Goal: Task Accomplishment & Management: Manage account settings

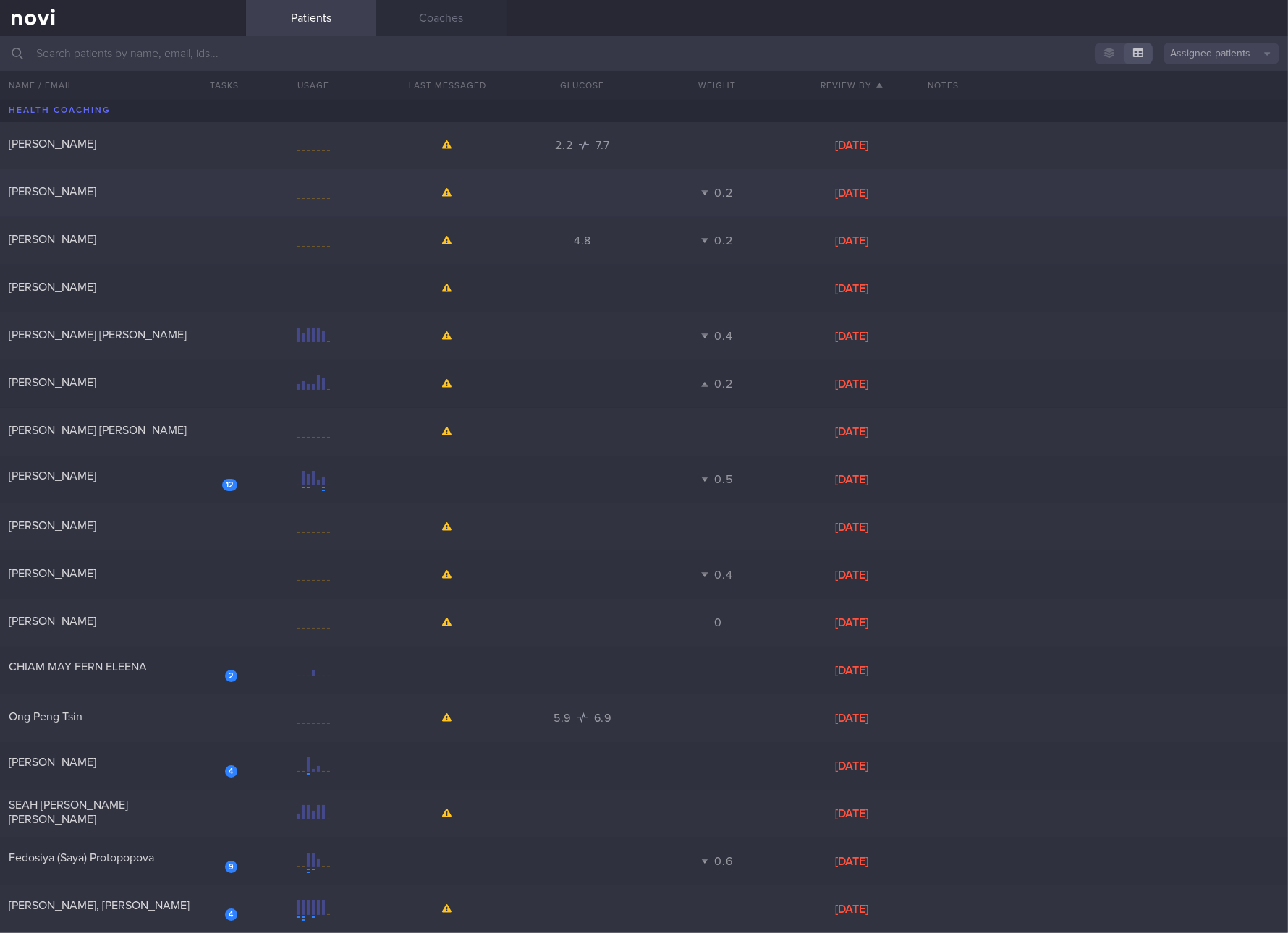
drag, startPoint x: 40, startPoint y: 335, endPoint x: 112, endPoint y: 205, distance: 148.6
click at [40, 335] on span "Liana Karla Joy Gador" at bounding box center [98, 335] width 178 height 12
select select "3"
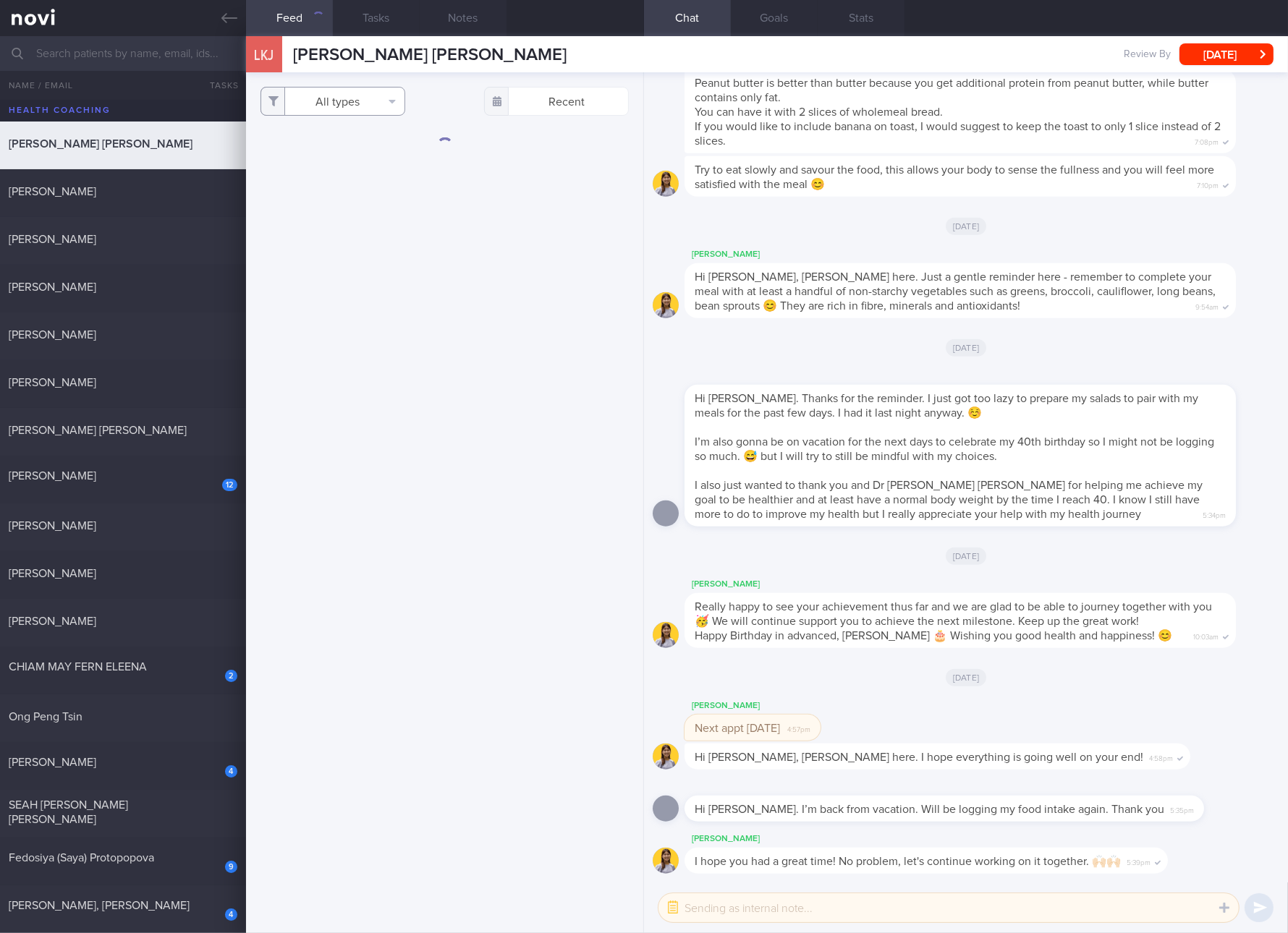
click at [366, 108] on button "All types" at bounding box center [333, 102] width 145 height 29
click at [365, 150] on button "Activity" at bounding box center [333, 151] width 143 height 22
checkbox input "false"
click at [335, 177] on button "Glucose" at bounding box center [333, 173] width 143 height 22
checkbox input "false"
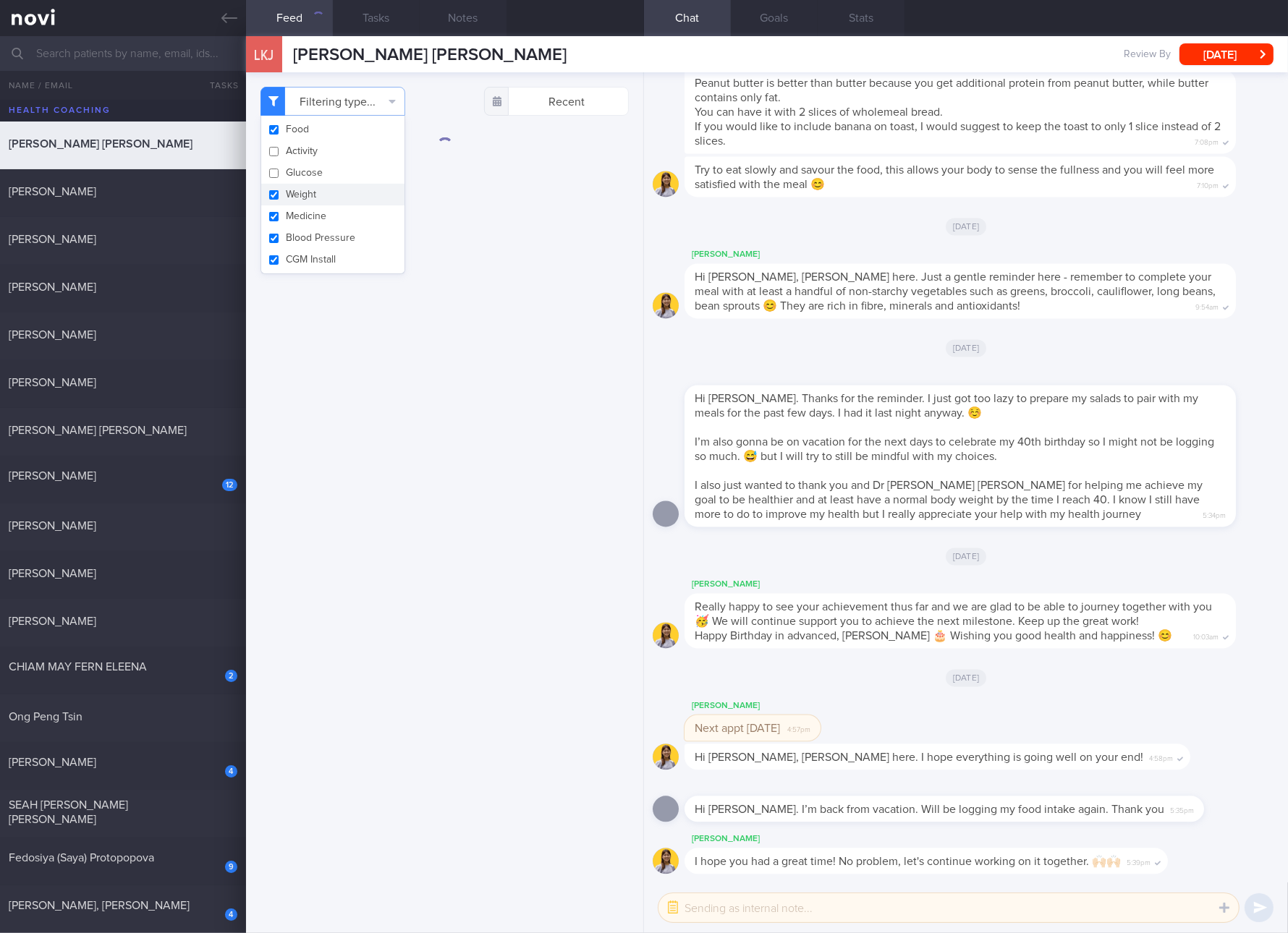
click at [325, 197] on button "Weight" at bounding box center [333, 195] width 143 height 22
checkbox input "false"
click at [324, 209] on button "Medicine" at bounding box center [333, 217] width 143 height 22
checkbox input "false"
click at [322, 232] on button "Blood Pressure" at bounding box center [333, 238] width 143 height 22
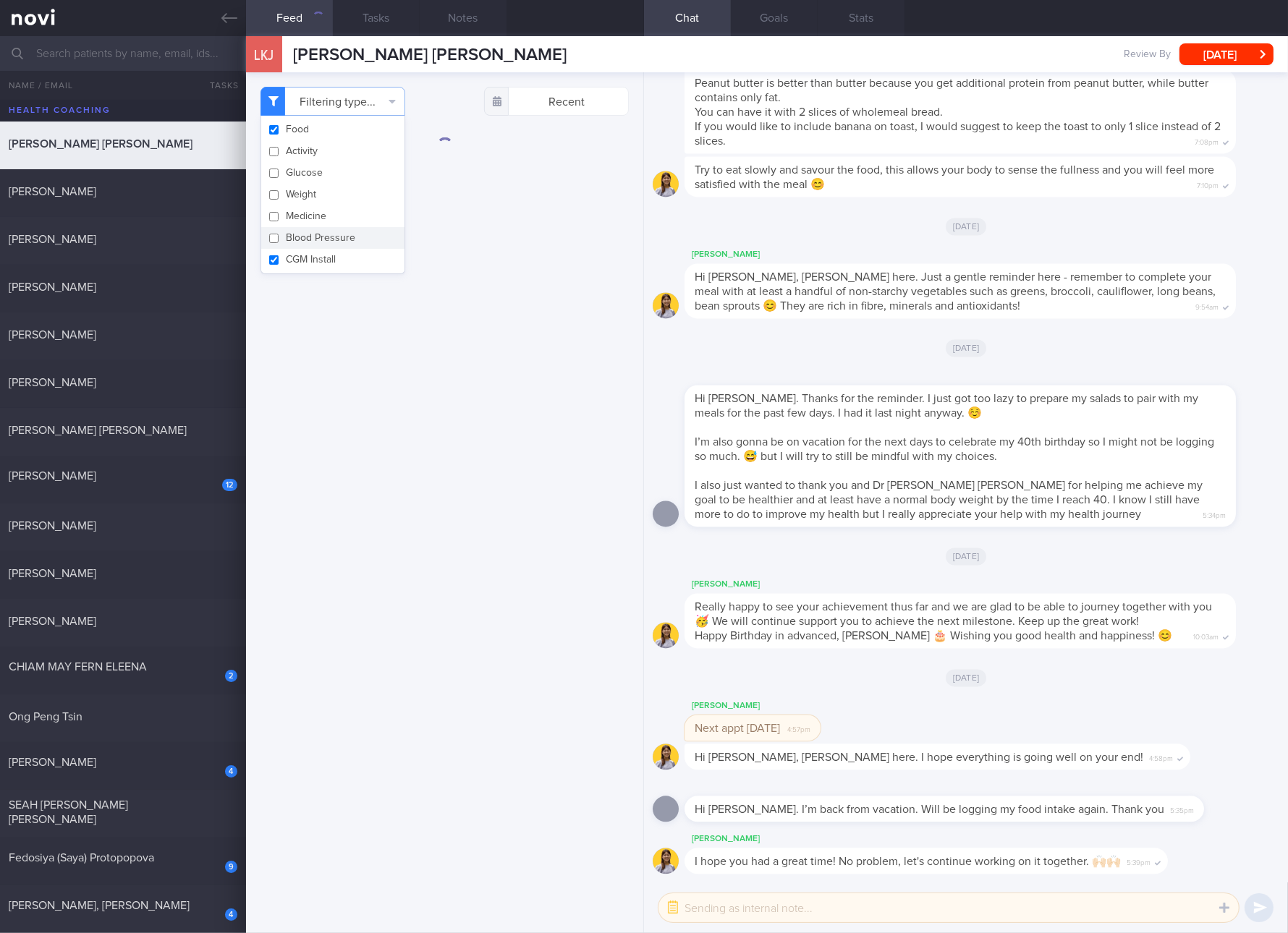
checkbox input "false"
click at [325, 270] on div "Food Activity Glucose Weight Medicine Blood Pressure CGM Install" at bounding box center [333, 195] width 145 height 159
click at [356, 256] on button "CGM Install" at bounding box center [333, 259] width 143 height 22
checkbox input "false"
click at [501, 321] on div "Filtering type... Food Activity Glucose Weight Medicine Blood Pressure CGM Inst…" at bounding box center [444, 502] width 397 height 860
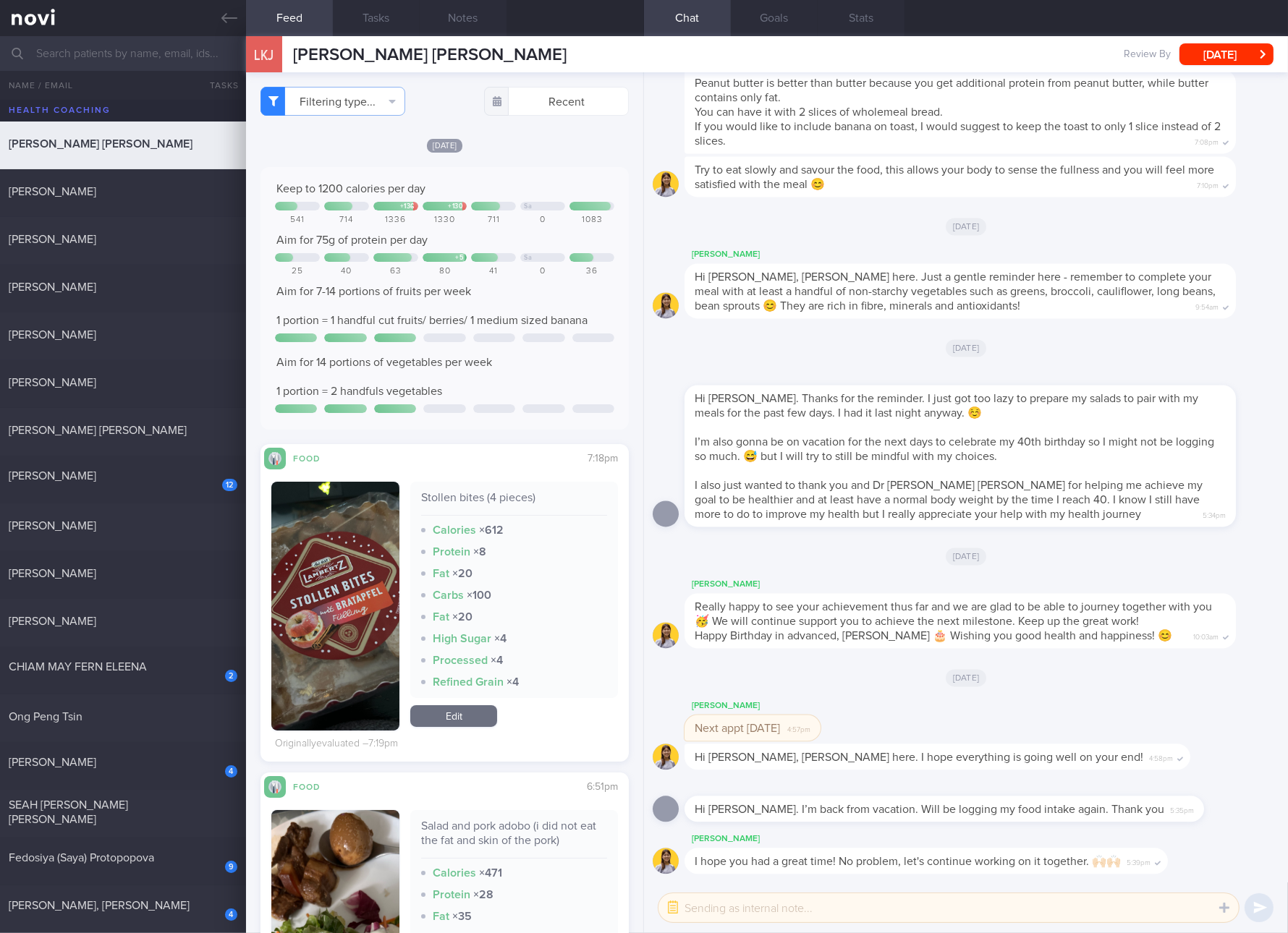
scroll to position [270, 0]
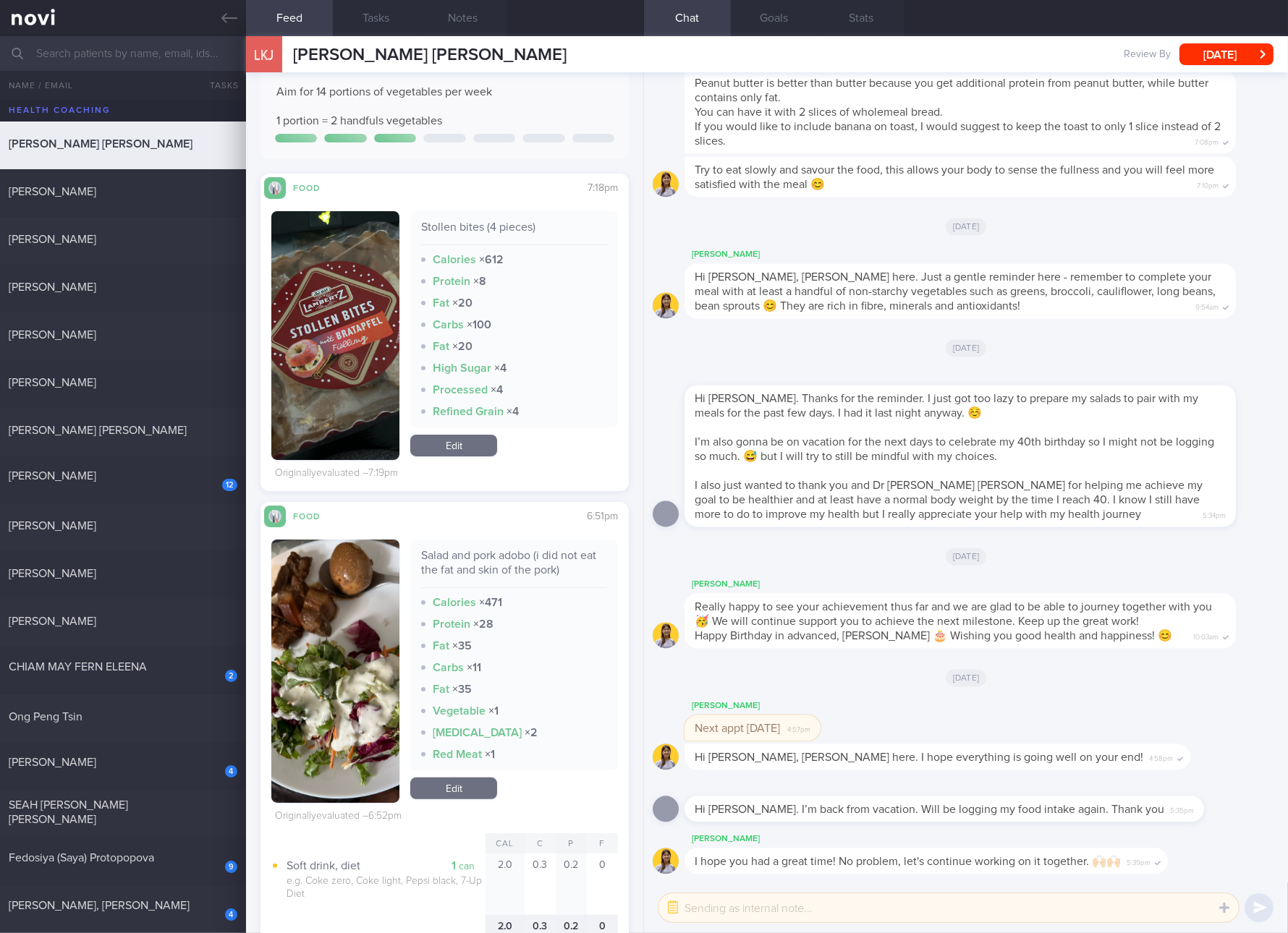
click at [503, 228] on div "Stollen bites (4 pieces)" at bounding box center [513, 233] width 186 height 25
copy div "Stollen bites (4 pieces)"
click at [398, 349] on div "Stollen bites (4 pieces) Calories × 612 Protein × 8 Fat × 20 Carbs × 100 Fat × …" at bounding box center [444, 335] width 346 height 248
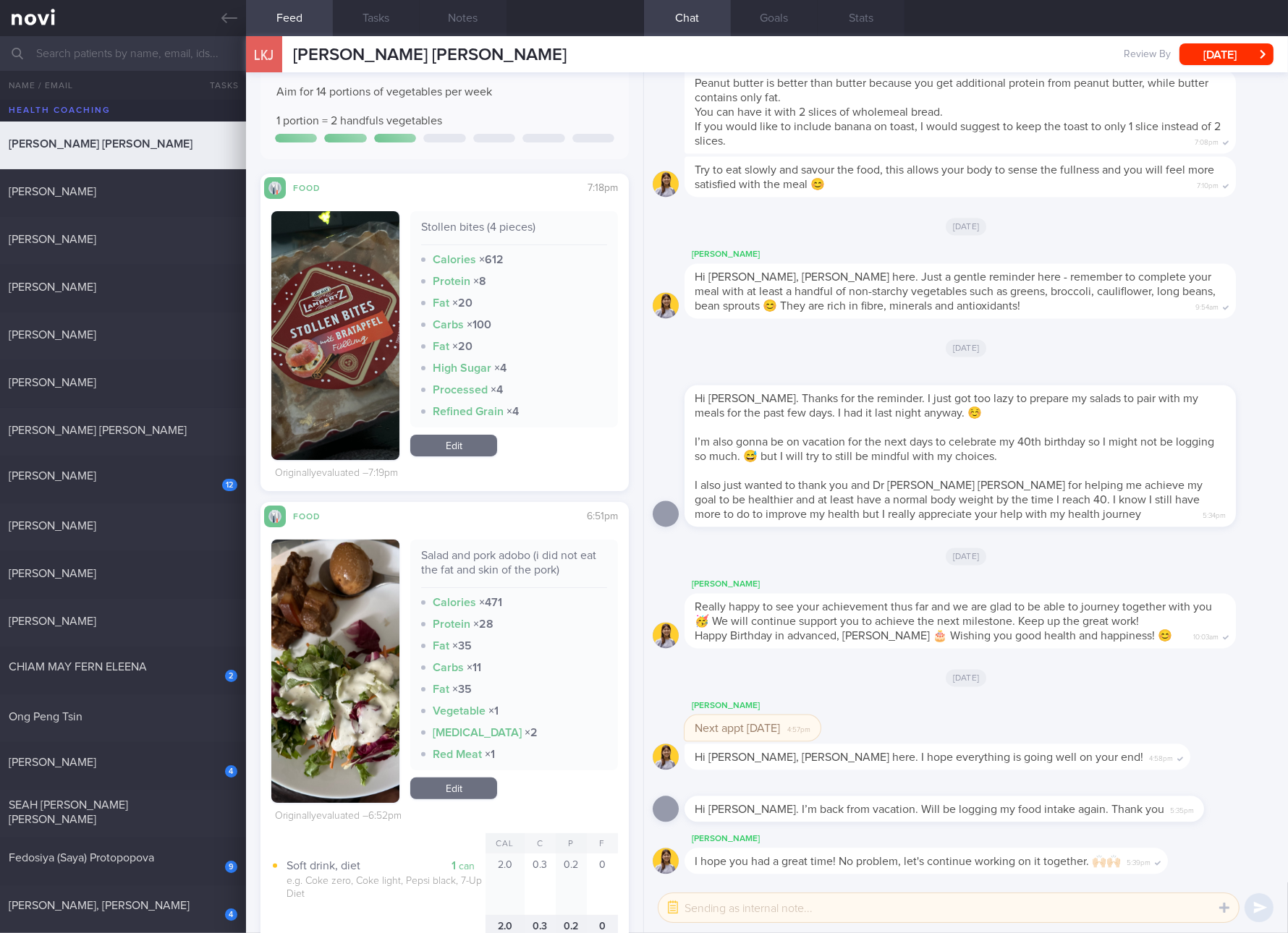
click at [363, 349] on button "button" at bounding box center [335, 335] width 128 height 248
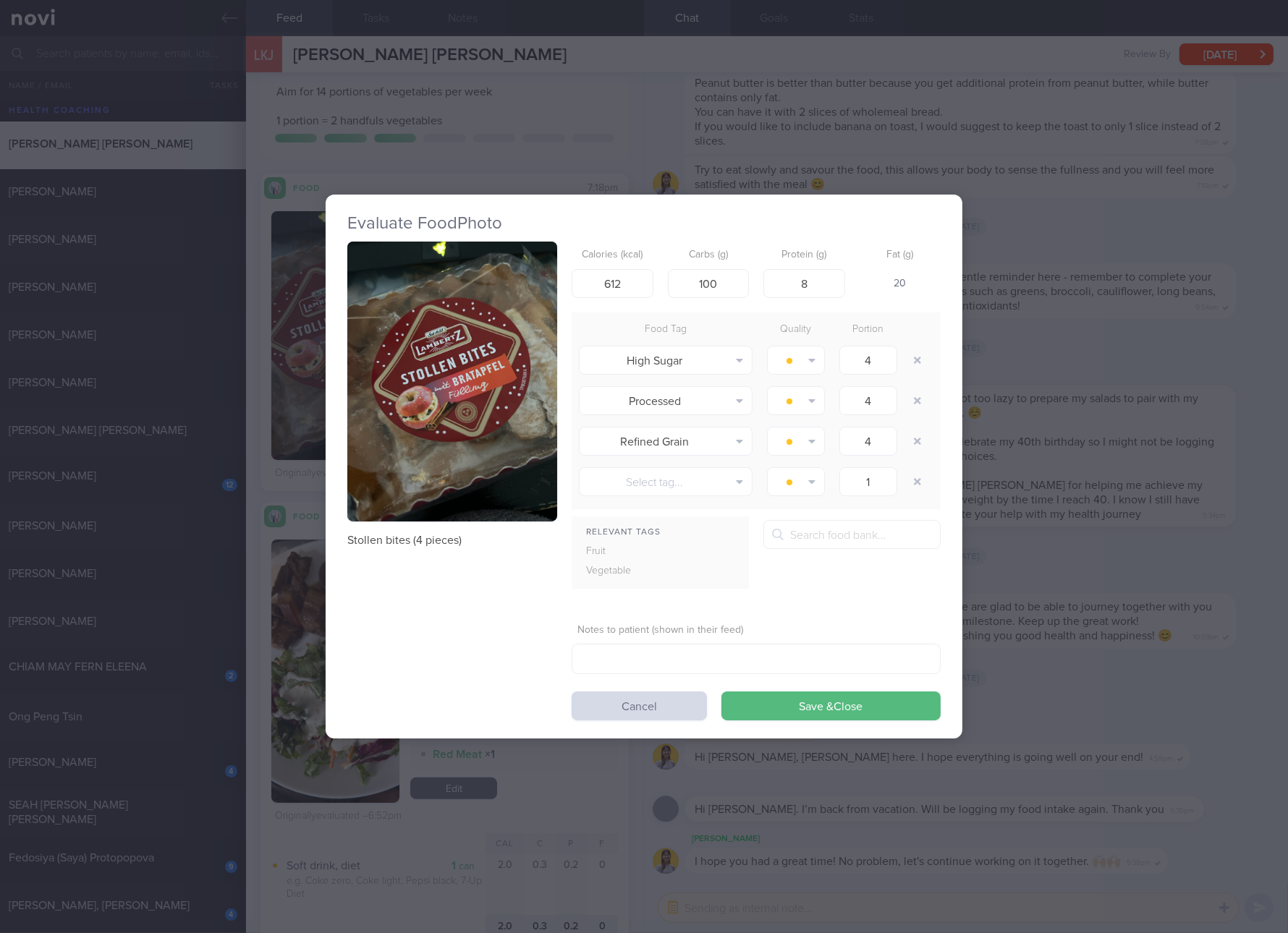
click at [520, 316] on img "button" at bounding box center [452, 381] width 210 height 280
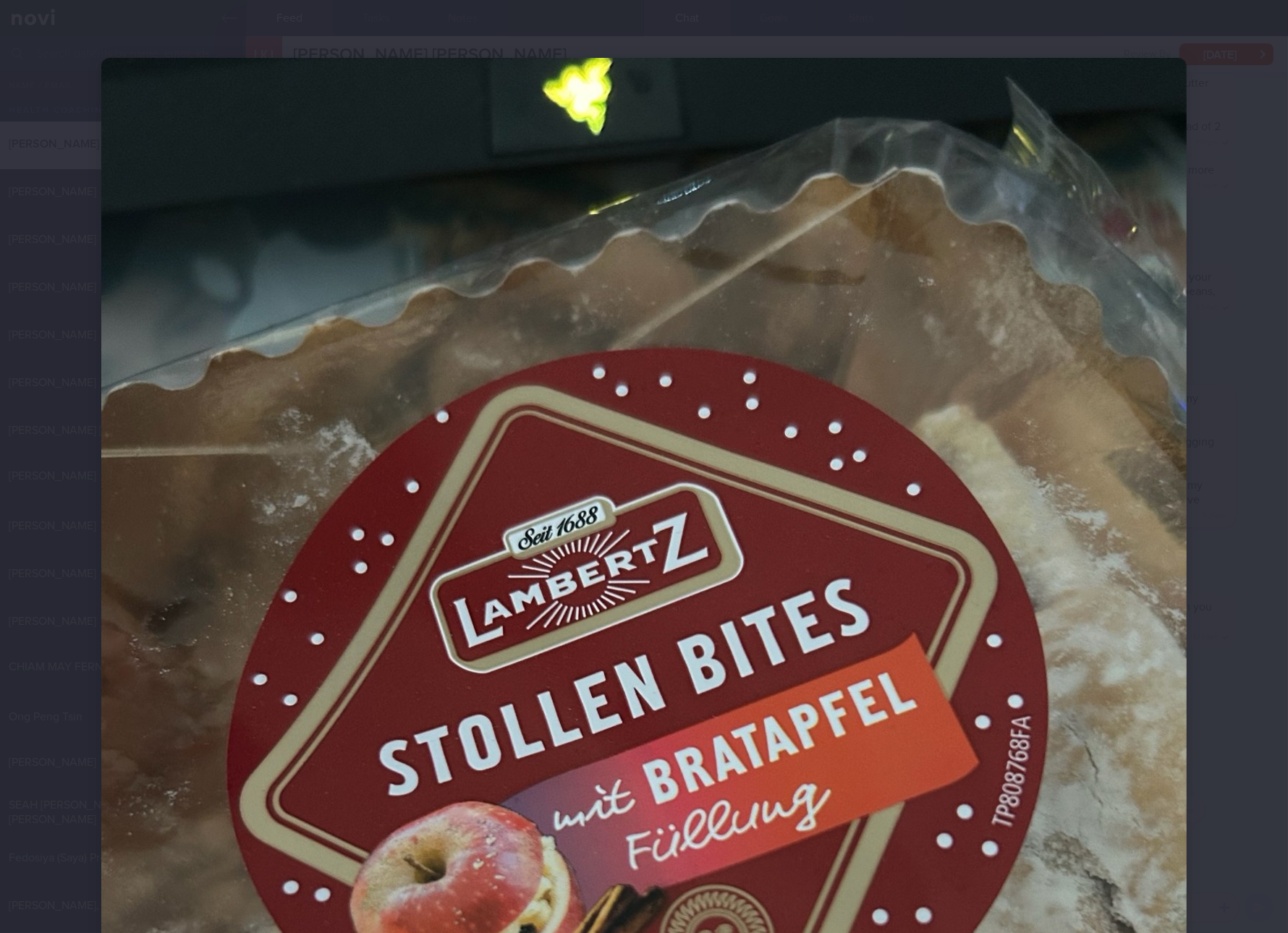
click at [710, 527] on img at bounding box center [644, 781] width 1086 height 1446
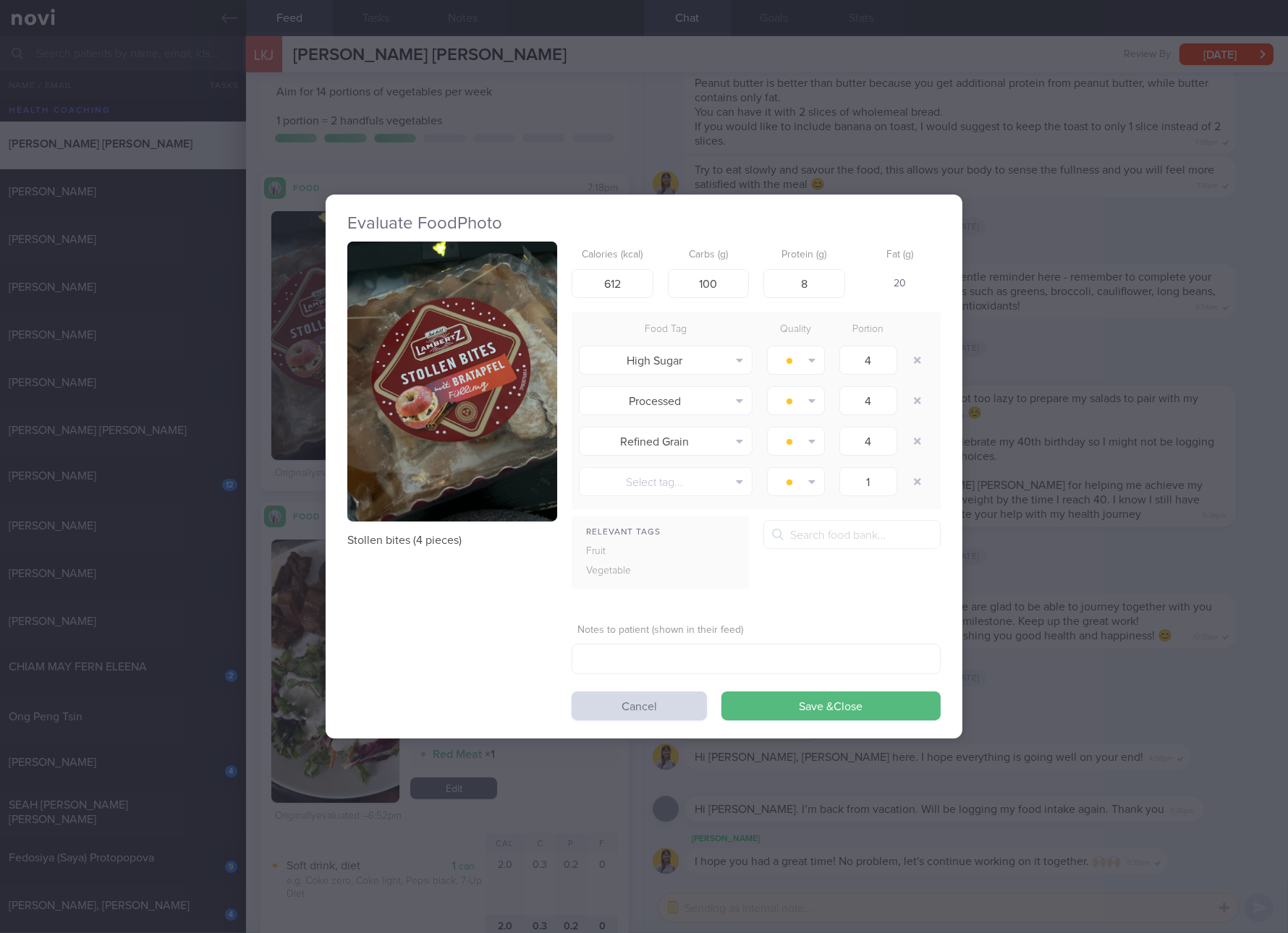
click at [1175, 465] on div "Evaluate Food Photo Stollen bites (4 pieces) Calories (kcal) 612 Carbs (g) 100 …" at bounding box center [644, 466] width 1288 height 933
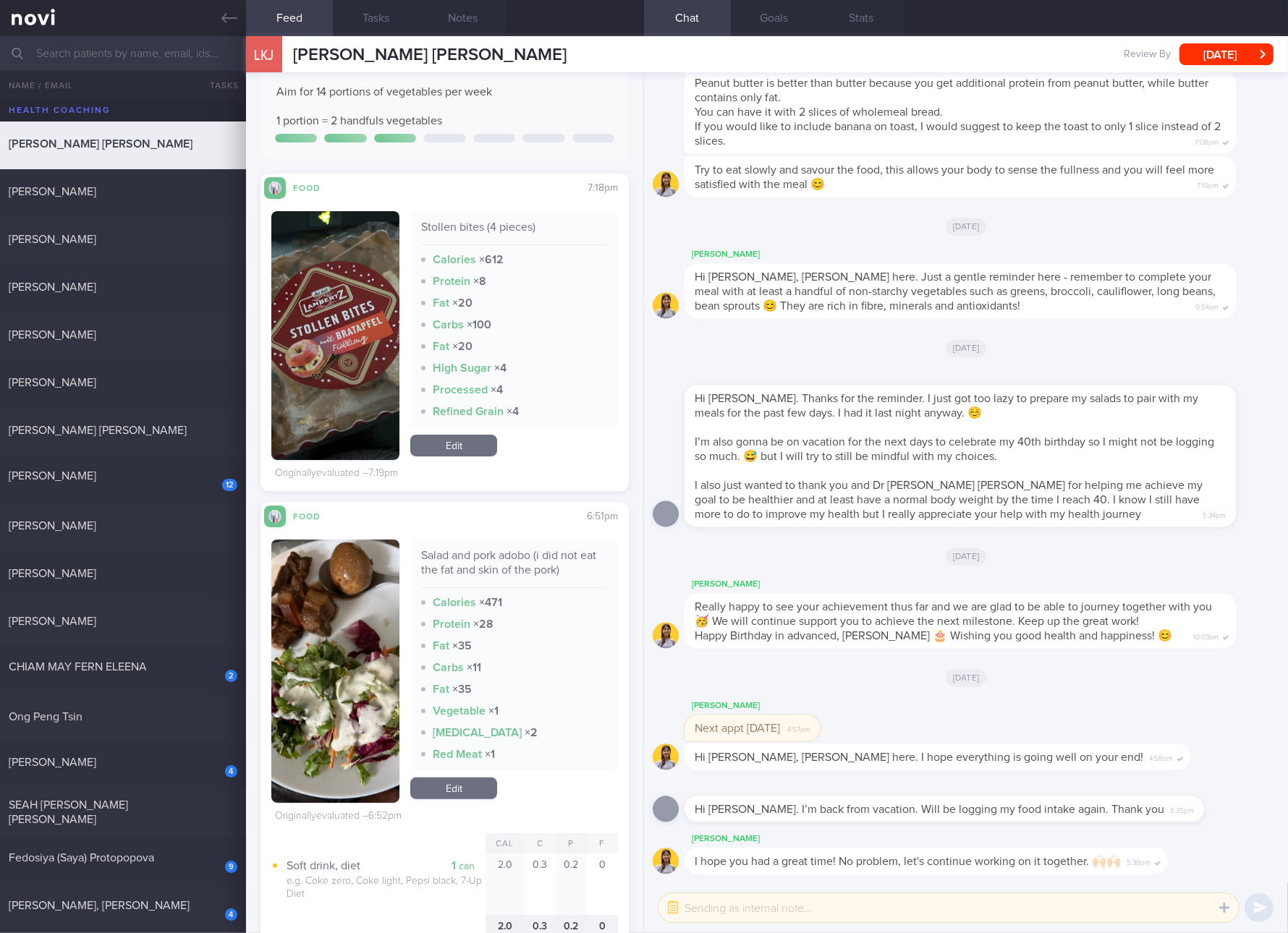
click at [359, 660] on button "button" at bounding box center [335, 671] width 128 height 263
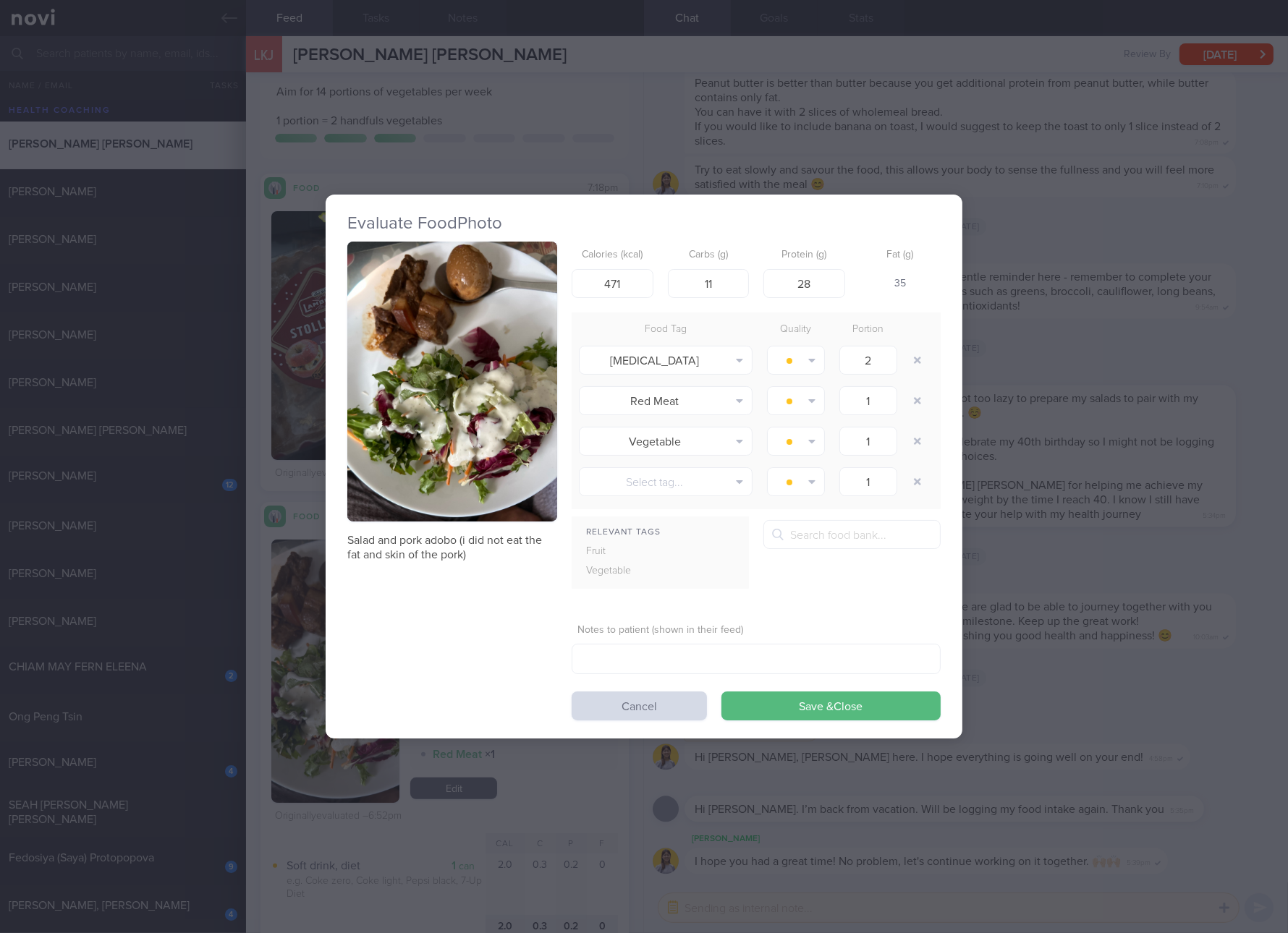
click at [388, 430] on button "button" at bounding box center [452, 381] width 210 height 280
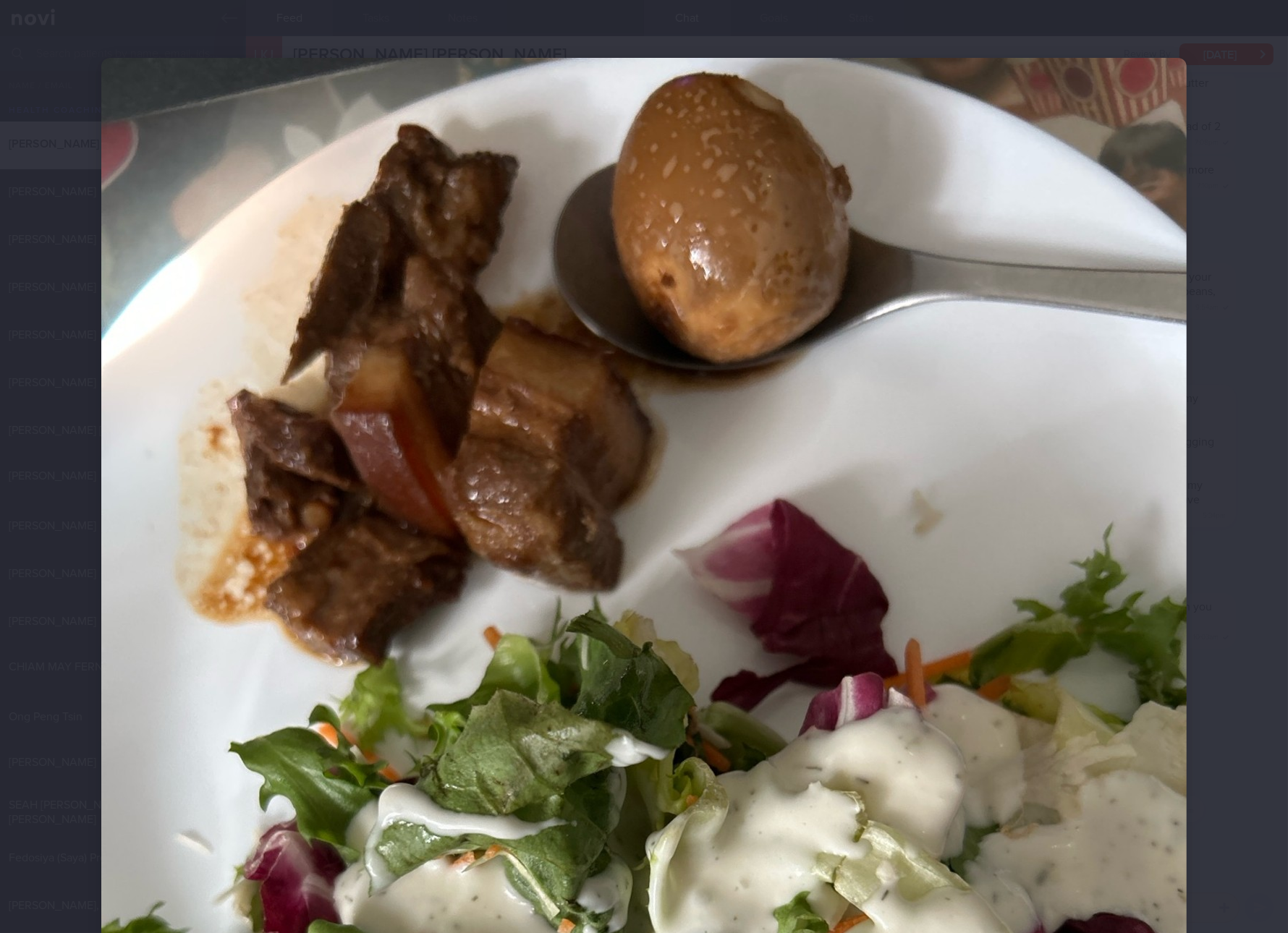
click at [486, 501] on img at bounding box center [644, 781] width 1086 height 1446
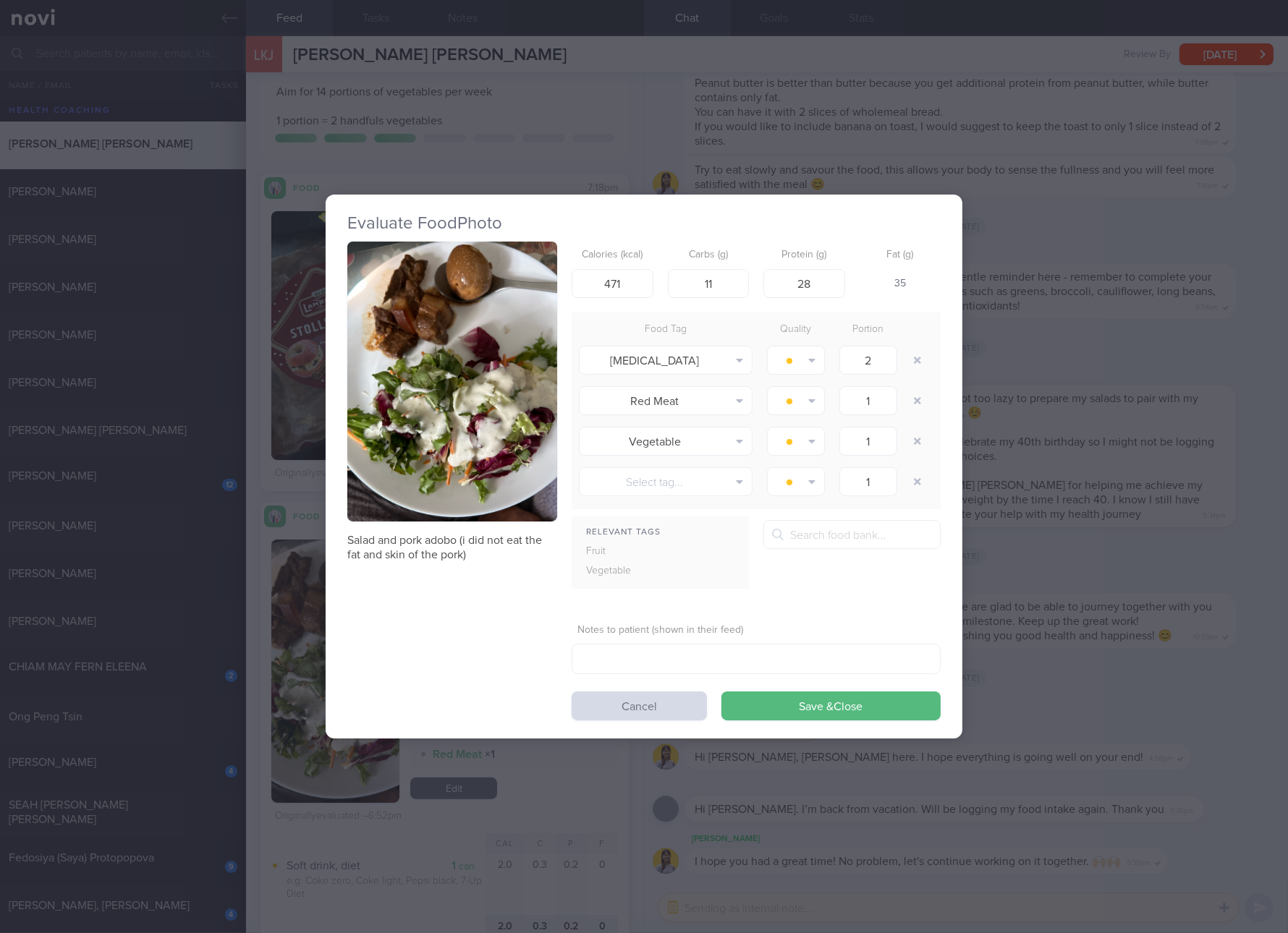
click at [458, 549] on p "Salad and pork adobo (i did not eat the fat and skin of the pork)" at bounding box center [452, 548] width 210 height 29
copy div "Salad and pork adobo (i did not eat the fat and skin of the pork)"
click at [524, 455] on button "button" at bounding box center [452, 381] width 210 height 280
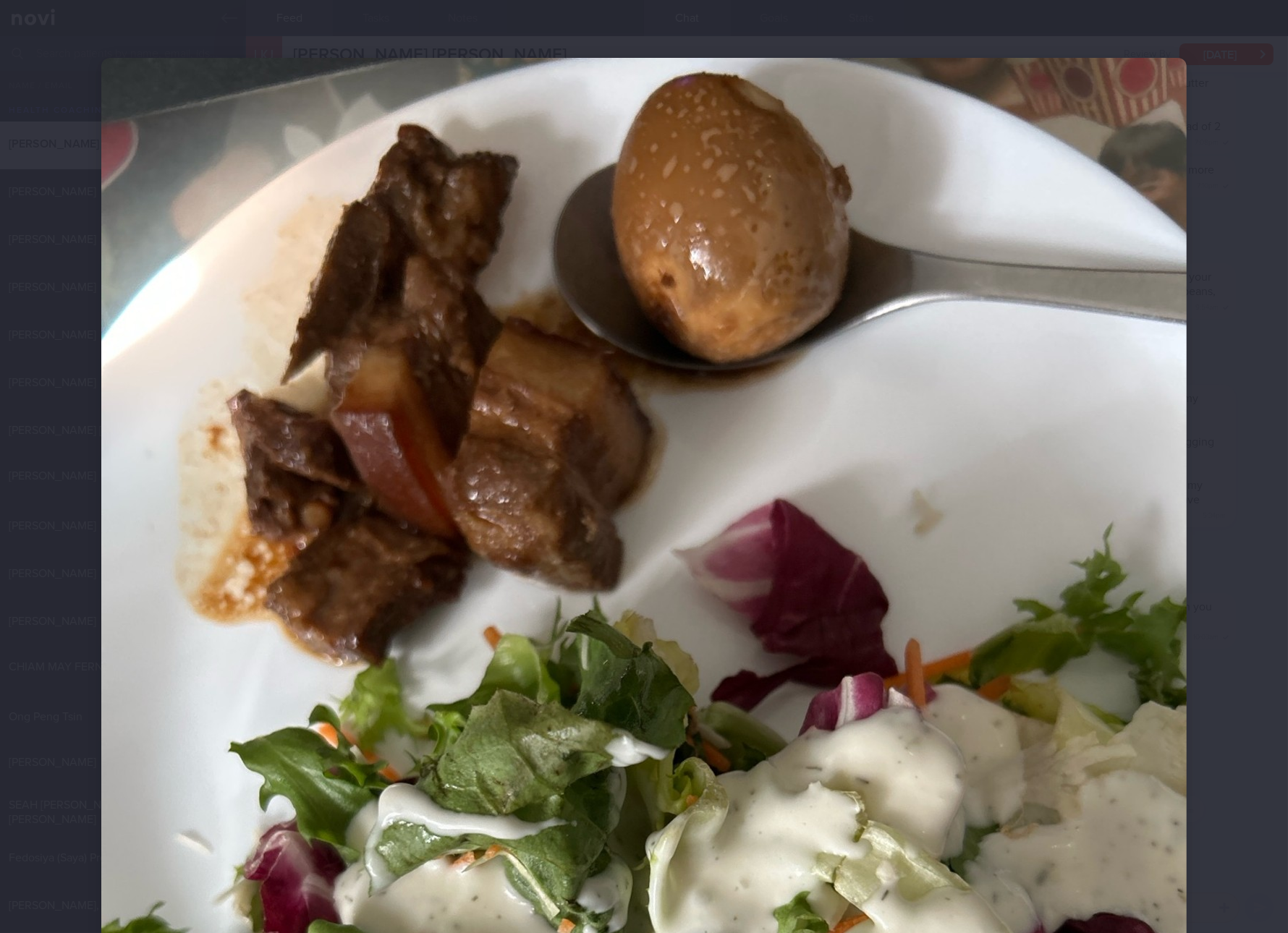
click at [1008, 635] on img at bounding box center [644, 781] width 1086 height 1446
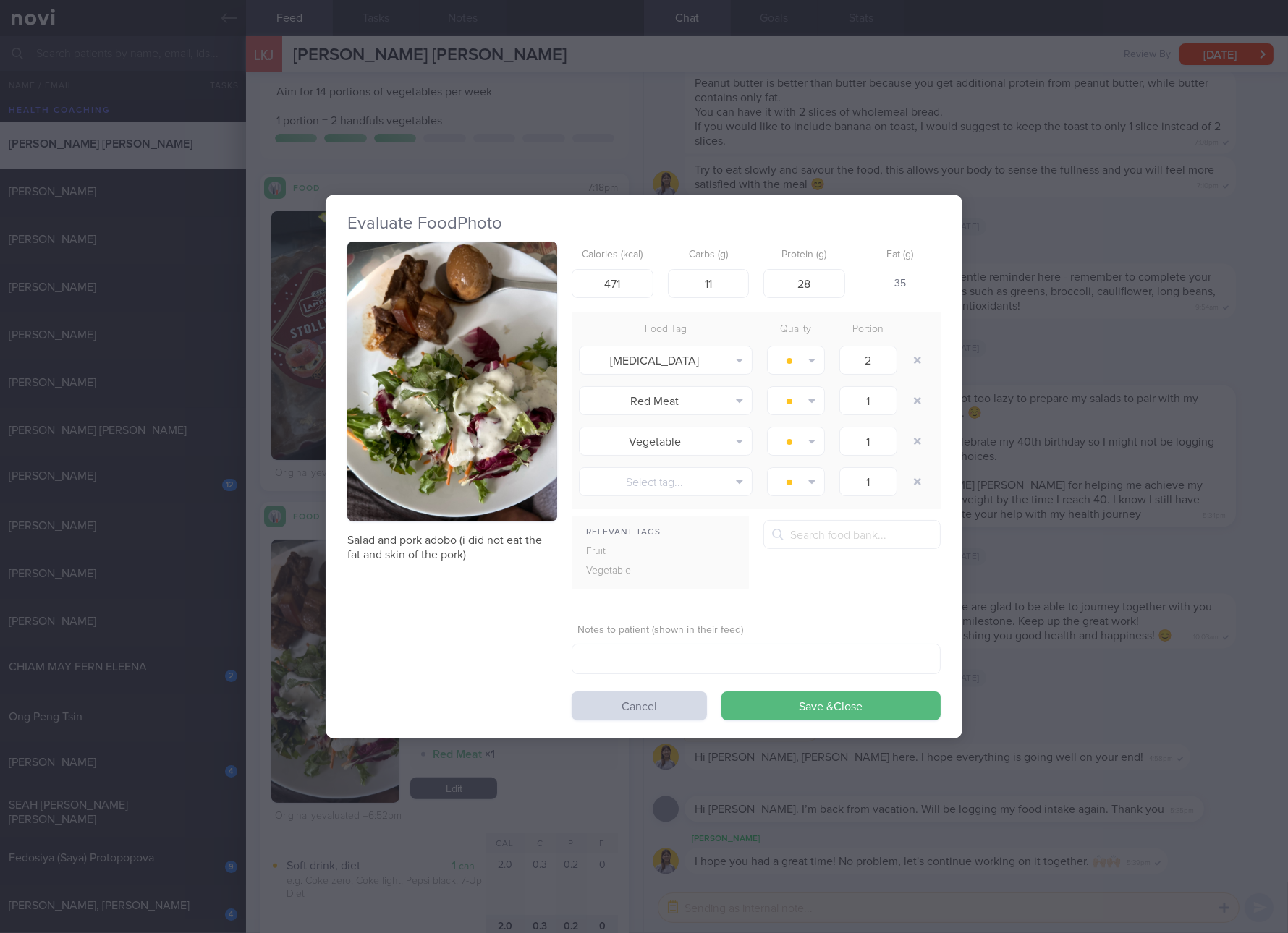
click at [1103, 578] on div "Evaluate Food Photo Salad and pork adobo (i did not eat the fat and skin of the…" at bounding box center [644, 466] width 1288 height 933
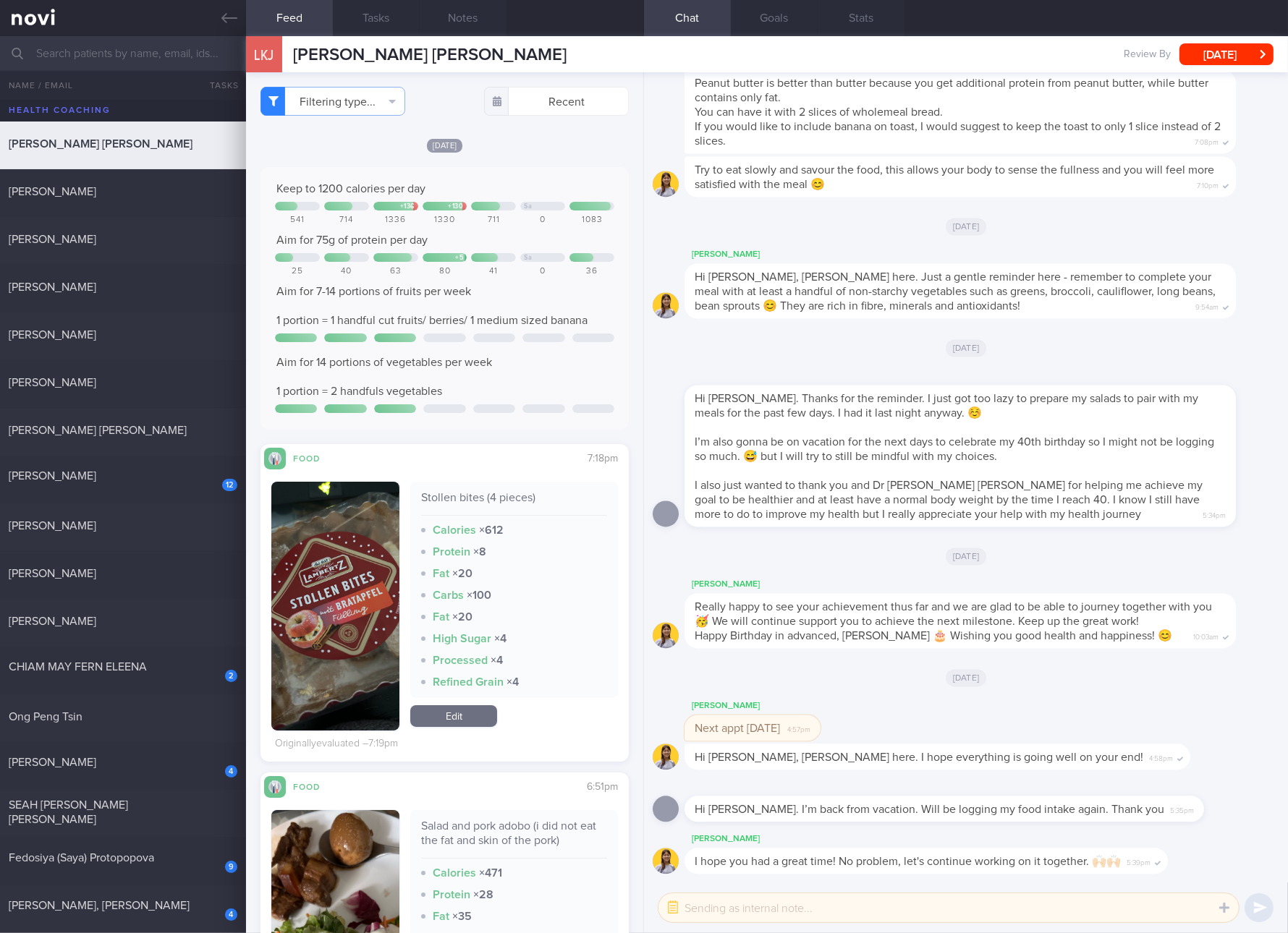
click at [456, 732] on div "Stollen bites (4 pieces) Calories × 612 Protein × 8 Fat × 20 Carbs × 100 Fat × …" at bounding box center [444, 612] width 346 height 285
click at [469, 720] on link "Edit" at bounding box center [454, 716] width 87 height 22
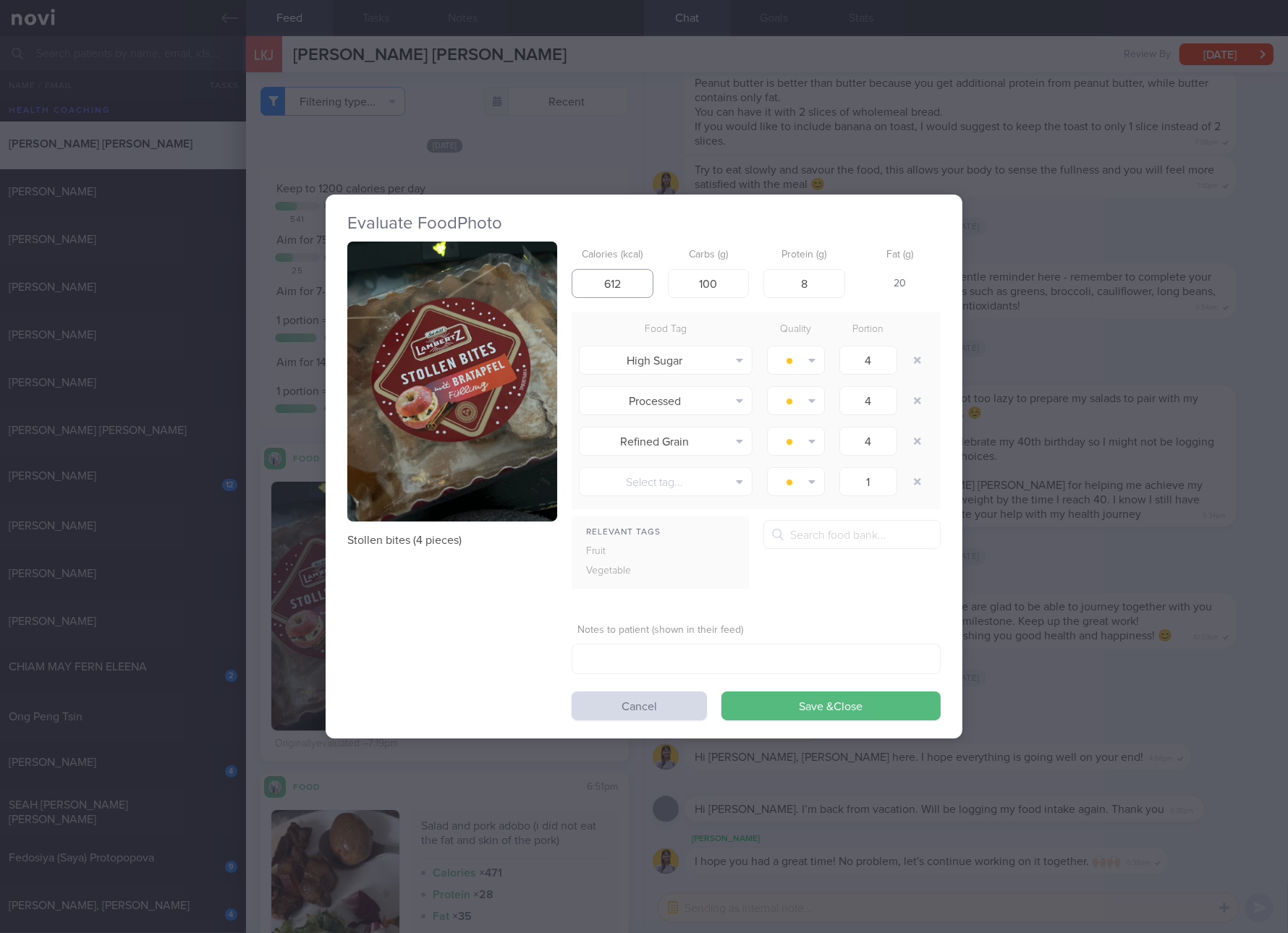
click at [635, 292] on input "612" at bounding box center [612, 284] width 82 height 29
type input "461"
click at [703, 280] on input "7" at bounding box center [708, 284] width 82 height 29
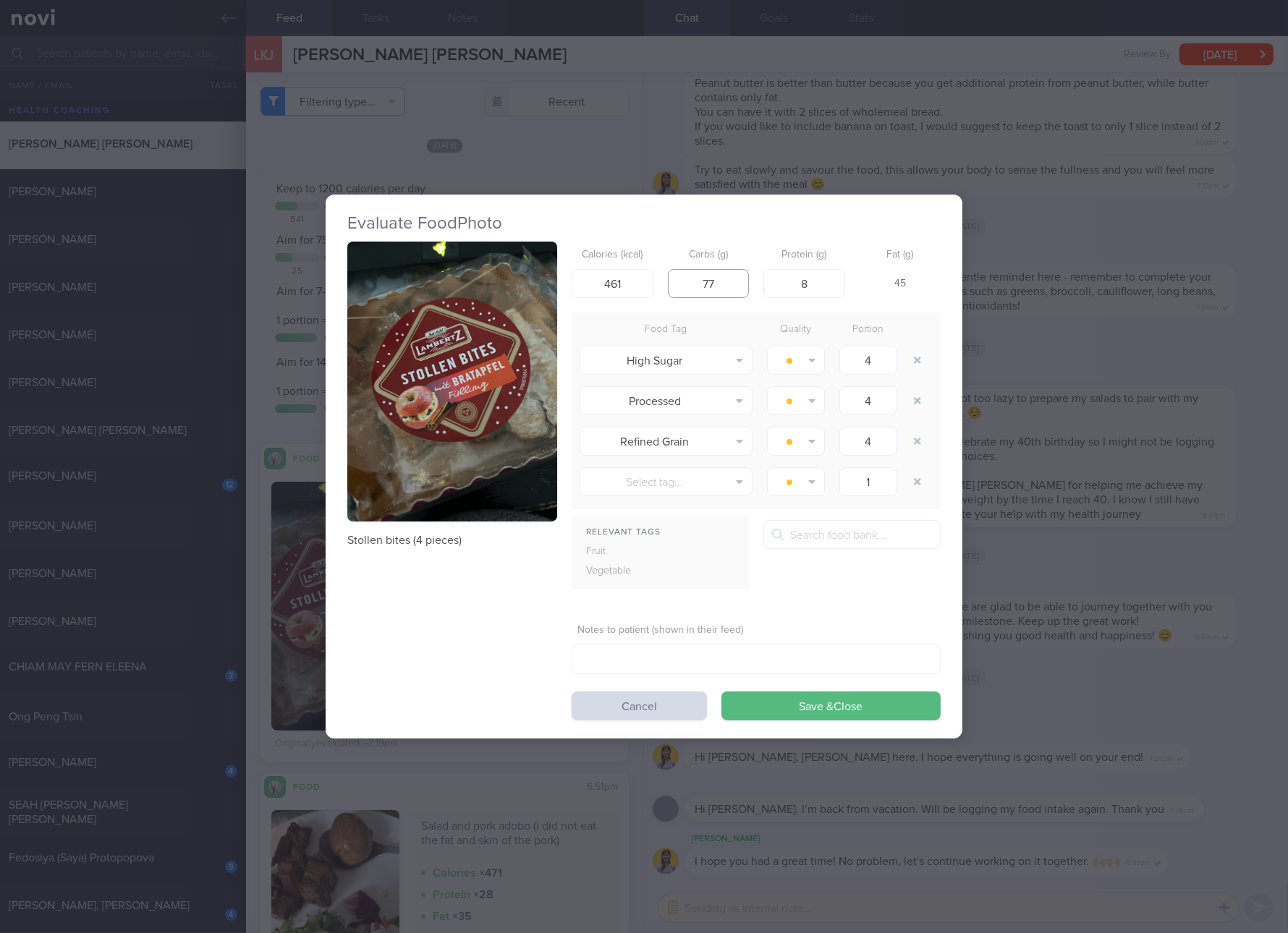
type input "77"
type input "6"
click at [721, 692] on button "Save & Close" at bounding box center [831, 706] width 220 height 29
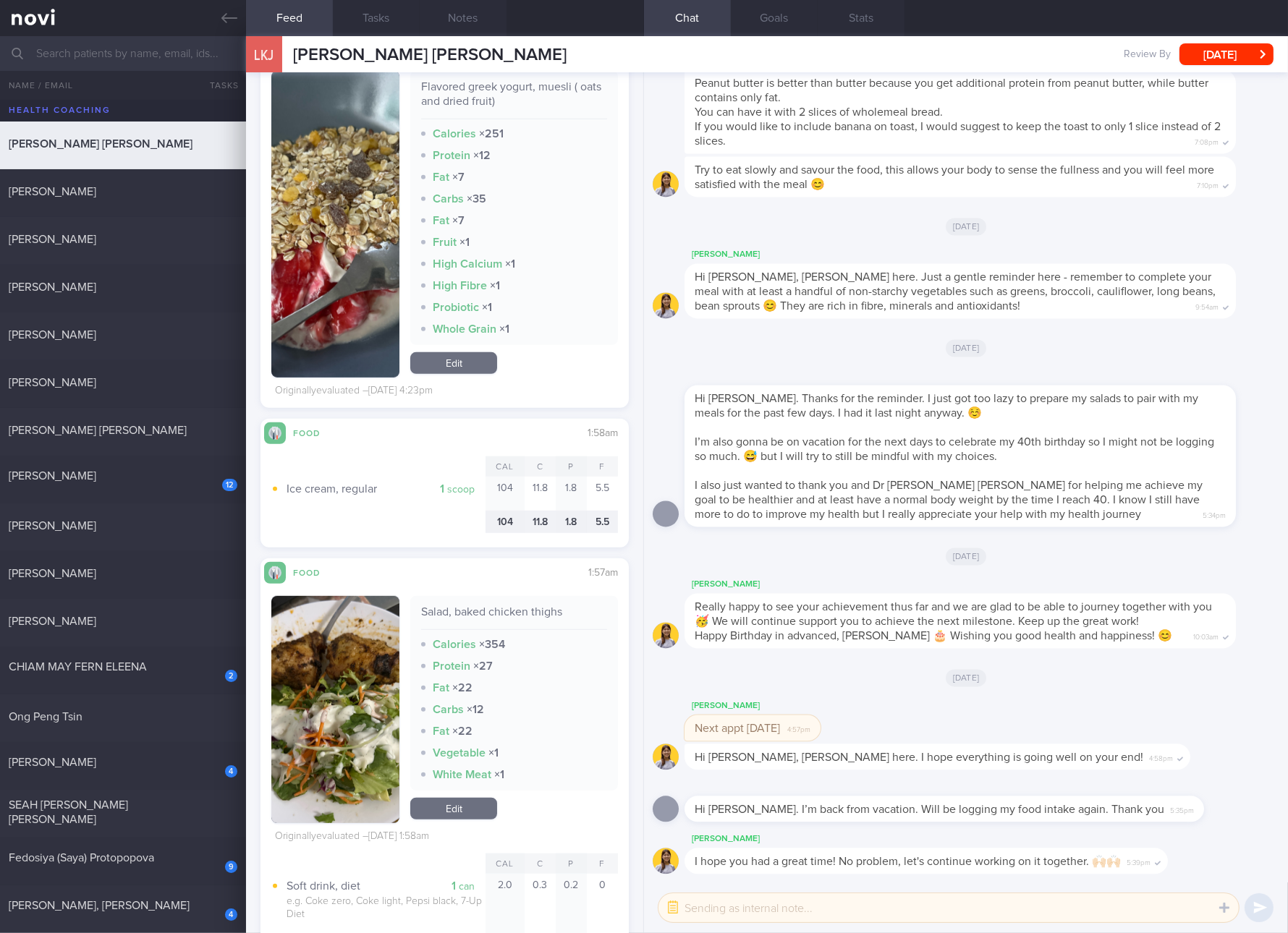
scroll to position [1356, 0]
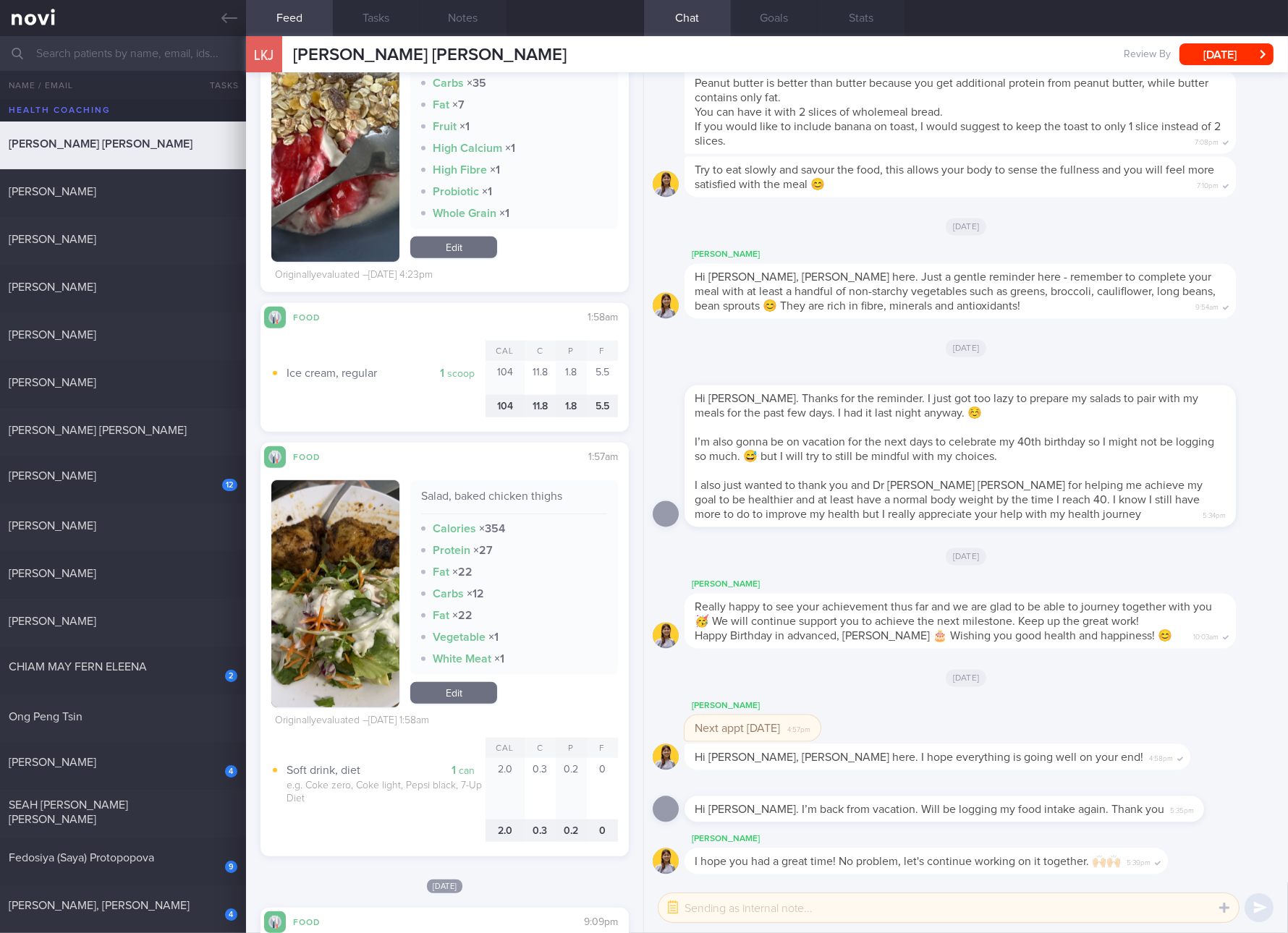
click at [495, 498] on div "Salad, baked chicken thighs" at bounding box center [513, 501] width 186 height 25
copy div "Salad, baked chicken thighs"
click at [472, 703] on link "Edit" at bounding box center [454, 693] width 87 height 22
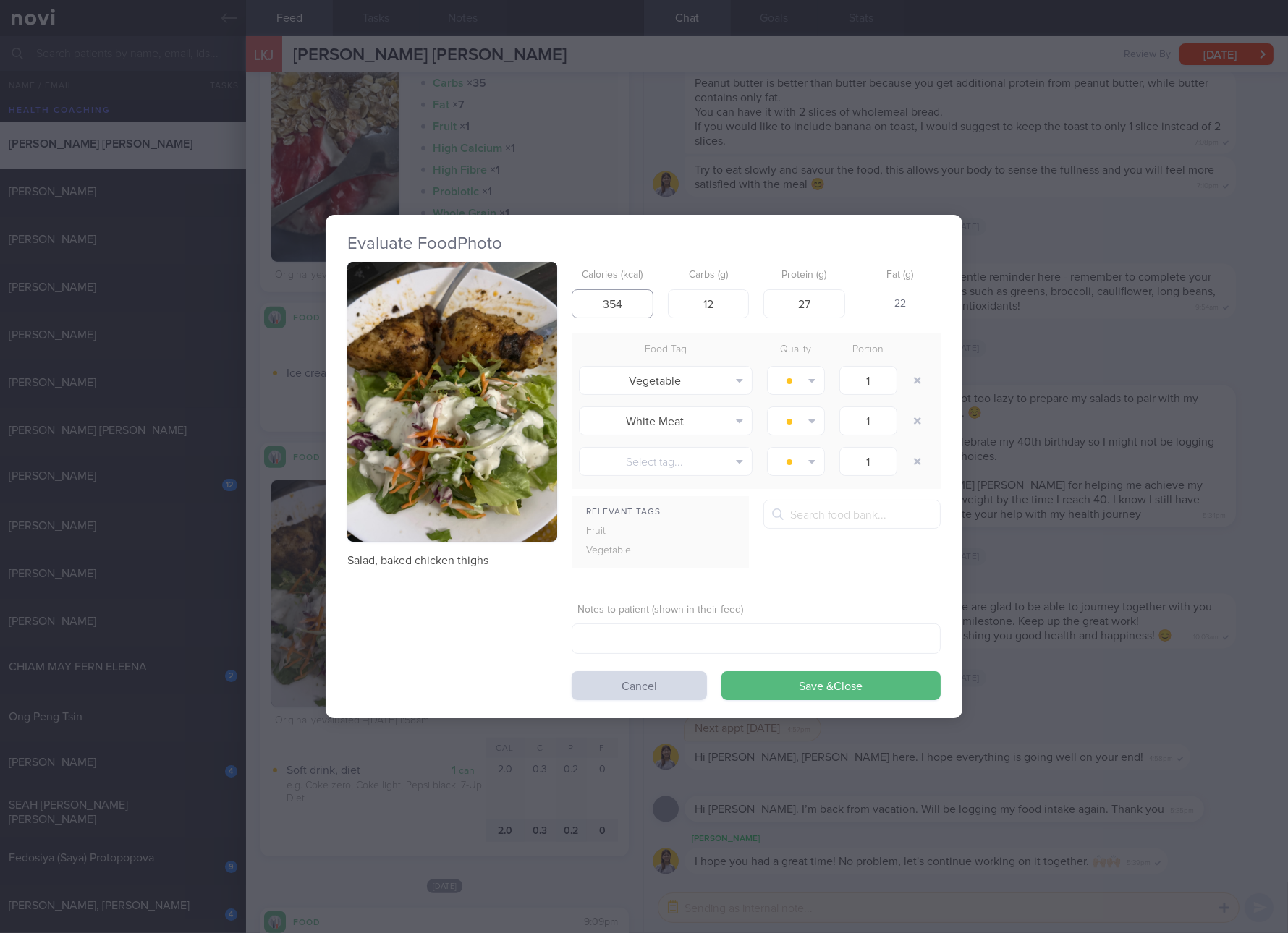
click at [624, 313] on input "354" at bounding box center [612, 304] width 82 height 29
type input "345"
type input "8"
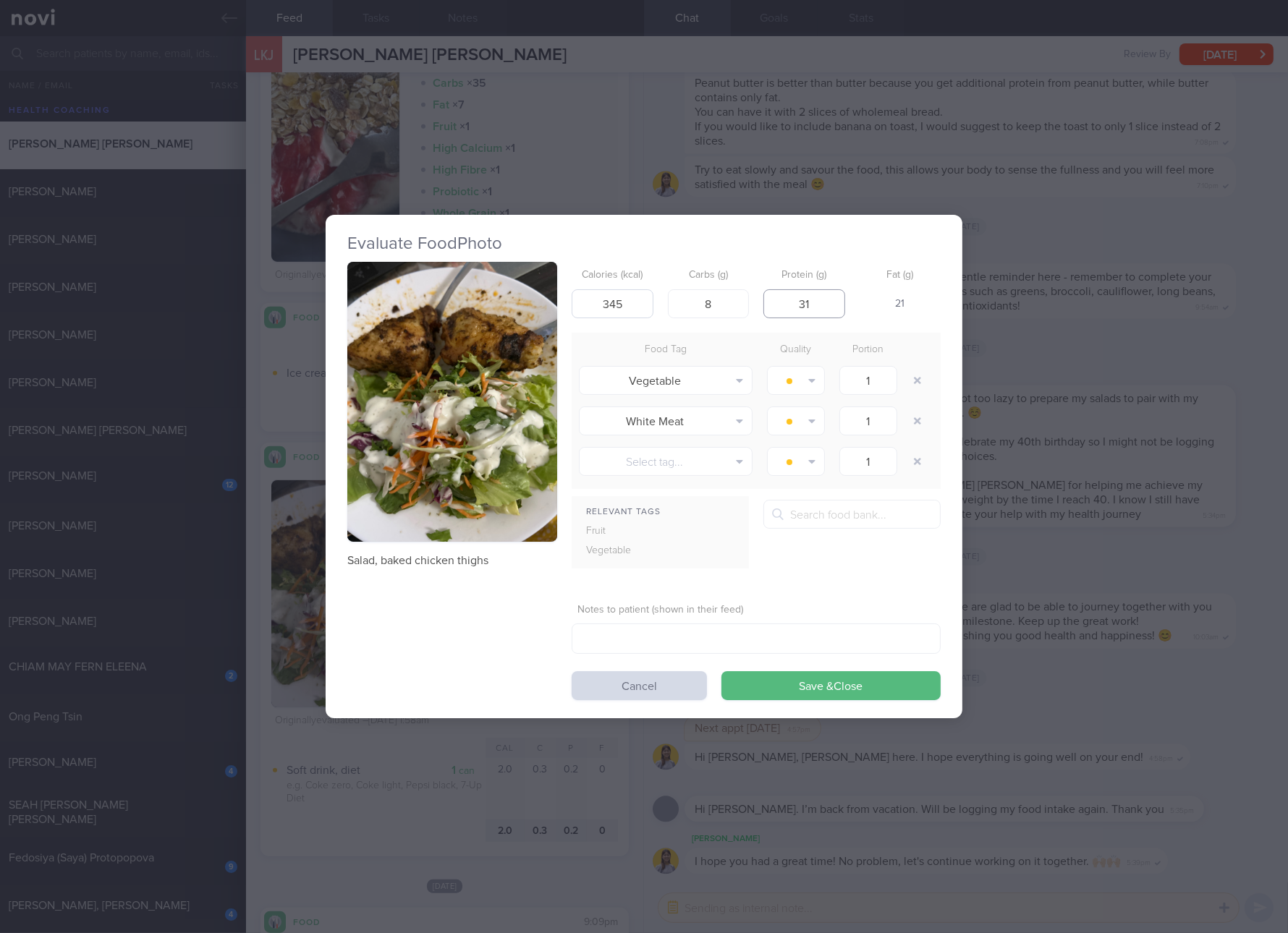
type input "31"
click at [721, 671] on button "Save & Close" at bounding box center [831, 685] width 220 height 29
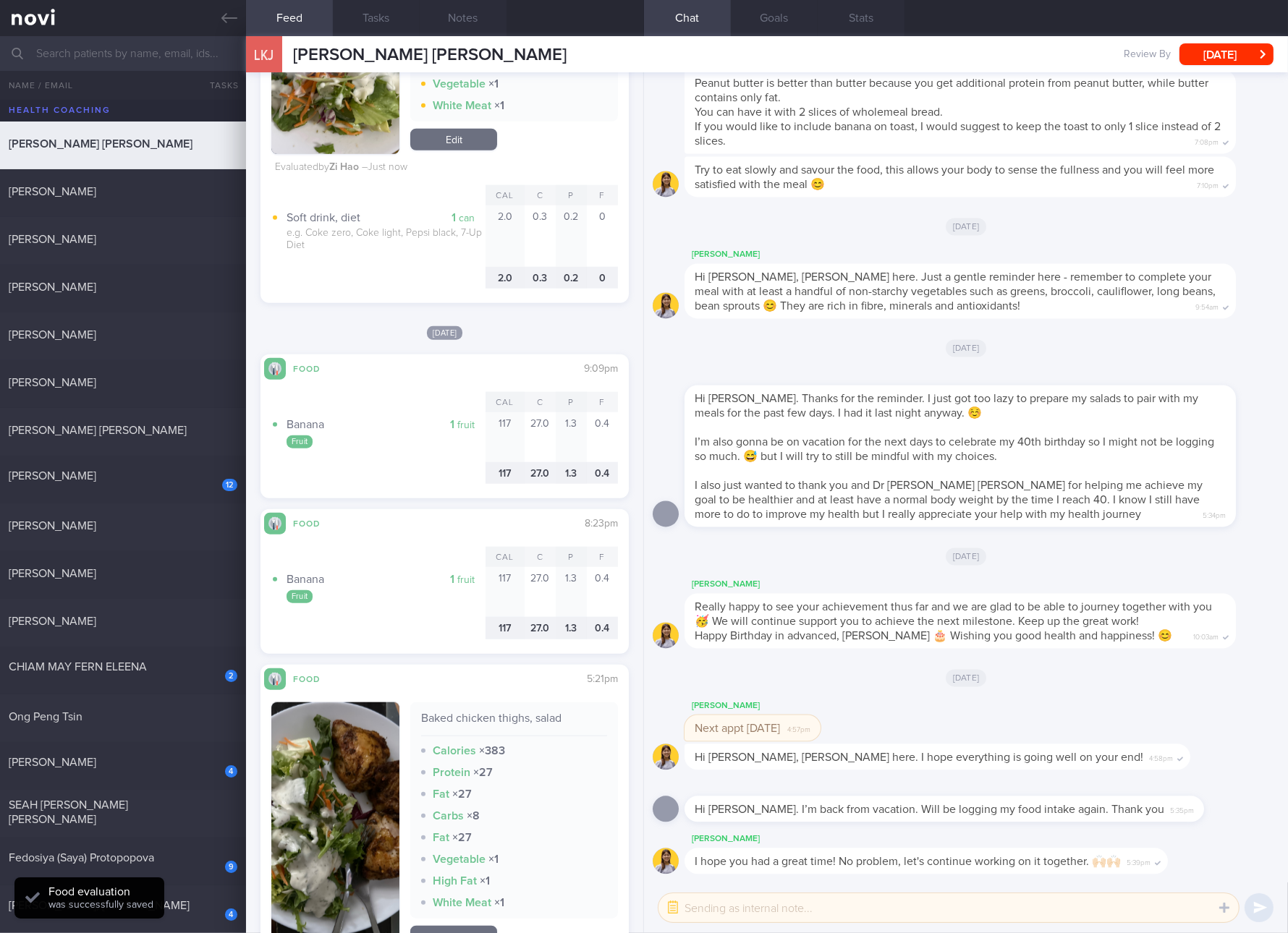
scroll to position [2170, 0]
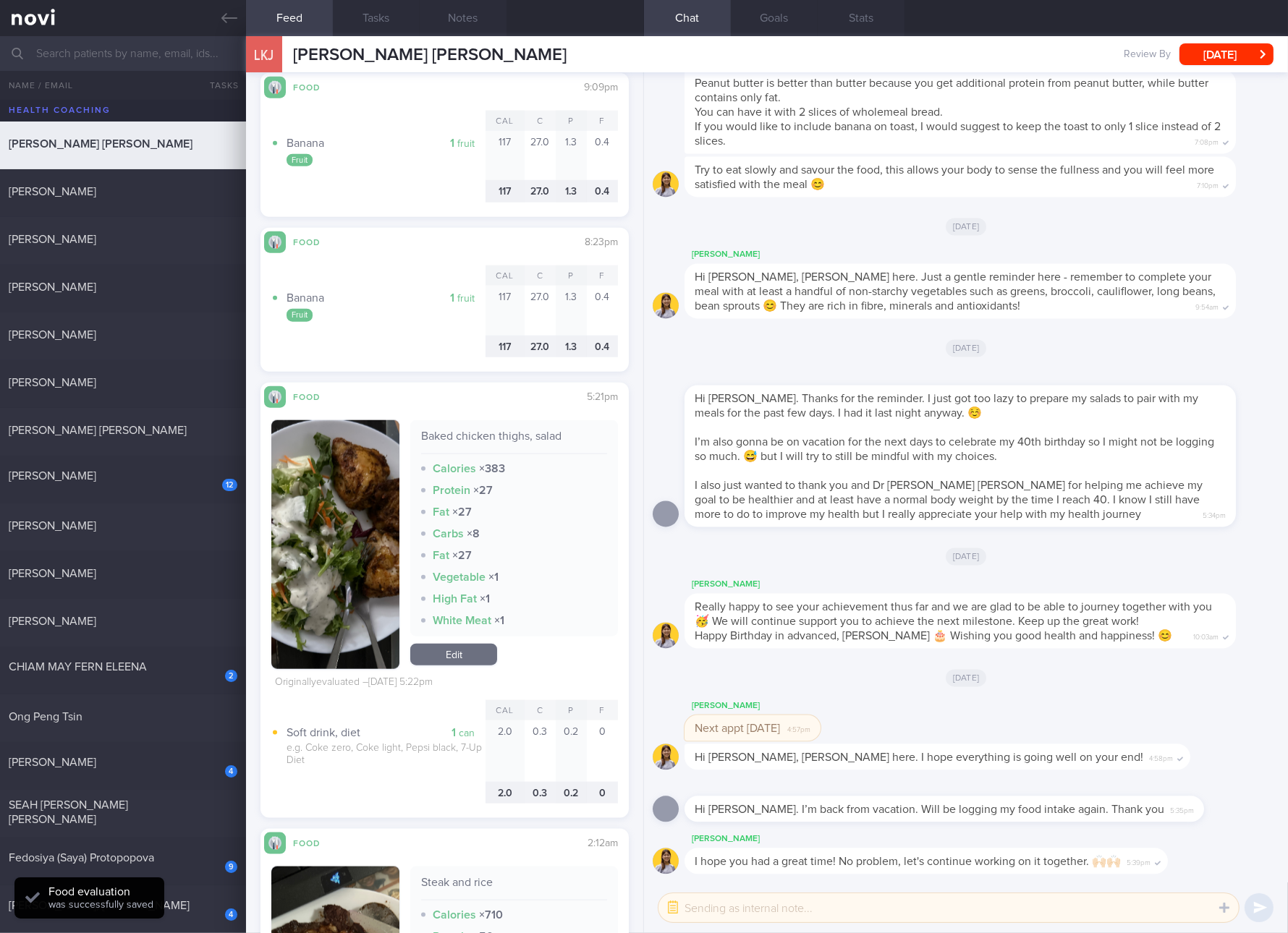
click at [530, 434] on div "Baked chicken thighs, salad" at bounding box center [513, 442] width 186 height 25
click at [589, 436] on div "Baked chicken thighs, salad" at bounding box center [513, 442] width 186 height 25
click at [528, 421] on div "Baked chicken thighs, salad Calories × 383 Protein × 27 Fat × 27 Carbs × 8 Fat …" at bounding box center [513, 528] width 208 height 217
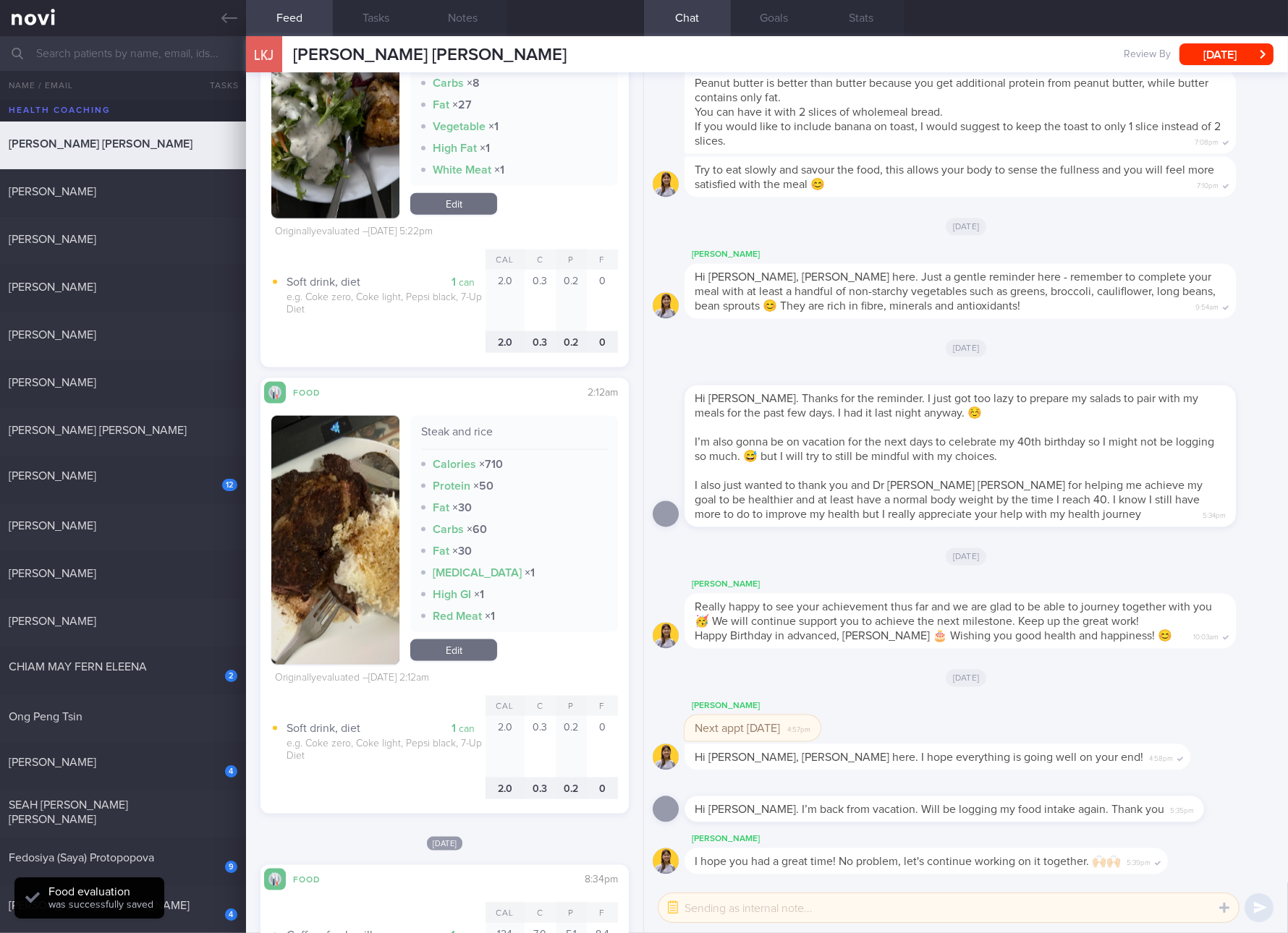
scroll to position [2713, 0]
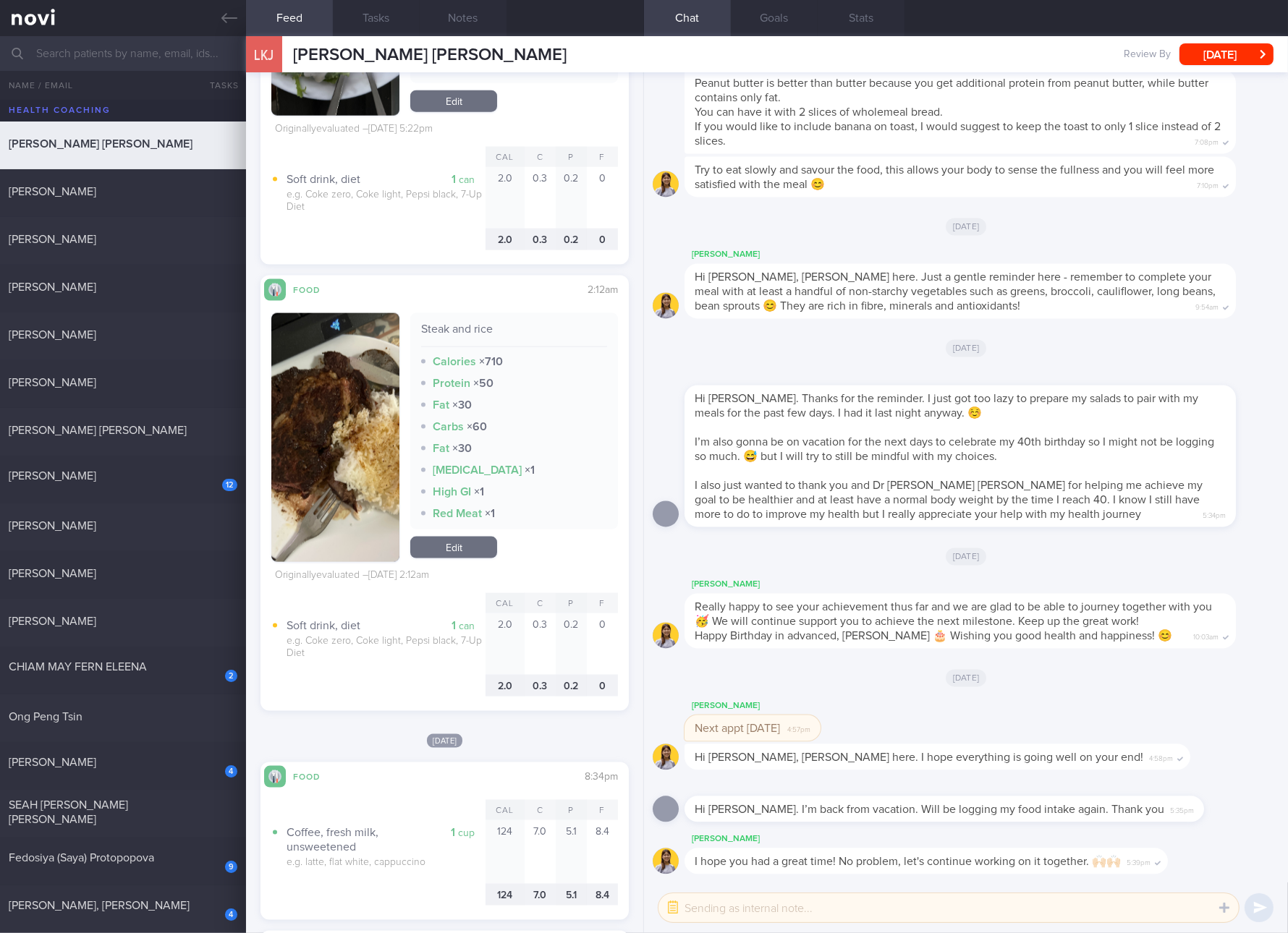
click at [473, 327] on div "Steak and rice" at bounding box center [513, 335] width 186 height 25
copy div "Steak and rice"
click at [320, 469] on button "button" at bounding box center [335, 437] width 128 height 248
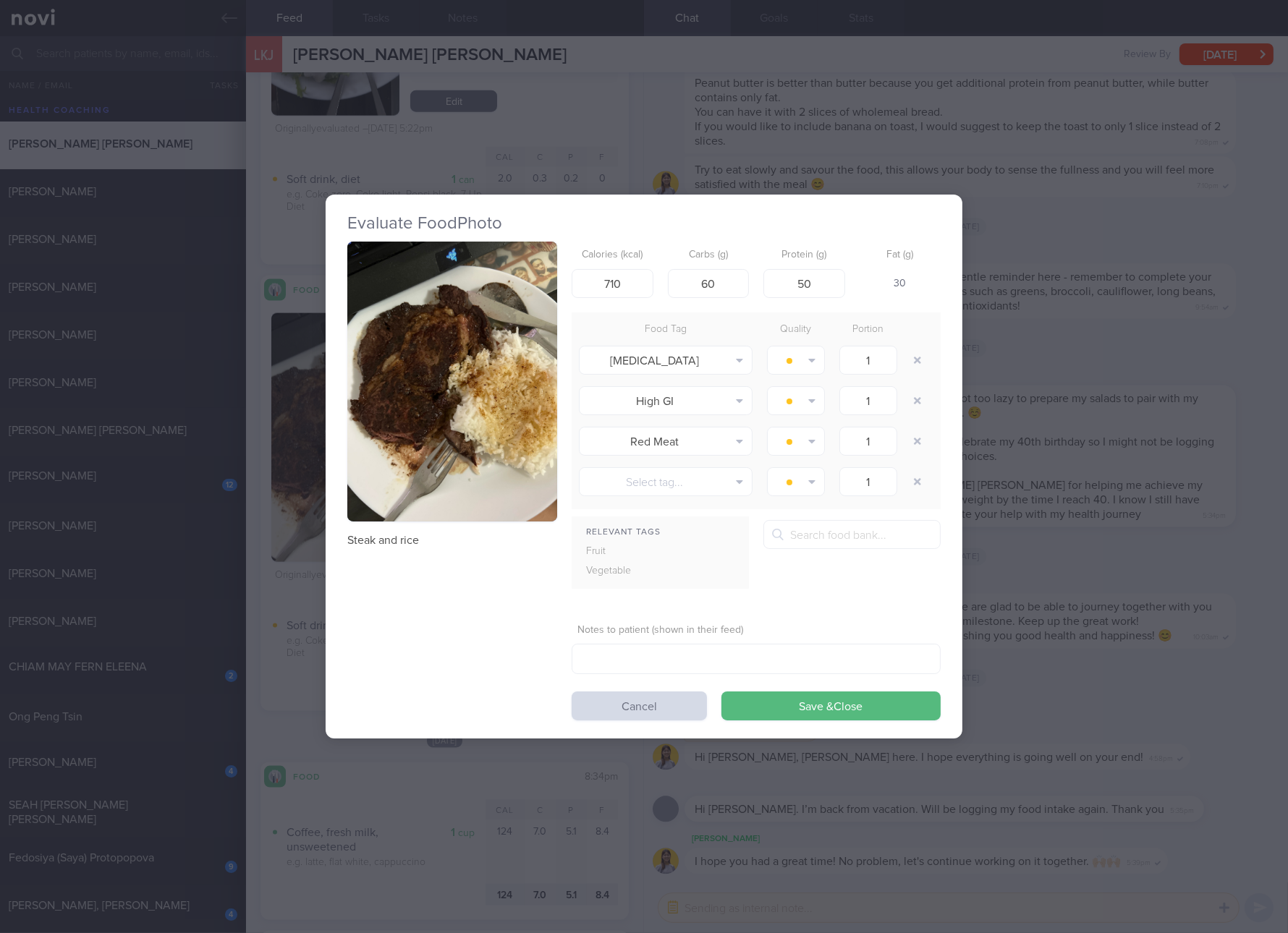
click at [446, 344] on button "button" at bounding box center [452, 381] width 210 height 280
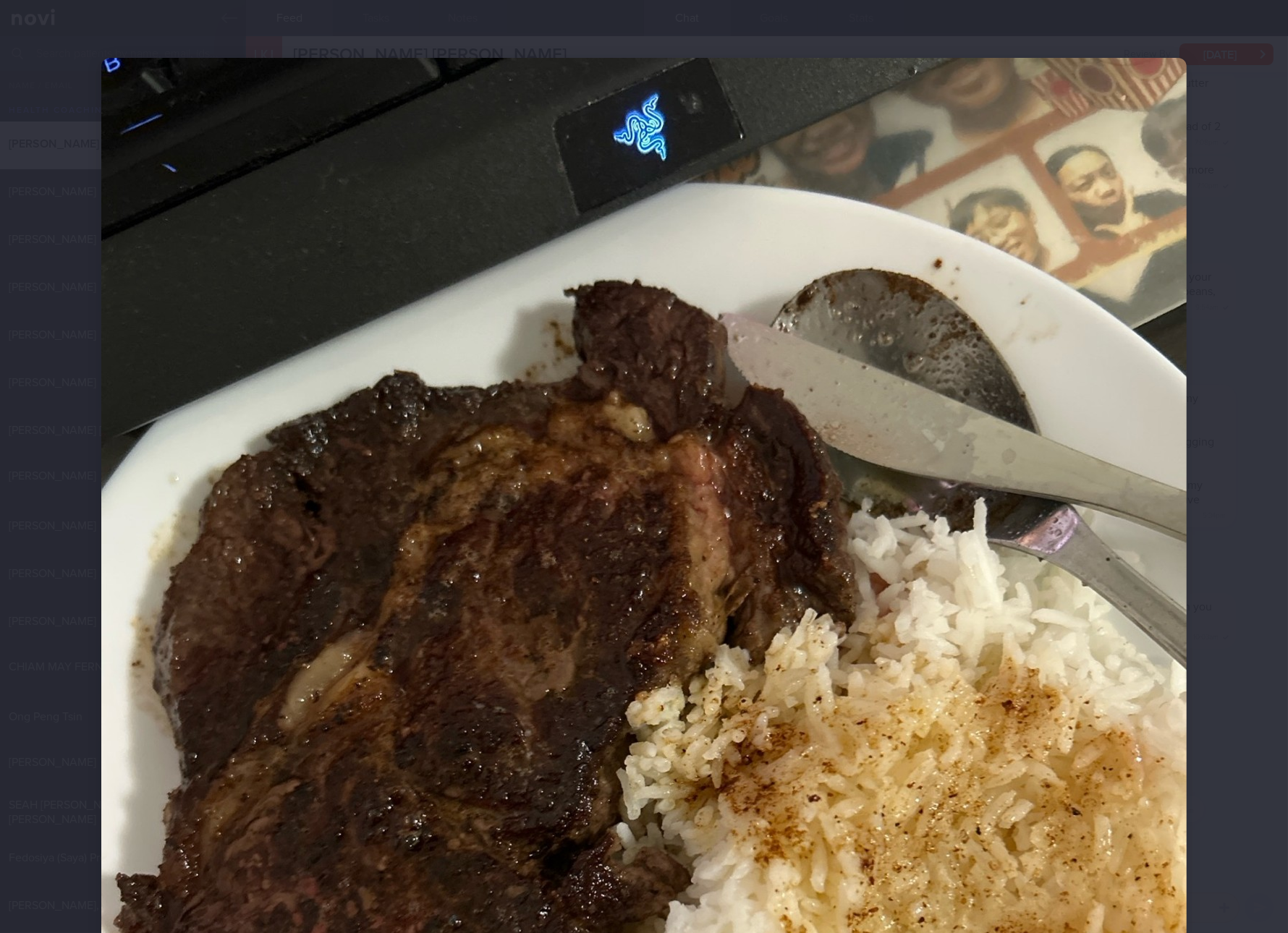
click at [1107, 592] on img at bounding box center [644, 781] width 1086 height 1446
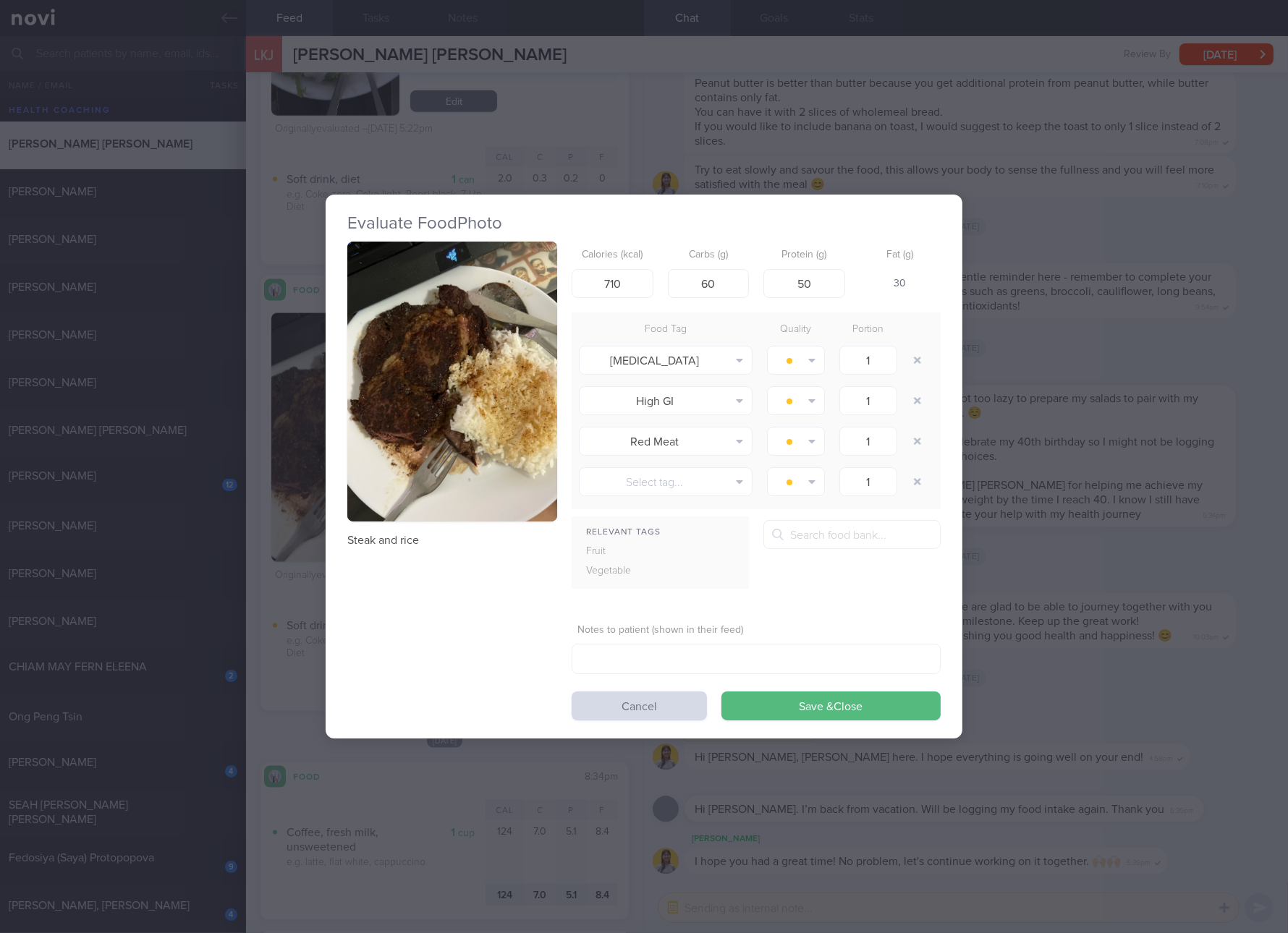
click at [1107, 592] on div "Evaluate Food Photo Steak and rice Calories (kcal) 710 Carbs (g) 60 Protein (g)…" at bounding box center [644, 466] width 1288 height 933
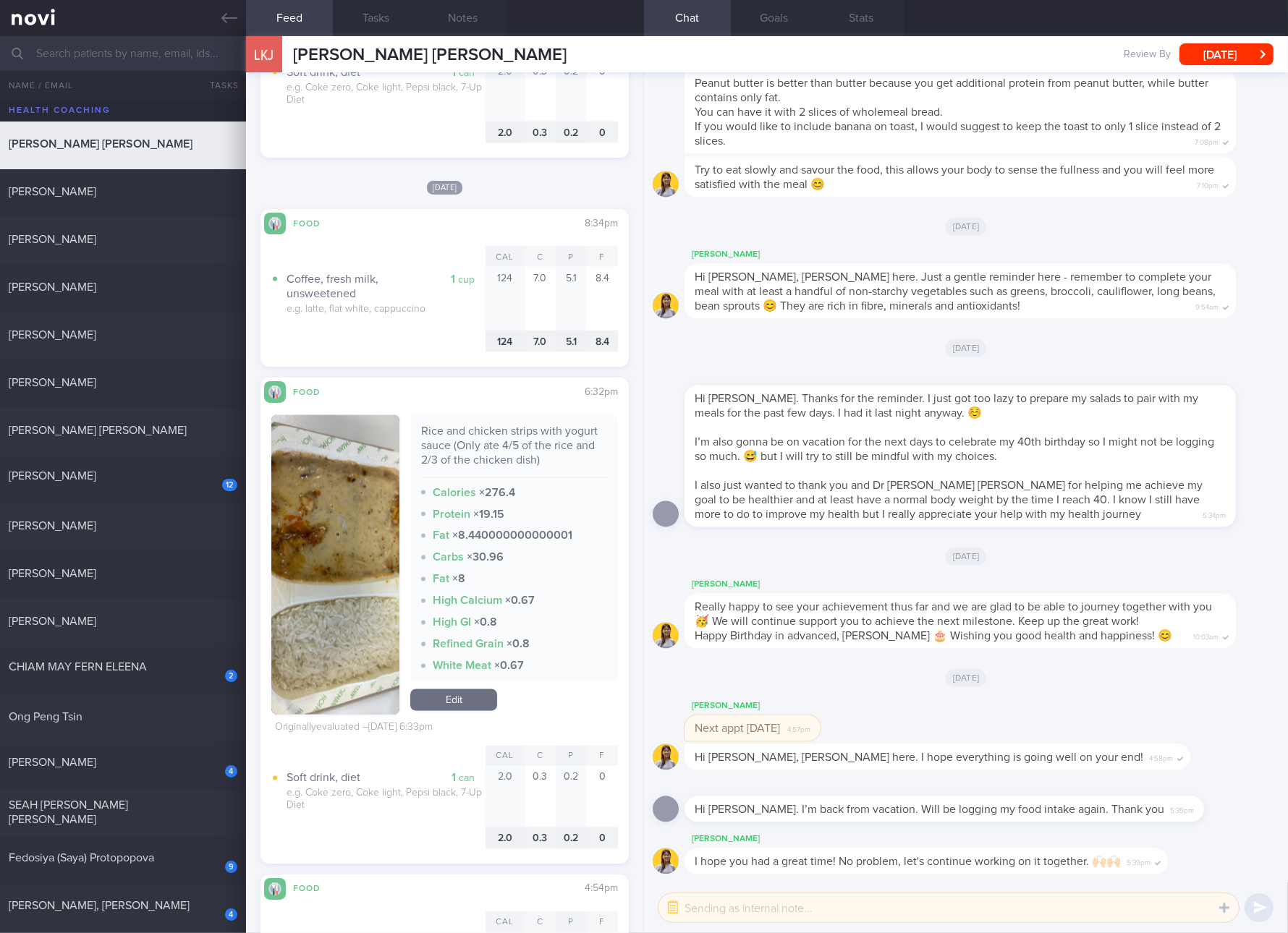
scroll to position [2713, 0]
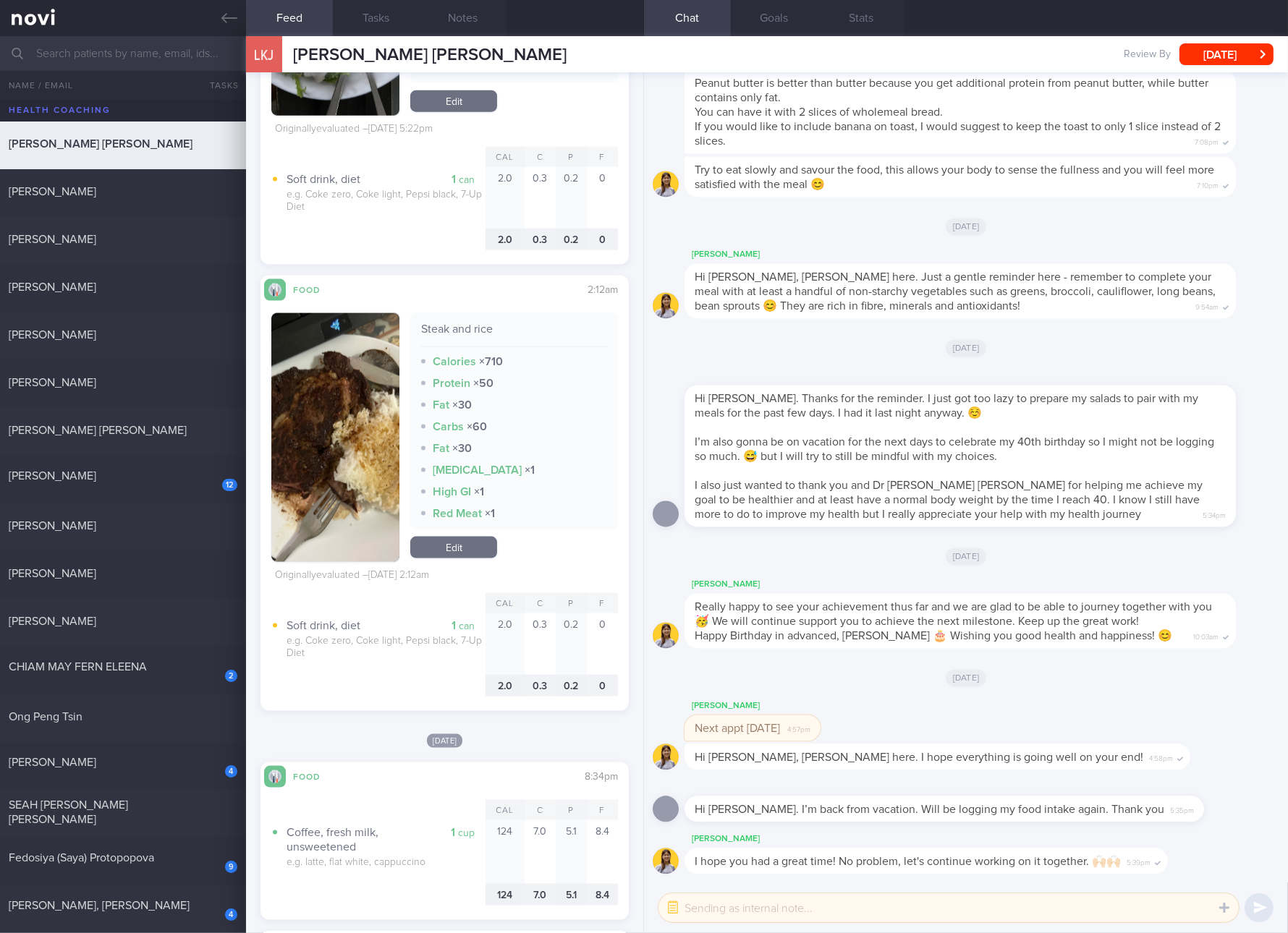
click at [472, 553] on link "Edit" at bounding box center [454, 548] width 87 height 22
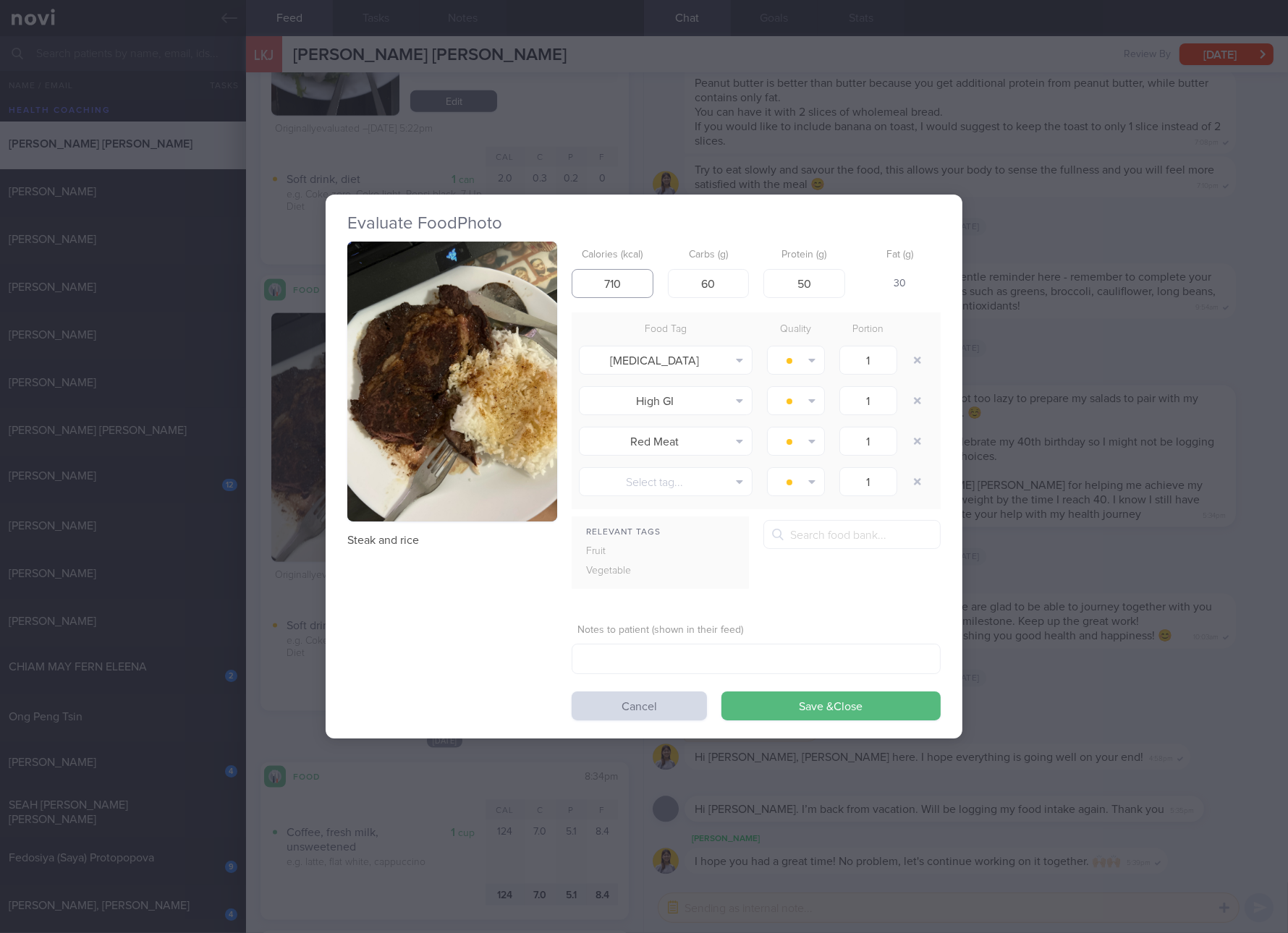
click at [631, 279] on input "710" at bounding box center [612, 284] width 82 height 29
type input "703"
type input "45"
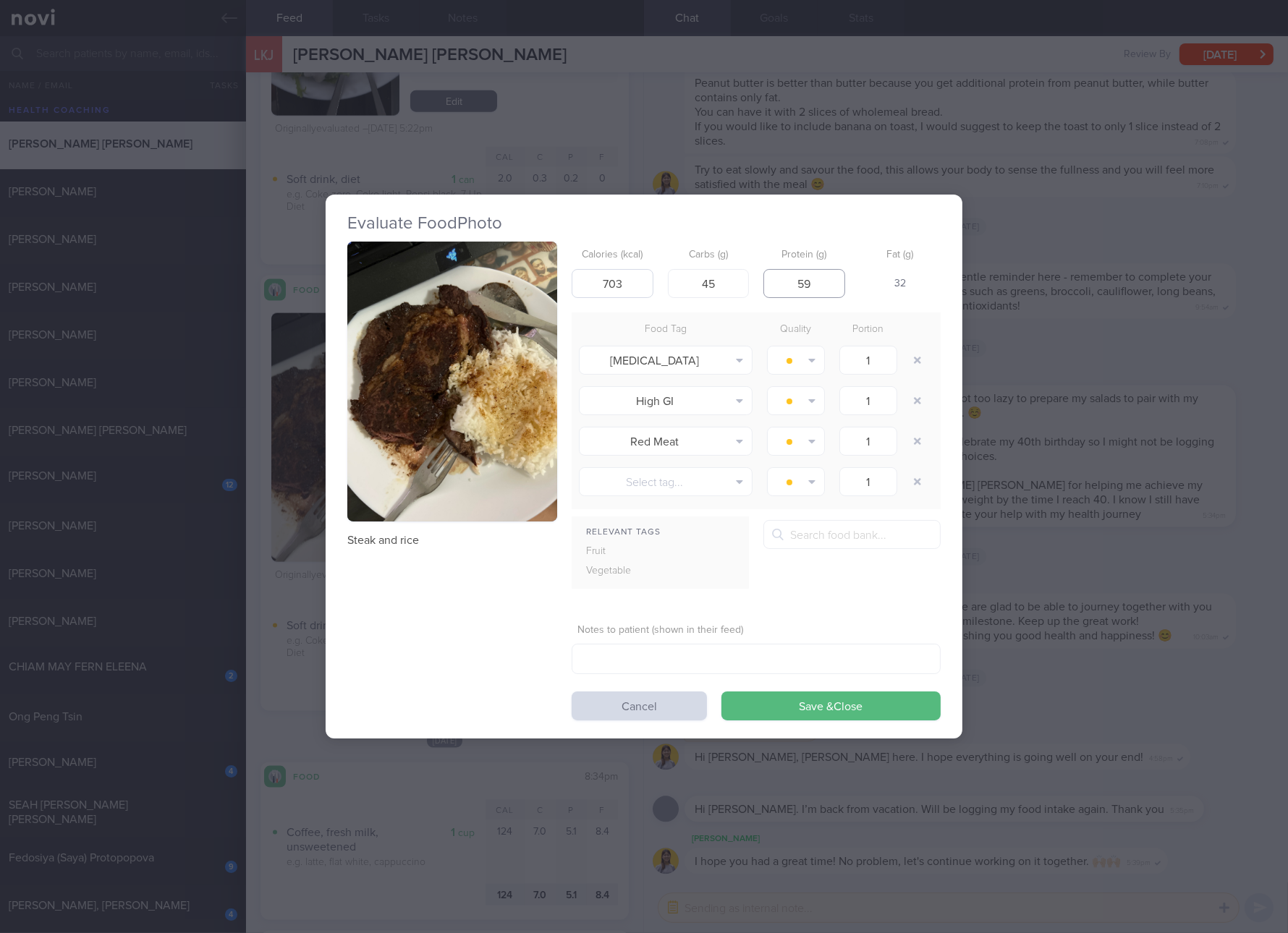
type input "59"
click at [721, 692] on button "Save & Close" at bounding box center [831, 706] width 220 height 29
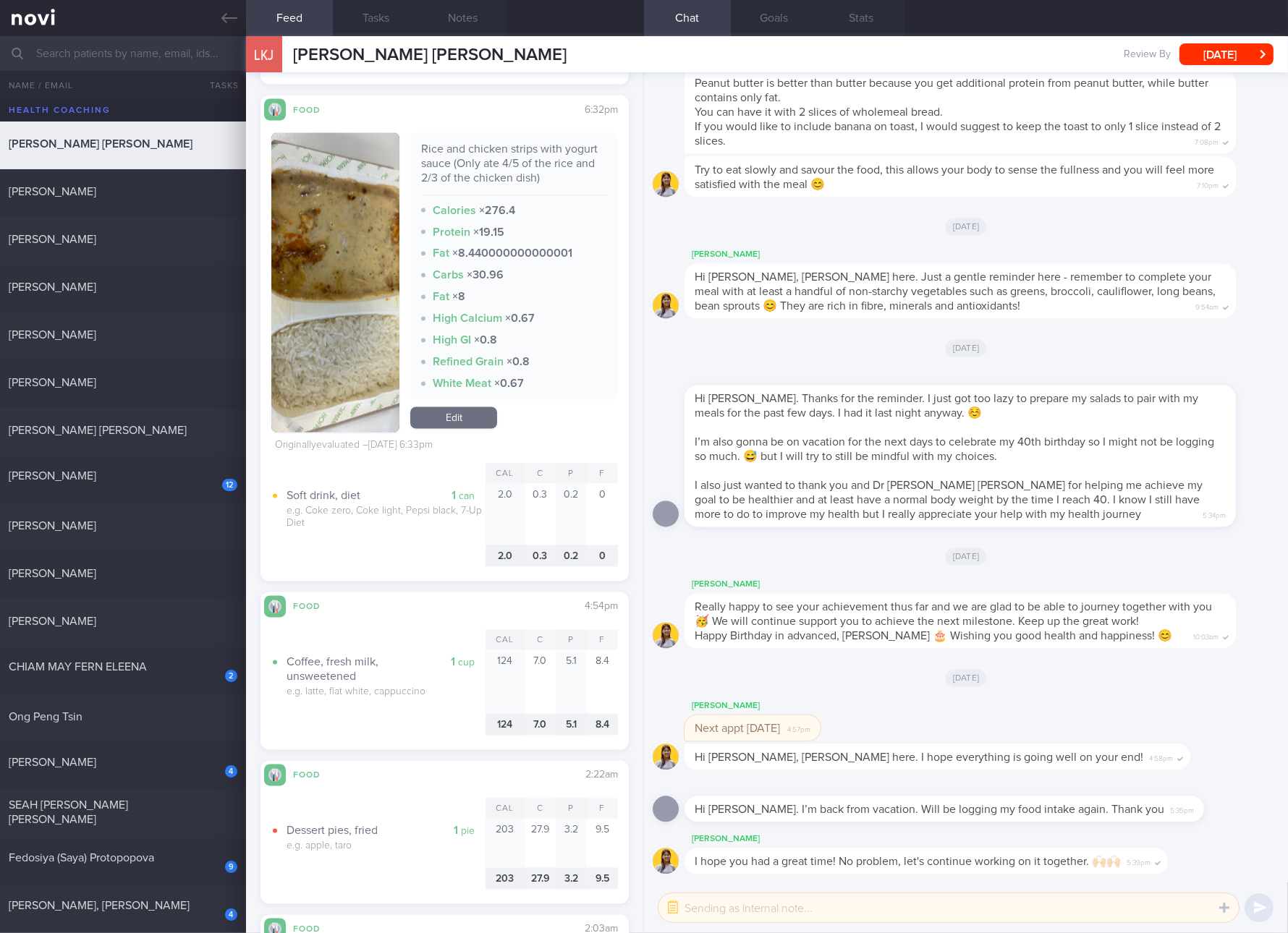
scroll to position [4068, 0]
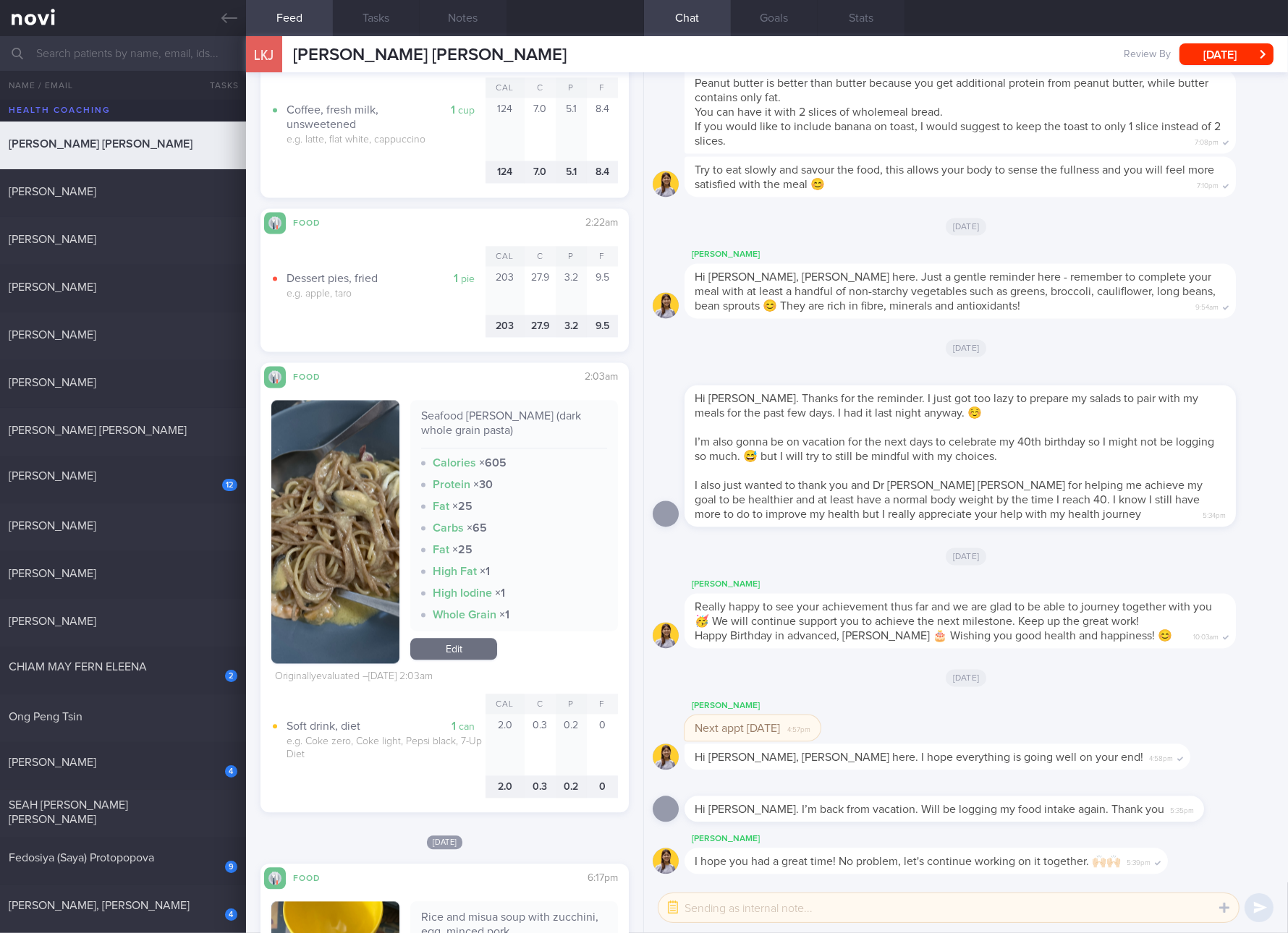
click at [518, 409] on div "Seafood alfredo (dark whole grain pasta)" at bounding box center [513, 429] width 186 height 40
copy div "Seafood alfredo (dark whole grain pasta)"
click at [996, 798] on div "Hi Elizabeth. I’m back from vacation. Will be logging my food intake again. Tha…" at bounding box center [944, 809] width 520 height 26
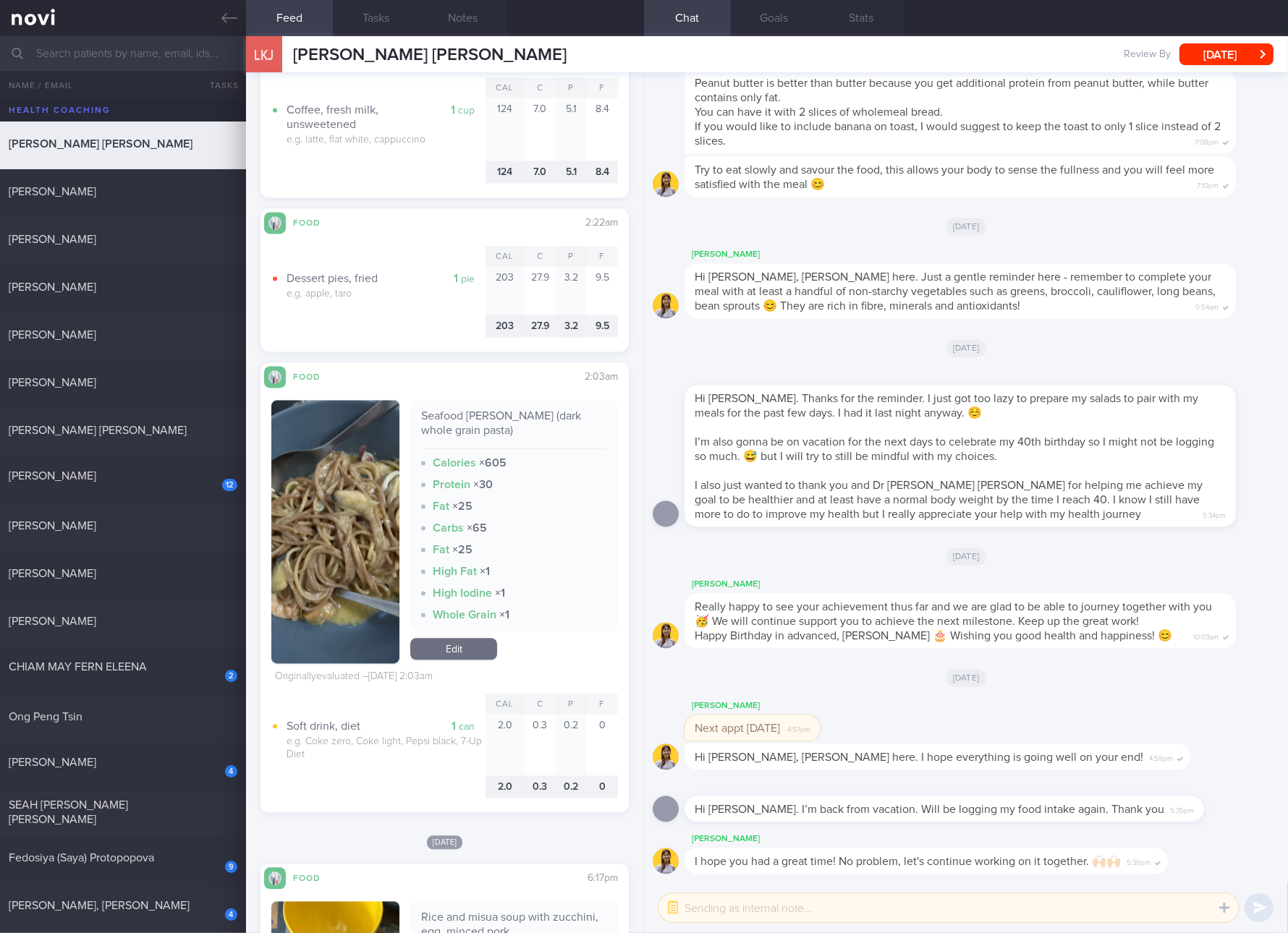
click at [441, 660] on div "Seafood alfredo (dark whole grain pasta) Calories × 605 Protein × 30 Fat × 25 C…" at bounding box center [513, 531] width 208 height 263
click at [446, 649] on link "Edit" at bounding box center [454, 649] width 87 height 22
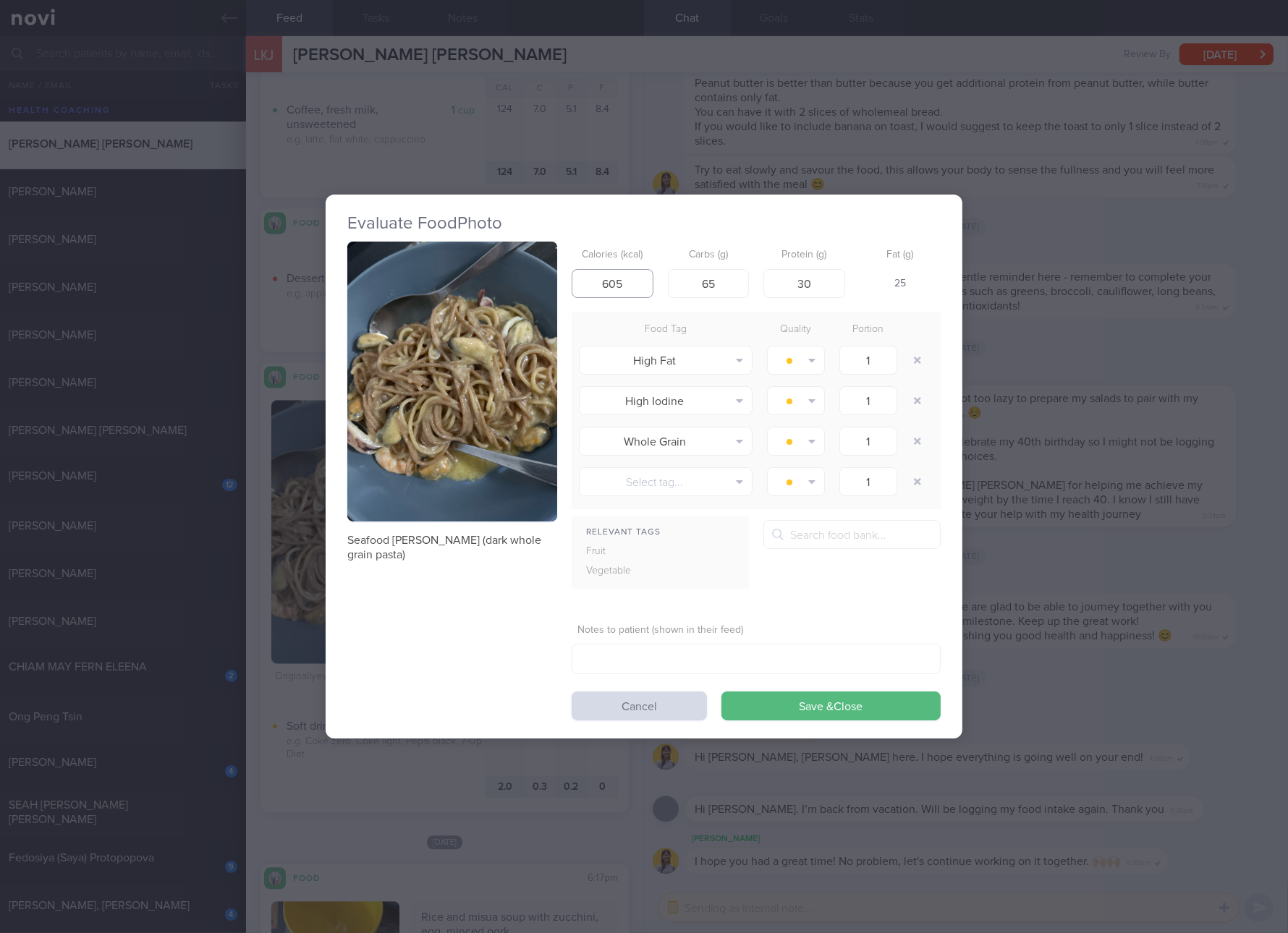
click at [614, 281] on input "605" at bounding box center [612, 284] width 82 height 29
type input "455"
type input "28"
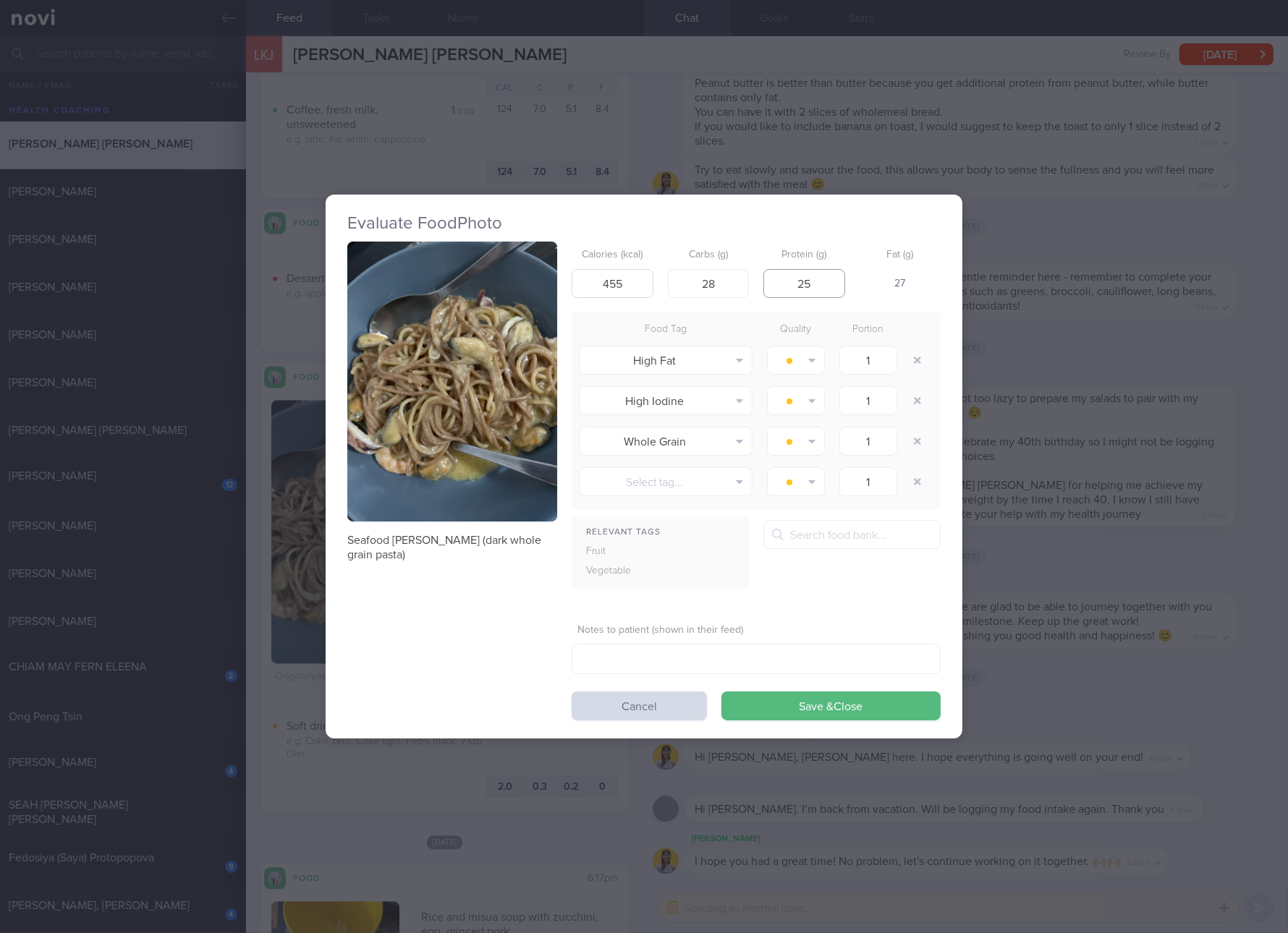
type input "25"
click at [721, 692] on button "Save & Close" at bounding box center [831, 706] width 220 height 29
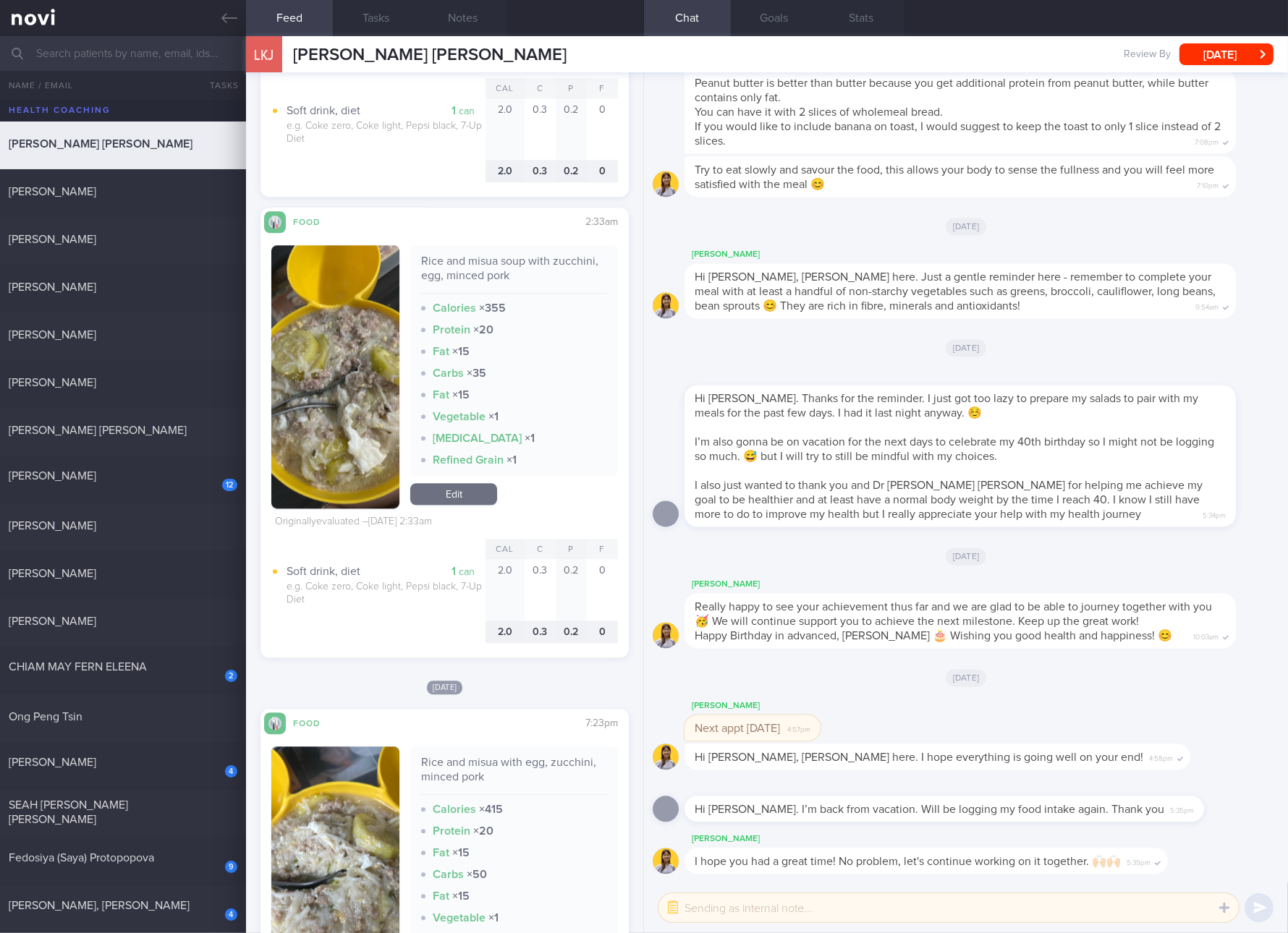
scroll to position [5425, 0]
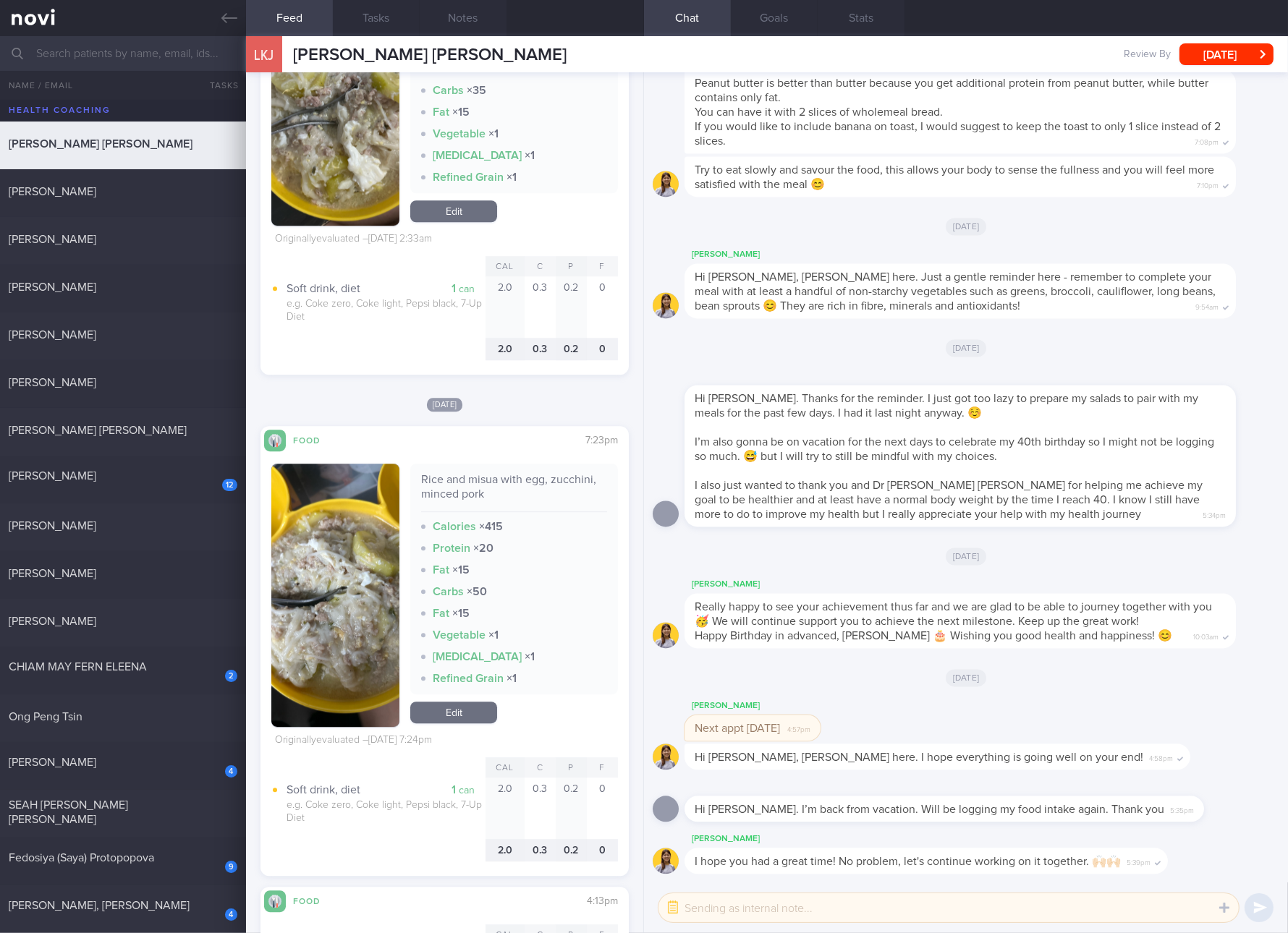
click at [473, 722] on link "Edit" at bounding box center [454, 713] width 87 height 22
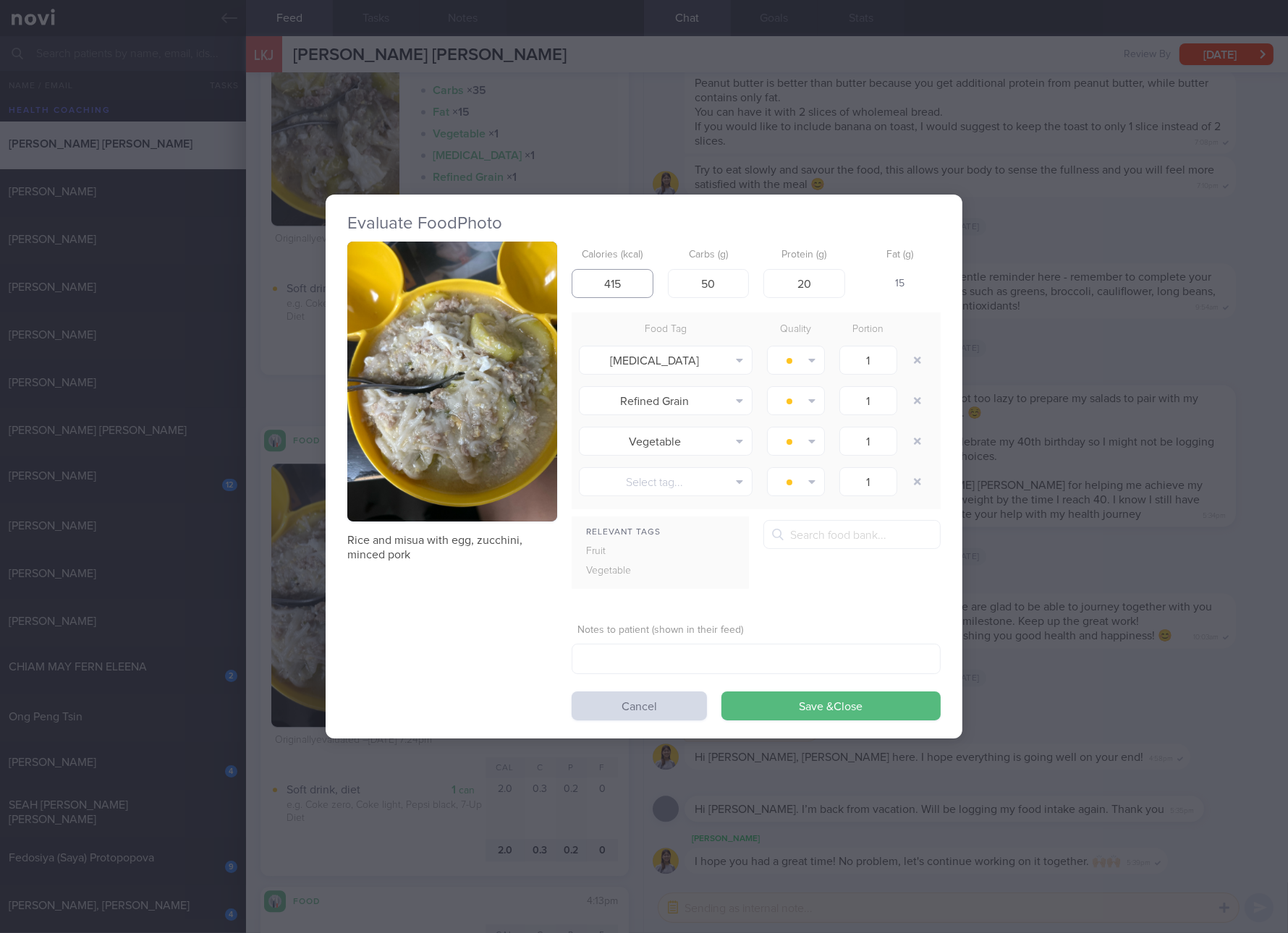
click at [609, 280] on input "415" at bounding box center [612, 284] width 82 height 29
type input "355"
type input "35"
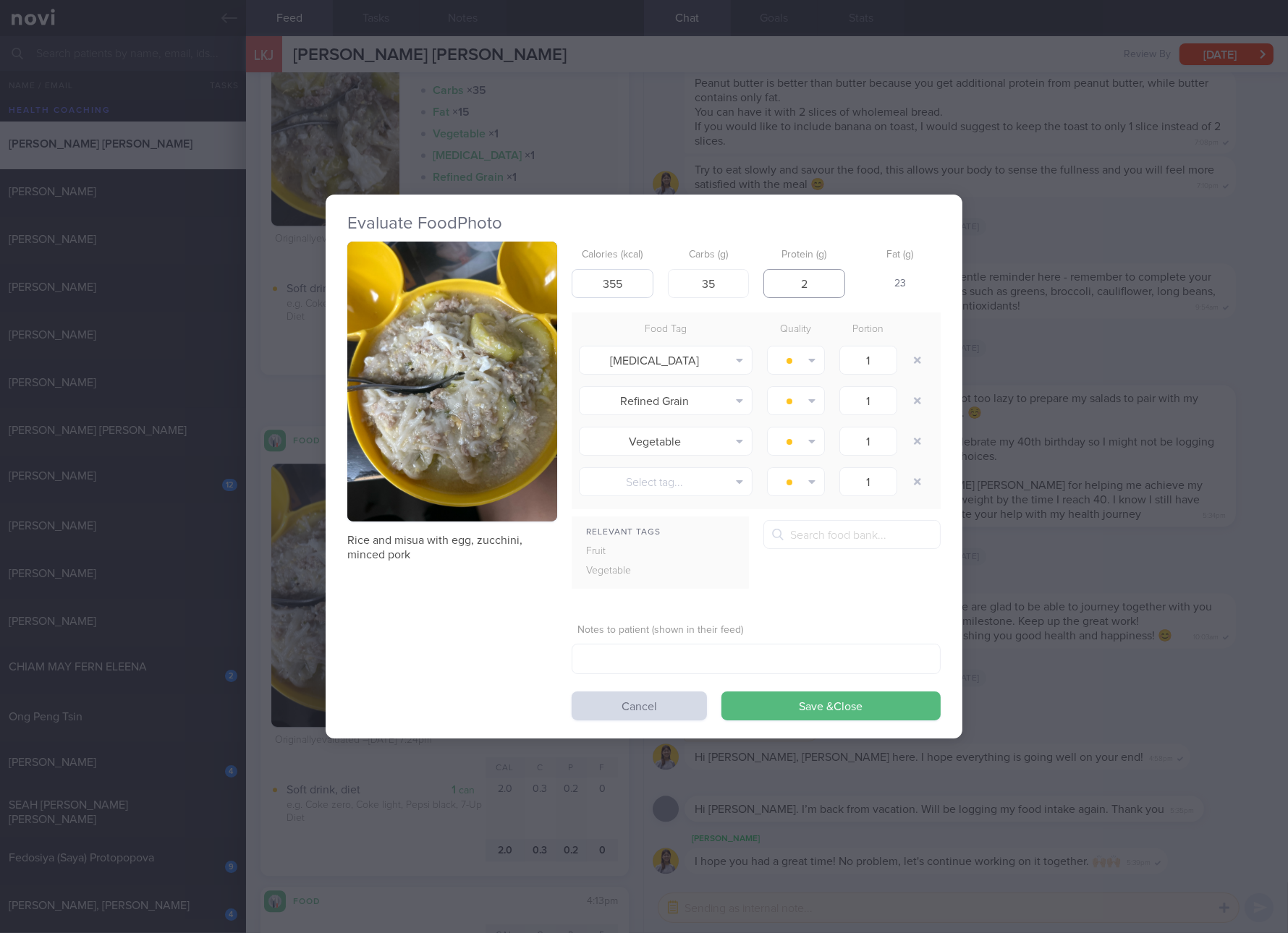
type input "20"
click at [721, 692] on button "Save & Close" at bounding box center [831, 706] width 220 height 29
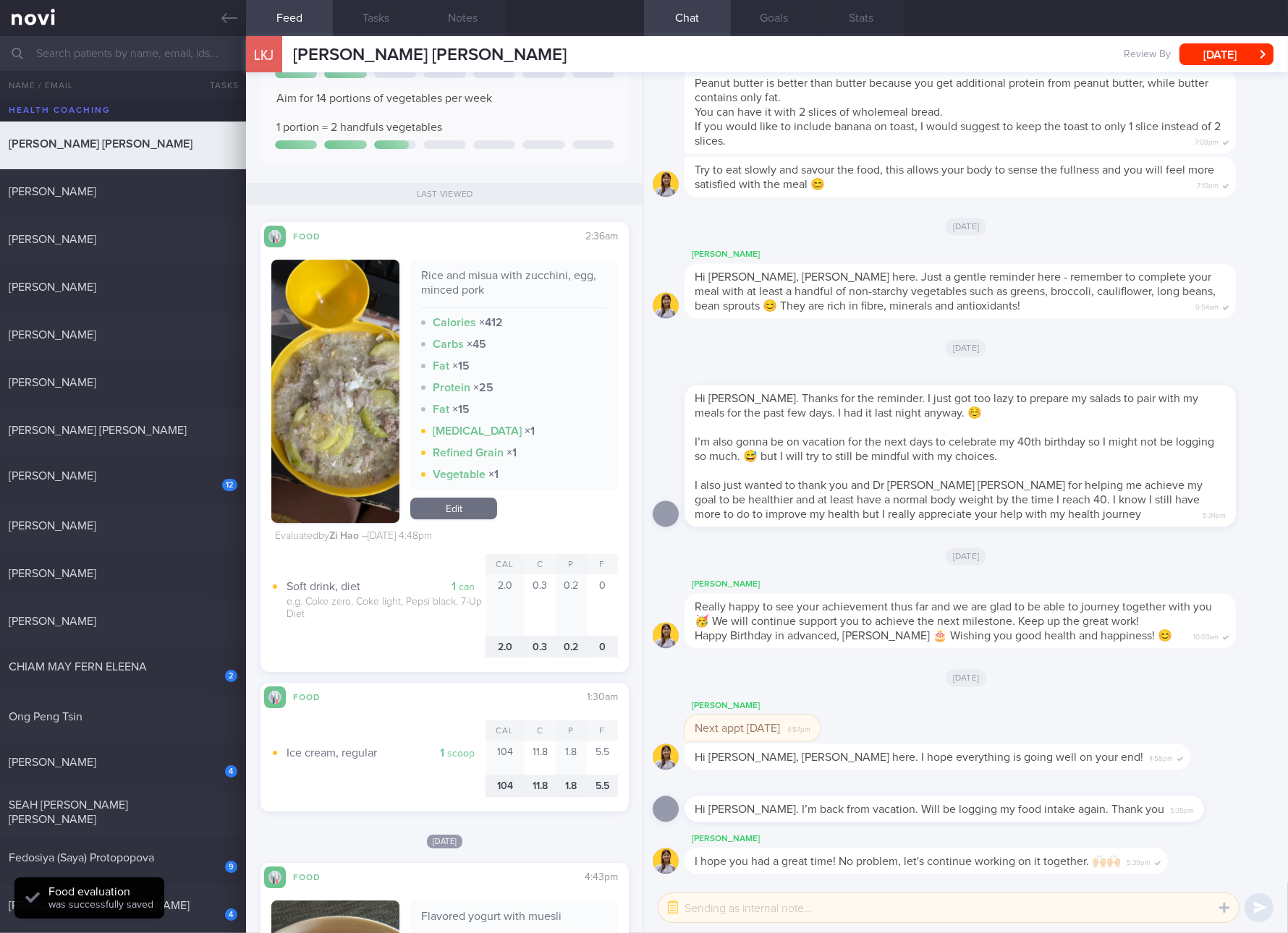
scroll to position [6510, 0]
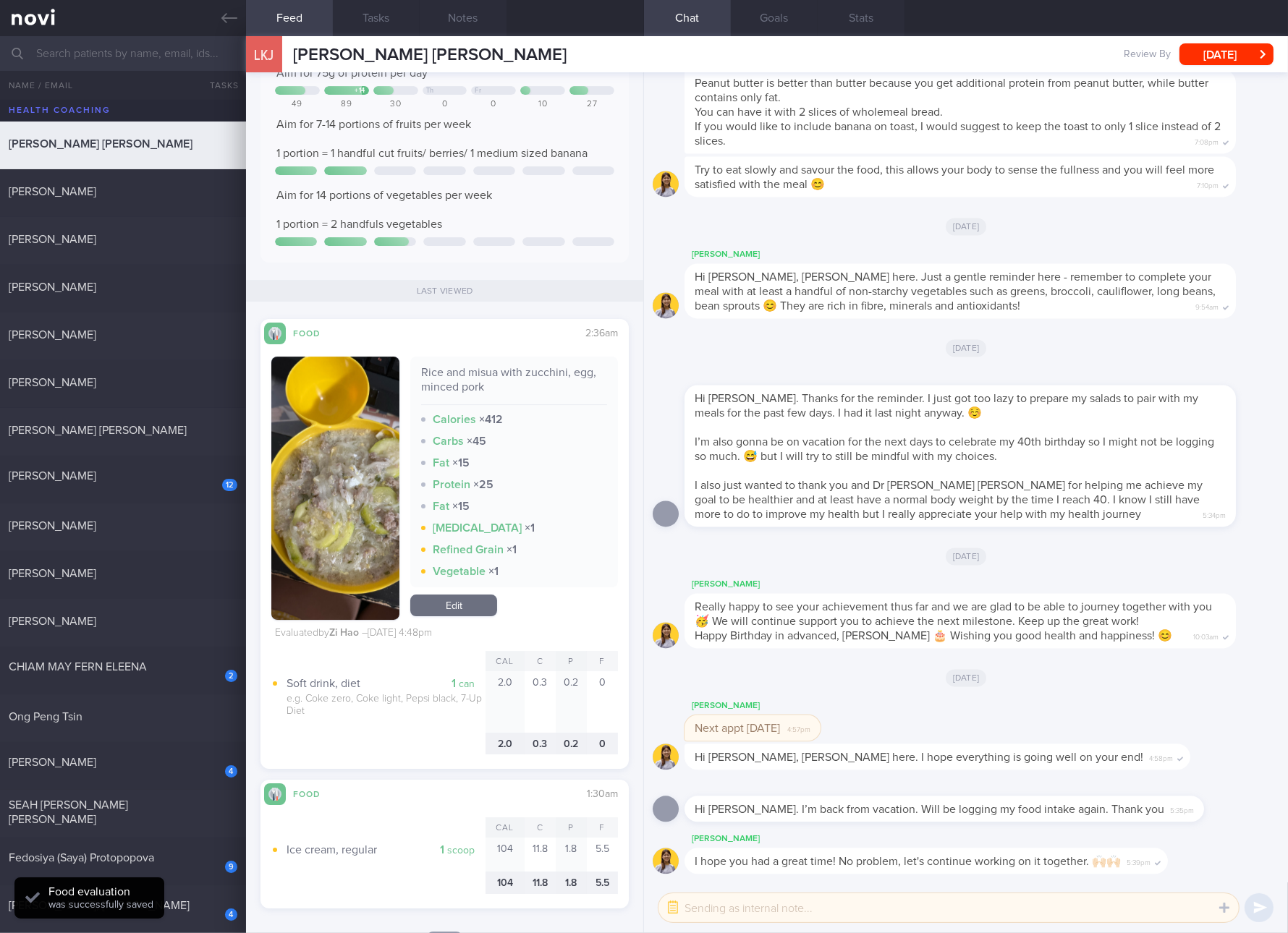
click at [480, 440] on strong "× 45" at bounding box center [477, 441] width 20 height 12
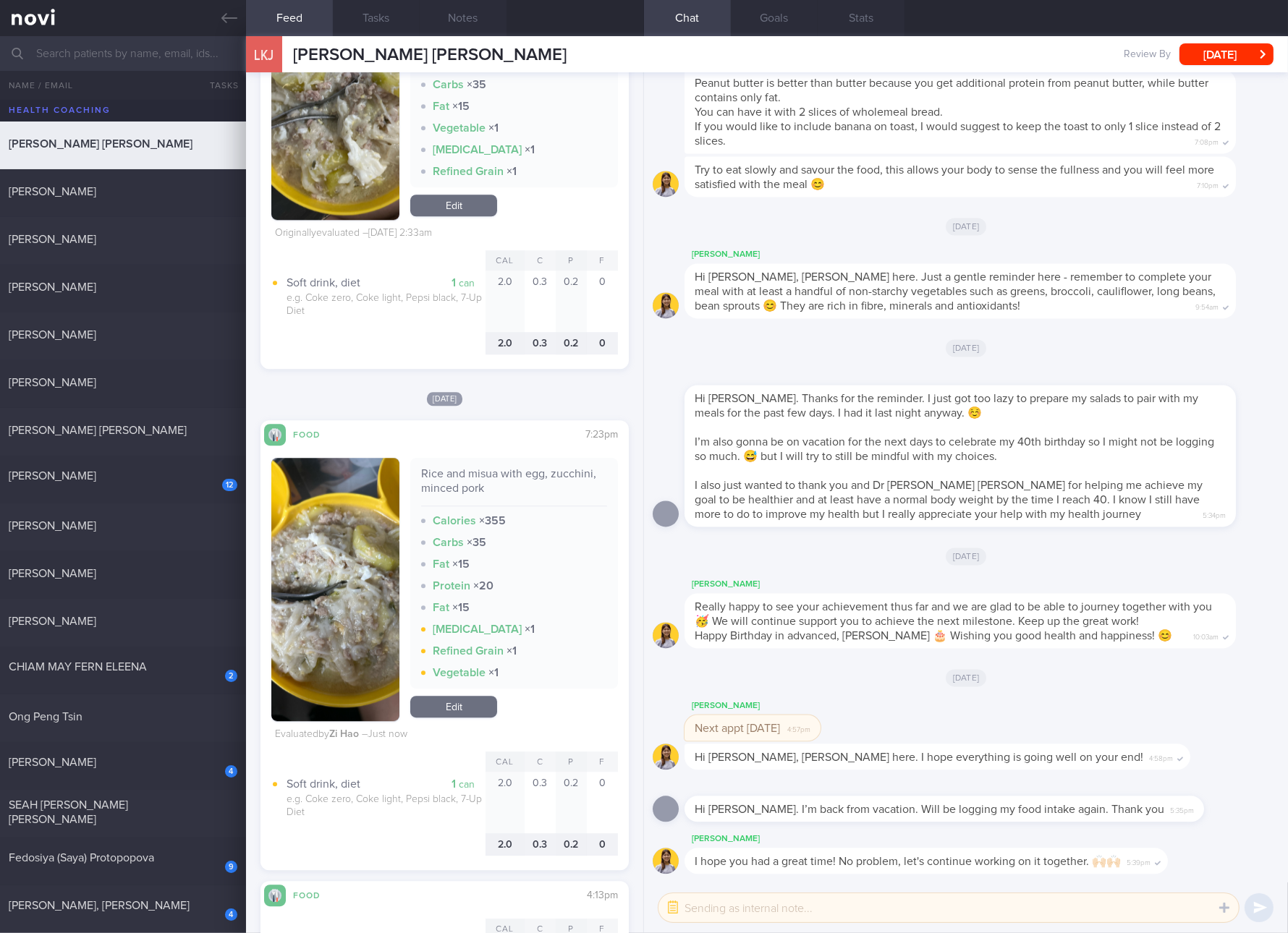
scroll to position [5425, 0]
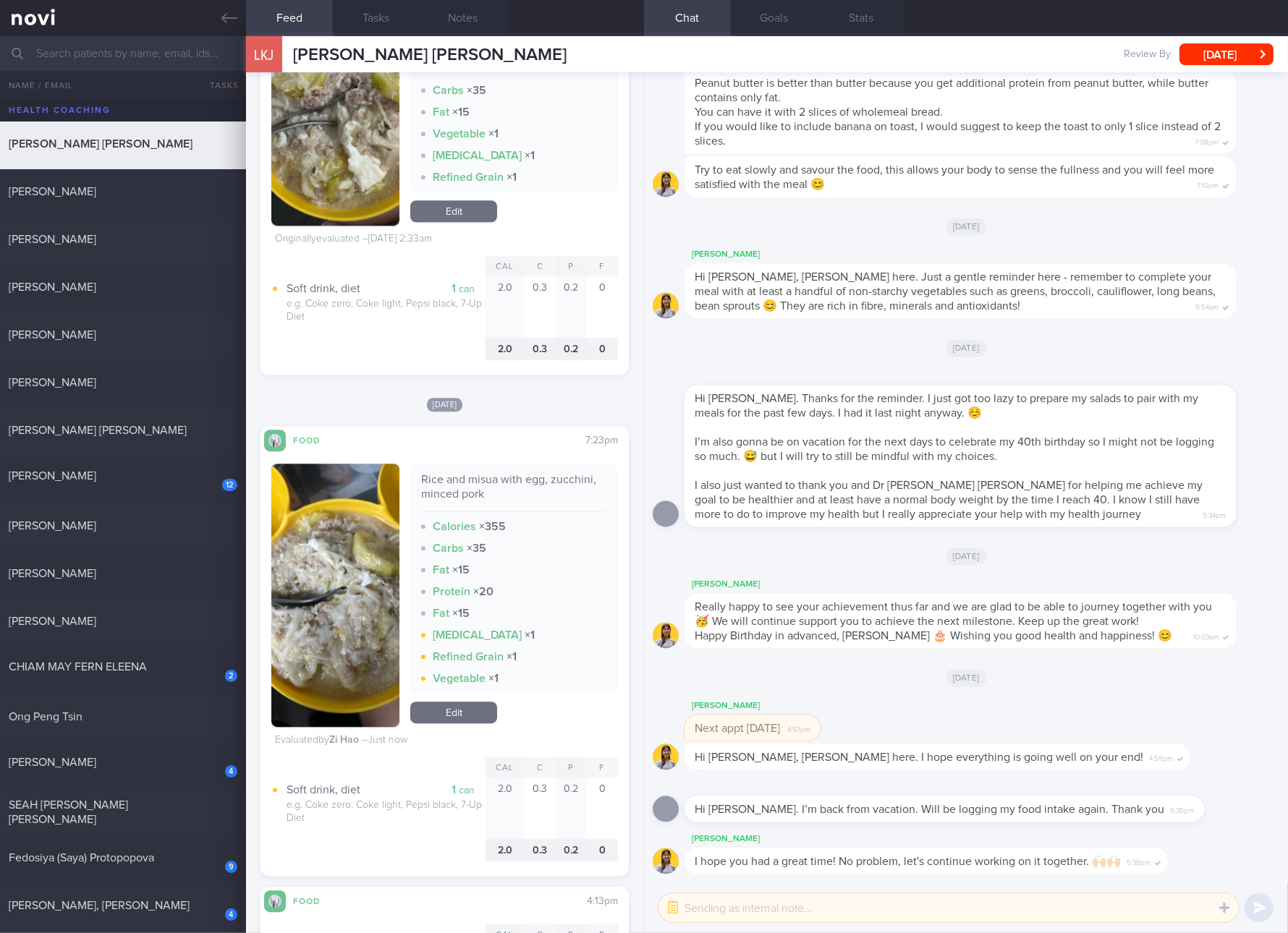
click at [474, 712] on link "Edit" at bounding box center [454, 713] width 87 height 22
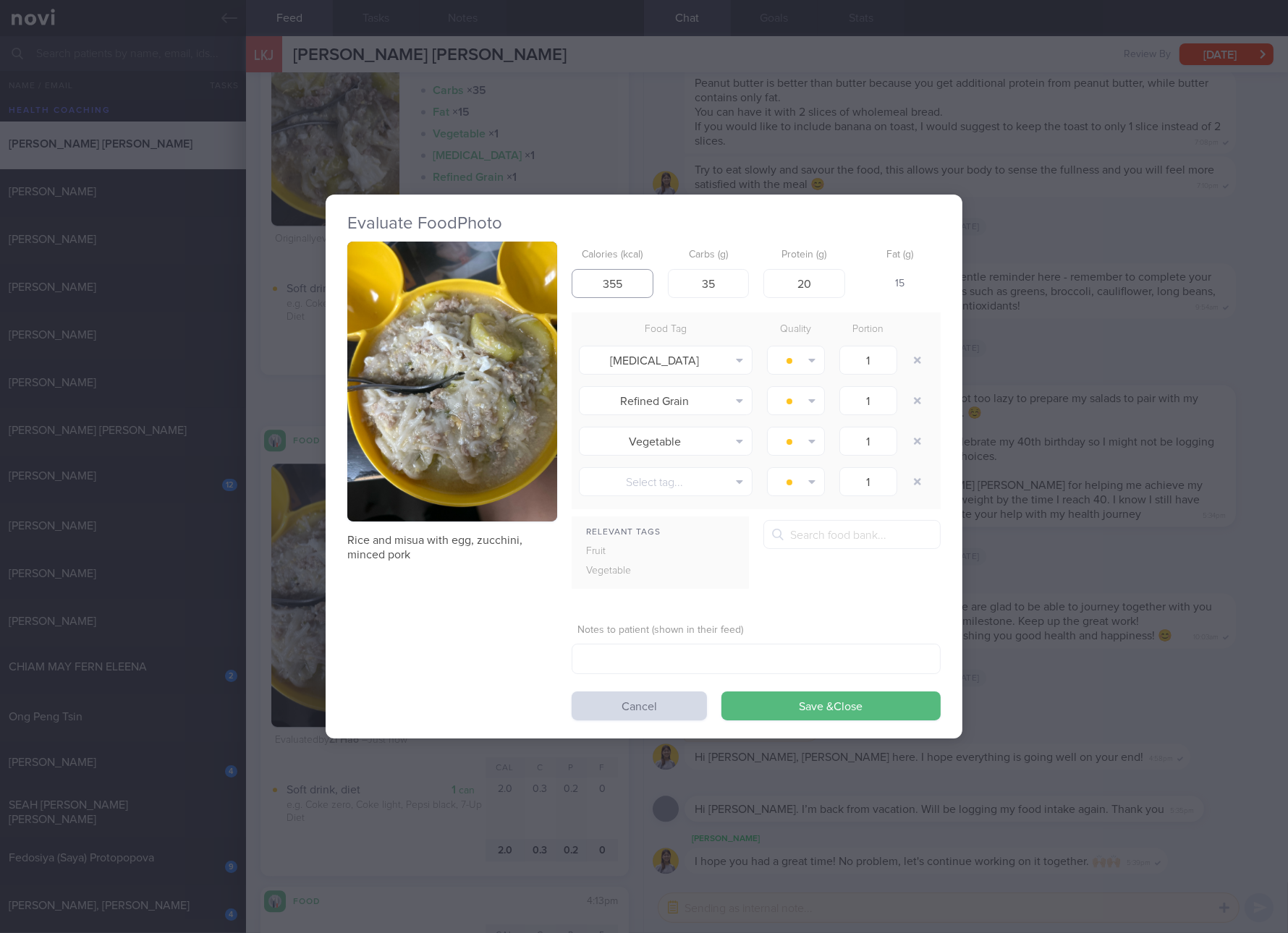
click at [609, 289] on input "355" at bounding box center [612, 284] width 82 height 29
type input "412"
type input "45"
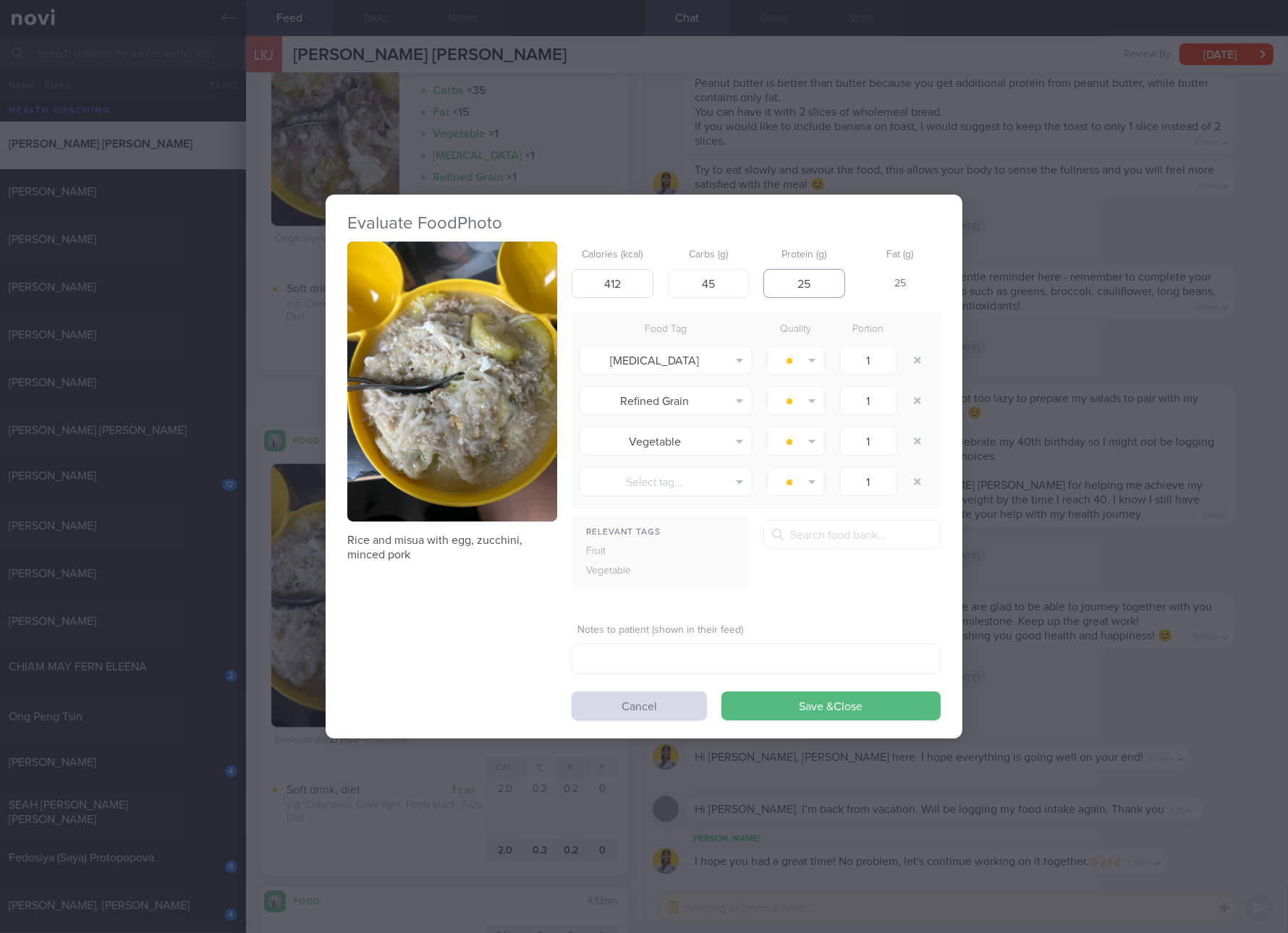
type input "25"
click at [721, 692] on button "Save & Close" at bounding box center [831, 706] width 220 height 29
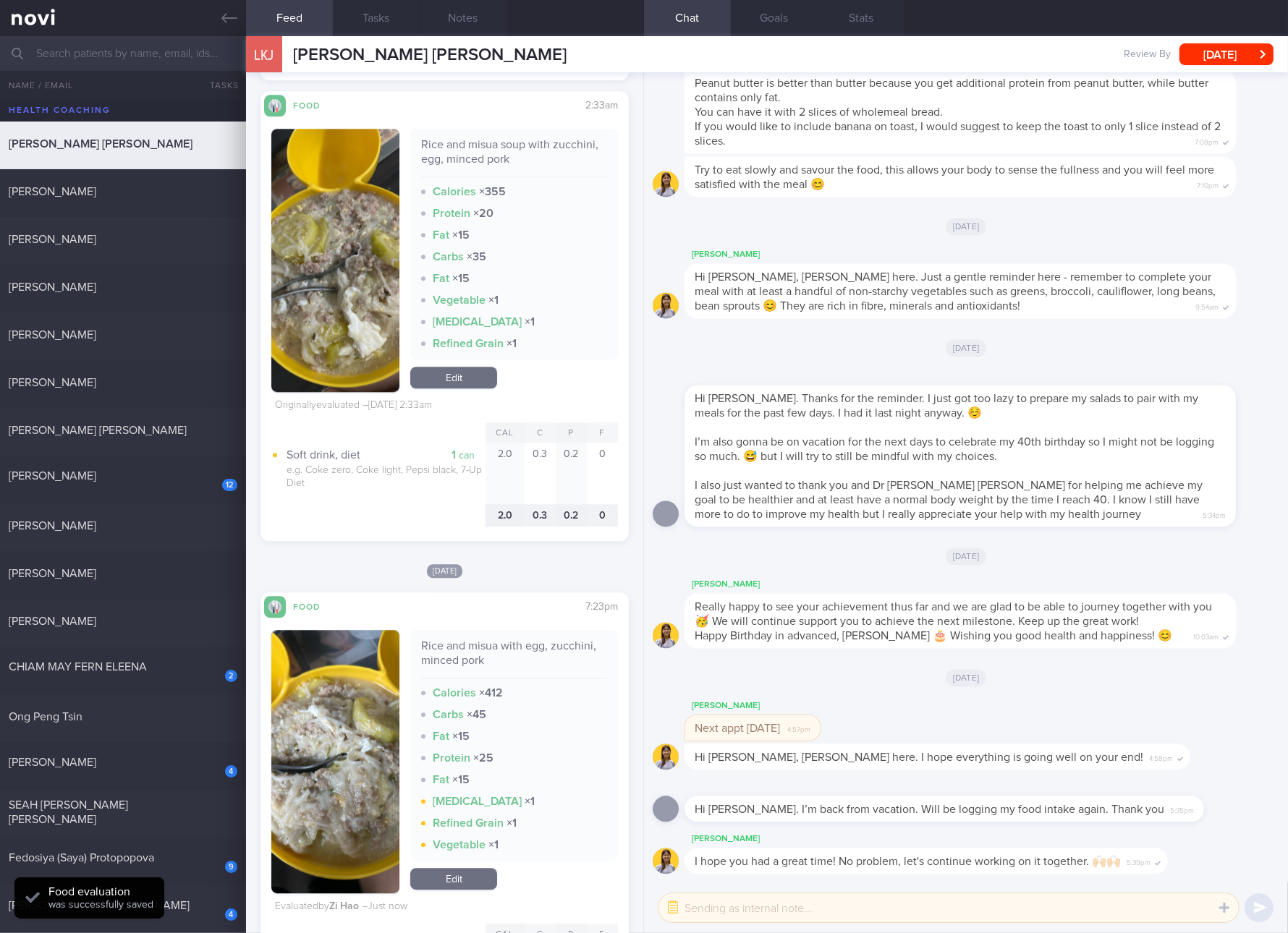
scroll to position [5153, 0]
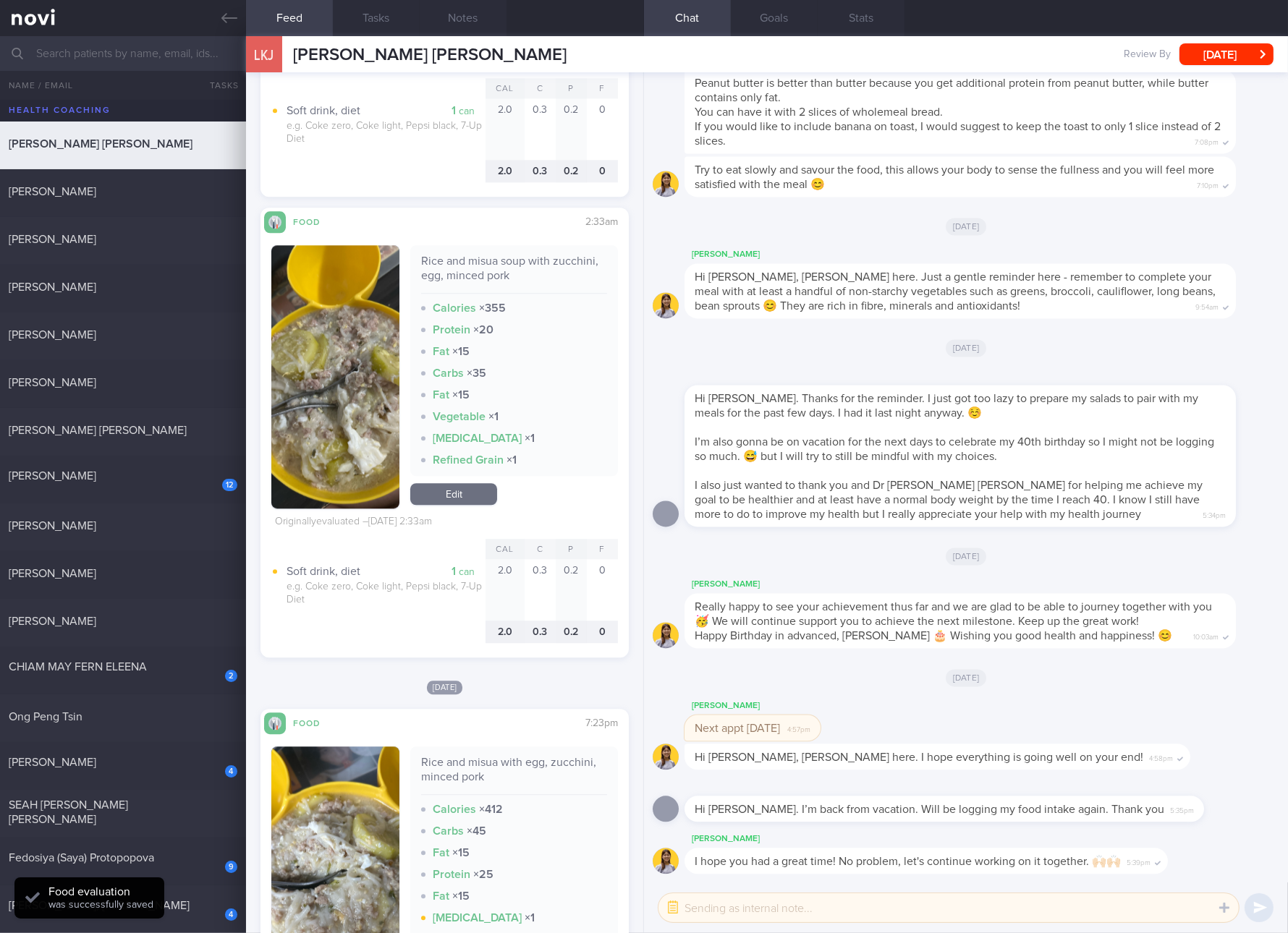
click at [470, 490] on link "Edit" at bounding box center [454, 494] width 87 height 22
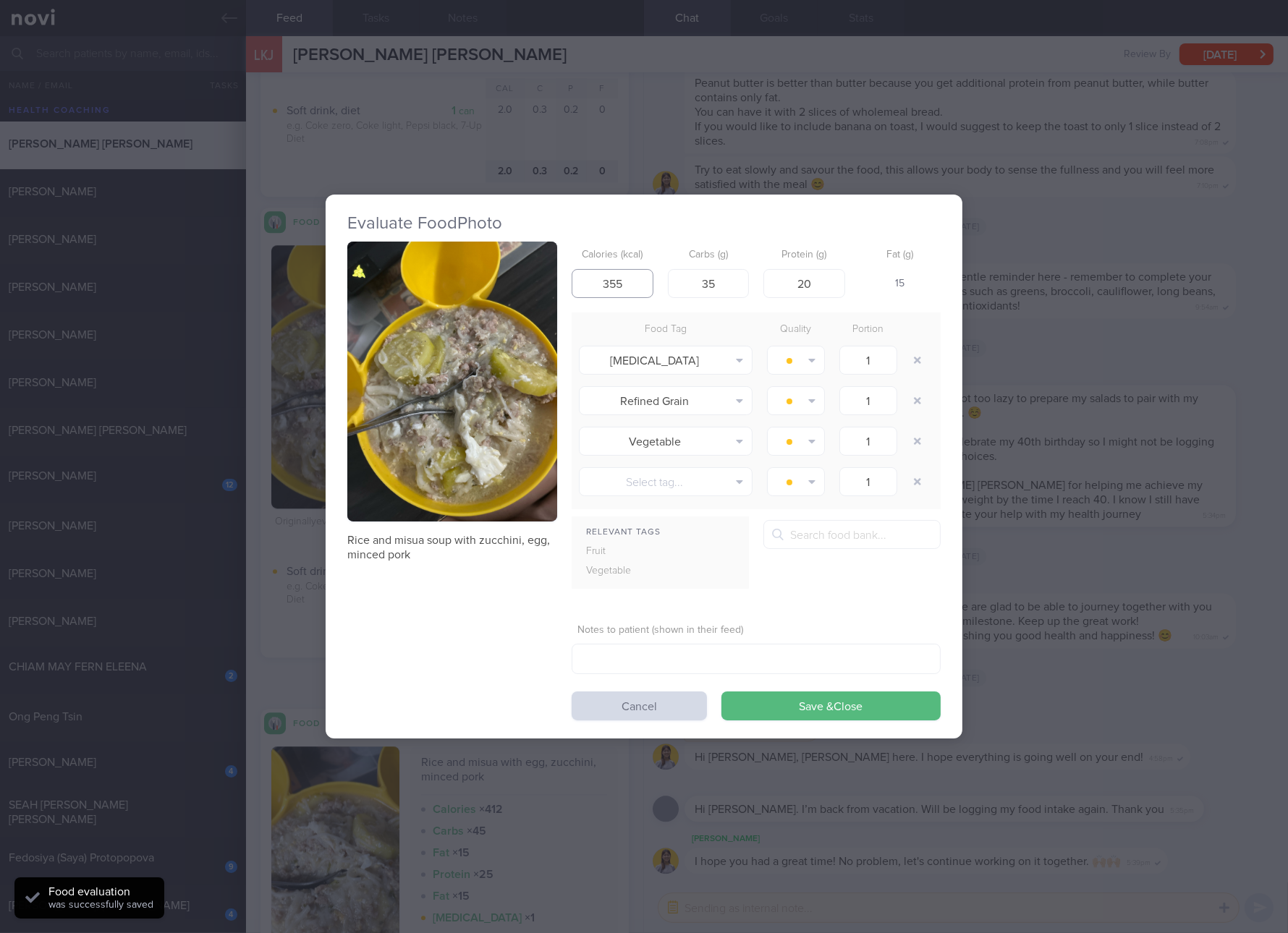
click at [622, 274] on input "355" at bounding box center [612, 284] width 82 height 29
type input "412"
type input "45"
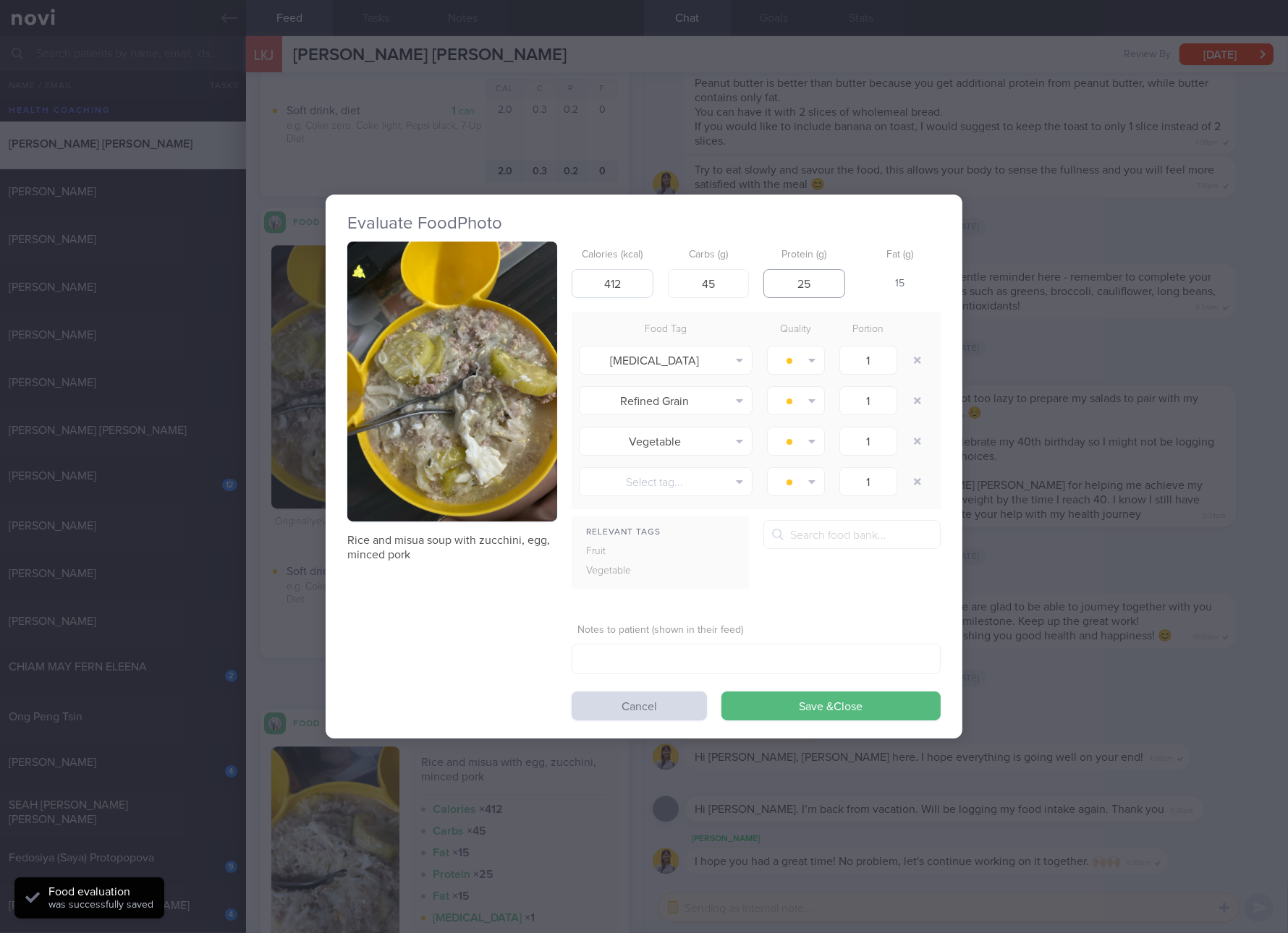
type input "25"
click at [721, 692] on button "Save & Close" at bounding box center [831, 706] width 220 height 29
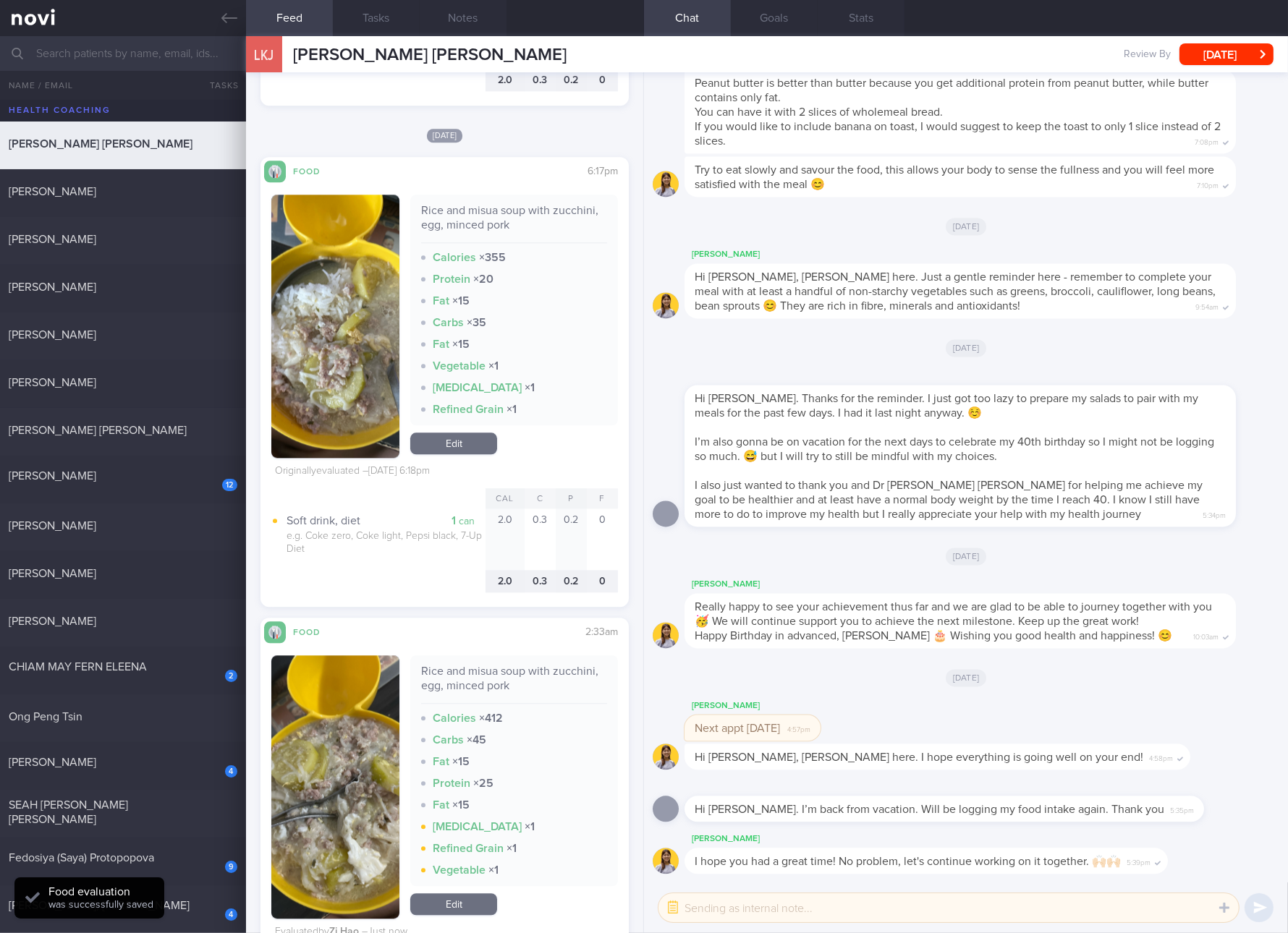
scroll to position [4611, 0]
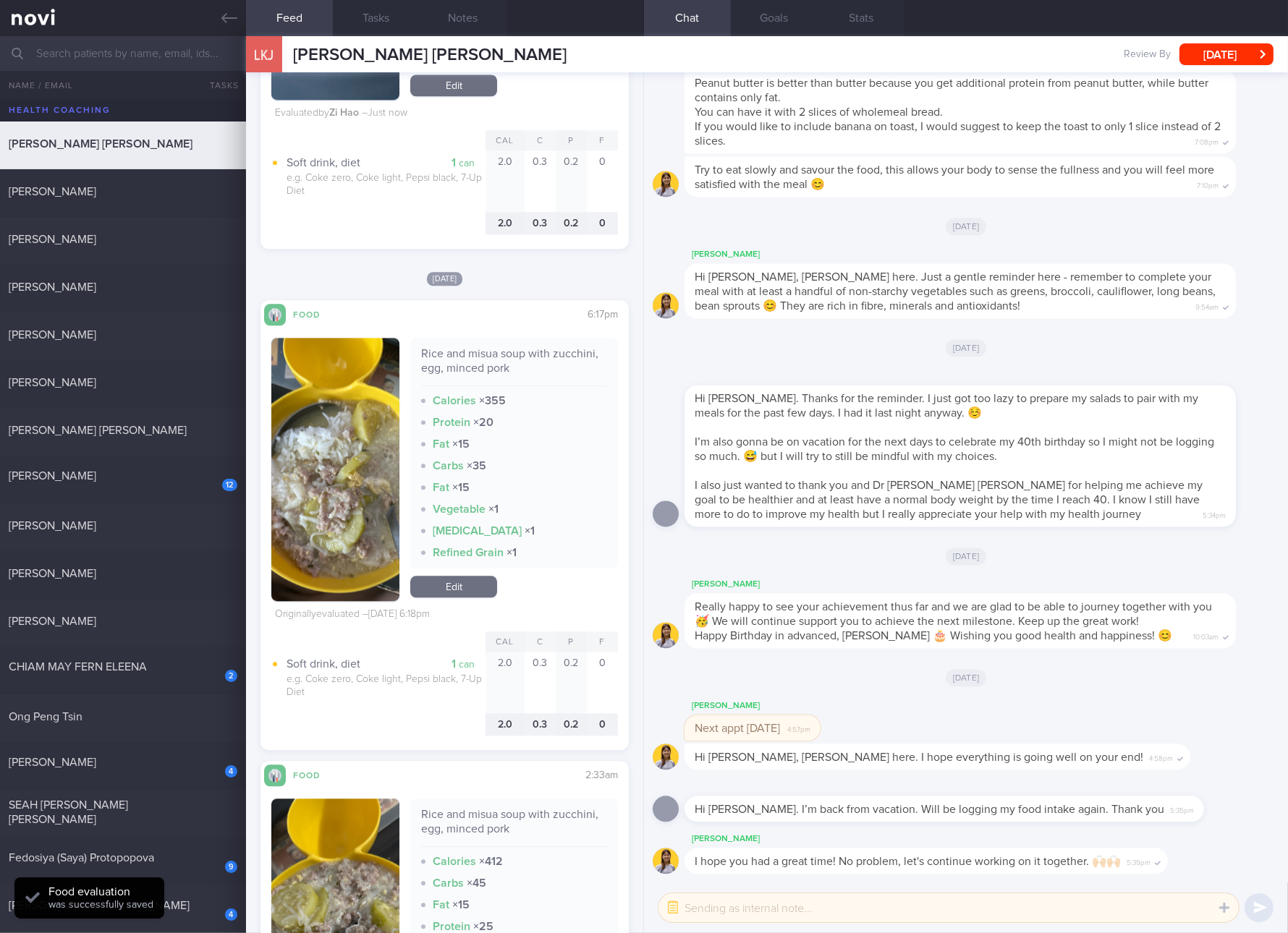
click at [470, 576] on link "Edit" at bounding box center [454, 587] width 87 height 22
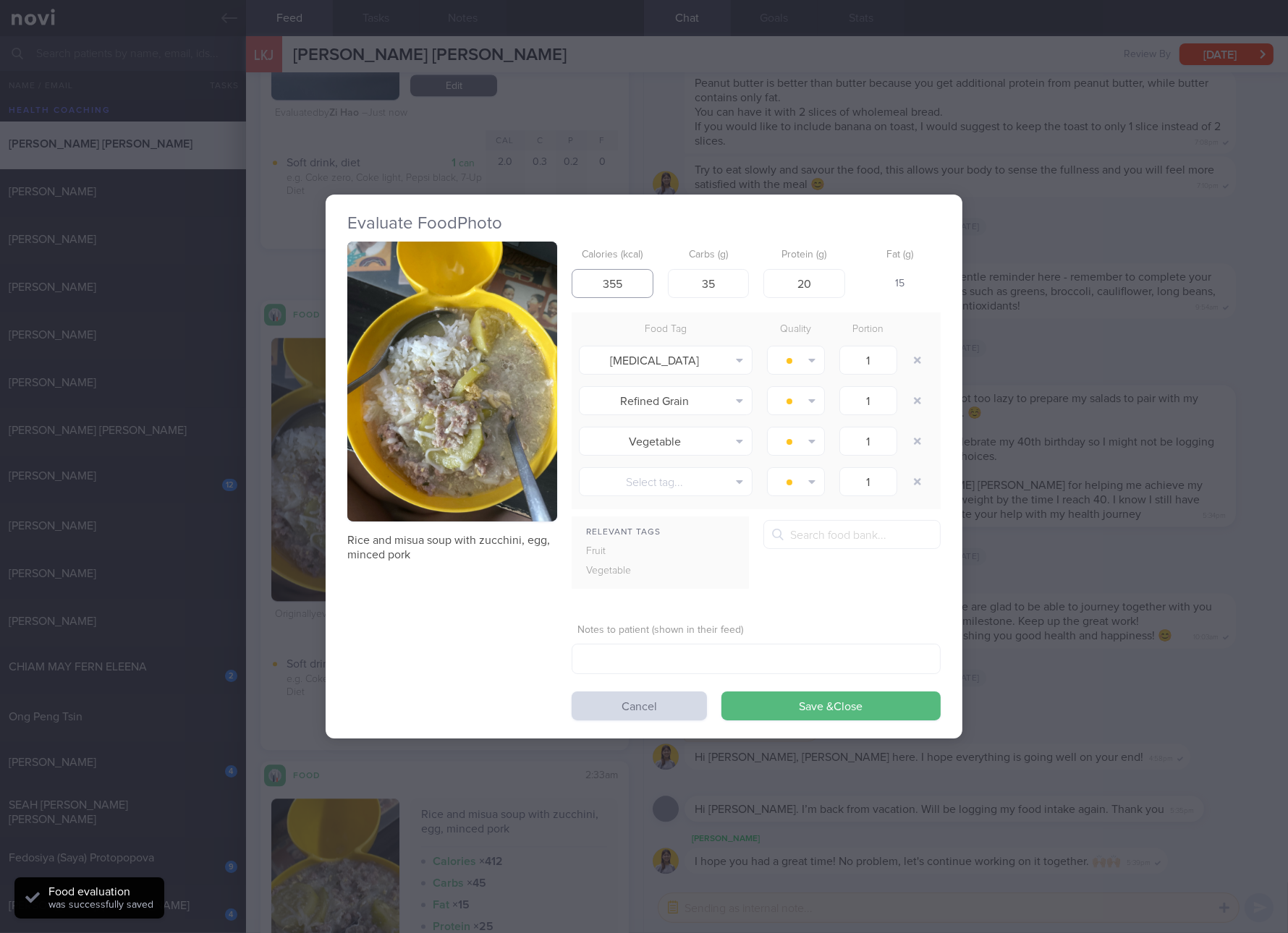
click at [622, 277] on input "355" at bounding box center [612, 284] width 82 height 29
type input "412"
type input "45"
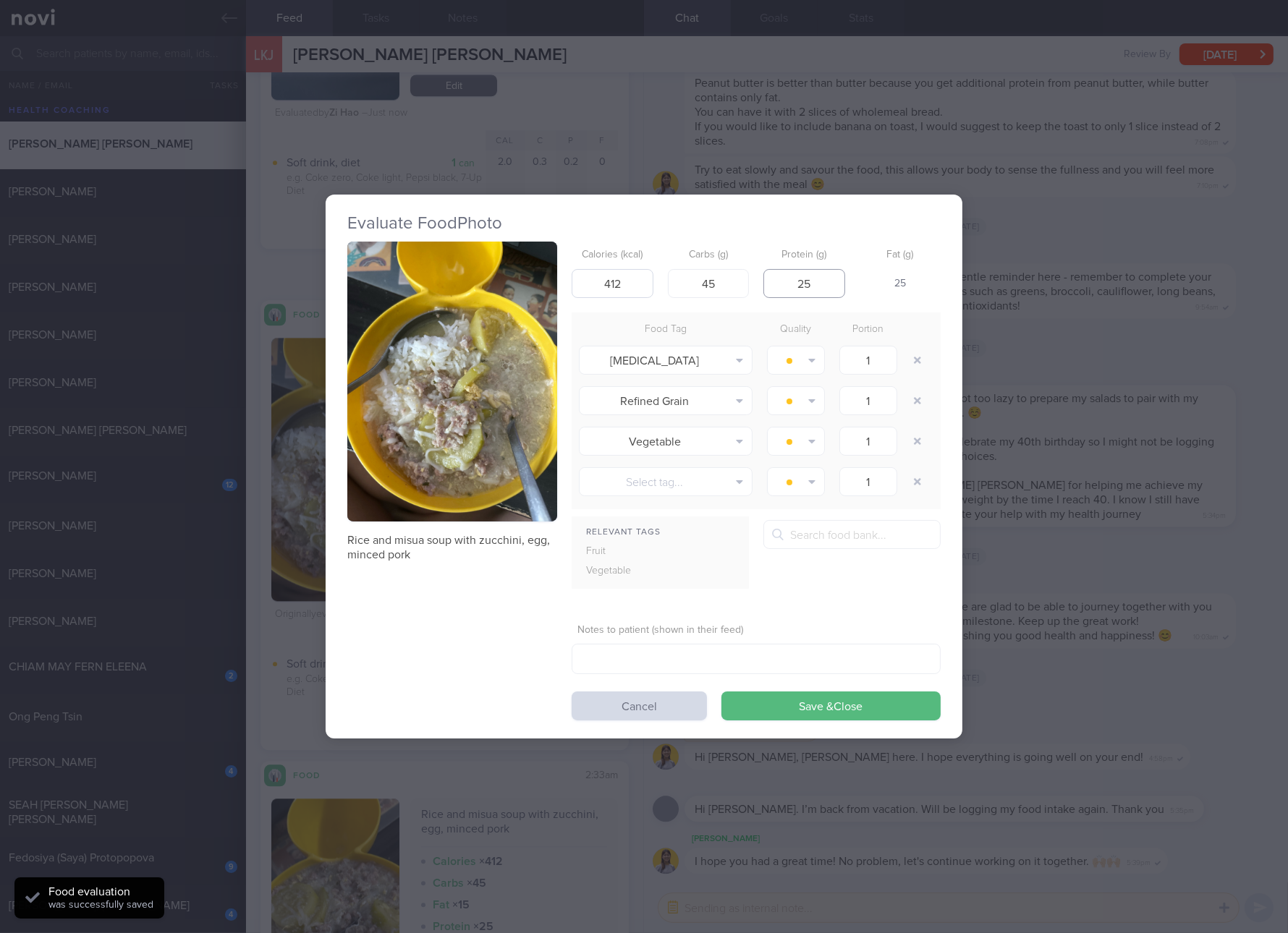
type input "25"
click at [721, 692] on button "Save & Close" at bounding box center [831, 706] width 220 height 29
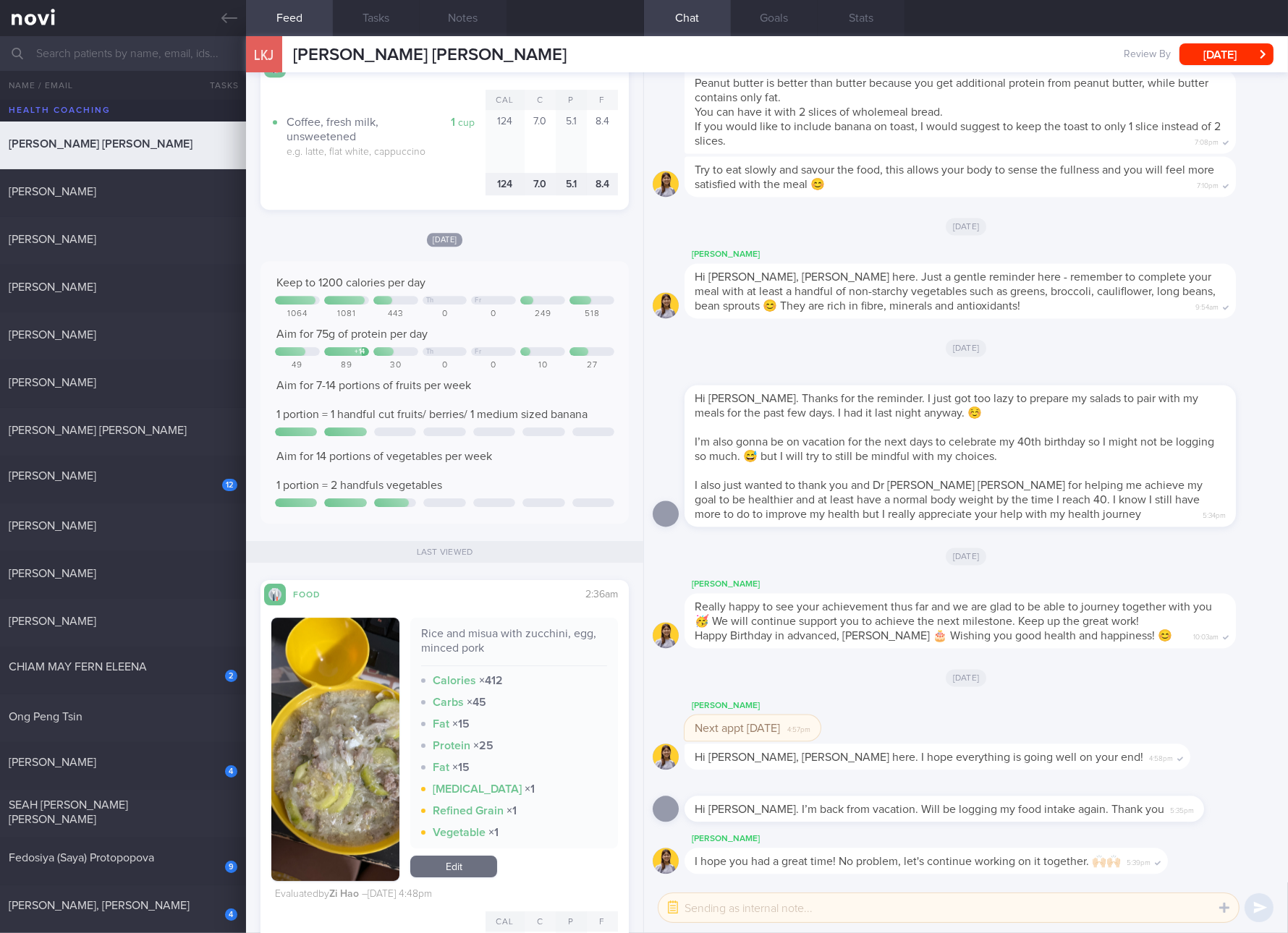
scroll to position [7323, 0]
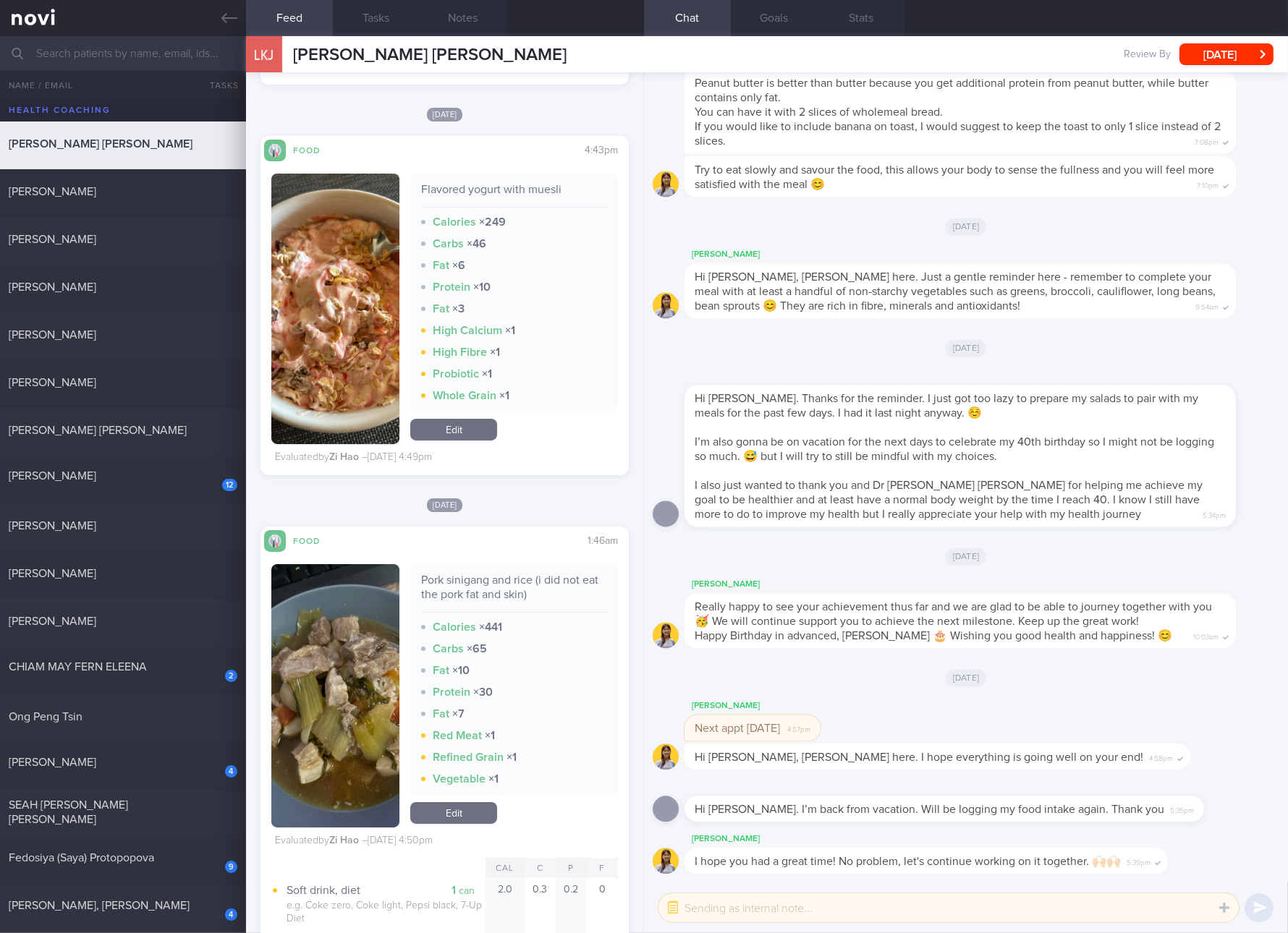
drag, startPoint x: 92, startPoint y: 390, endPoint x: 377, endPoint y: 180, distance: 354.0
click at [92, 390] on div "Angeline Sim GuanLi" at bounding box center [122, 384] width 246 height 18
checkbox input "true"
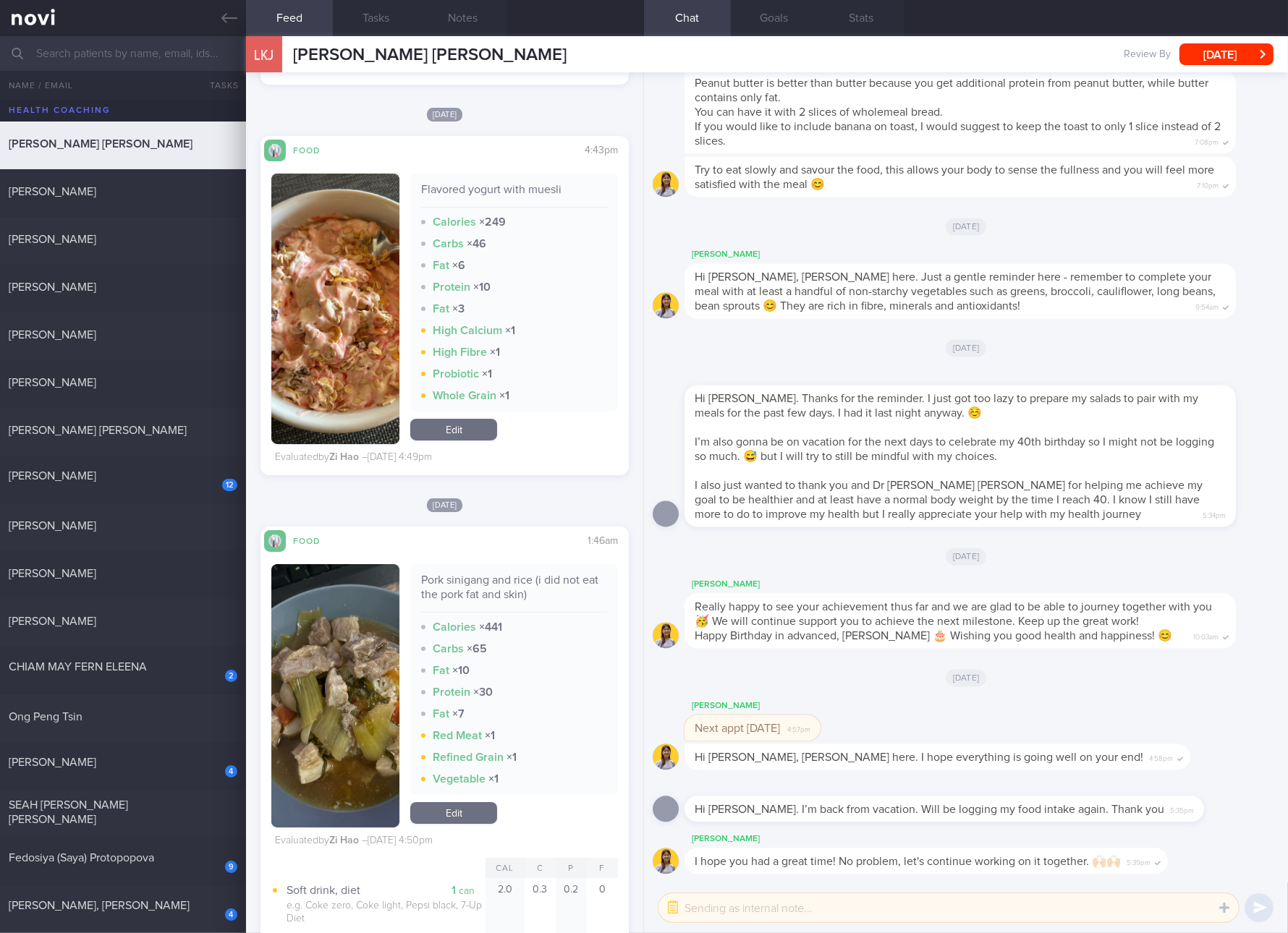
checkbox input "true"
select select "4"
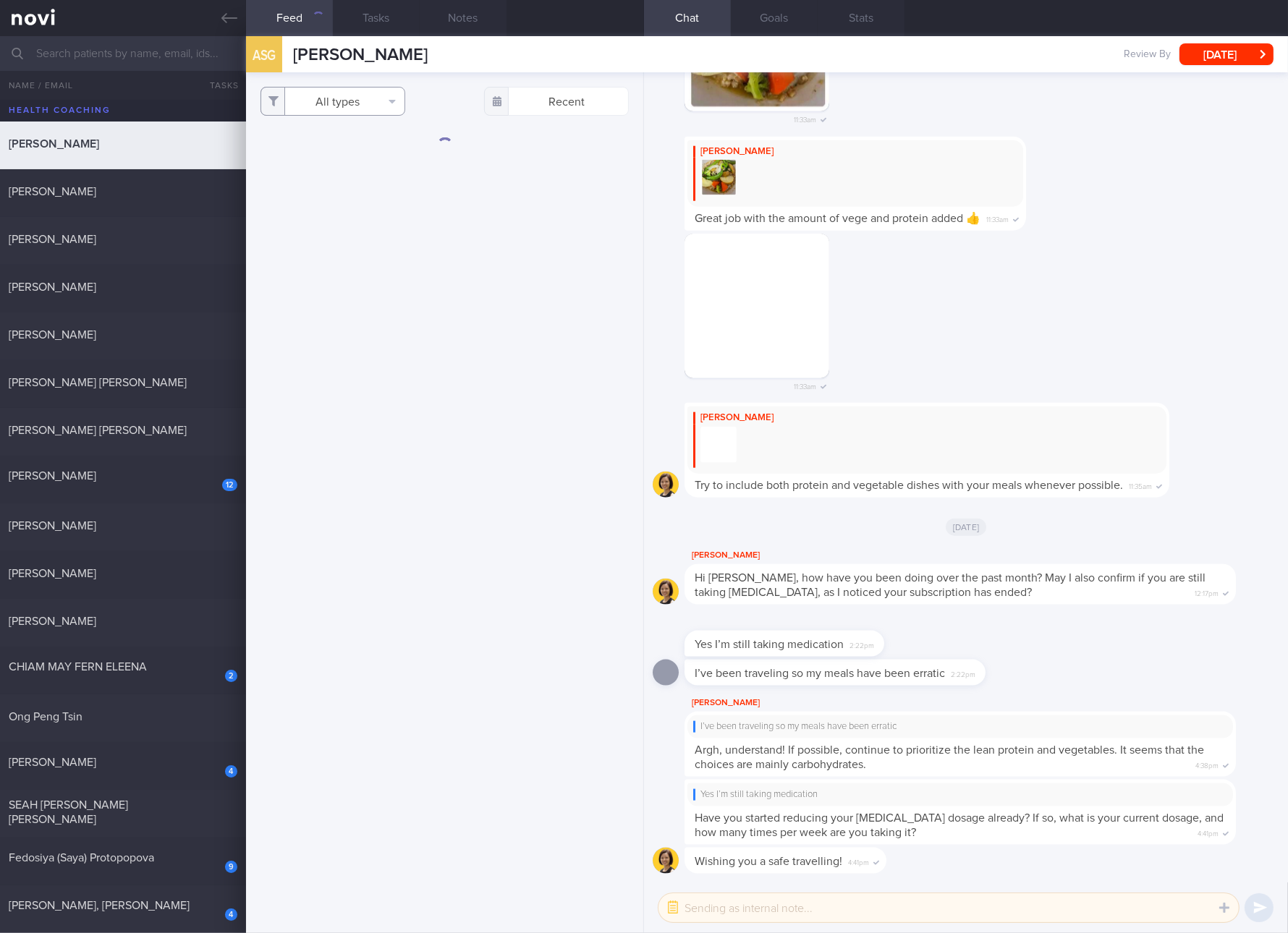
click at [391, 108] on button "All types" at bounding box center [333, 102] width 145 height 29
click at [356, 152] on button "Activity" at bounding box center [333, 151] width 143 height 22
checkbox input "false"
click at [346, 177] on button "Glucose" at bounding box center [333, 173] width 143 height 22
checkbox input "false"
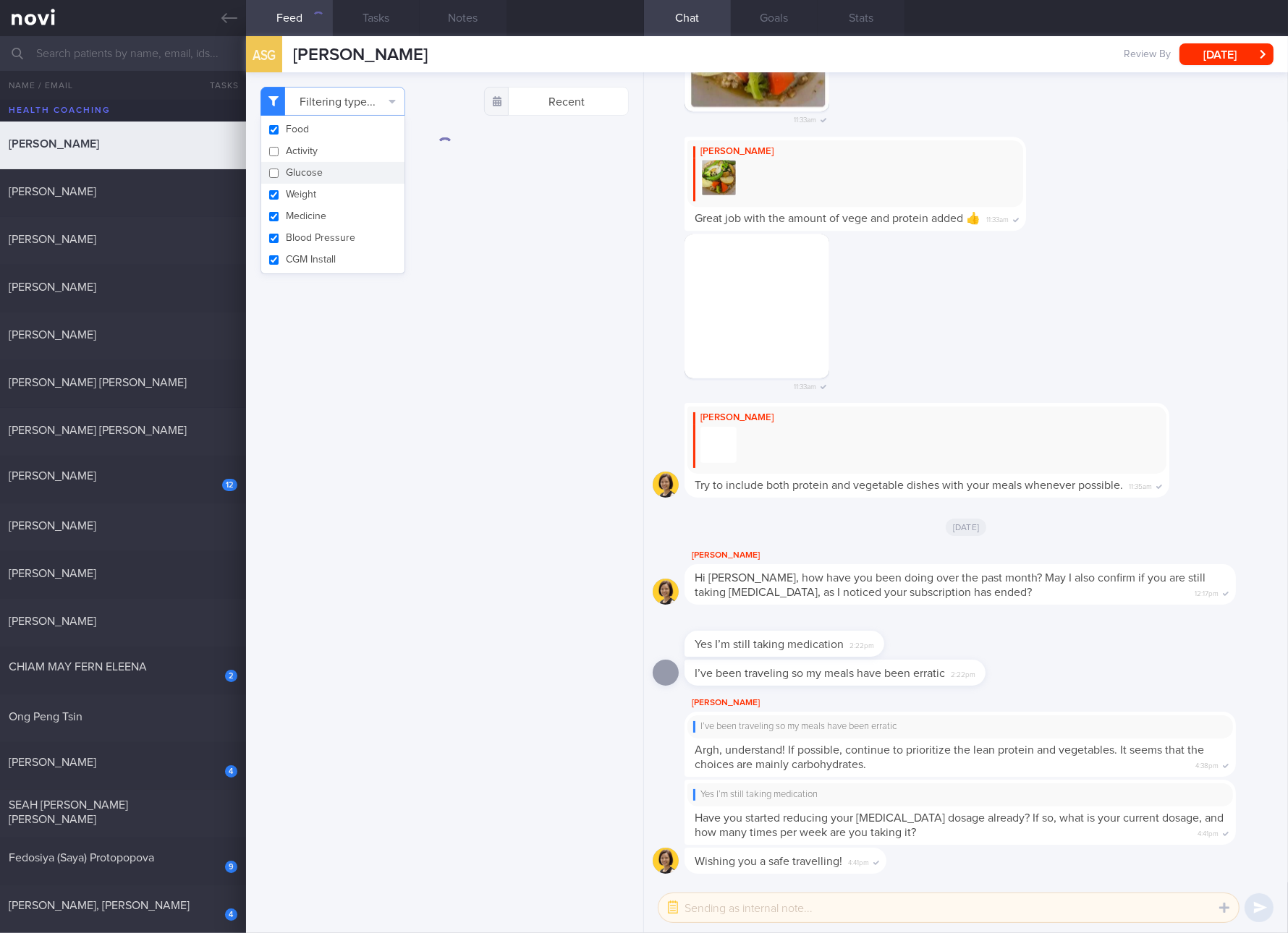
click at [332, 189] on button "Weight" at bounding box center [333, 195] width 143 height 22
checkbox input "false"
click at [317, 220] on button "Medicine" at bounding box center [333, 217] width 143 height 22
checkbox input "false"
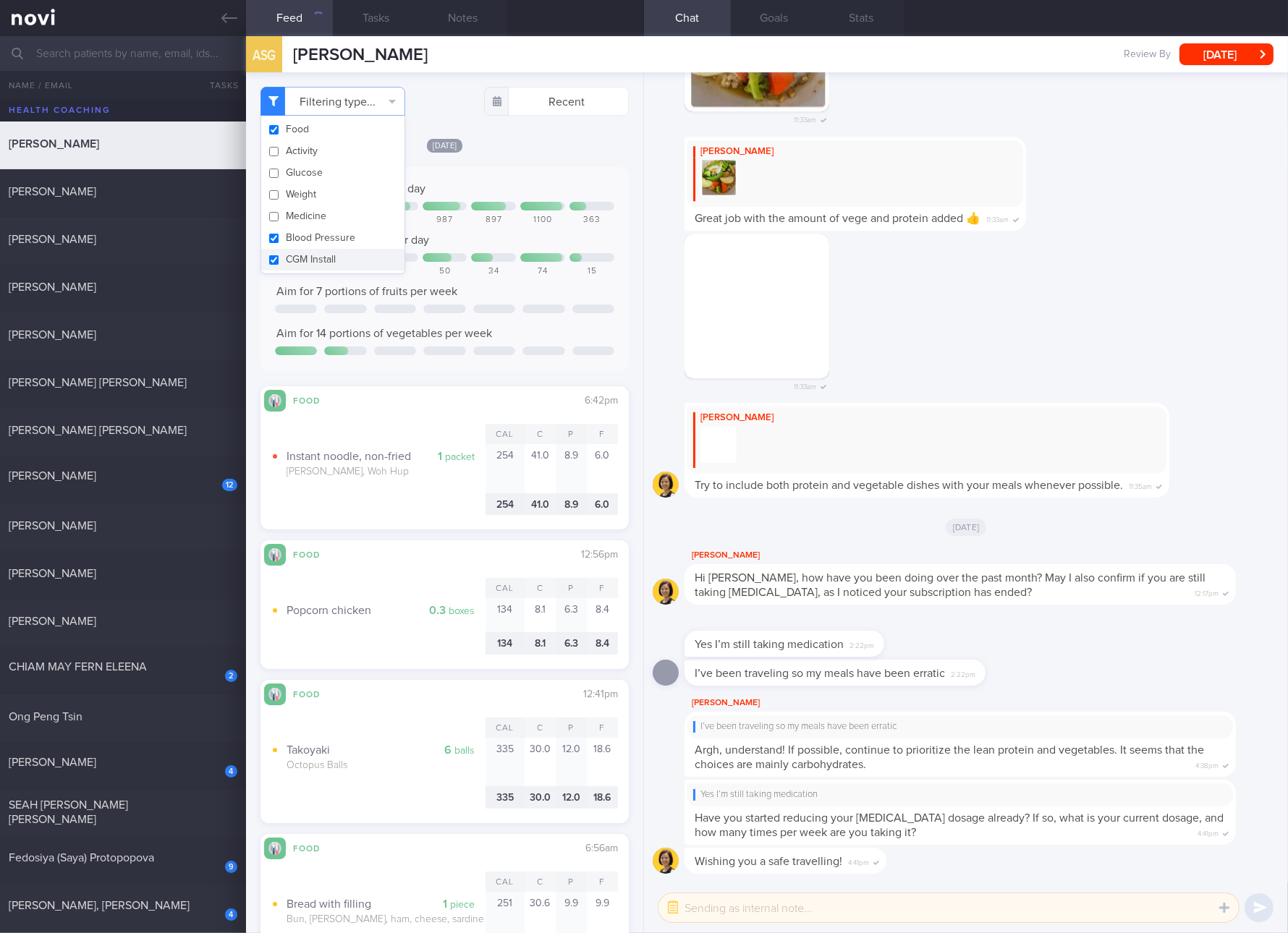
click at [315, 252] on button "CGM Install" at bounding box center [333, 259] width 143 height 22
click at [313, 267] on button "CGM Install" at bounding box center [333, 259] width 143 height 22
checkbox input "true"
click at [307, 234] on button "Blood Pressure" at bounding box center [333, 238] width 143 height 22
checkbox input "false"
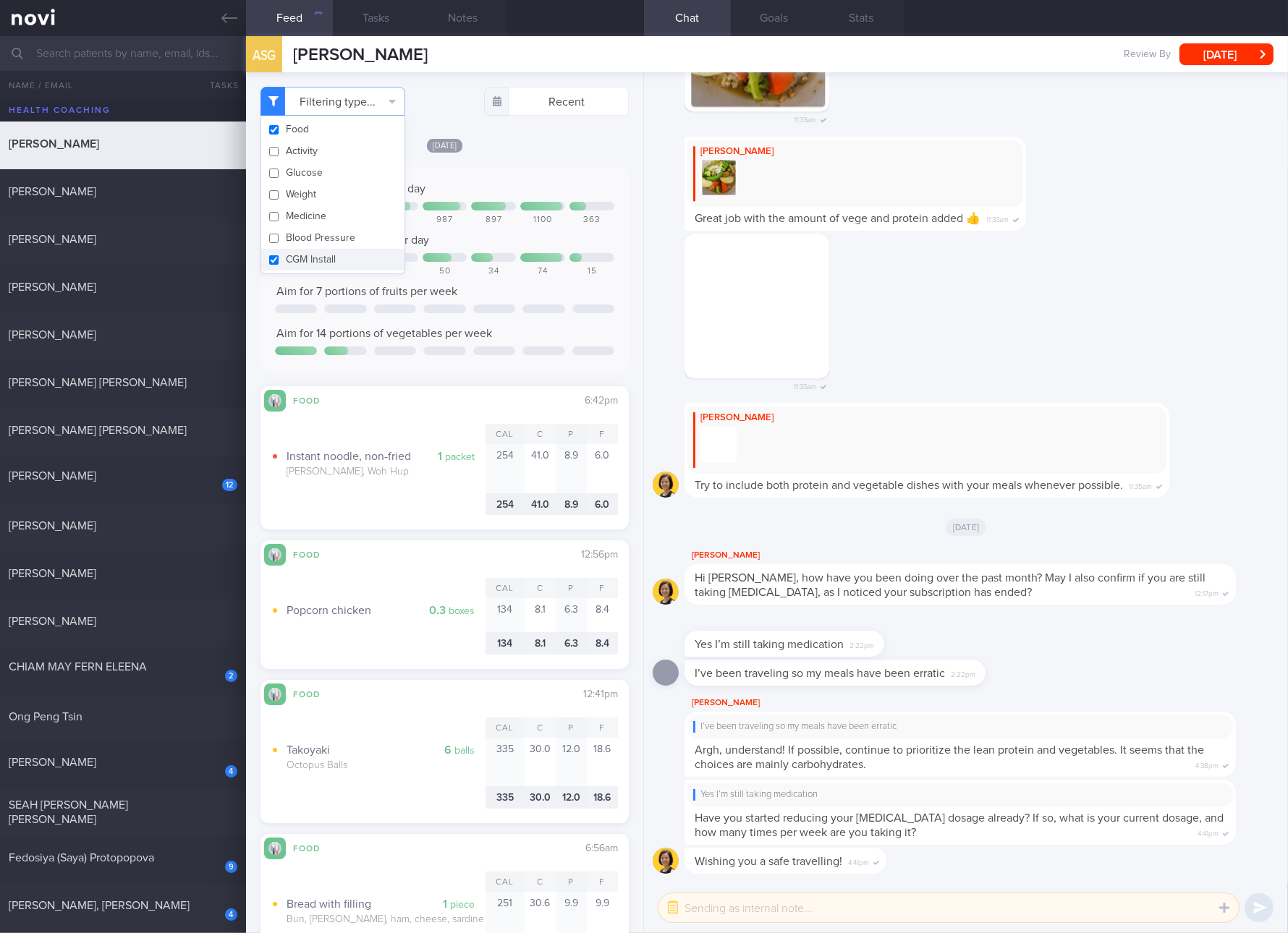
click at [307, 256] on button "CGM Install" at bounding box center [333, 259] width 143 height 22
checkbox input "false"
click at [478, 285] on div "Aim for 7 portions of fruits per week" at bounding box center [444, 292] width 339 height 15
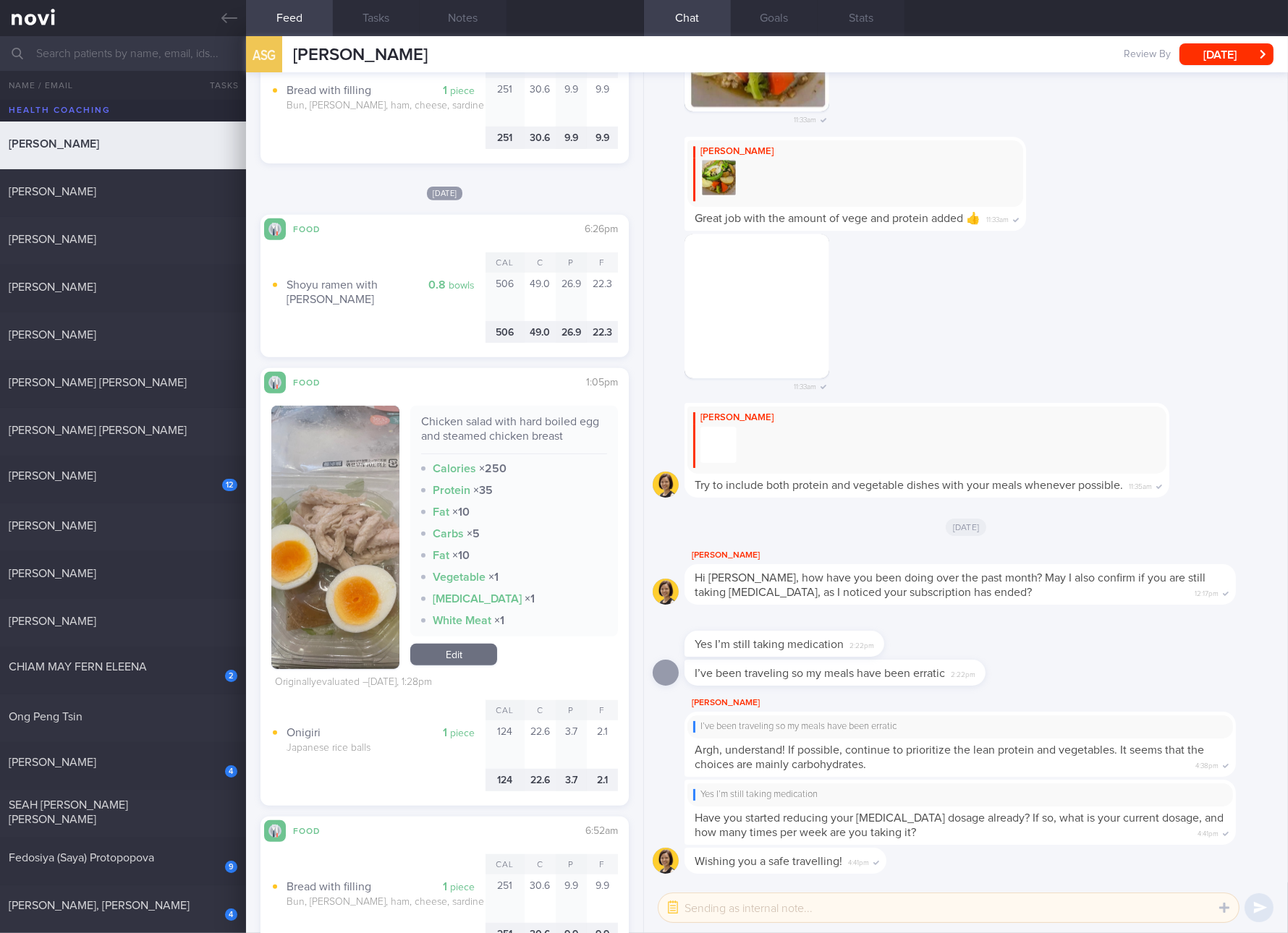
scroll to position [1074, 0]
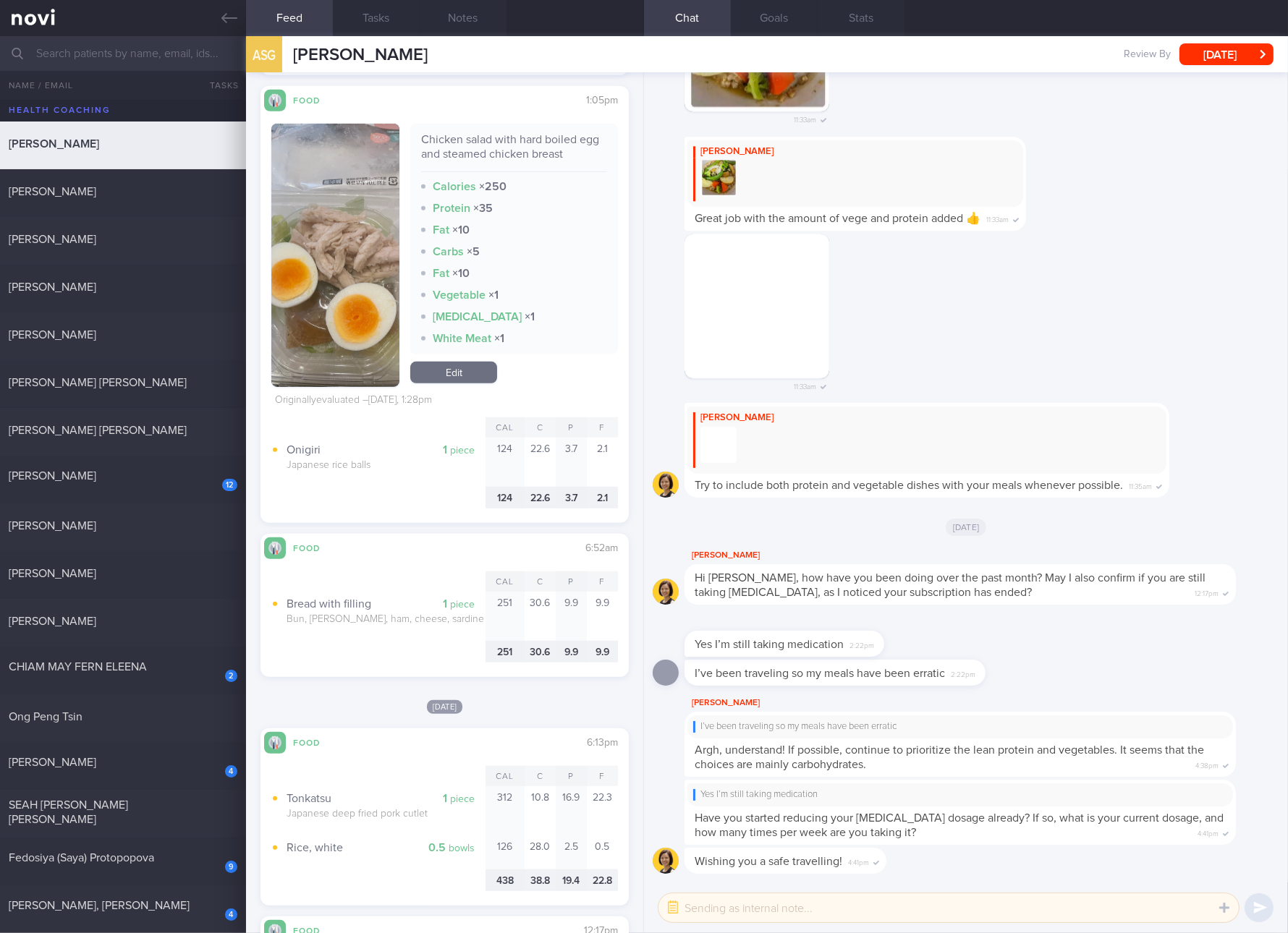
click at [479, 149] on div "Chicken salad with hard boiled egg and steamed chicken breast" at bounding box center [513, 152] width 186 height 40
copy div "Chicken salad with hard boiled egg and steamed chicken breast"
click at [343, 302] on button "button" at bounding box center [335, 255] width 128 height 263
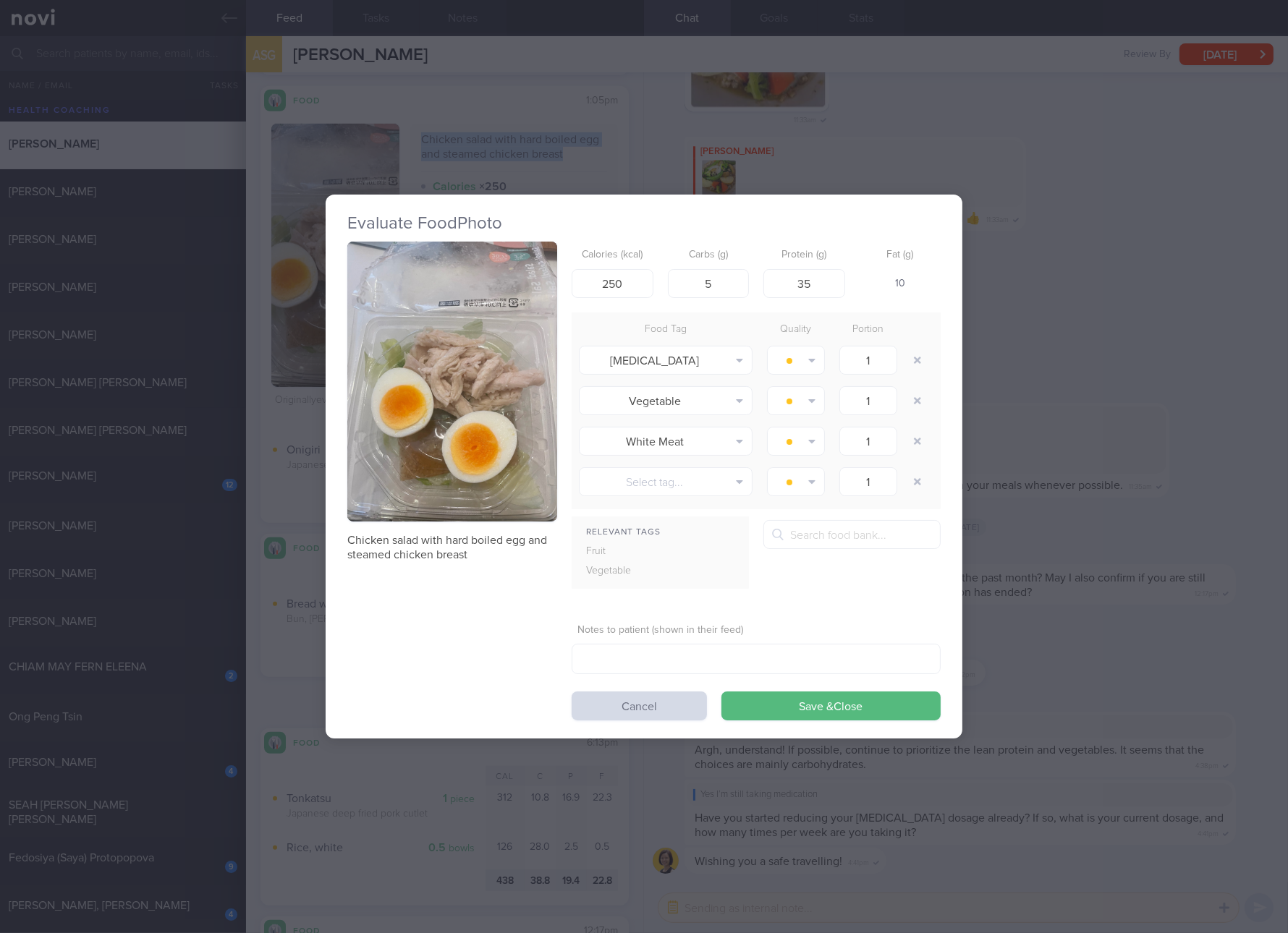
click at [413, 291] on button "button" at bounding box center [452, 381] width 210 height 280
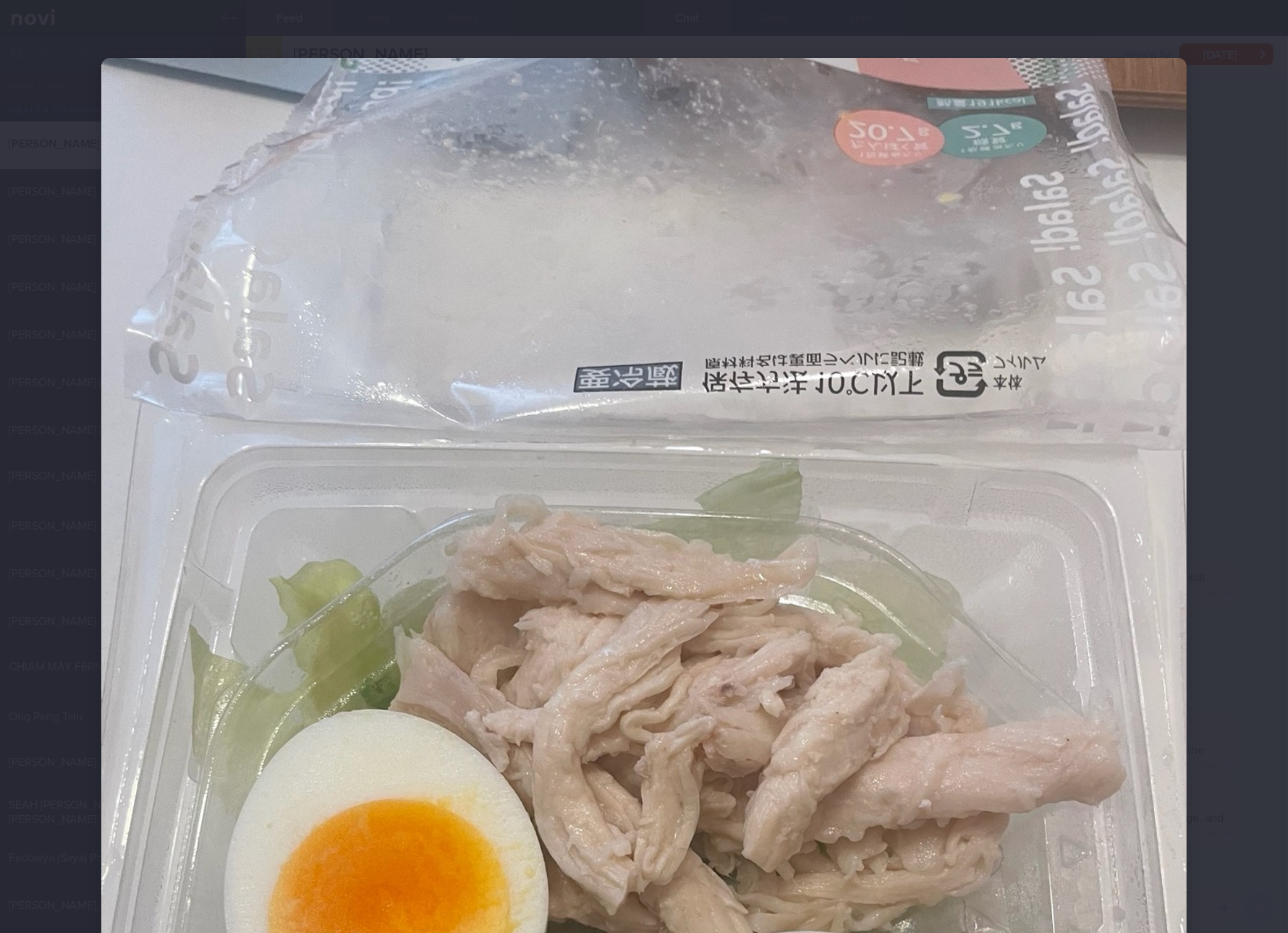
click at [867, 778] on img at bounding box center [644, 781] width 1086 height 1446
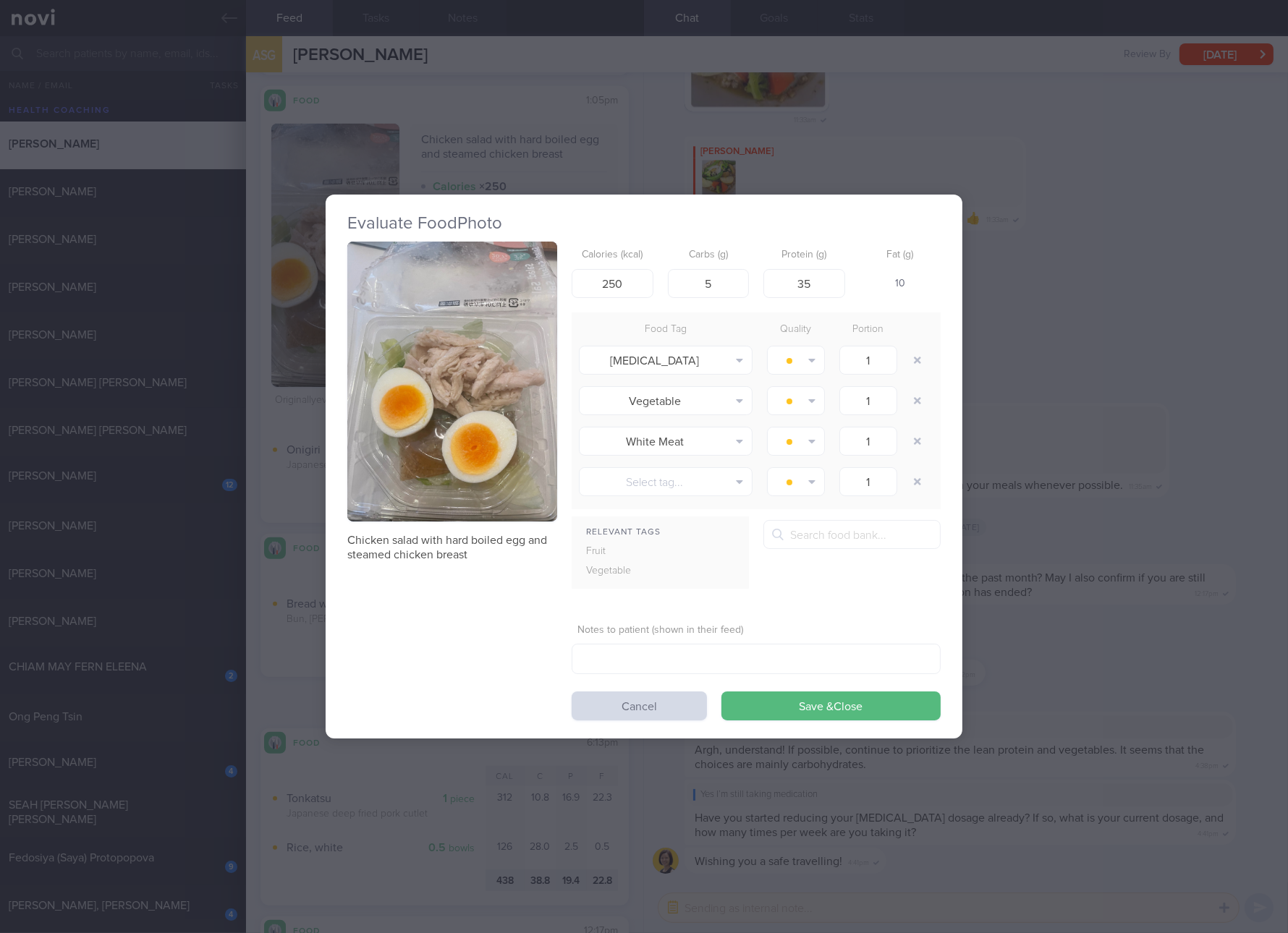
click at [1117, 820] on div "Evaluate Food Photo Chicken salad with hard boiled egg and steamed chicken brea…" at bounding box center [644, 466] width 1288 height 933
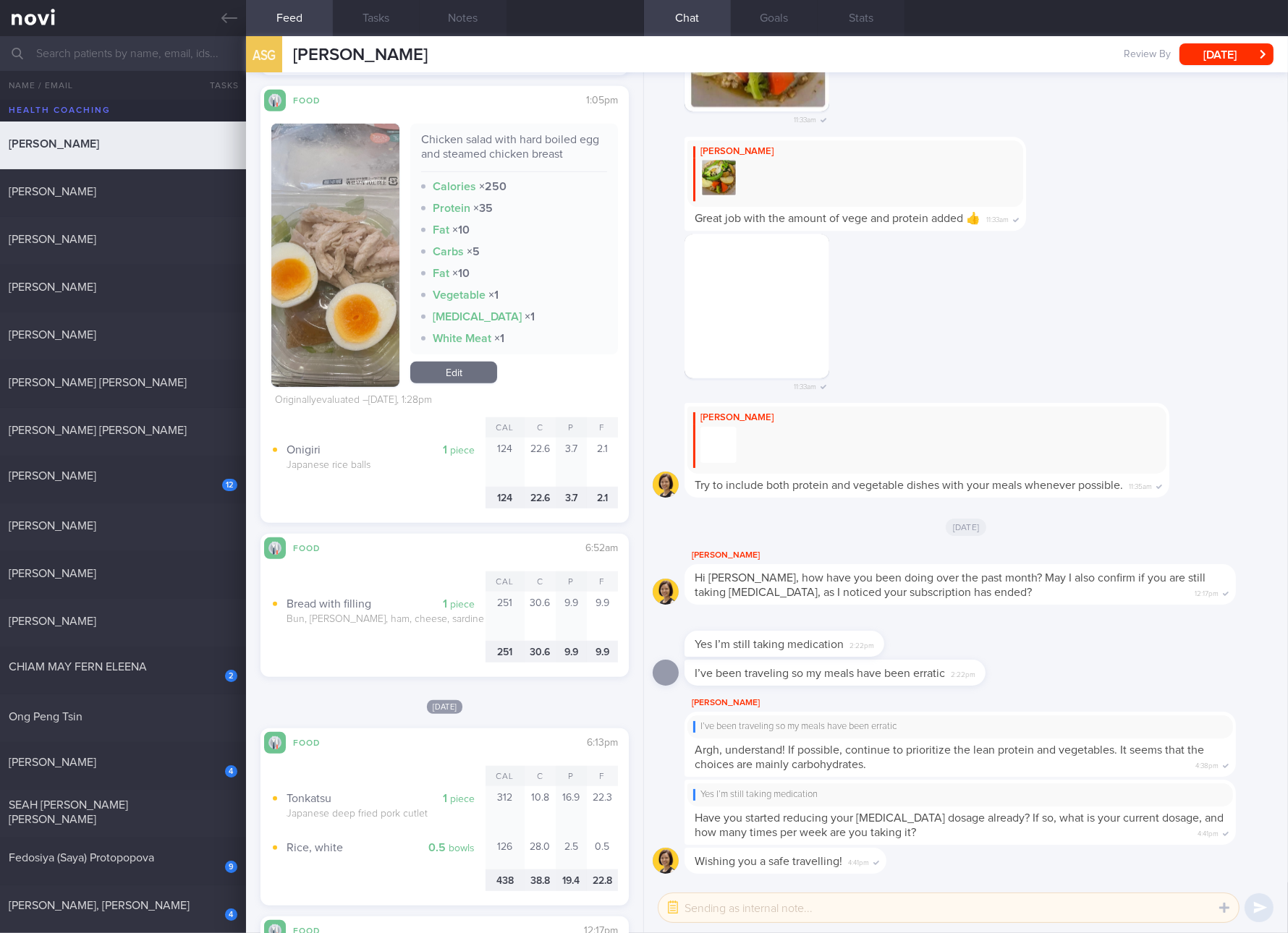
click at [1089, 773] on div "I’ve been traveling so my meals have been erratic Argh, understand! If possible…" at bounding box center [961, 744] width 551 height 65
click at [461, 374] on link "Edit" at bounding box center [454, 373] width 87 height 22
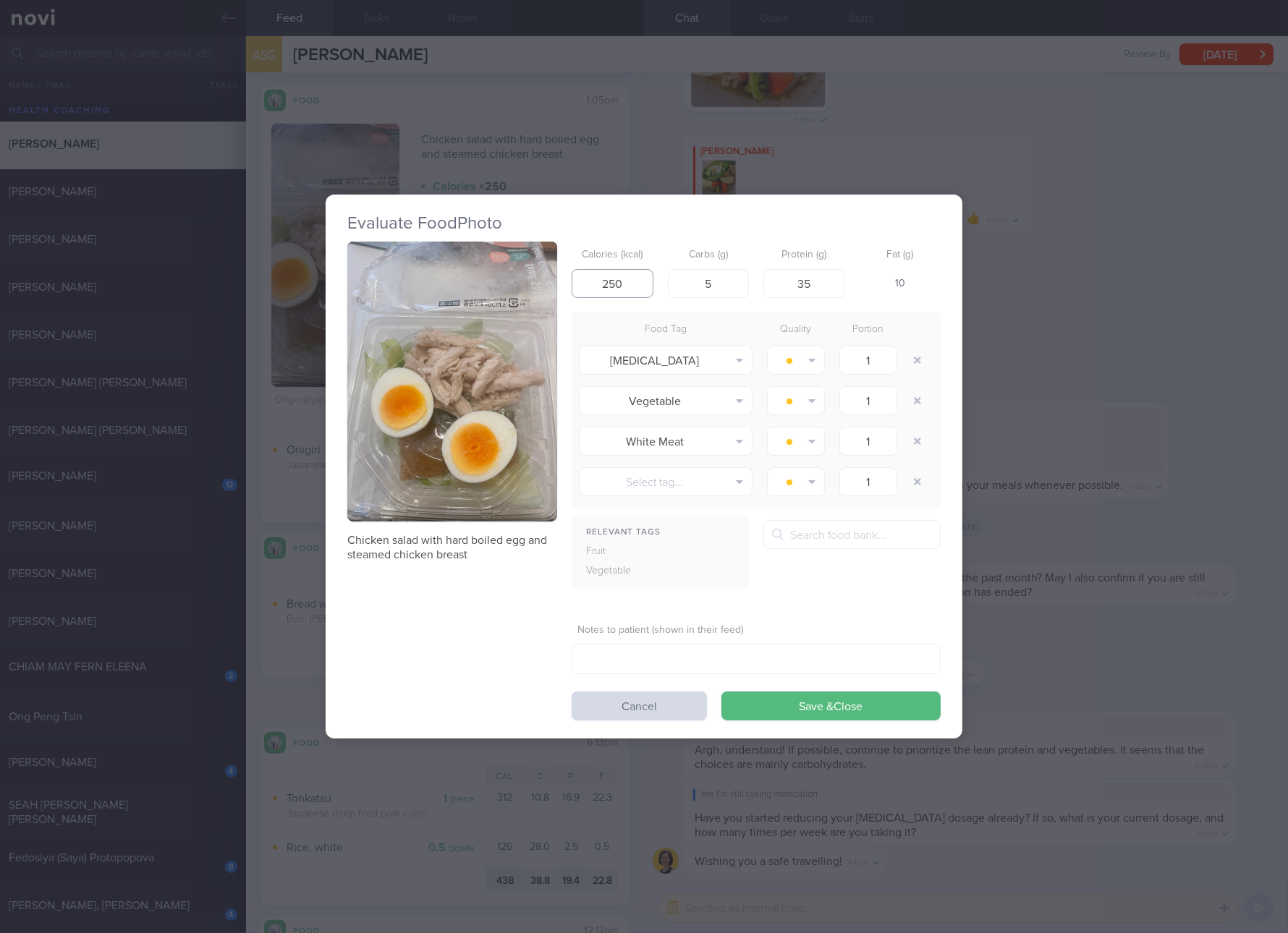
click at [606, 273] on input "250" at bounding box center [612, 284] width 82 height 29
type input "207"
type input "2"
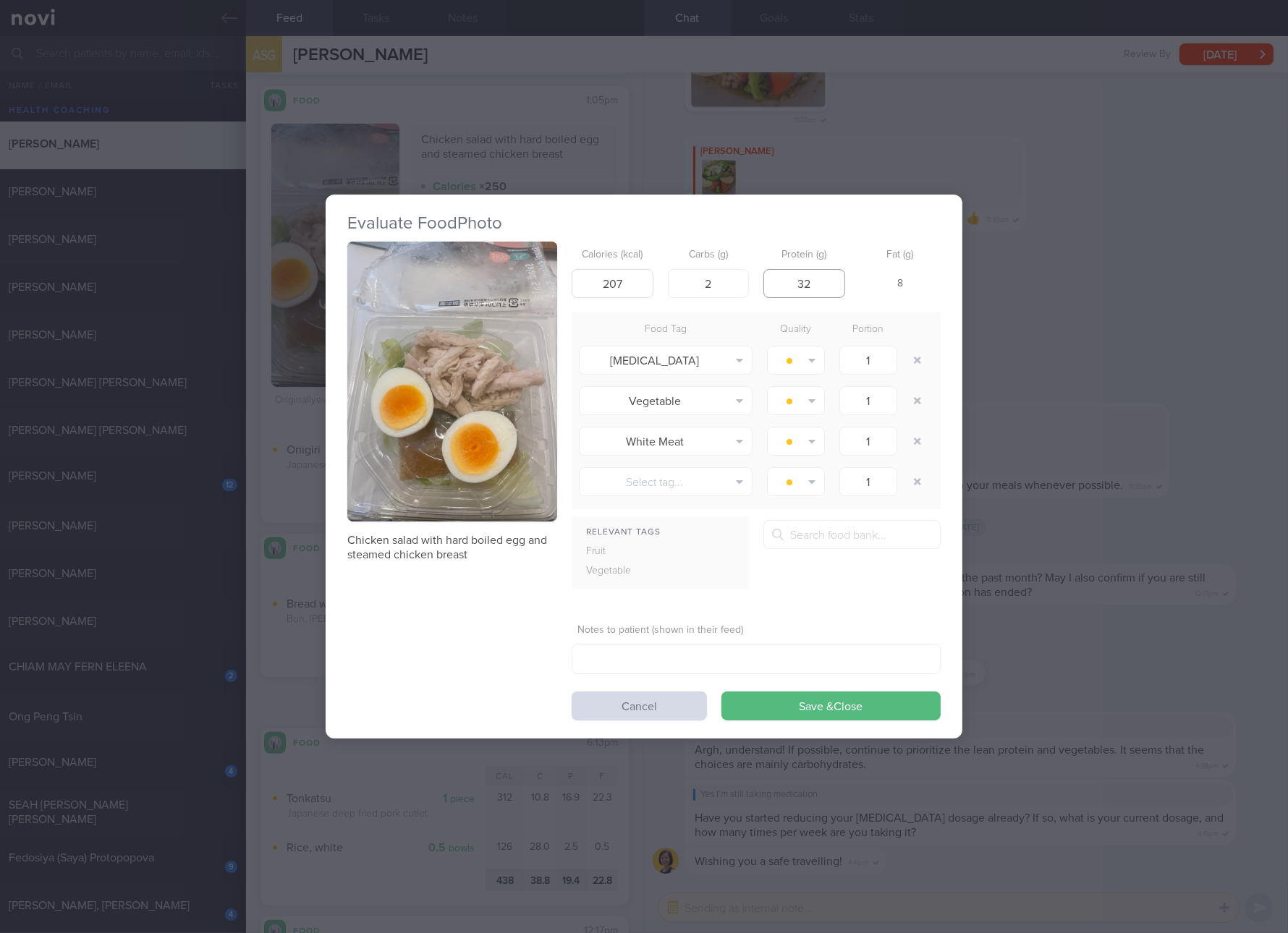
type input "32"
click at [721, 692] on button "Save & Close" at bounding box center [831, 706] width 220 height 29
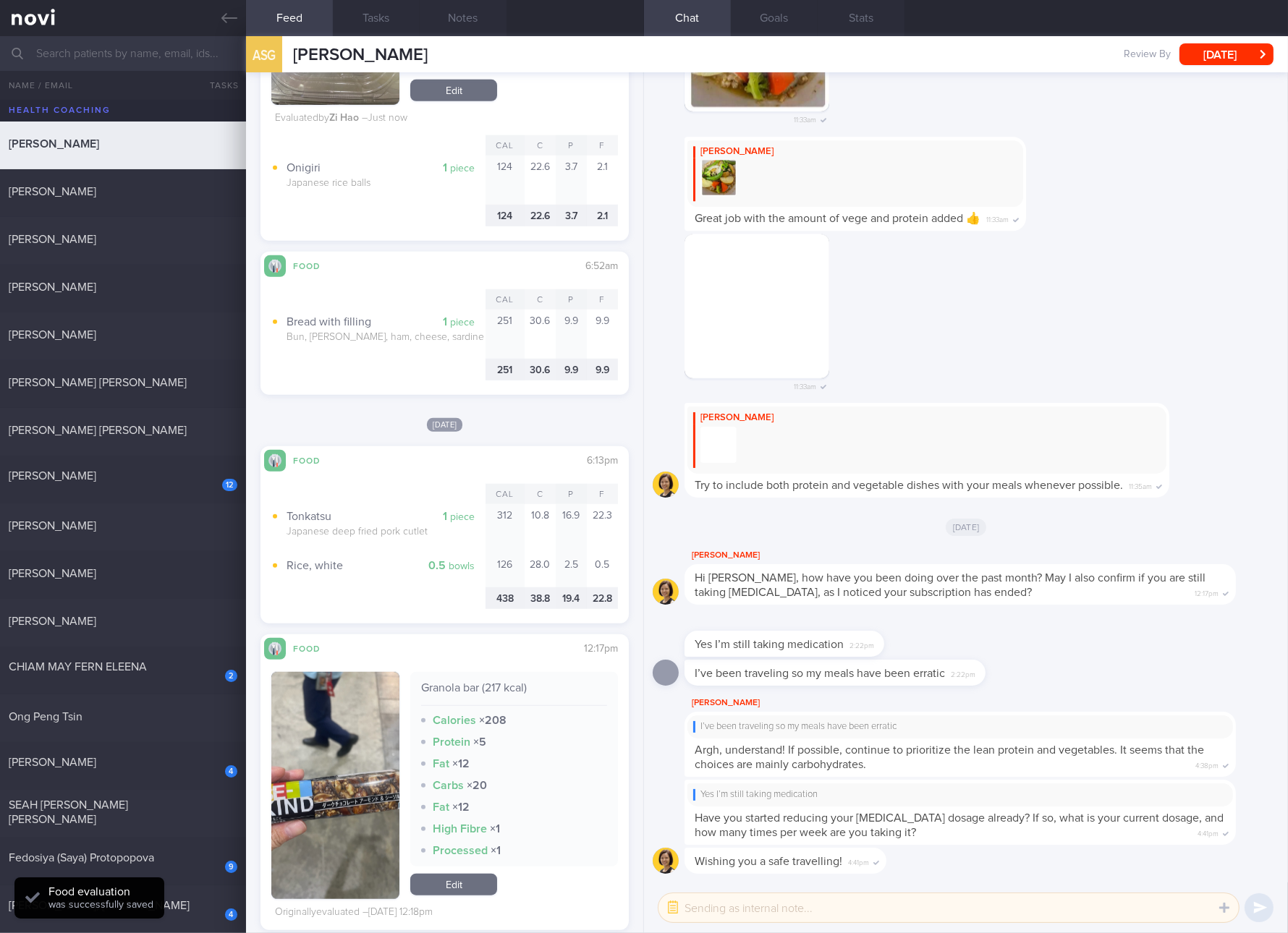
scroll to position [1617, 0]
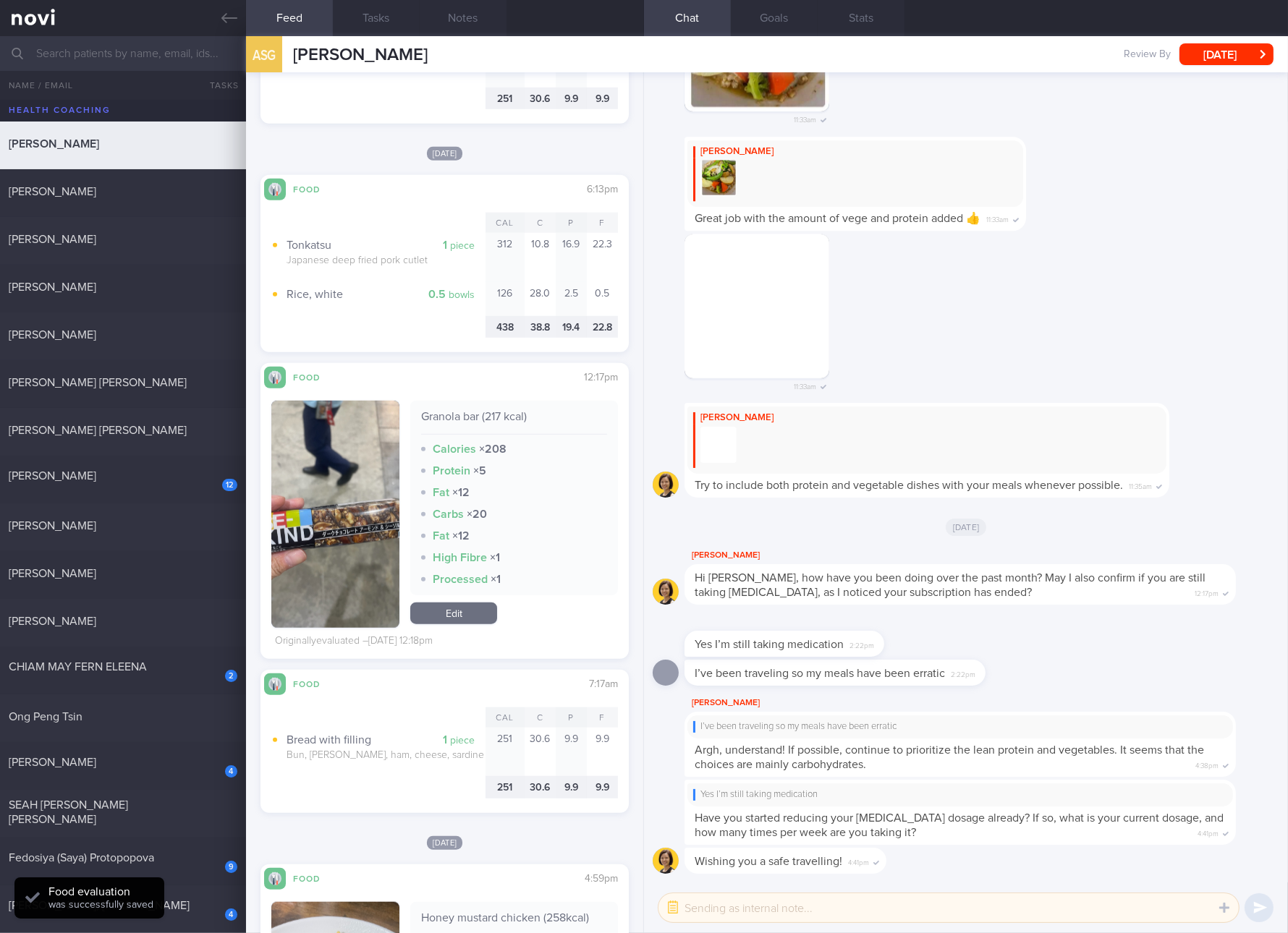
click at [476, 624] on div "Granola bar (217 kcal) Calories × 208 Protein × 5 Fat × 12 Carbs × 20 Fat × 12 …" at bounding box center [513, 514] width 208 height 227
click at [477, 611] on link "Edit" at bounding box center [454, 614] width 87 height 22
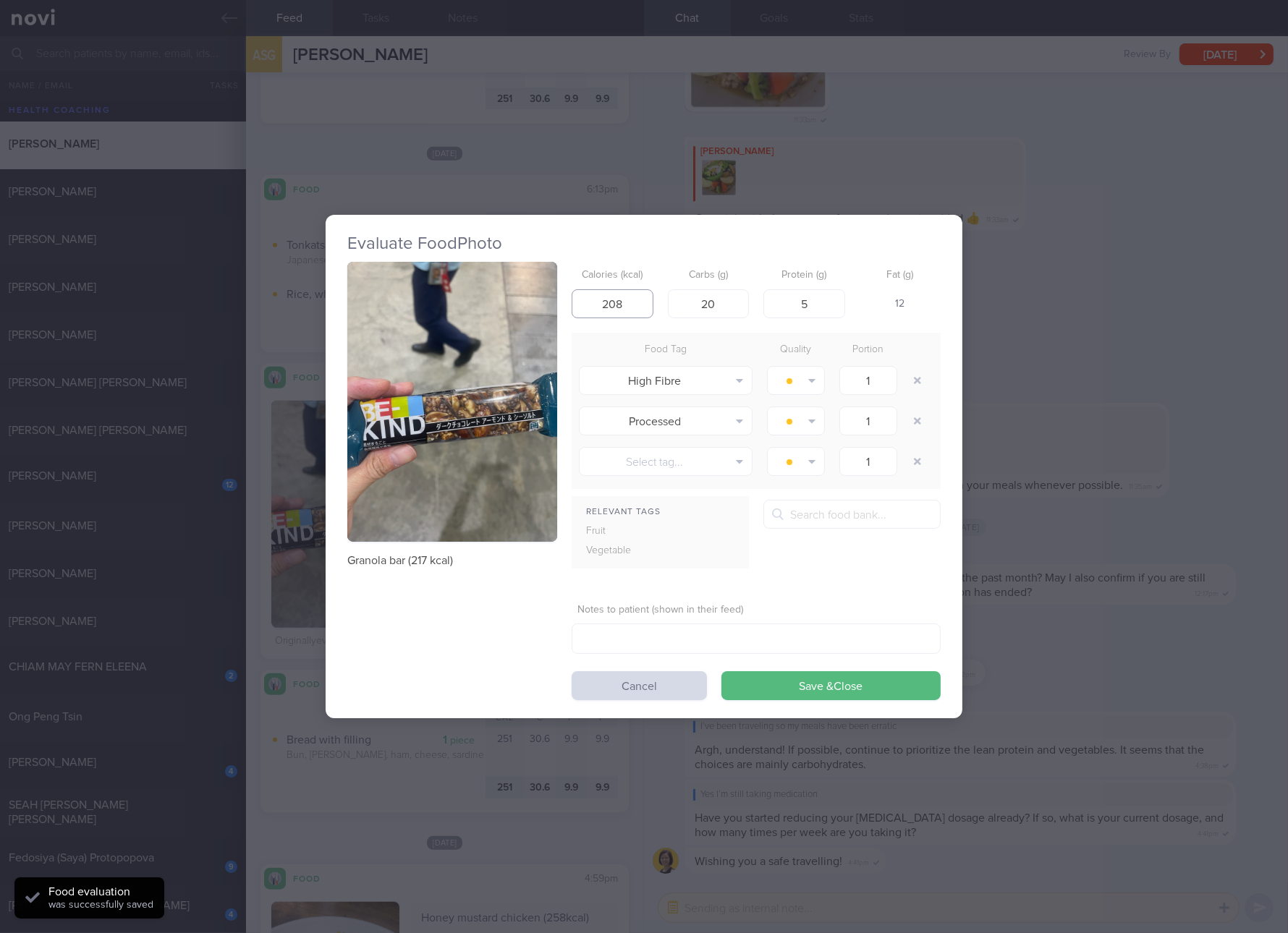
click at [638, 293] on input "208" at bounding box center [612, 304] width 82 height 29
type input "217"
click at [721, 671] on button "Save & Close" at bounding box center [831, 685] width 220 height 29
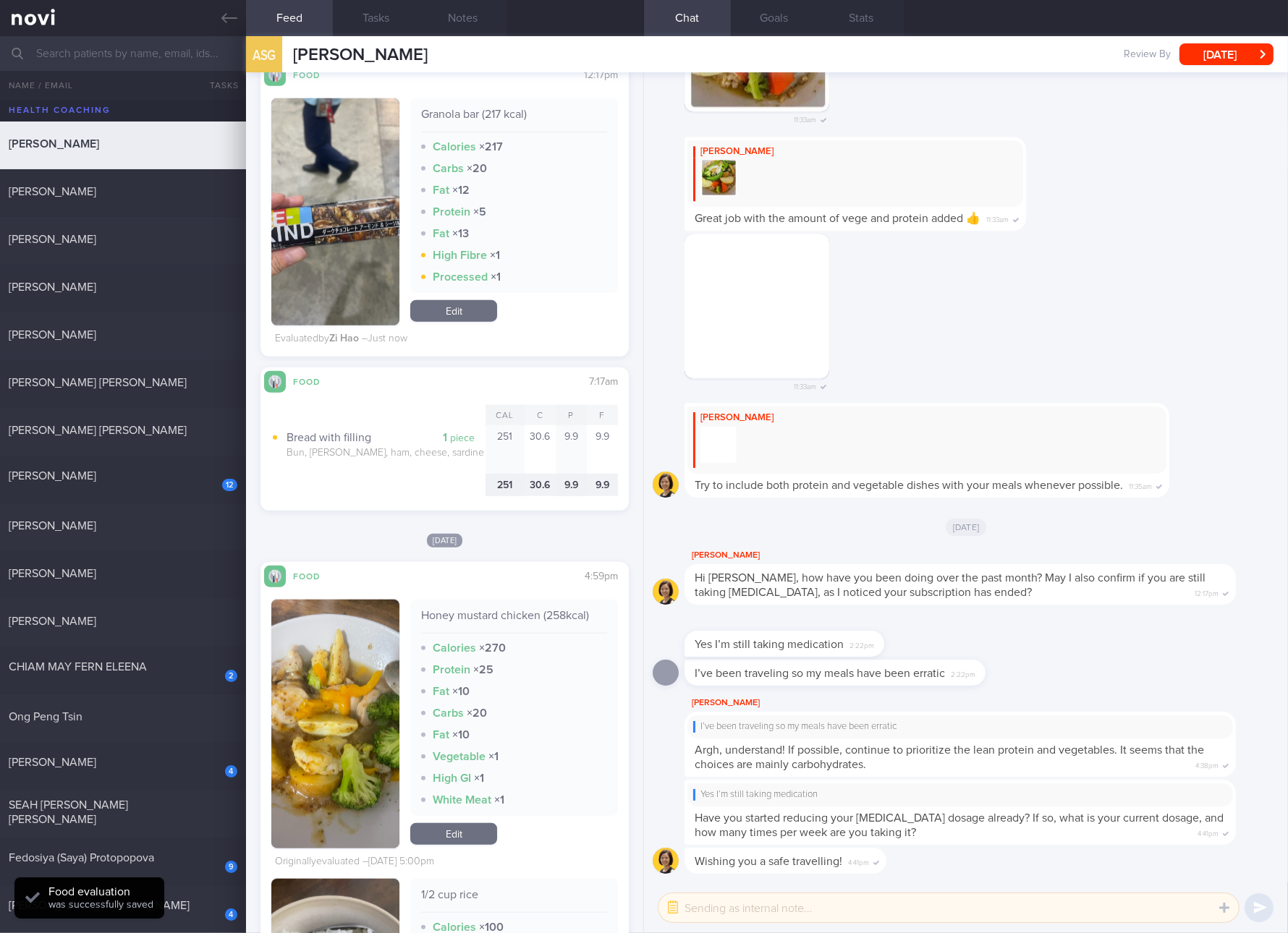
scroll to position [2159, 0]
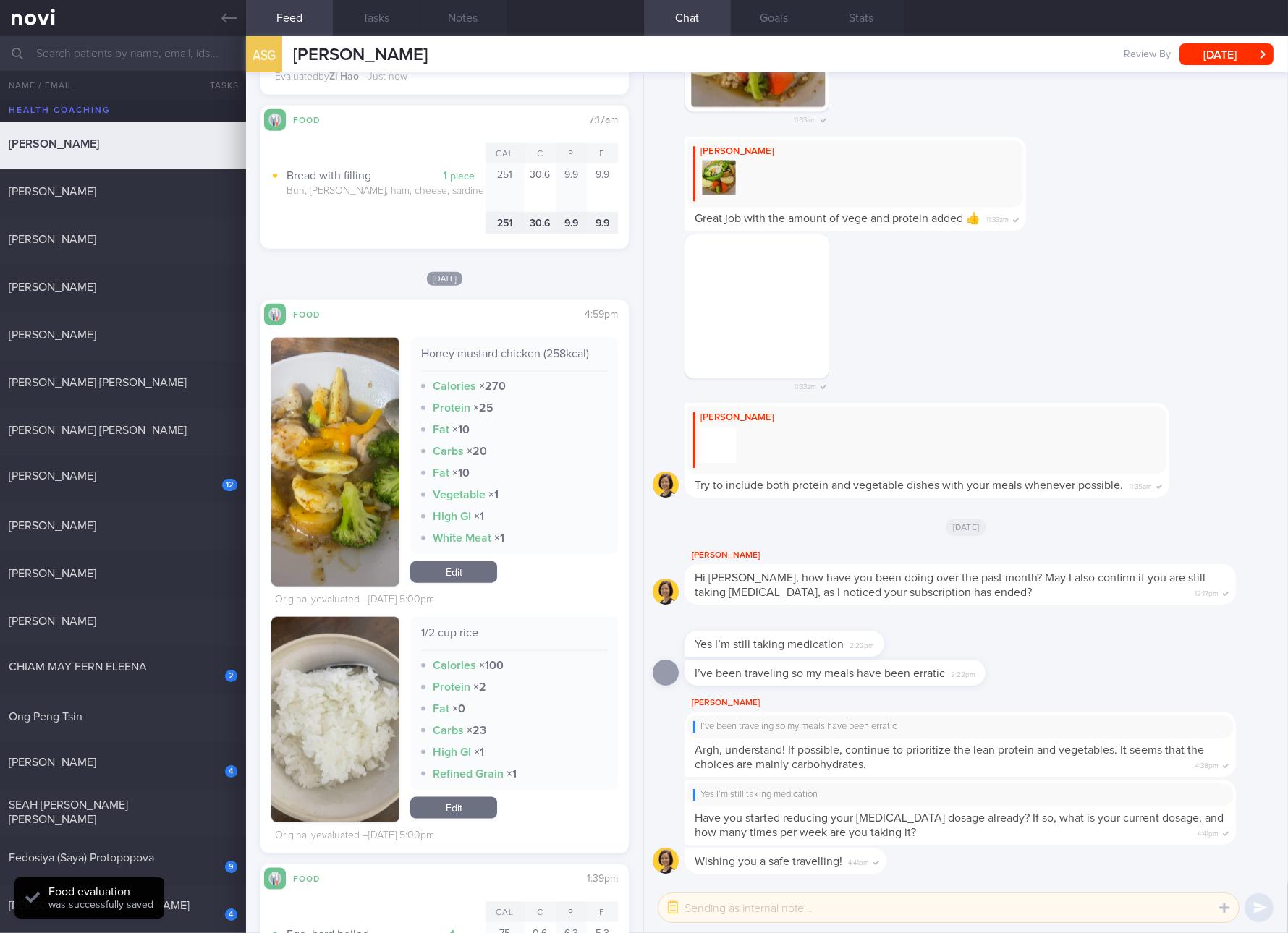
click at [465, 559] on div "Honey mustard chicken (258kcal) Calories × 270 Protein × 25 Fat × 10 Carbs × 20…" at bounding box center [513, 462] width 208 height 248
click at [466, 573] on link "Edit" at bounding box center [454, 572] width 87 height 22
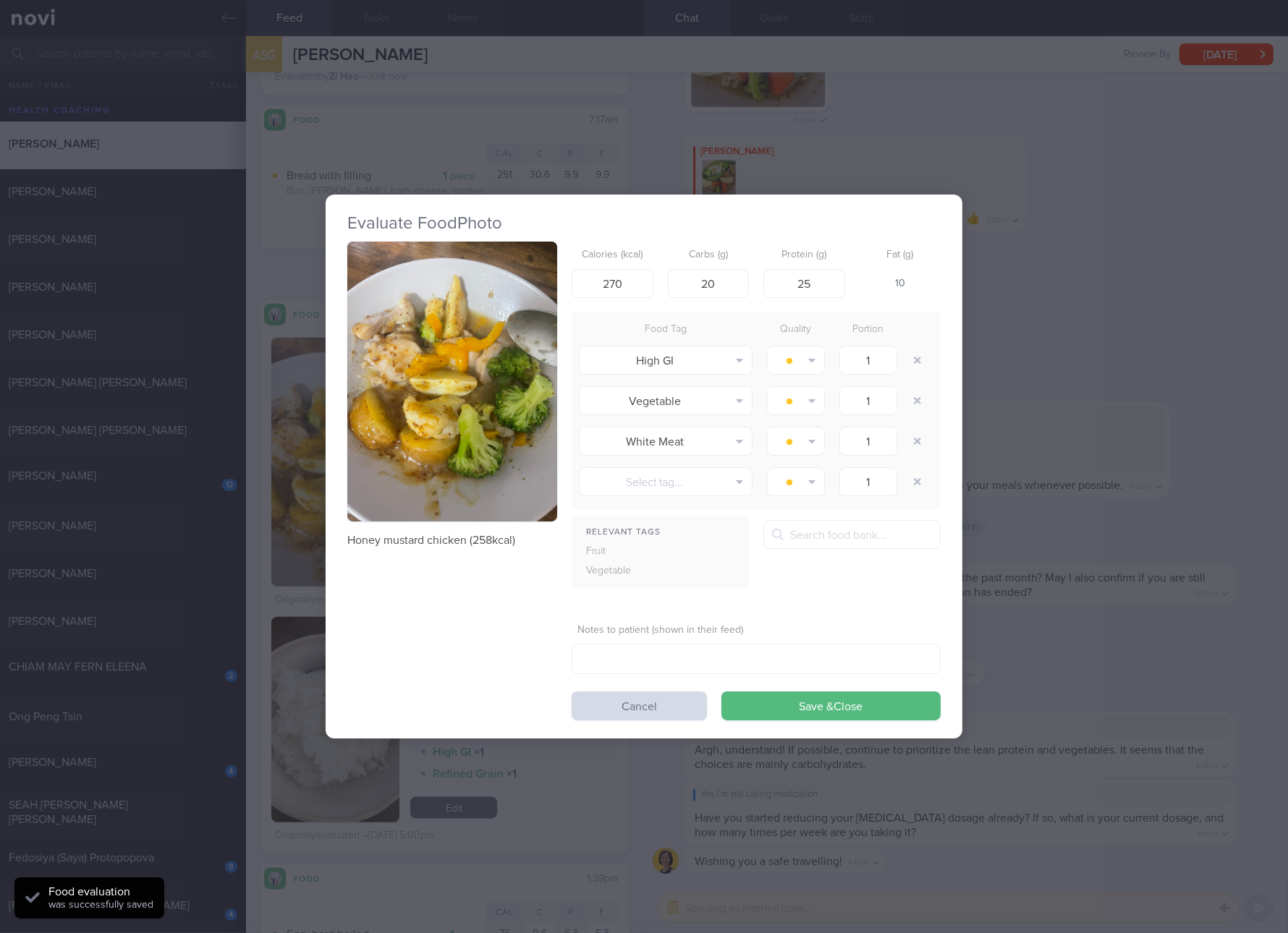
click at [633, 298] on div "Calories (kcal) 270 Carbs (g) 20 Protein (g) 25 Fat (g) 10" at bounding box center [756, 269] width 369 height 57
click at [628, 271] on input "270" at bounding box center [612, 284] width 82 height 29
type input "258"
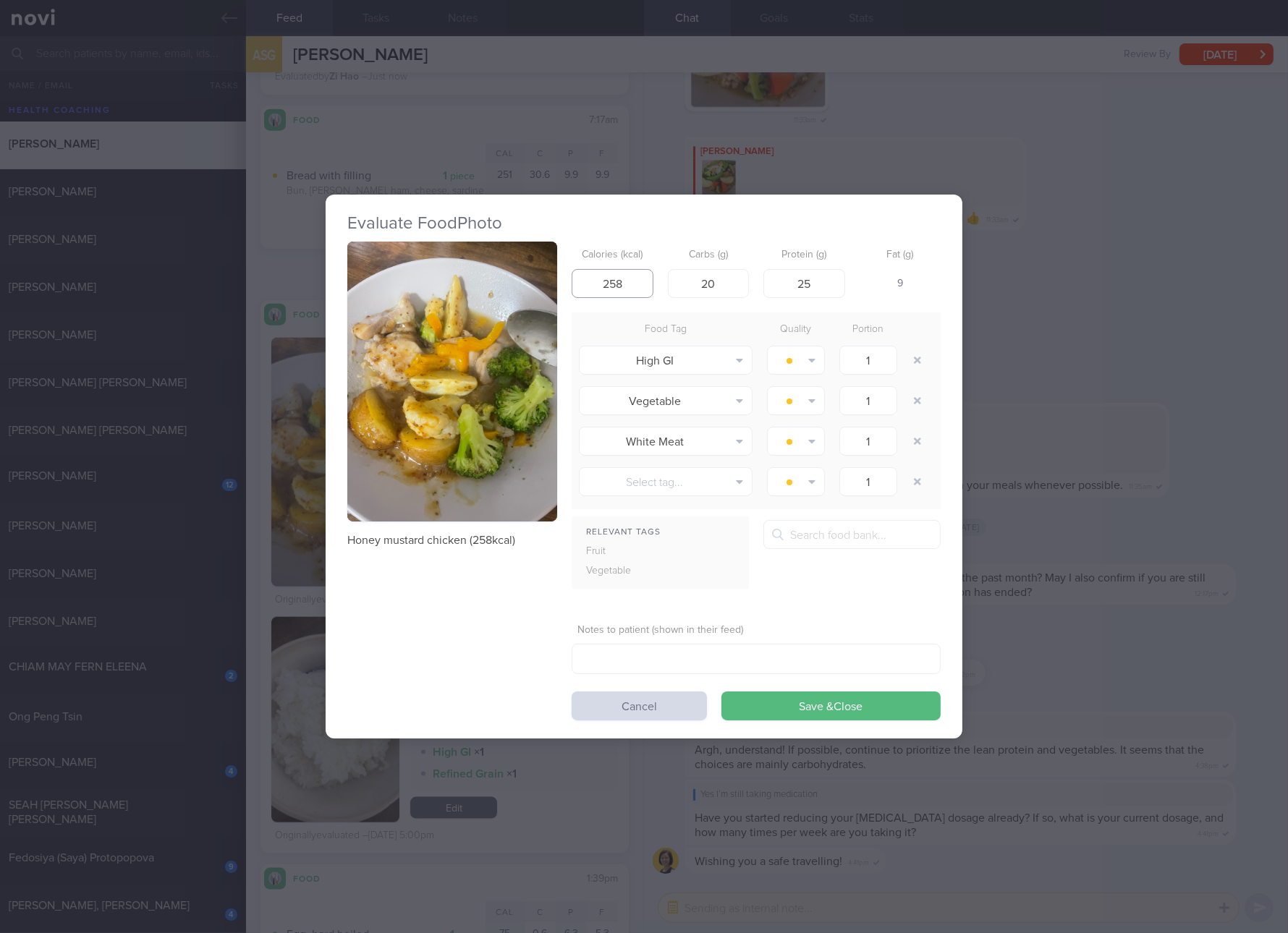
click at [721, 692] on button "Save & Close" at bounding box center [831, 706] width 220 height 29
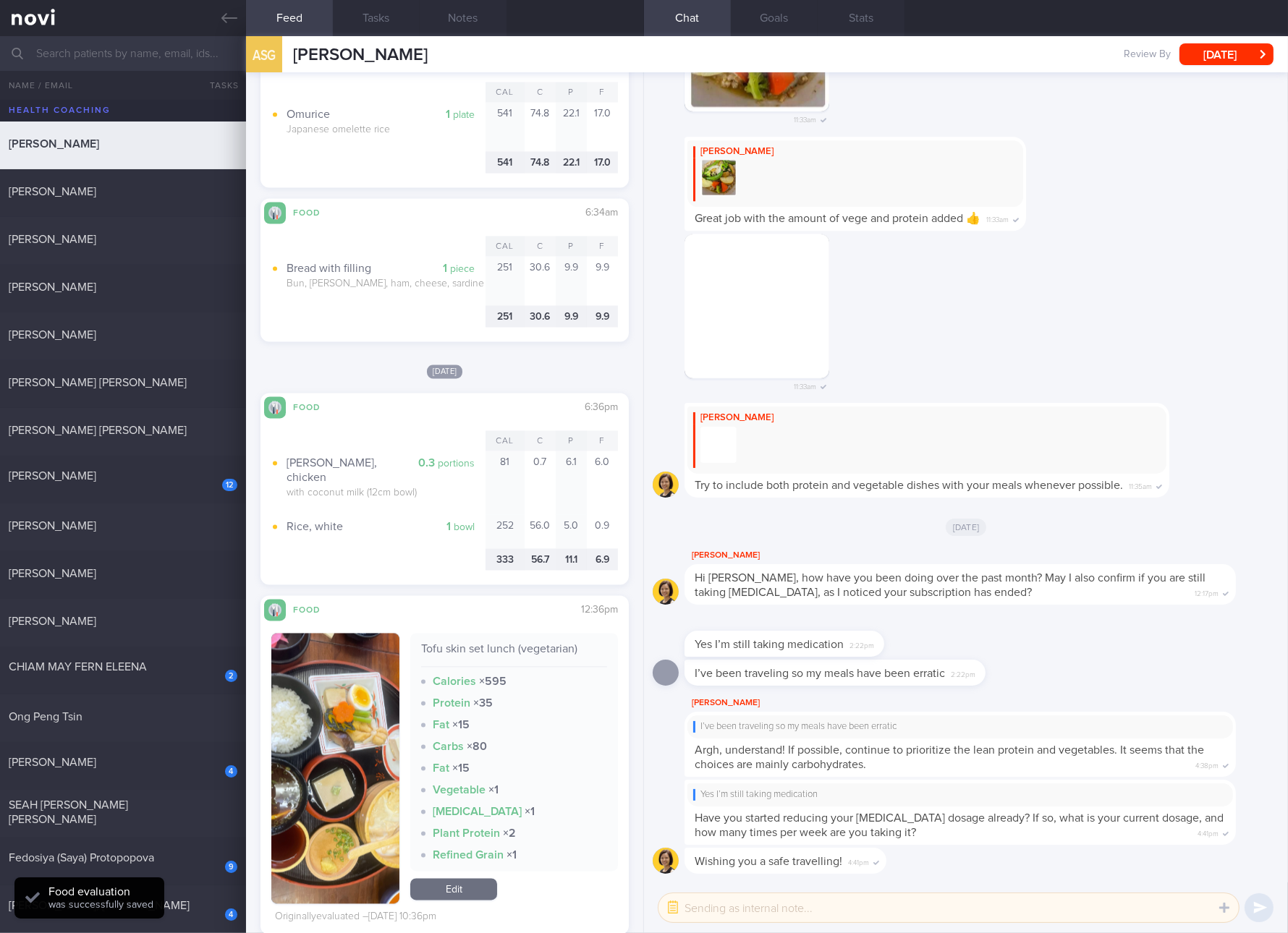
scroll to position [3786, 0]
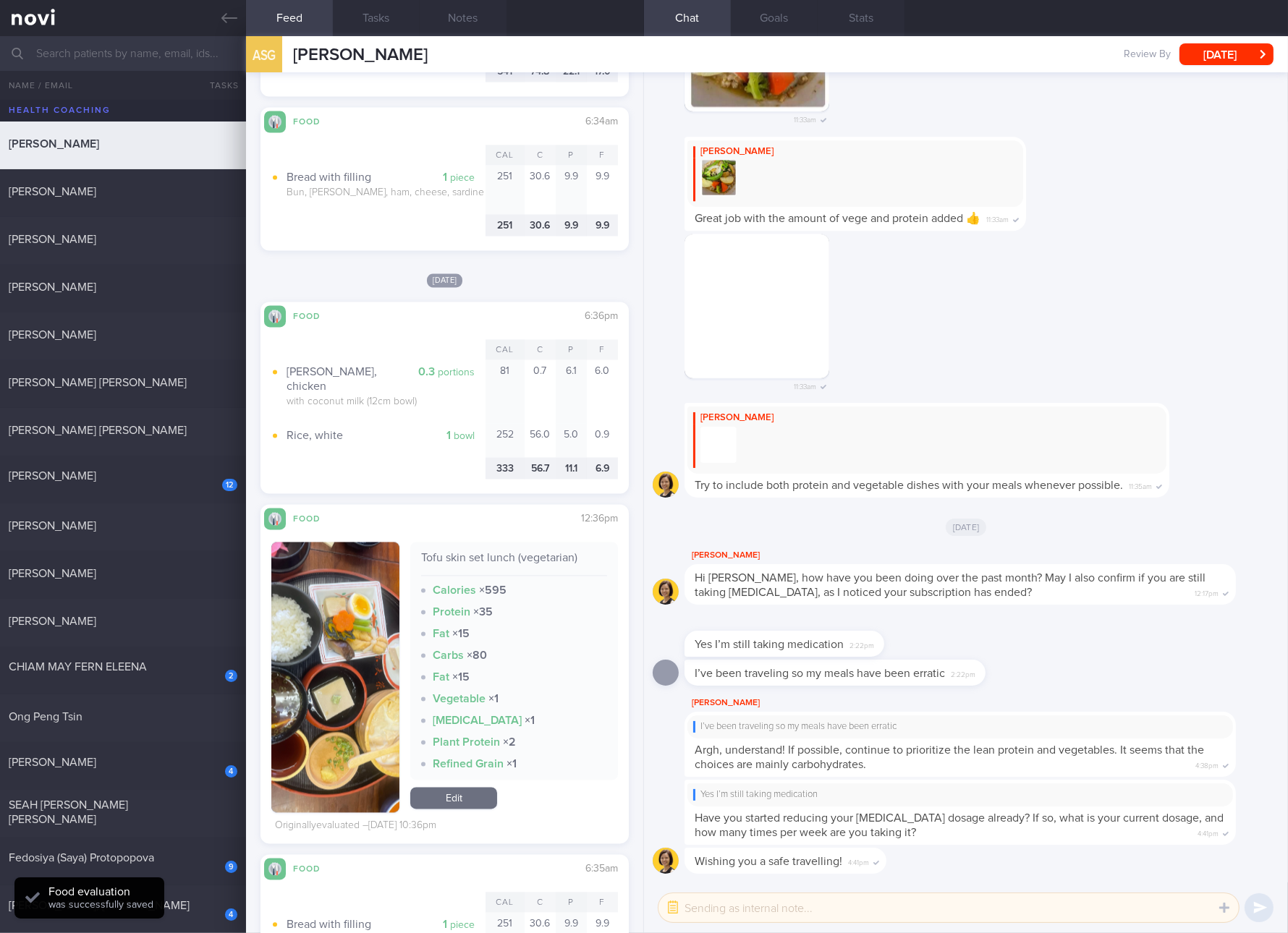
click at [524, 542] on div "Tofu skin set lunch (vegetarian) Calories × 595 Protein × 35 Fat × 15 Carbs × 8…" at bounding box center [513, 661] width 208 height 238
copy div "Tofu skin set lunch (vegetarian)"
click at [320, 607] on button "button" at bounding box center [335, 677] width 128 height 270
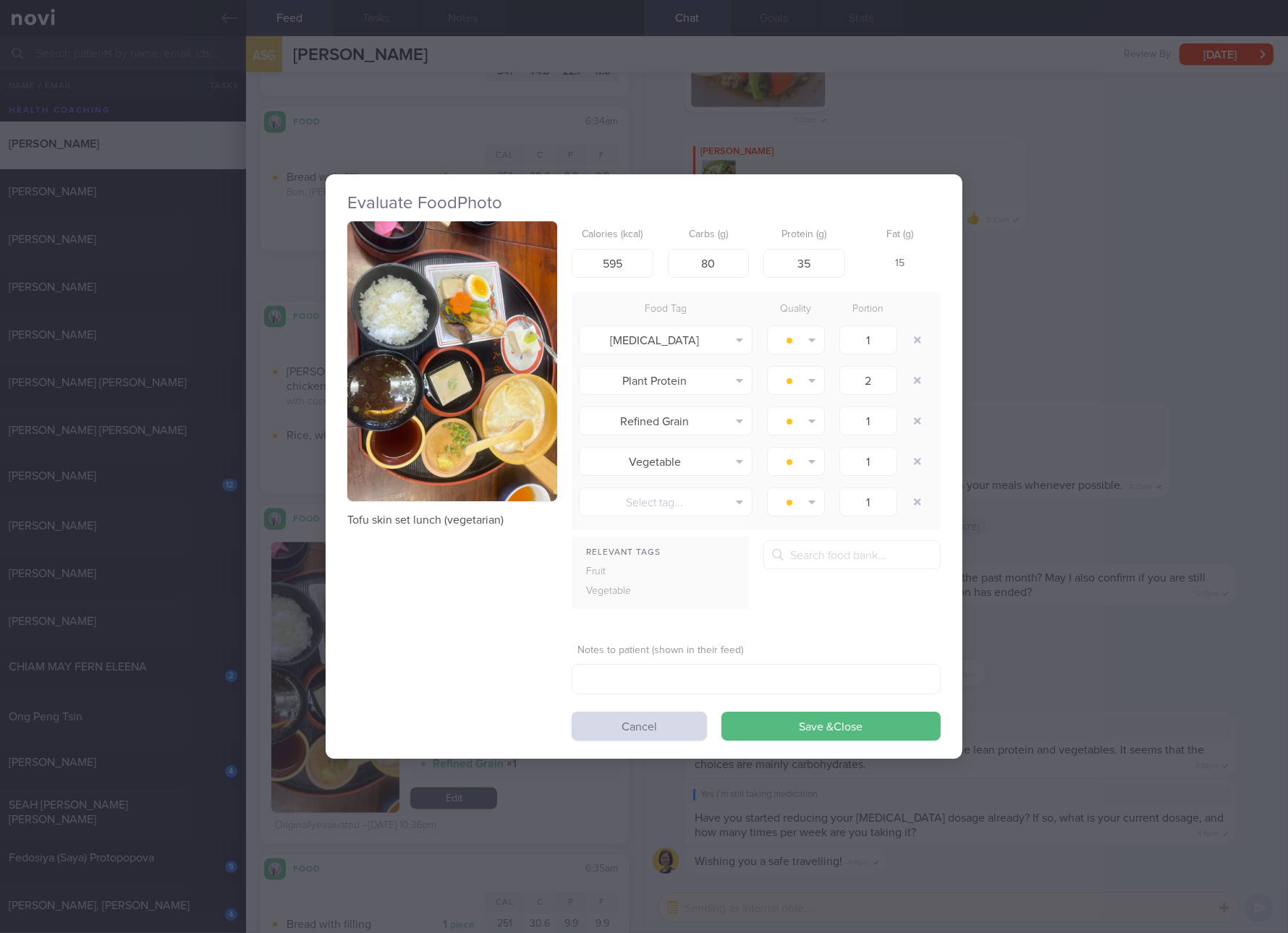
click at [445, 327] on img "button" at bounding box center [452, 361] width 210 height 280
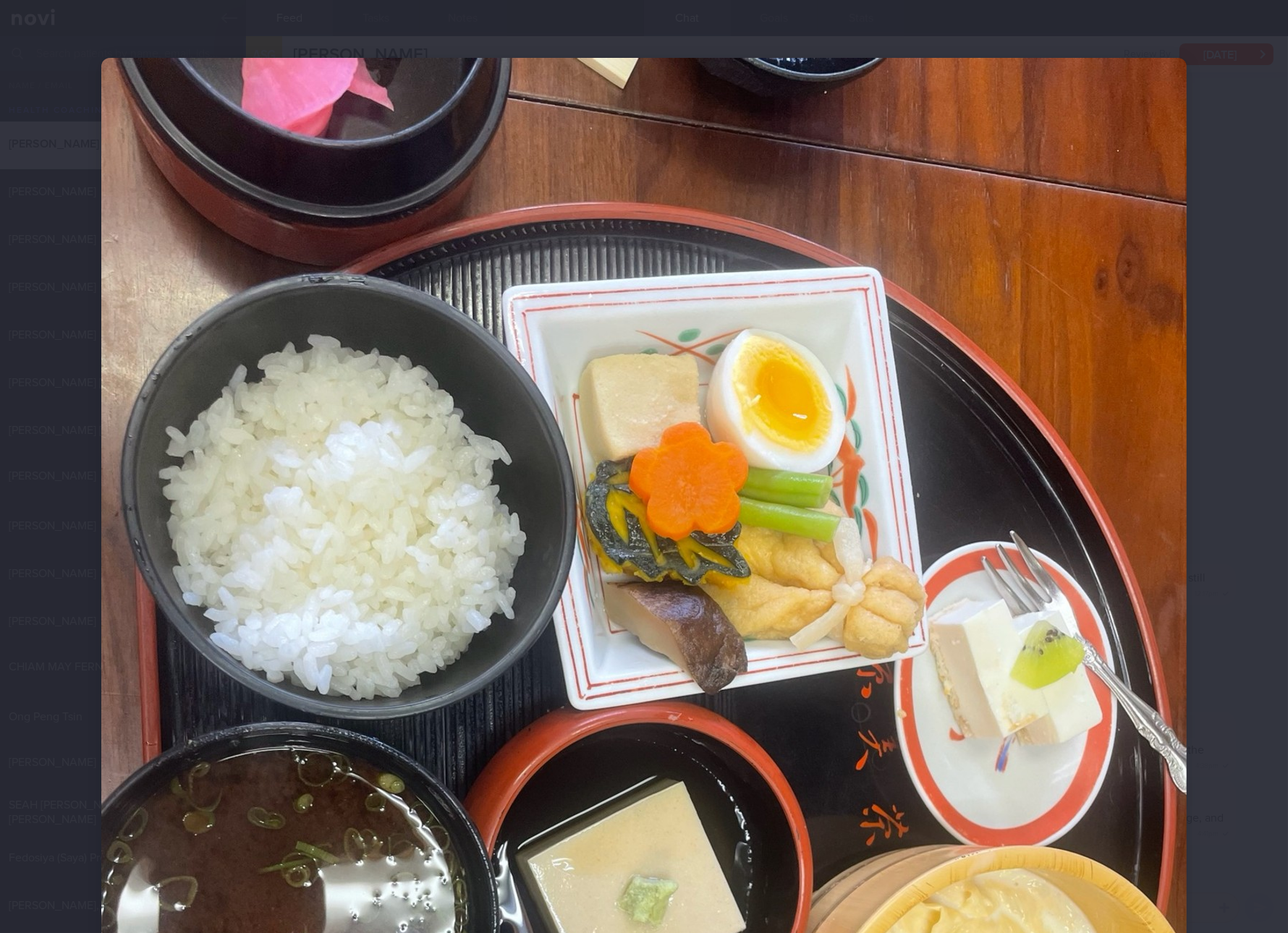
click at [879, 625] on img at bounding box center [644, 781] width 1086 height 1446
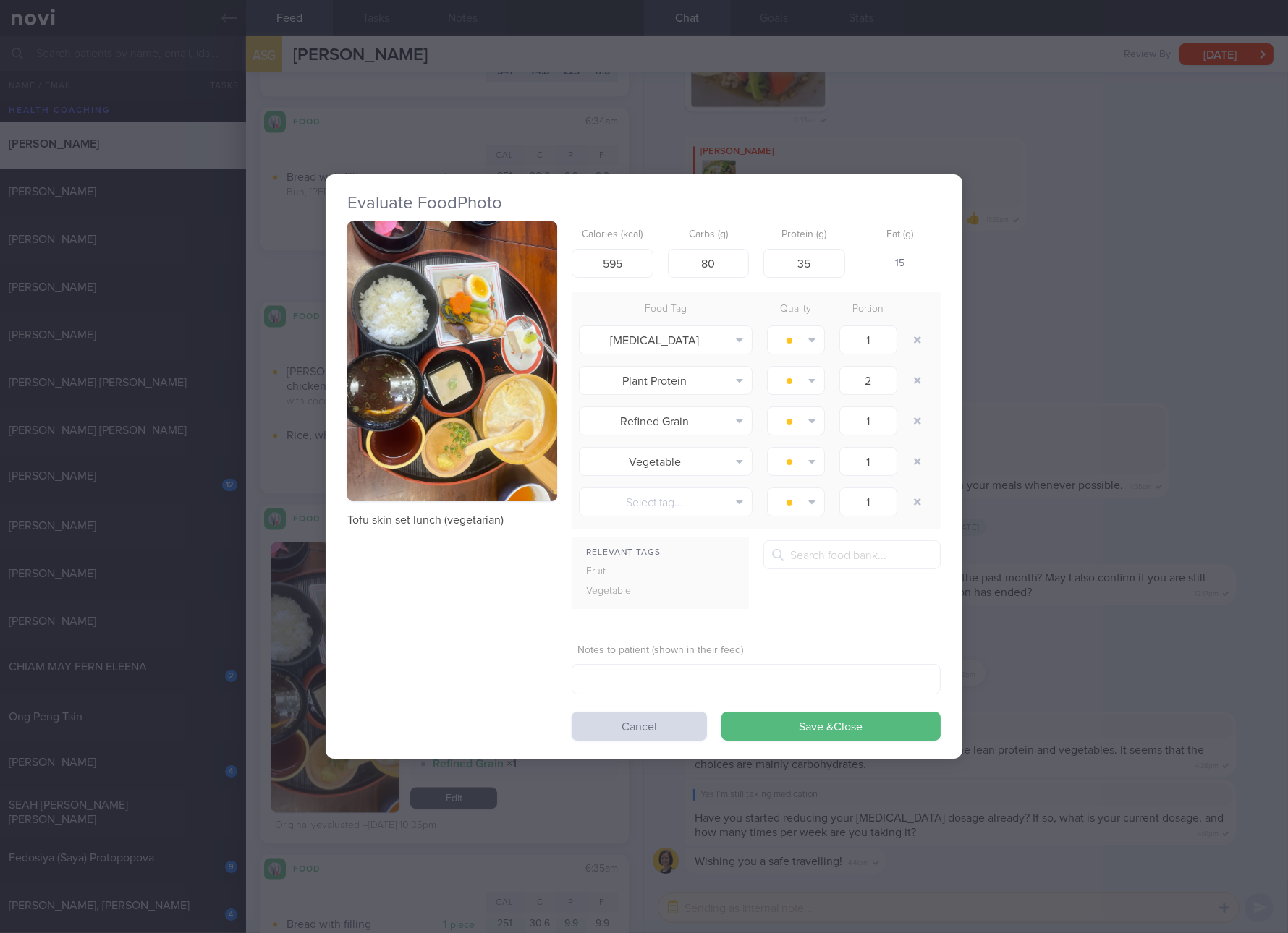
click at [1070, 592] on div "Evaluate Food Photo Tofu skin set lunch (vegetarian) Calories (kcal) 595 Carbs …" at bounding box center [644, 466] width 1288 height 933
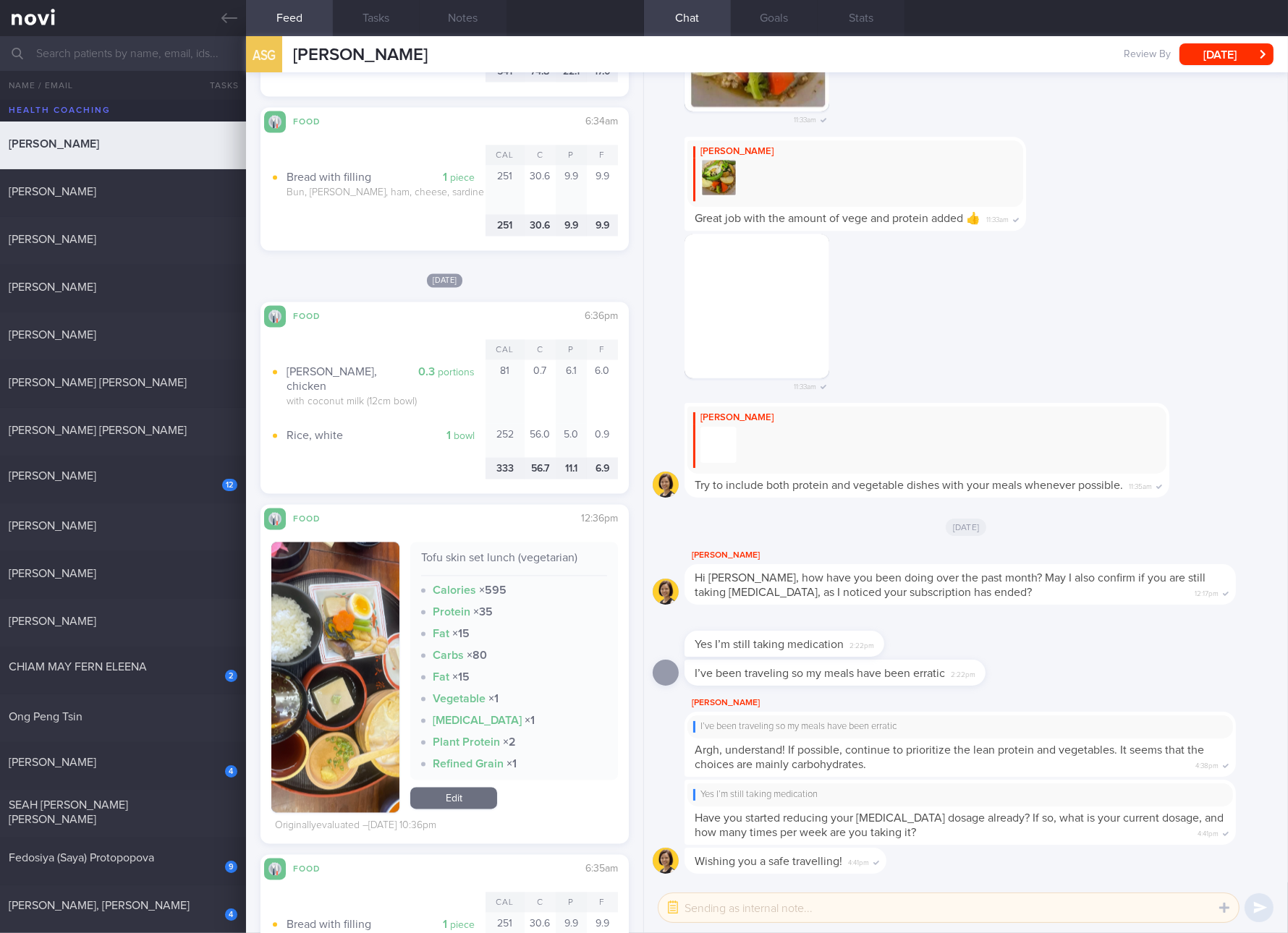
click at [1124, 800] on div "Yes I’m still taking medication" at bounding box center [960, 794] width 534 height 12
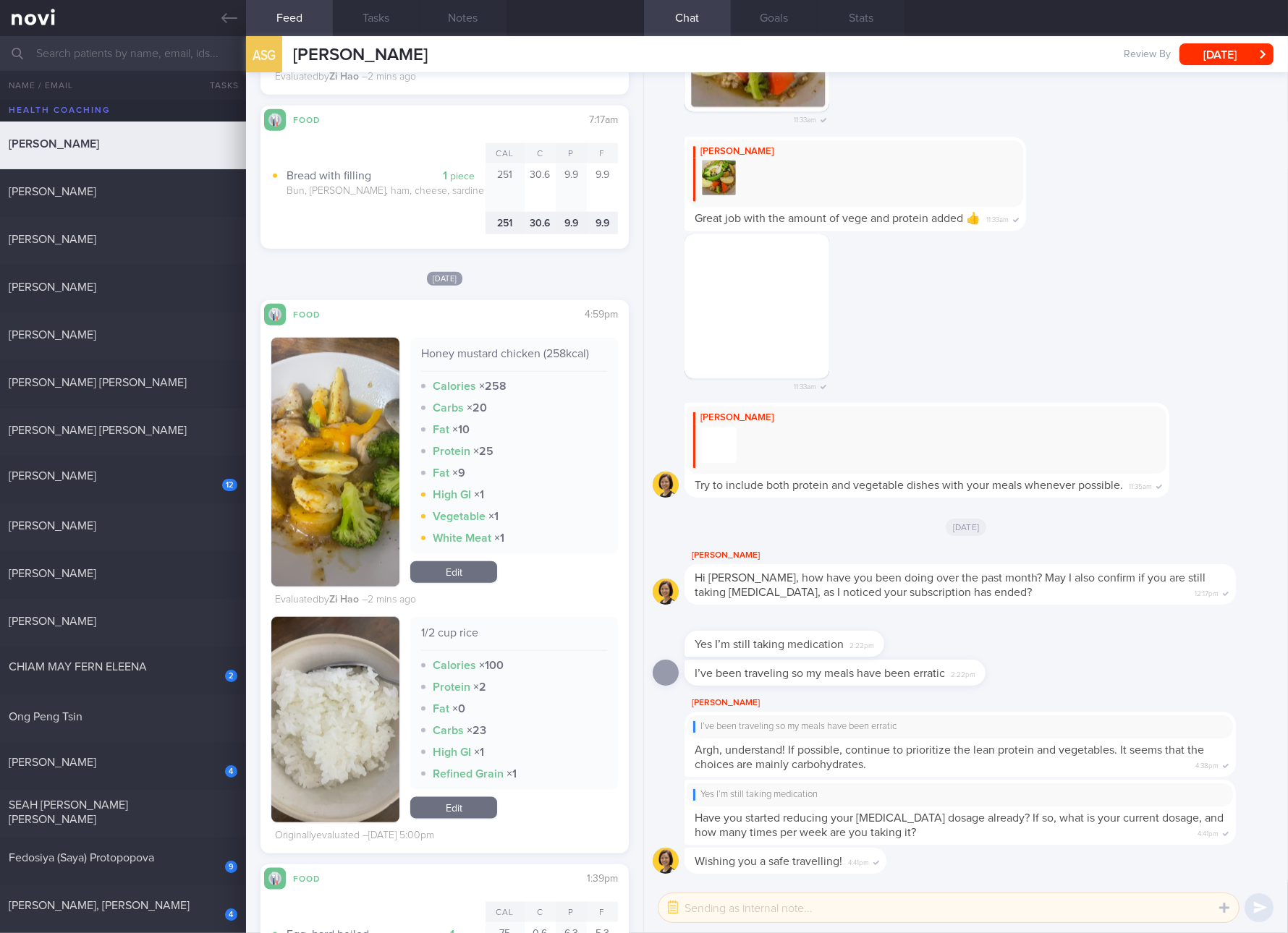
scroll to position [1617, 0]
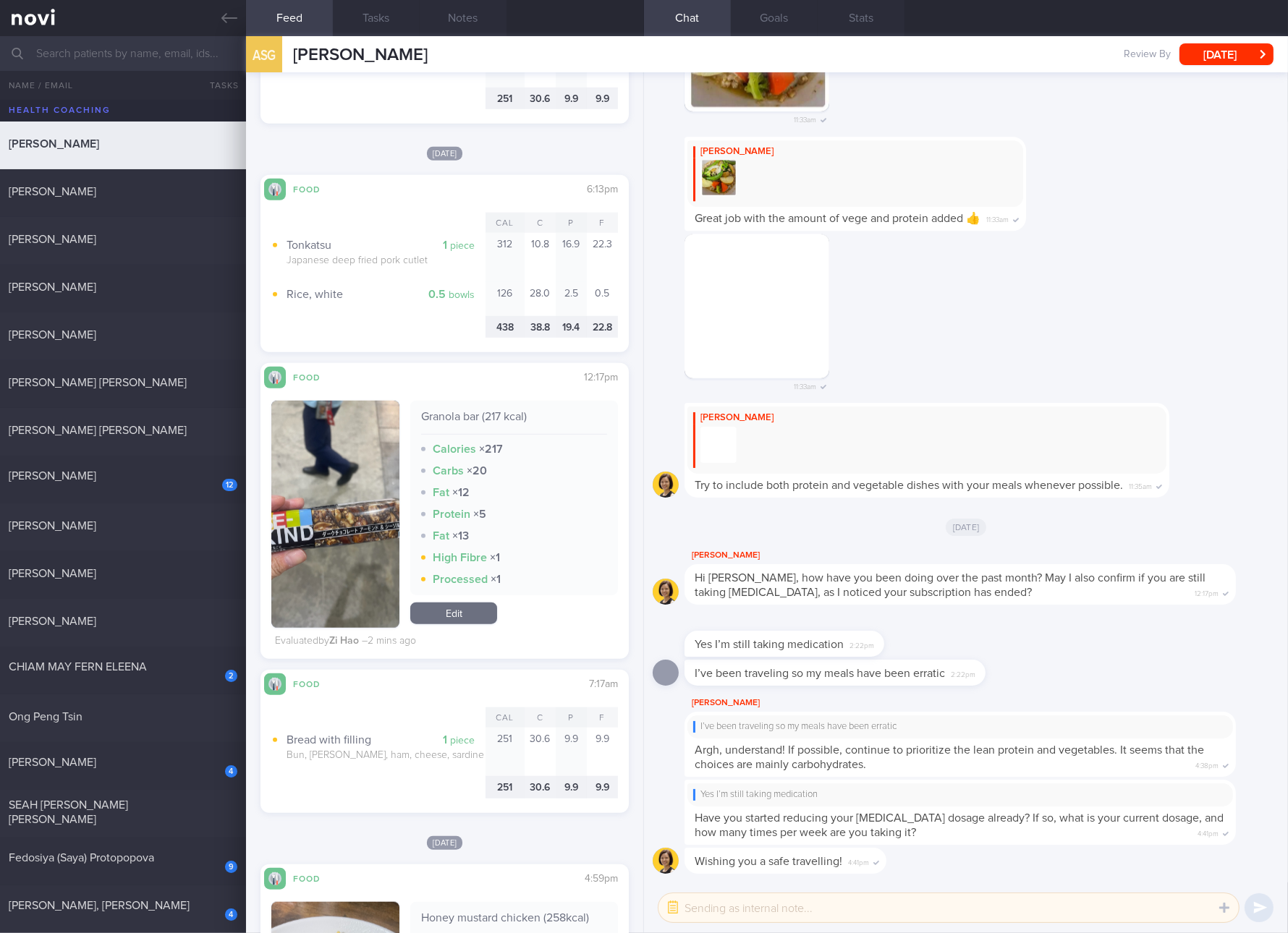
drag, startPoint x: 176, startPoint y: 463, endPoint x: 274, endPoint y: 320, distance: 173.4
click at [176, 463] on div "12 Stephen Kartili 0.5 Tue, 17 Jun" at bounding box center [644, 480] width 1288 height 48
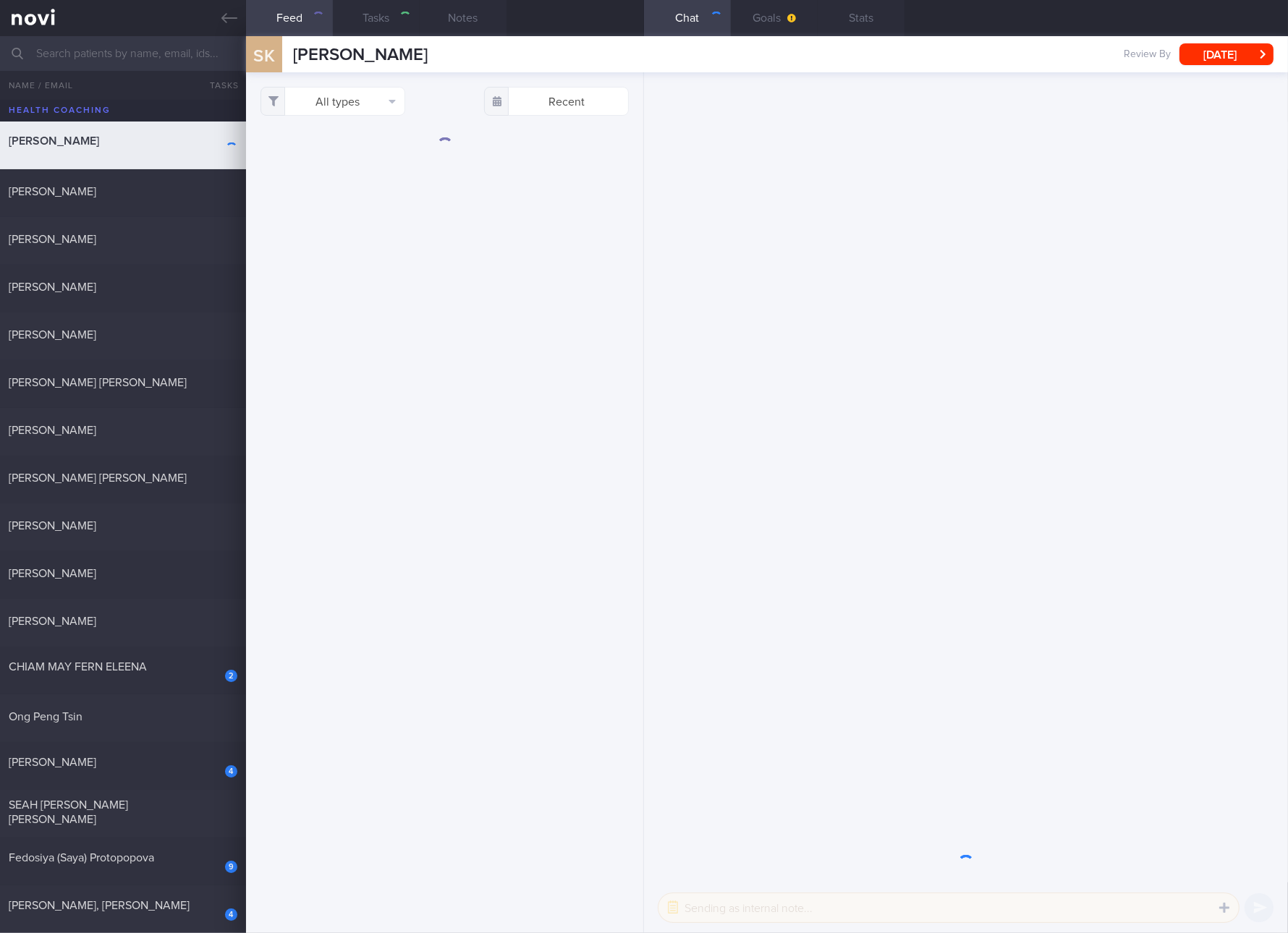
select select "5"
checkbox input "true"
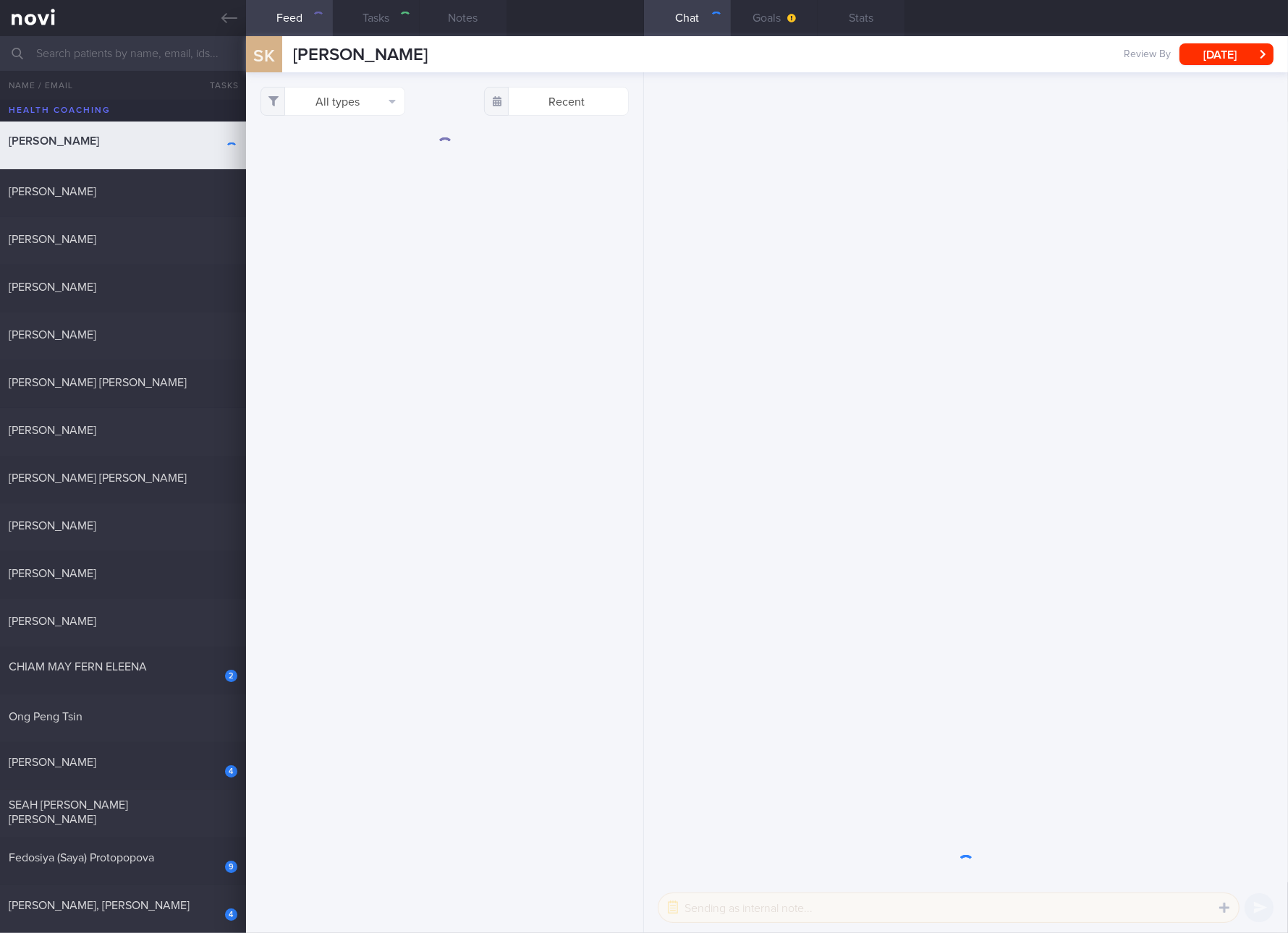
checkbox input "true"
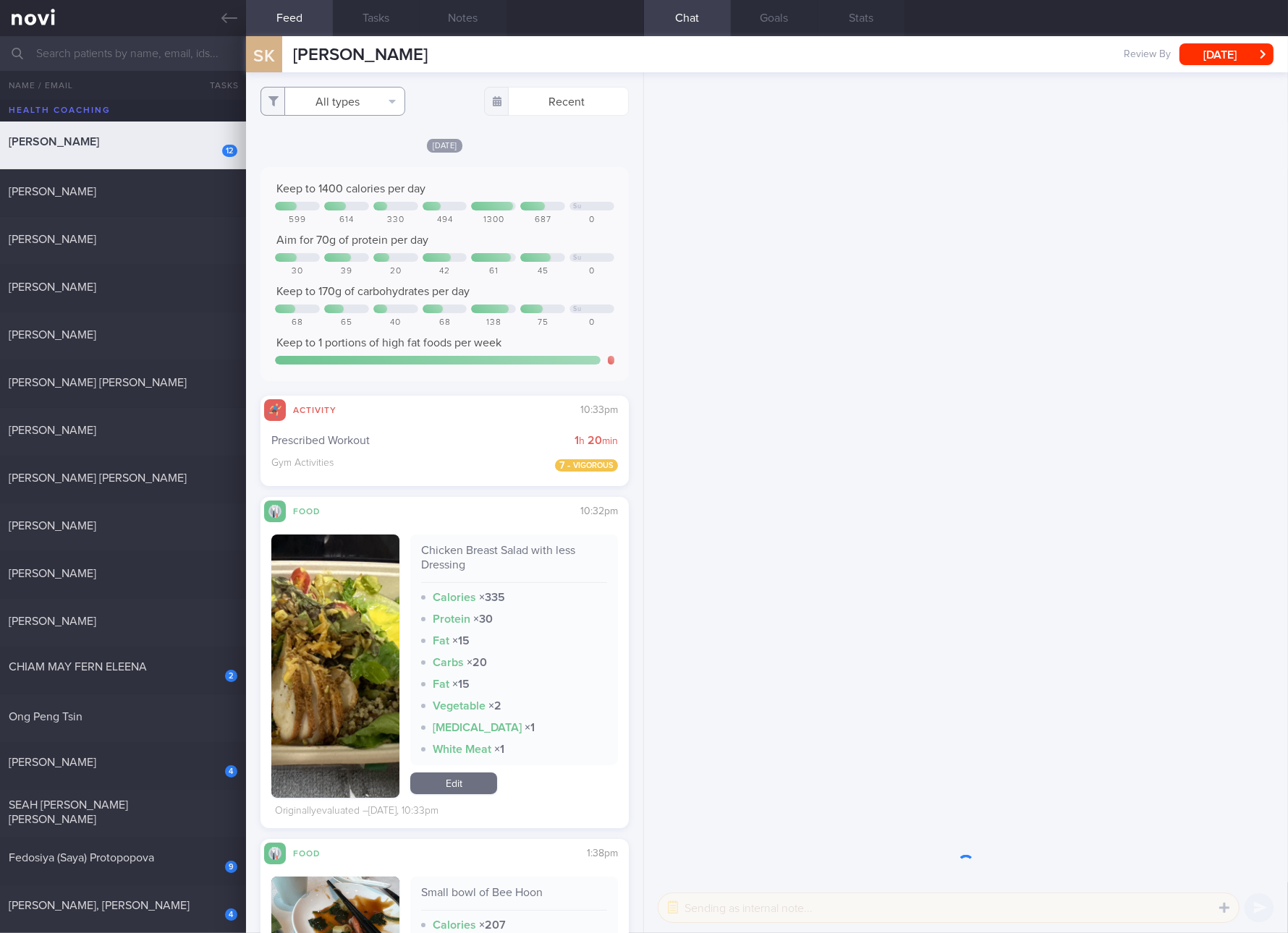
click at [328, 97] on button "All types" at bounding box center [333, 102] width 145 height 29
click at [327, 154] on button "Activity" at bounding box center [333, 151] width 143 height 22
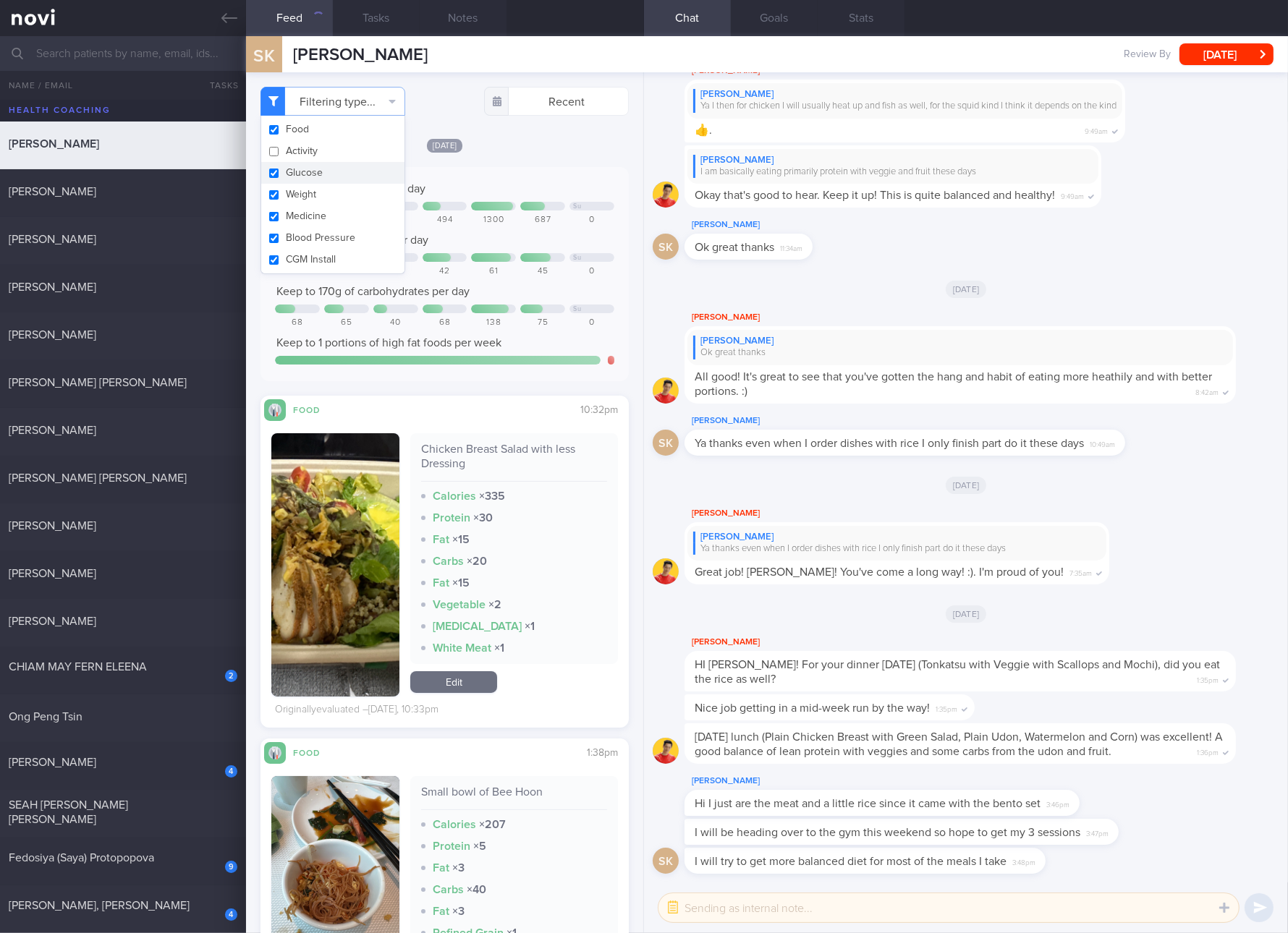
checkbox input "false"
click at [313, 173] on button "Glucose" at bounding box center [333, 173] width 143 height 22
checkbox input "false"
click at [314, 199] on button "Weight" at bounding box center [333, 195] width 143 height 22
checkbox input "false"
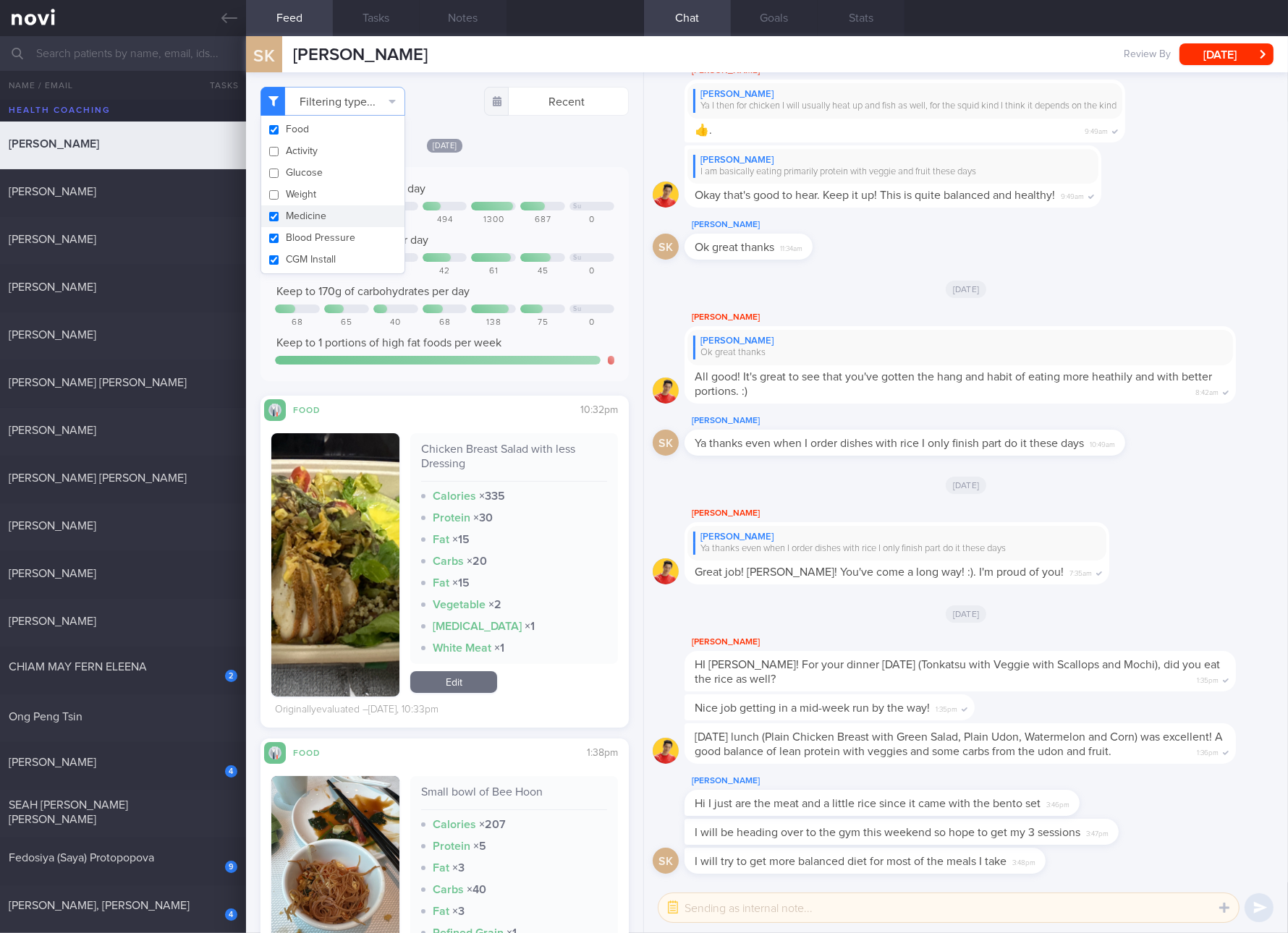
click at [313, 214] on button "Medicine" at bounding box center [333, 217] width 143 height 22
checkbox input "false"
click at [306, 245] on button "Blood Pressure" at bounding box center [333, 238] width 143 height 22
checkbox input "false"
click at [306, 258] on button "CGM Install" at bounding box center [333, 259] width 143 height 22
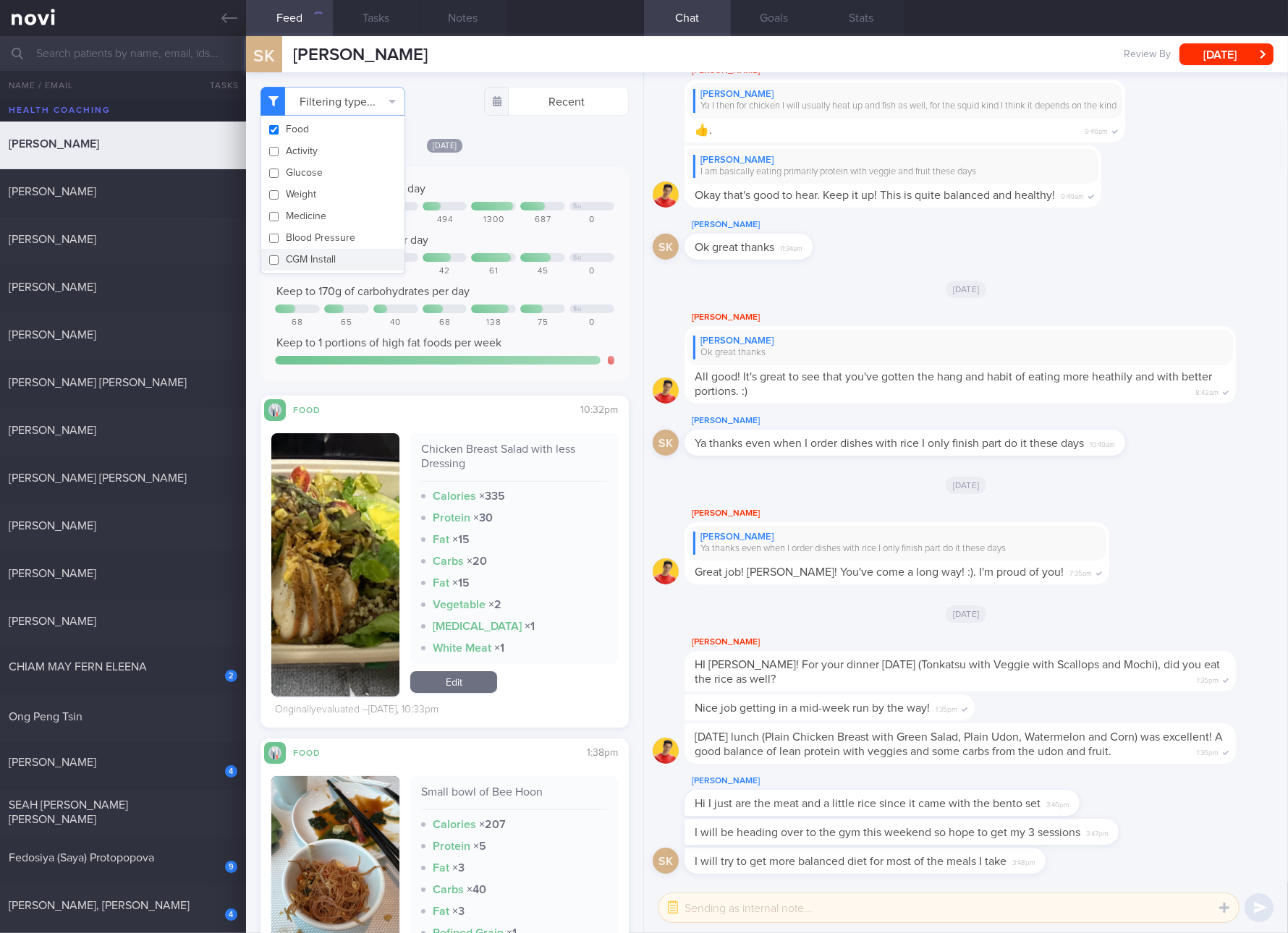
checkbox input "false"
click at [571, 256] on div at bounding box center [591, 258] width 44 height 9
click at [472, 489] on div "Calories × 335" at bounding box center [513, 496] width 186 height 15
click at [551, 447] on div "Chicken Breast Salad with less Dressing" at bounding box center [513, 462] width 186 height 40
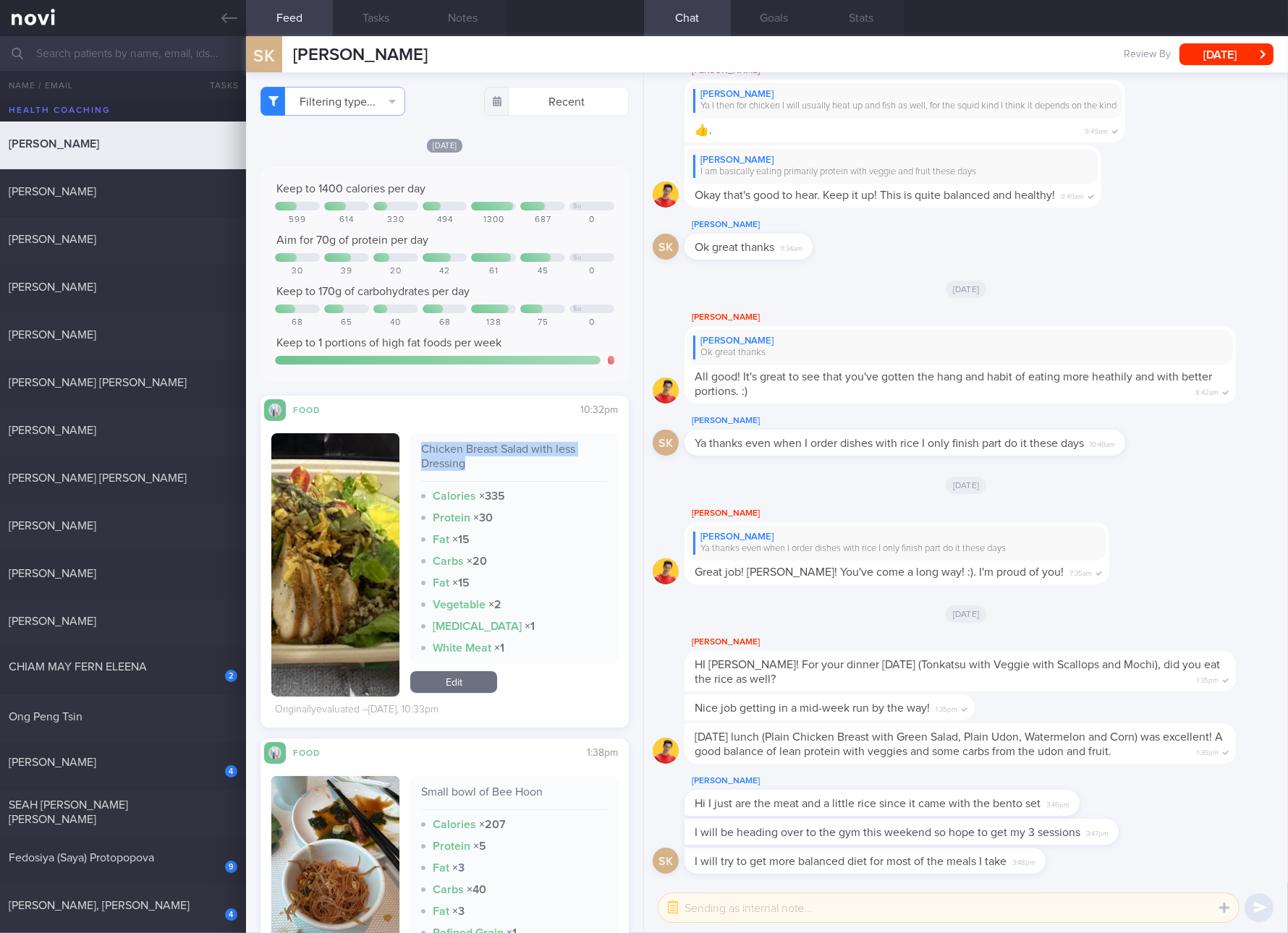
click at [551, 447] on div "Chicken Breast Salad with less Dressing" at bounding box center [513, 462] width 186 height 40
click at [513, 785] on div "Small bowl of Bee Hoon" at bounding box center [513, 798] width 186 height 25
copy div "Small bowl of Bee Hoon"
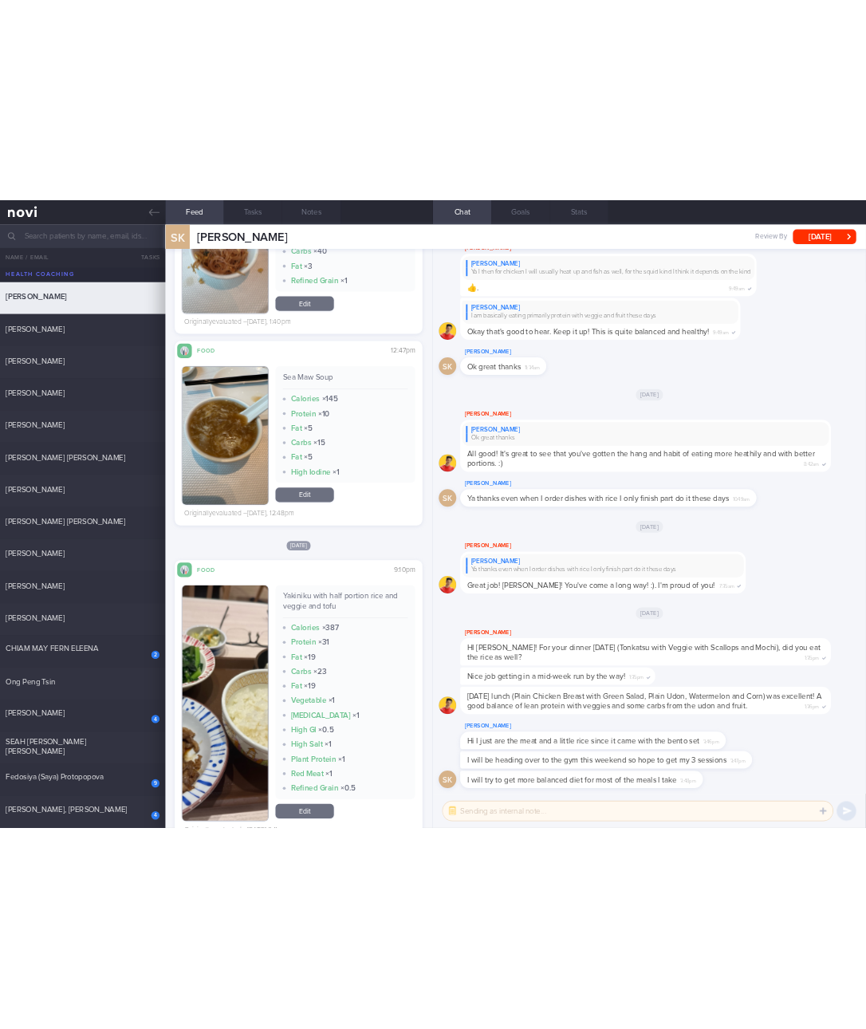
scroll to position [598, 0]
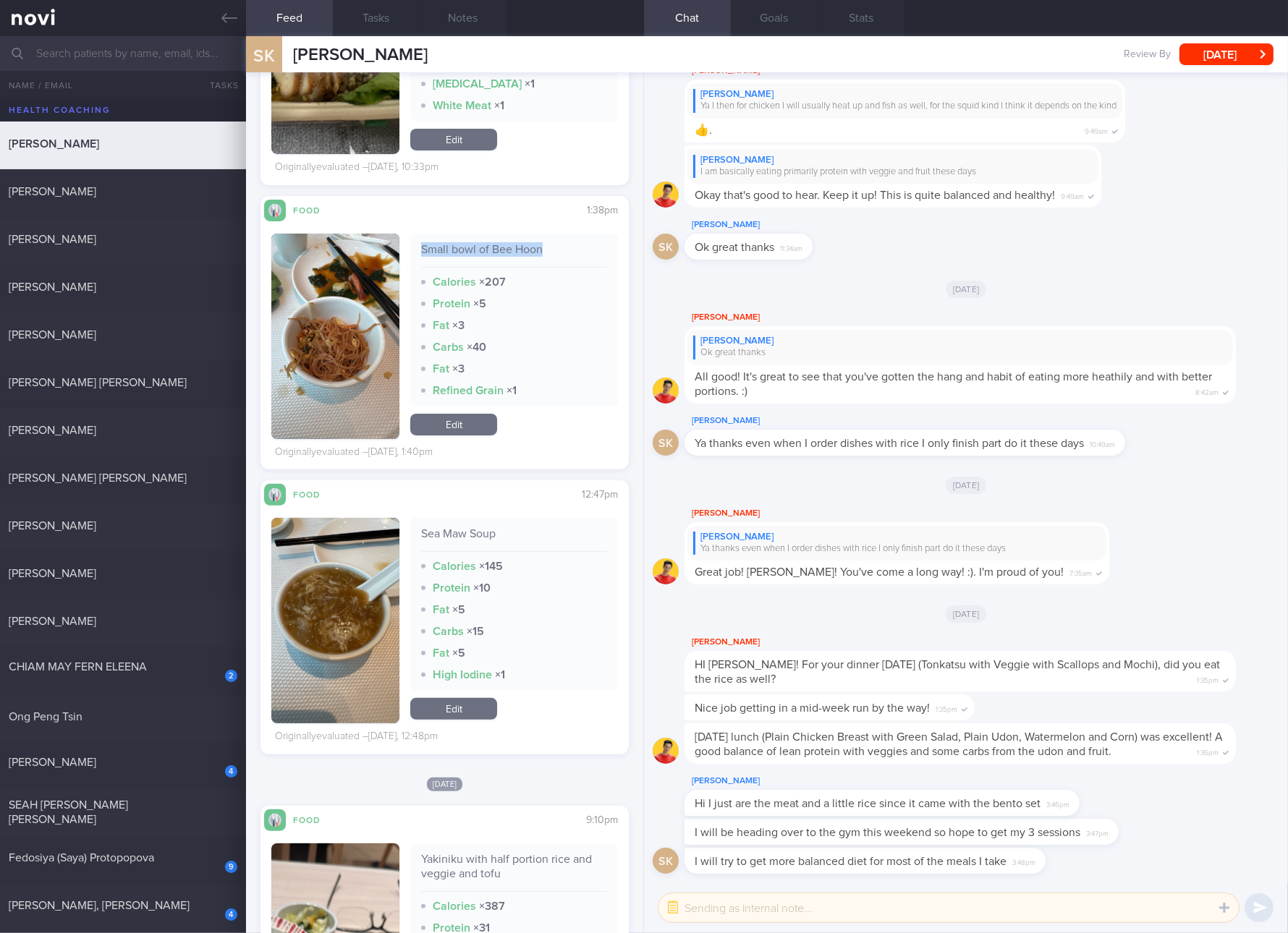
click at [432, 431] on link "Edit" at bounding box center [454, 424] width 87 height 22
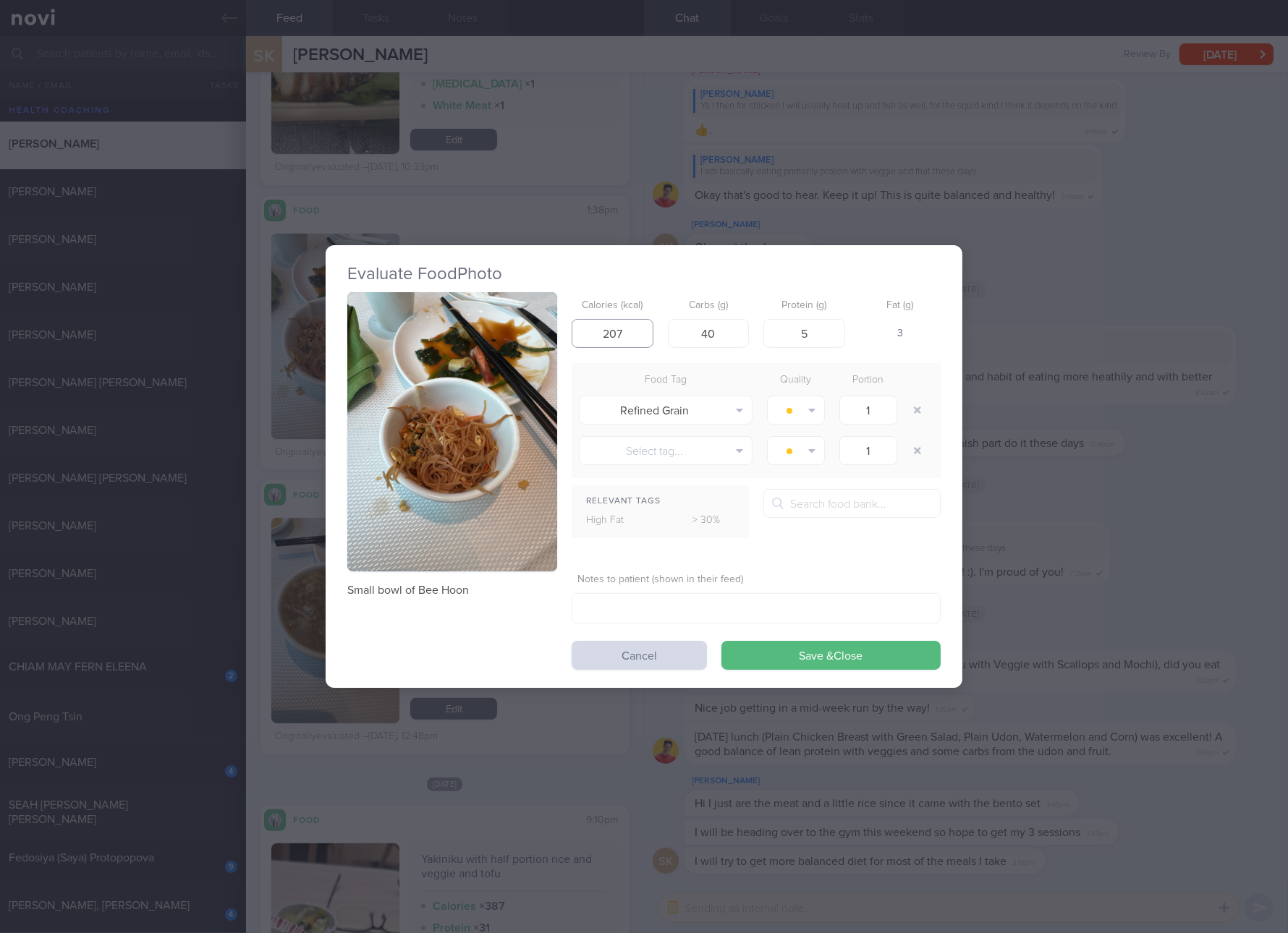
click at [643, 343] on input "207" at bounding box center [612, 334] width 82 height 29
type input "0"
type input "108"
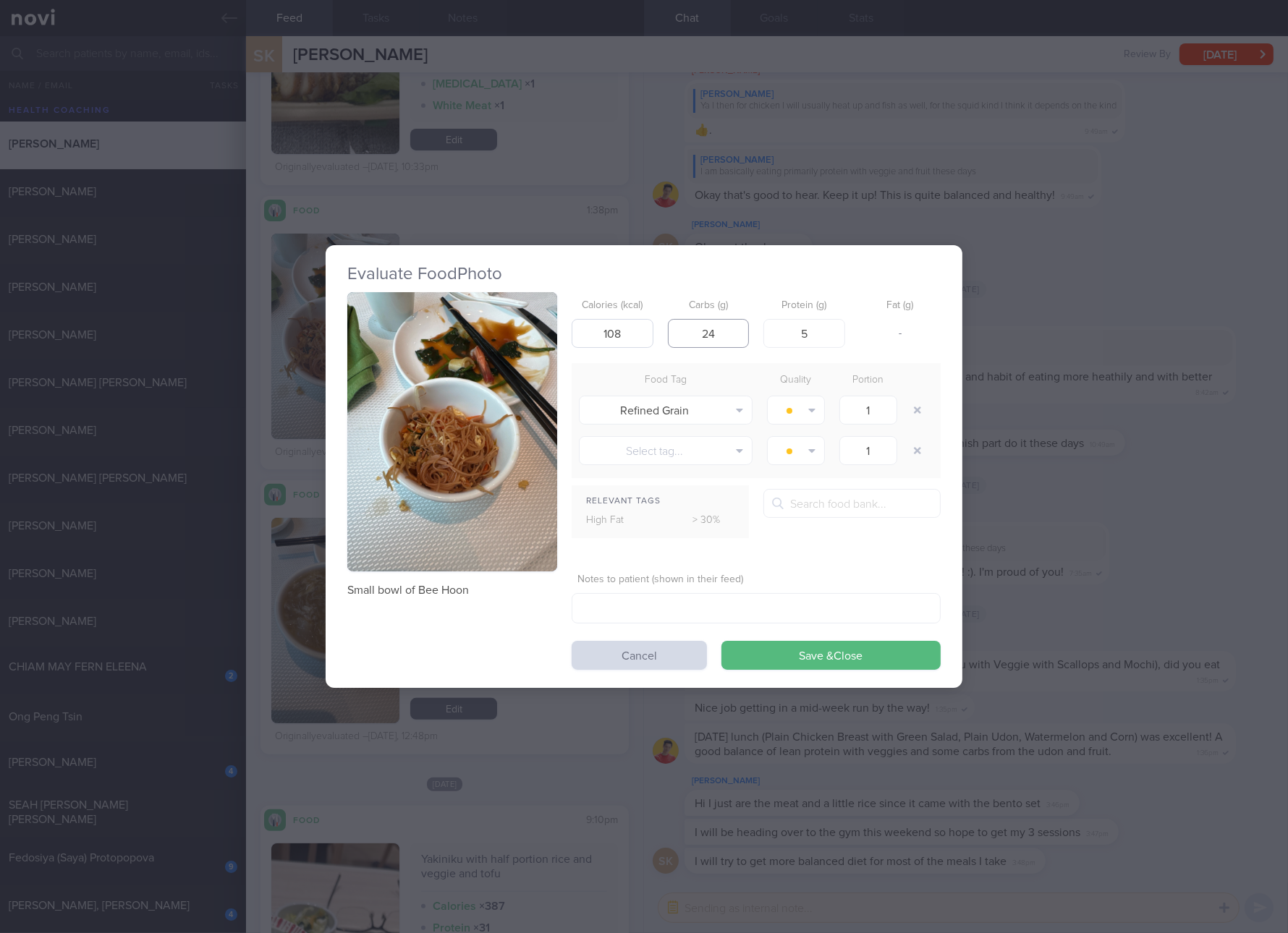
type input "24"
type input "2"
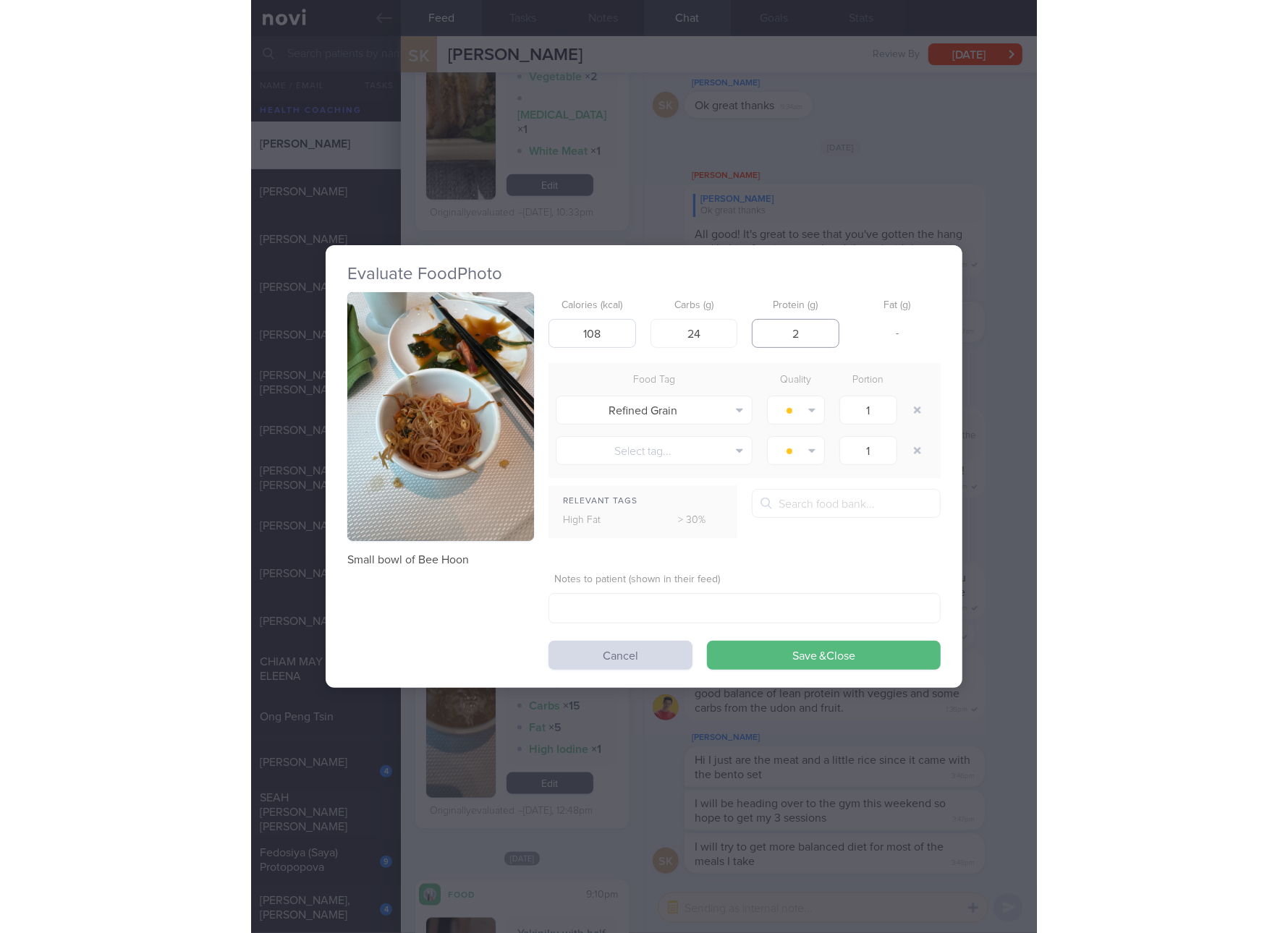
scroll to position [542, 0]
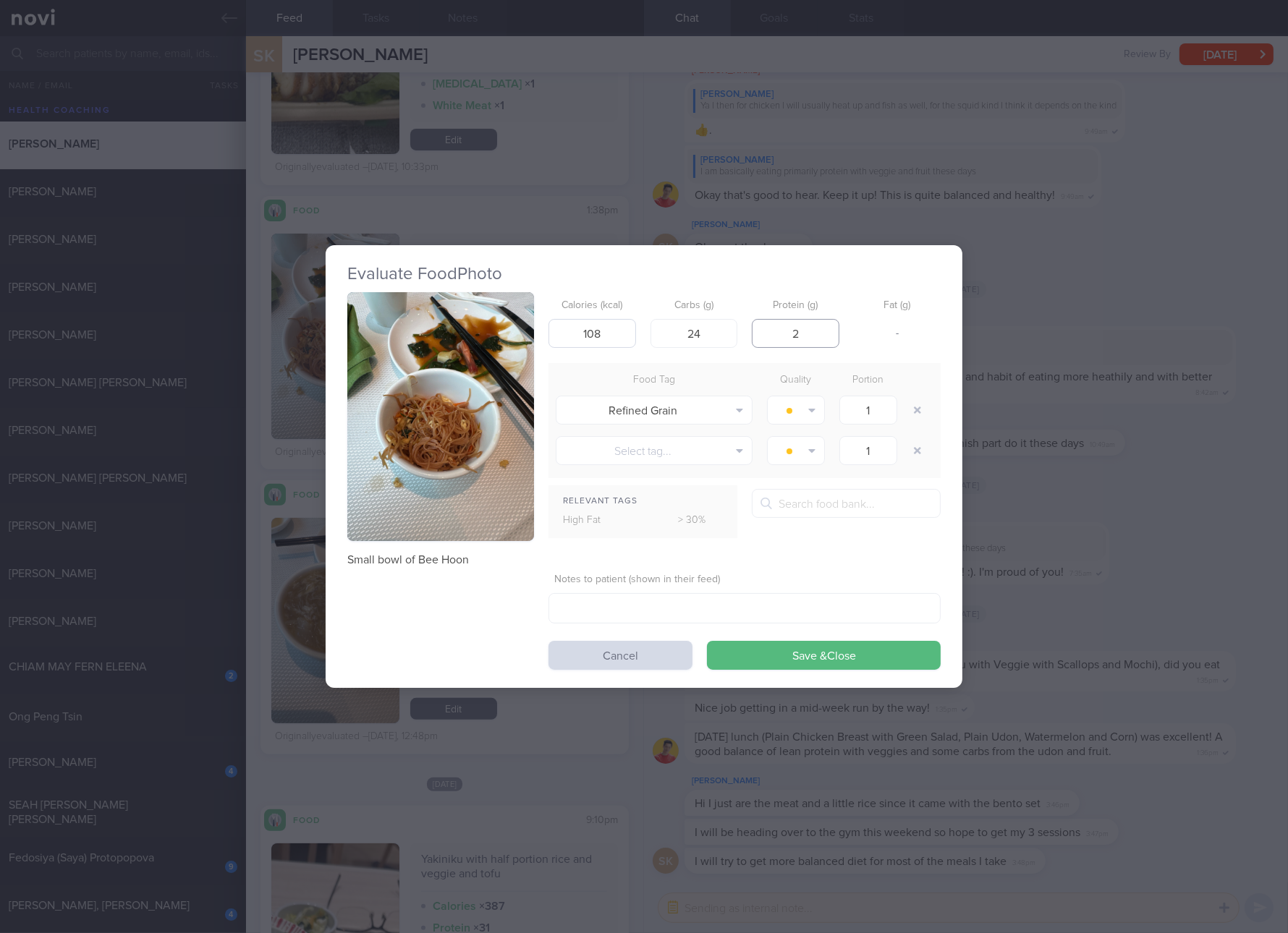
click at [707, 641] on button "Save & Close" at bounding box center [824, 656] width 234 height 29
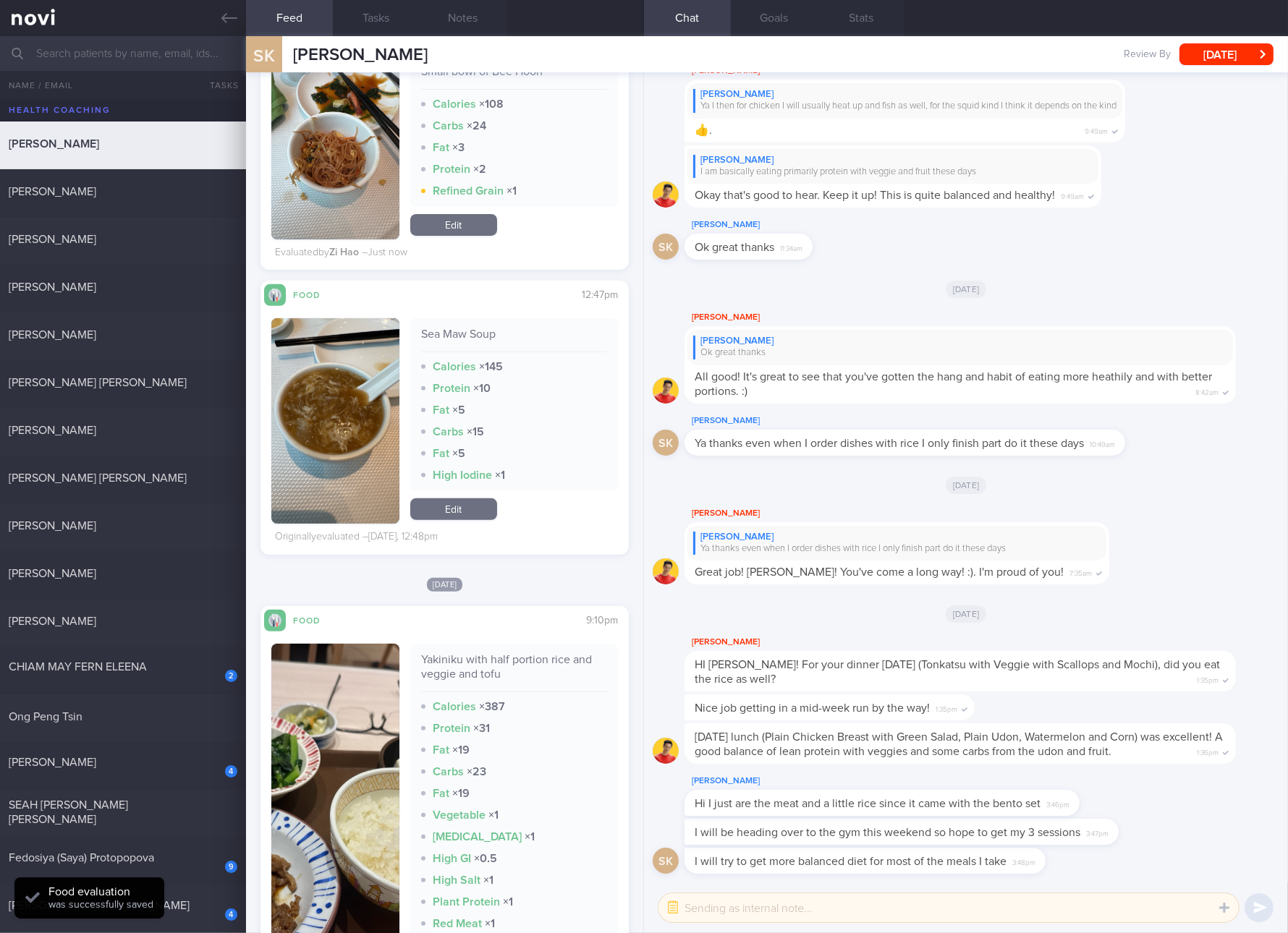
scroll to position [1085, 0]
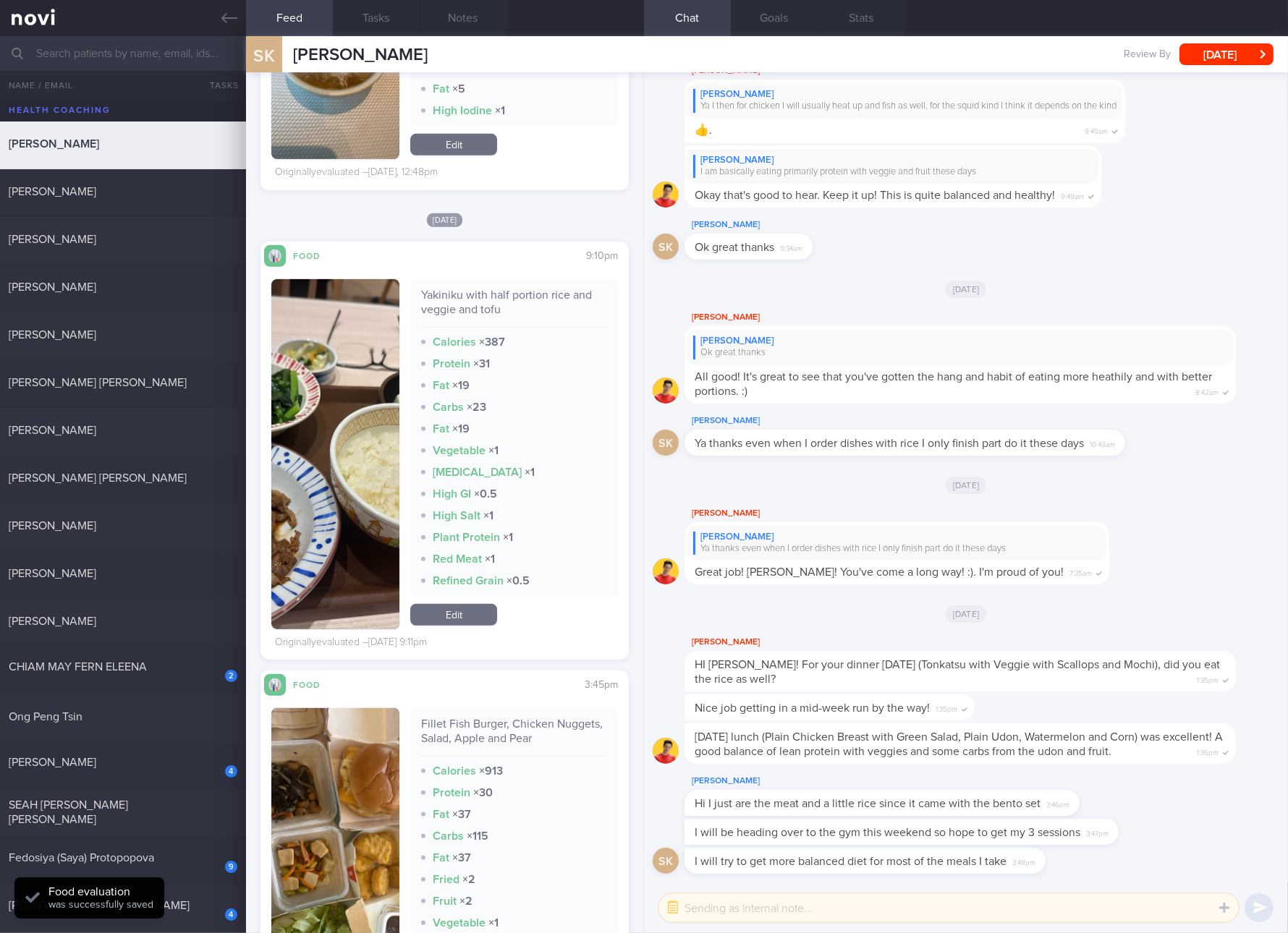
click at [535, 296] on div "Yakiniku with half portion rice and veggie and tofu" at bounding box center [513, 308] width 186 height 40
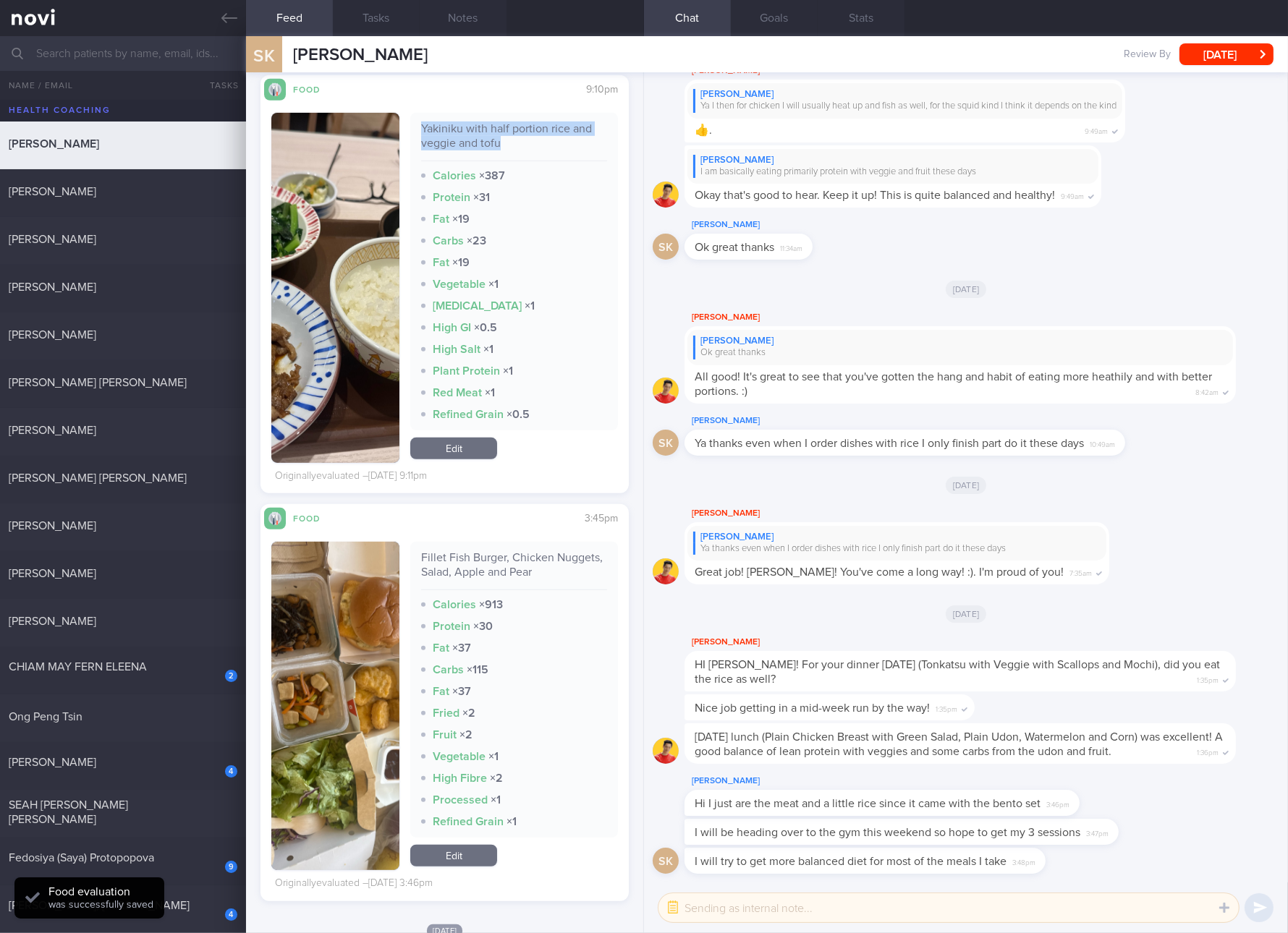
scroll to position [1356, 0]
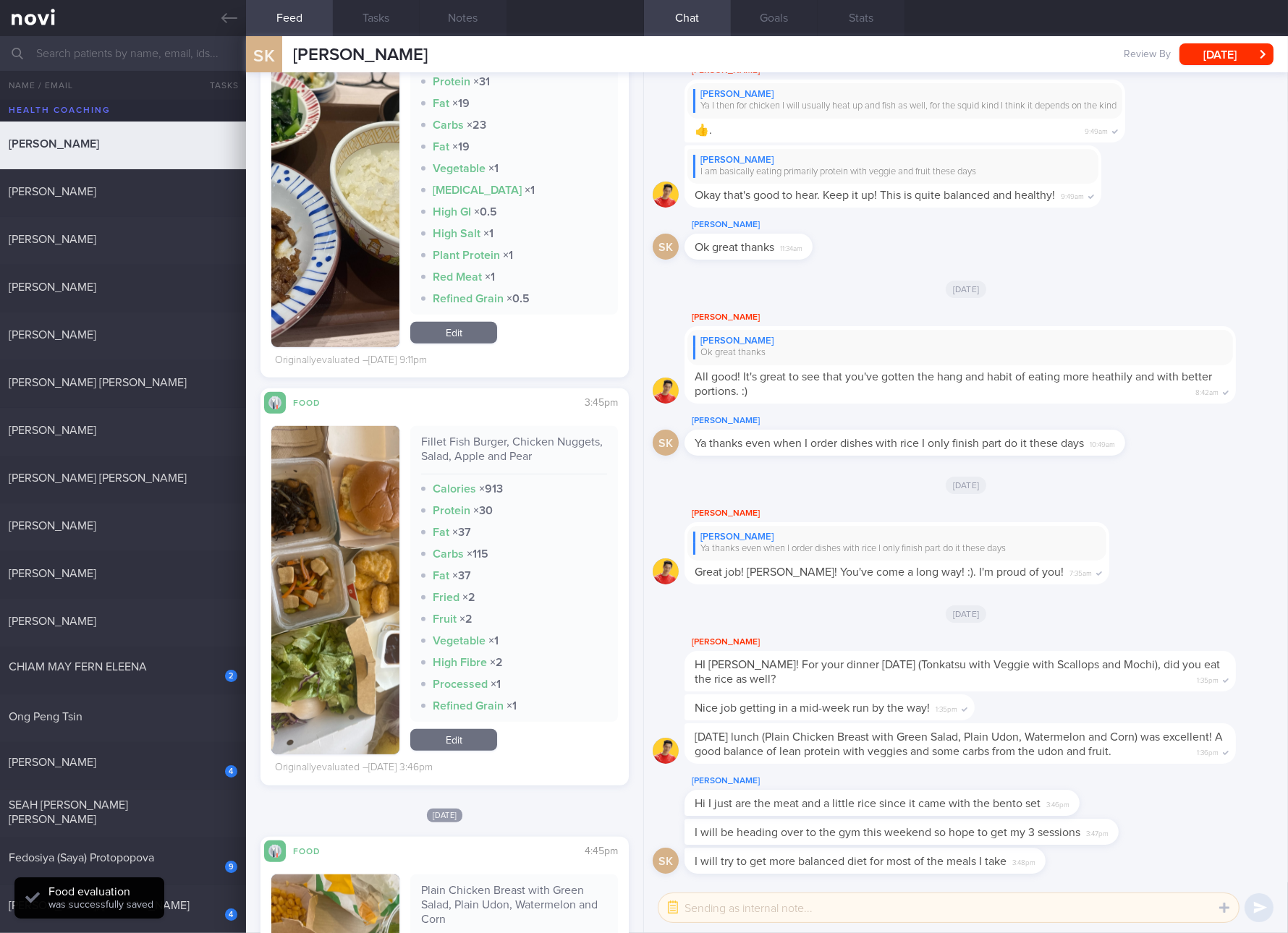
click at [488, 436] on div "Fillet Fish Burger, Chicken Nuggets, Salad, Apple and Pear" at bounding box center [513, 454] width 186 height 40
copy div "Fillet Fish Burger, Chicken Nuggets, Salad, Apple and Pear"
click at [369, 592] on button "button" at bounding box center [335, 590] width 128 height 328
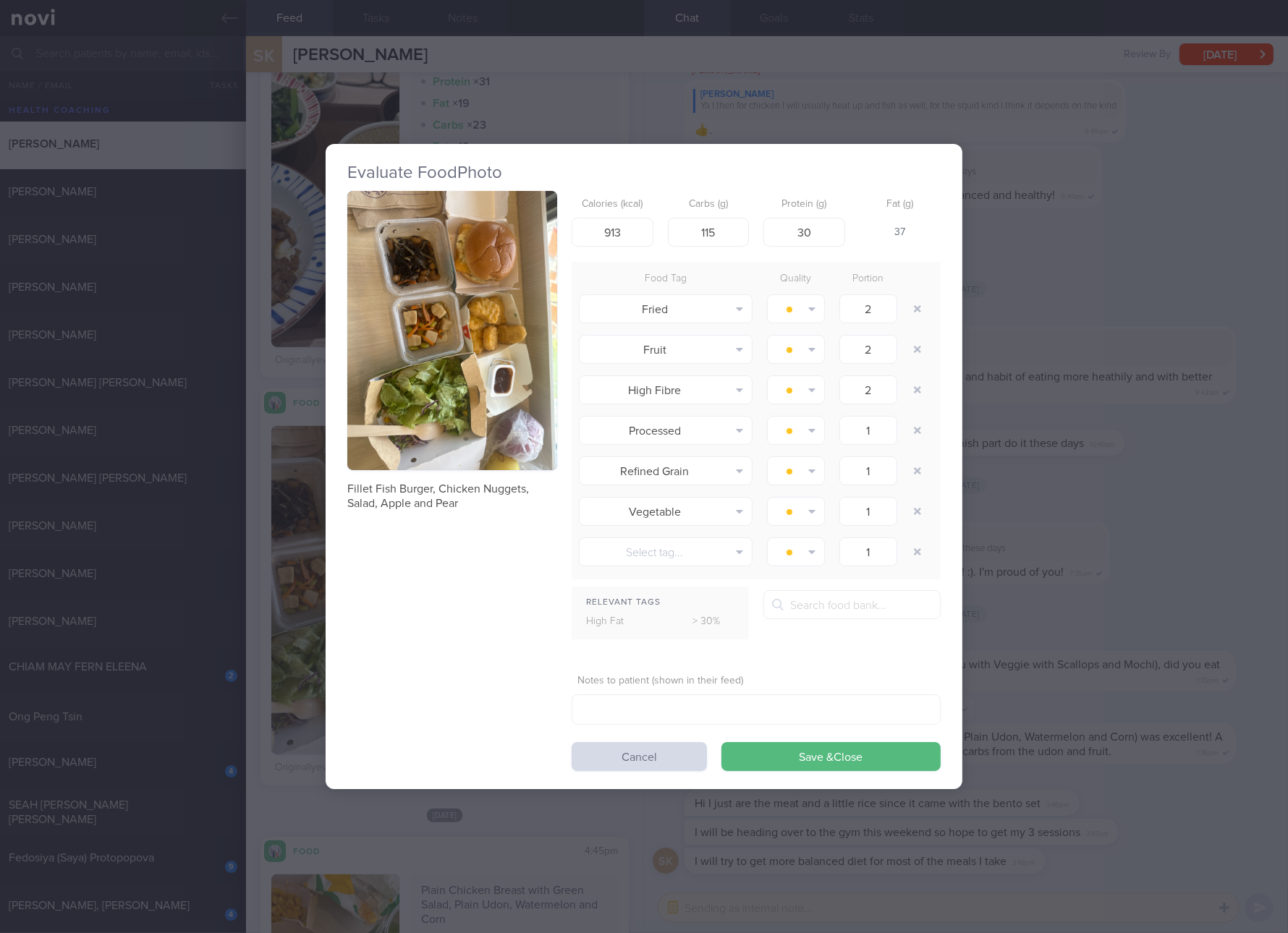
click at [390, 395] on img "button" at bounding box center [452, 331] width 210 height 280
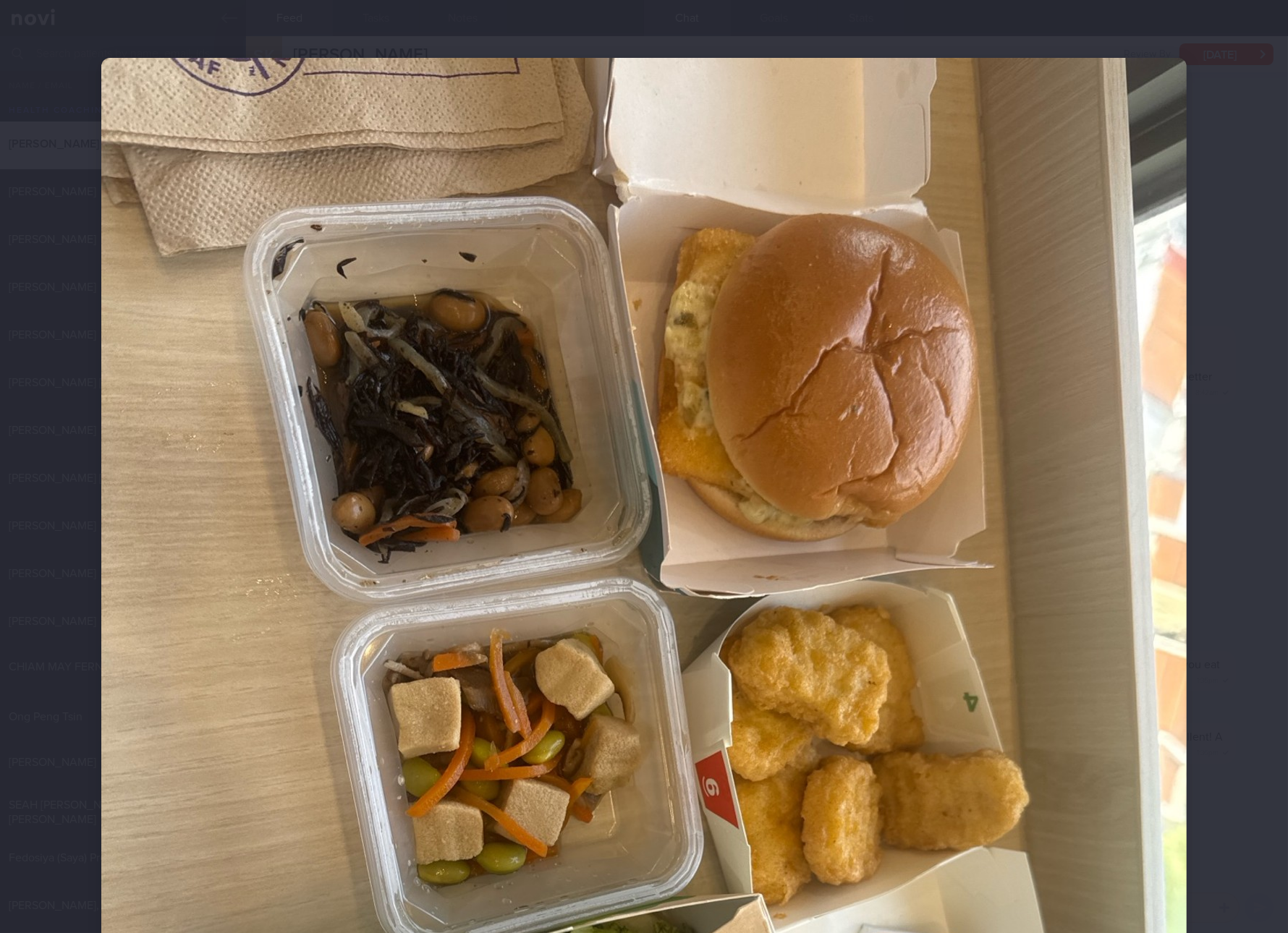
click at [1059, 698] on img at bounding box center [644, 781] width 1086 height 1446
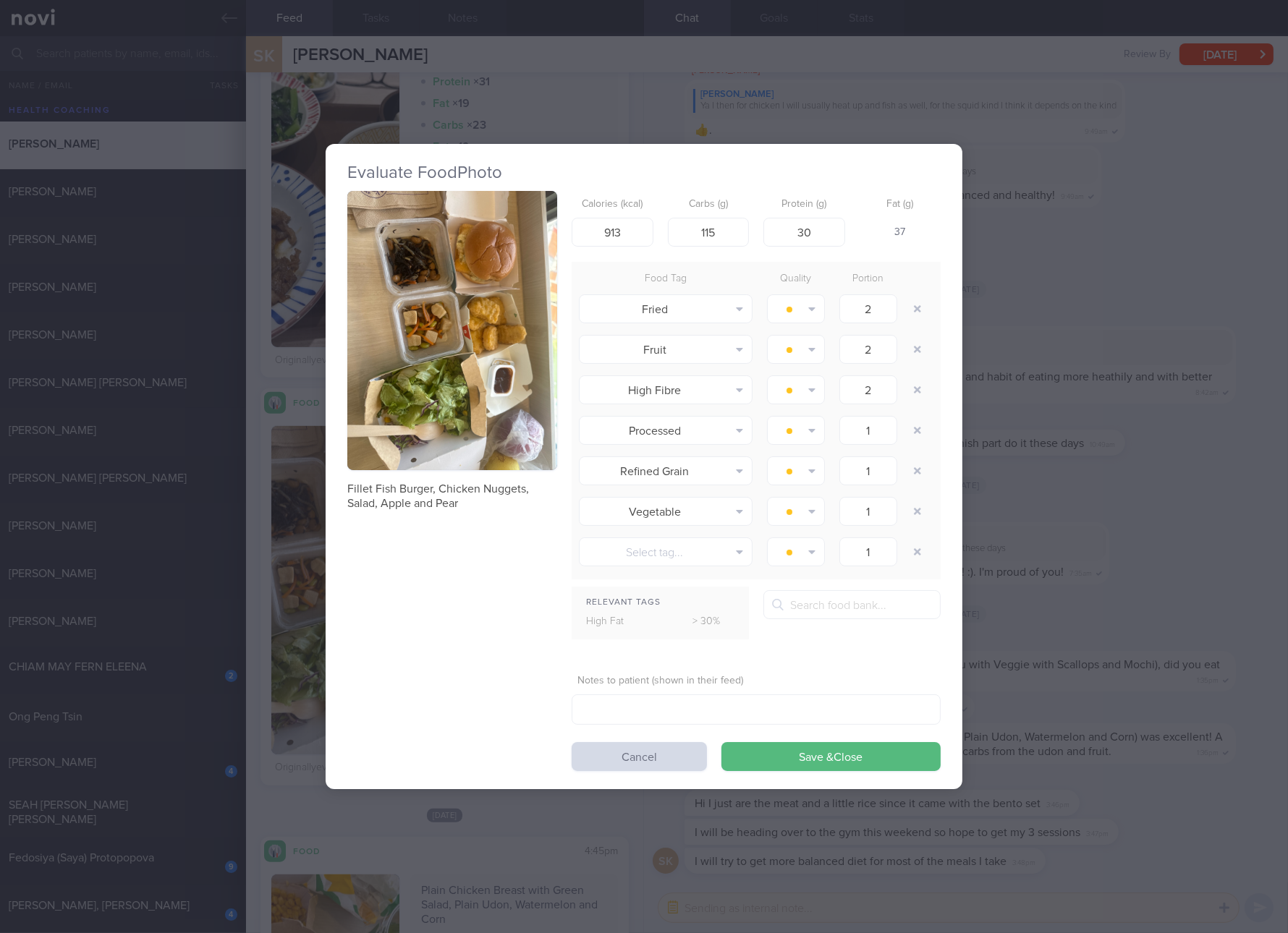
click at [1120, 558] on div "Evaluate Food Photo Fillet Fish Burger, Chicken Nuggets, Salad, Apple and Pear …" at bounding box center [644, 466] width 1288 height 933
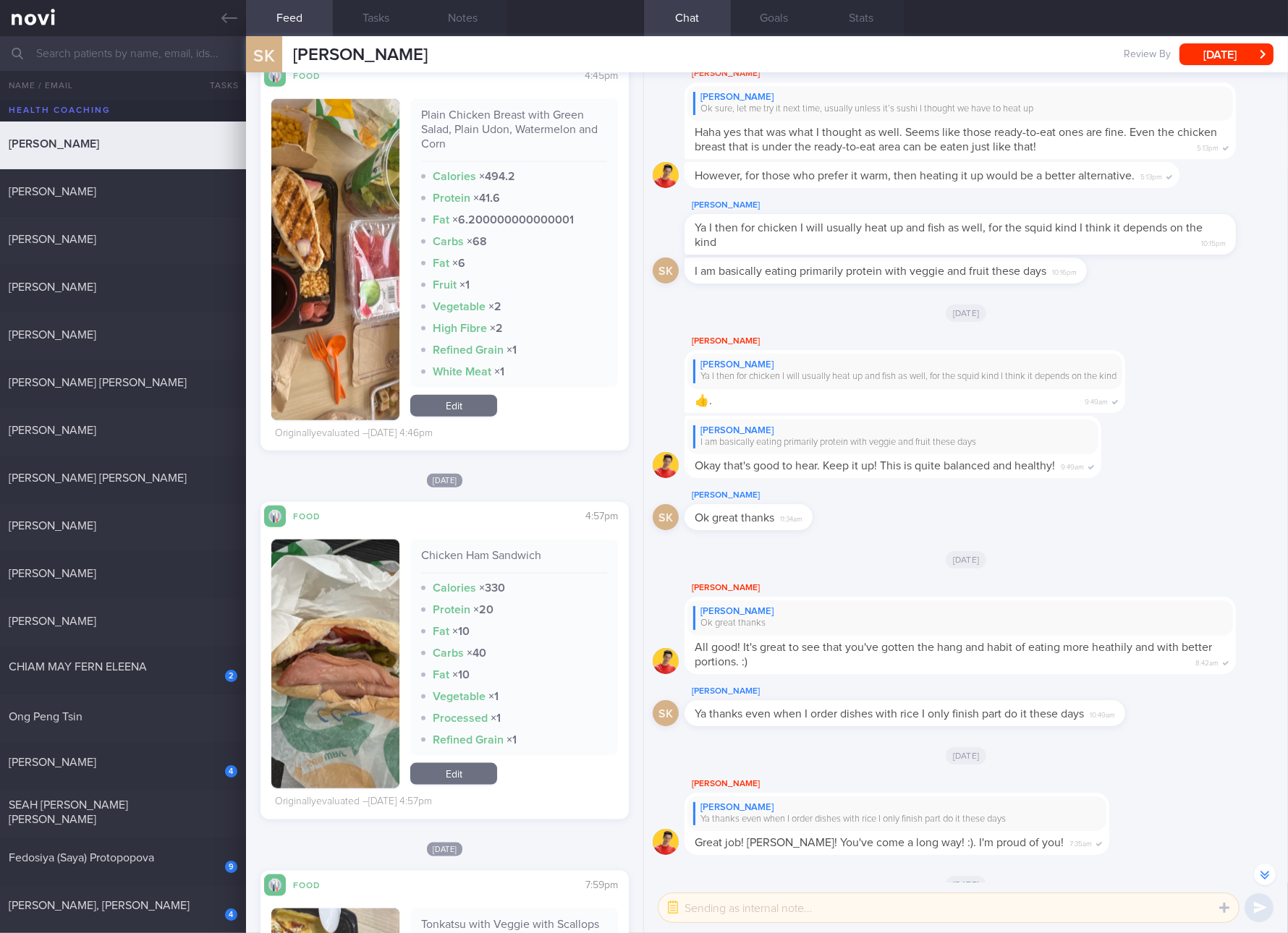
scroll to position [2170, 0]
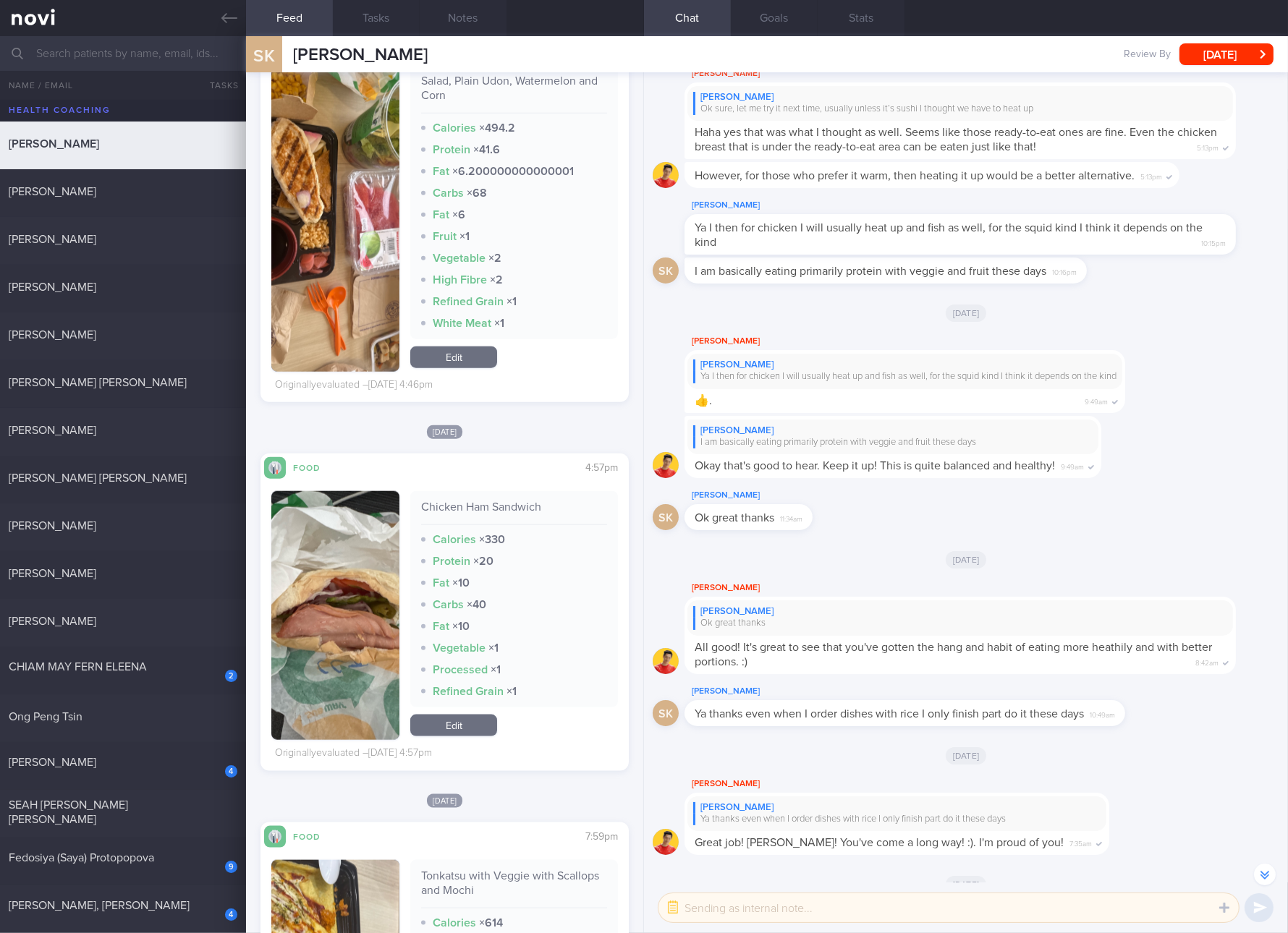
click at [452, 716] on link "Edit" at bounding box center [454, 725] width 87 height 22
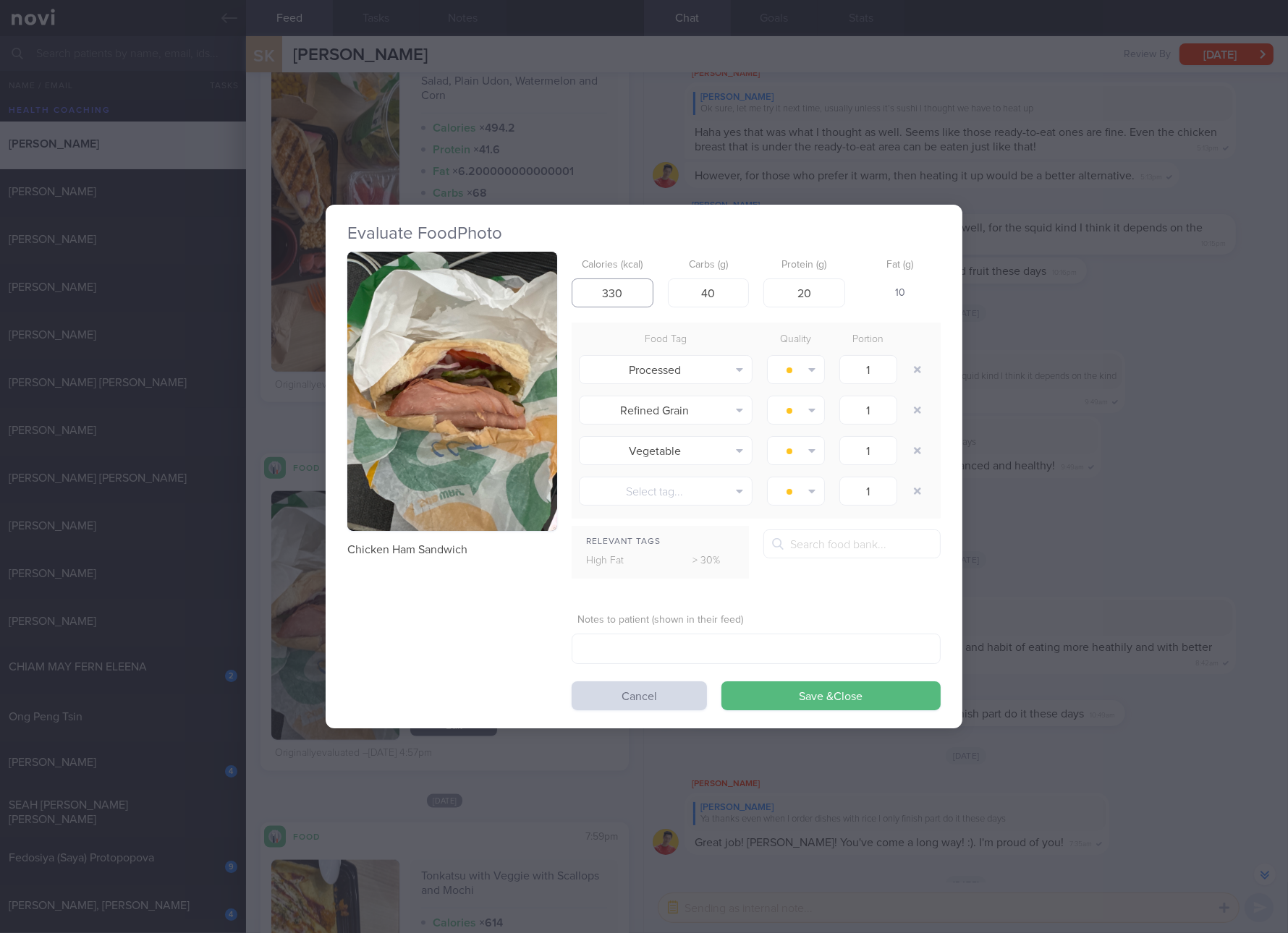
click at [627, 288] on input "330" at bounding box center [612, 293] width 82 height 29
type input "311"
type input "33"
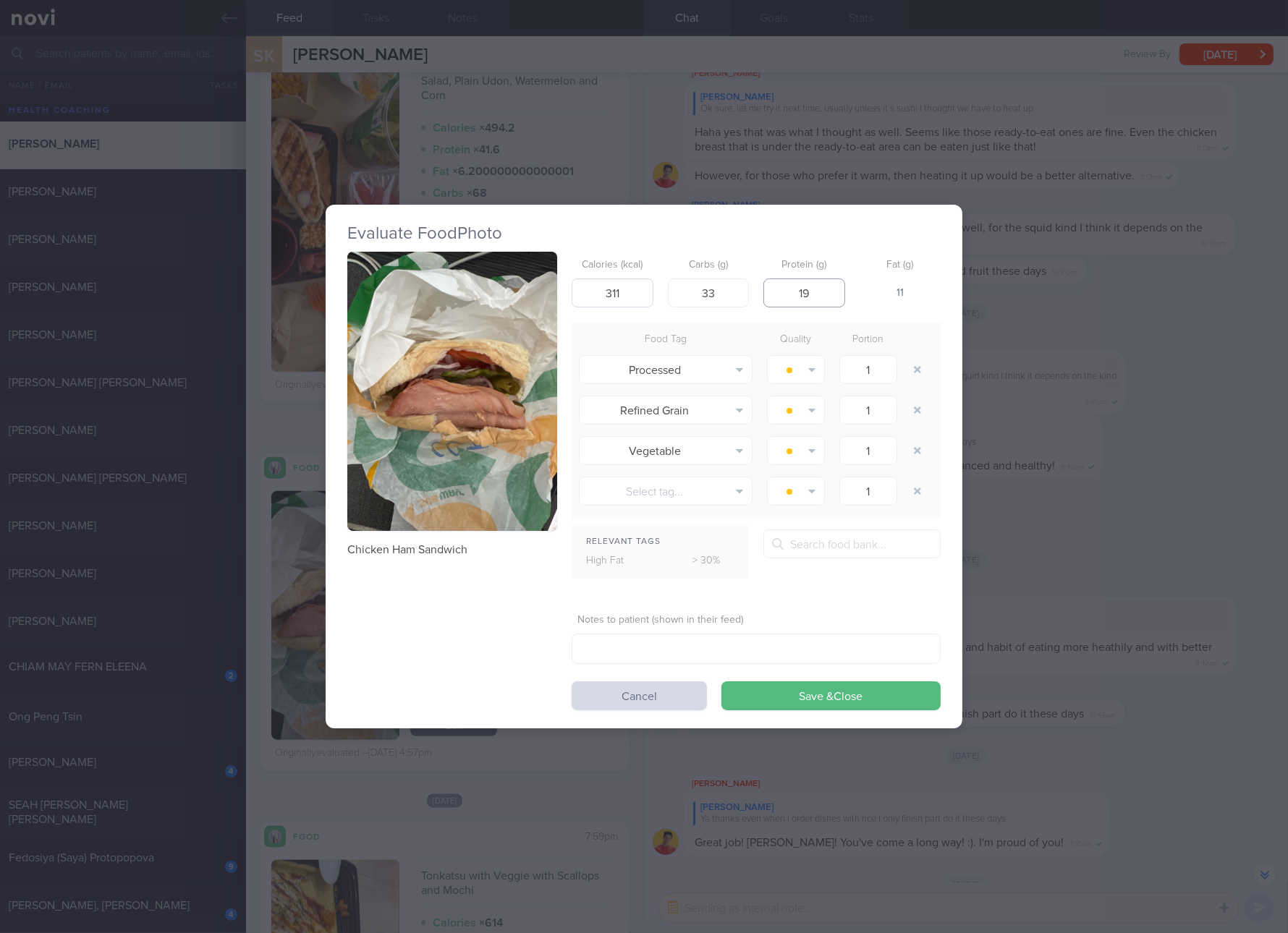
type input "19"
click at [721, 681] on button "Save & Close" at bounding box center [831, 695] width 220 height 29
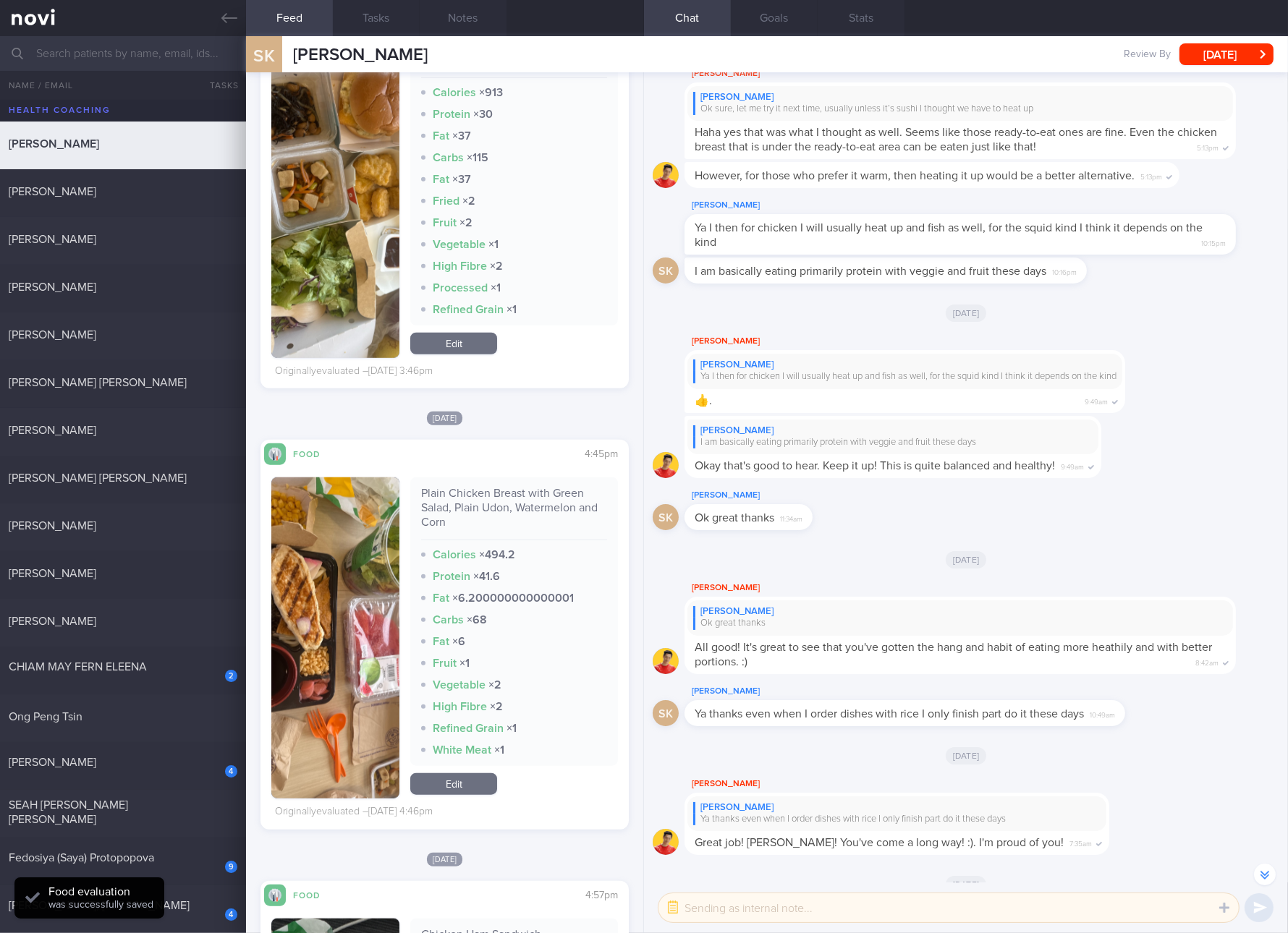
scroll to position [1627, 0]
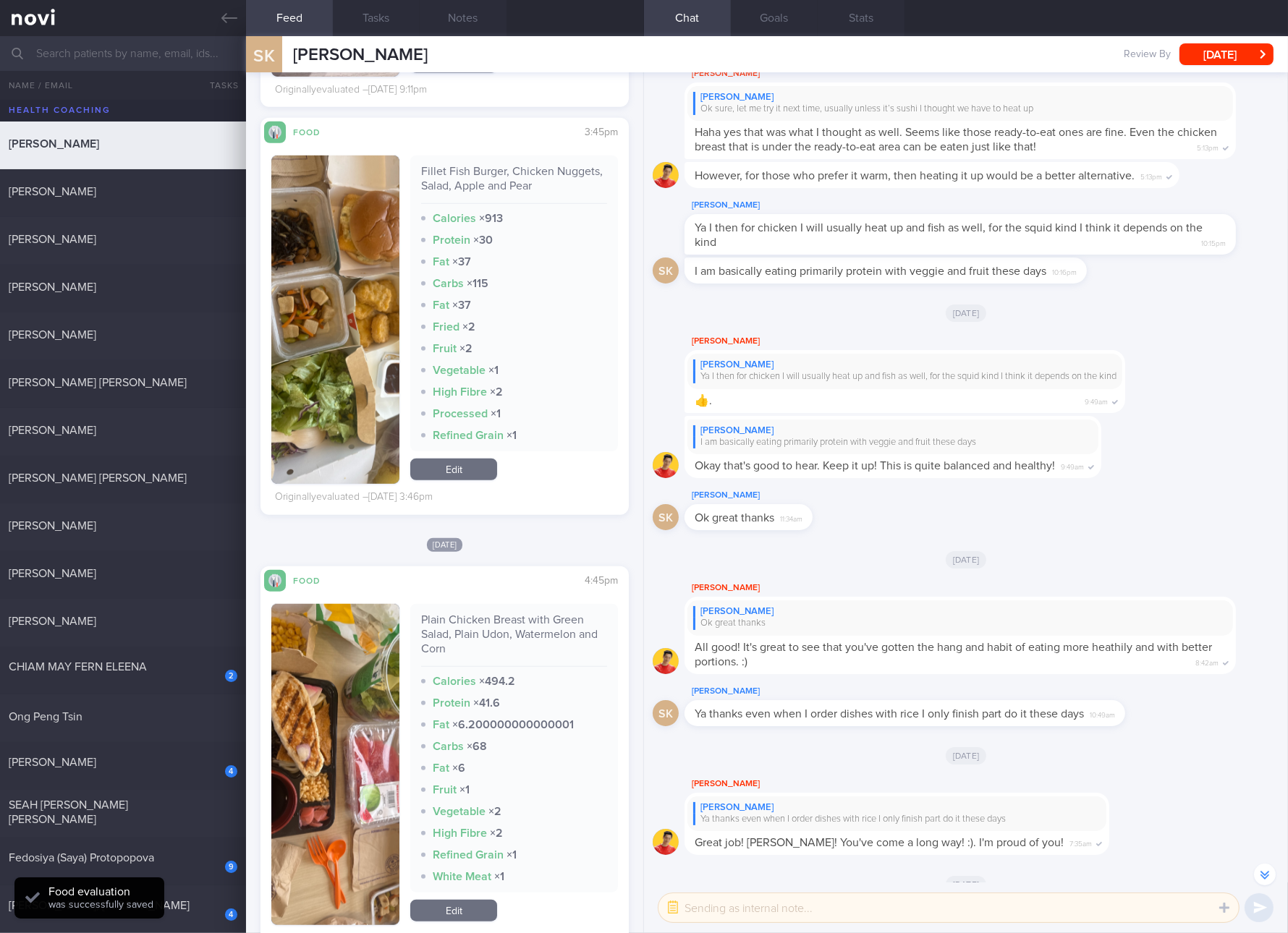
click at [467, 471] on link "Edit" at bounding box center [454, 470] width 87 height 22
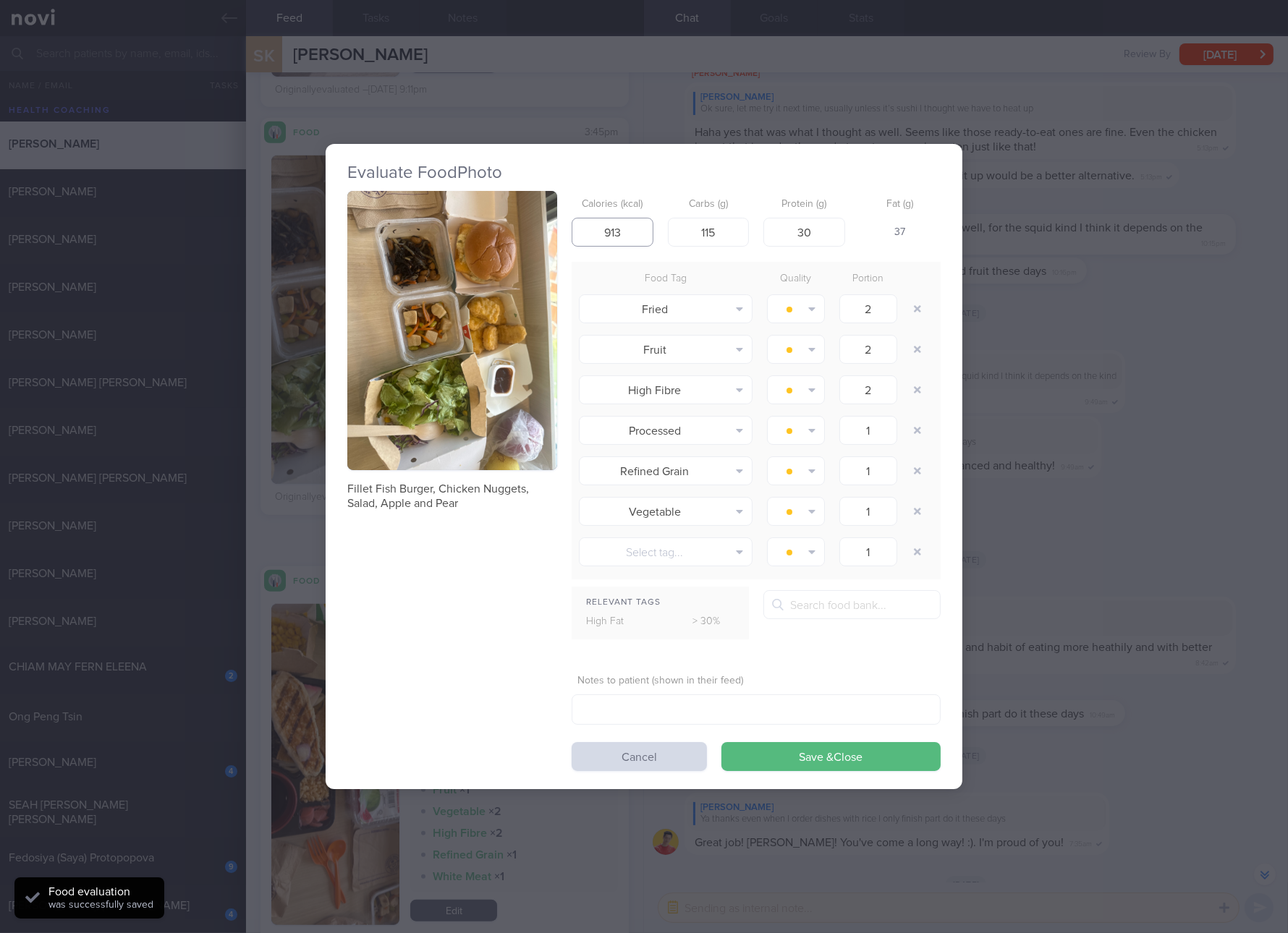
click at [621, 239] on input "913" at bounding box center [612, 232] width 82 height 29
type input "795"
type input "107"
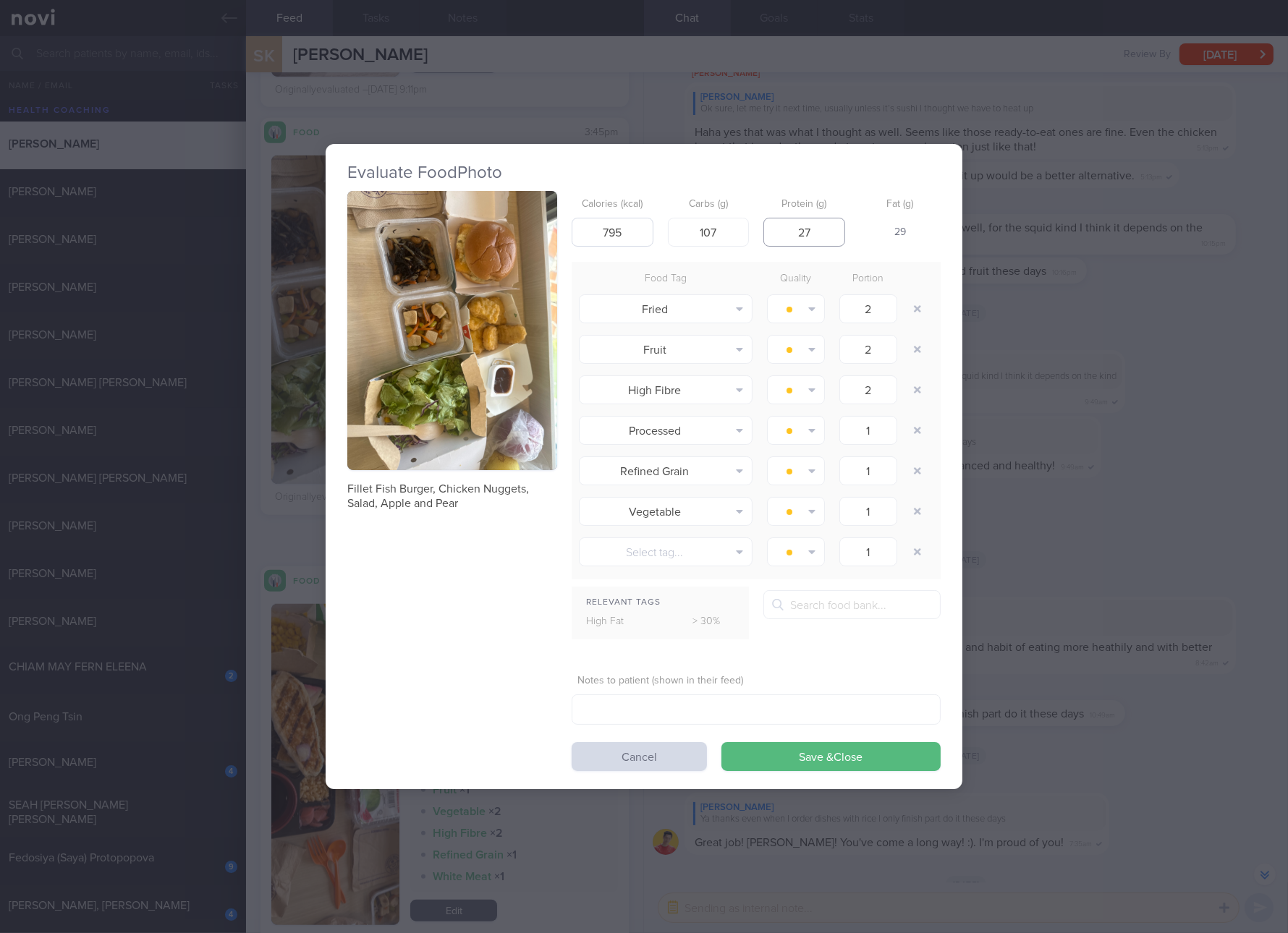
type input "27"
click at [721, 742] on button "Save & Close" at bounding box center [831, 756] width 220 height 29
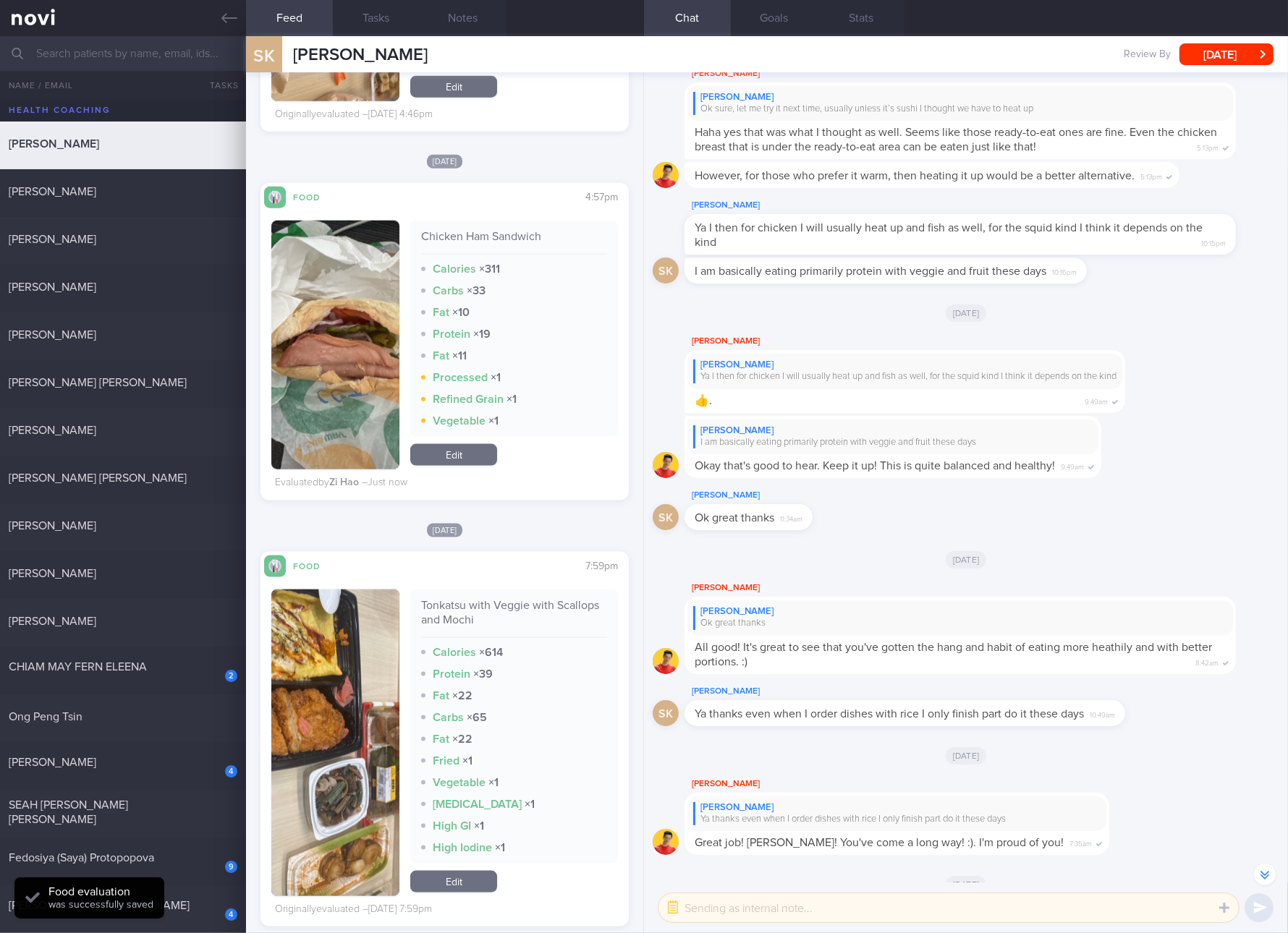
scroll to position [2713, 0]
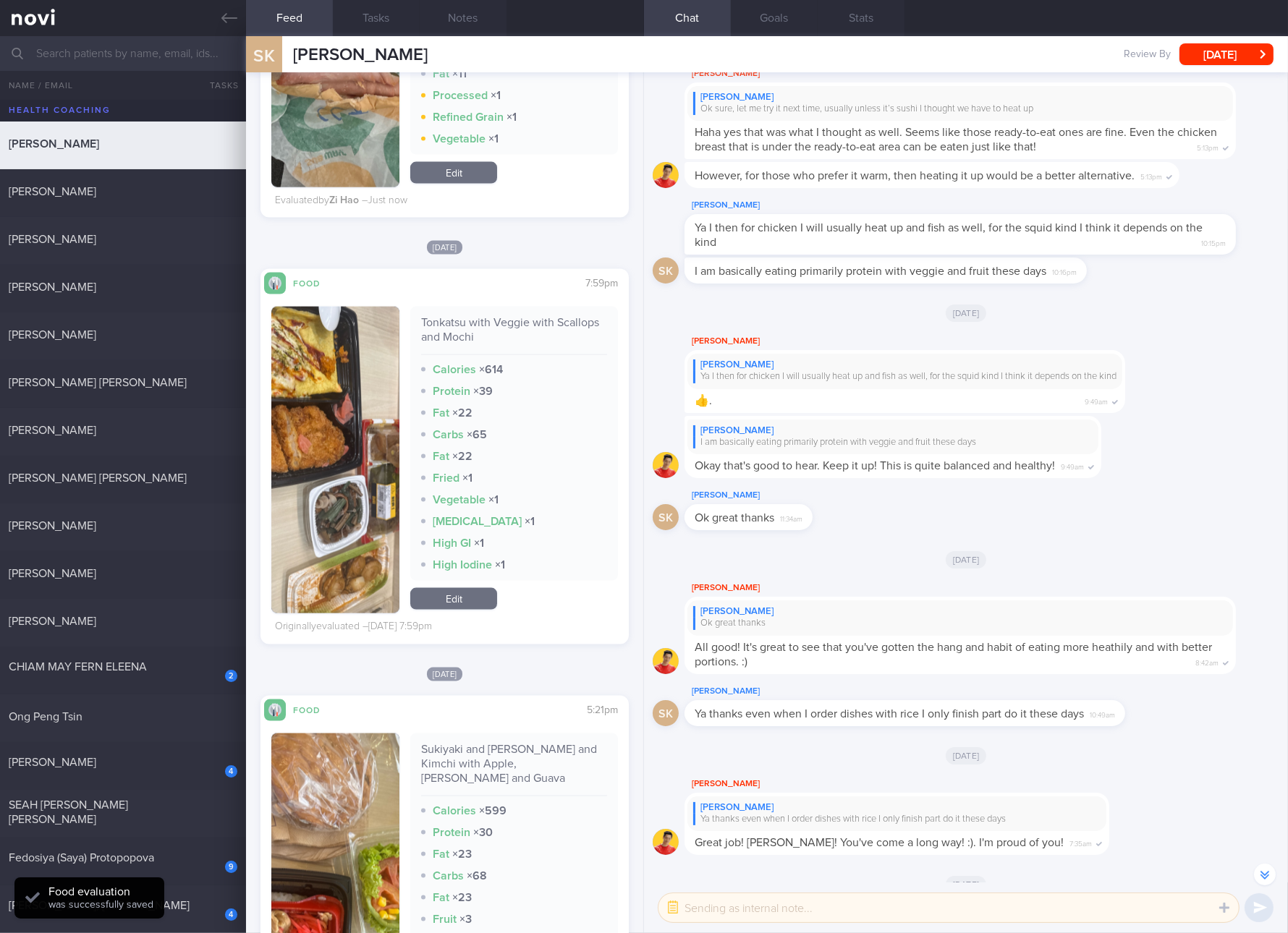
click at [507, 325] on div "Tonkatsu with Veggie with Scallops and Mochi" at bounding box center [513, 335] width 186 height 40
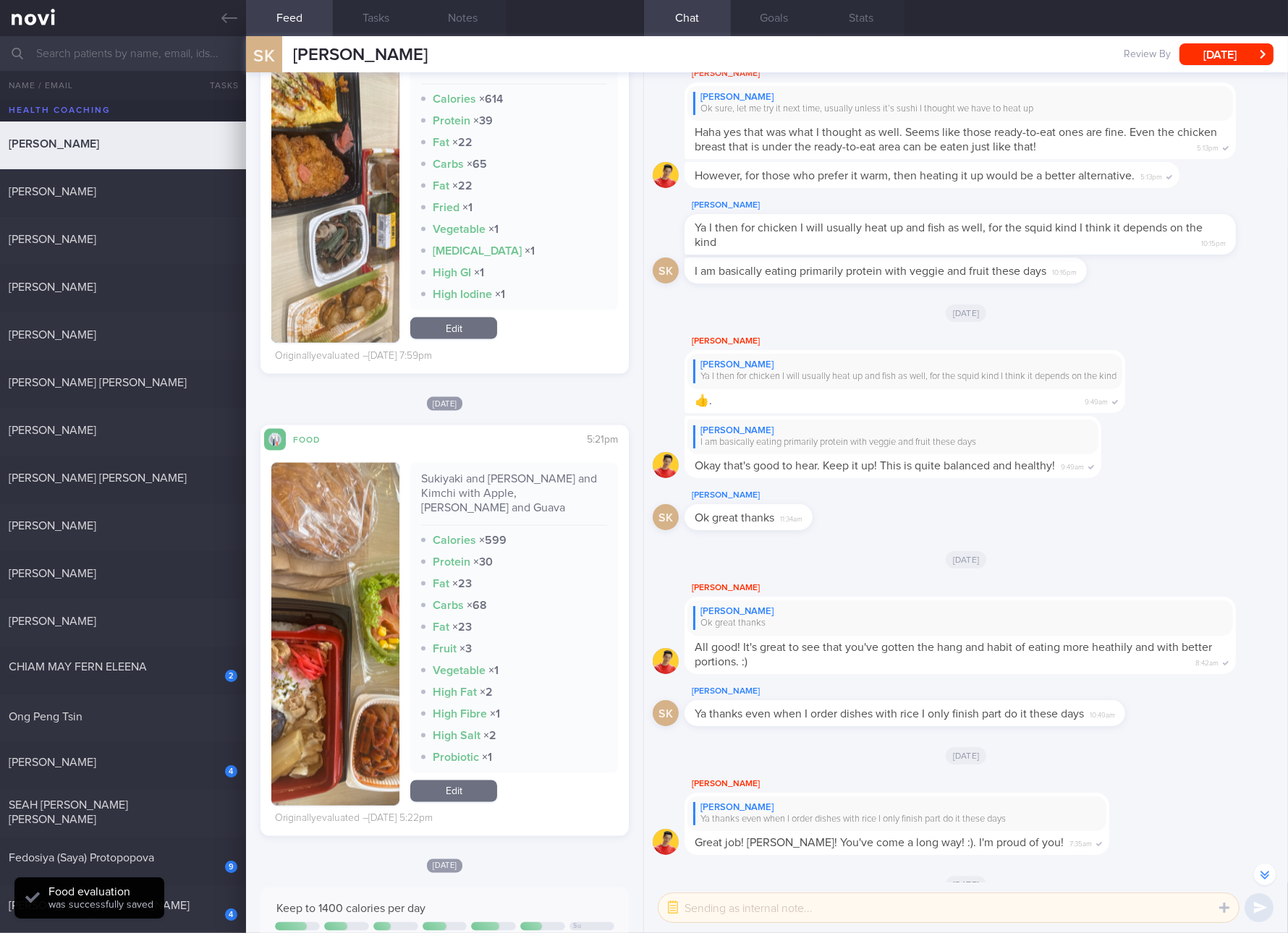
click at [483, 496] on div "Sukiyaki and Salad and Kimchi with Apple, Pear and Guava" at bounding box center [513, 499] width 186 height 54
copy div "Sukiyaki and Salad and Kimchi with Apple, Pear and Guava"
click at [325, 684] on button "button" at bounding box center [335, 635] width 128 height 343
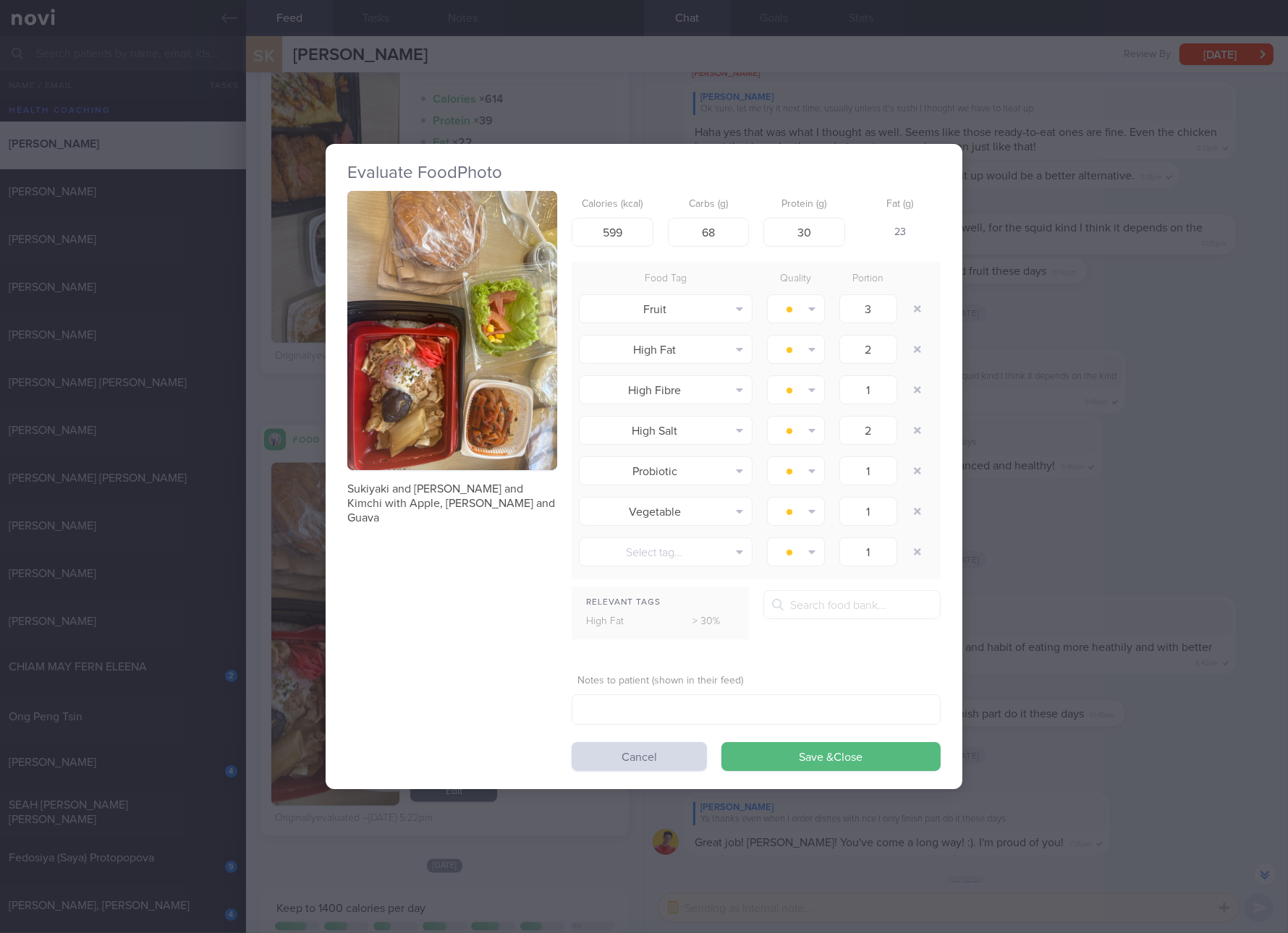
click at [449, 423] on button "button" at bounding box center [452, 331] width 210 height 280
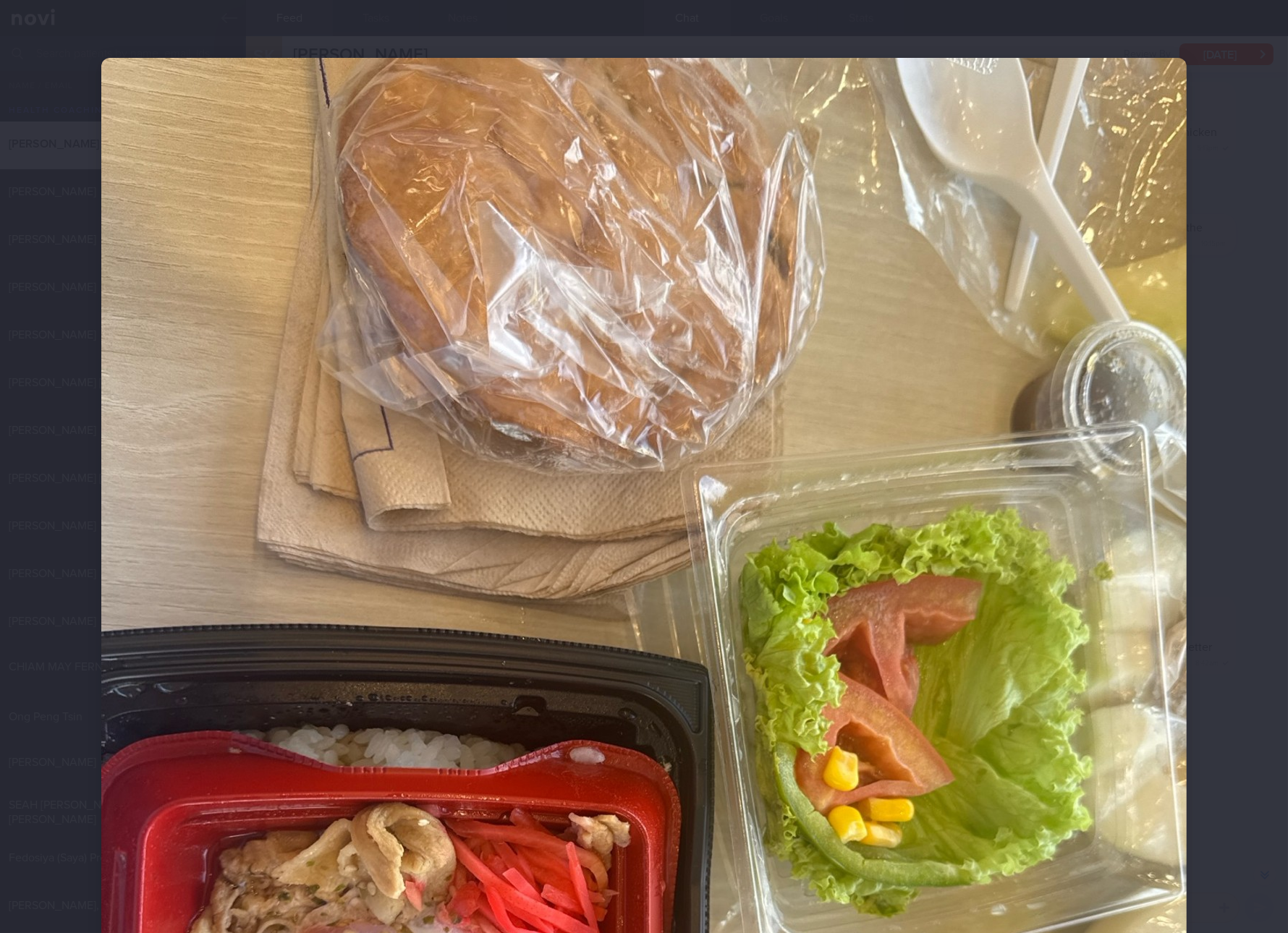
click at [1020, 542] on img at bounding box center [644, 781] width 1086 height 1446
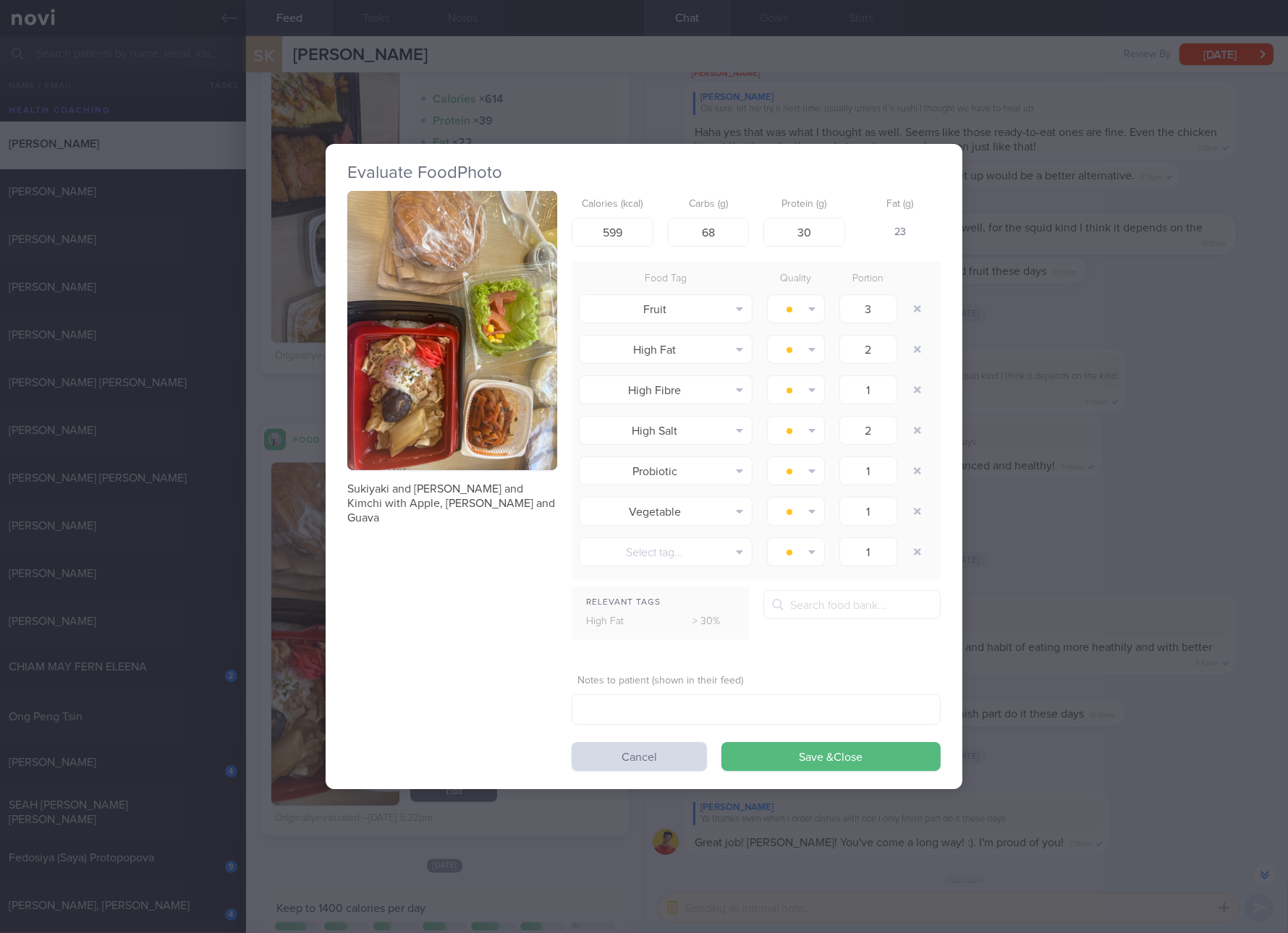
click at [1042, 508] on div "Evaluate Food Photo Sukiyaki and Salad and Kimchi with Apple, Pear and Guava Ca…" at bounding box center [644, 466] width 1288 height 933
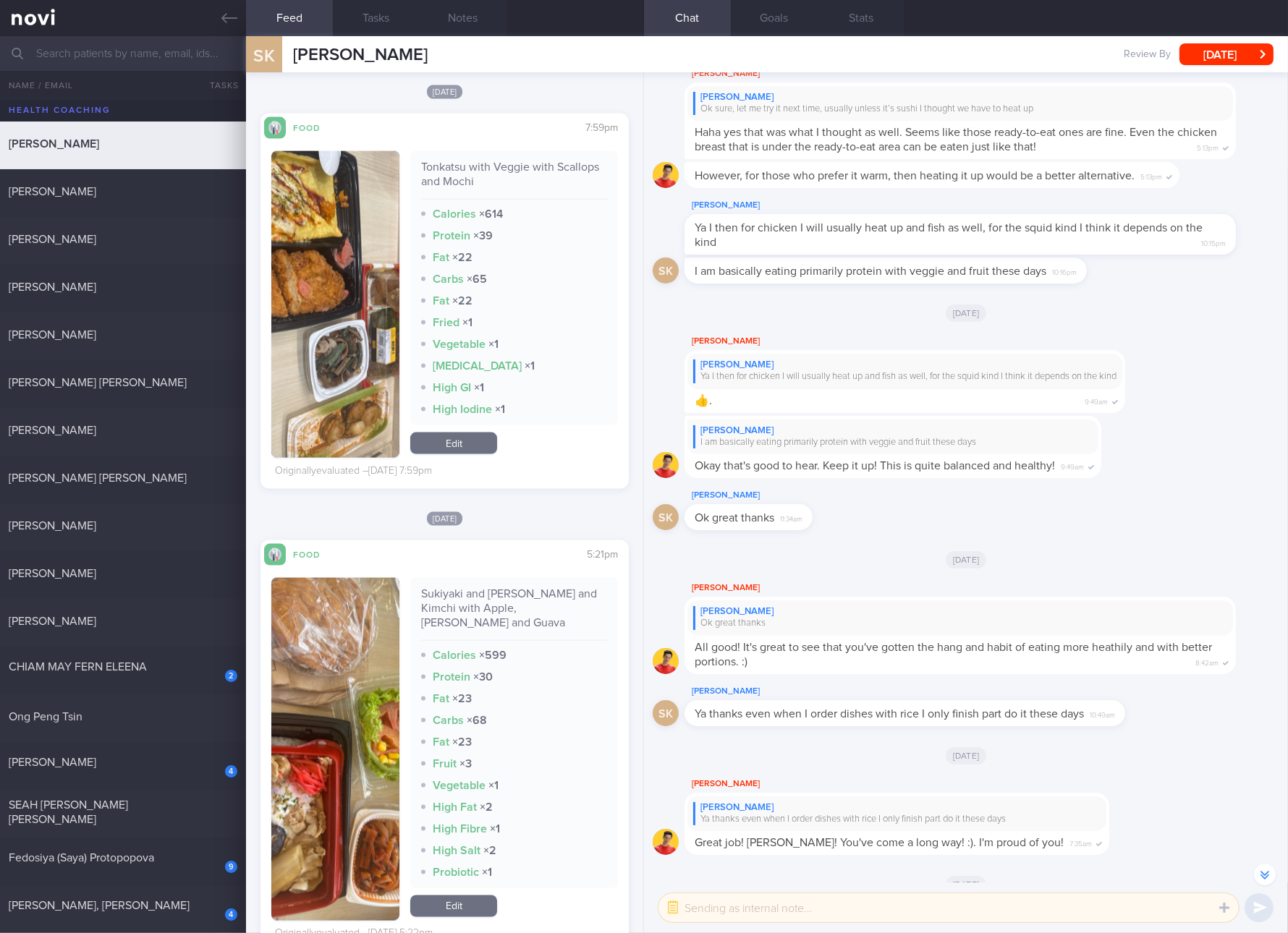
scroll to position [2983, 0]
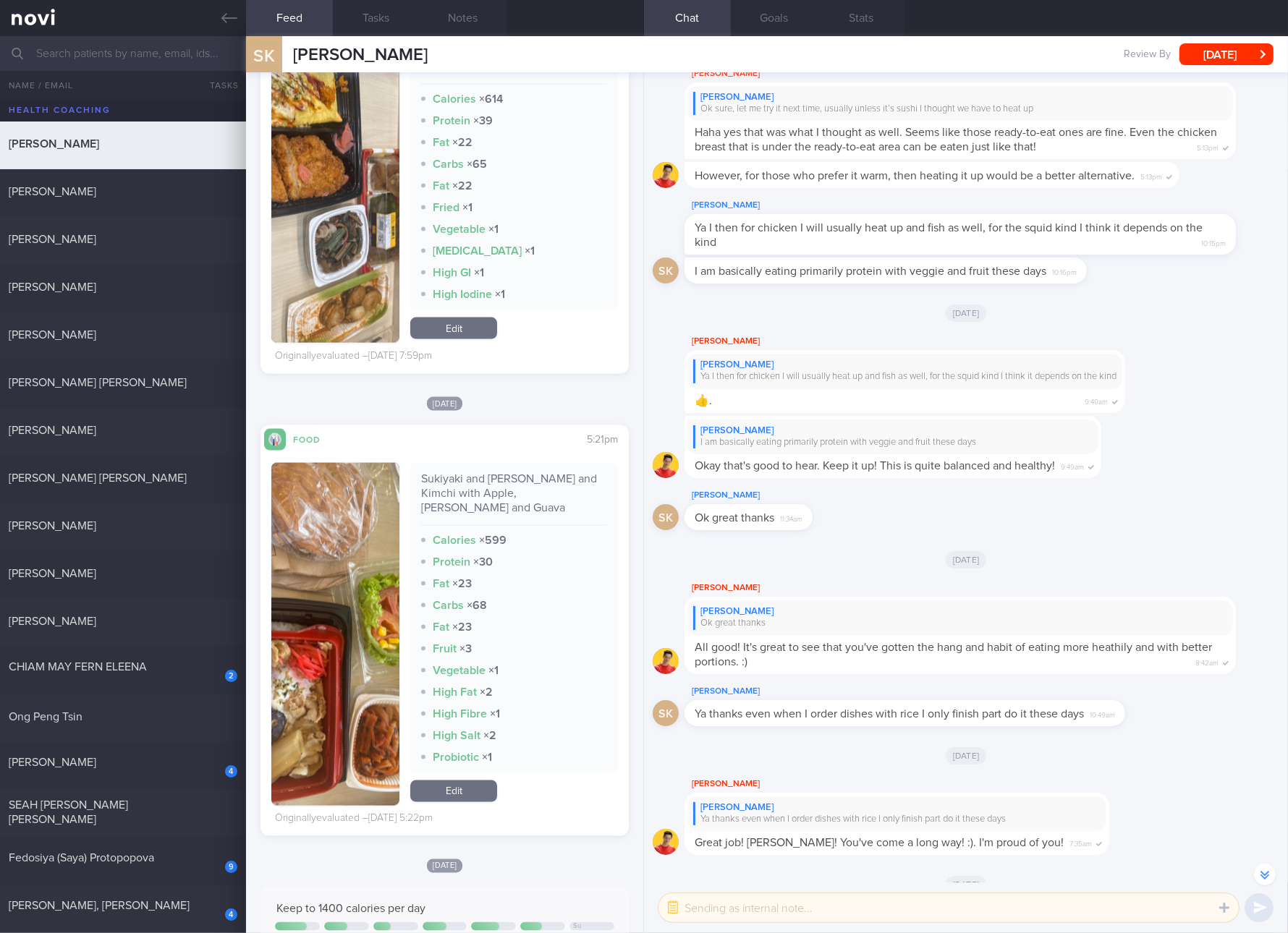
click at [481, 781] on link "Edit" at bounding box center [454, 792] width 87 height 22
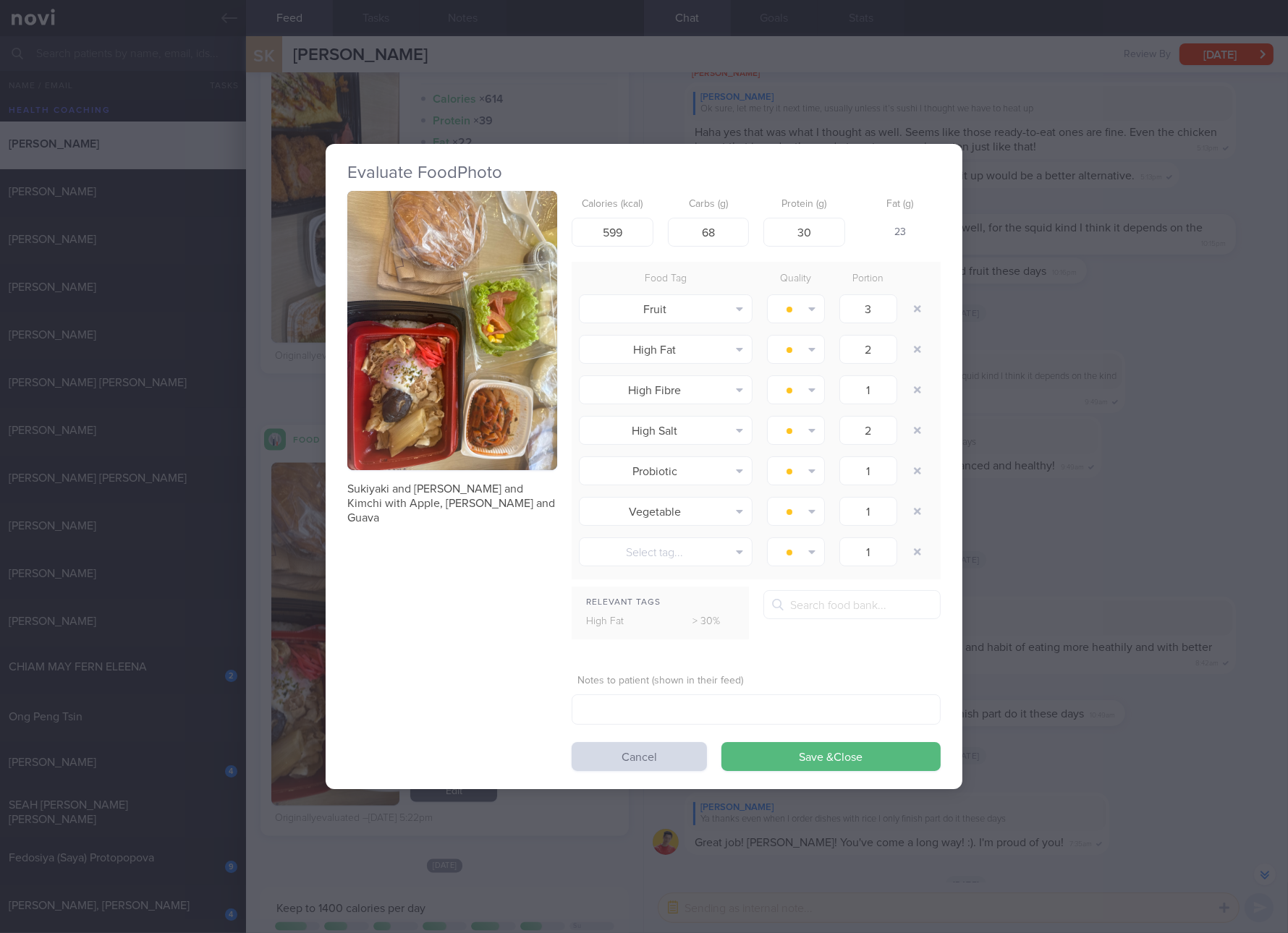
click at [1206, 530] on div "Evaluate Food Photo Sukiyaki and Salad and Kimchi with Apple, Pear and Guava Ca…" at bounding box center [644, 466] width 1288 height 933
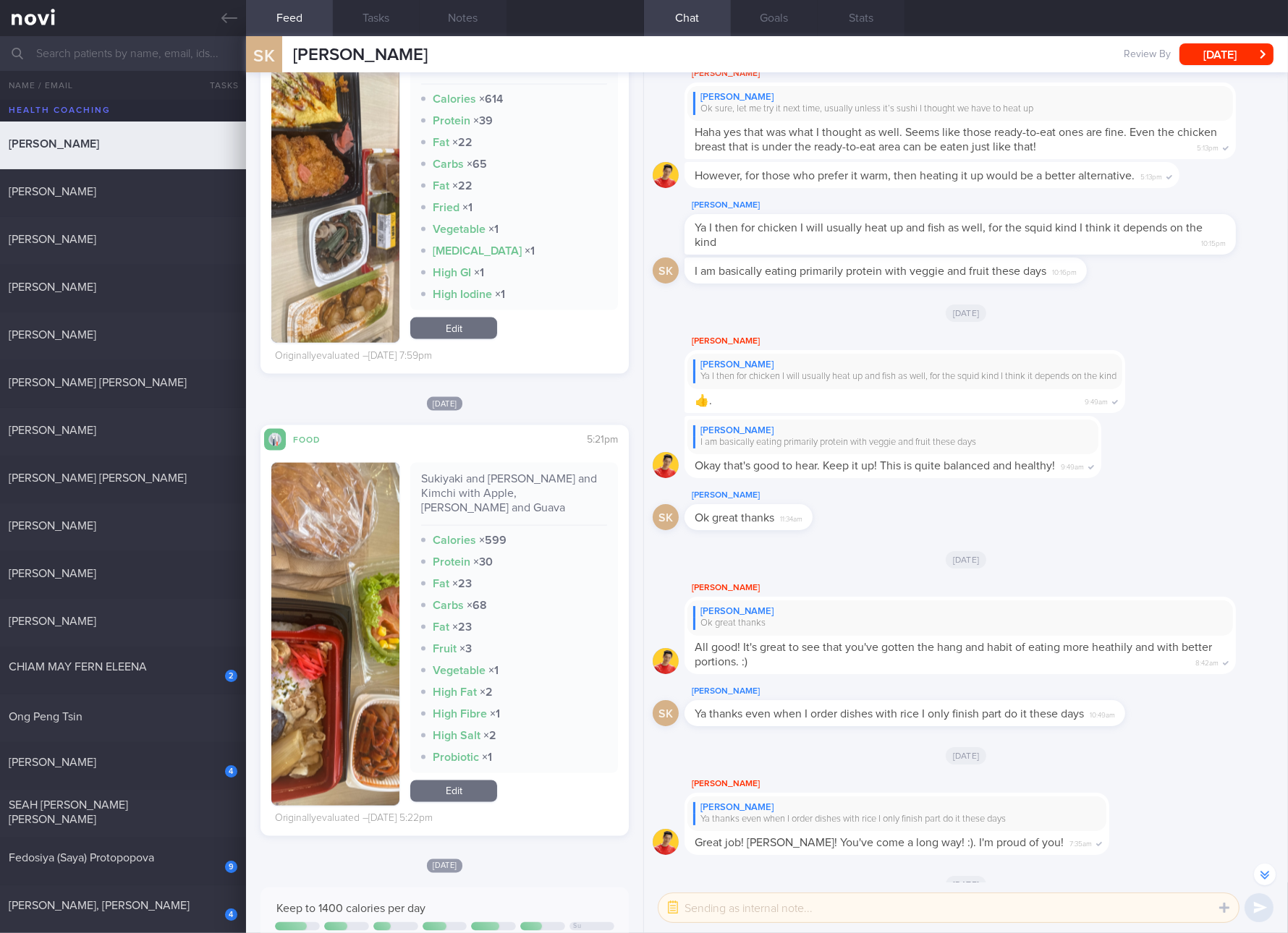
click at [463, 781] on link "Edit" at bounding box center [454, 792] width 87 height 22
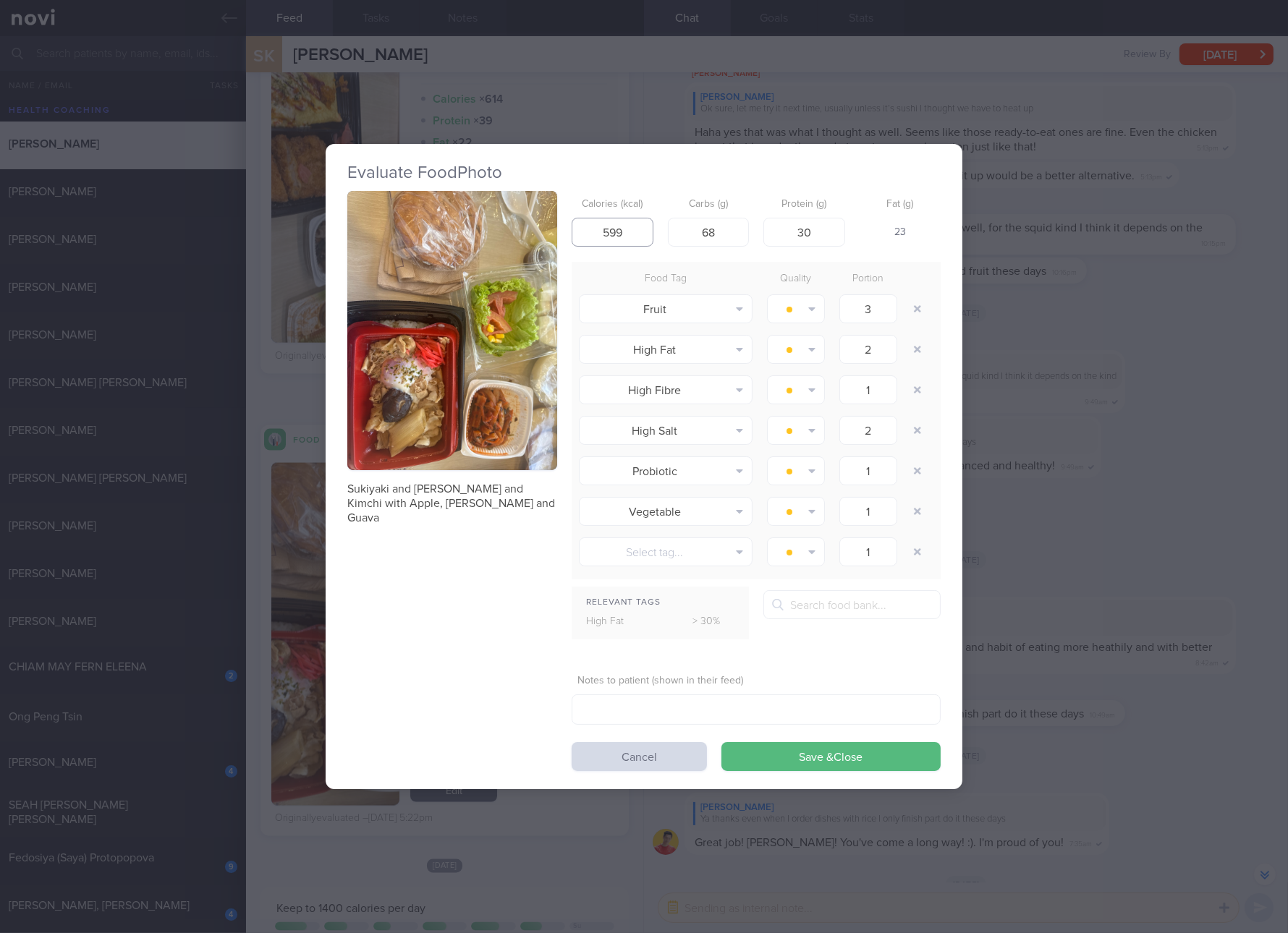
click at [629, 241] on input "599" at bounding box center [612, 232] width 82 height 29
type input "578"
click at [721, 742] on button "Save & Close" at bounding box center [831, 756] width 220 height 29
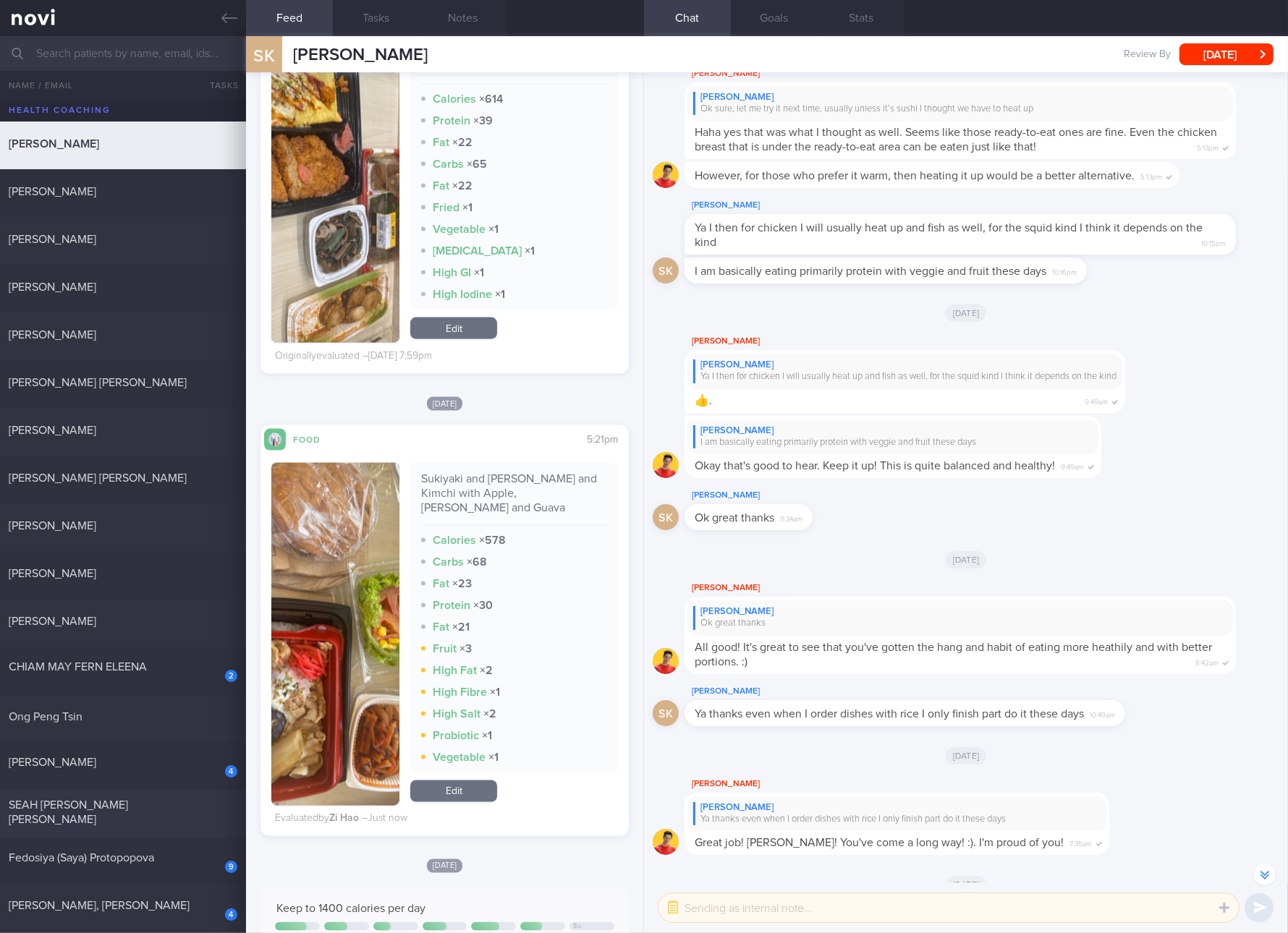
scroll to position [270, 0]
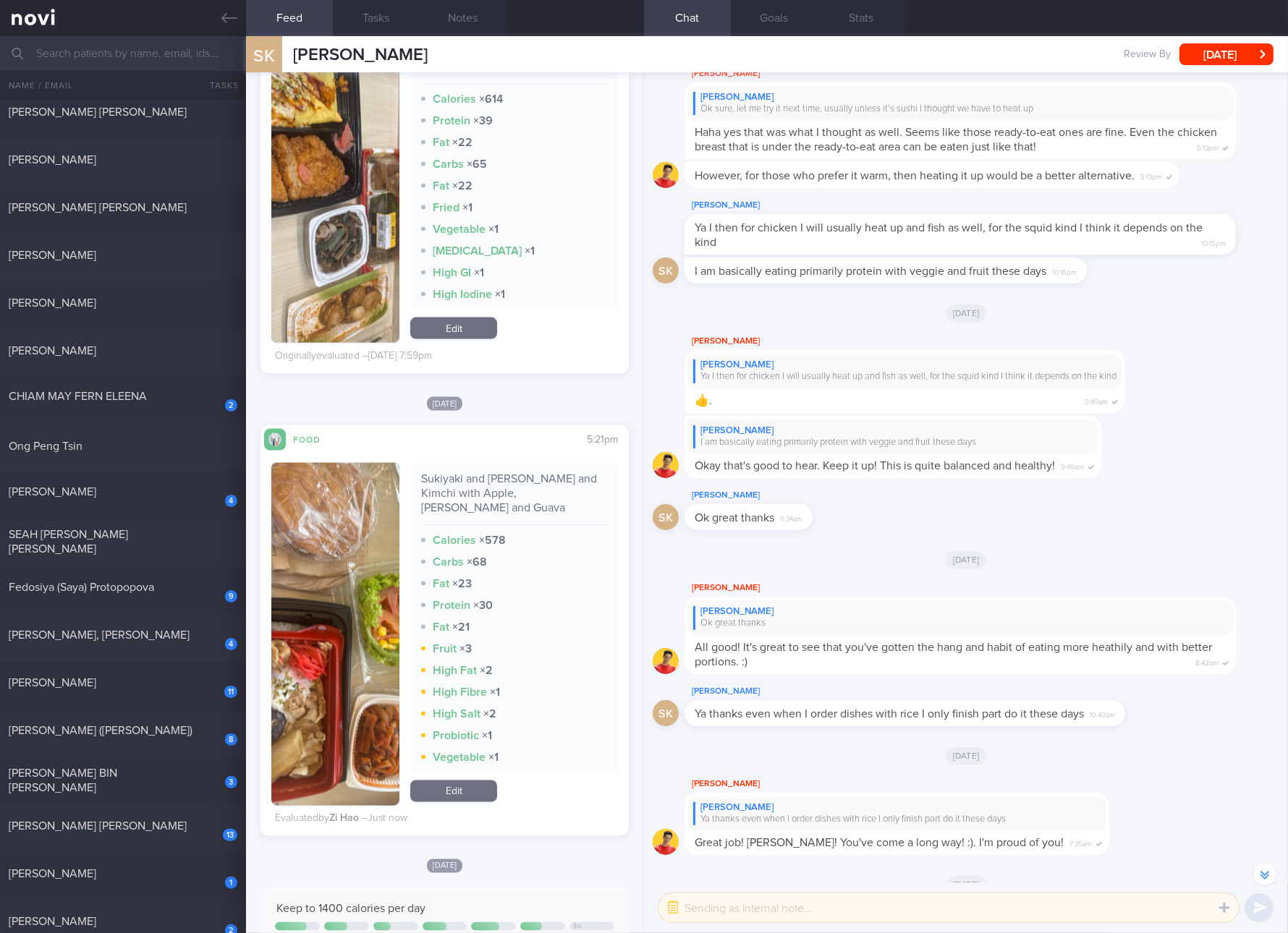
drag, startPoint x: 134, startPoint y: 724, endPoint x: 503, endPoint y: 70, distance: 750.9
click at [134, 724] on div "Bee Yen Tang (Jasmine)" at bounding box center [122, 731] width 225 height 15
checkbox input "true"
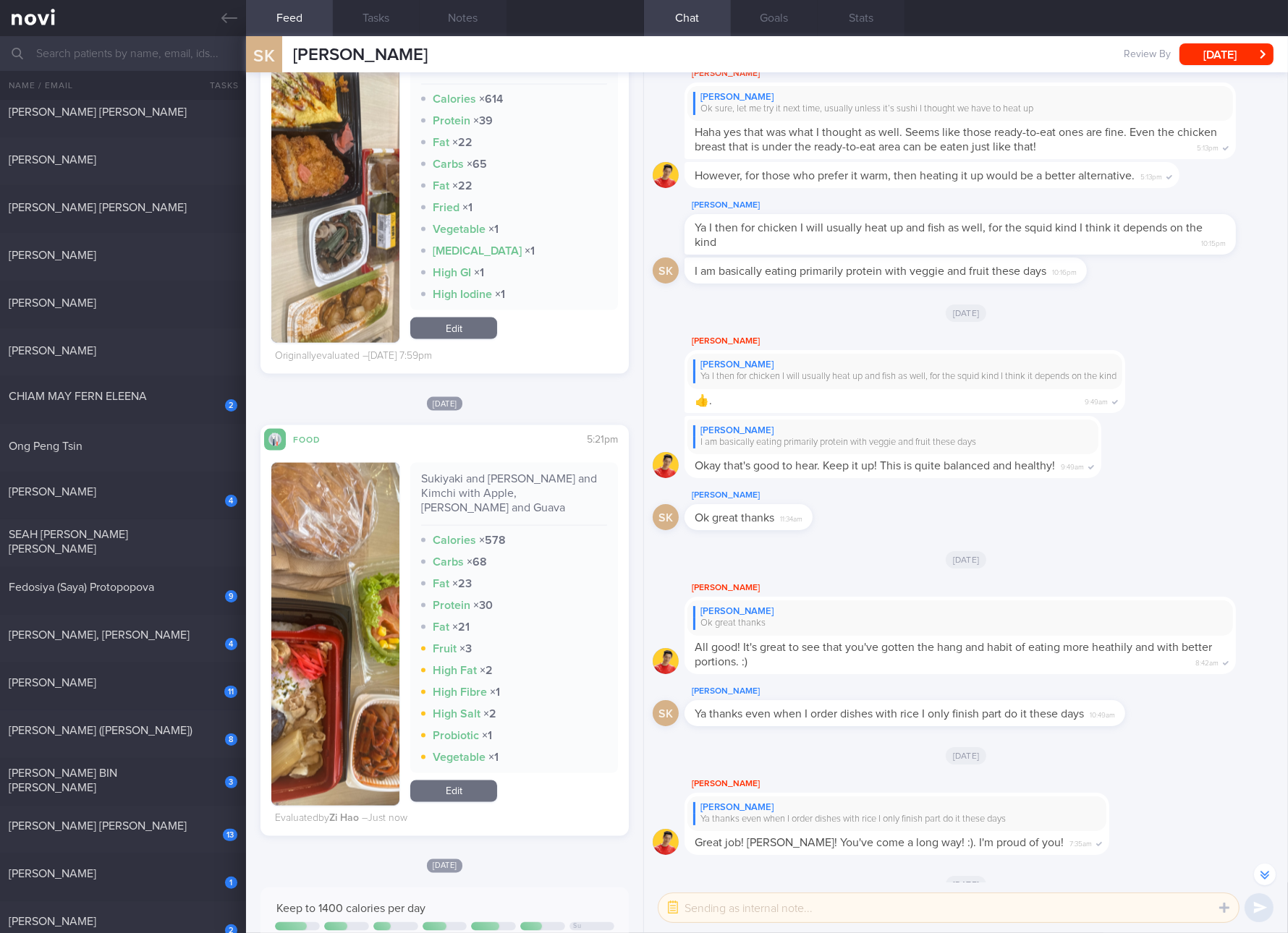
checkbox input "true"
select select "7"
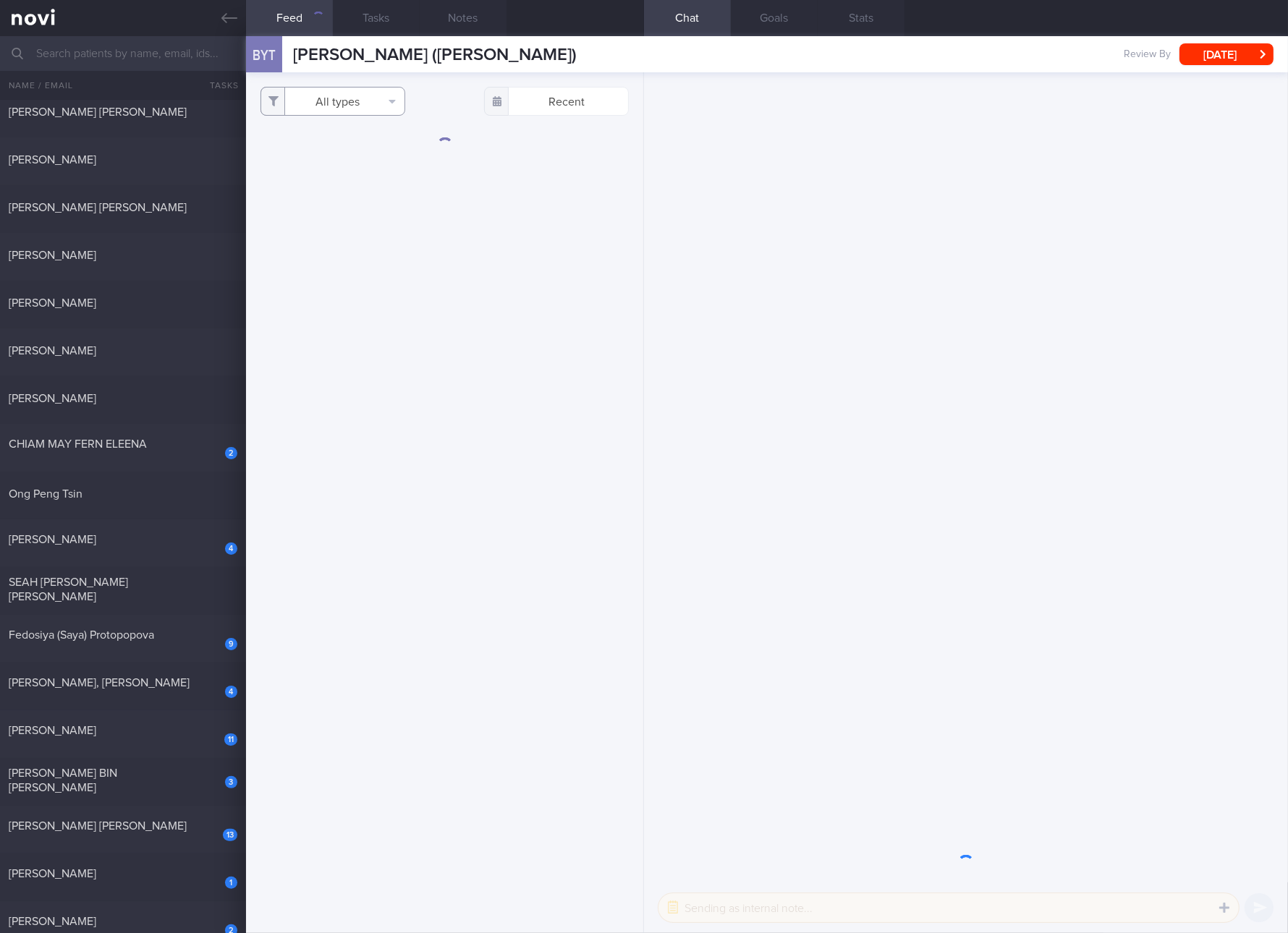
scroll to position [-132, 0]
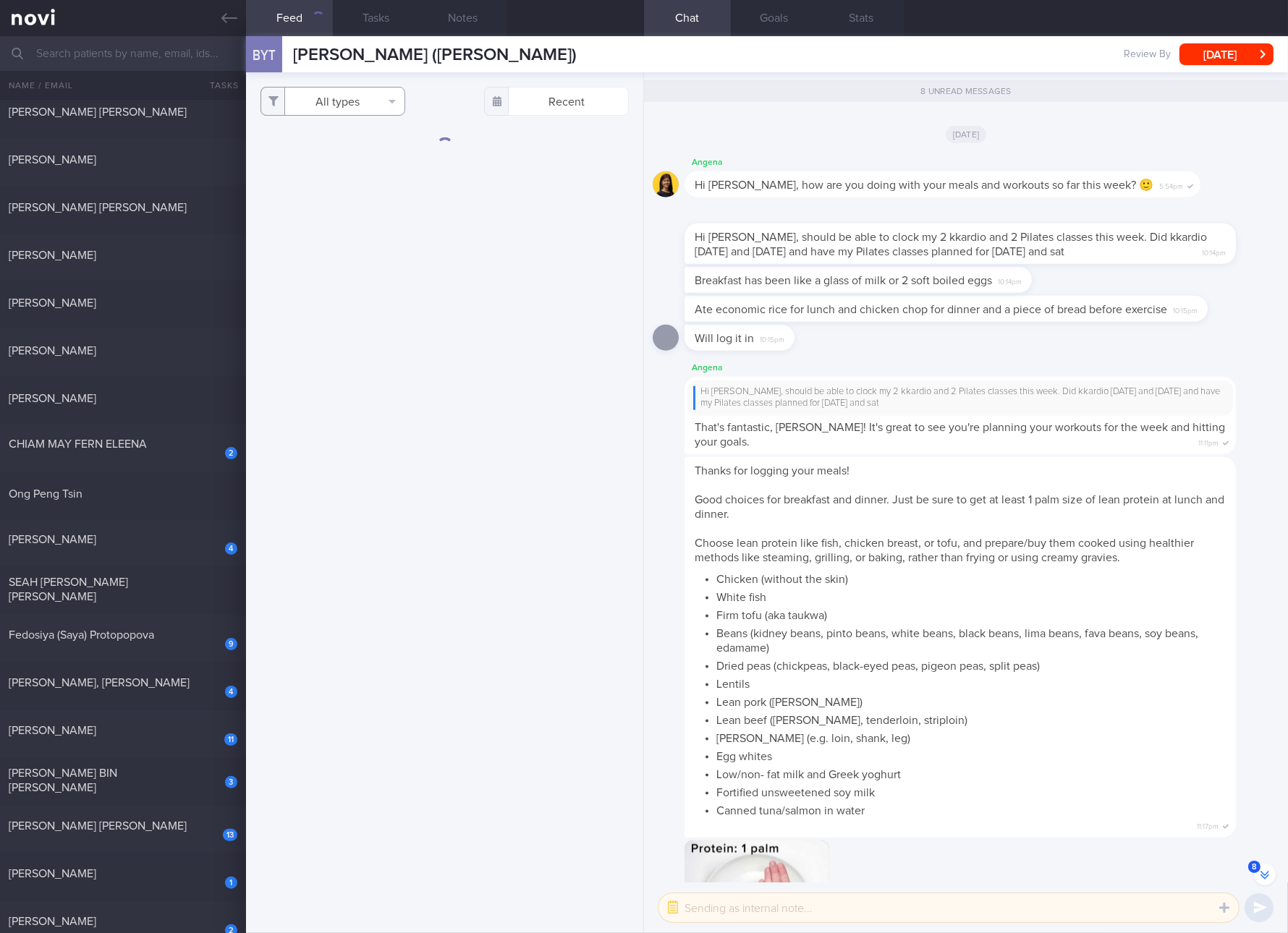
click at [375, 98] on button "All types" at bounding box center [333, 102] width 145 height 29
click at [326, 152] on button "Activity" at bounding box center [333, 151] width 143 height 22
checkbox input "false"
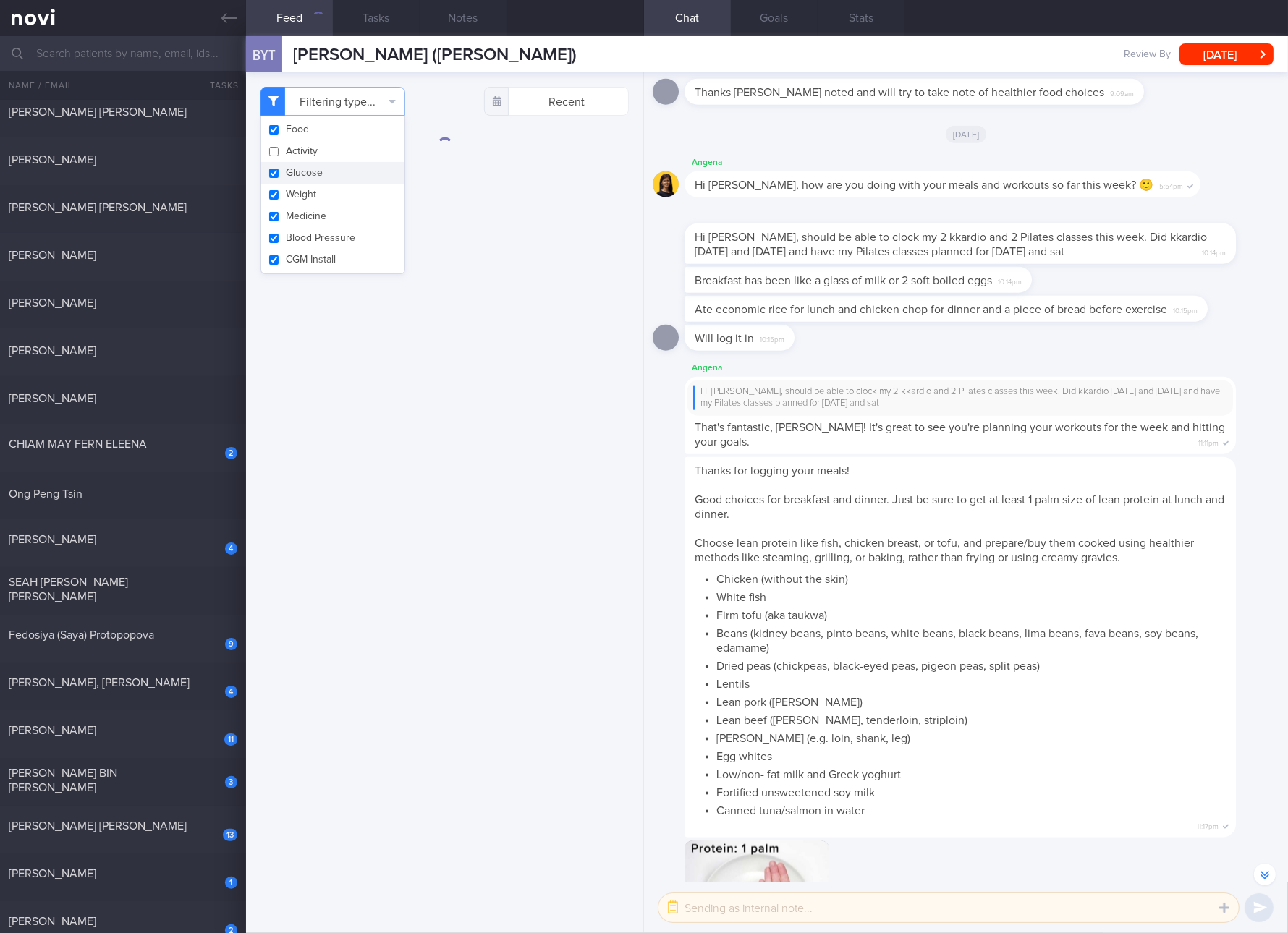
click at [313, 166] on button "Glucose" at bounding box center [333, 173] width 143 height 22
checkbox input "false"
click at [309, 195] on button "Weight" at bounding box center [333, 195] width 143 height 22
checkbox input "false"
click at [306, 209] on button "Medicine" at bounding box center [333, 217] width 143 height 22
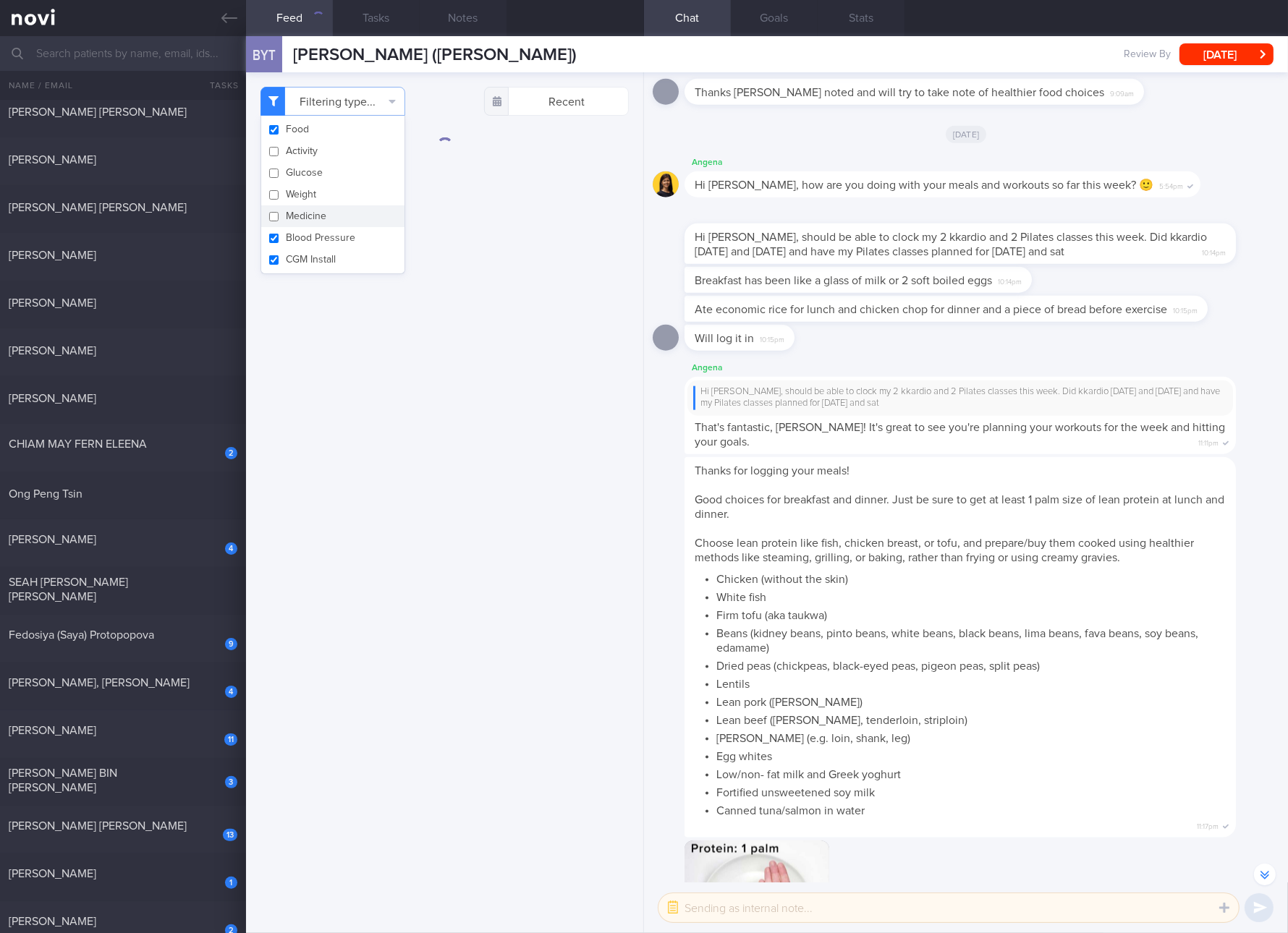
checkbox input "false"
click at [306, 231] on button "Blood Pressure" at bounding box center [333, 238] width 143 height 22
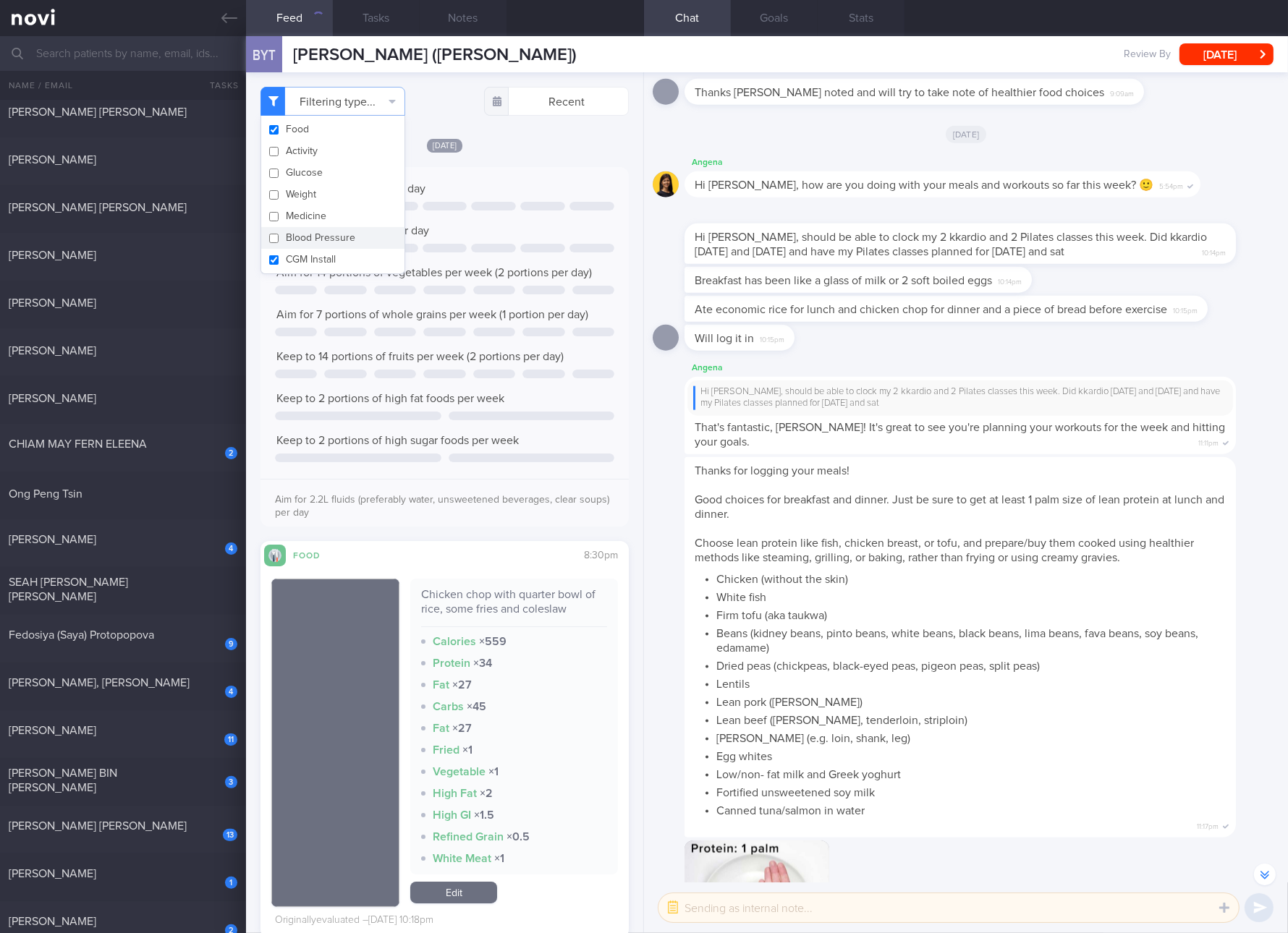
checkbox input "false"
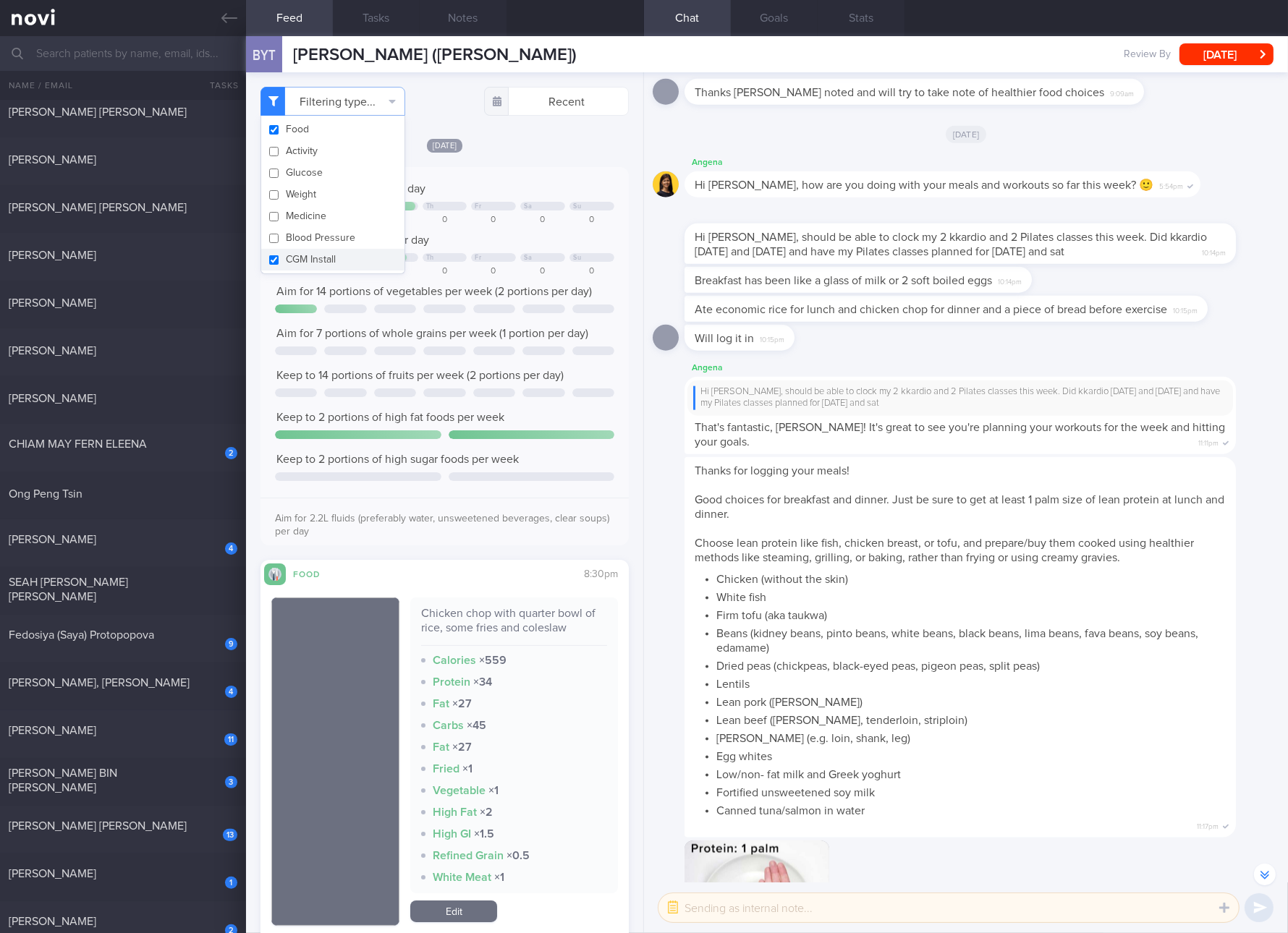
click at [308, 256] on button "CGM Install" at bounding box center [333, 259] width 143 height 22
checkbox input "false"
click at [472, 335] on span "Aim for 7 portions of whole grains per week (1 portion per day)" at bounding box center [433, 333] width 312 height 12
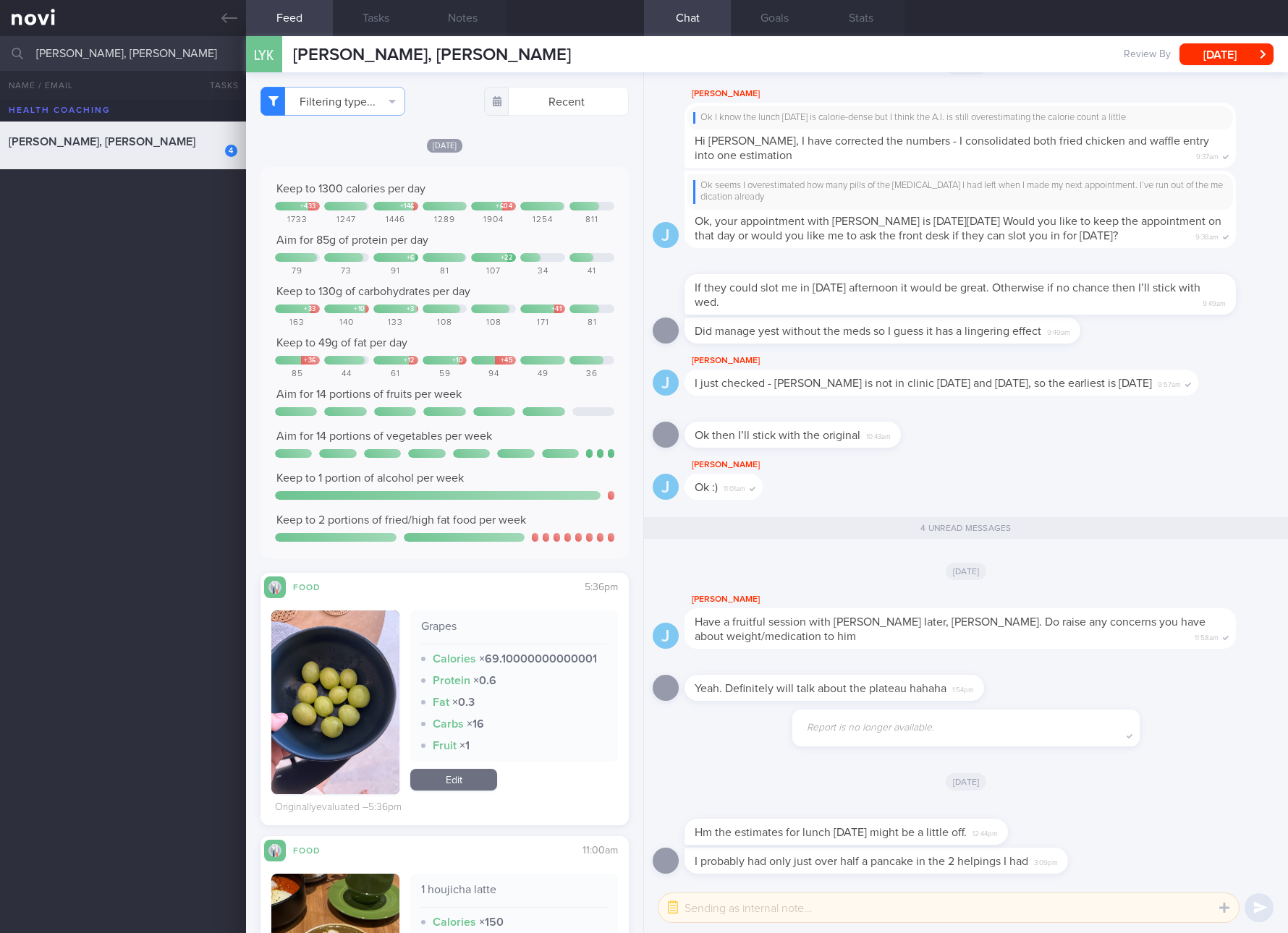
select select "7"
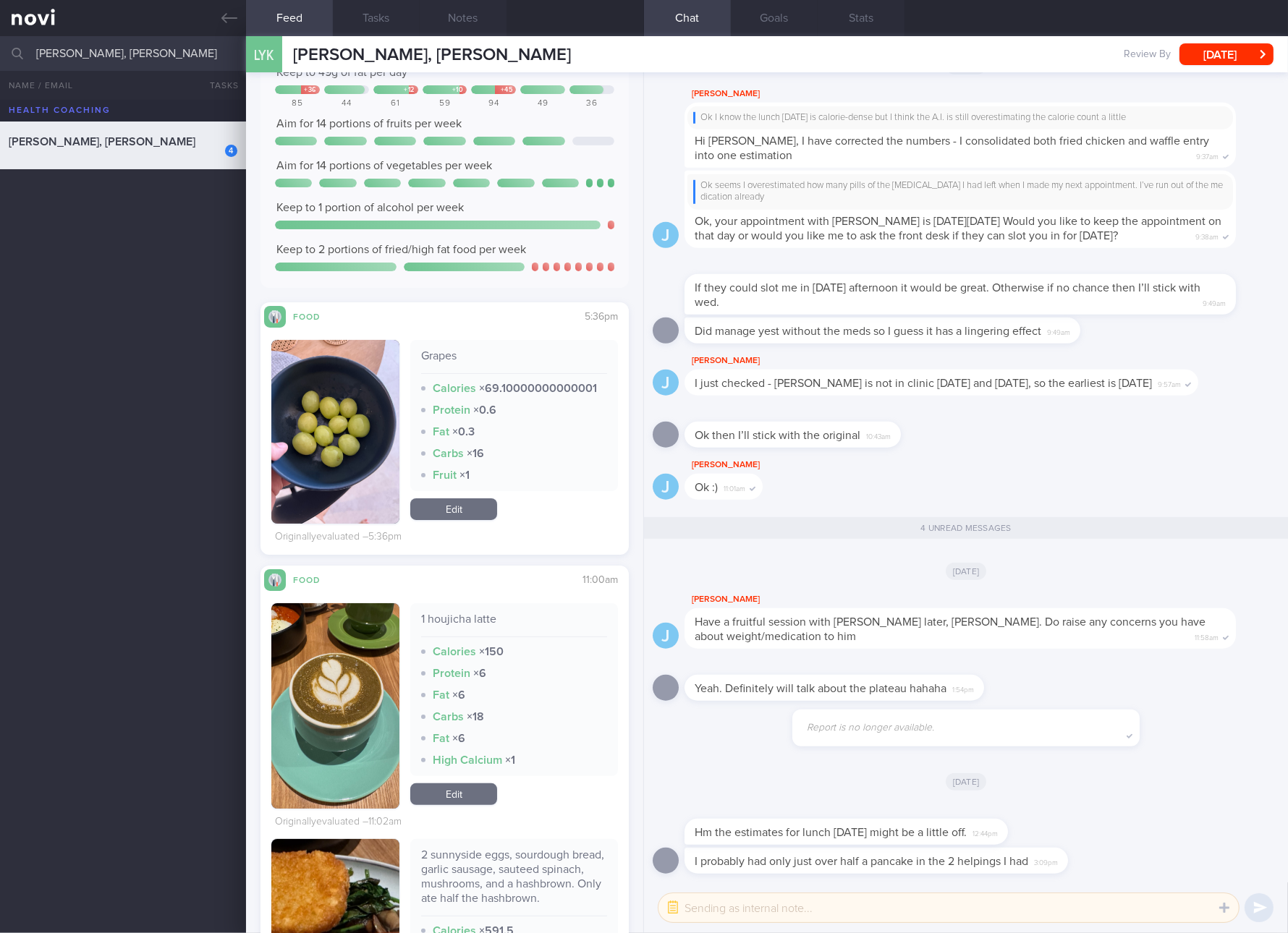
click at [455, 516] on link "Edit" at bounding box center [454, 510] width 87 height 22
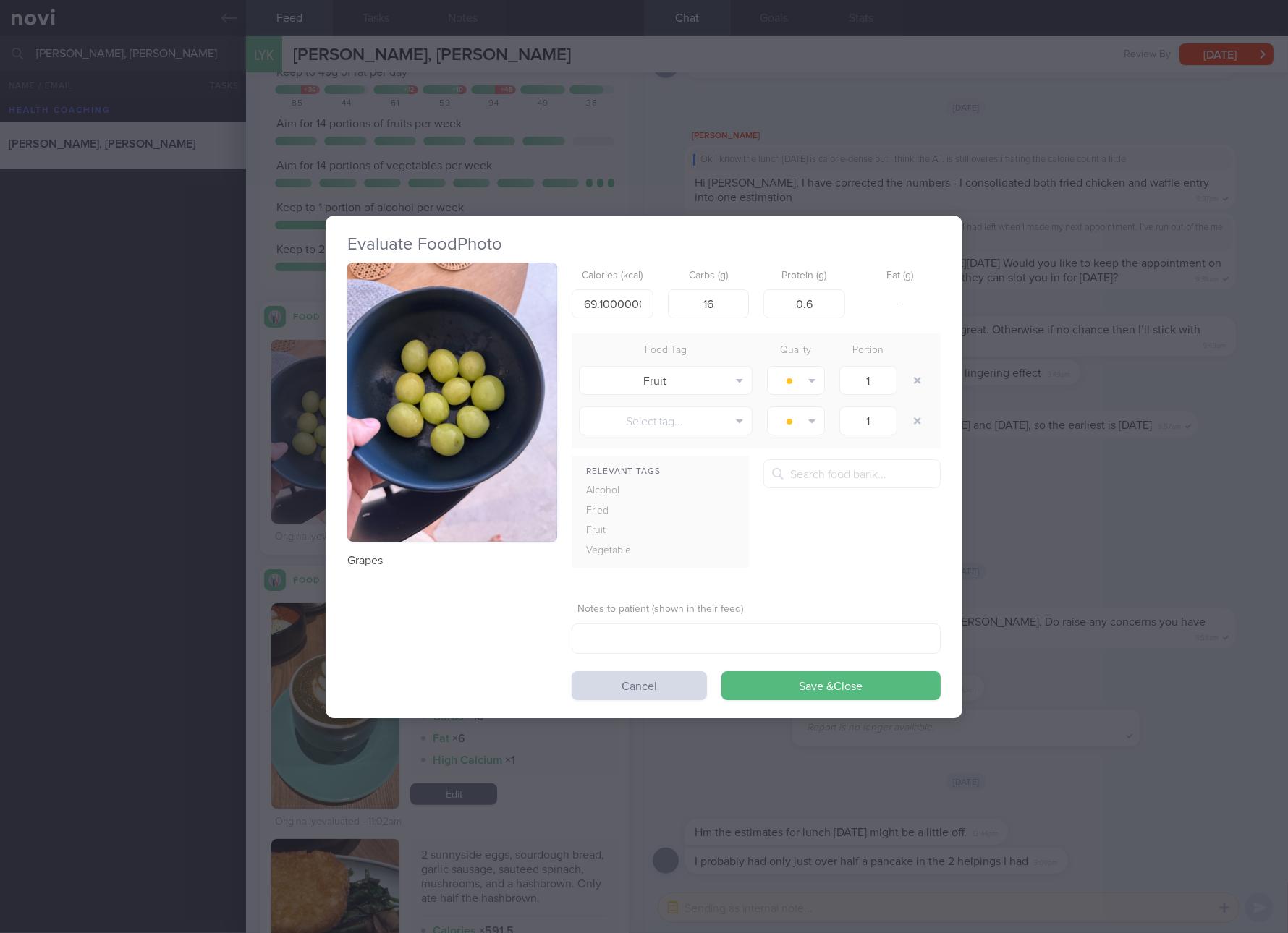
click at [600, 285] on div "Calories (kcal) 69.10000000000001" at bounding box center [612, 291] width 82 height 56
click at [600, 291] on input "69.10000000000001" at bounding box center [612, 304] width 82 height 29
click at [600, 291] on input "69.610000000000001" at bounding box center [612, 304] width 82 height 29
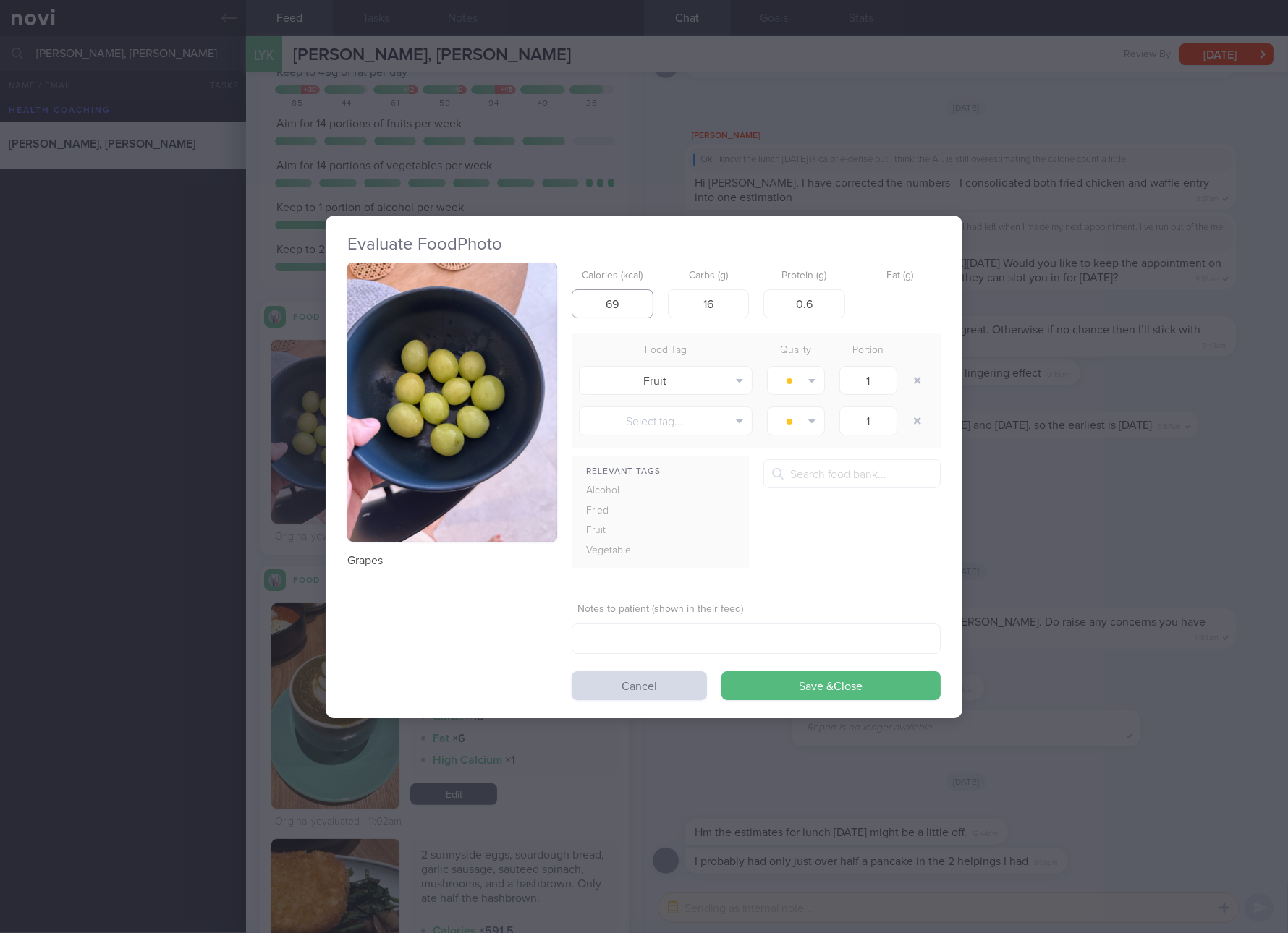
type input "69"
click at [721, 671] on button "Save & Close" at bounding box center [831, 685] width 220 height 29
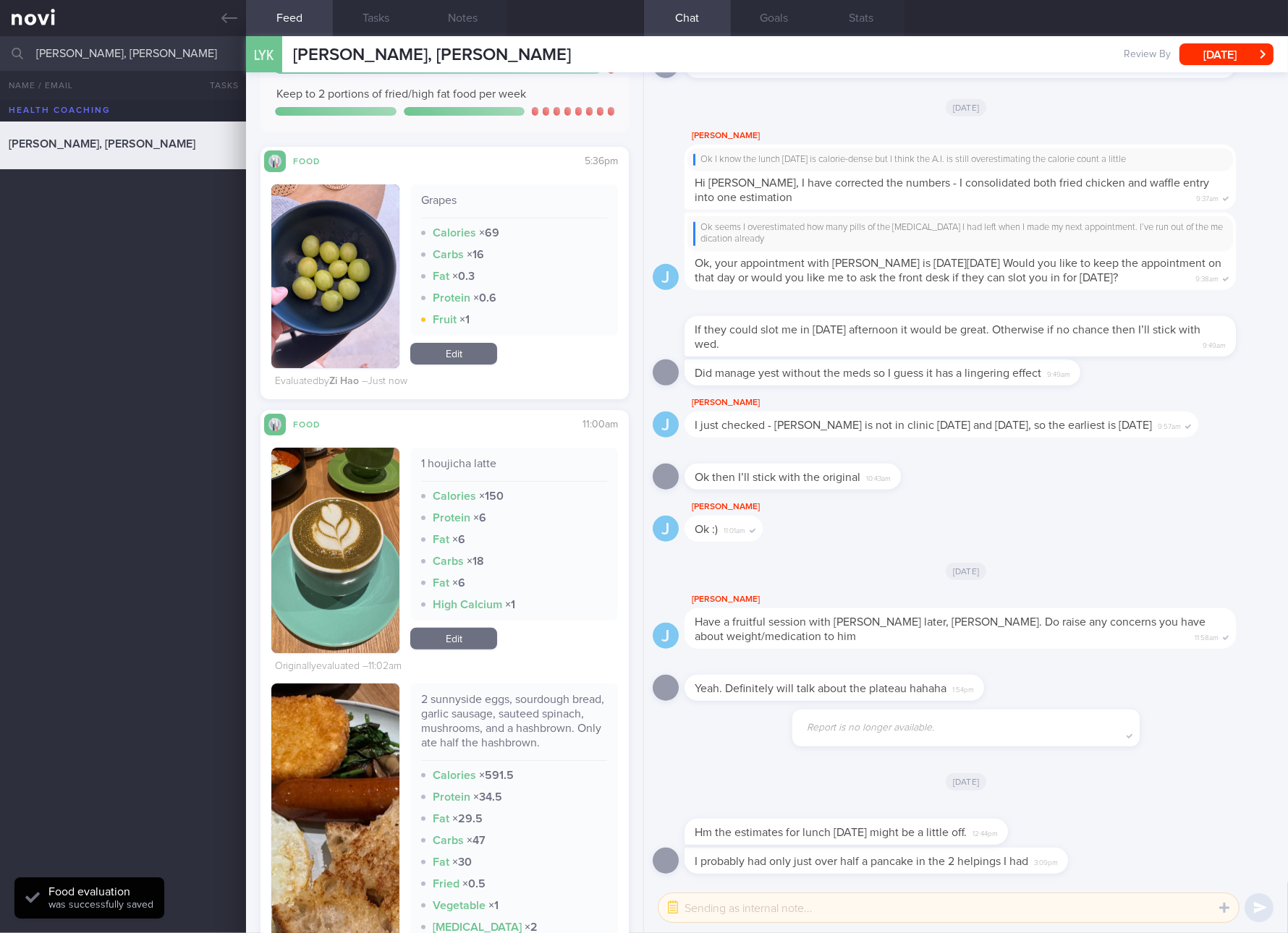
scroll to position [542, 0]
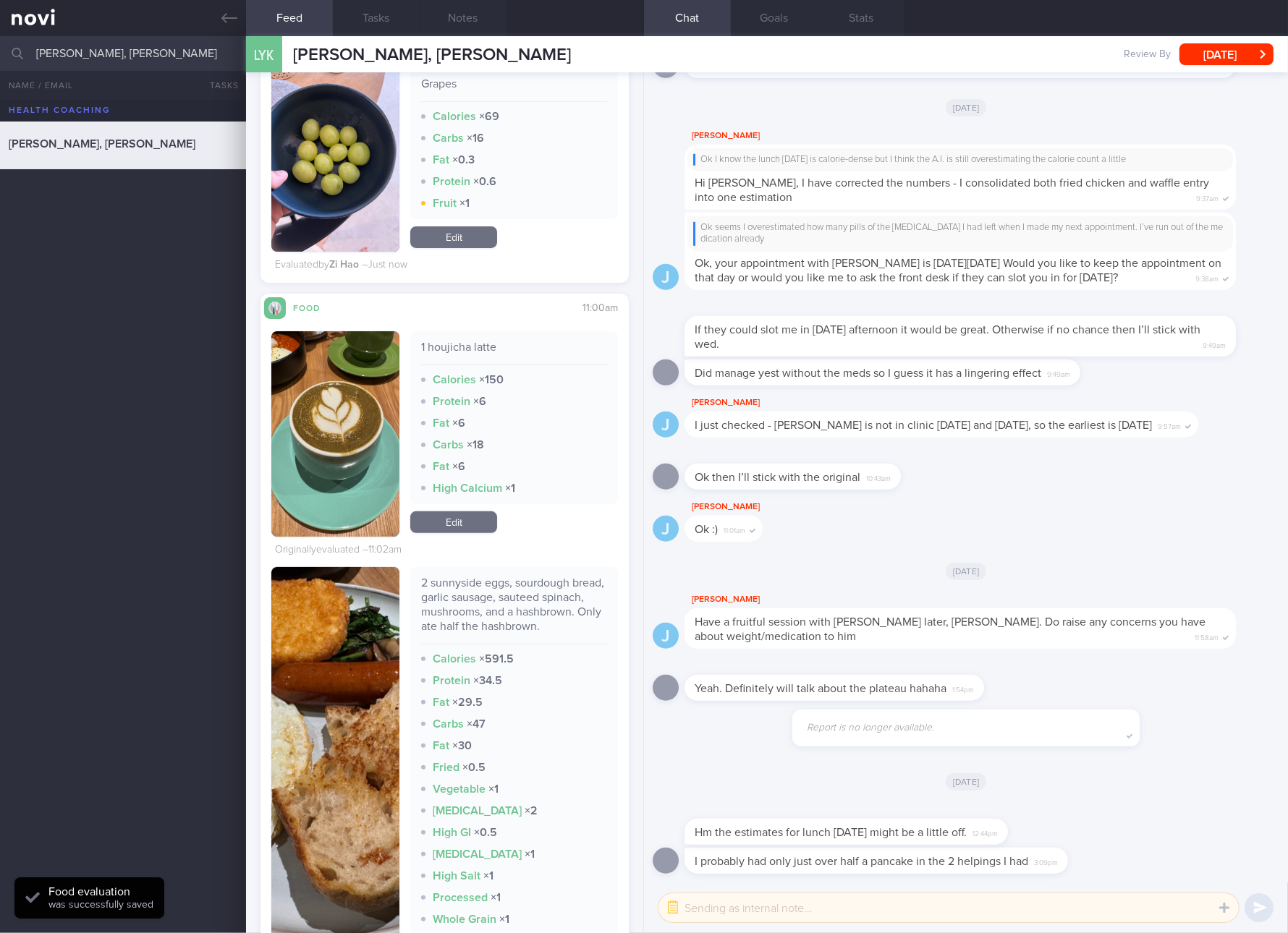
click at [453, 342] on div "1 houjicha latte" at bounding box center [513, 353] width 186 height 25
copy div "1 houjicha latte"
click at [472, 528] on link "Edit" at bounding box center [454, 522] width 87 height 22
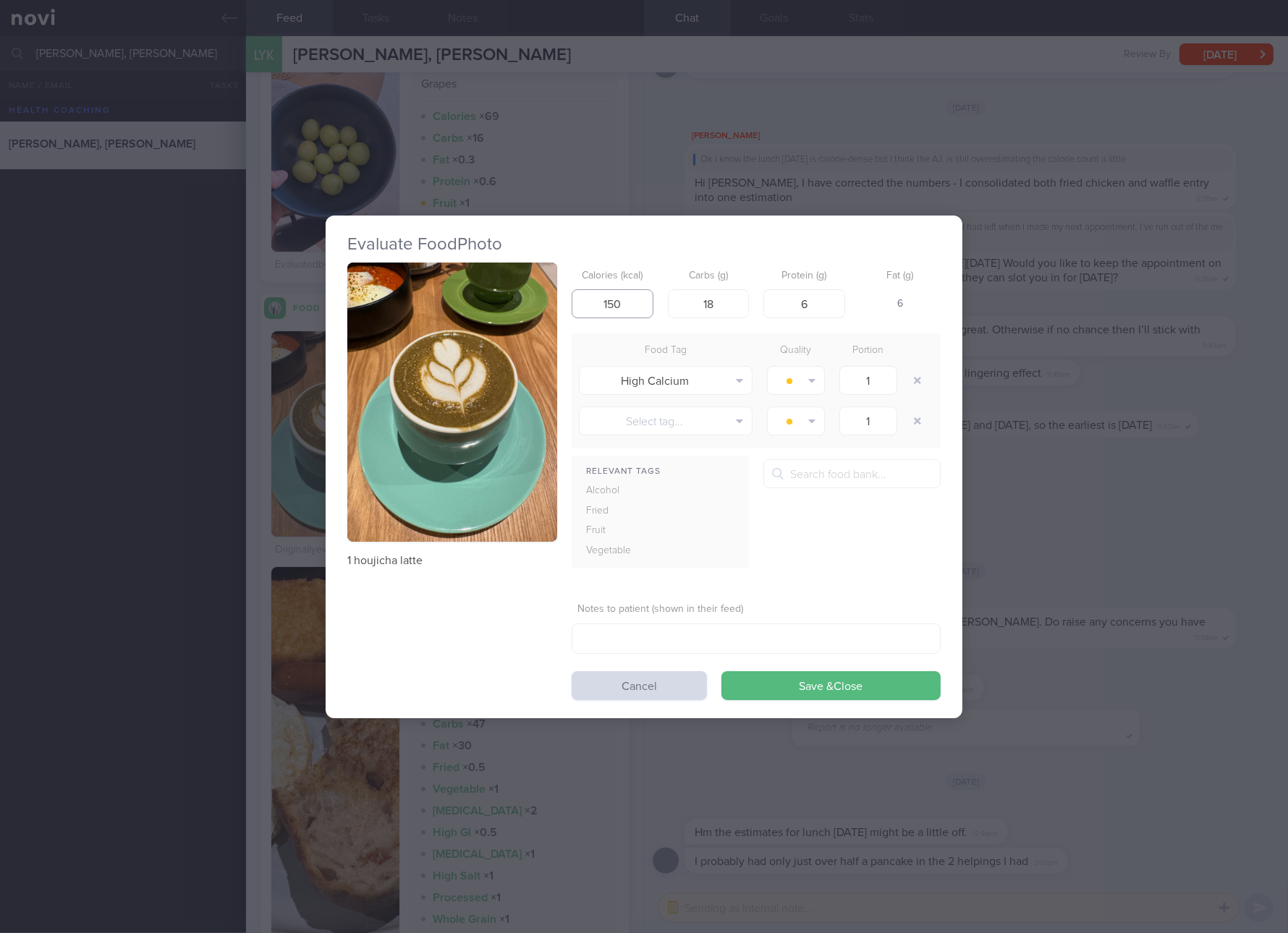
click at [629, 302] on input "150" at bounding box center [612, 304] width 82 height 29
type input "123"
type input "20"
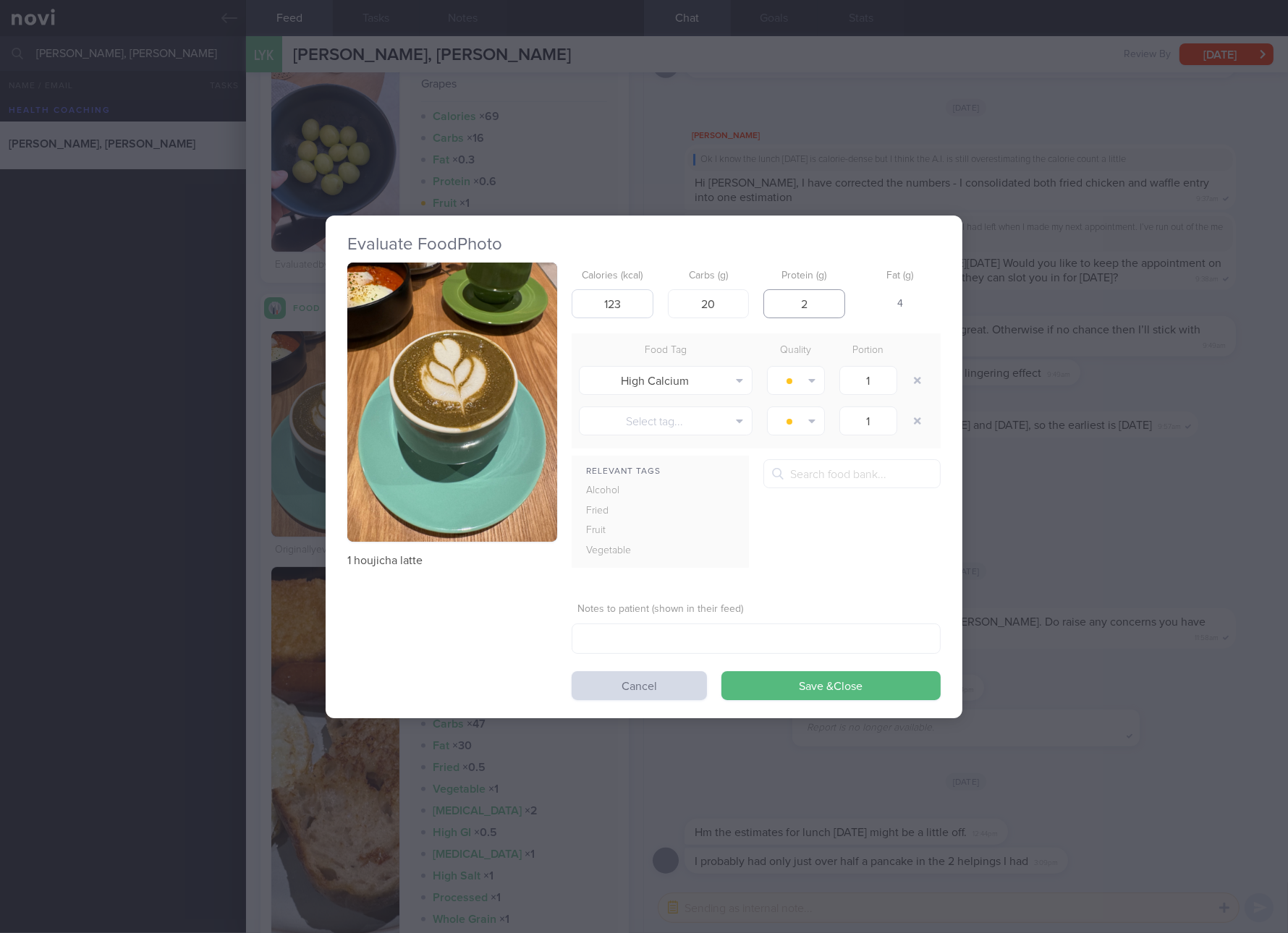
type input "2"
click at [721, 671] on button "Save & Close" at bounding box center [831, 685] width 220 height 29
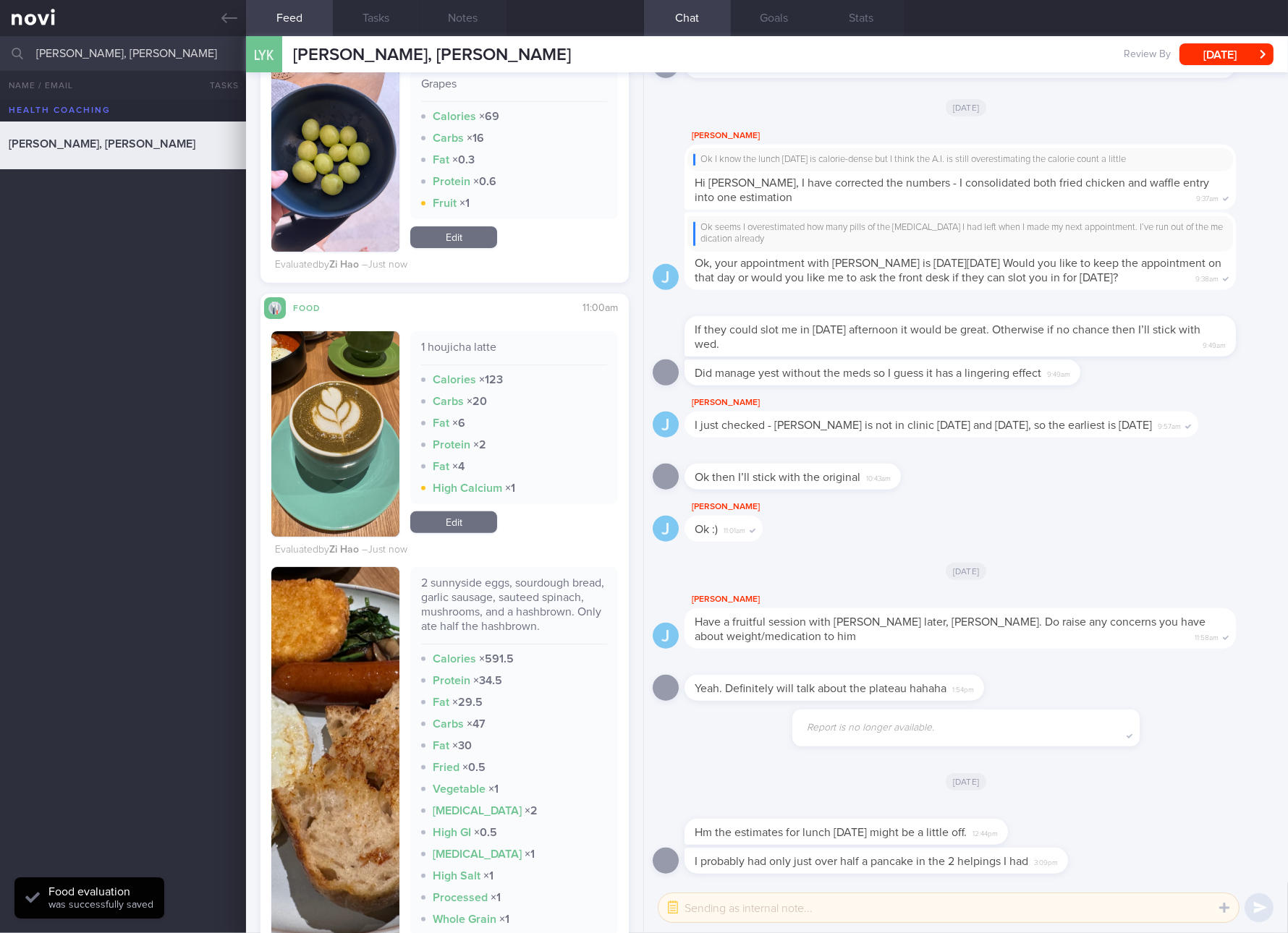
scroll to position [813, 0]
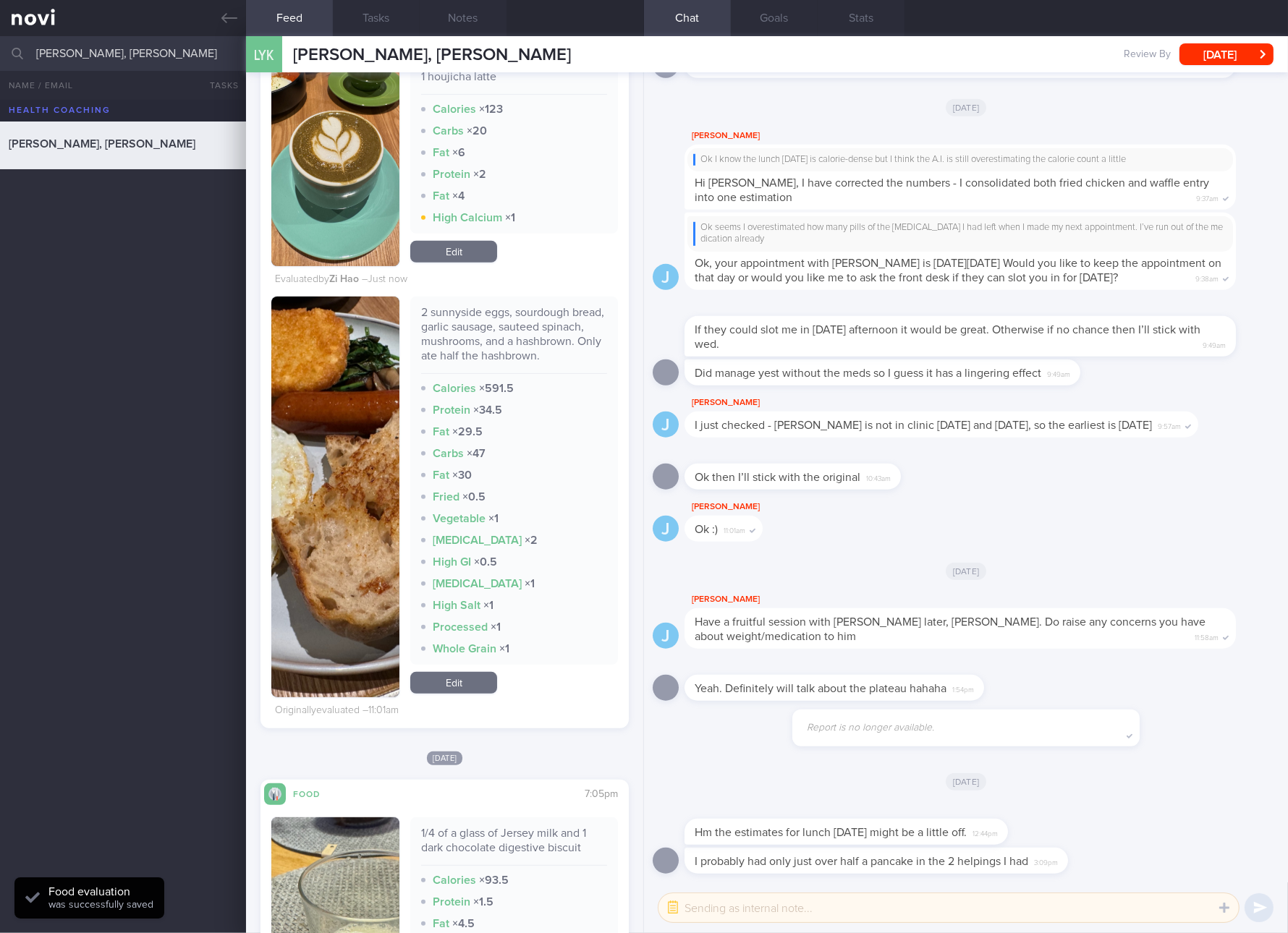
click at [514, 349] on div "2 sunnyside eggs, sourdough bread, garlic sausage, sauteed spinach, mushrooms, …" at bounding box center [513, 340] width 186 height 69
copy div "2 sunnyside eggs, sourdough bread, garlic sausage, sauteed spinach, mushrooms, …"
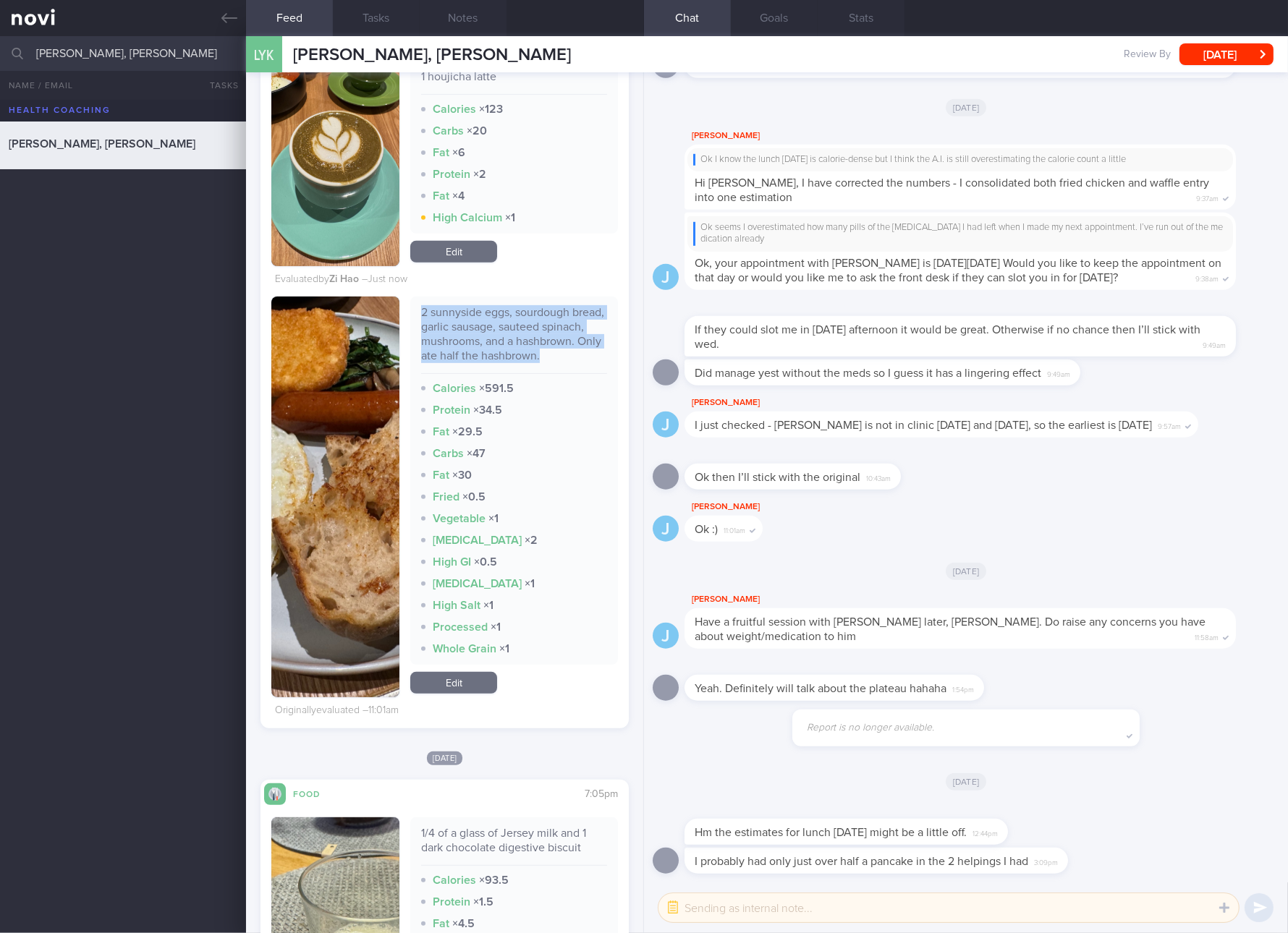
click at [473, 694] on link "Edit" at bounding box center [454, 683] width 87 height 22
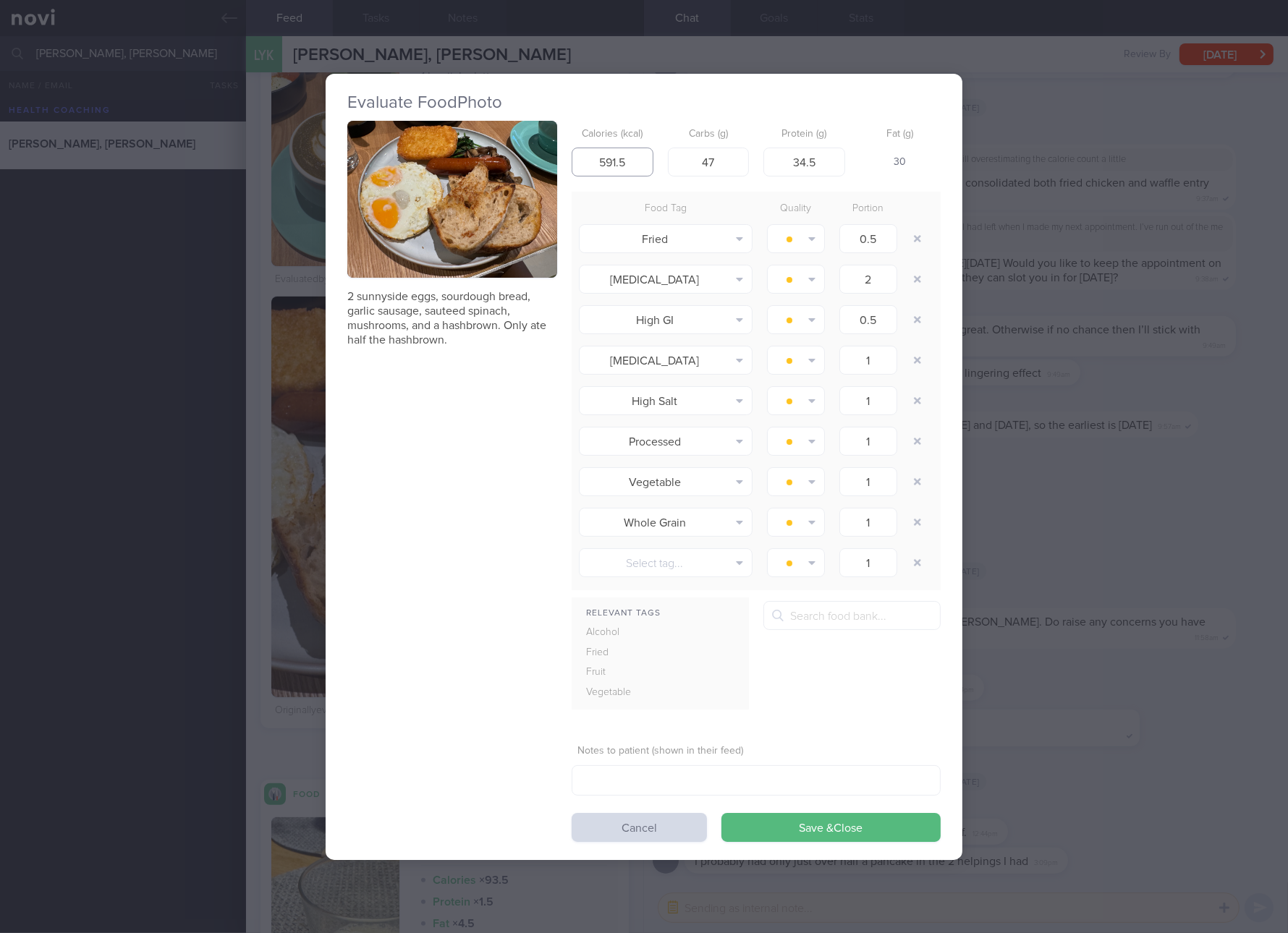
click at [636, 156] on input "591.5" at bounding box center [612, 162] width 82 height 29
type input "525"
type input "42"
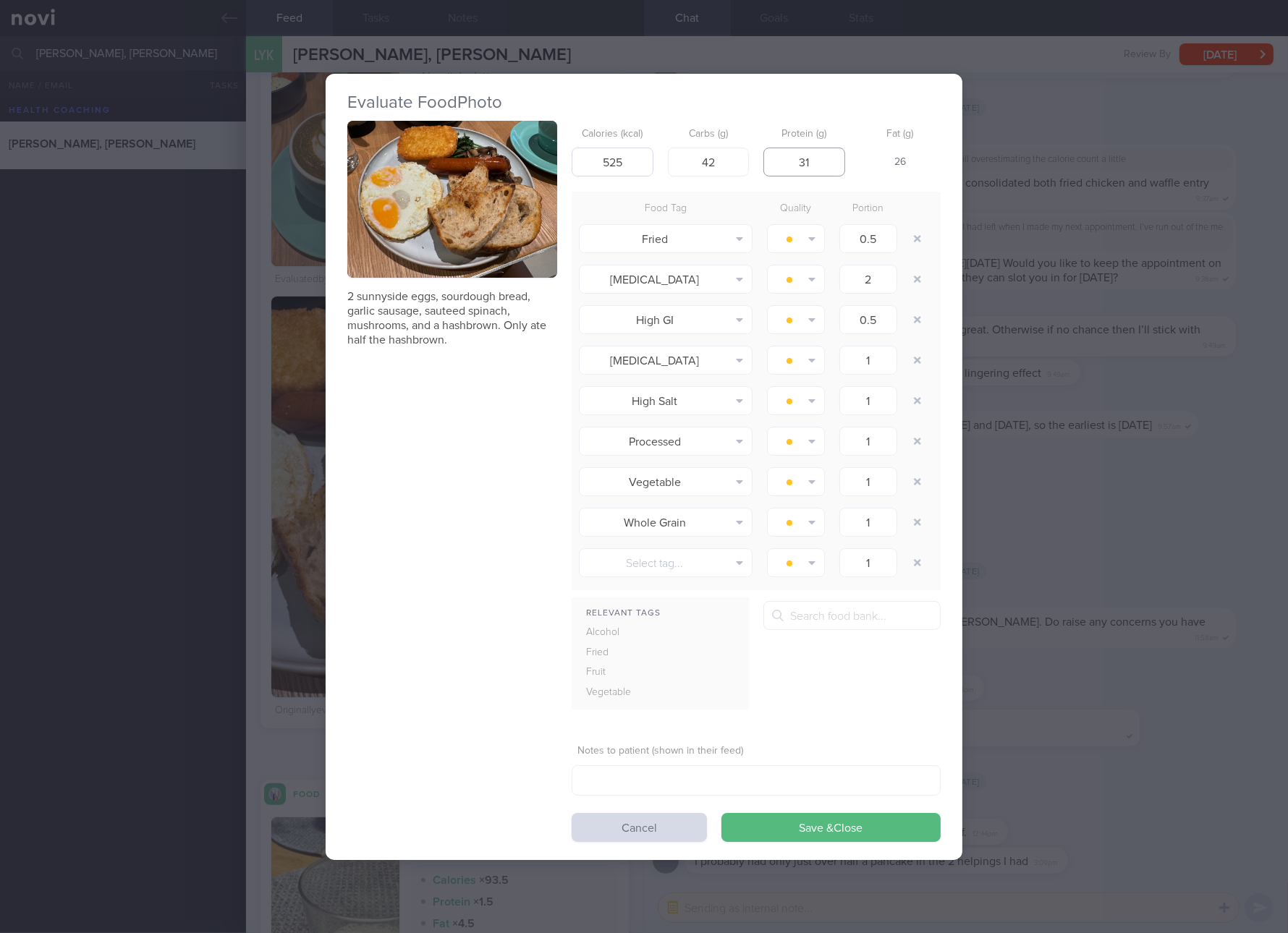
type input "31"
click at [721, 813] on button "Save & Close" at bounding box center [831, 828] width 220 height 29
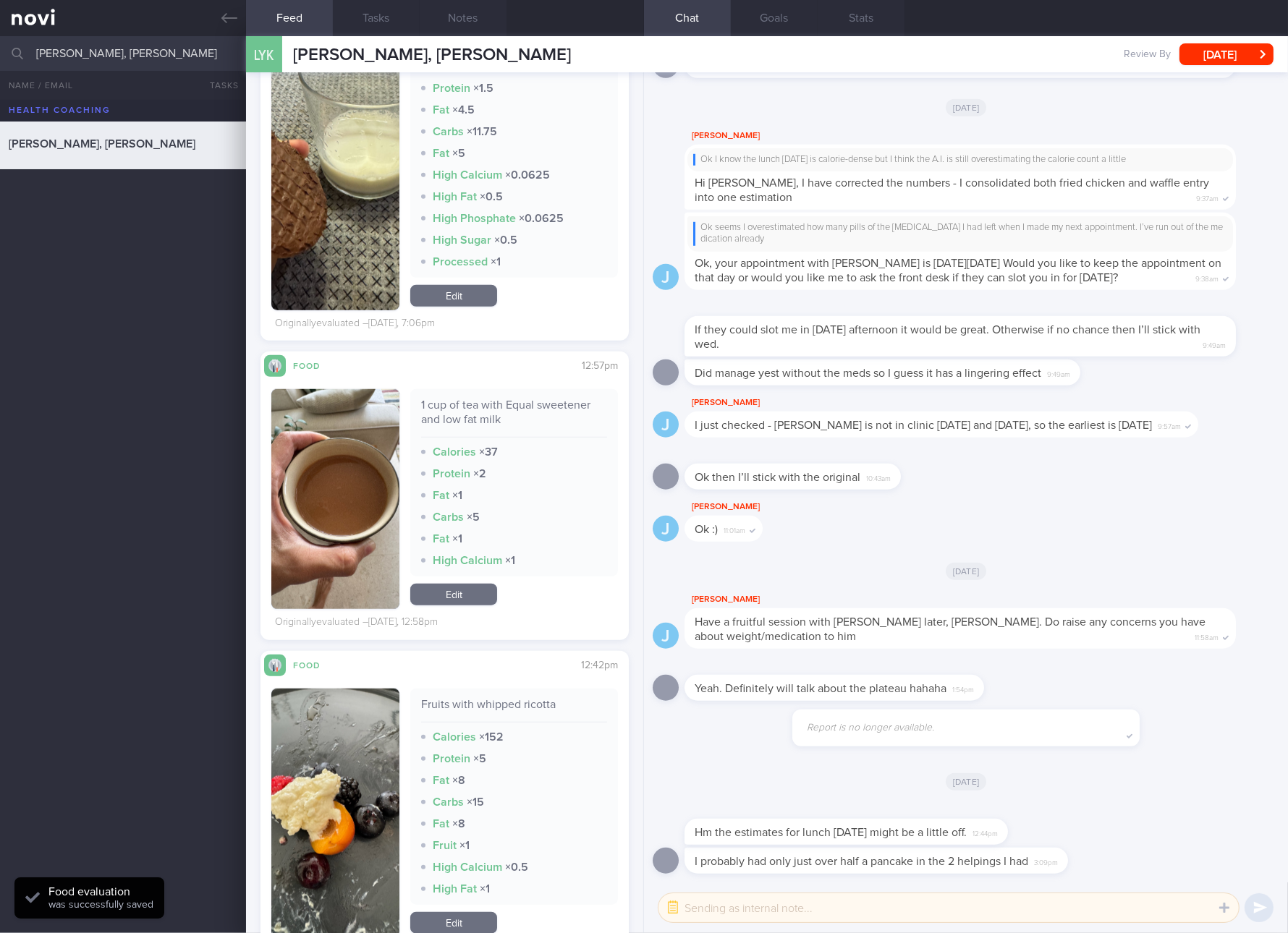
scroll to position [1899, 0]
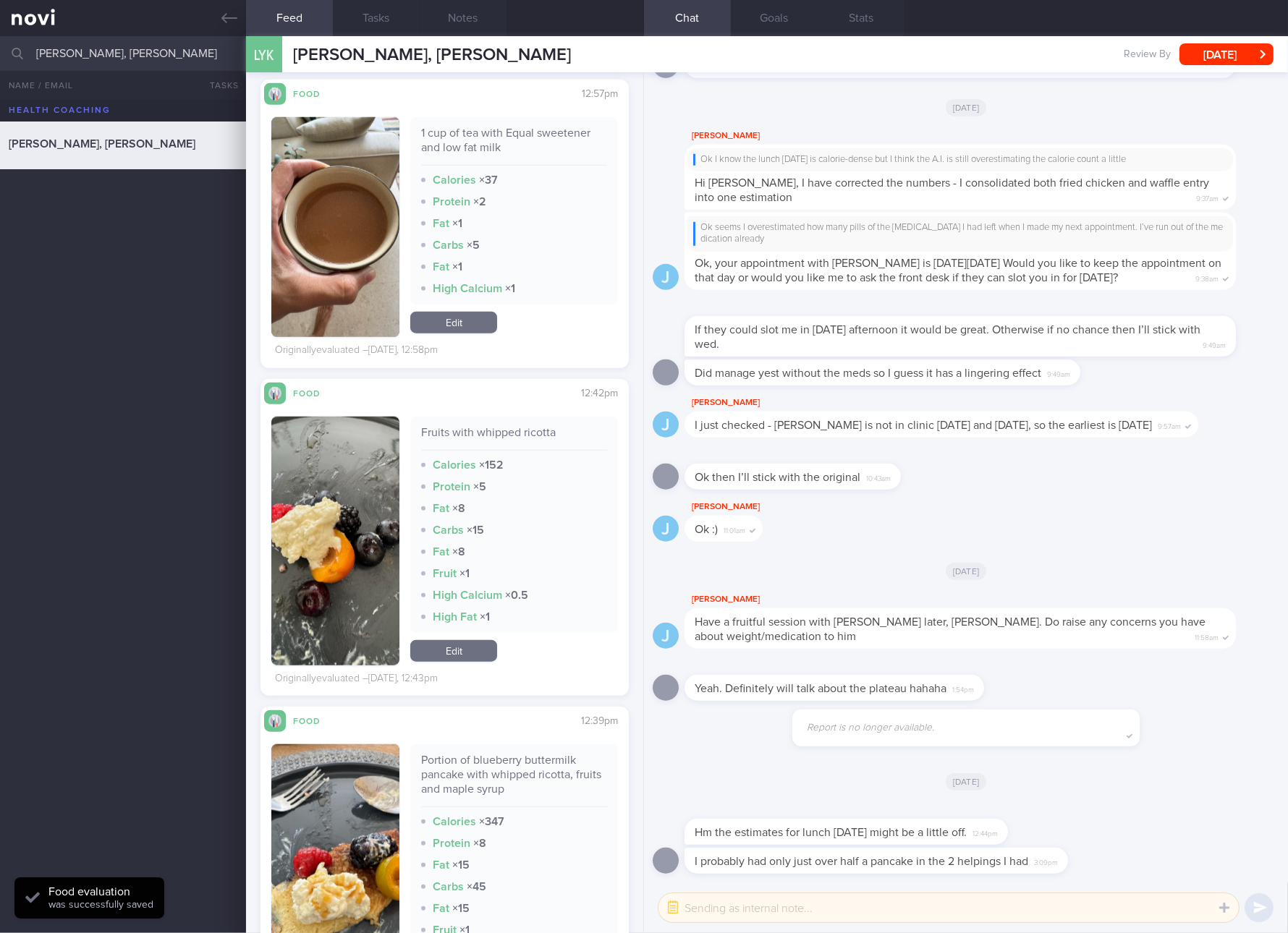
click at [513, 446] on div "Fruits with whipped ricotta" at bounding box center [513, 438] width 186 height 25
copy div "Fruits with whipped ricotta"
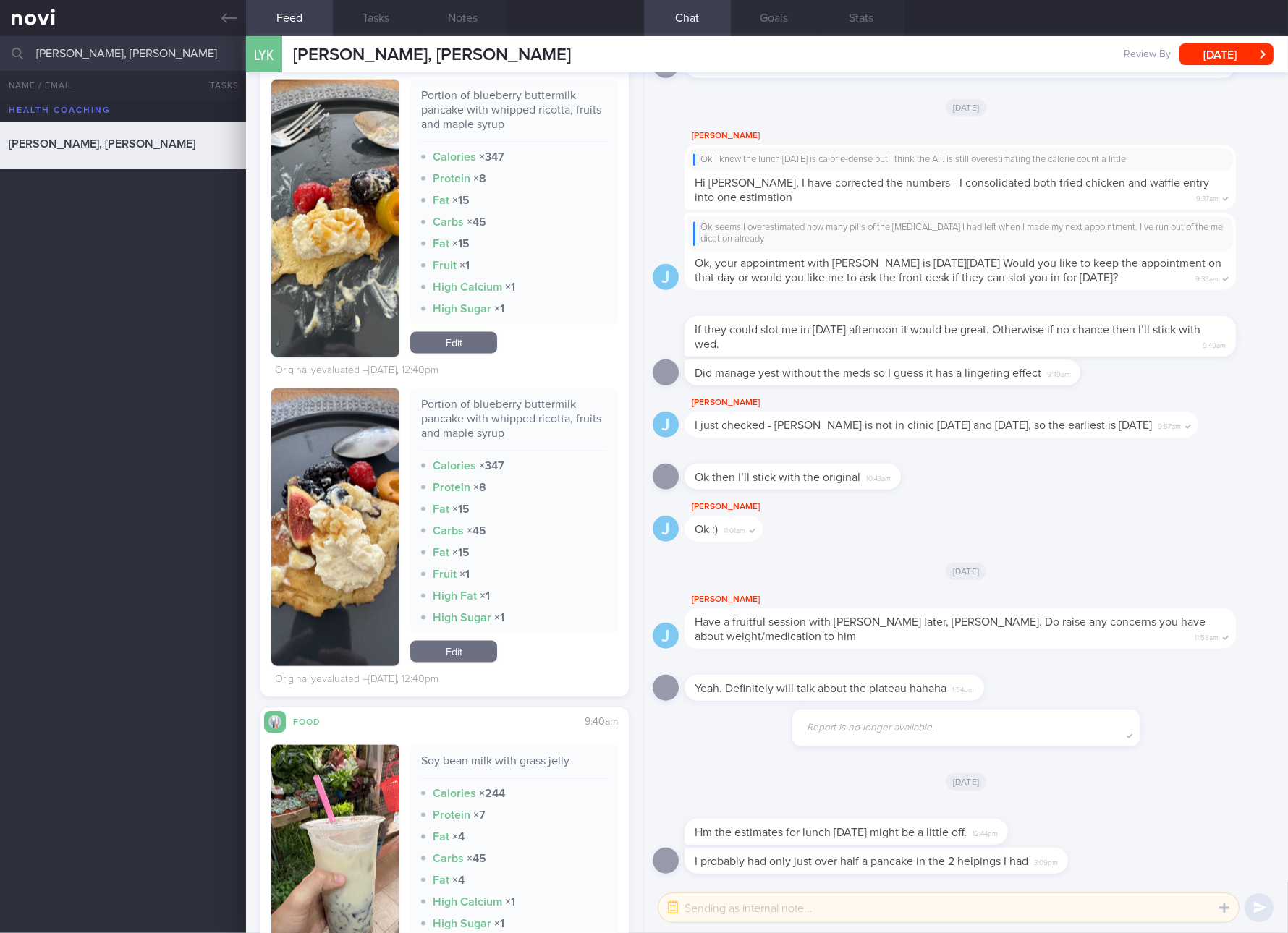
scroll to position [2441, 0]
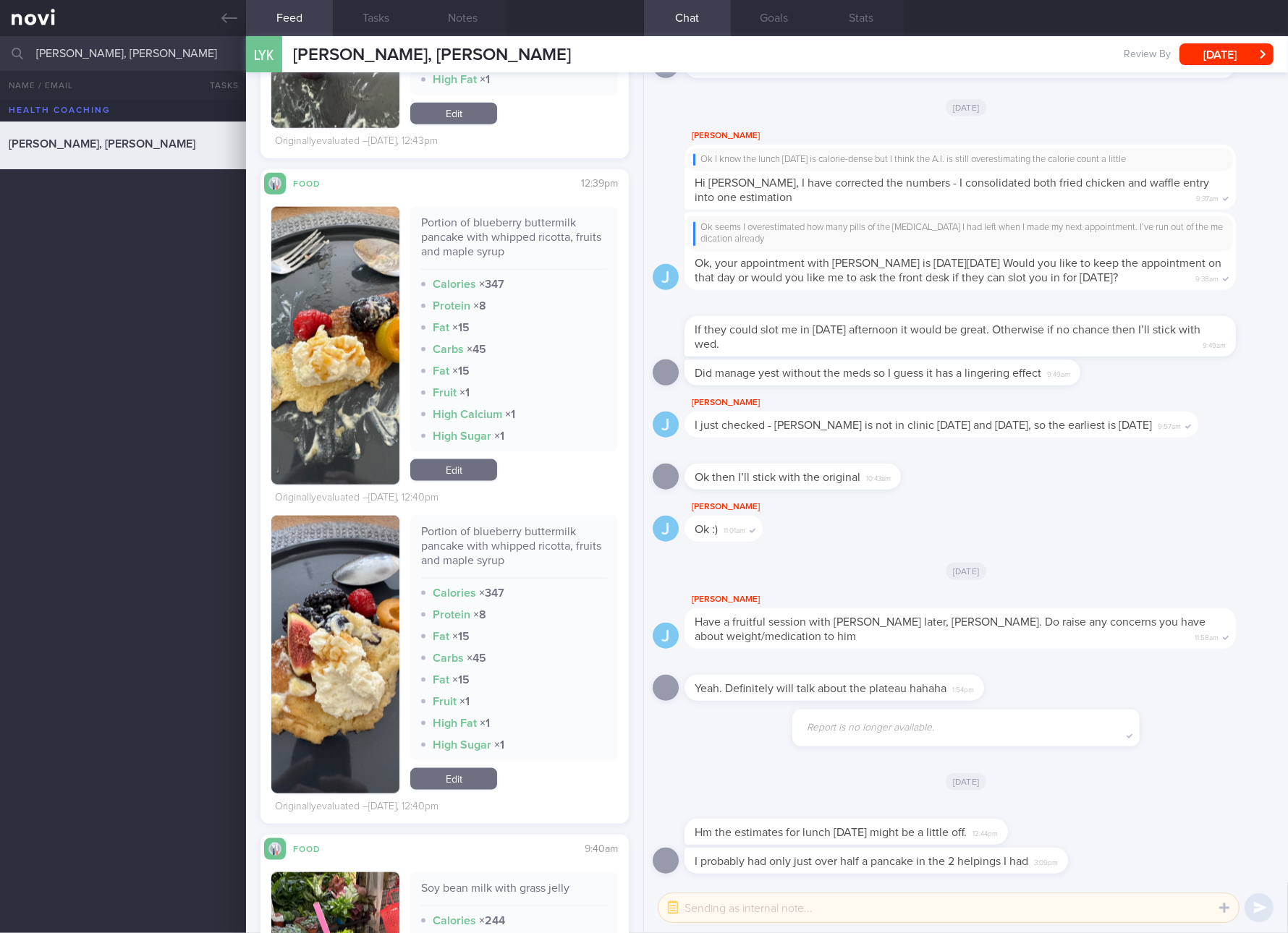
click at [342, 656] on button "button" at bounding box center [335, 655] width 128 height 277
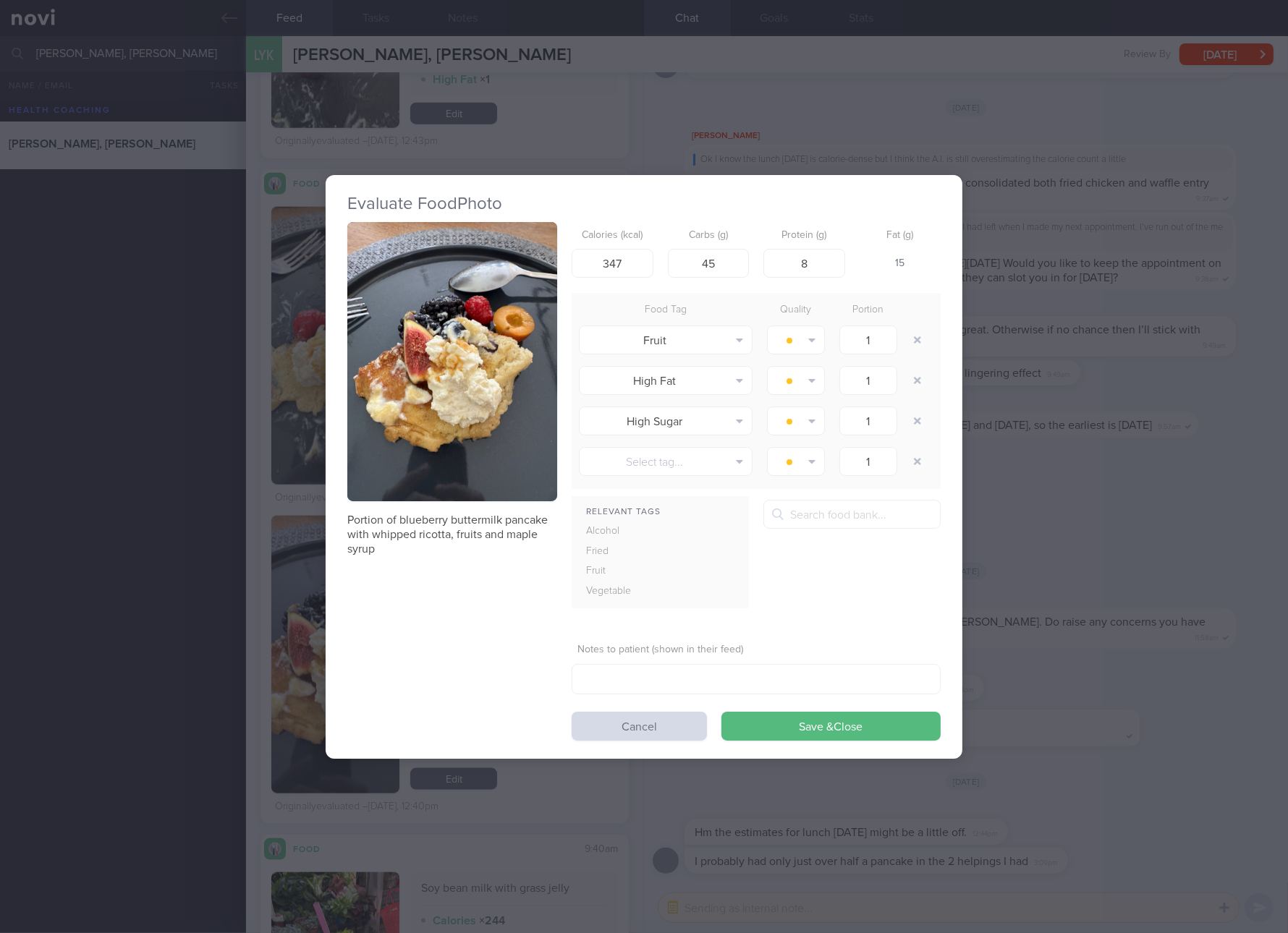
click at [1105, 424] on div "Evaluate Food Photo Portion of blueberry buttermilk pancake with whipped ricott…" at bounding box center [644, 466] width 1288 height 933
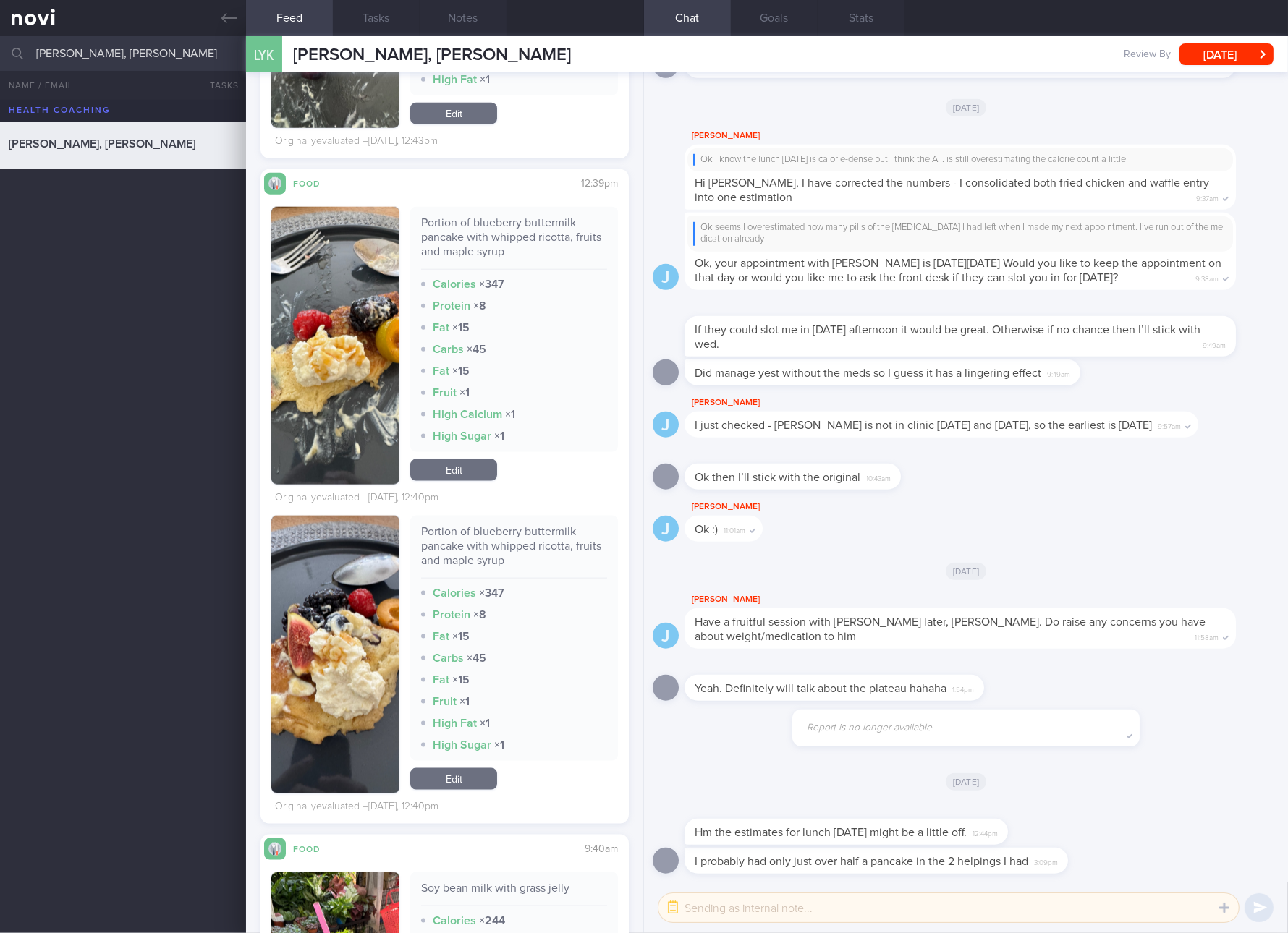
scroll to position [2170, 0]
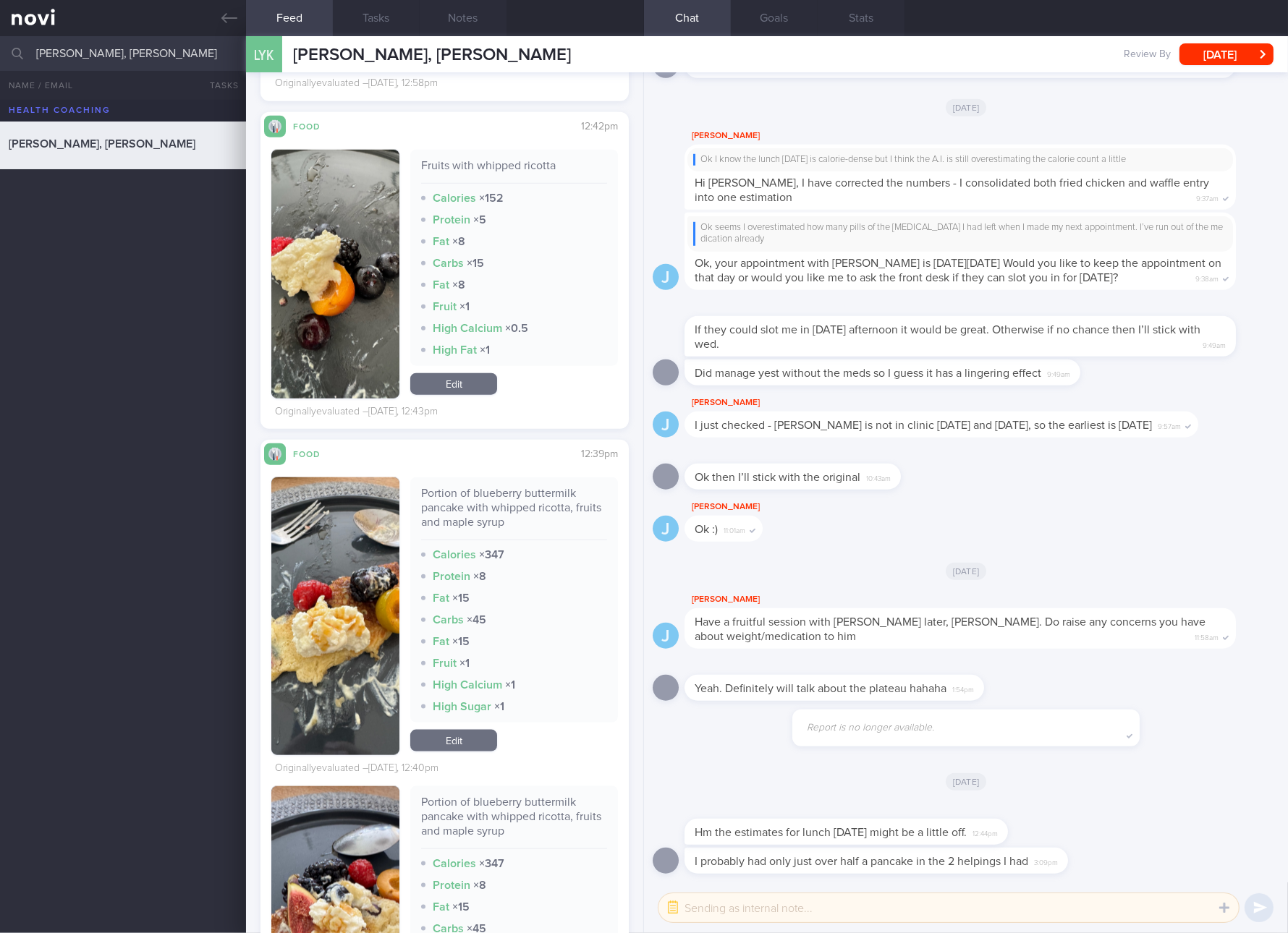
click at [460, 385] on link "Edit" at bounding box center [454, 384] width 87 height 22
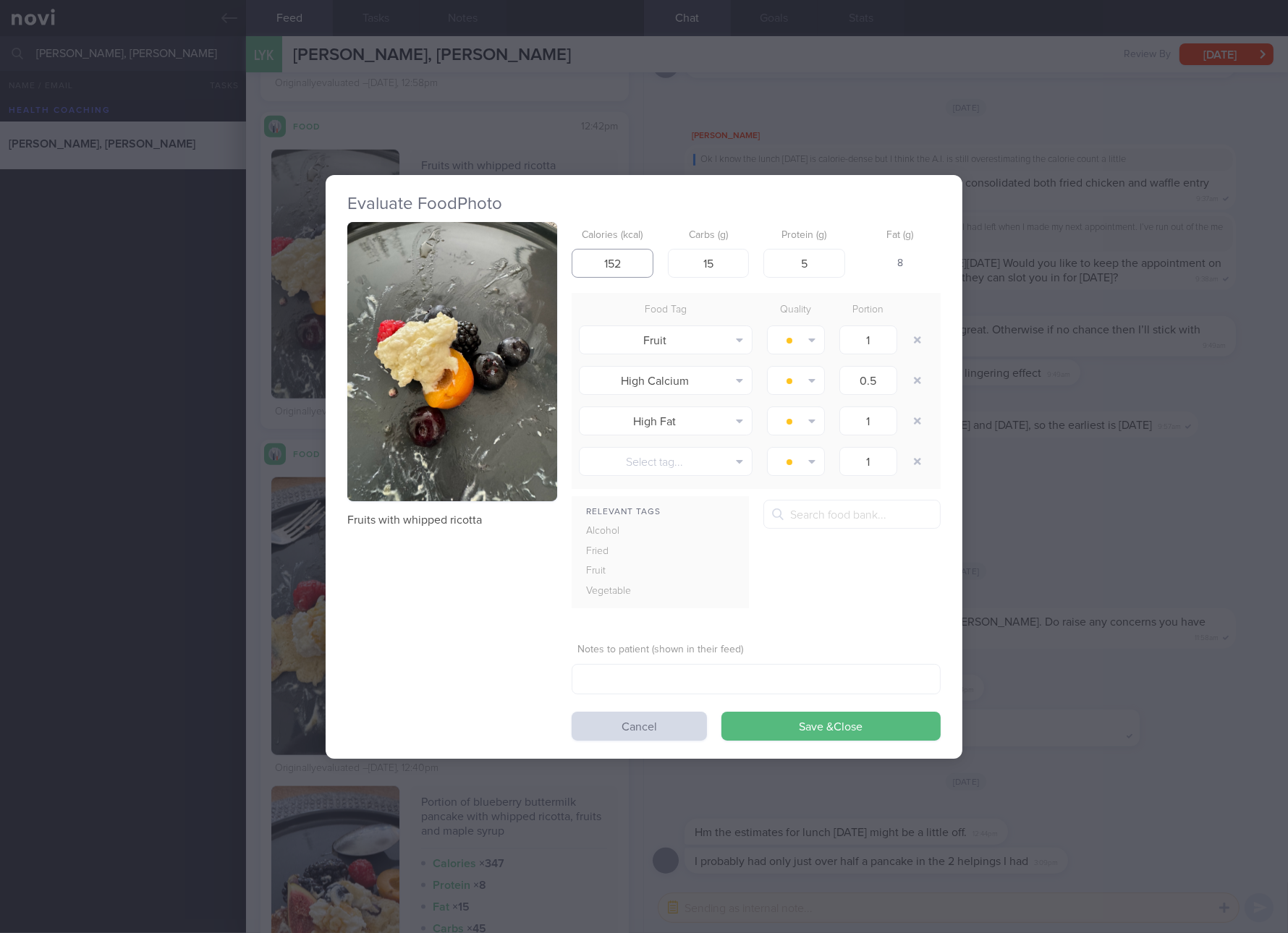
click at [646, 252] on input "152" at bounding box center [612, 263] width 82 height 29
type input "58"
type input "5"
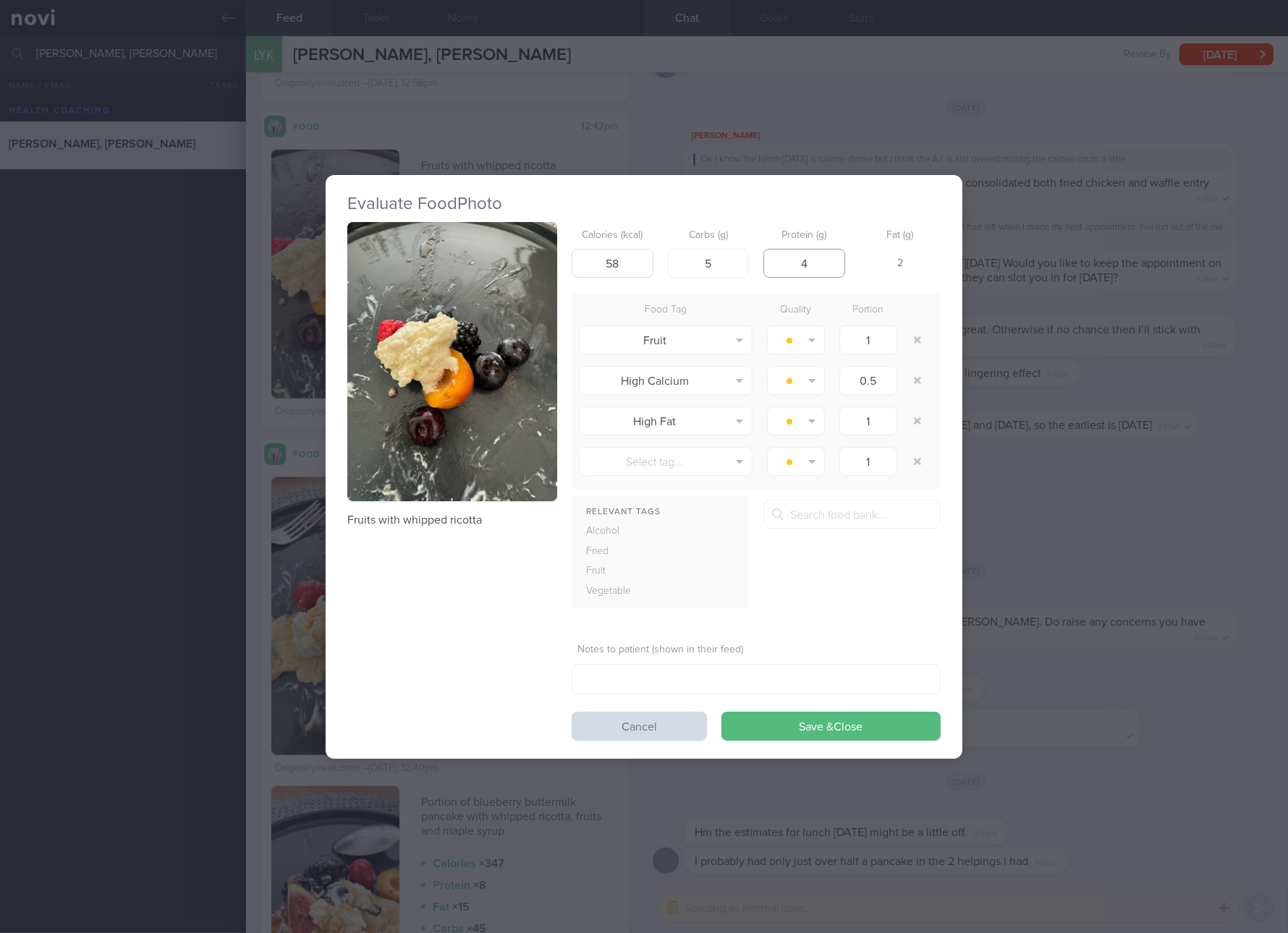
type input "4"
click at [721, 712] on button "Save & Close" at bounding box center [831, 726] width 220 height 29
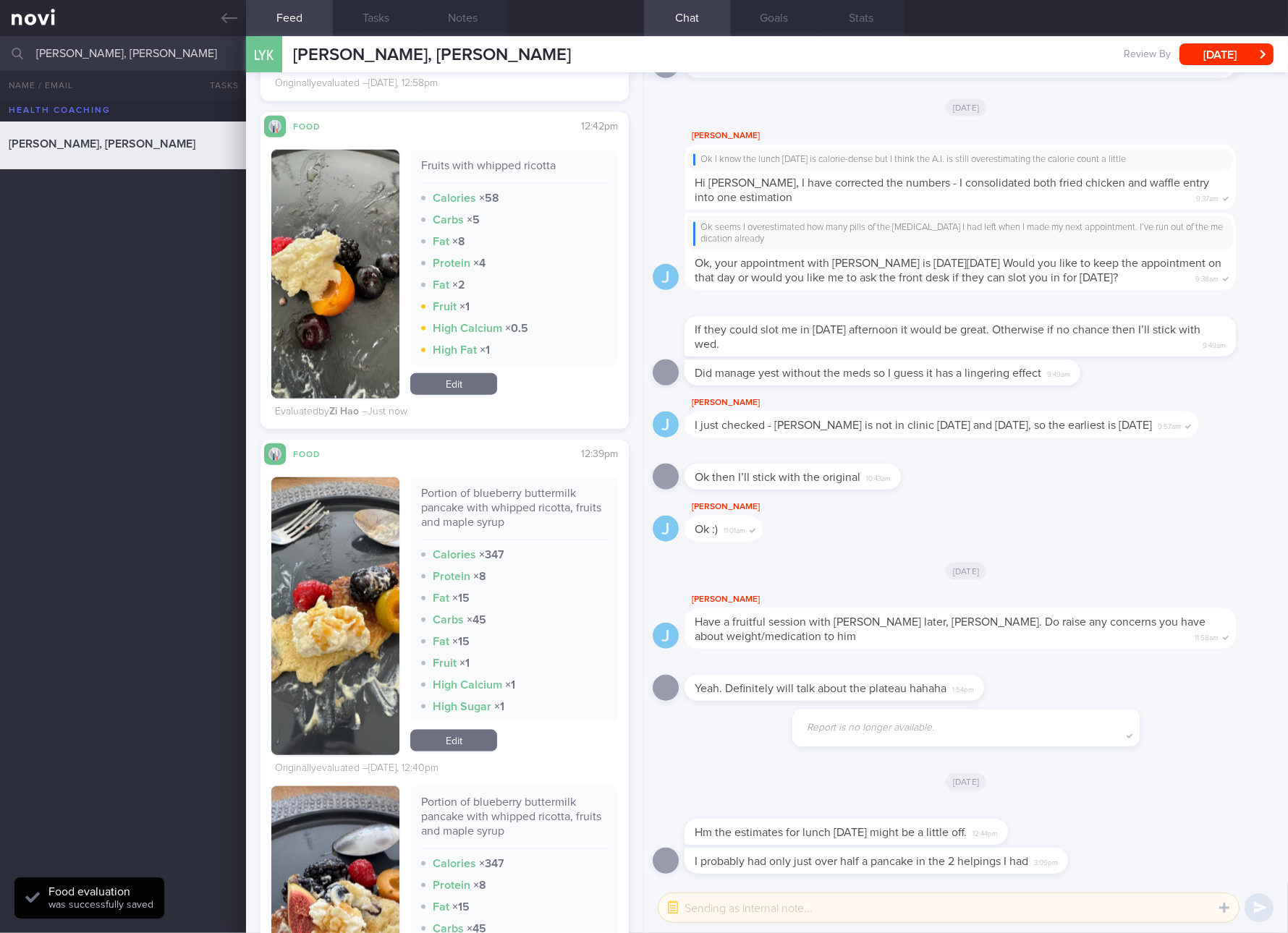
click at [385, 625] on button "button" at bounding box center [335, 617] width 128 height 277
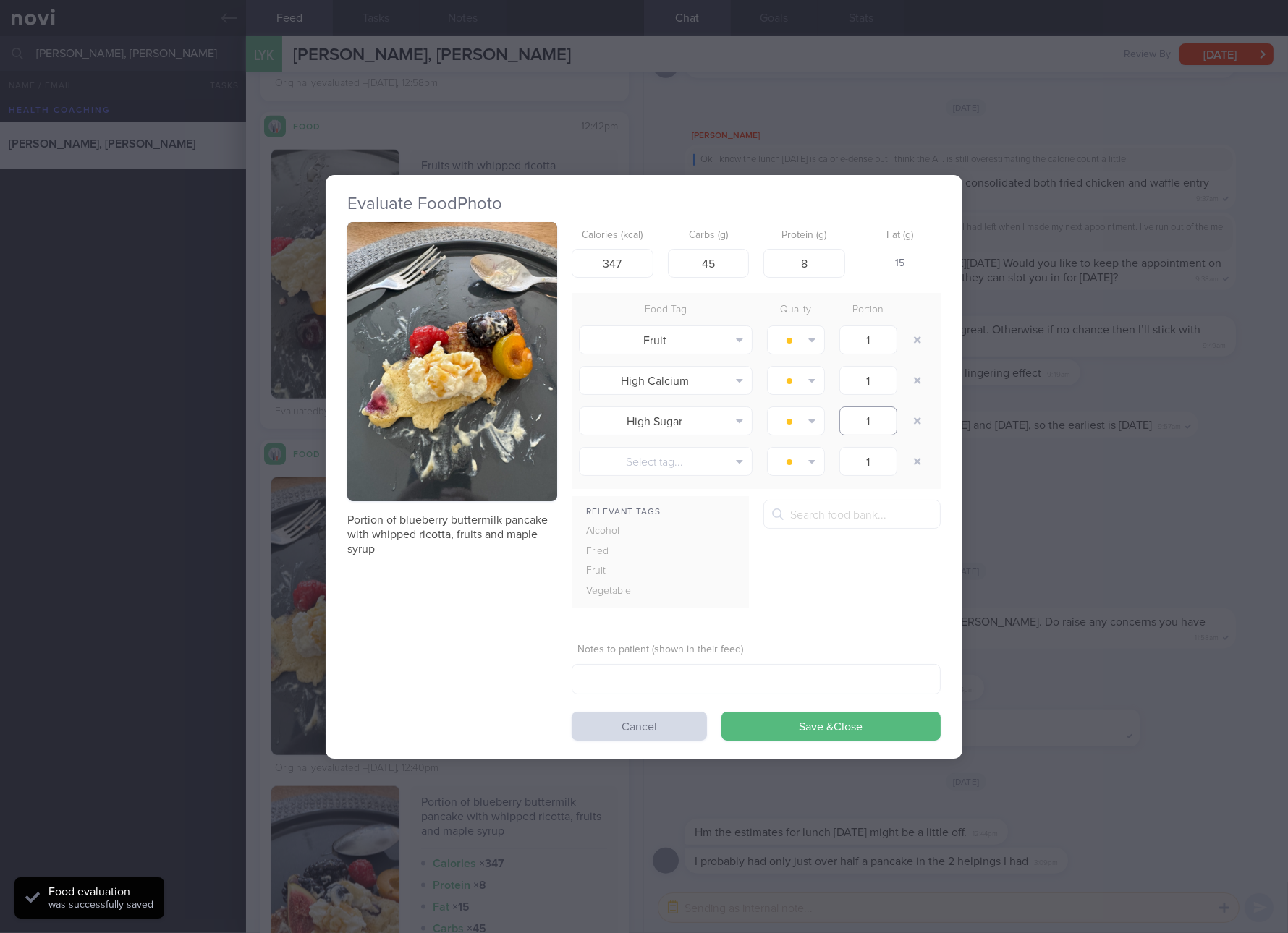
click at [850, 417] on input "1" at bounding box center [868, 421] width 58 height 29
click at [497, 522] on p "Portion of blueberry buttermilk pancake with whipped ricotta, fruits and maple …" at bounding box center [452, 535] width 210 height 44
copy div "Portion of blueberry buttermilk pancake with whipped ricotta, fruits and maple …"
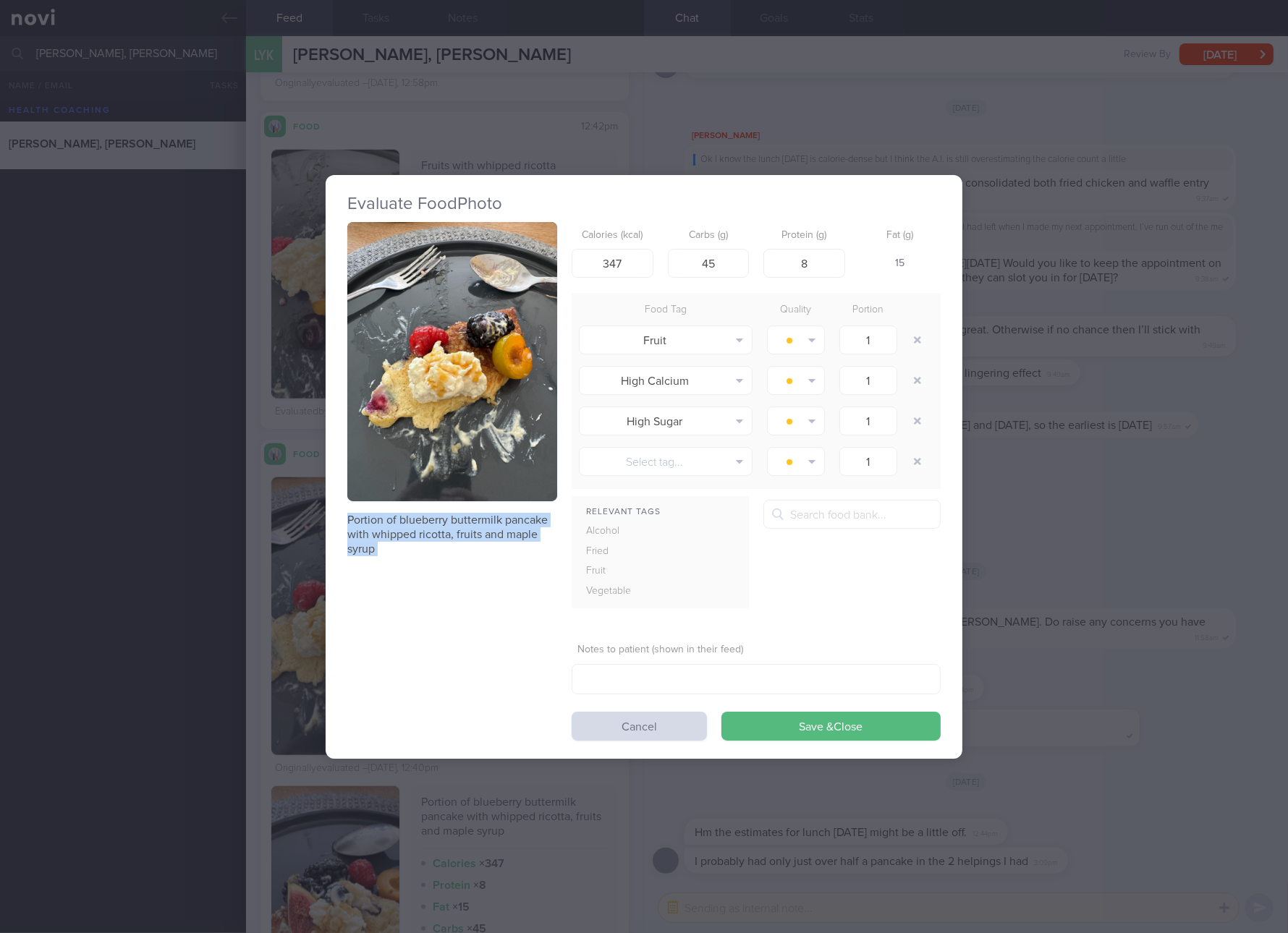
click at [504, 382] on button "button" at bounding box center [452, 362] width 210 height 280
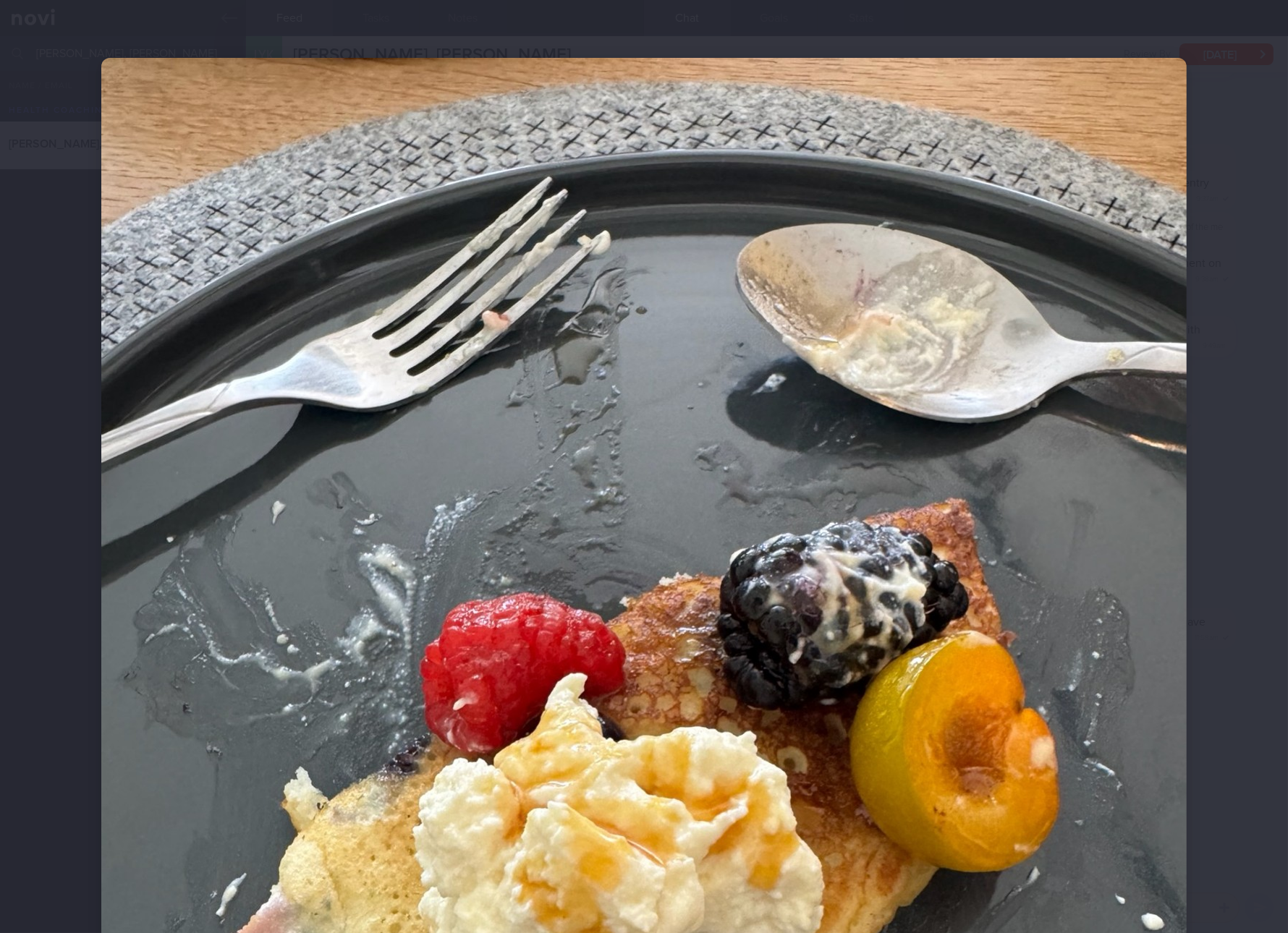
drag, startPoint x: 835, startPoint y: 686, endPoint x: 904, endPoint y: 705, distance: 71.6
click at [835, 686] on img at bounding box center [644, 781] width 1086 height 1446
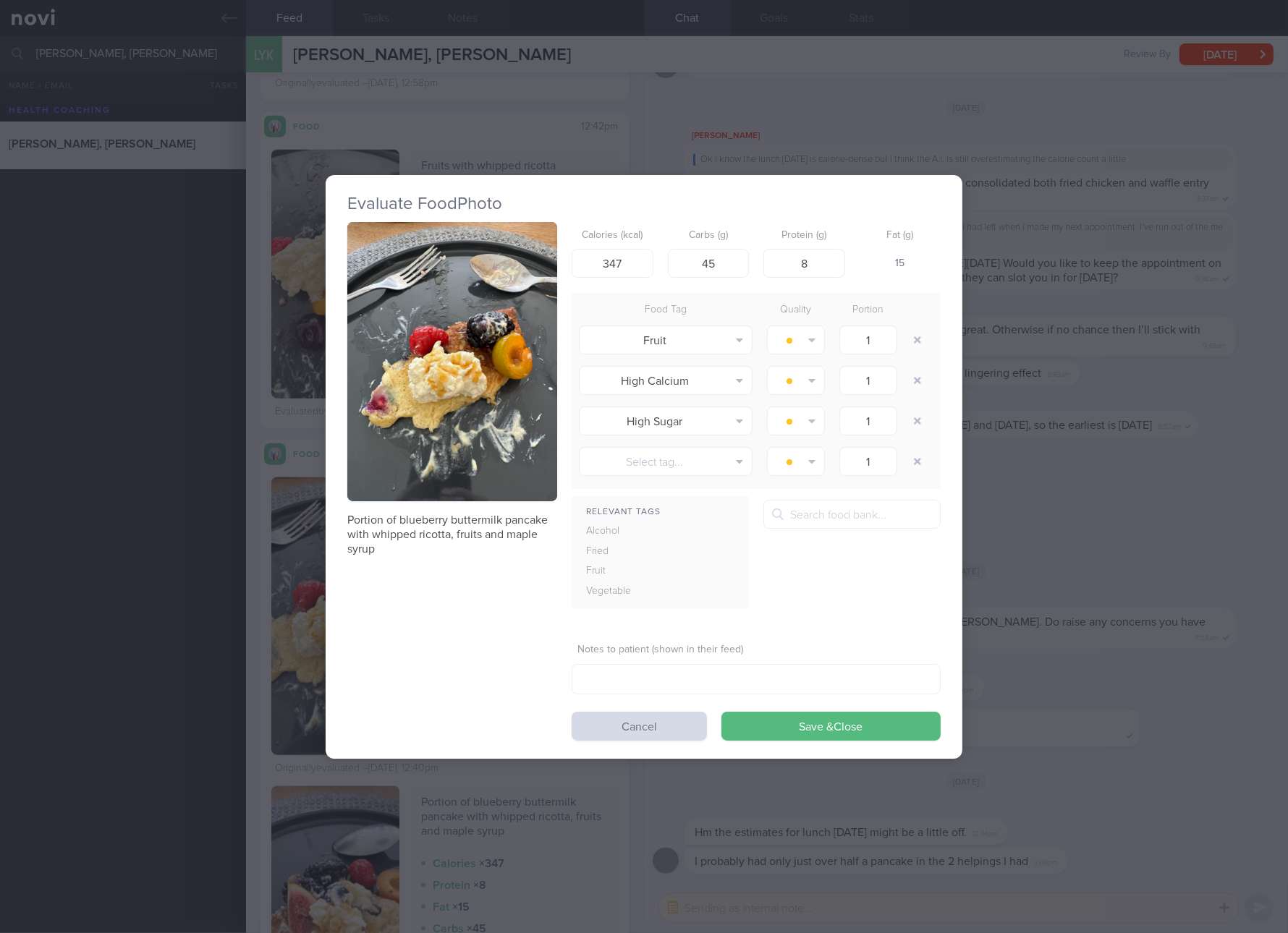
click at [1020, 714] on div "Evaluate Food Photo Portion of blueberry buttermilk pancake with whipped ricott…" at bounding box center [644, 466] width 1288 height 933
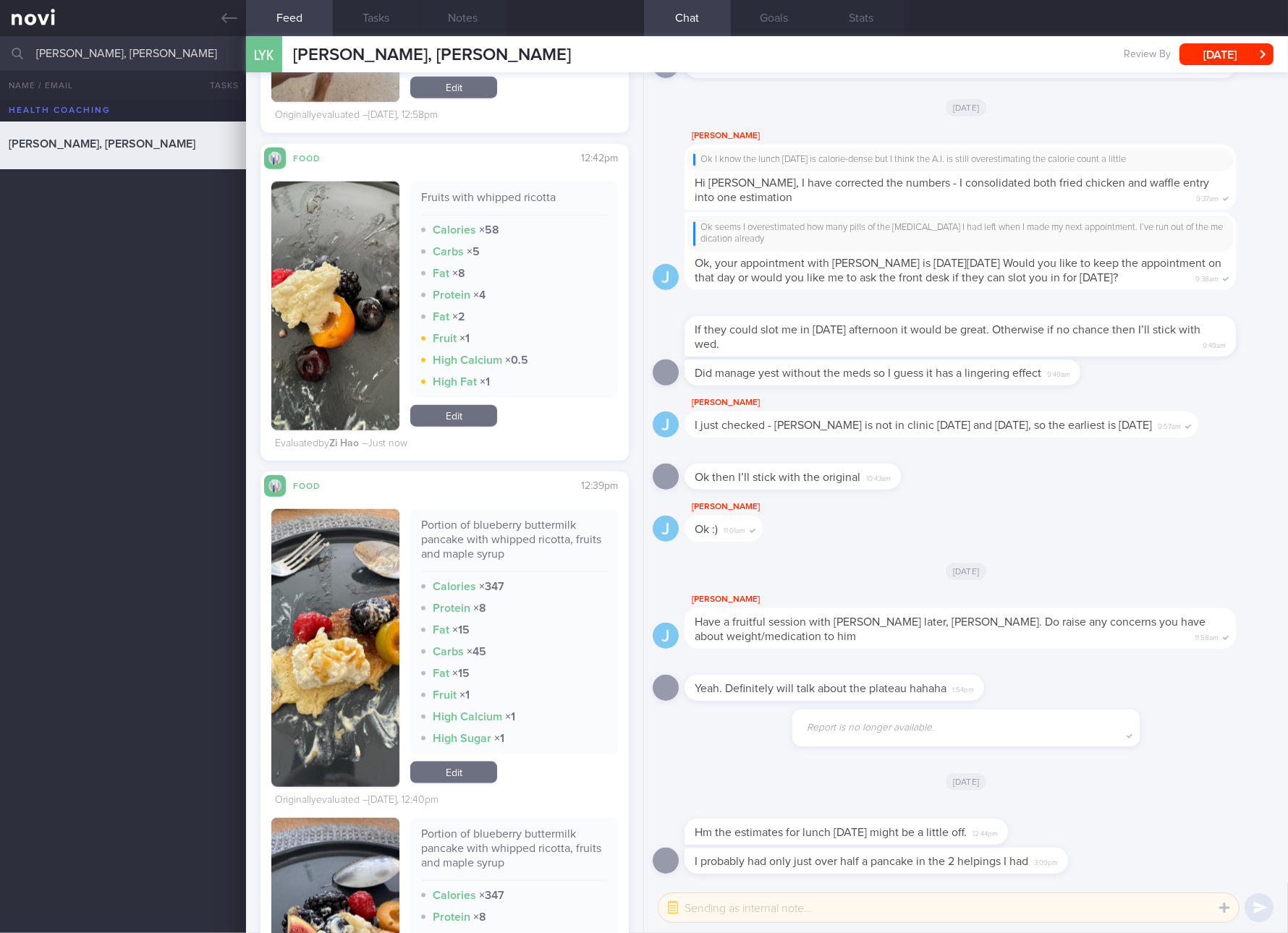
scroll to position [2170, 0]
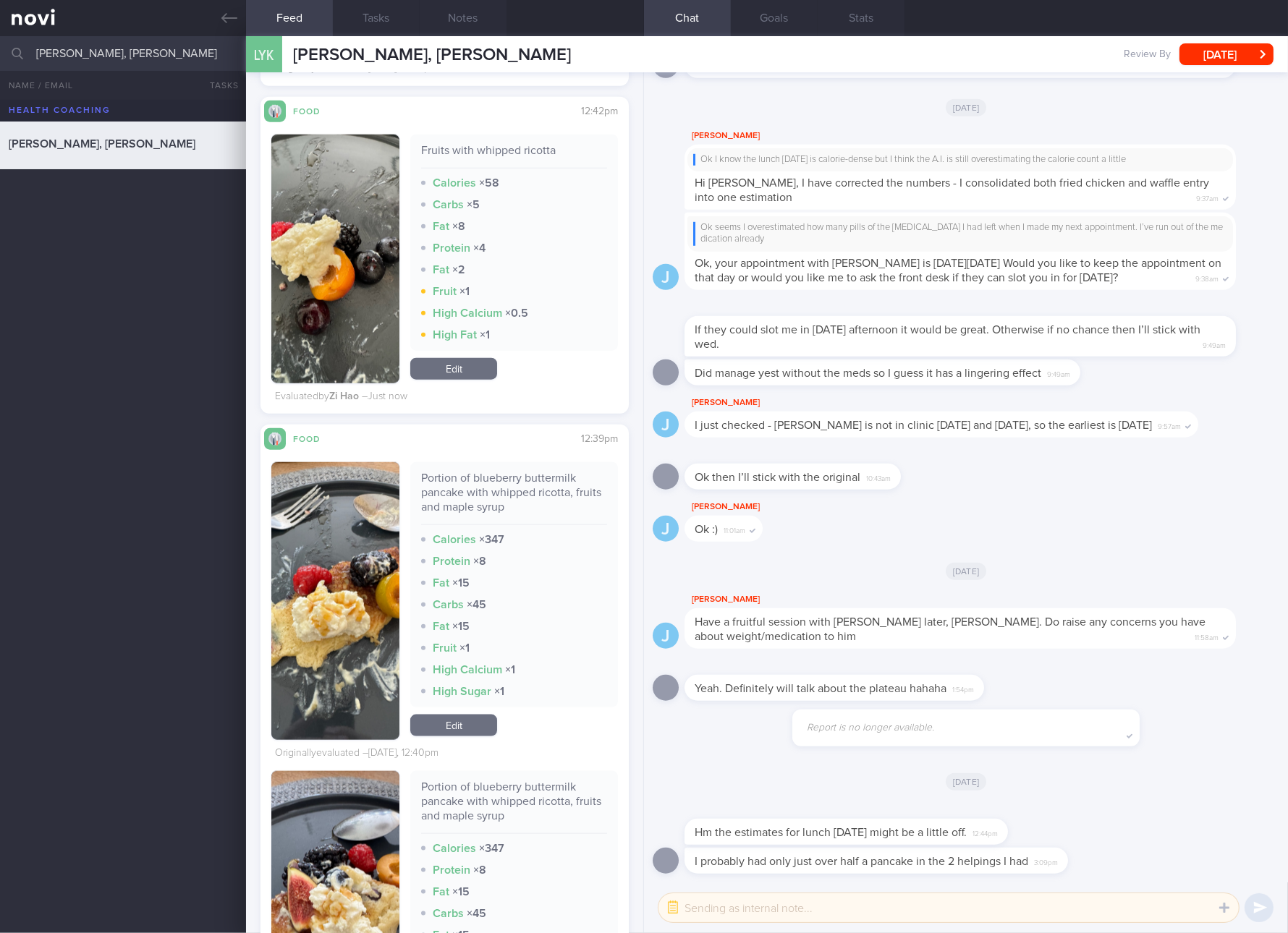
click at [471, 736] on link "Edit" at bounding box center [454, 725] width 87 height 22
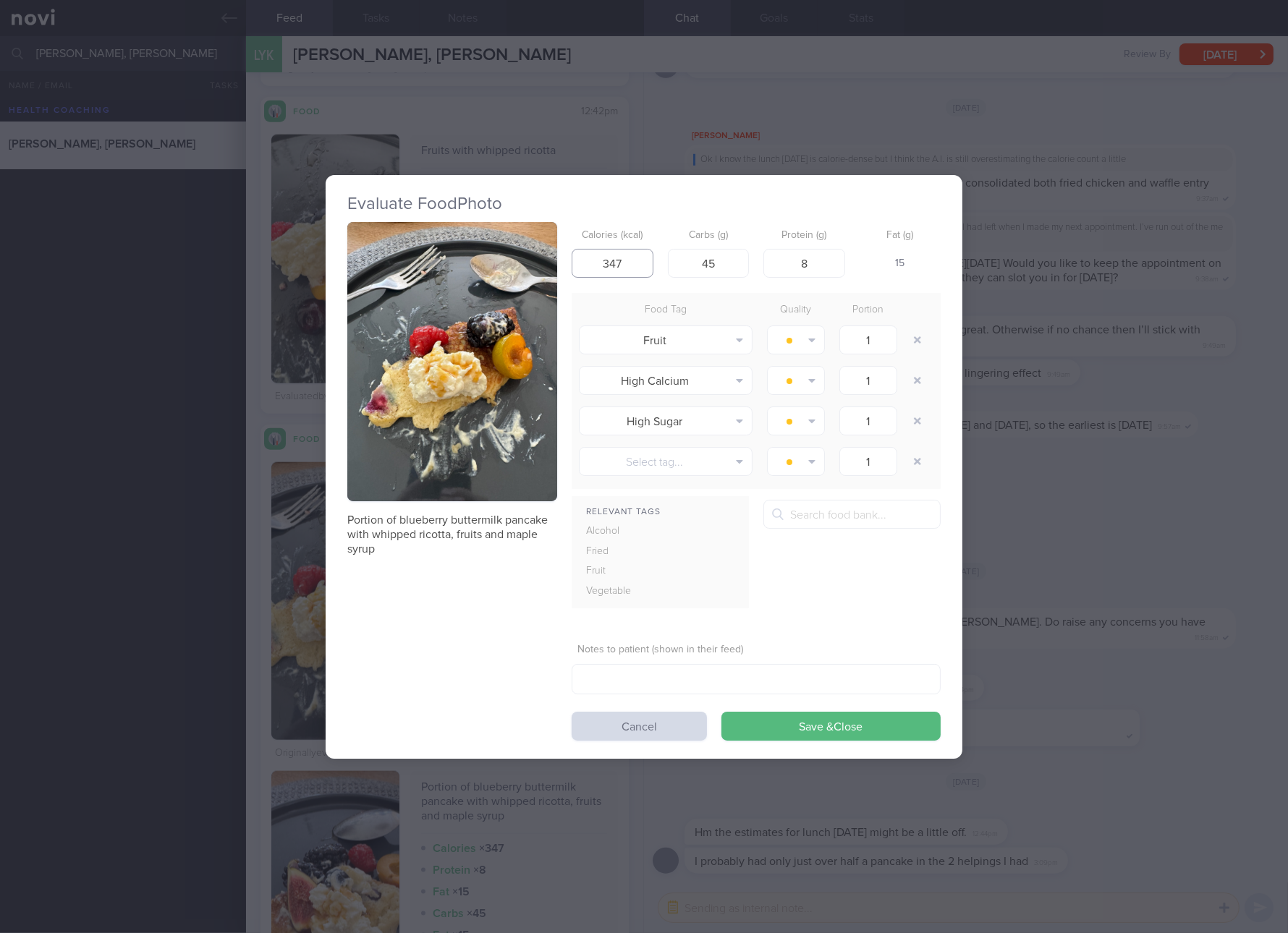
click at [596, 267] on input "347" at bounding box center [612, 263] width 82 height 29
type input "162"
type input "25"
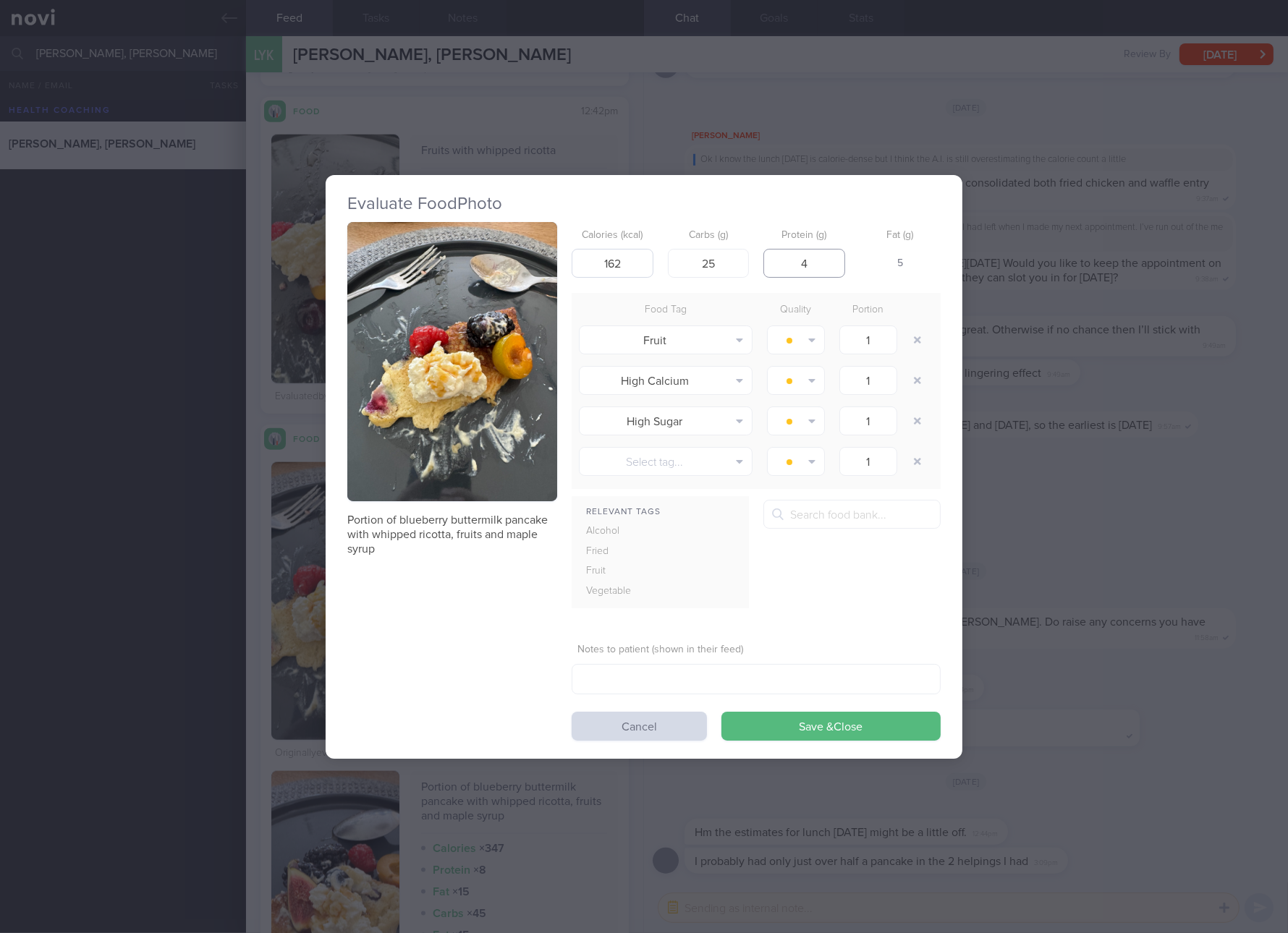
type input "4"
click at [721, 712] on button "Save & Close" at bounding box center [831, 726] width 220 height 29
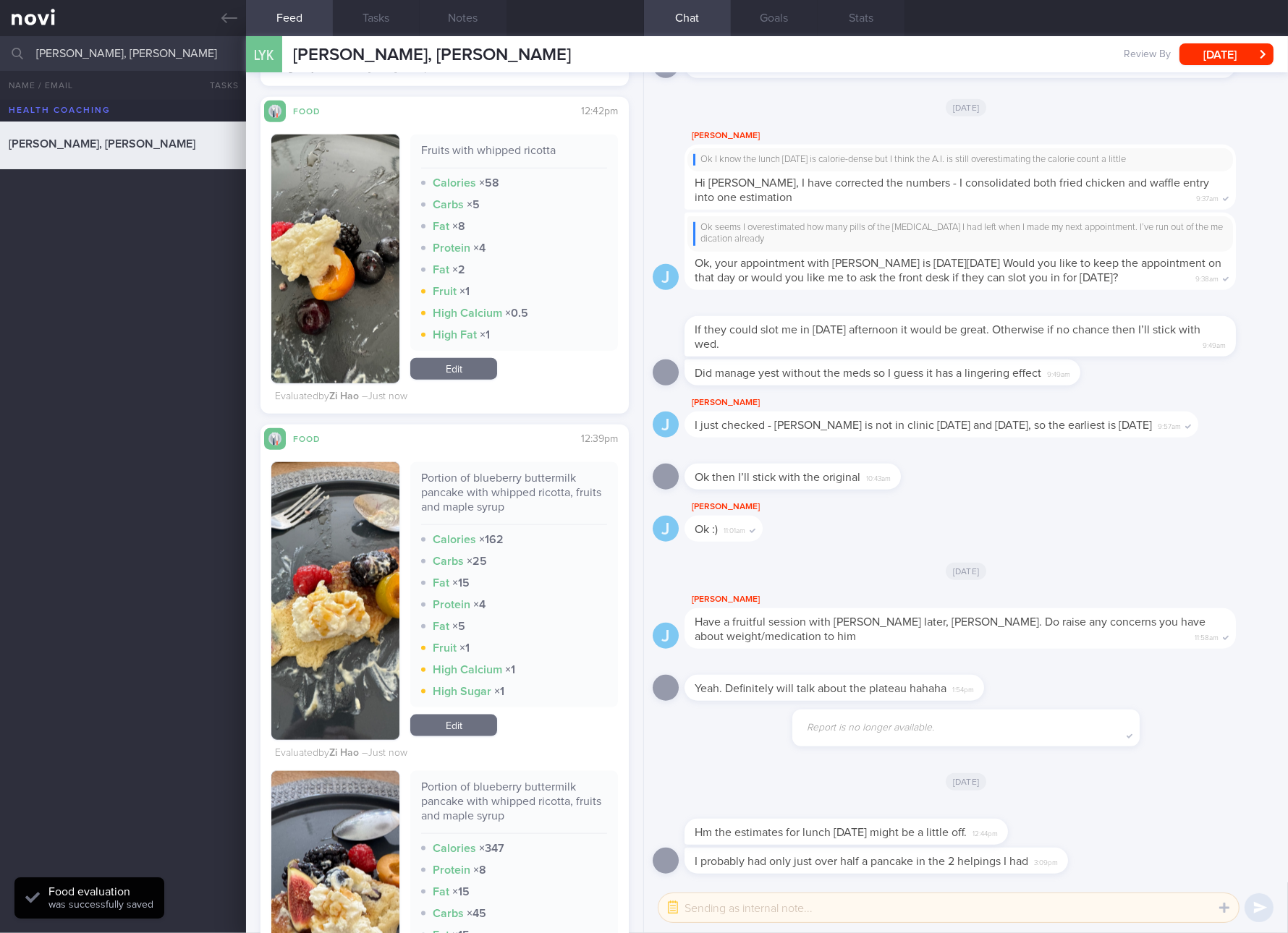
scroll to position [2713, 0]
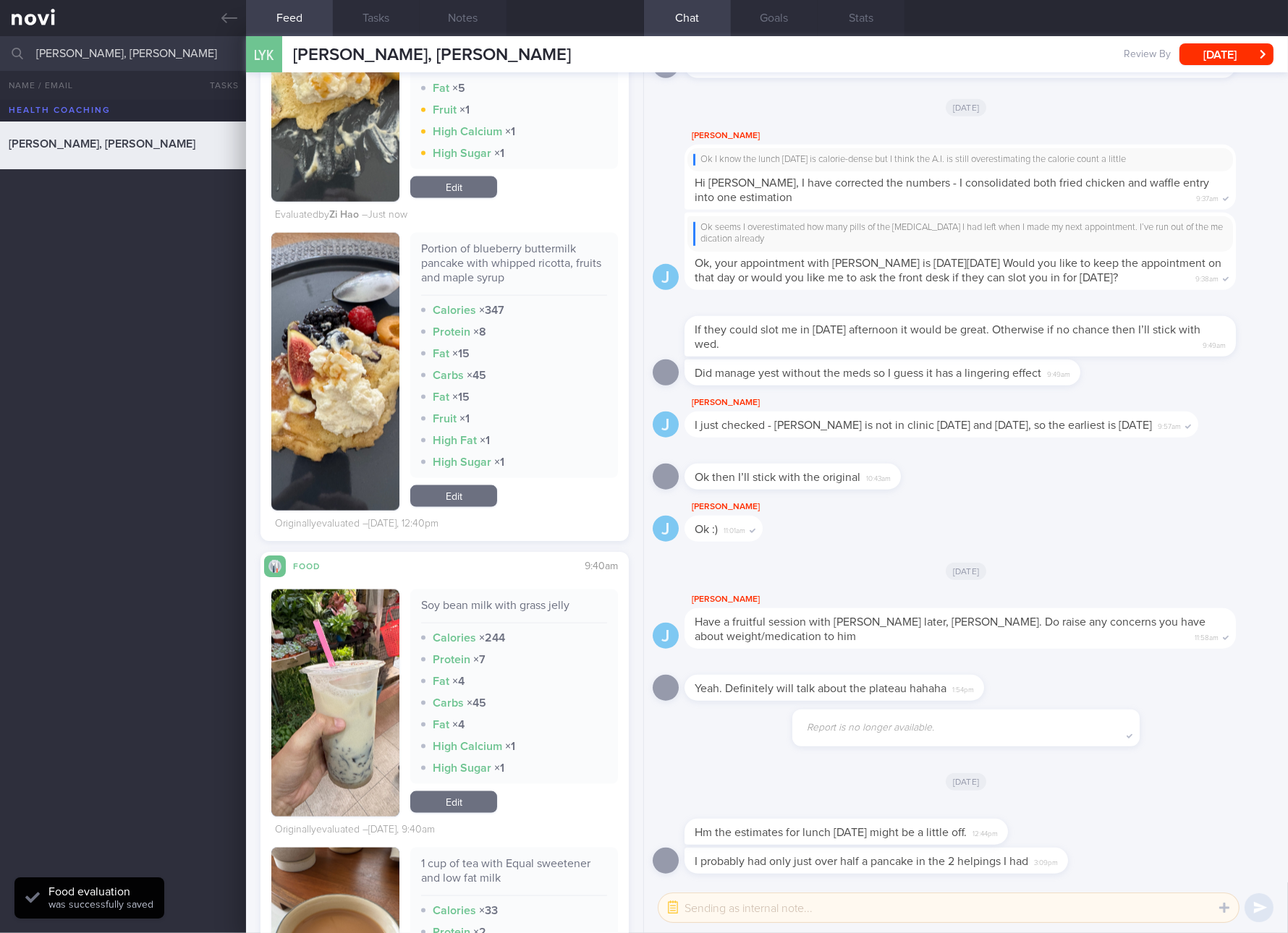
click at [447, 497] on link "Edit" at bounding box center [454, 496] width 87 height 22
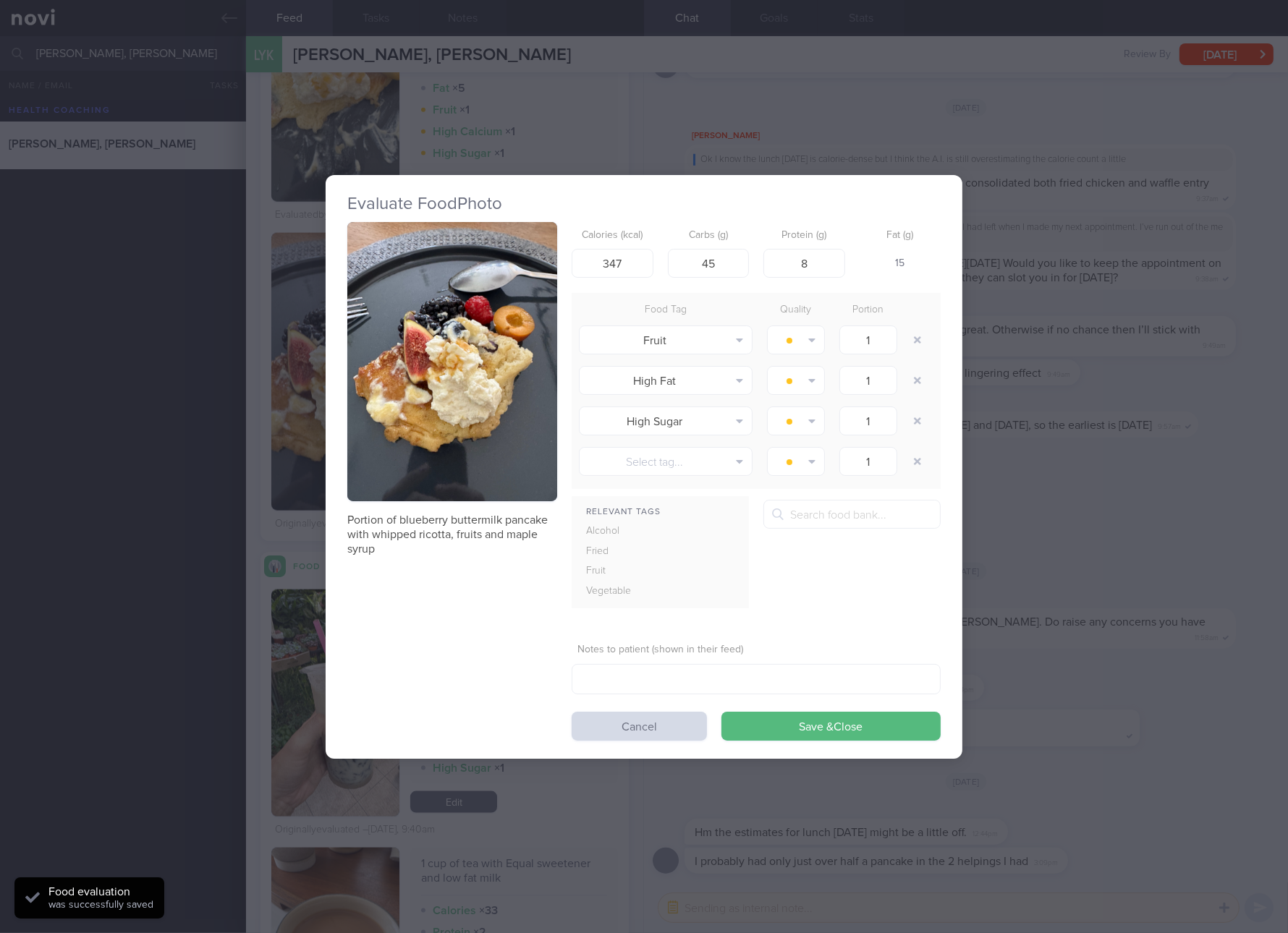
click at [521, 416] on button "button" at bounding box center [452, 362] width 210 height 280
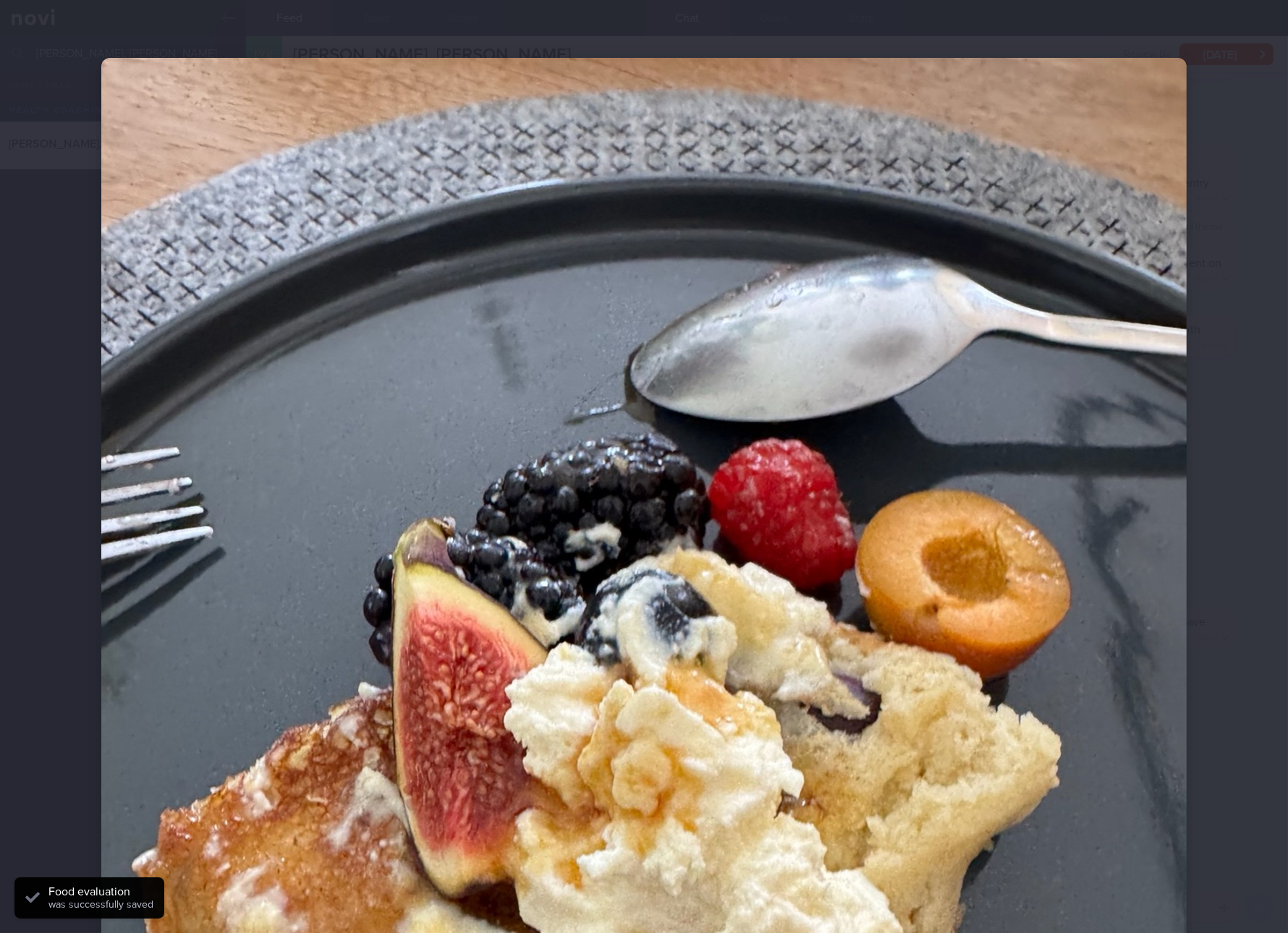
drag, startPoint x: 837, startPoint y: 604, endPoint x: 780, endPoint y: 600, distance: 57.1
click at [837, 604] on img at bounding box center [644, 781] width 1086 height 1446
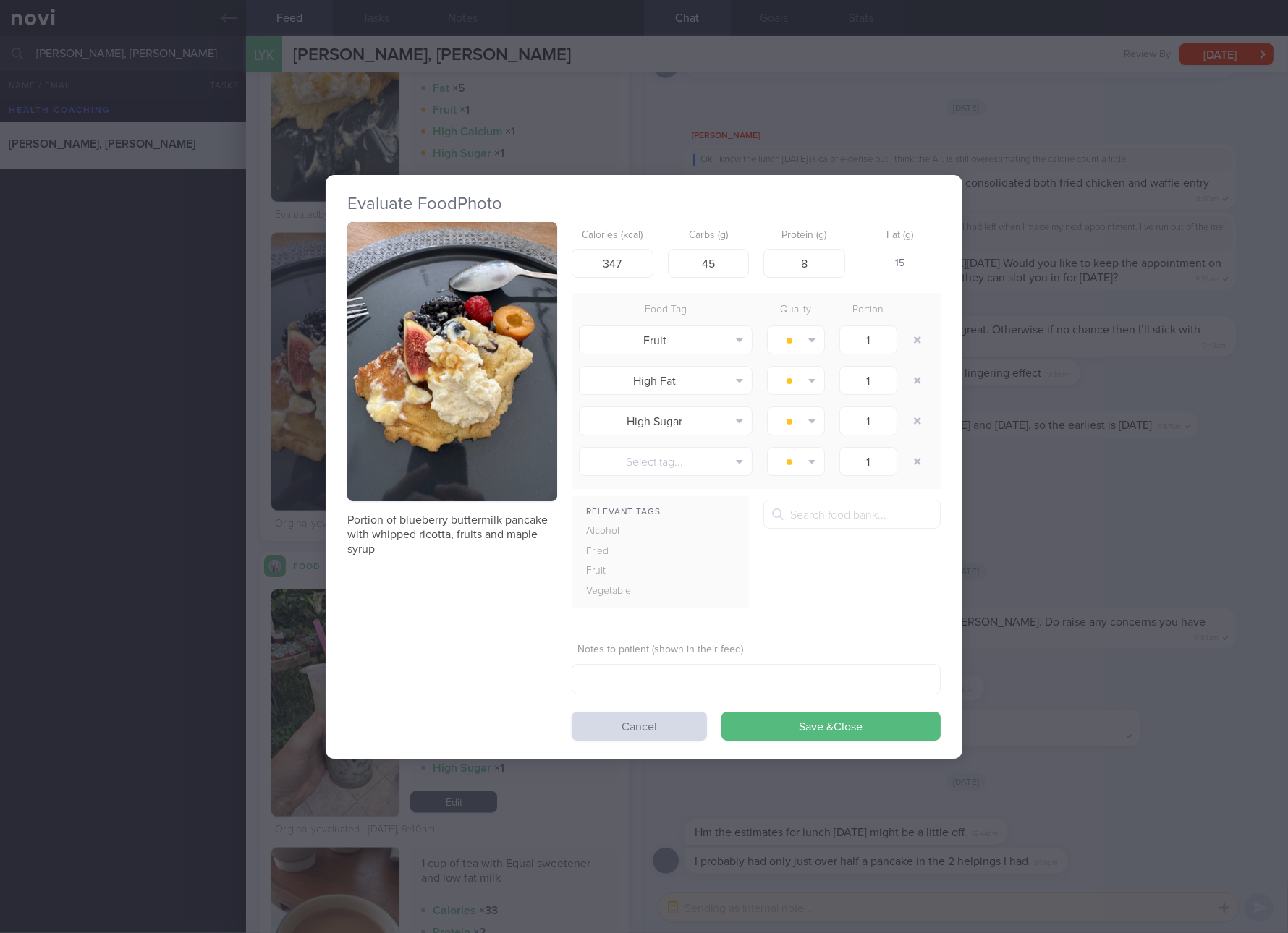
click at [441, 539] on p "Portion of blueberry buttermilk pancake with whipped ricotta, fruits and maple …" at bounding box center [452, 535] width 210 height 44
copy div "Portion of blueberry buttermilk pancake with whipped ricotta, fruits and maple …"
click at [1195, 582] on div "Evaluate Food Photo Portion of blueberry buttermilk pancake with whipped ricott…" at bounding box center [644, 466] width 1288 height 933
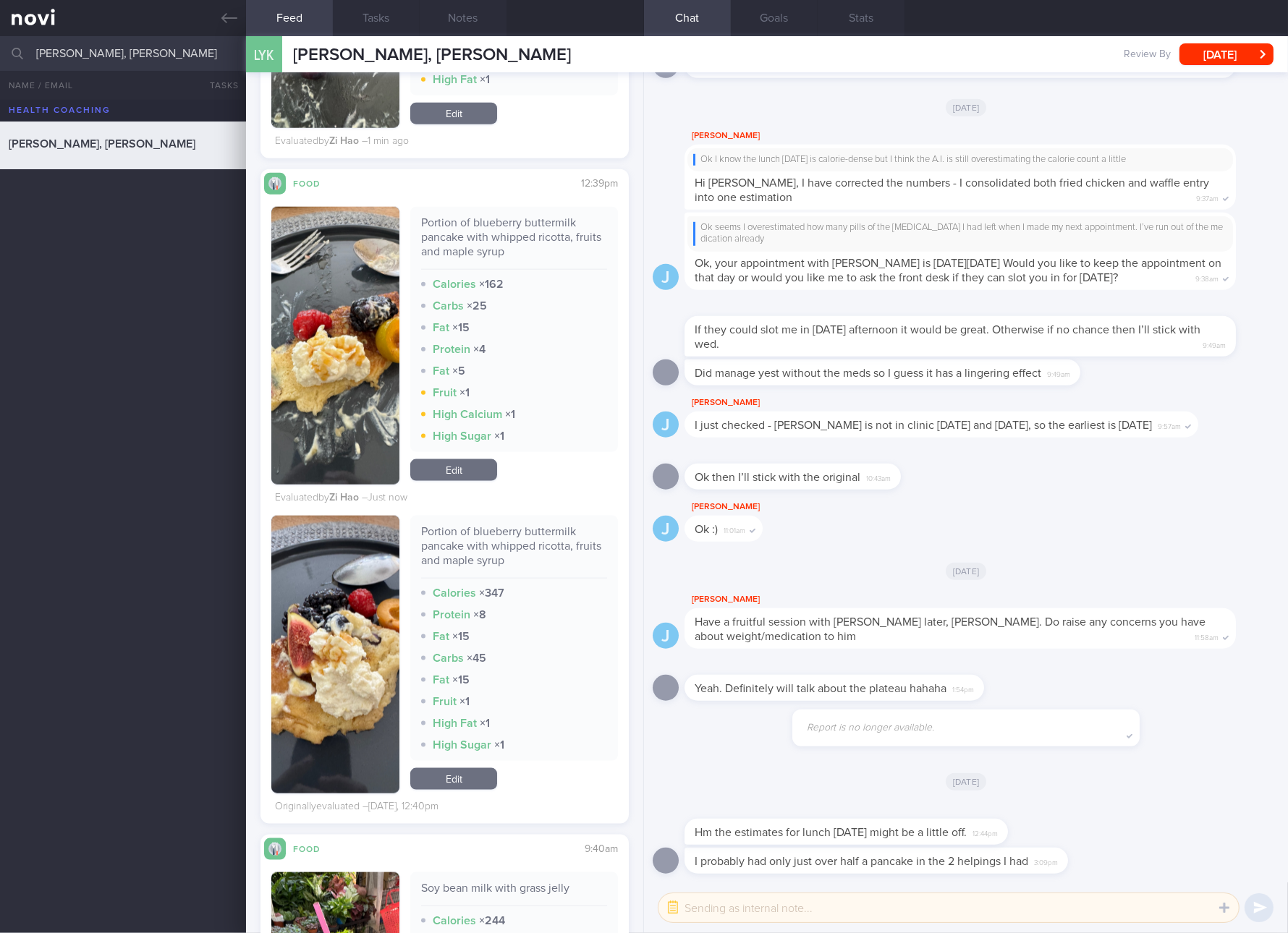
scroll to position [2170, 0]
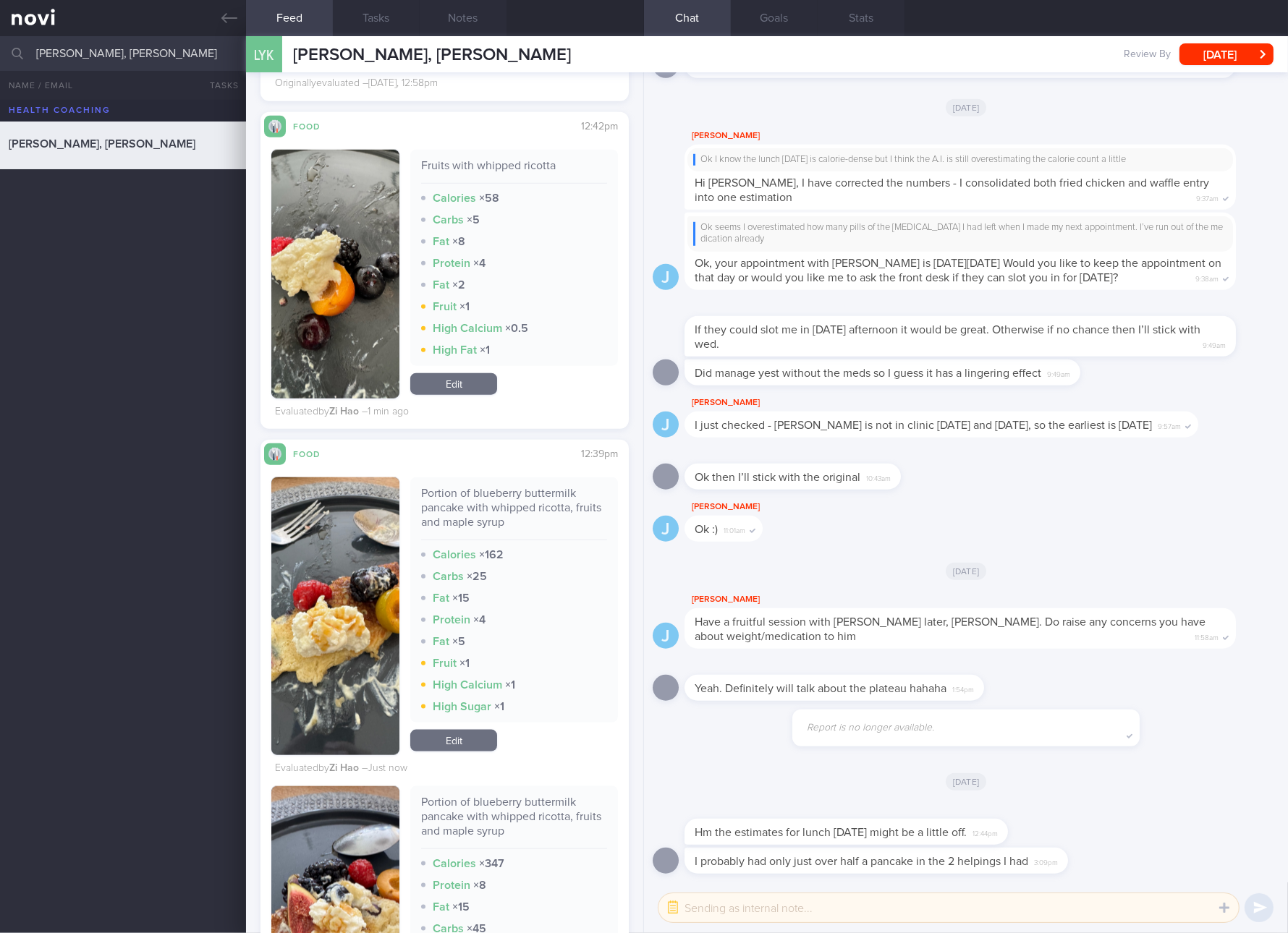
click at [457, 376] on link "Edit" at bounding box center [454, 384] width 87 height 22
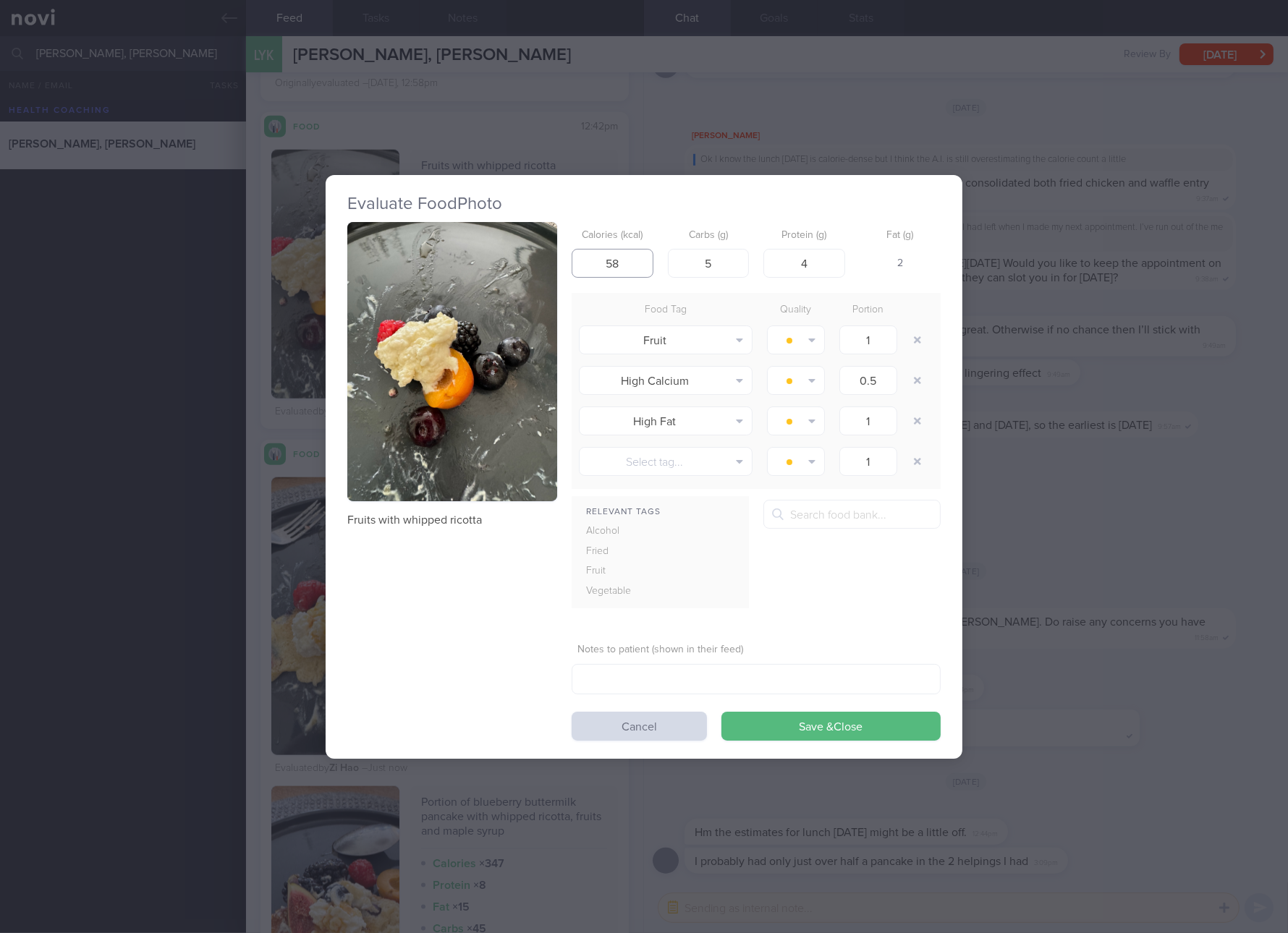
click at [620, 265] on input "58" at bounding box center [612, 263] width 82 height 29
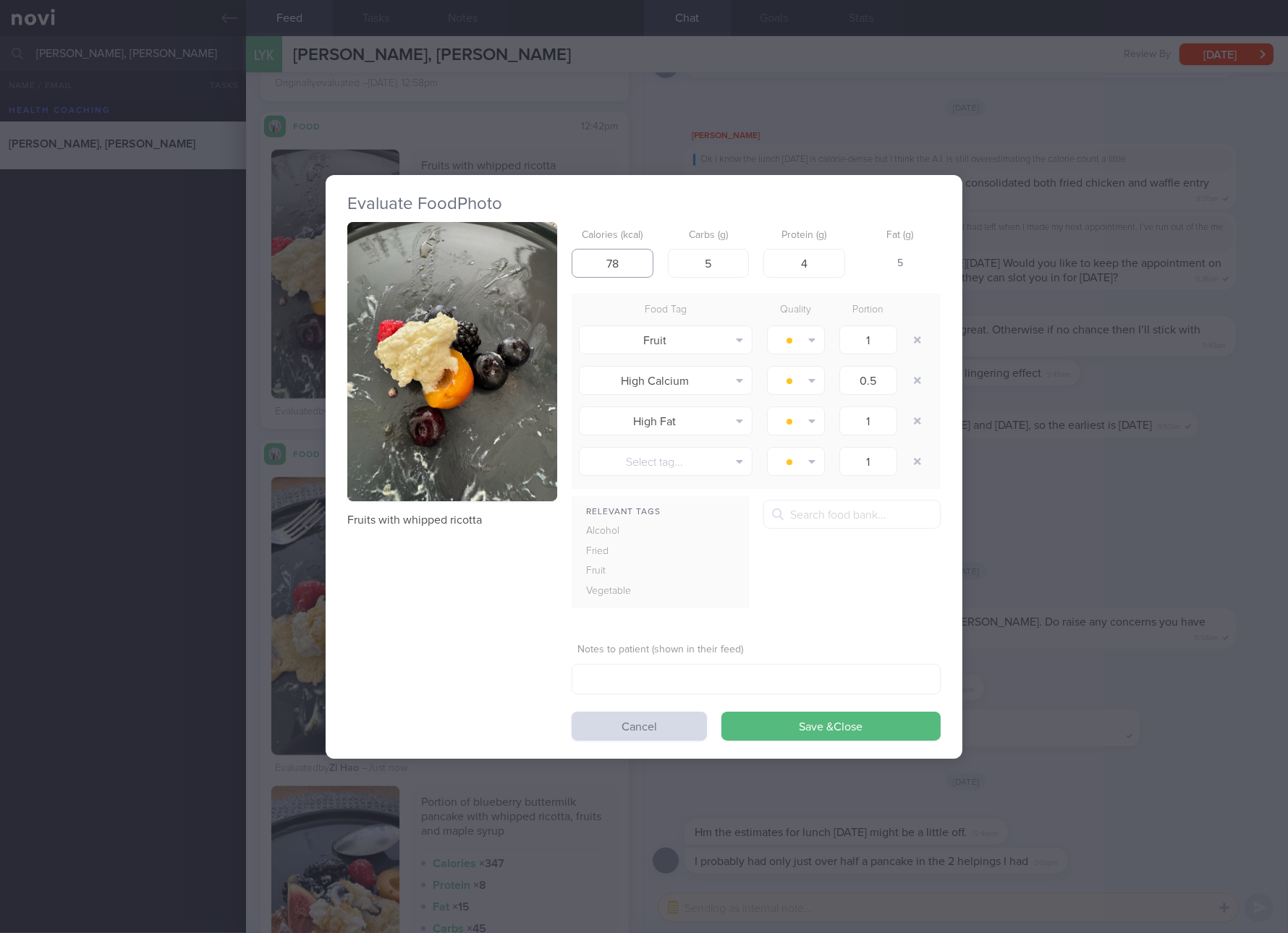
type input "78"
type input "6"
type input "3"
type input "4"
type input "3"
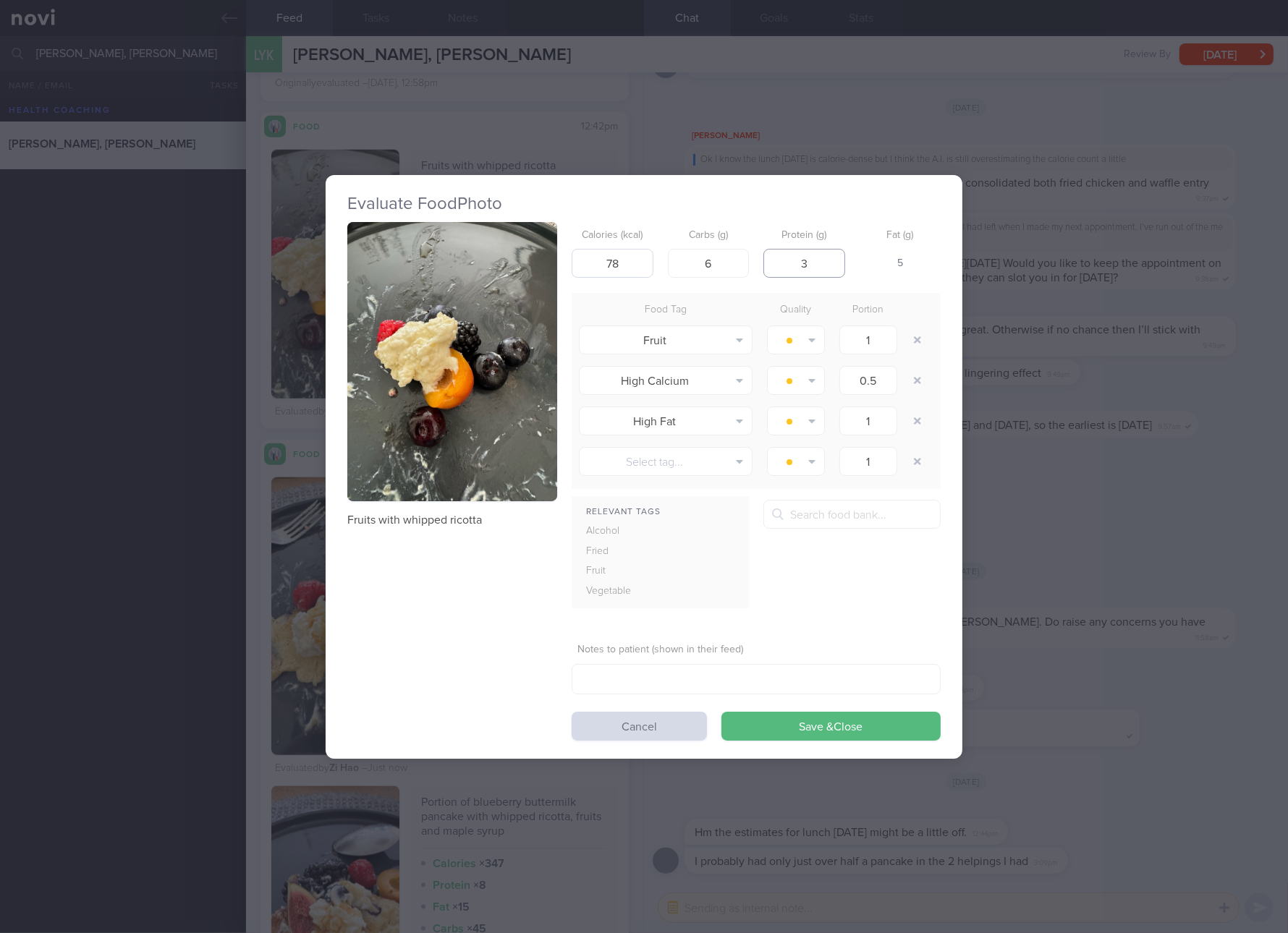
click at [721, 712] on button "Save & Close" at bounding box center [831, 726] width 220 height 29
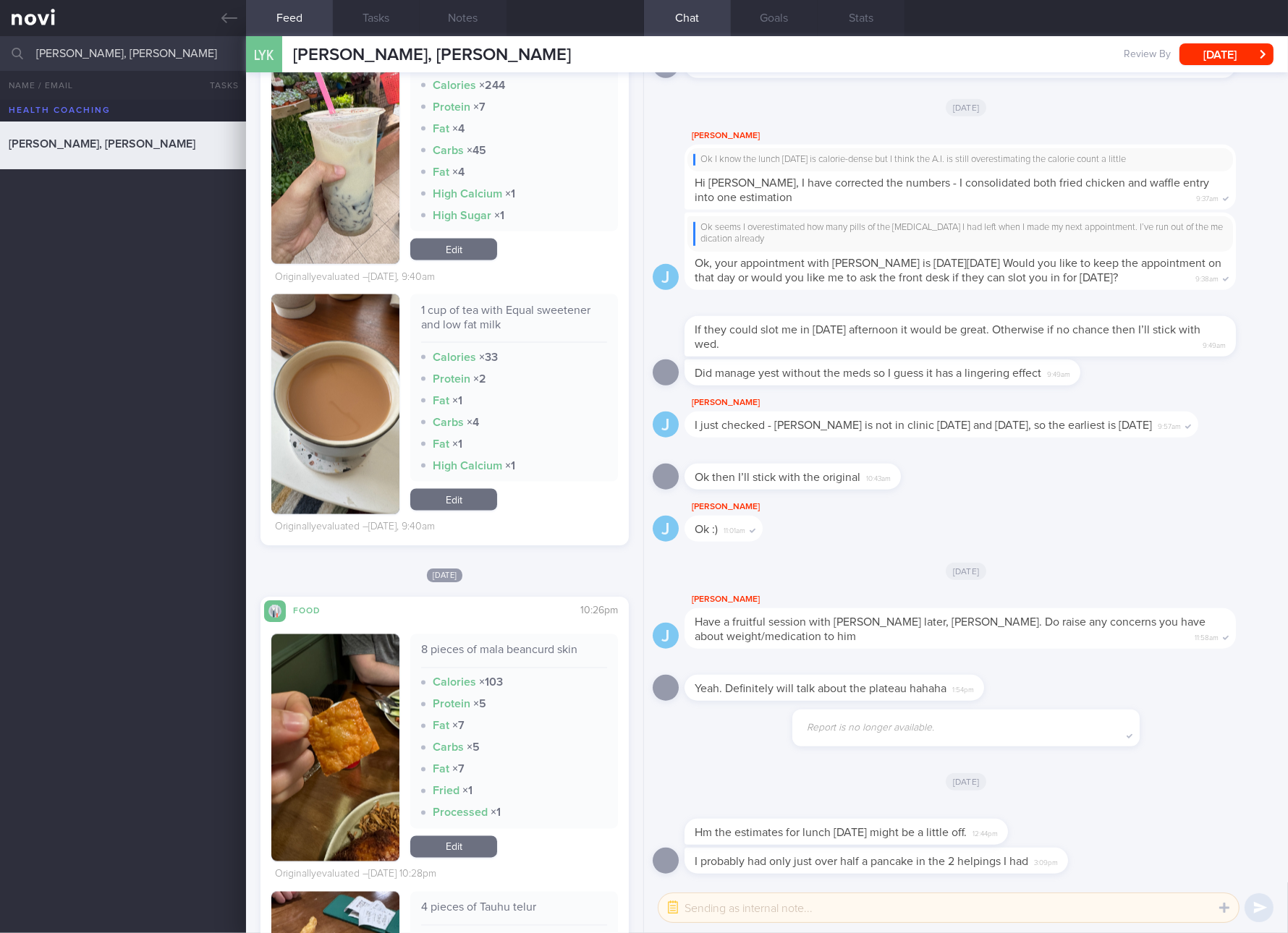
scroll to position [3526, 0]
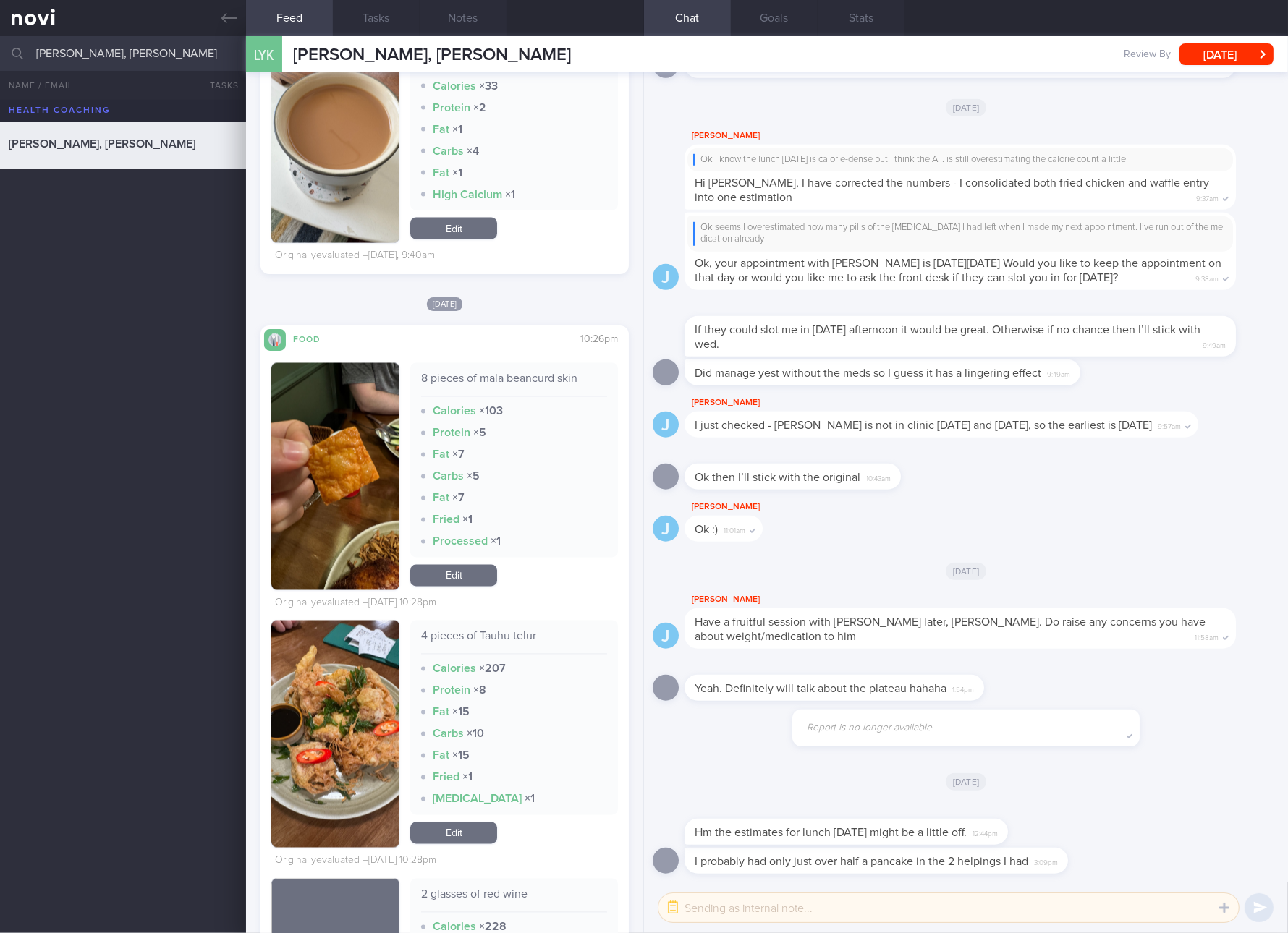
click at [917, 802] on div at bounding box center [868, 810] width 366 height 17
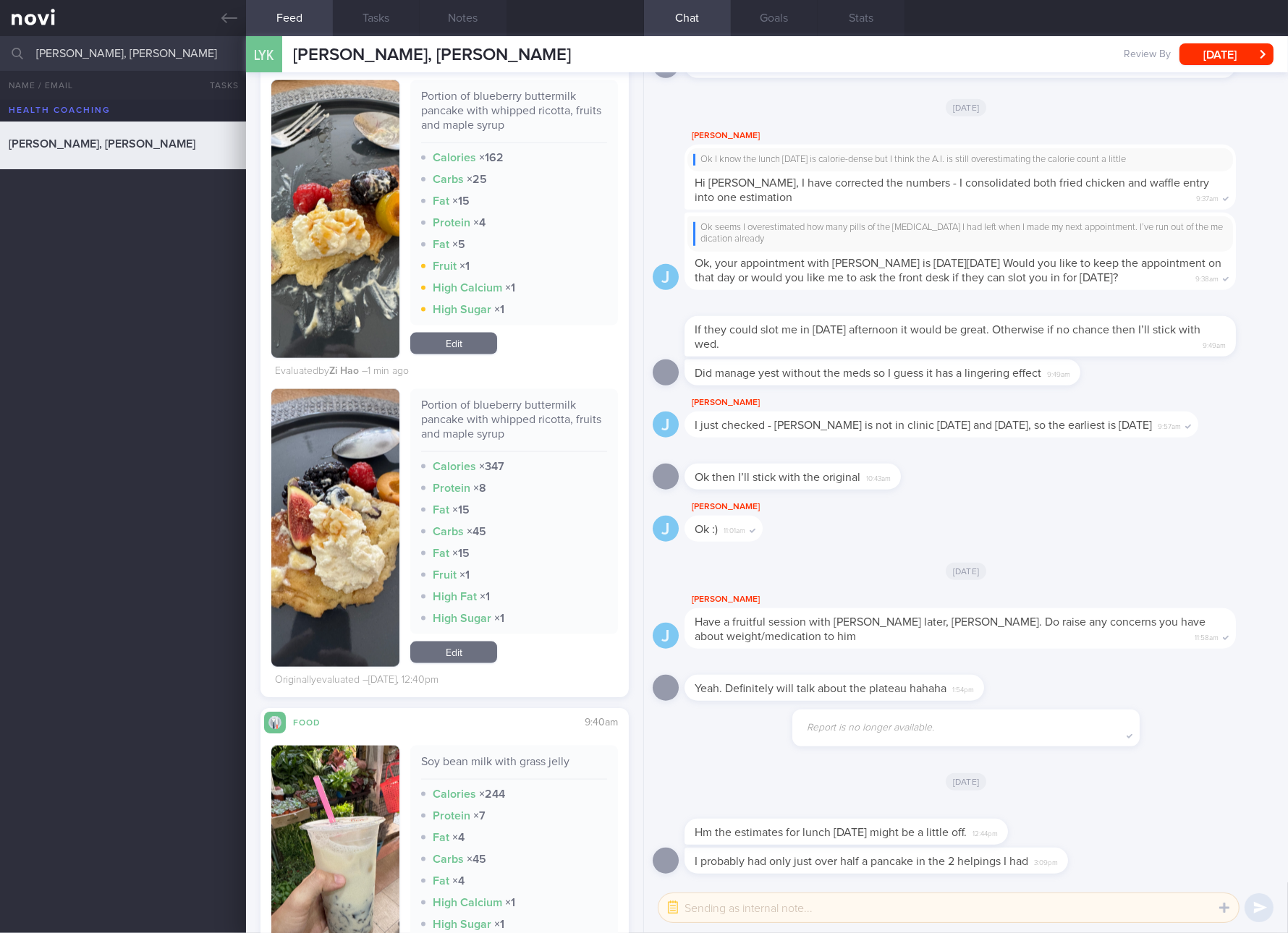
scroll to position [2441, 0]
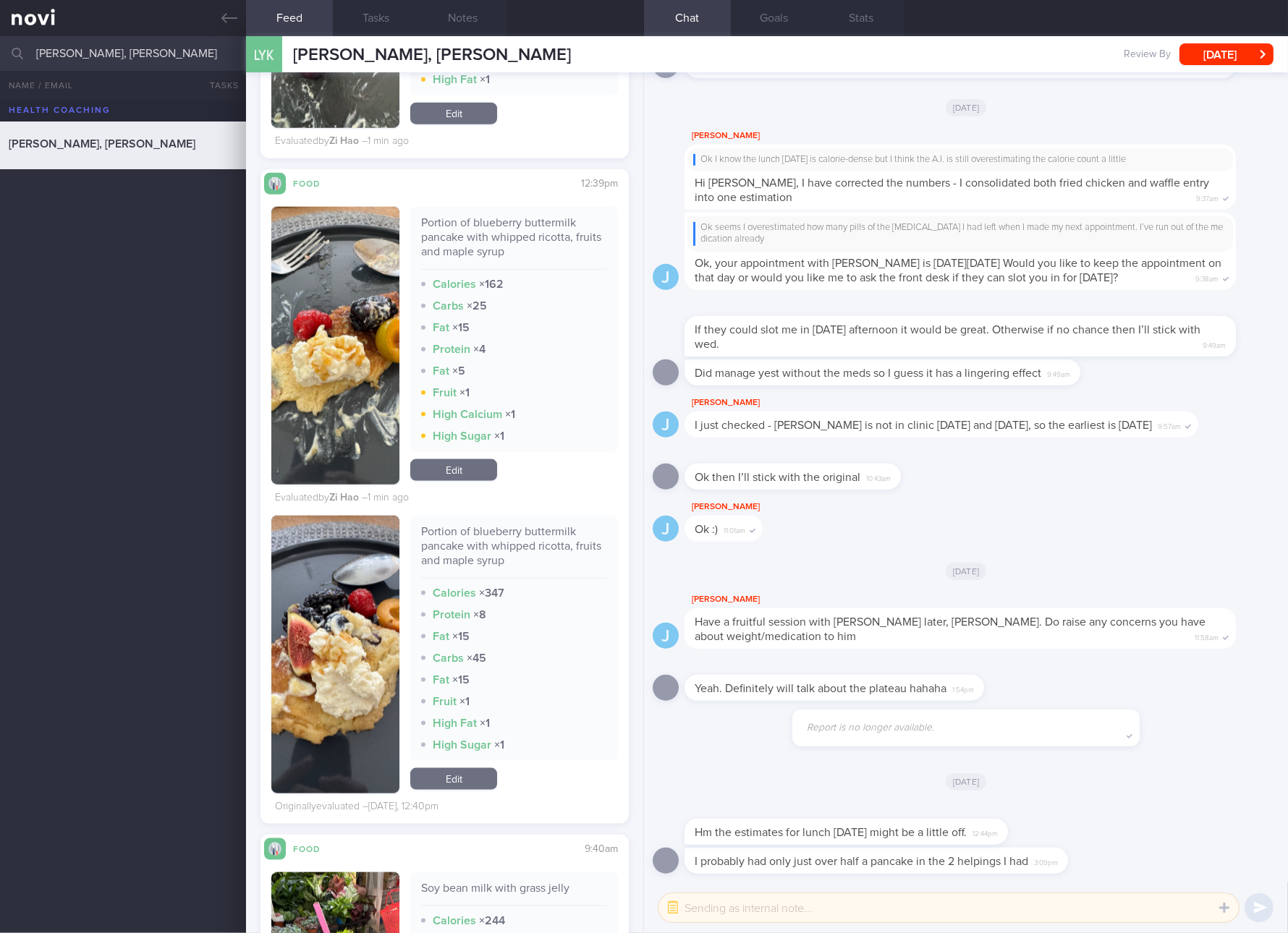
drag, startPoint x: 457, startPoint y: 784, endPoint x: 457, endPoint y: 765, distance: 19.0
click at [457, 784] on link "Edit" at bounding box center [454, 779] width 87 height 22
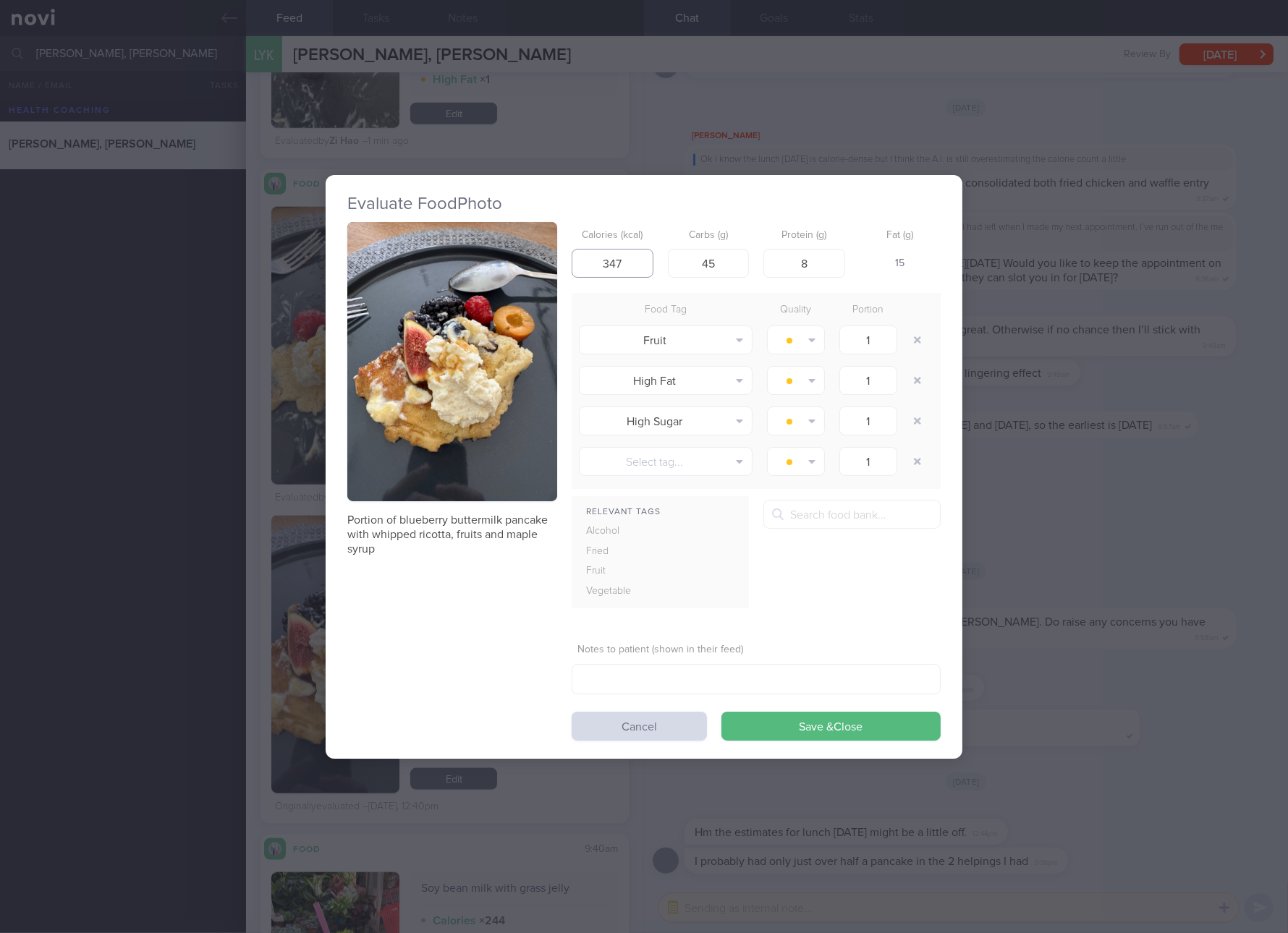
click at [604, 275] on input "347" at bounding box center [612, 263] width 82 height 29
type input "175"
type input "25"
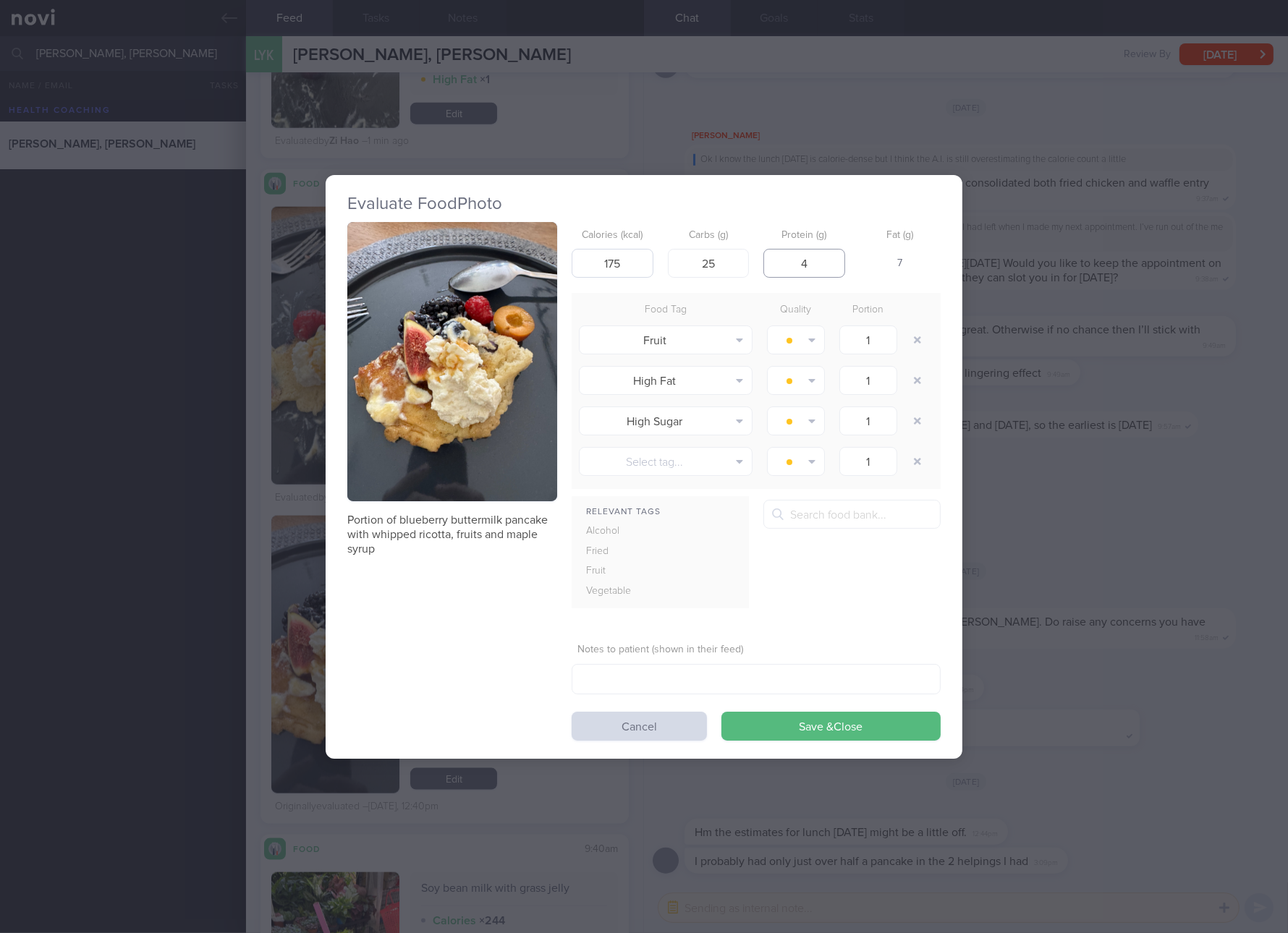
type input "4"
click at [721, 712] on button "Save & Close" at bounding box center [831, 726] width 220 height 29
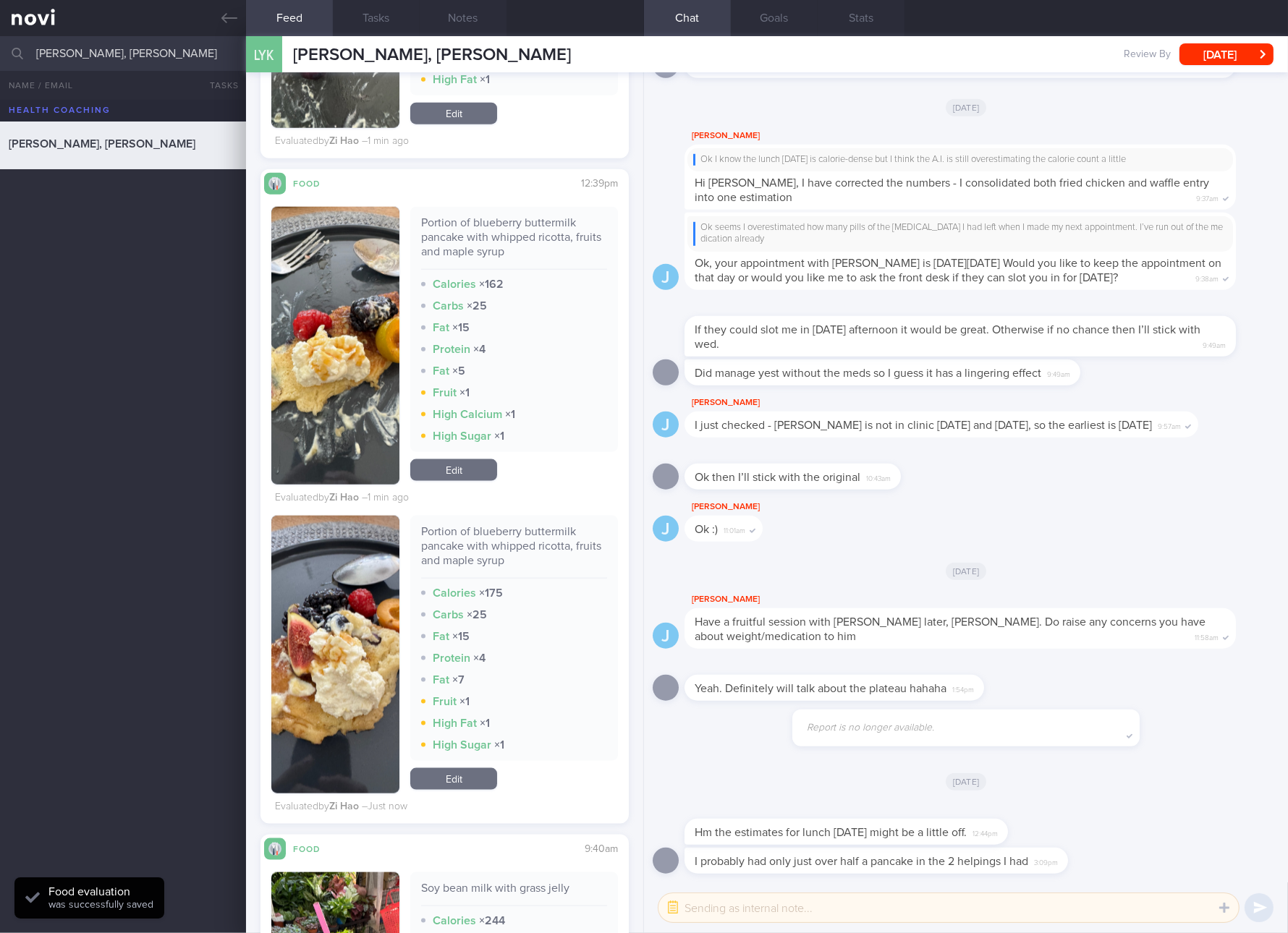
click at [479, 785] on link "Edit" at bounding box center [454, 779] width 87 height 22
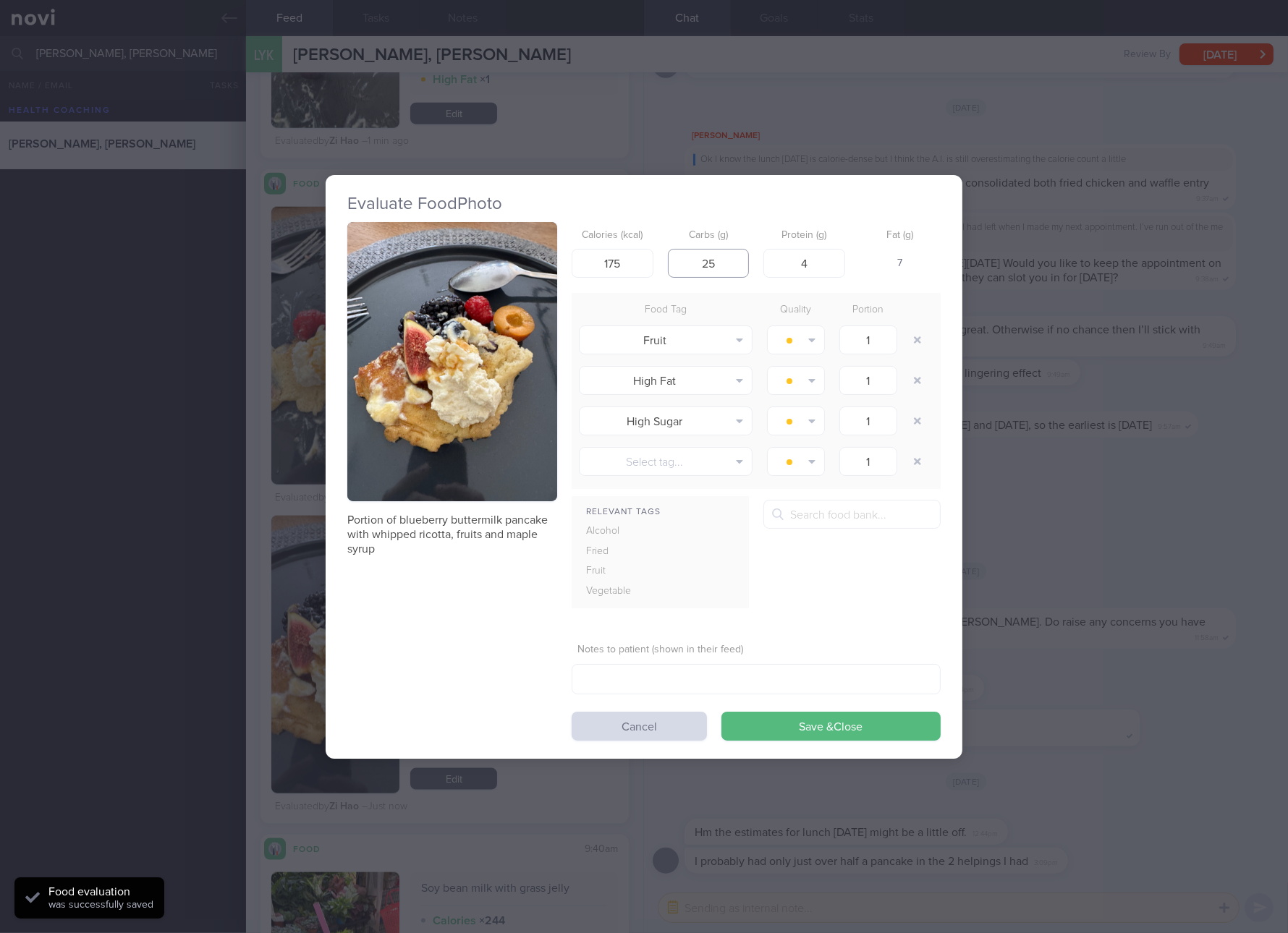
click at [736, 268] on input "25" at bounding box center [708, 263] width 82 height 29
type input "28"
click at [721, 712] on button "Save & Close" at bounding box center [831, 726] width 220 height 29
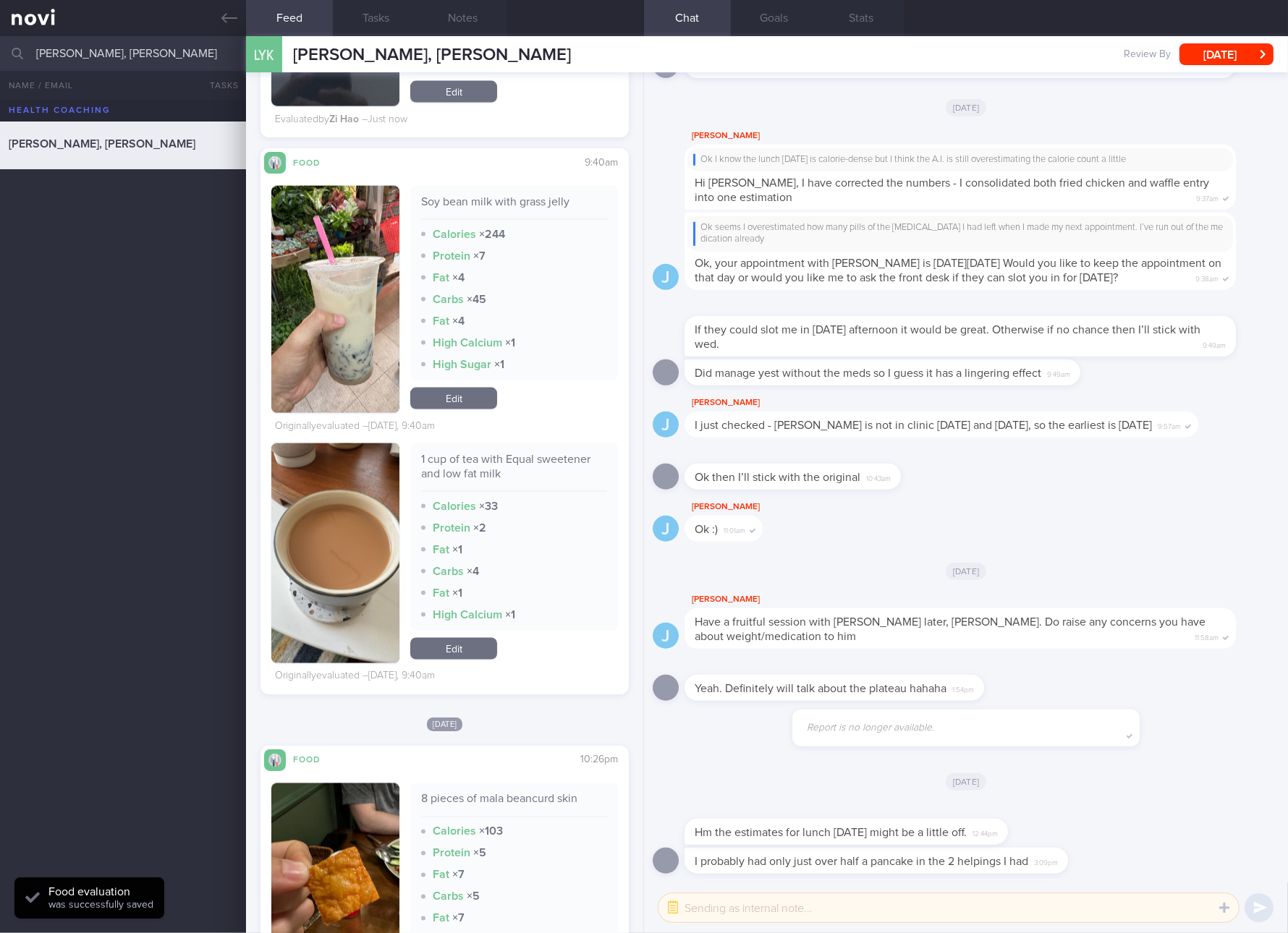
scroll to position [3526, 0]
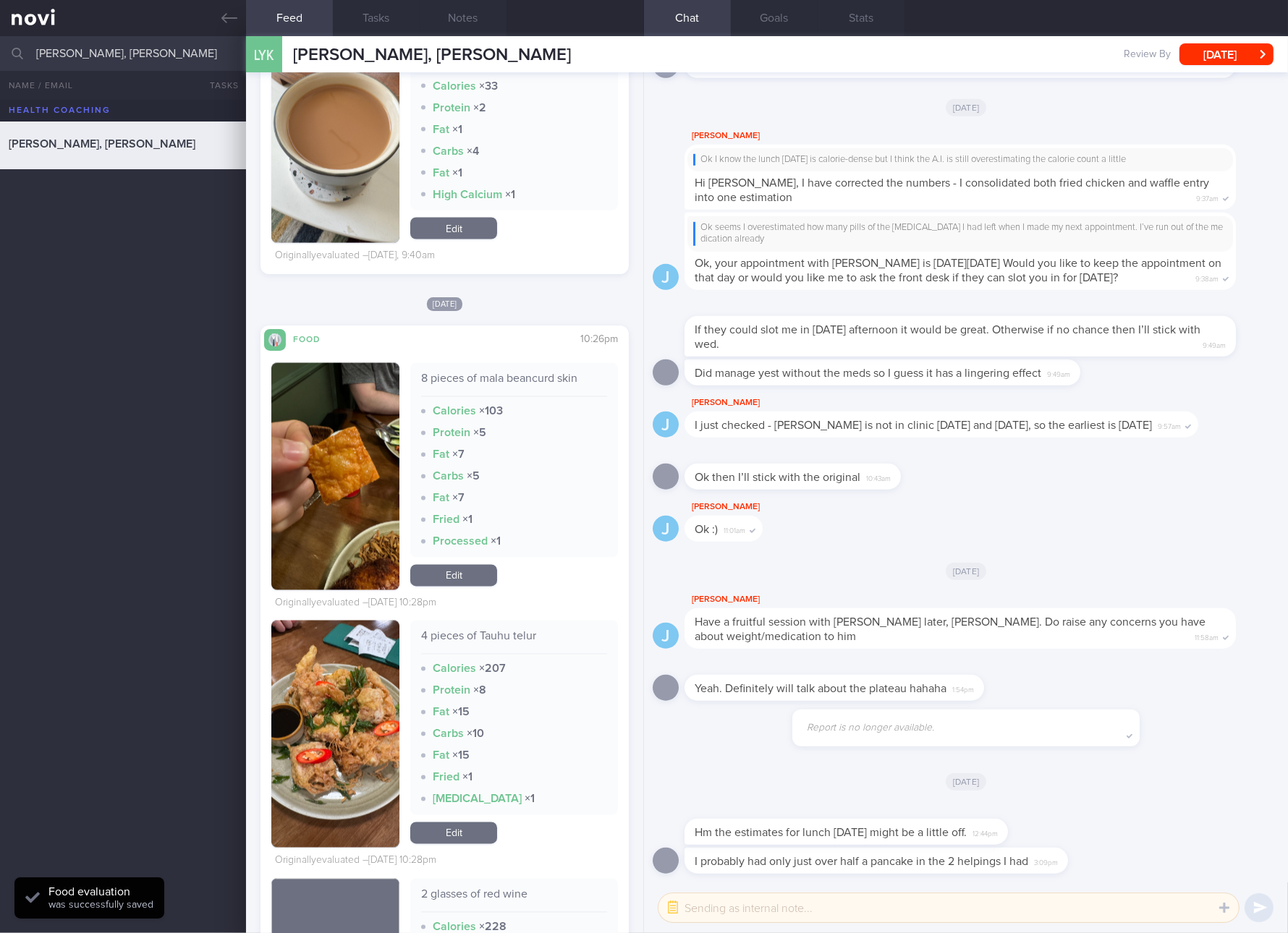
click at [486, 635] on div "4 pieces of Tauhu telur" at bounding box center [513, 642] width 186 height 25
copy div "4 pieces of Tauhu telur"
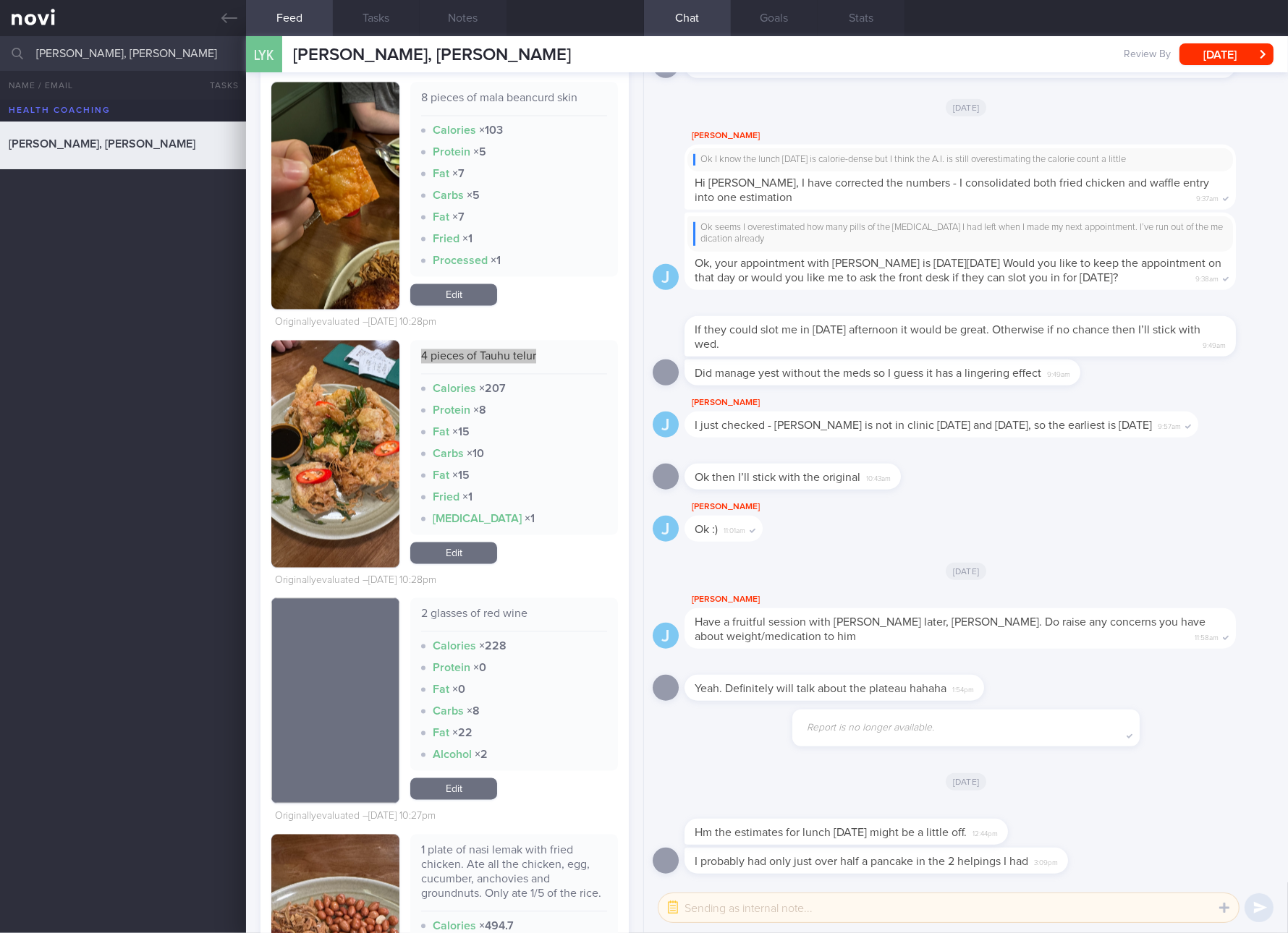
scroll to position [4068, 0]
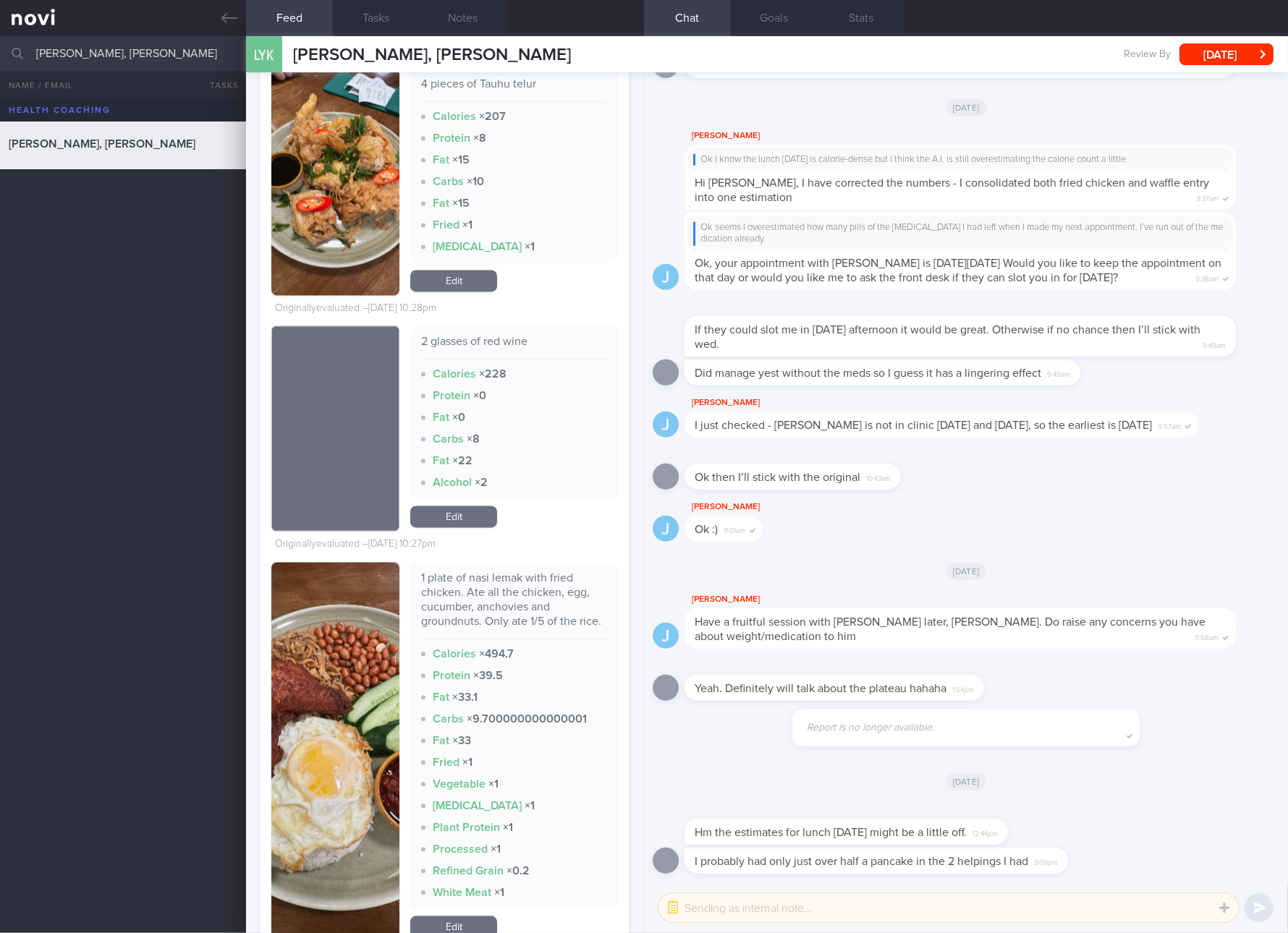
click at [533, 602] on div "1 plate of nasi lemak with fried chicken. Ate all the chicken, egg, cucumber, a…" at bounding box center [513, 605] width 186 height 69
copy div "1 plate of nasi lemak with fried chicken. Ate all the chicken, egg, cucumber, a…"
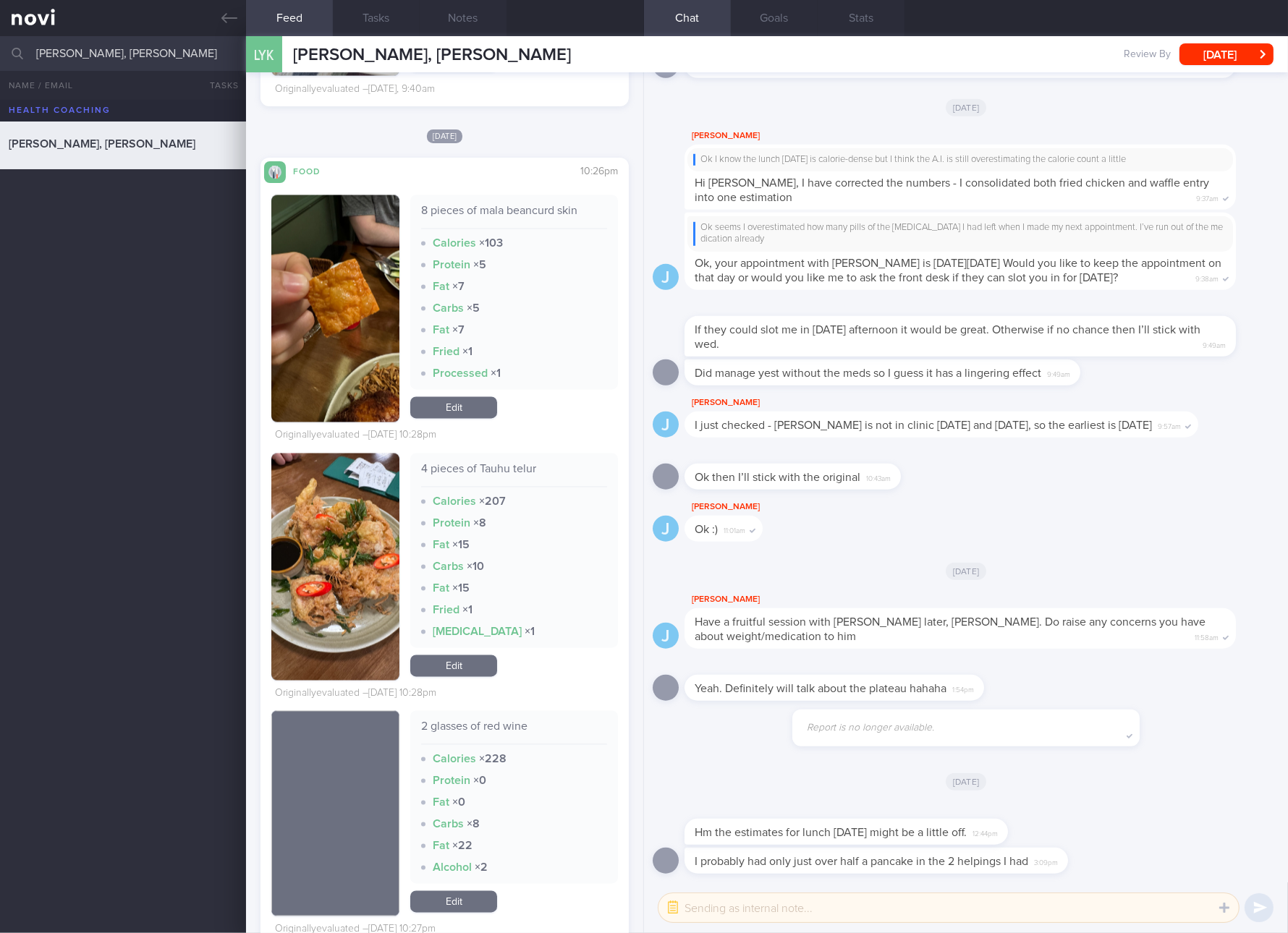
scroll to position [3796, 0]
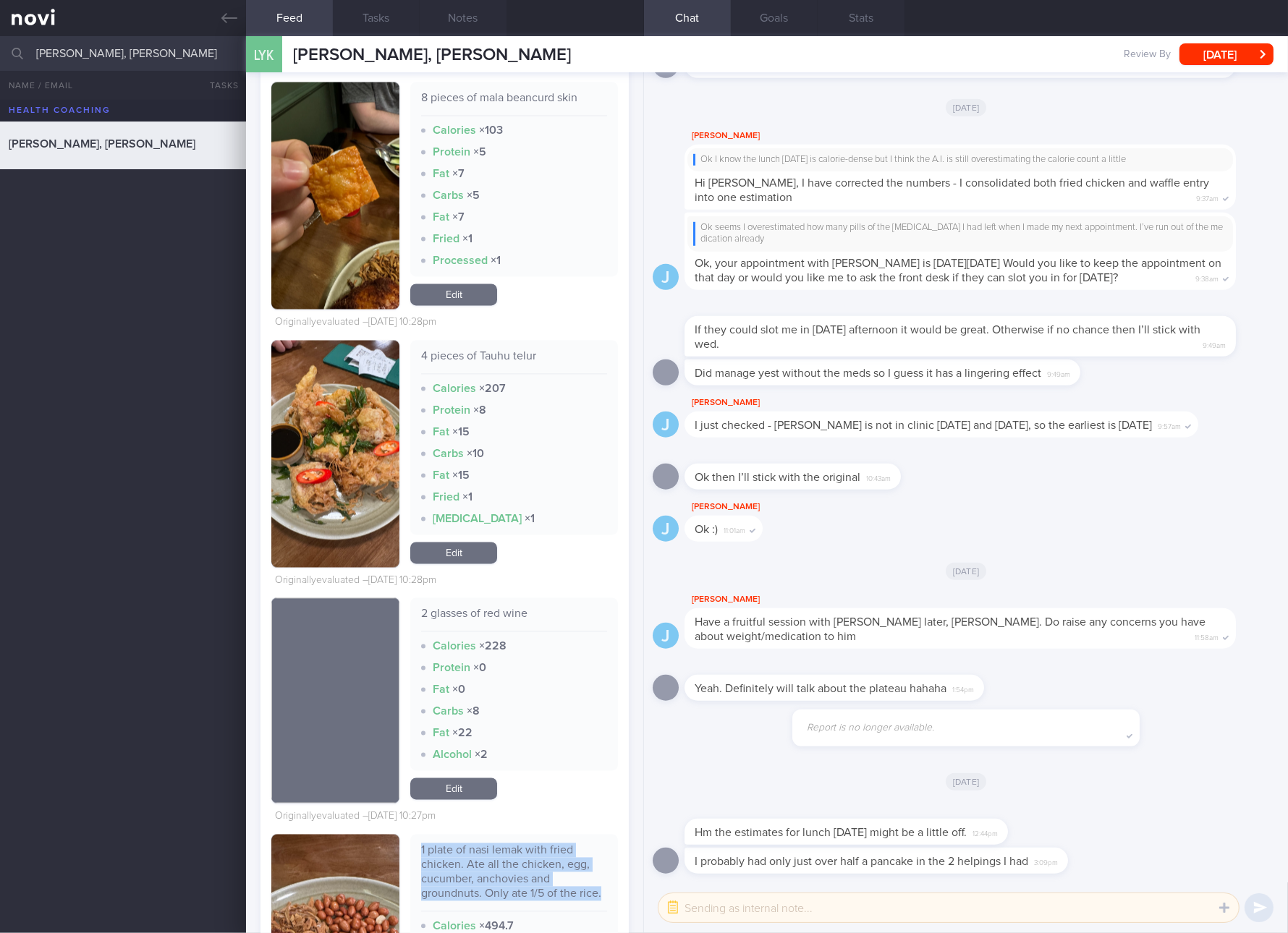
click at [460, 545] on link "Edit" at bounding box center [454, 553] width 87 height 22
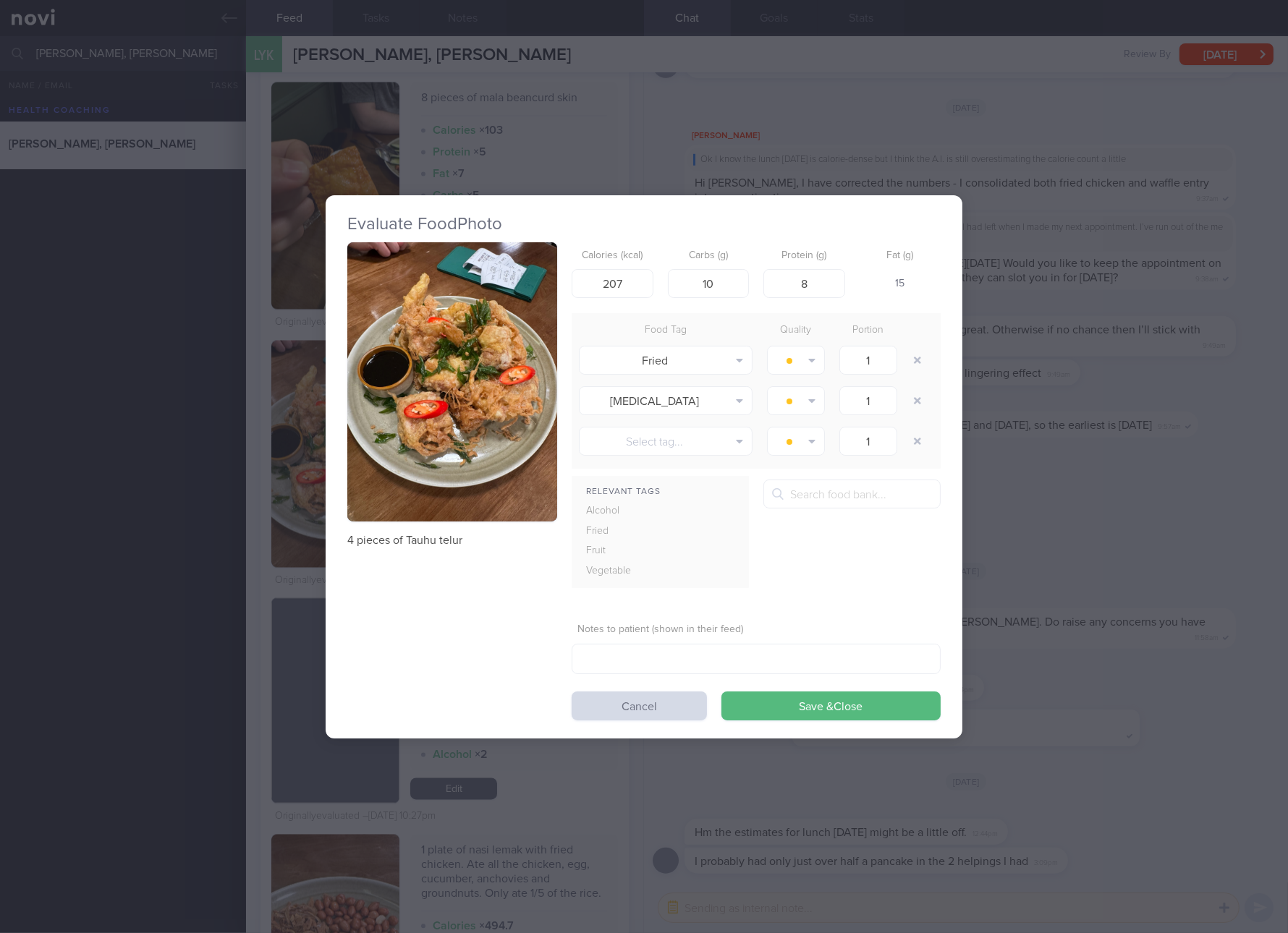
click at [1223, 513] on div "Evaluate Food Photo 4 pieces of Tauhu telur Calories (kcal) 207 Carbs (g) 10 Pr…" at bounding box center [644, 466] width 1288 height 933
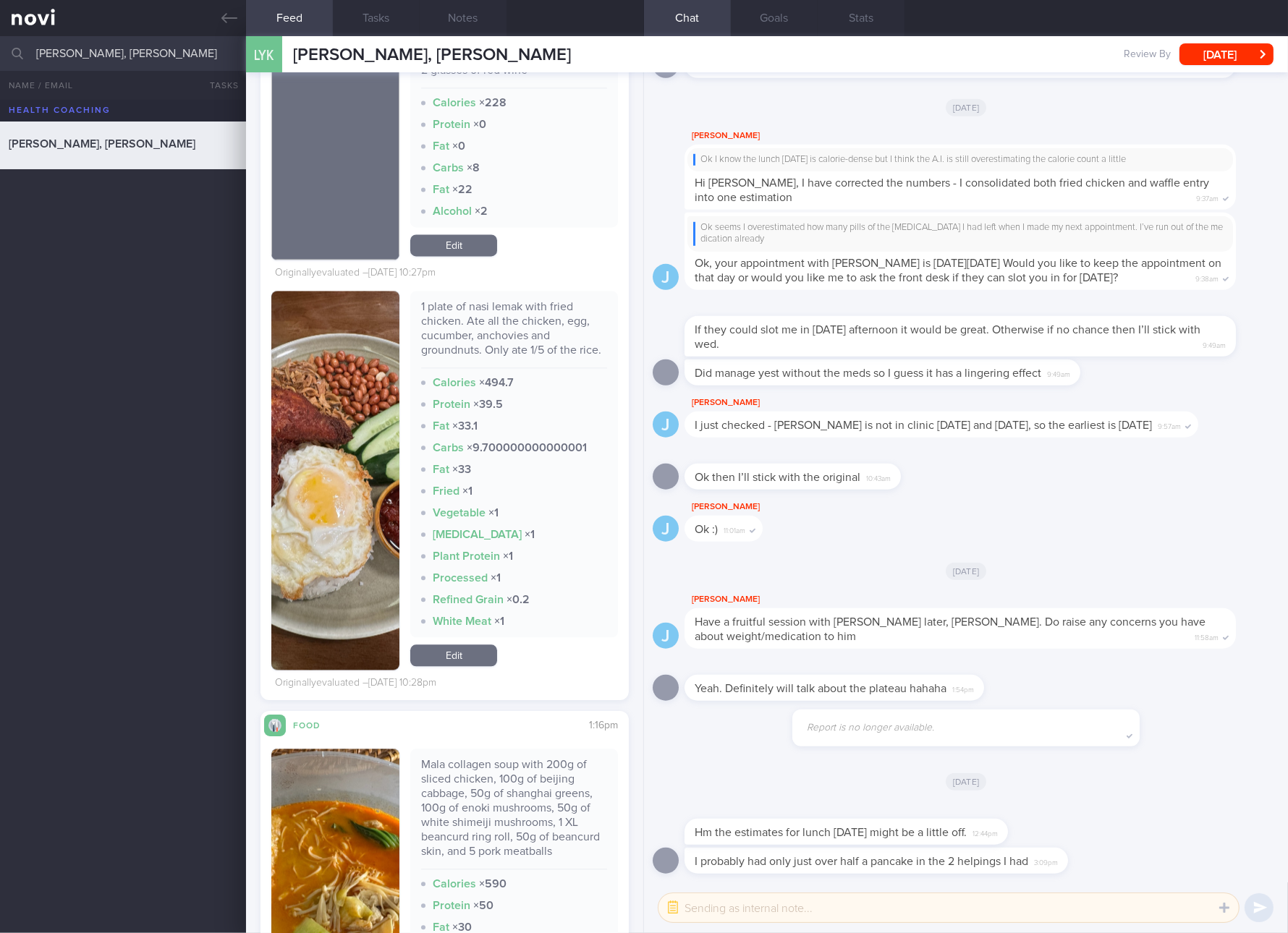
scroll to position [4611, 0]
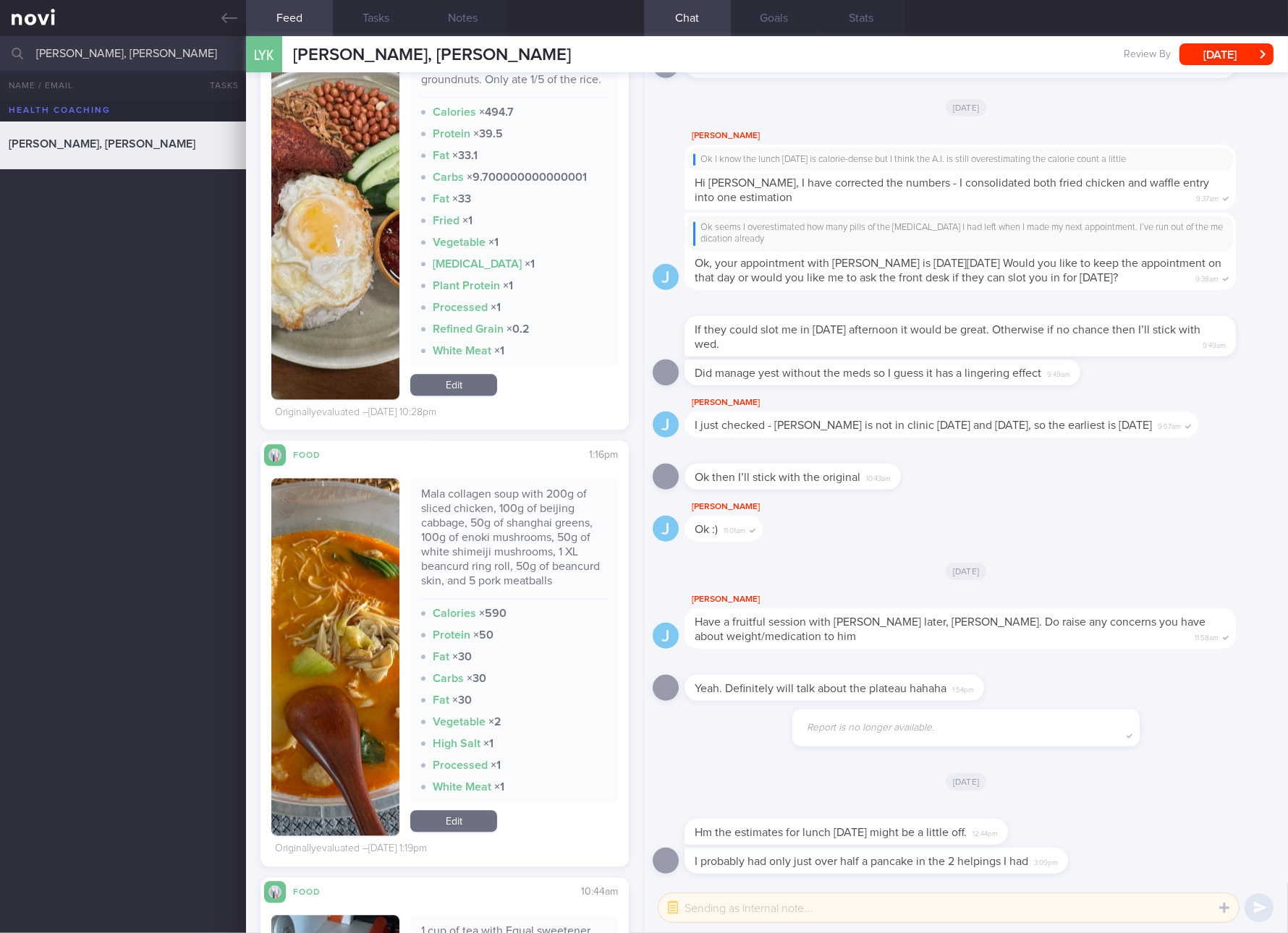
click at [561, 550] on div "Mala collagen soup with 200g of sliced chicken, 100g of beijing cabbage, 50g of…" at bounding box center [513, 543] width 186 height 112
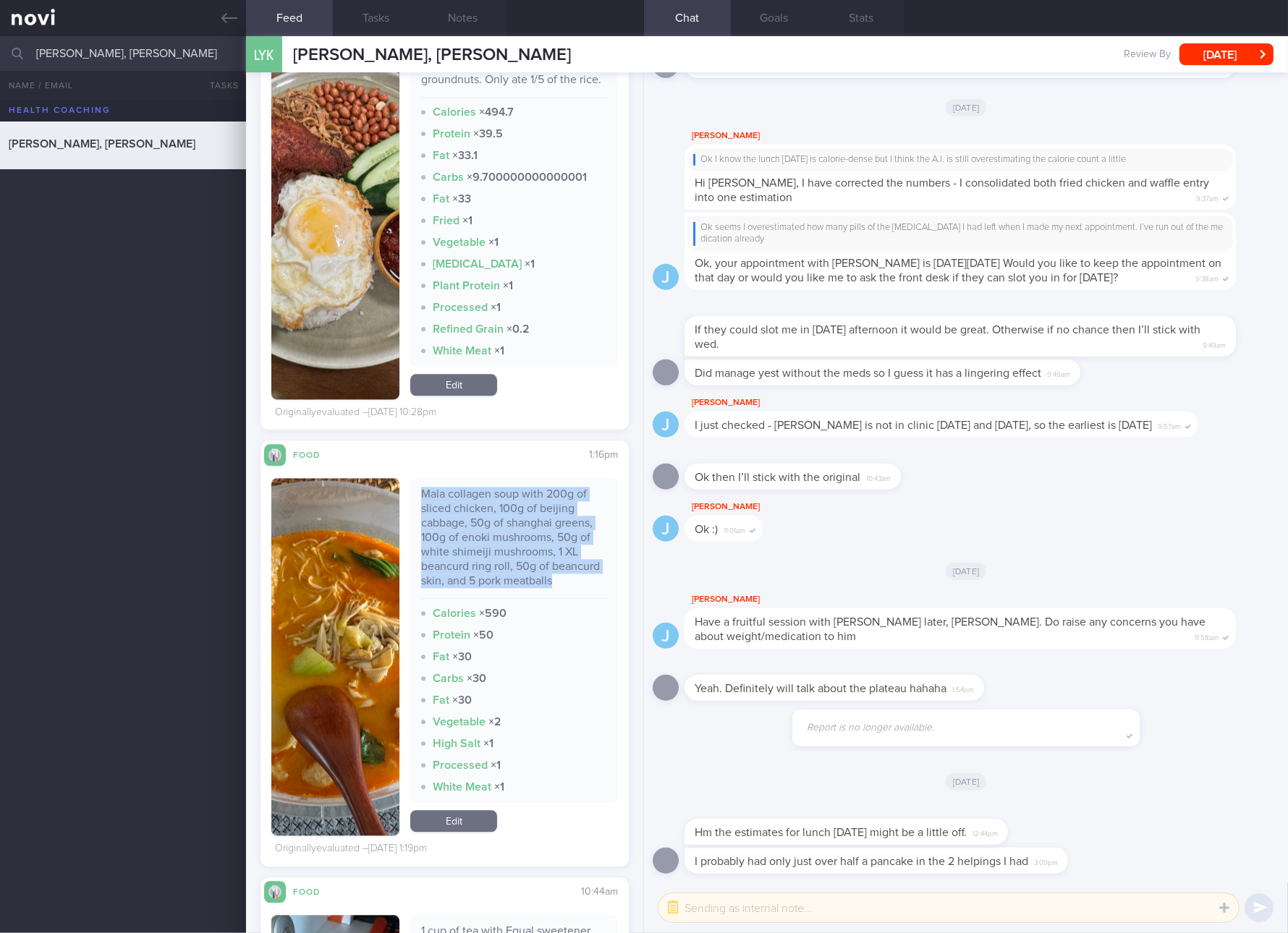
click at [561, 550] on div "Mala collagen soup with 200g of sliced chicken, 100g of beijing cabbage, 50g of…" at bounding box center [513, 543] width 186 height 112
copy div "Mala collagen soup with 200g of sliced chicken, 100g of beijing cabbage, 50g of…"
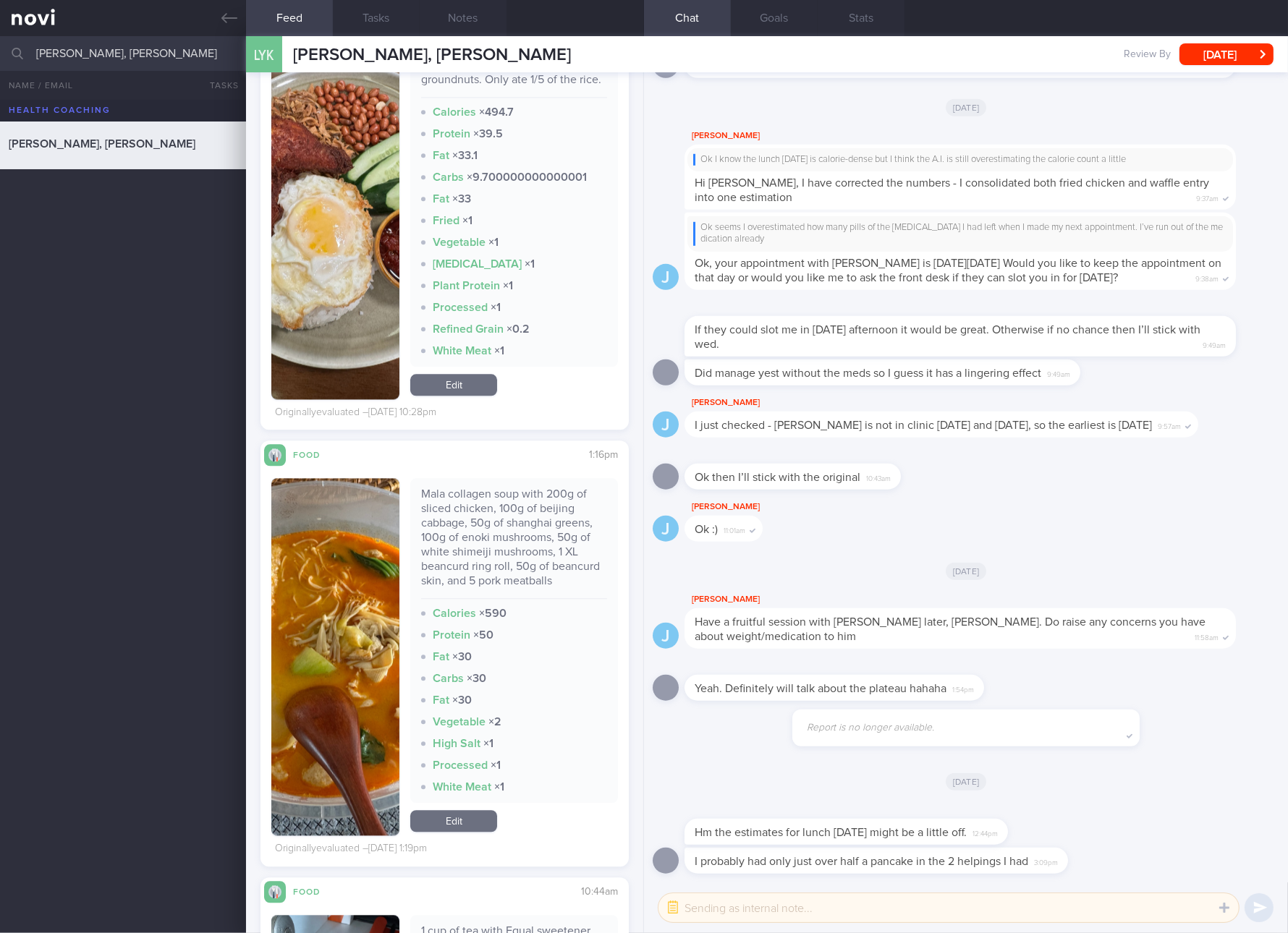
click at [1077, 812] on div "Hm the estimates for lunch [DATE] might be a little off. 12:44pm" at bounding box center [966, 824] width 627 height 46
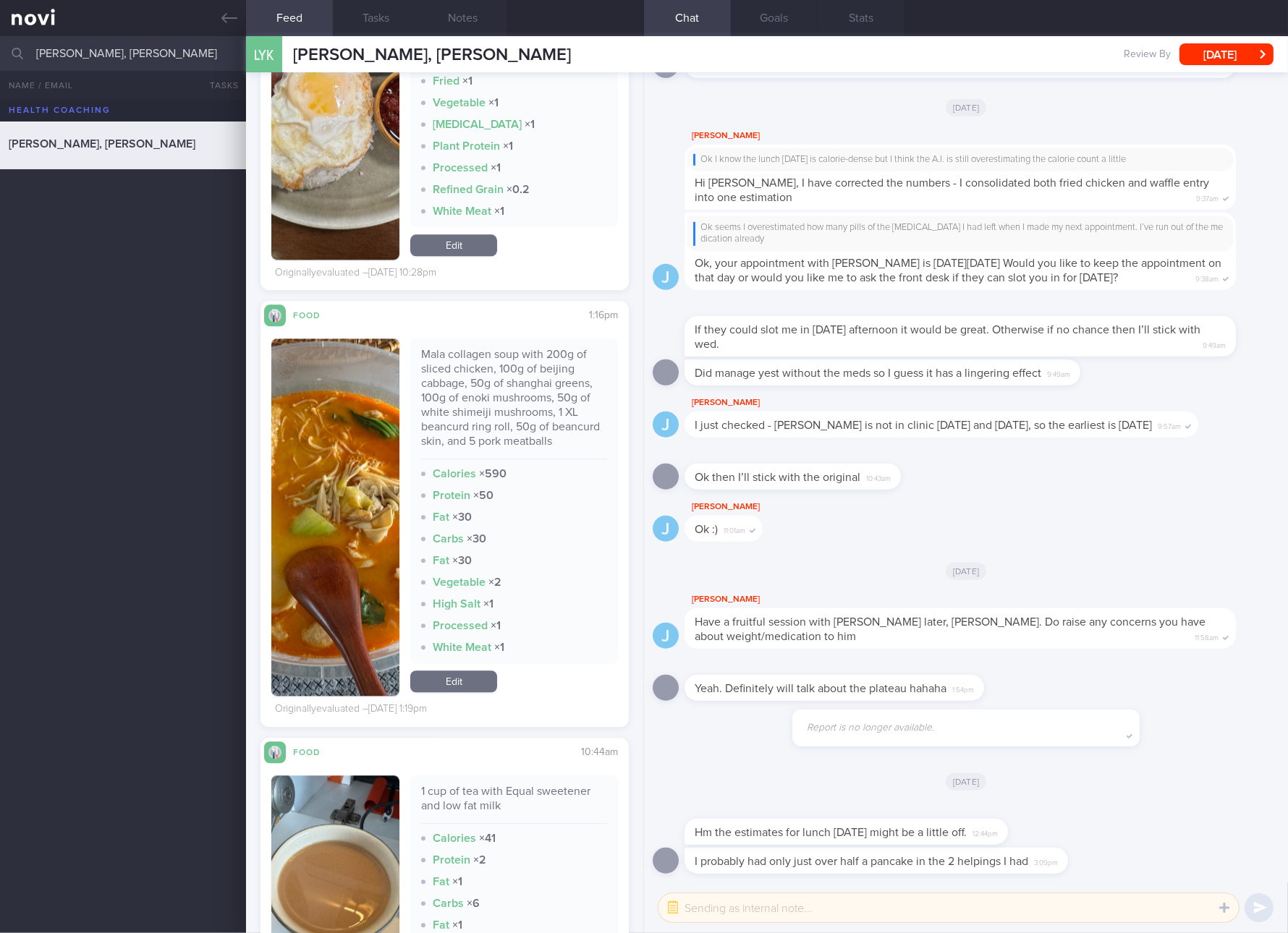
scroll to position [4883, 0]
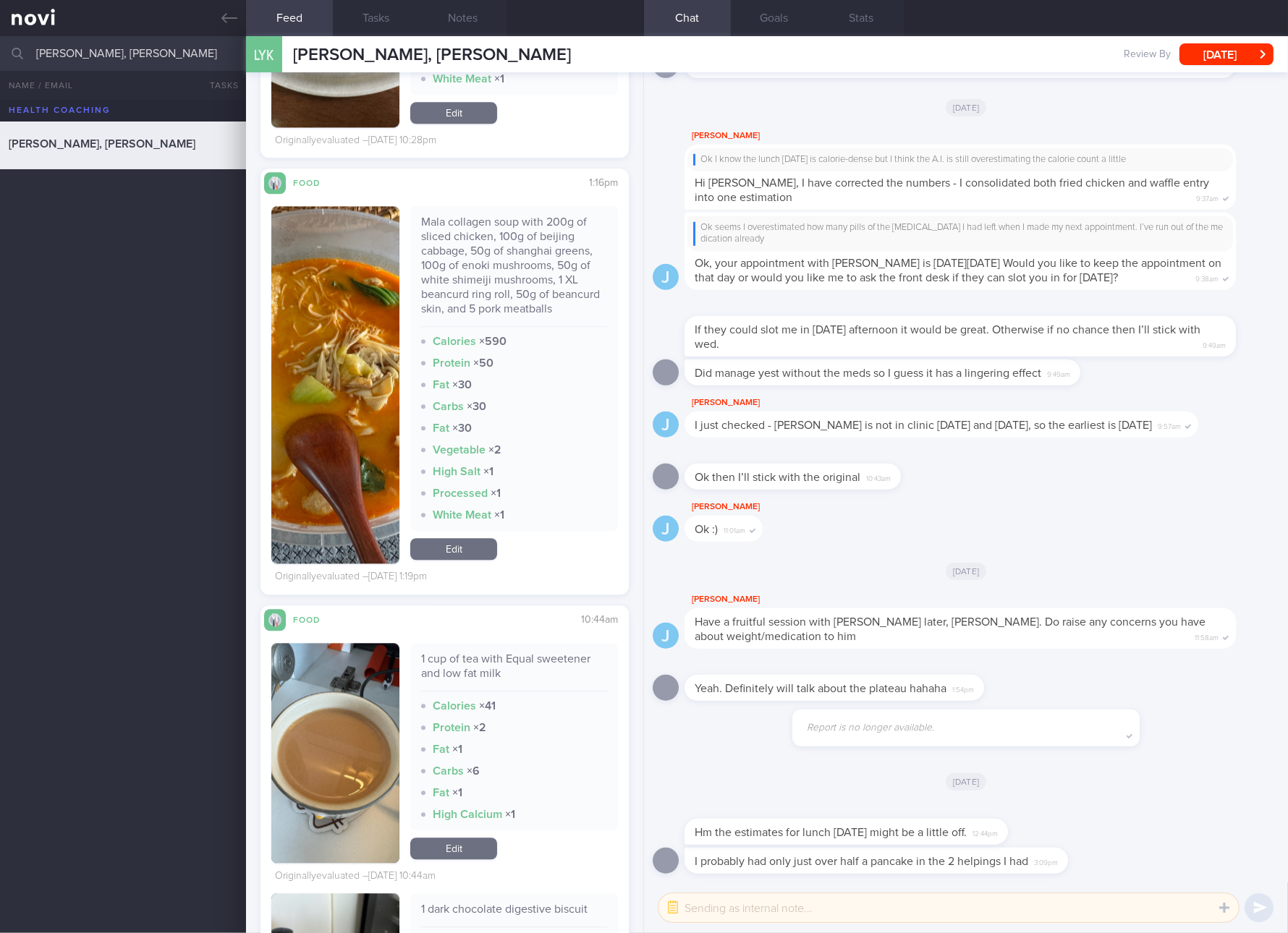
click at [466, 297] on div "Mala collagen soup with 200g of sliced chicken, 100g of beijing cabbage, 50g of…" at bounding box center [513, 271] width 186 height 112
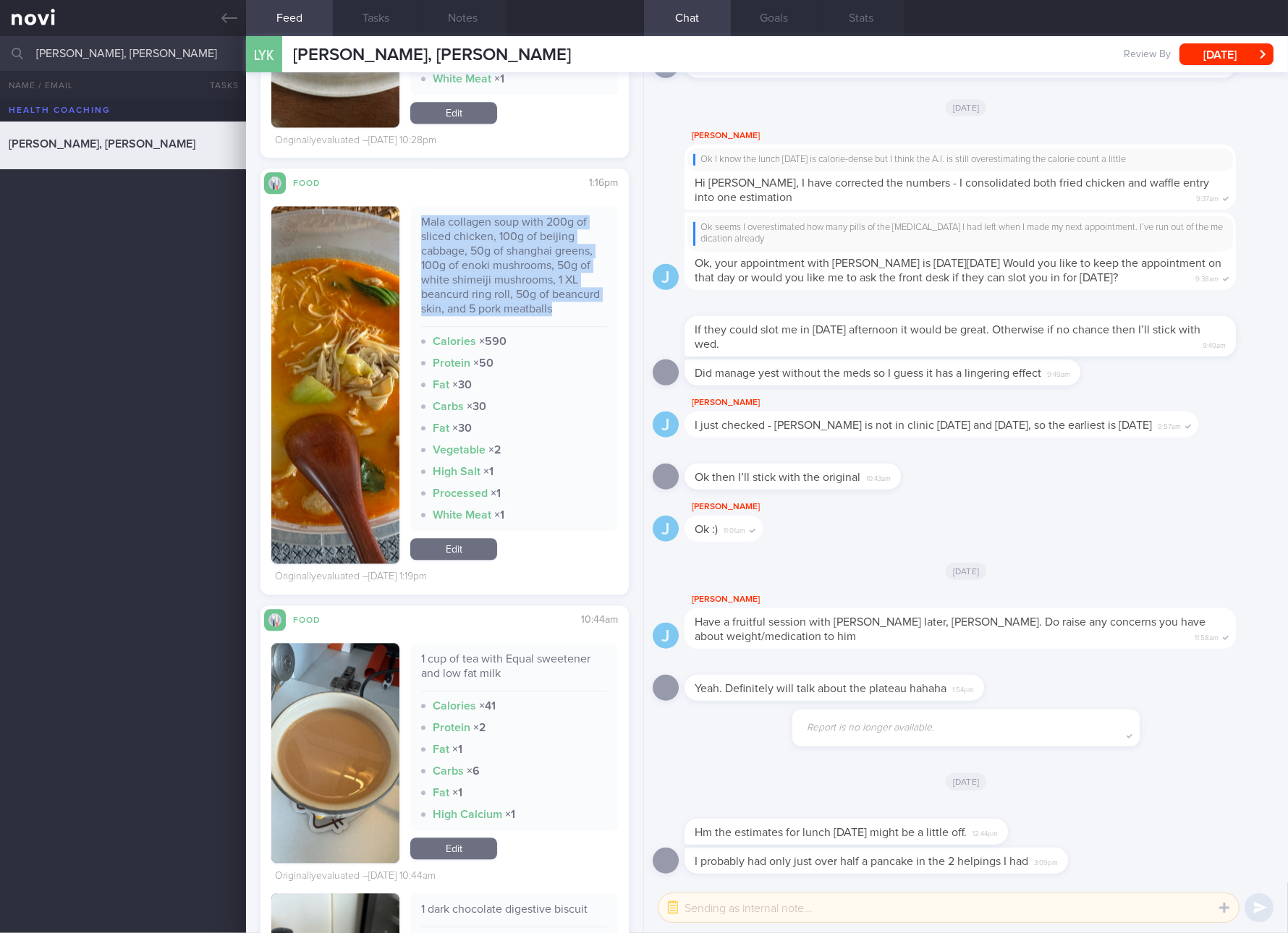
click at [466, 297] on div "Mala collagen soup with 200g of sliced chicken, 100g of beijing cabbage, 50g of…" at bounding box center [513, 271] width 186 height 112
copy div "Mala collagen soup with 200g of sliced chicken, 100g of beijing cabbage, 50g of…"
click at [463, 559] on link "Edit" at bounding box center [454, 549] width 87 height 22
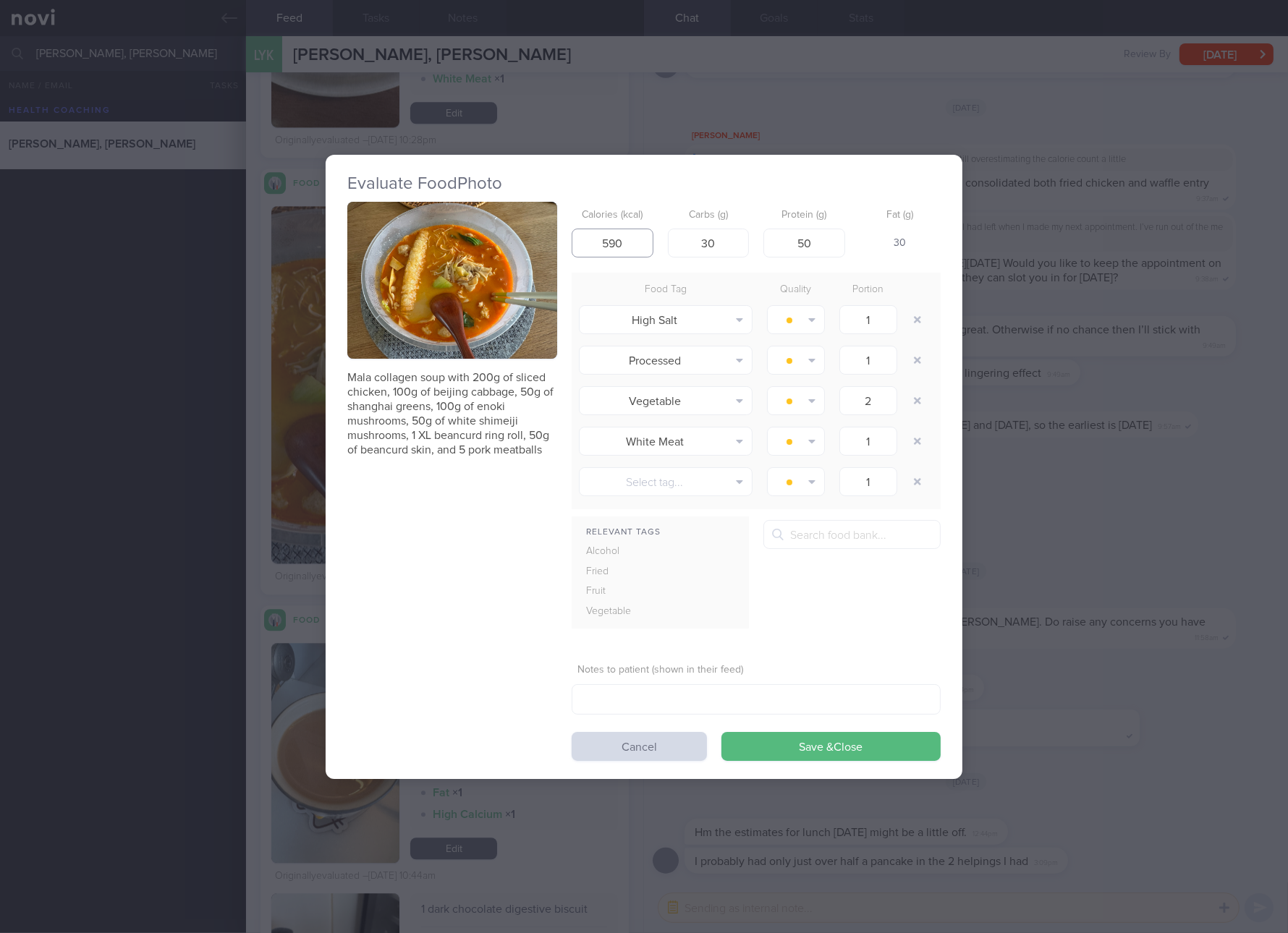
click at [610, 237] on input "590" at bounding box center [612, 243] width 82 height 29
type input "526"
type input "29"
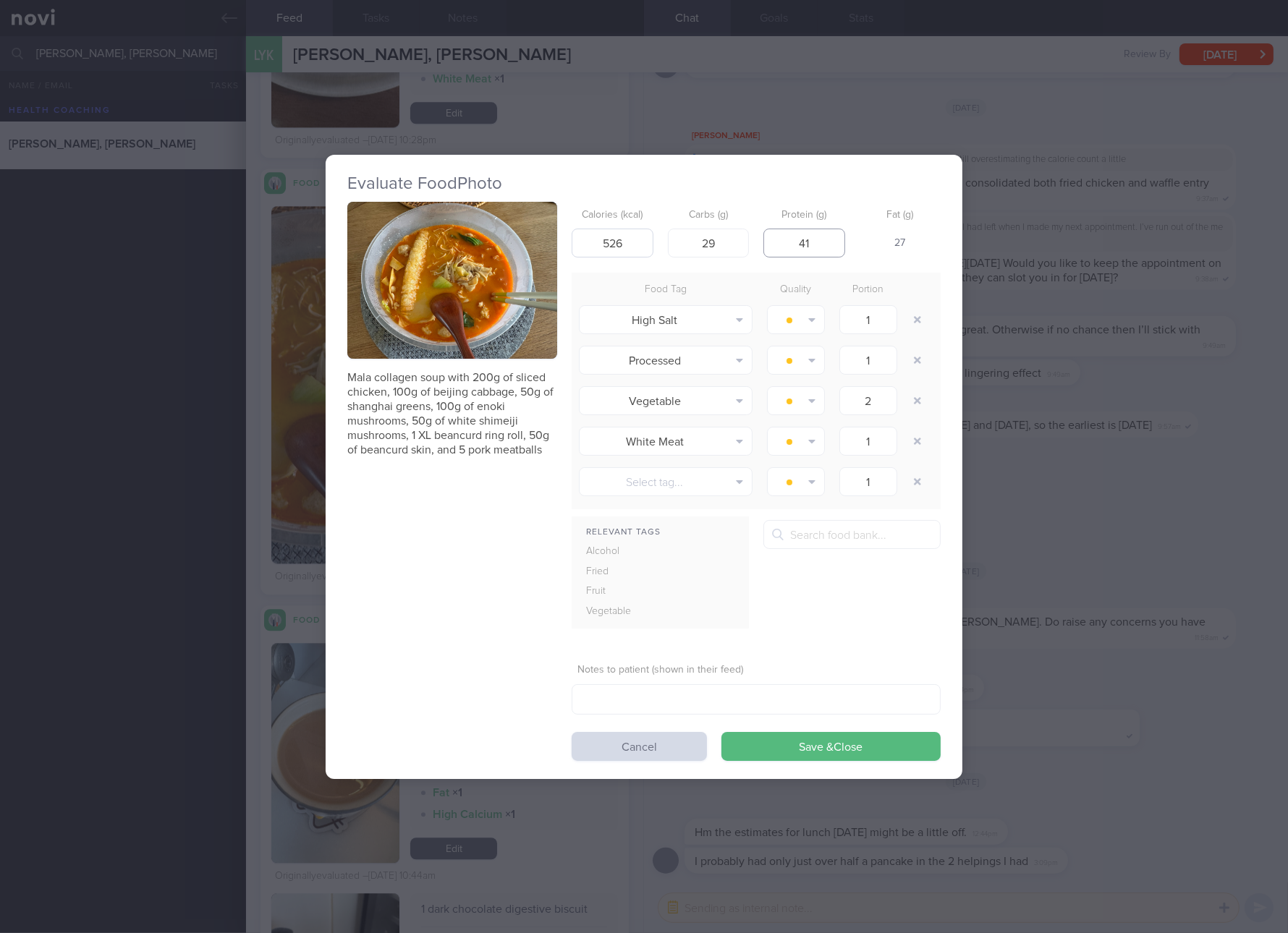
type input "4"
type input "35"
click at [721, 732] on button "Save & Close" at bounding box center [831, 746] width 220 height 29
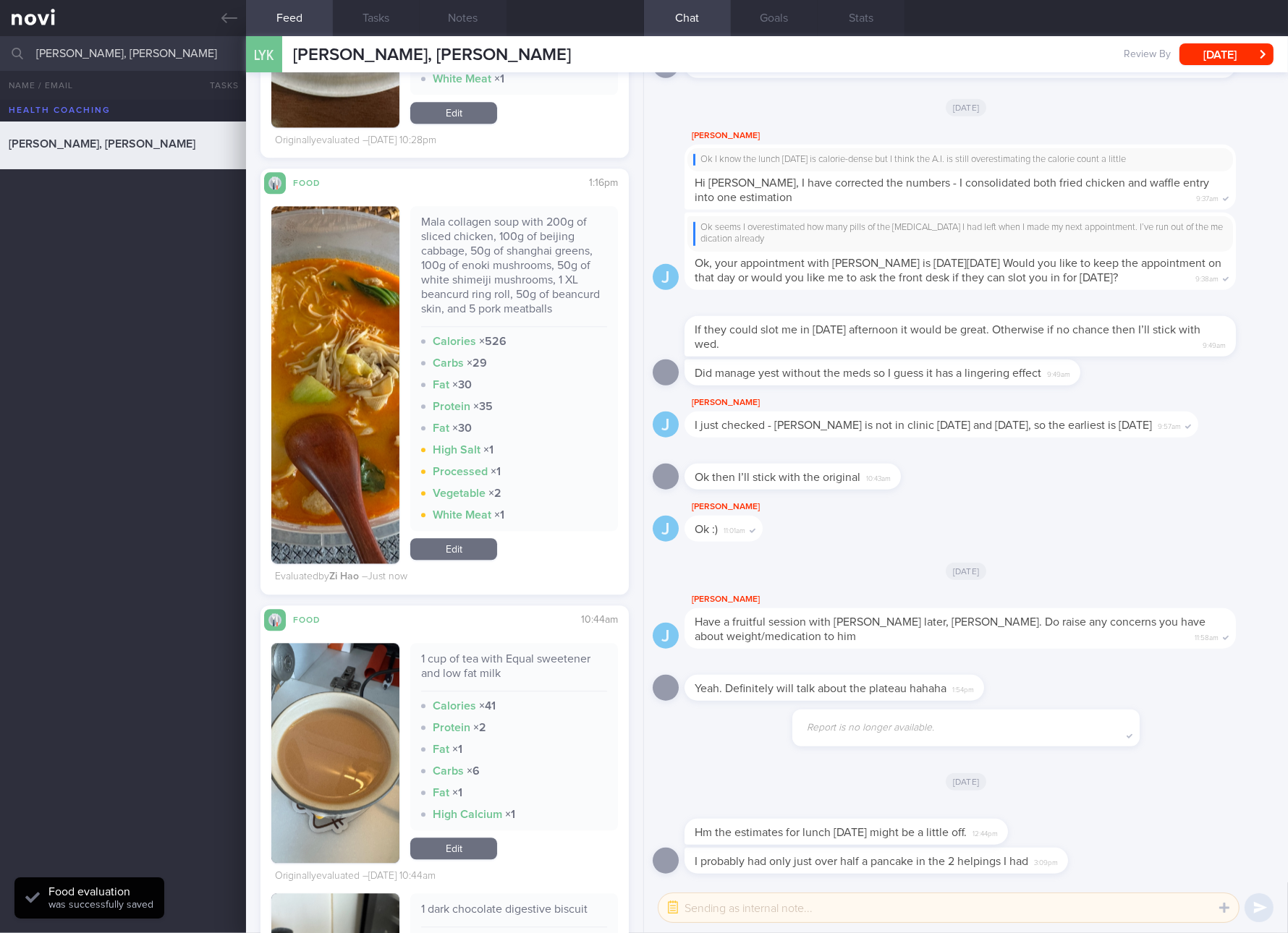
click at [480, 559] on link "Edit" at bounding box center [454, 549] width 87 height 22
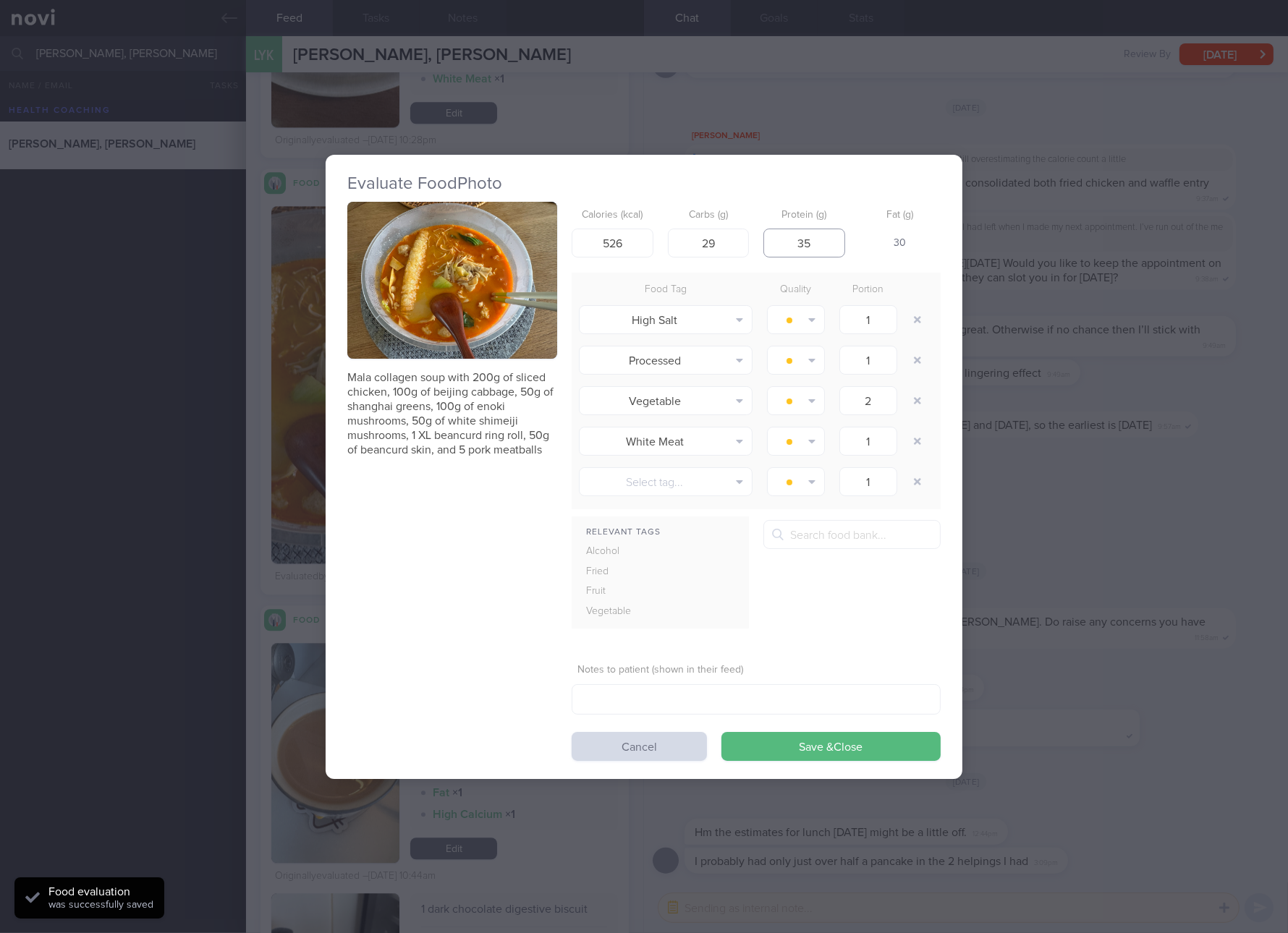
click at [813, 238] on input "35" at bounding box center [805, 243] width 82 height 29
type input "42"
click at [721, 732] on button "Save & Close" at bounding box center [831, 746] width 220 height 29
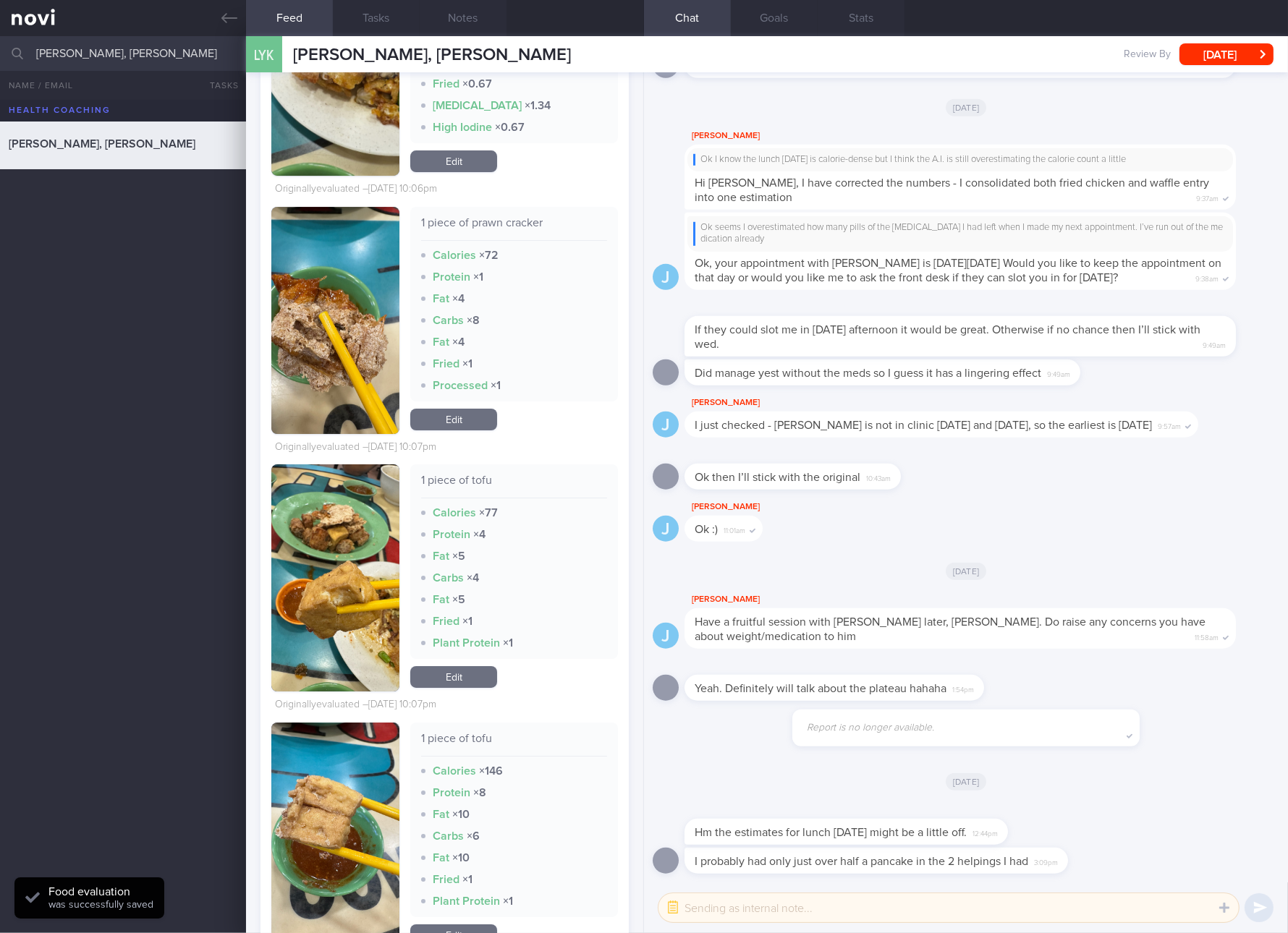
scroll to position [7323, 0]
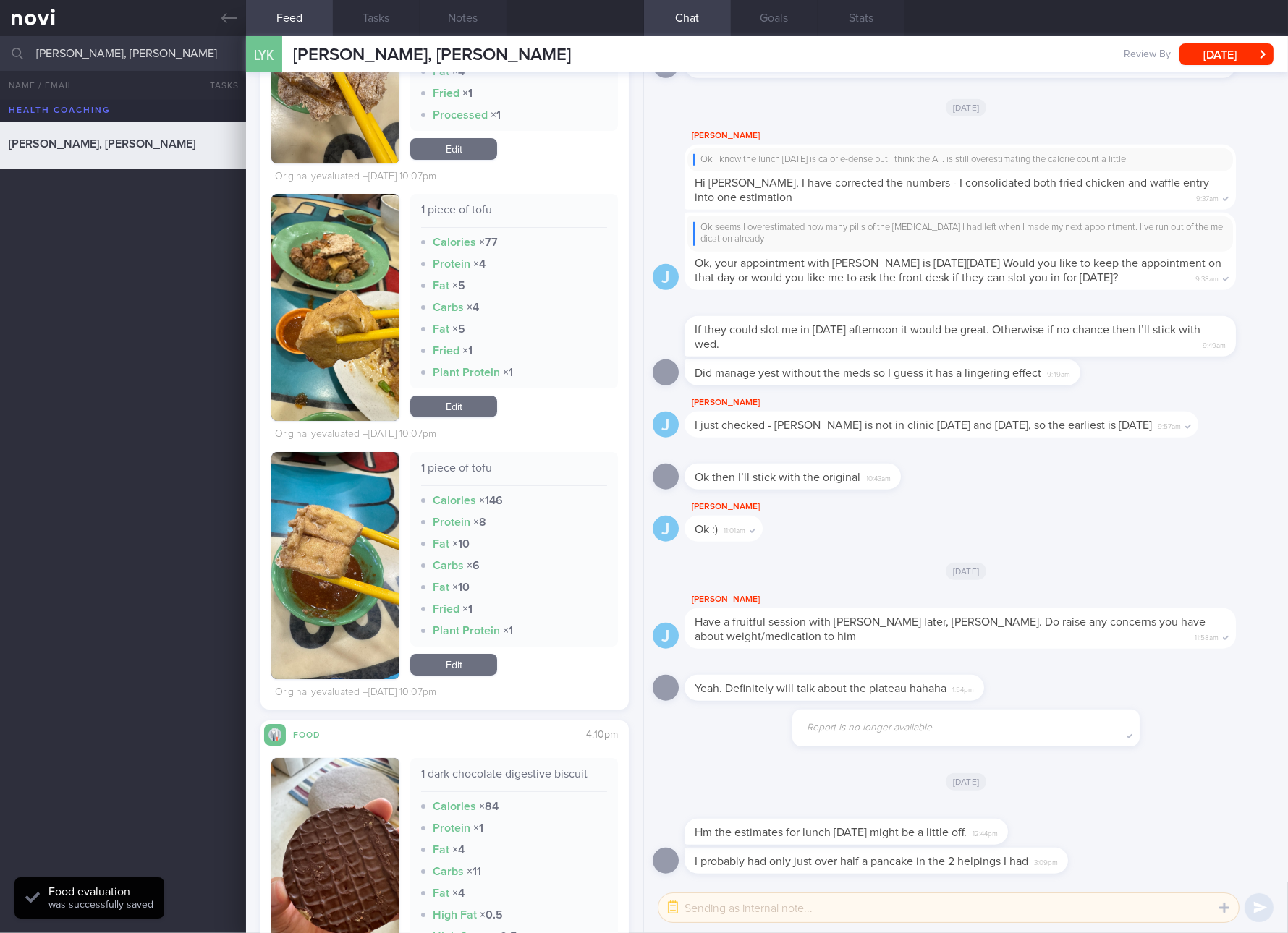
click at [471, 466] on div "1 piece of tofu" at bounding box center [513, 473] width 186 height 25
copy div "1 piece of tofu"
click at [456, 650] on div "1 piece of tofu Calories × 146 Protein × 8 Fat × 10 Carbs × 6 Fat × 10 Fried × …" at bounding box center [513, 566] width 208 height 227
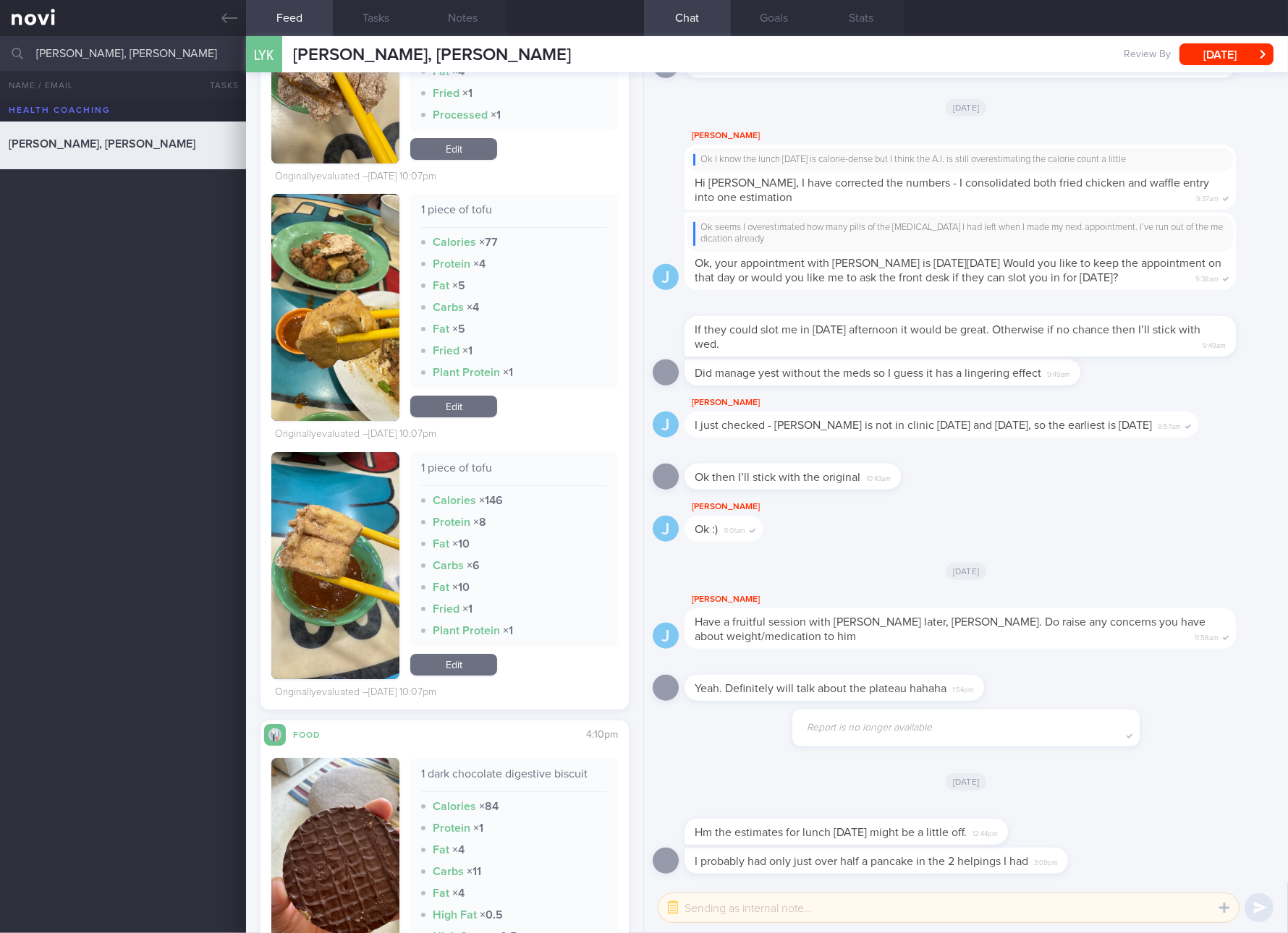
click at [466, 656] on link "Edit" at bounding box center [454, 665] width 87 height 22
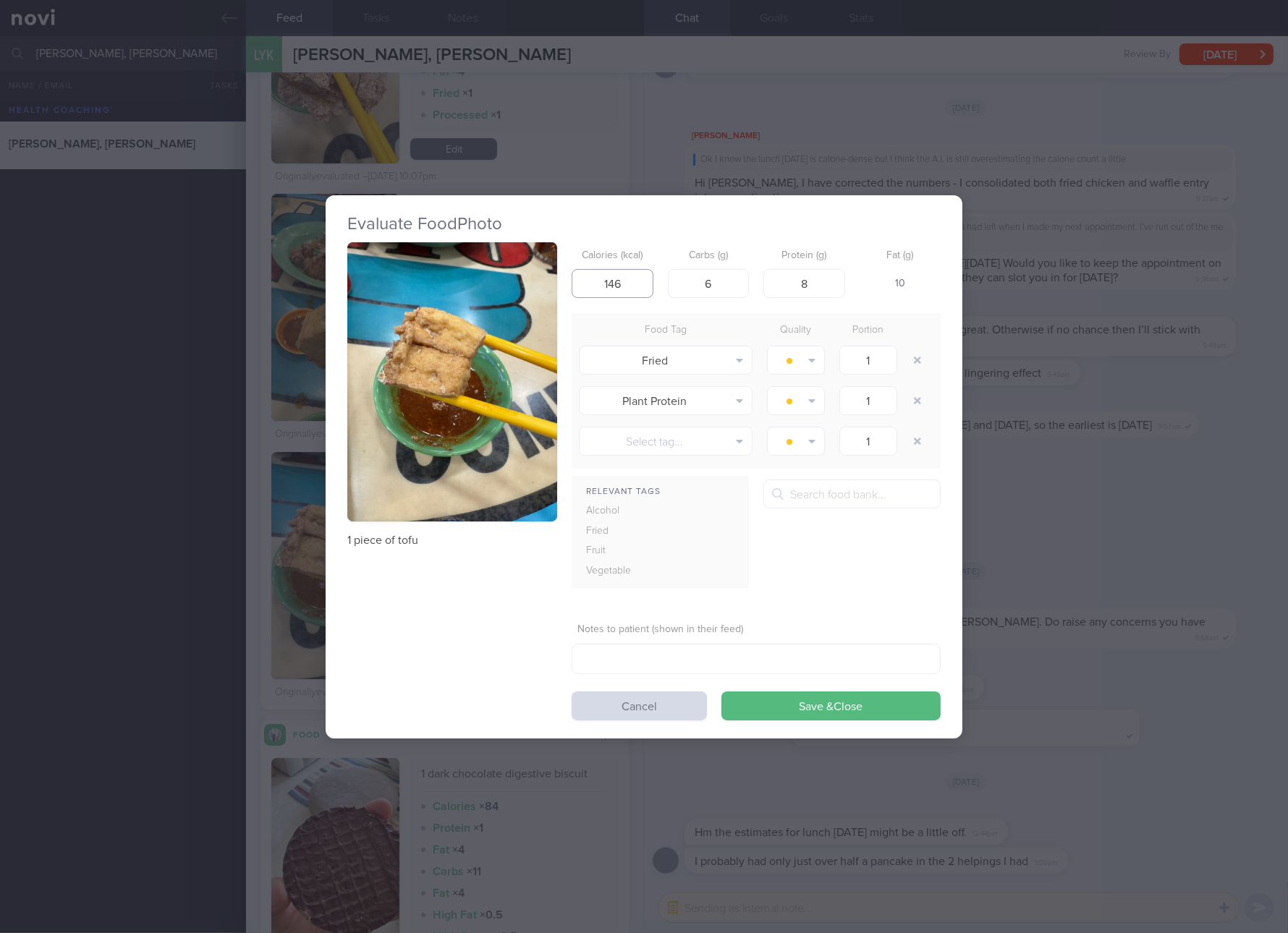
click at [636, 281] on input "146" at bounding box center [612, 284] width 82 height 29
type input "51"
type input "1"
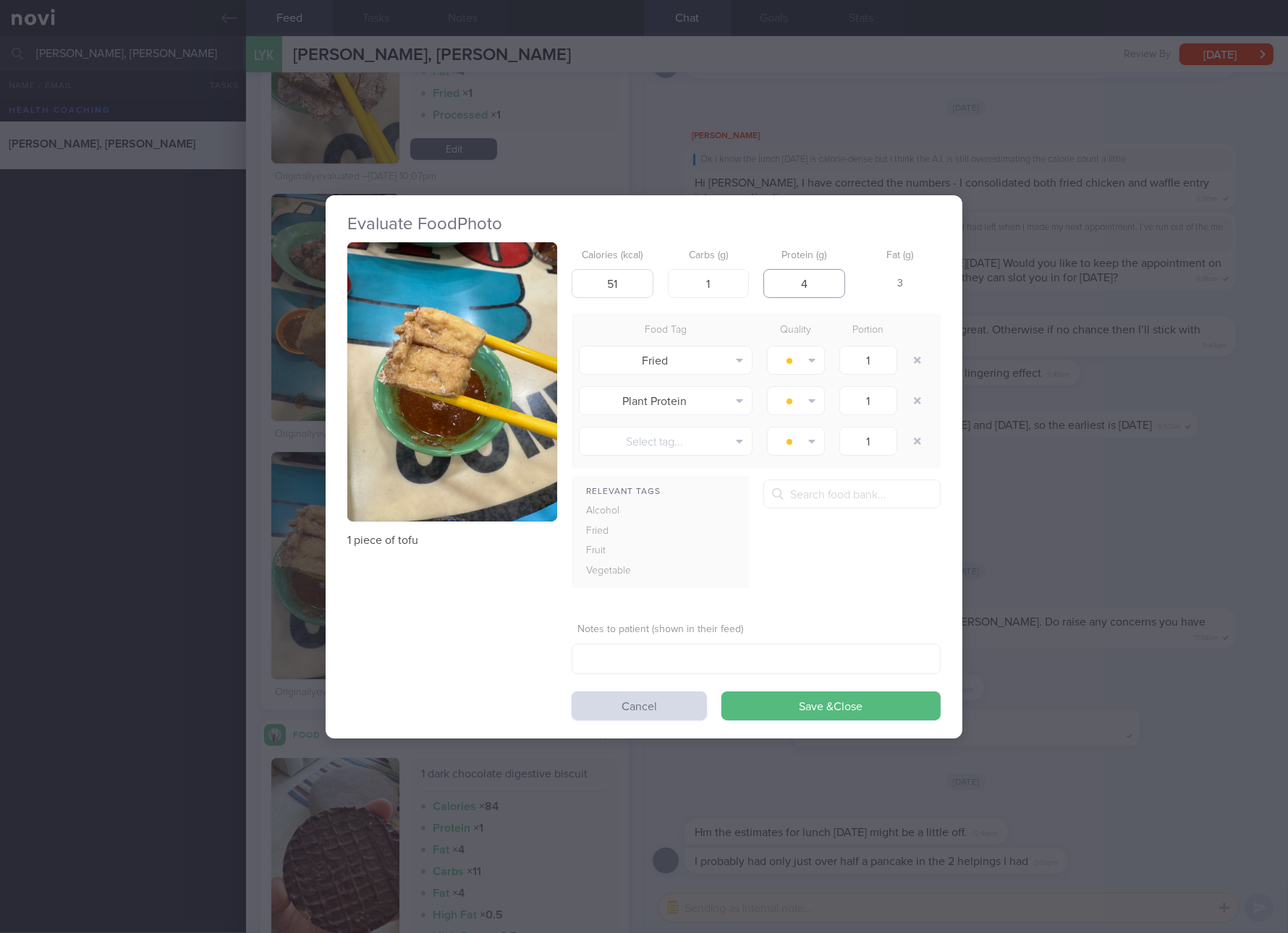
type input "4"
click at [721, 692] on button "Save & Close" at bounding box center [831, 706] width 220 height 29
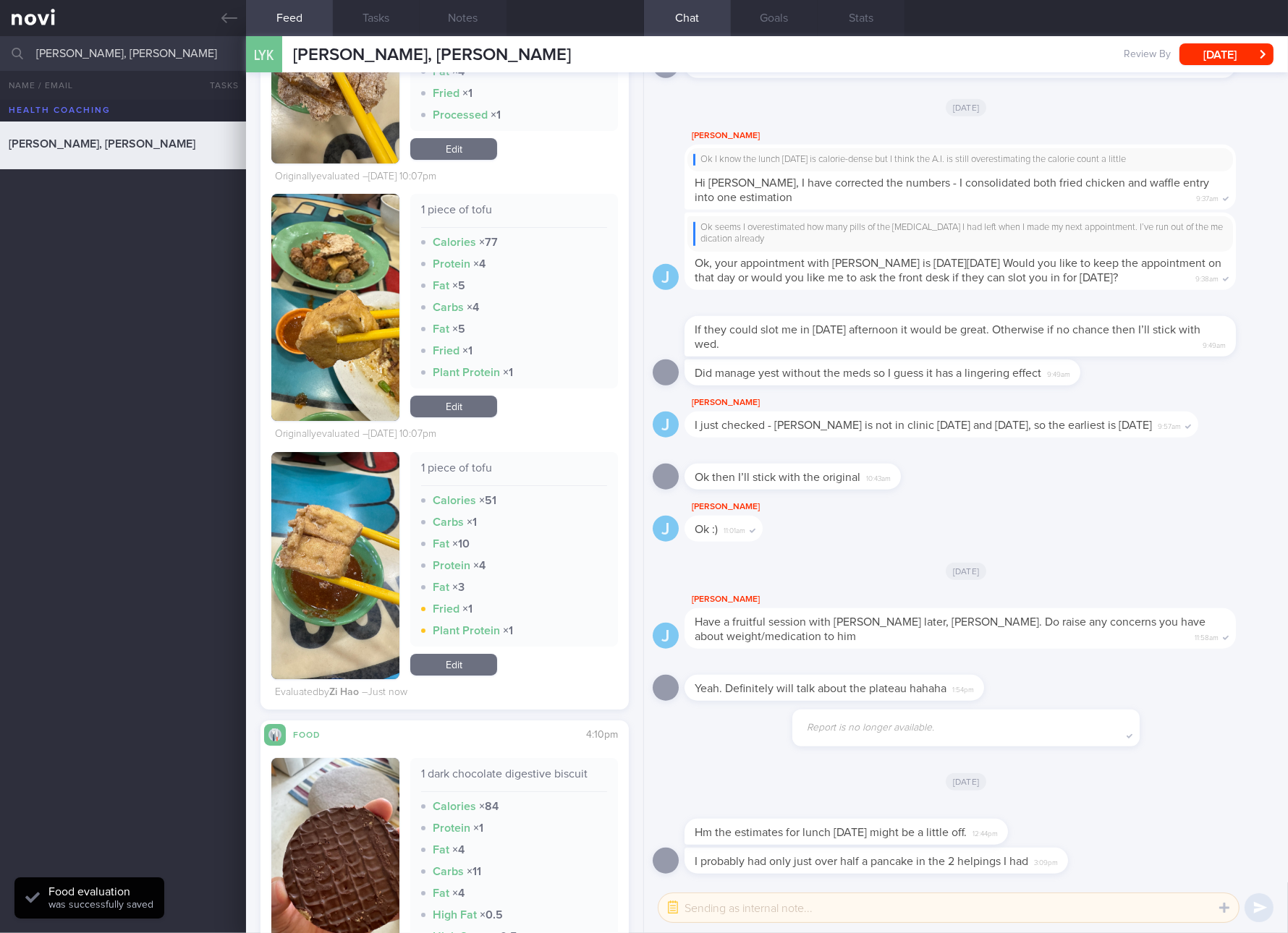
click at [477, 413] on link "Edit" at bounding box center [454, 406] width 87 height 22
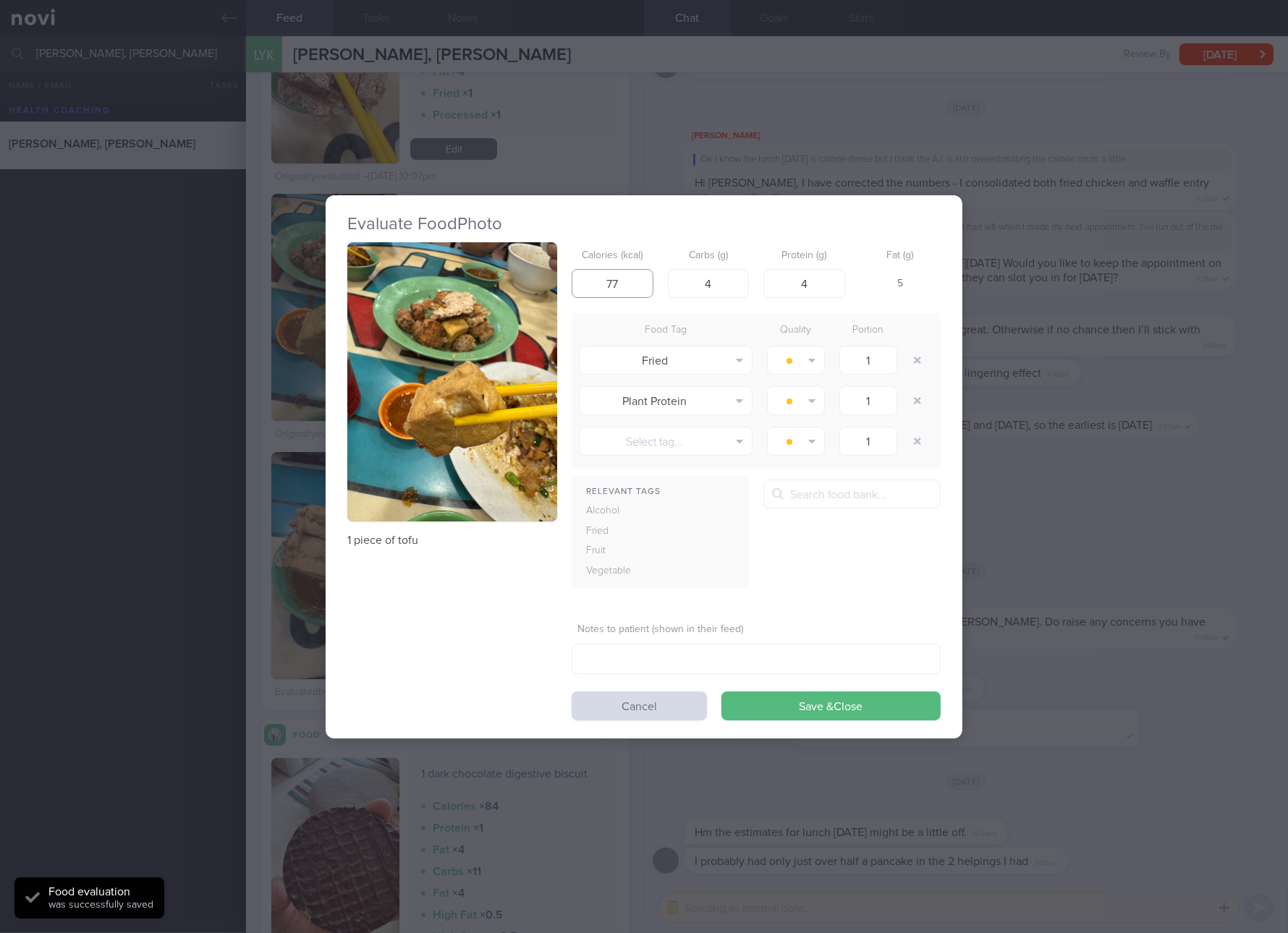
click at [632, 274] on input "77" at bounding box center [612, 284] width 82 height 29
type input "51"
type input "1"
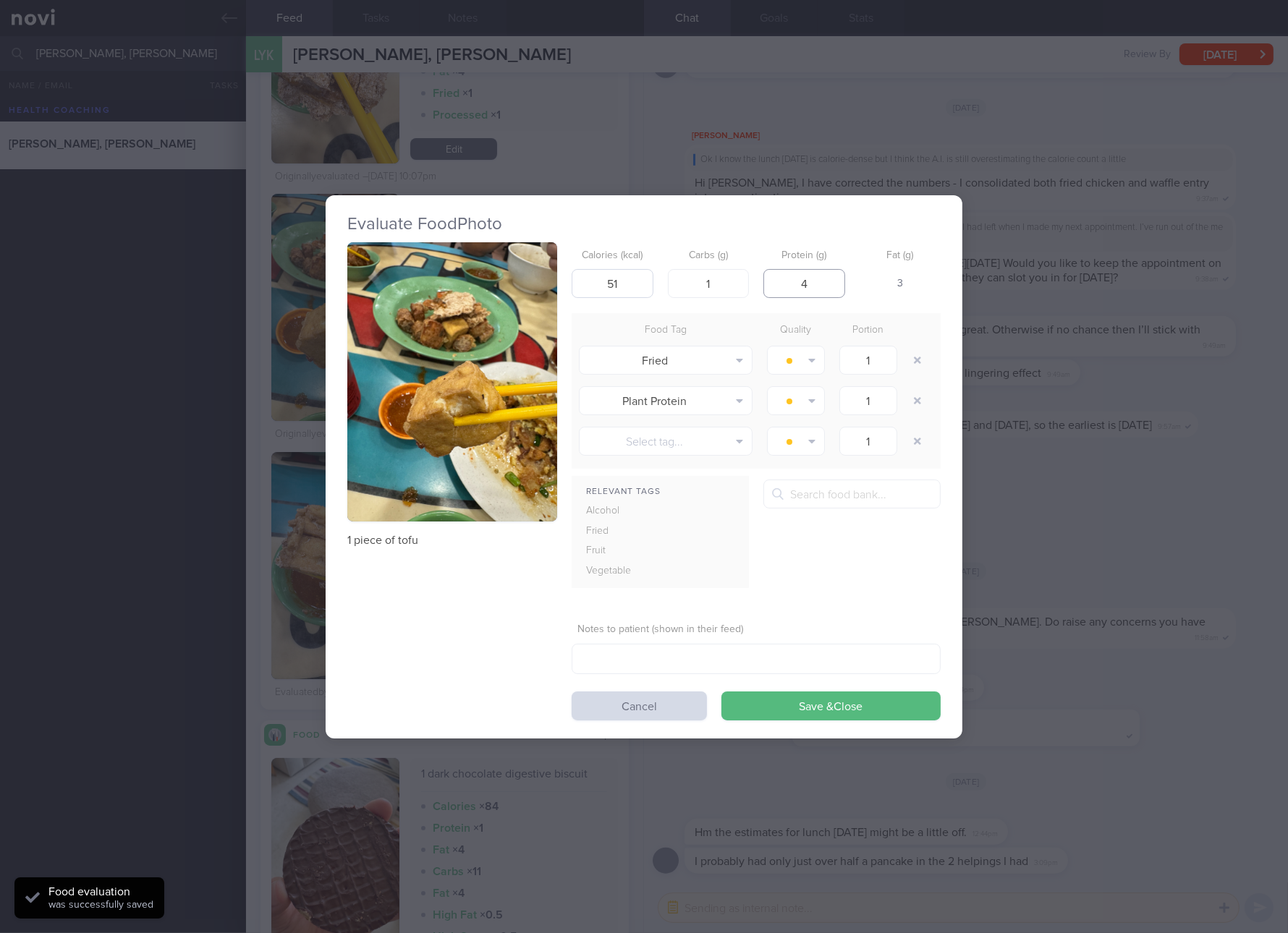
click at [721, 692] on button "Save & Close" at bounding box center [831, 706] width 220 height 29
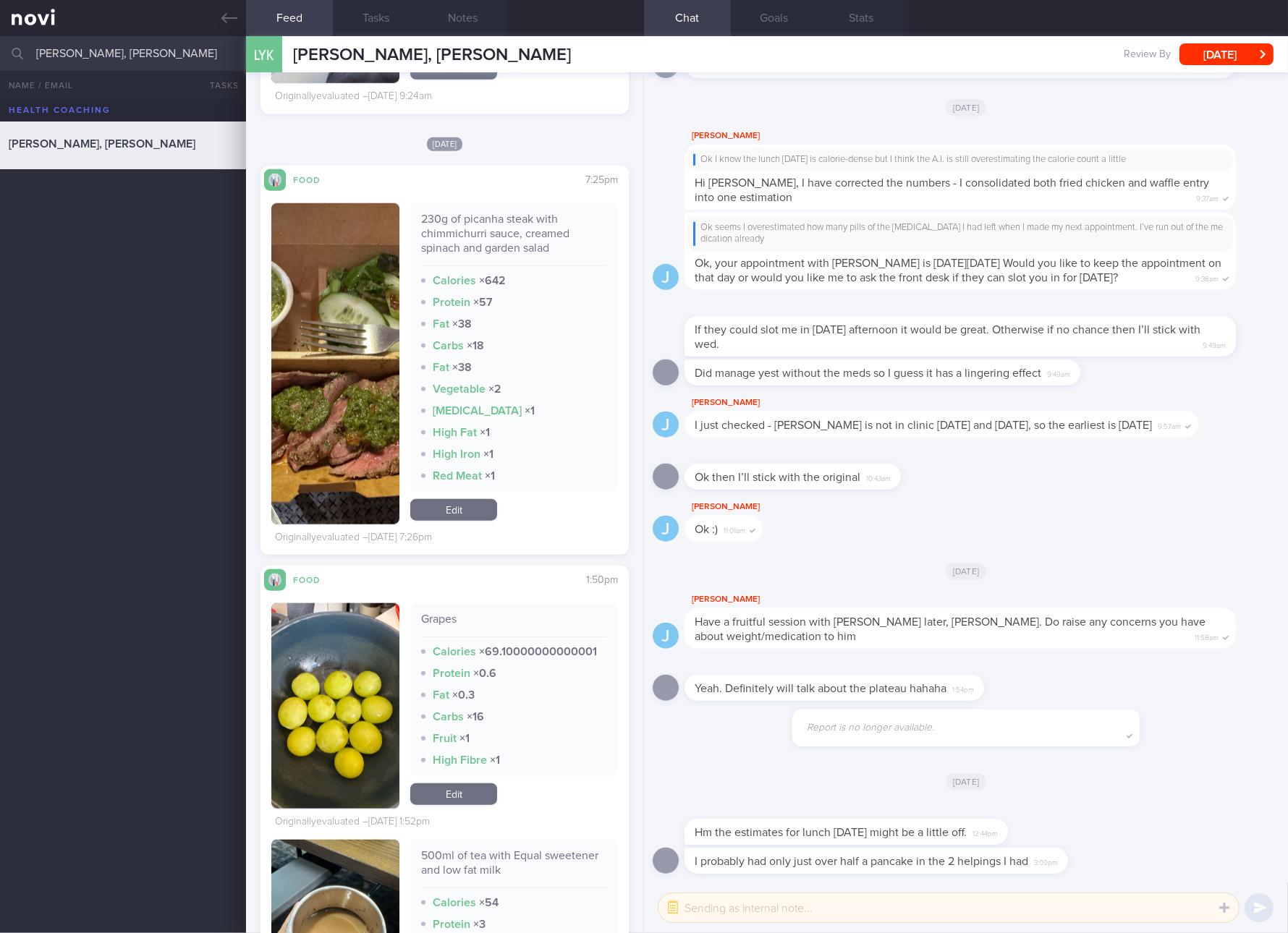
scroll to position [9765, 0]
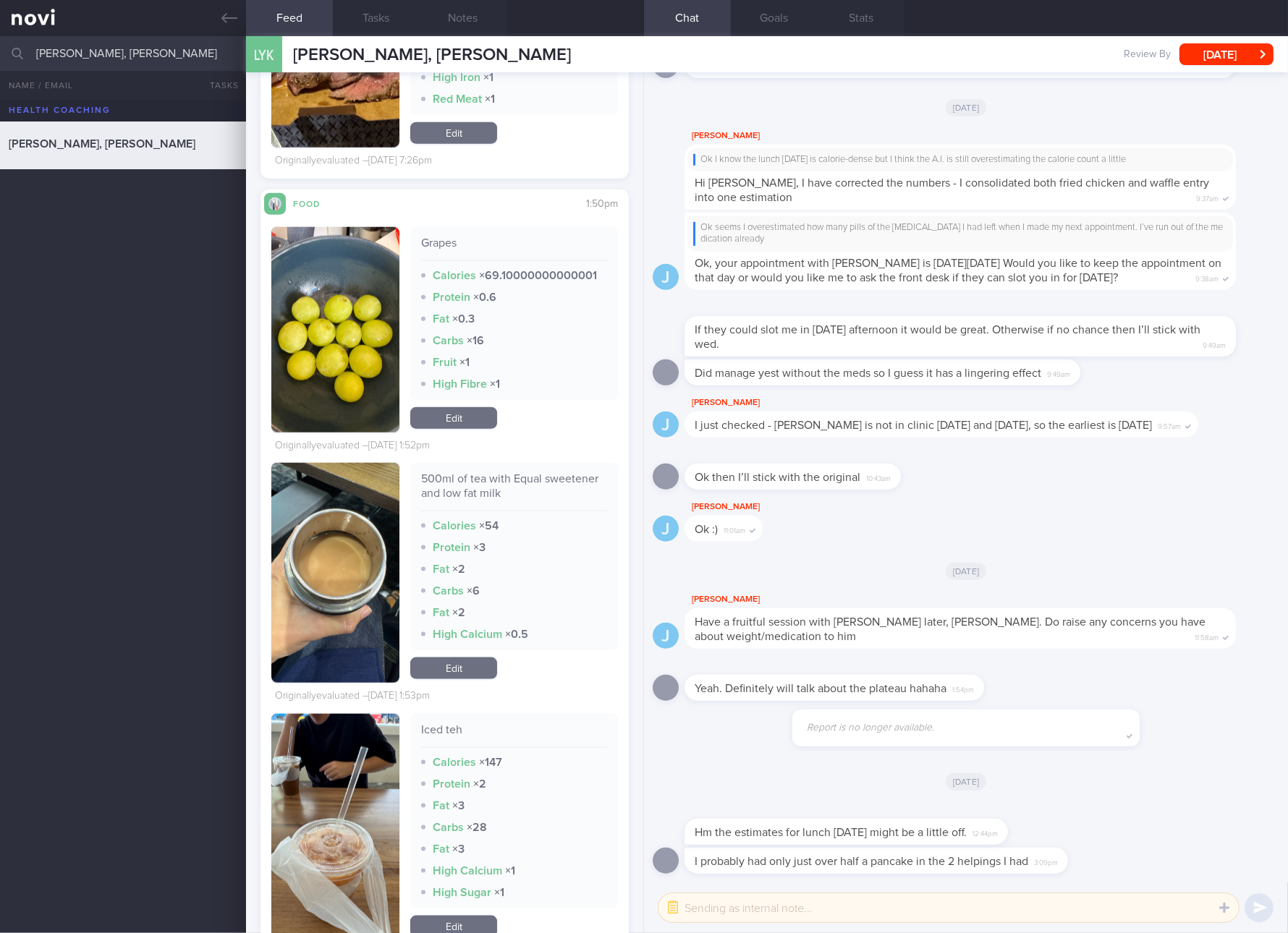
click at [454, 412] on link "Edit" at bounding box center [454, 418] width 87 height 22
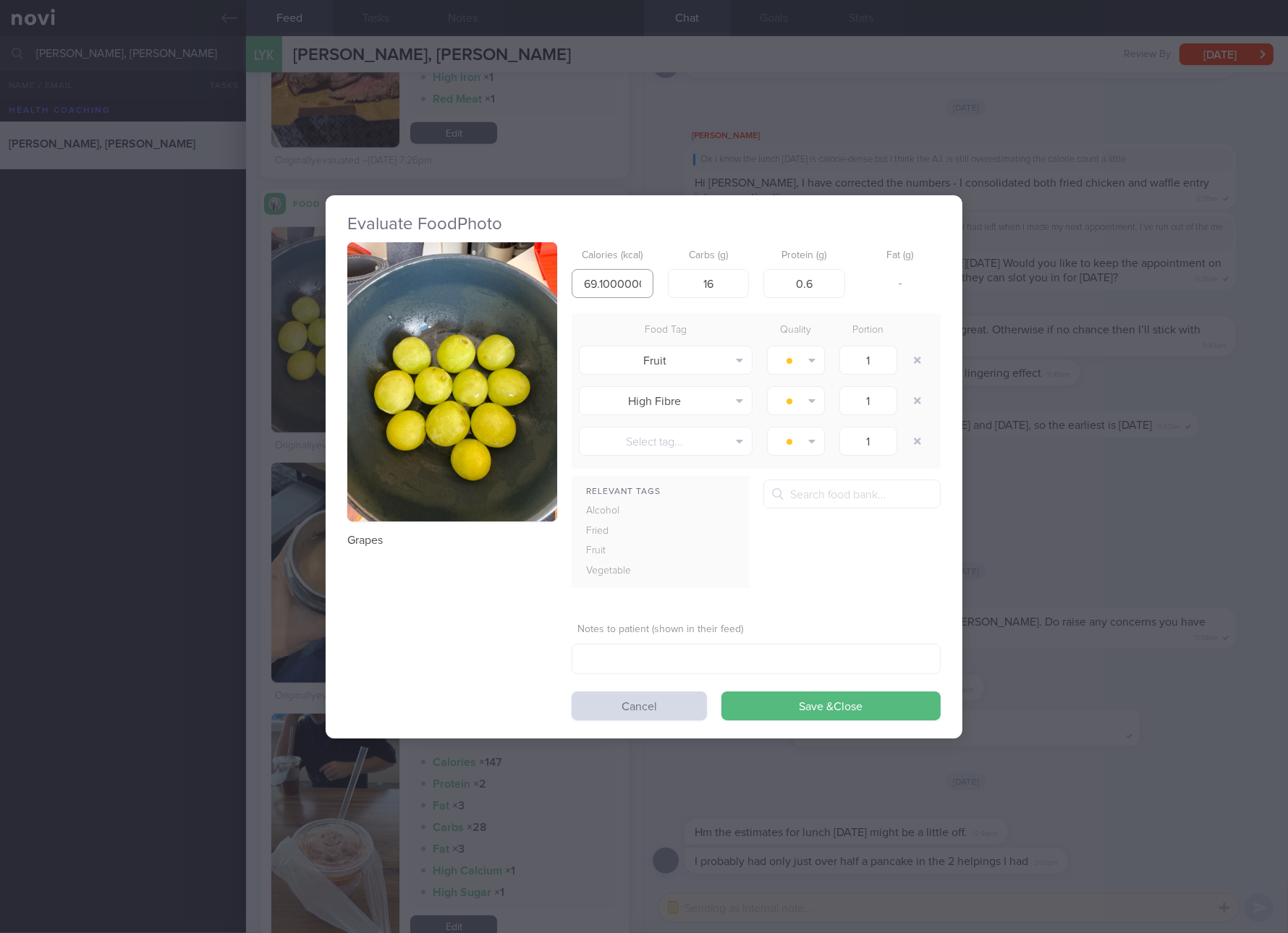
click at [629, 296] on input "69.10000000000001" at bounding box center [612, 284] width 82 height 29
type input "69"
click at [721, 692] on button "Save & Close" at bounding box center [831, 706] width 220 height 29
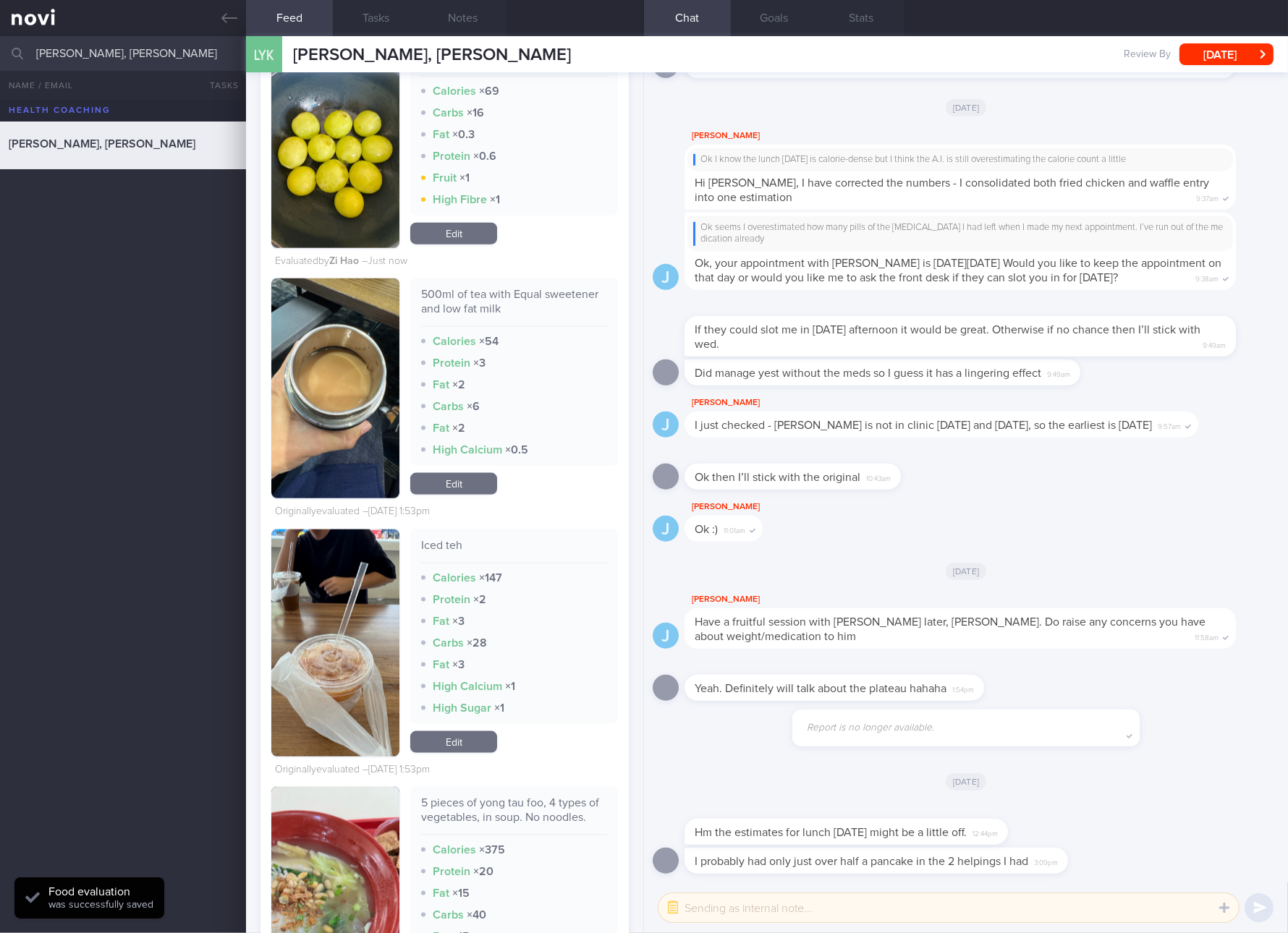
scroll to position [10036, 0]
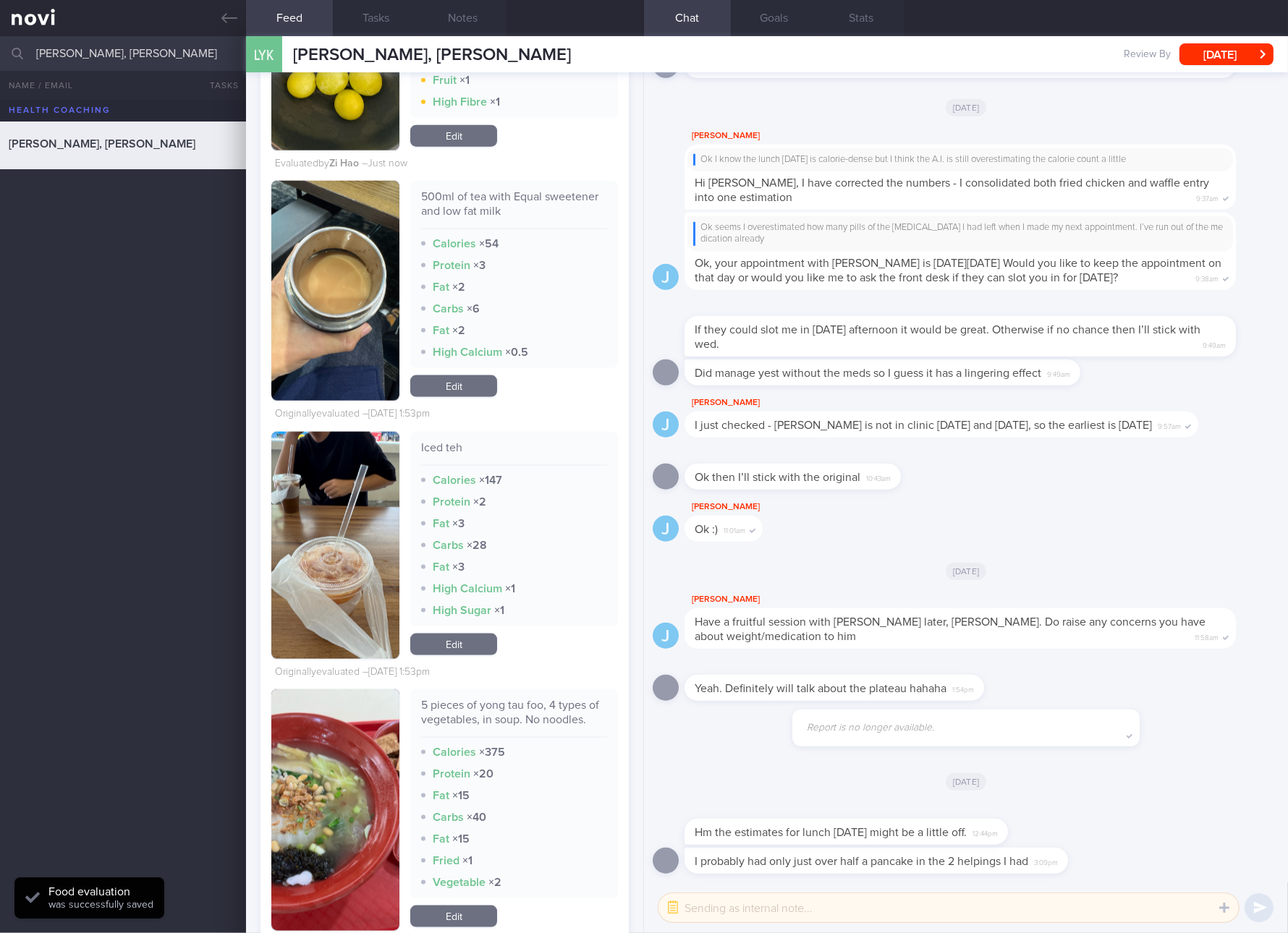
click at [430, 446] on div "Iced teh" at bounding box center [513, 453] width 186 height 25
click at [877, 105] on div "[DATE]" at bounding box center [966, 107] width 627 height 41
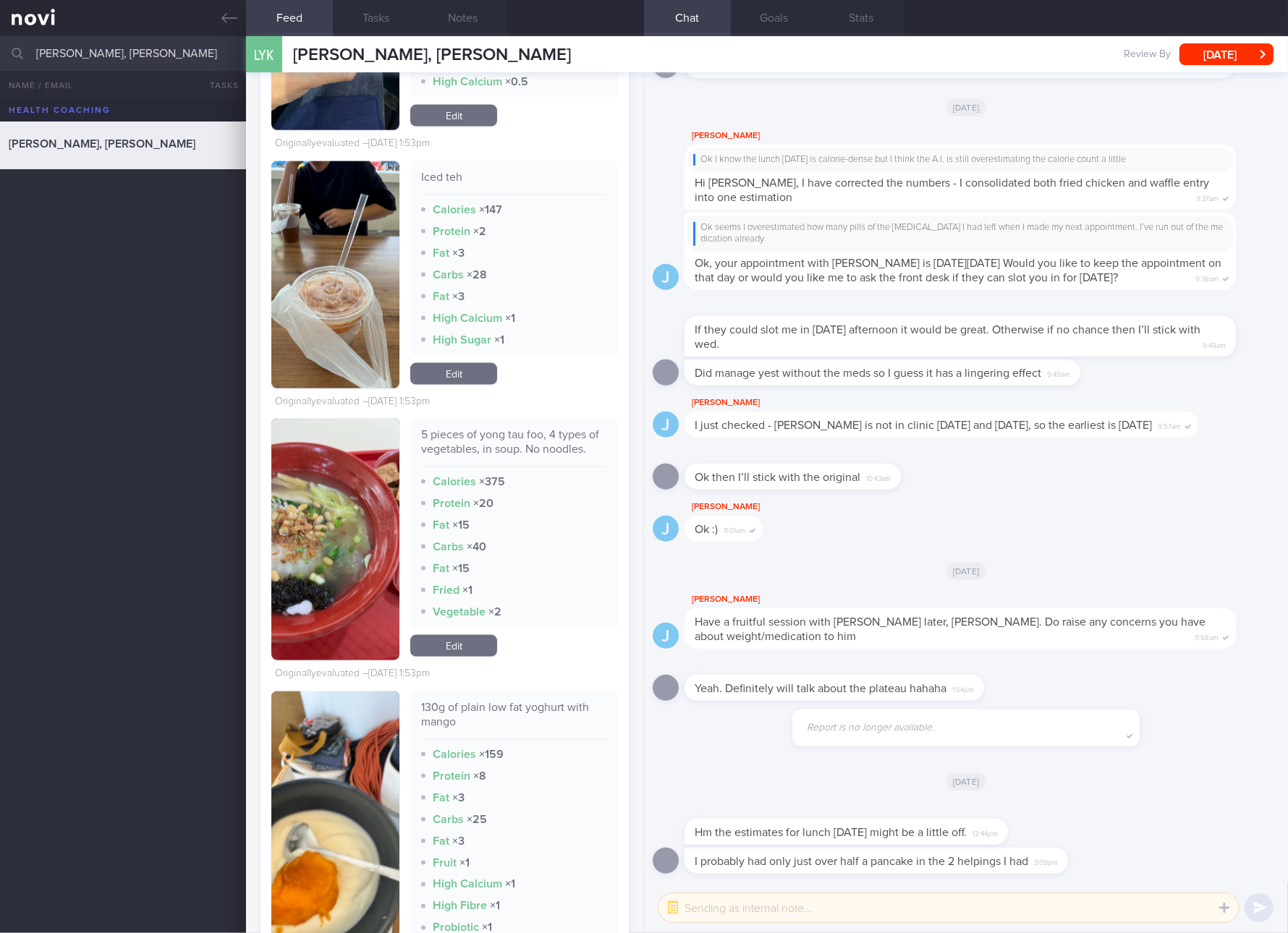
scroll to position [10850, 0]
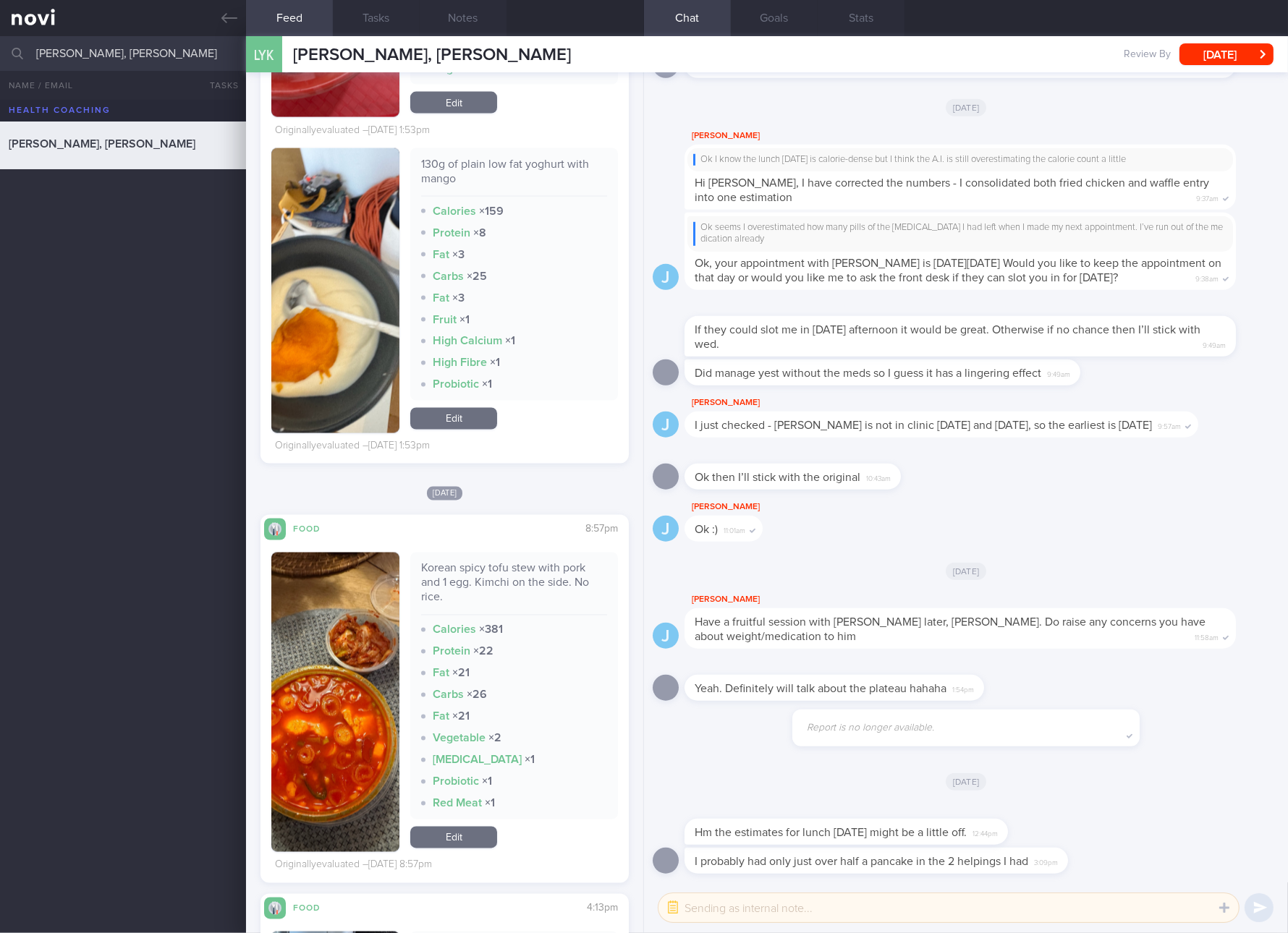
click at [490, 179] on div "130g of plain low fat yoghurt with mango" at bounding box center [513, 177] width 186 height 40
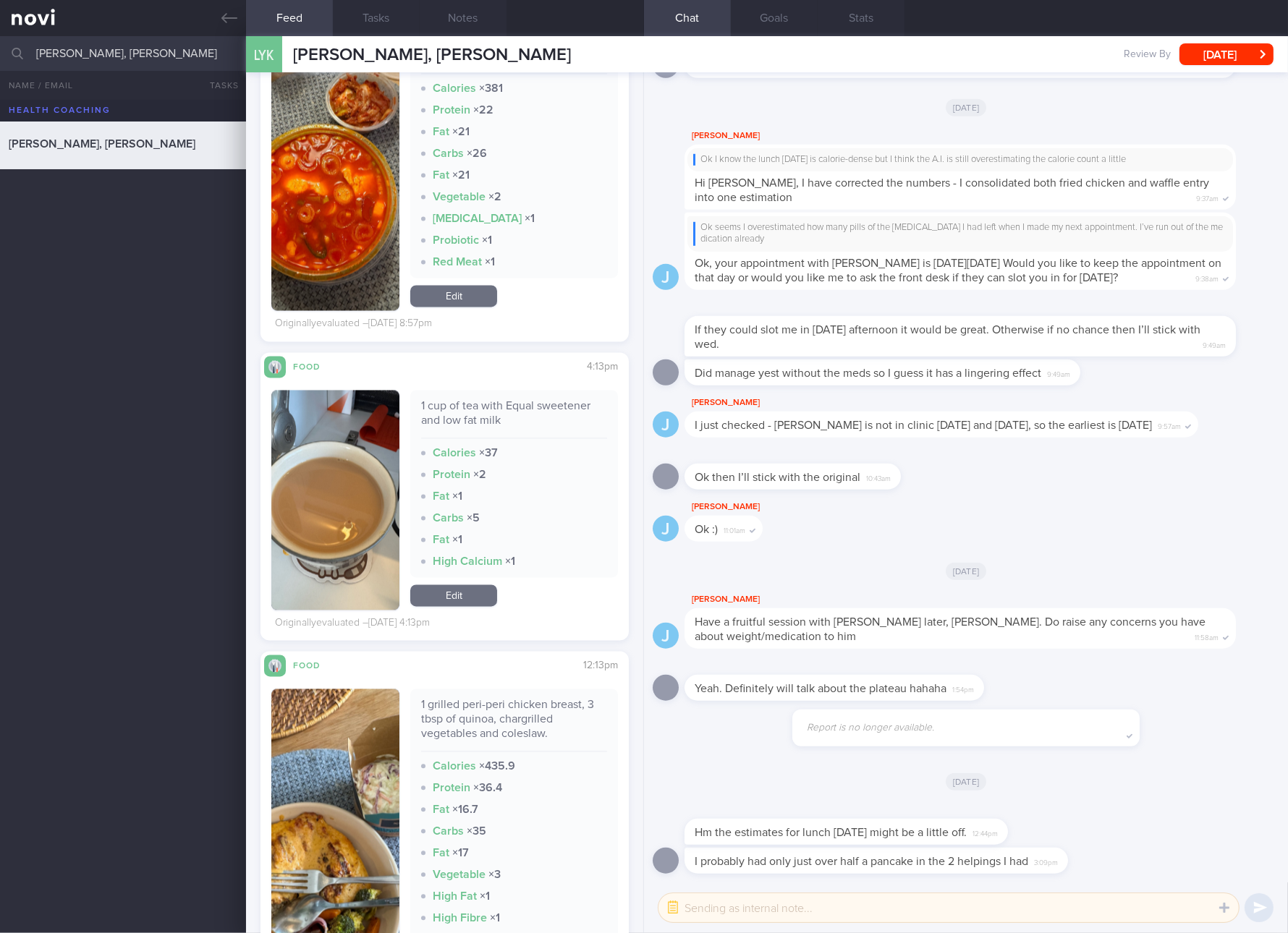
scroll to position [11121, 0]
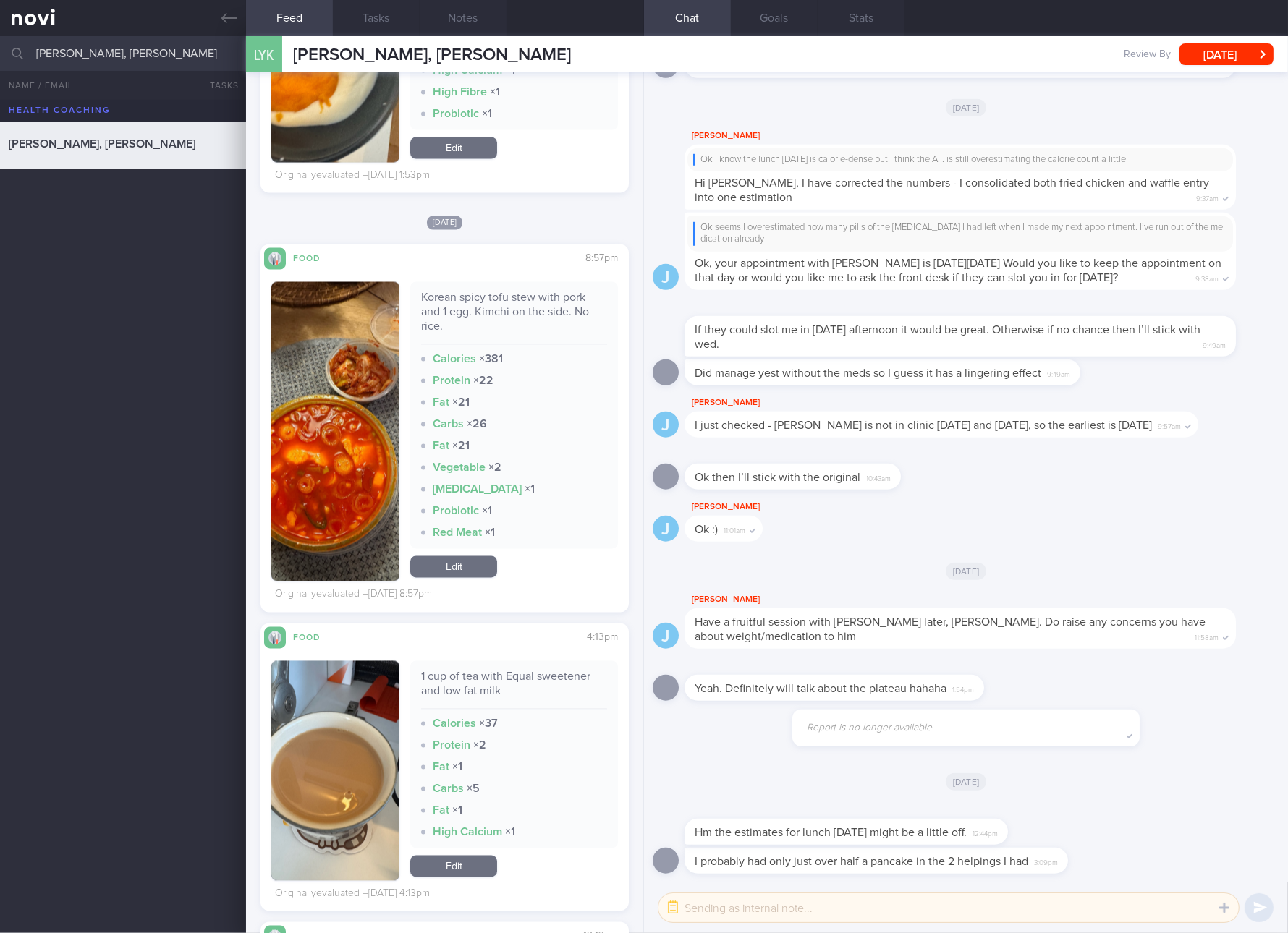
click at [503, 320] on div "Korean spicy tofu stew with pork and 1 egg. Kimchi on the side. No rice." at bounding box center [513, 318] width 186 height 54
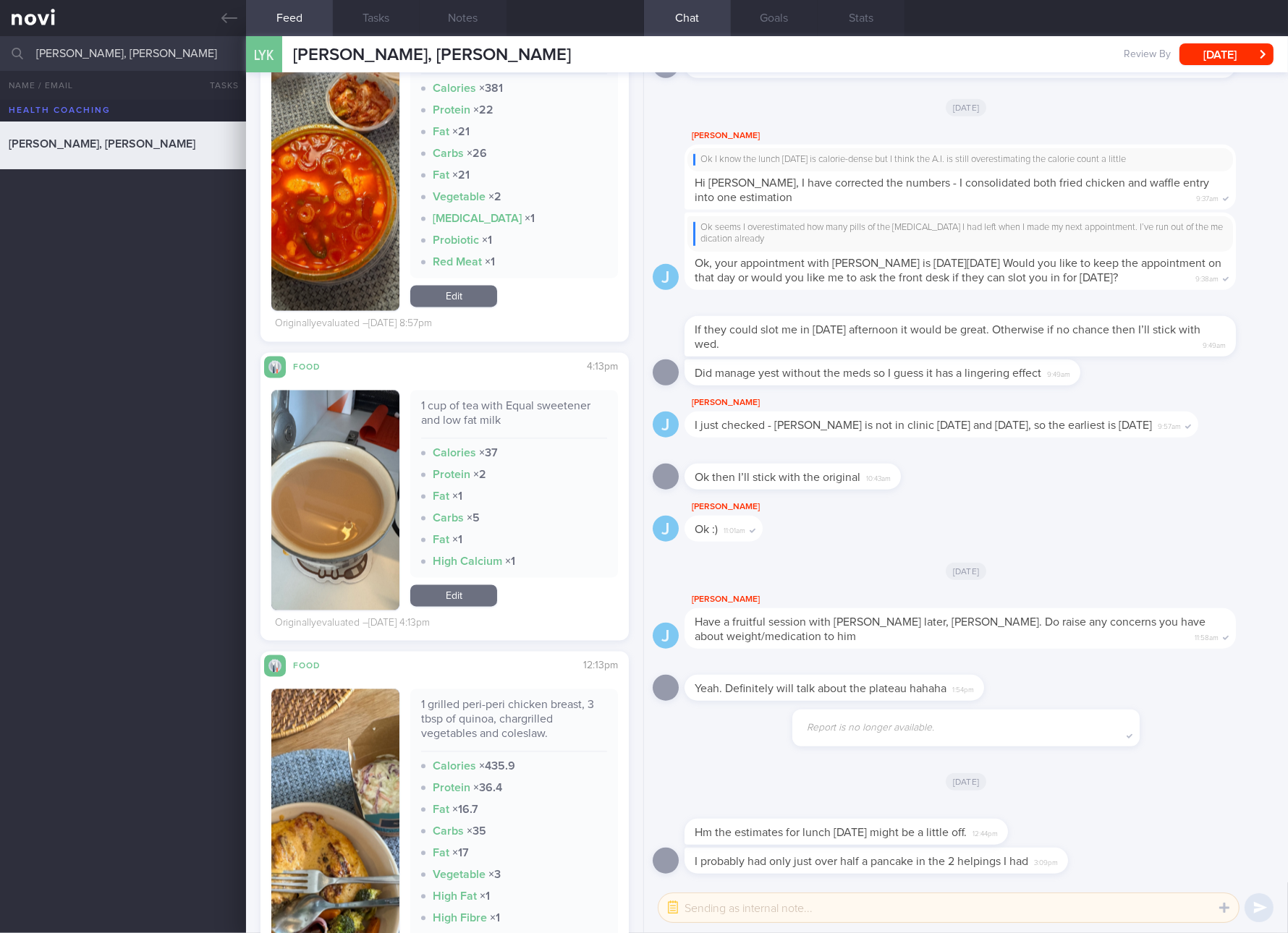
scroll to position [11663, 0]
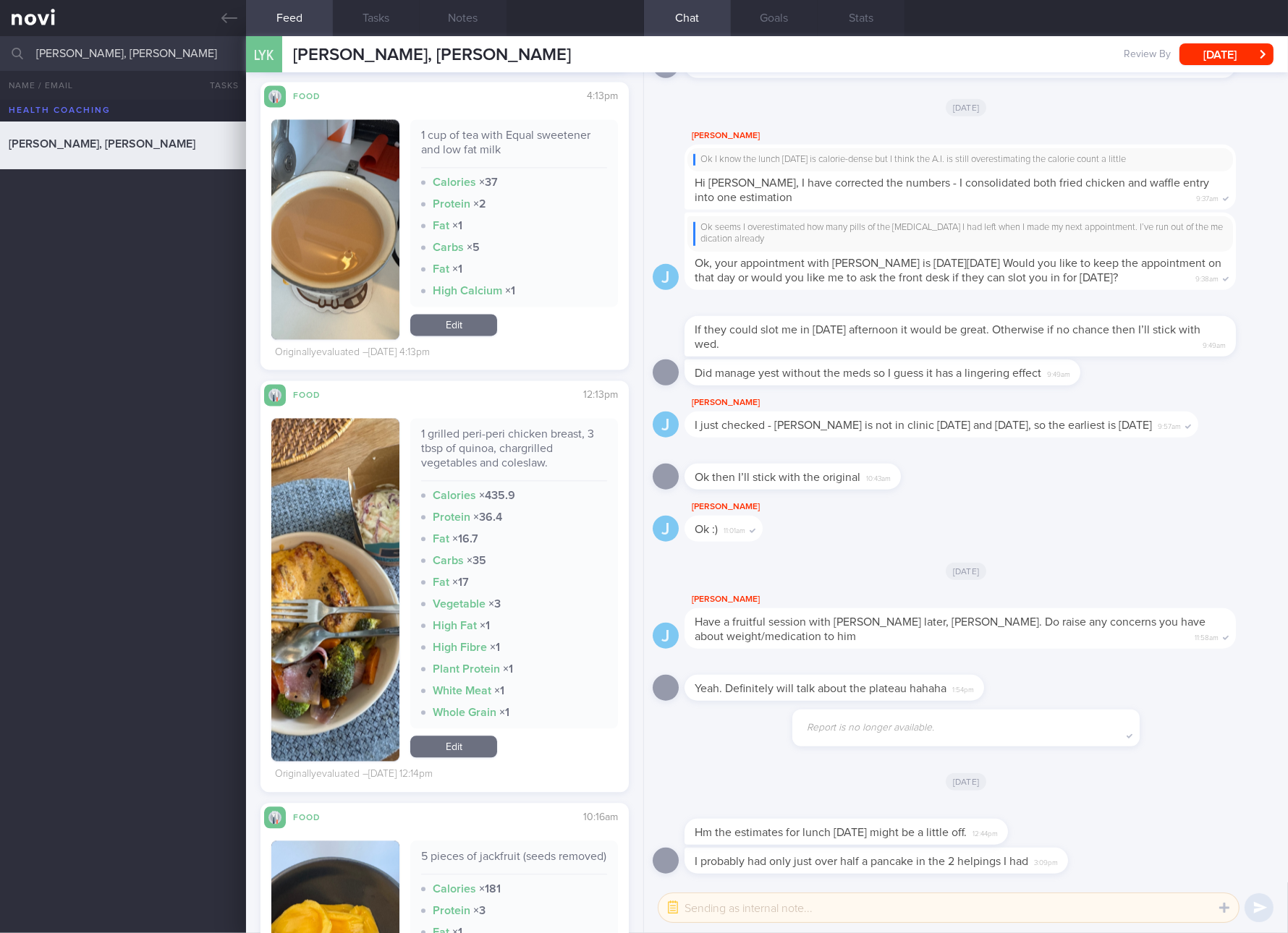
click at [481, 473] on div "1 grilled peri-peri chicken breast, 3 tbsp of quinoa, chargrilled vegetables an…" at bounding box center [513, 454] width 186 height 54
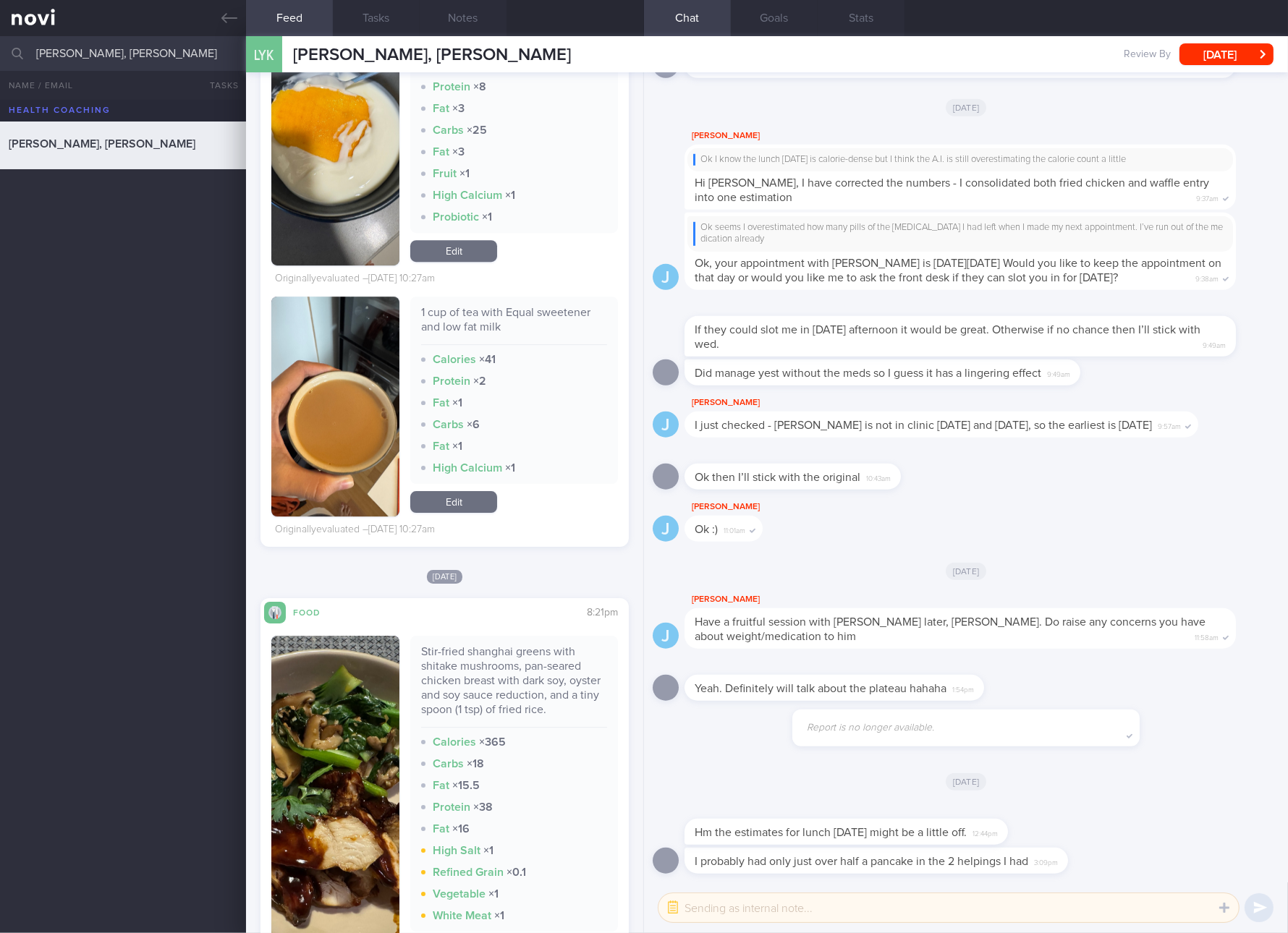
scroll to position [27831, 0]
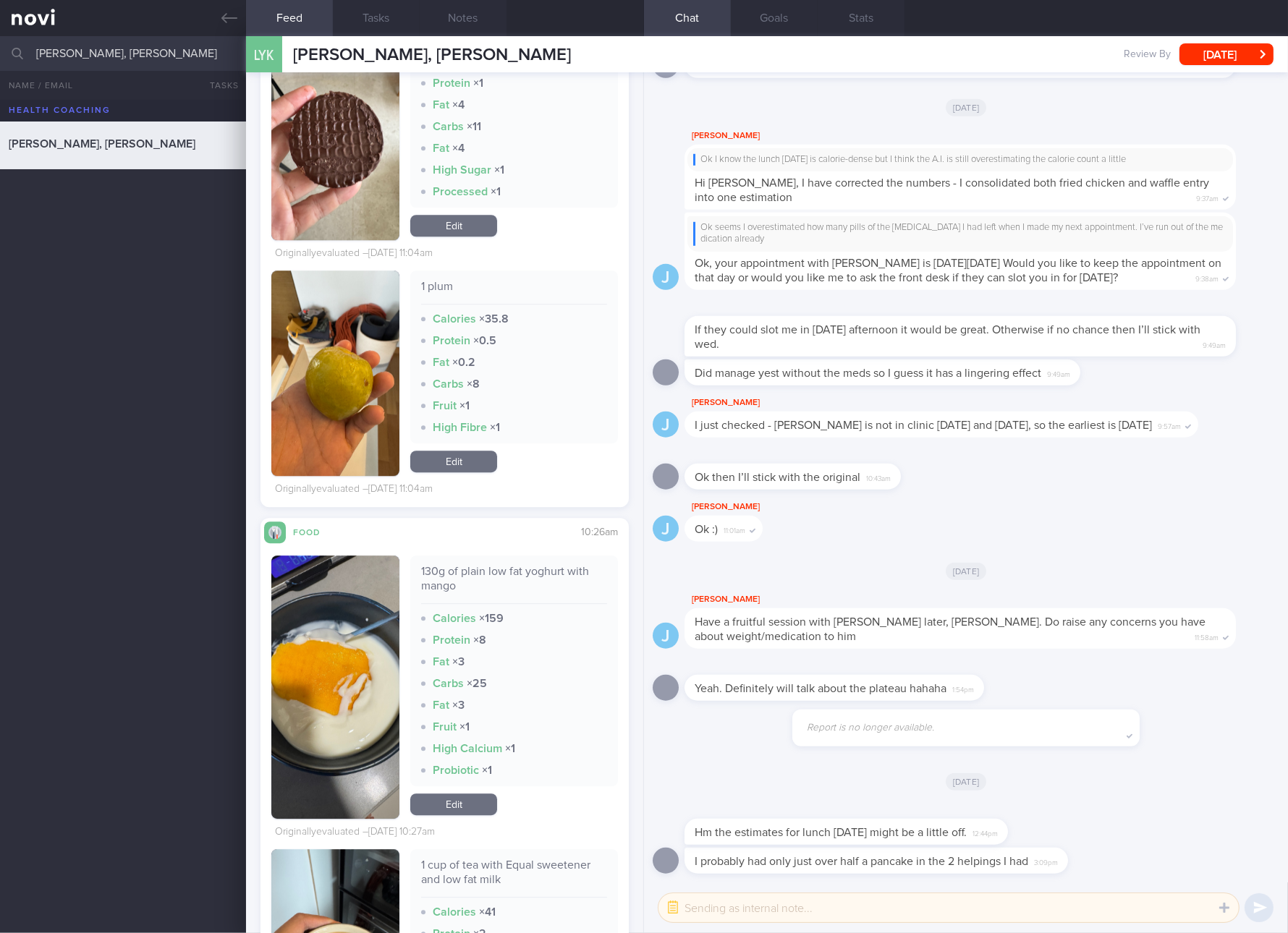
drag, startPoint x: 467, startPoint y: 798, endPoint x: 474, endPoint y: 738, distance: 60.4
click at [469, 798] on link "Edit" at bounding box center [454, 804] width 87 height 22
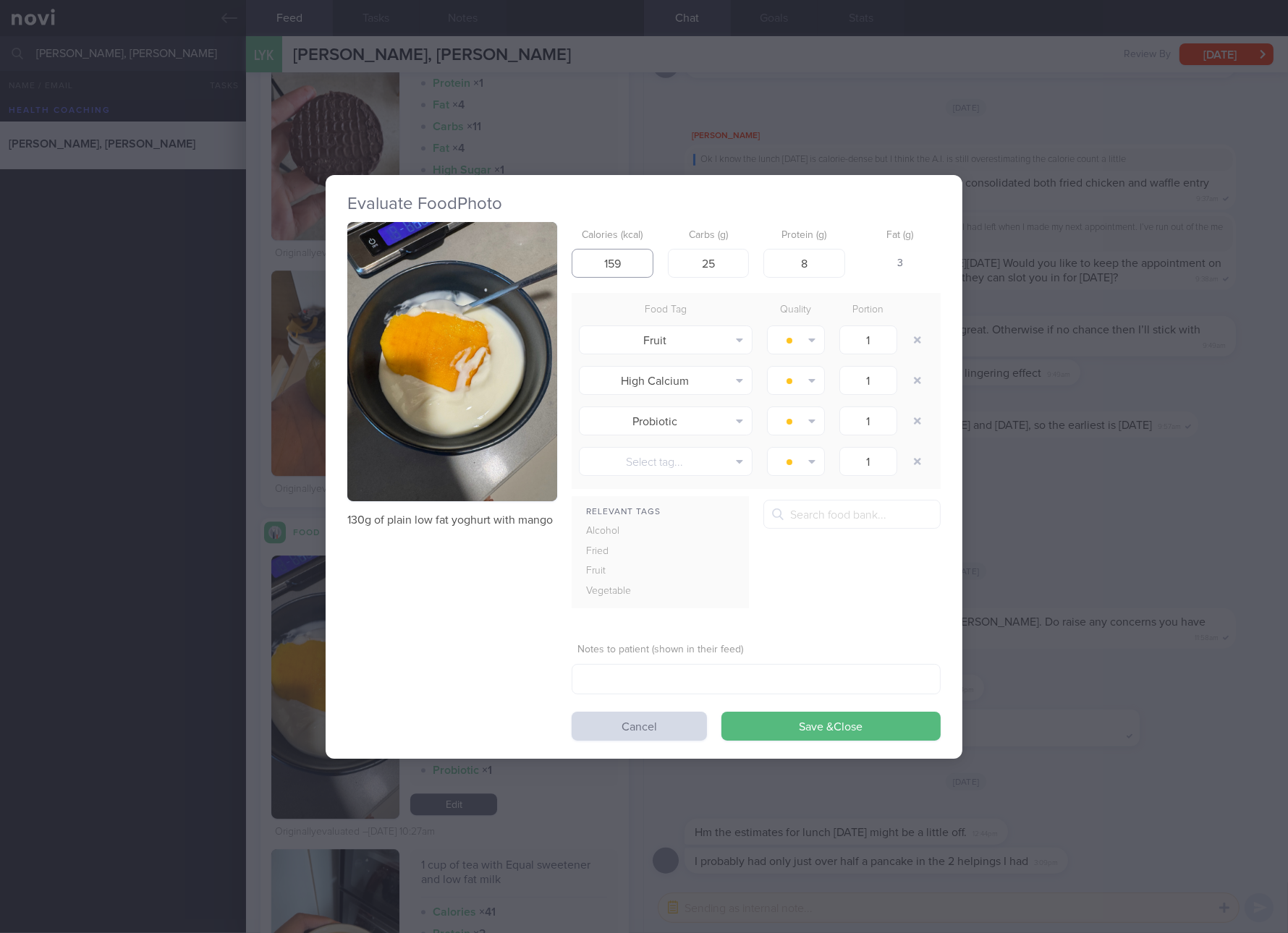
click at [638, 260] on input "159" at bounding box center [612, 263] width 82 height 29
type input "96"
type input "16"
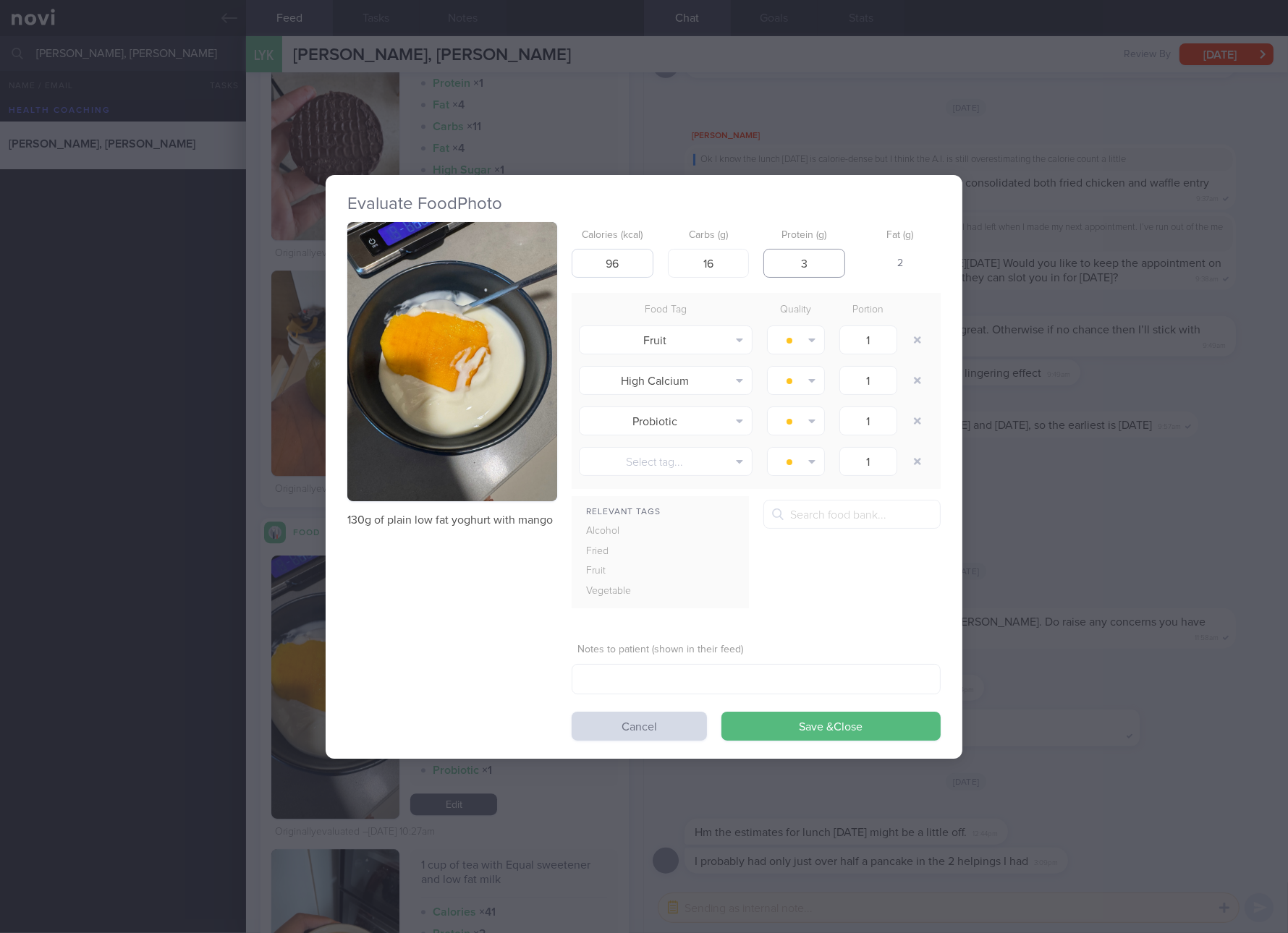
type input "3"
click at [721, 712] on button "Save & Close" at bounding box center [831, 726] width 220 height 29
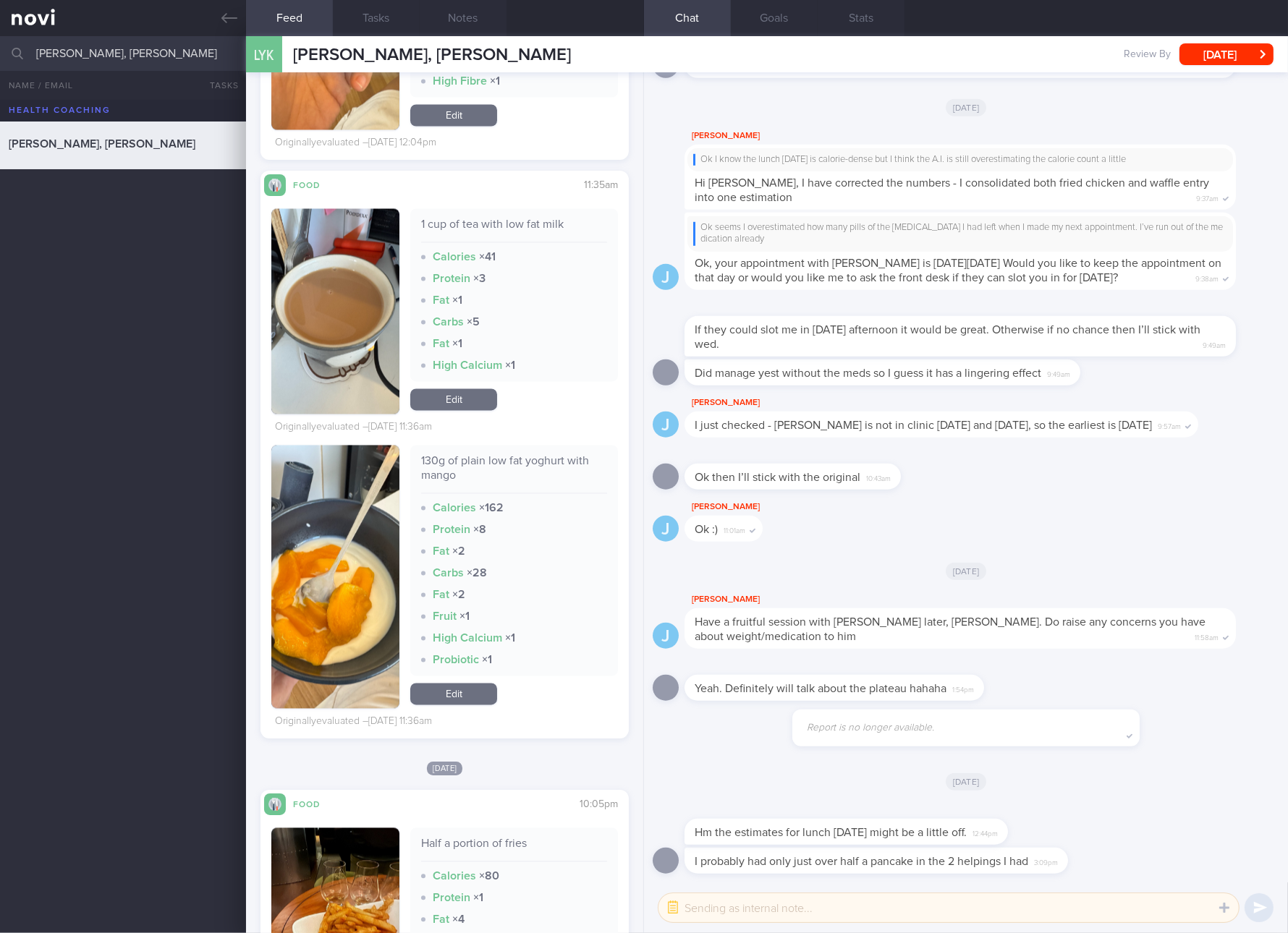
scroll to position [26204, 0]
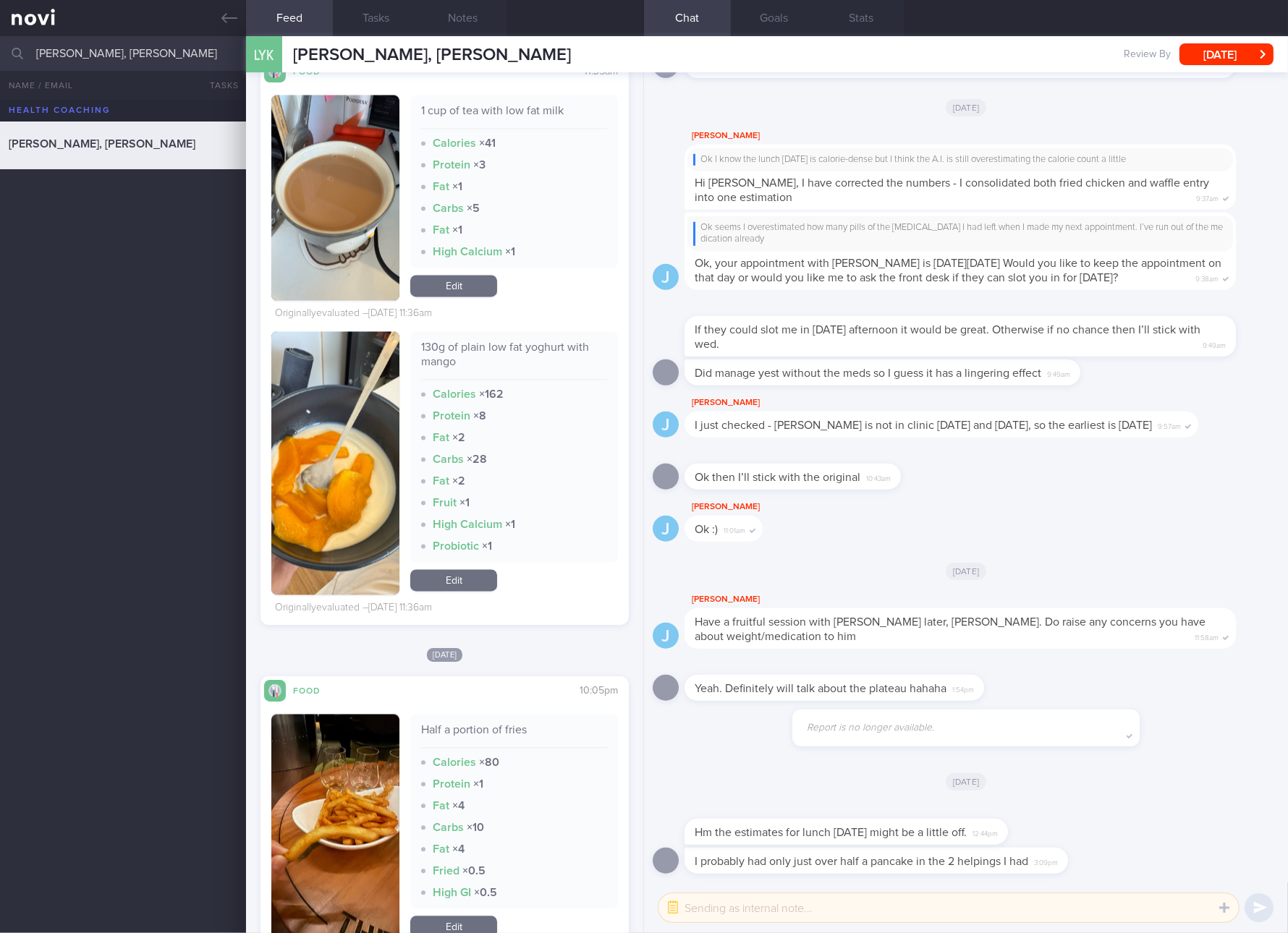
click at [441, 586] on link "Edit" at bounding box center [454, 580] width 87 height 22
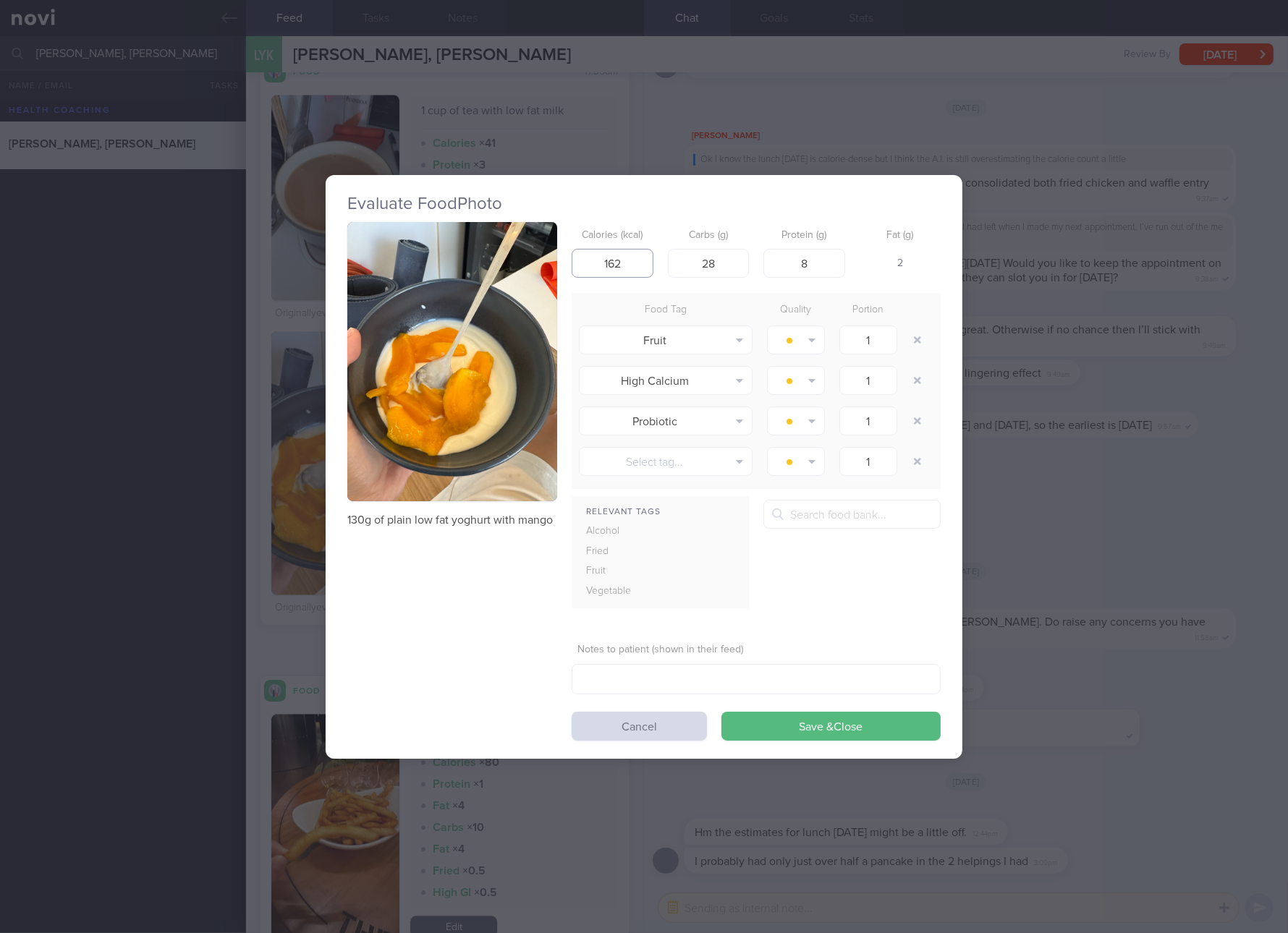
click at [619, 268] on input "162" at bounding box center [612, 263] width 82 height 29
type input "96"
type input "16"
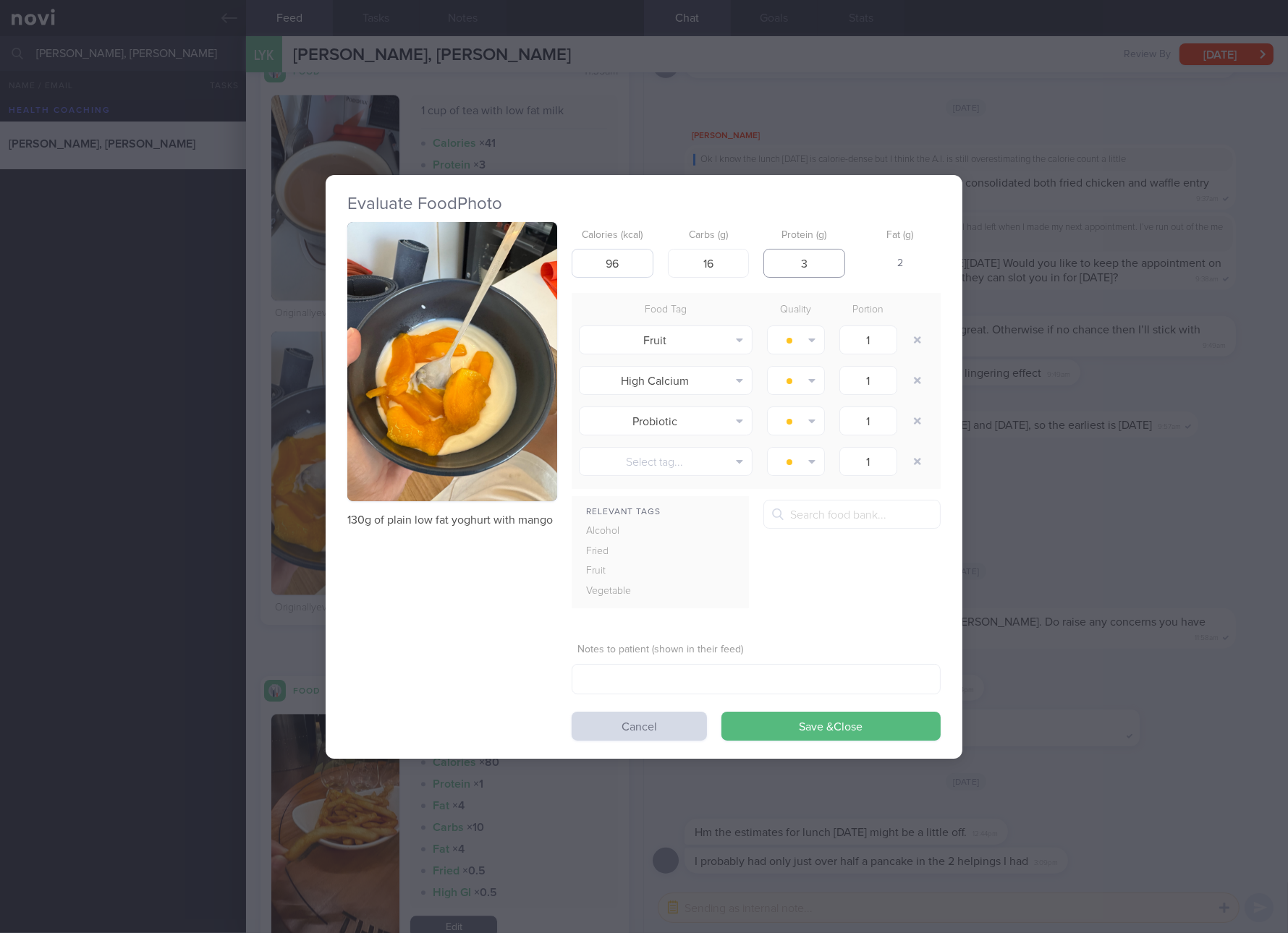
type input "3"
click at [721, 712] on button "Save & Close" at bounding box center [831, 726] width 220 height 29
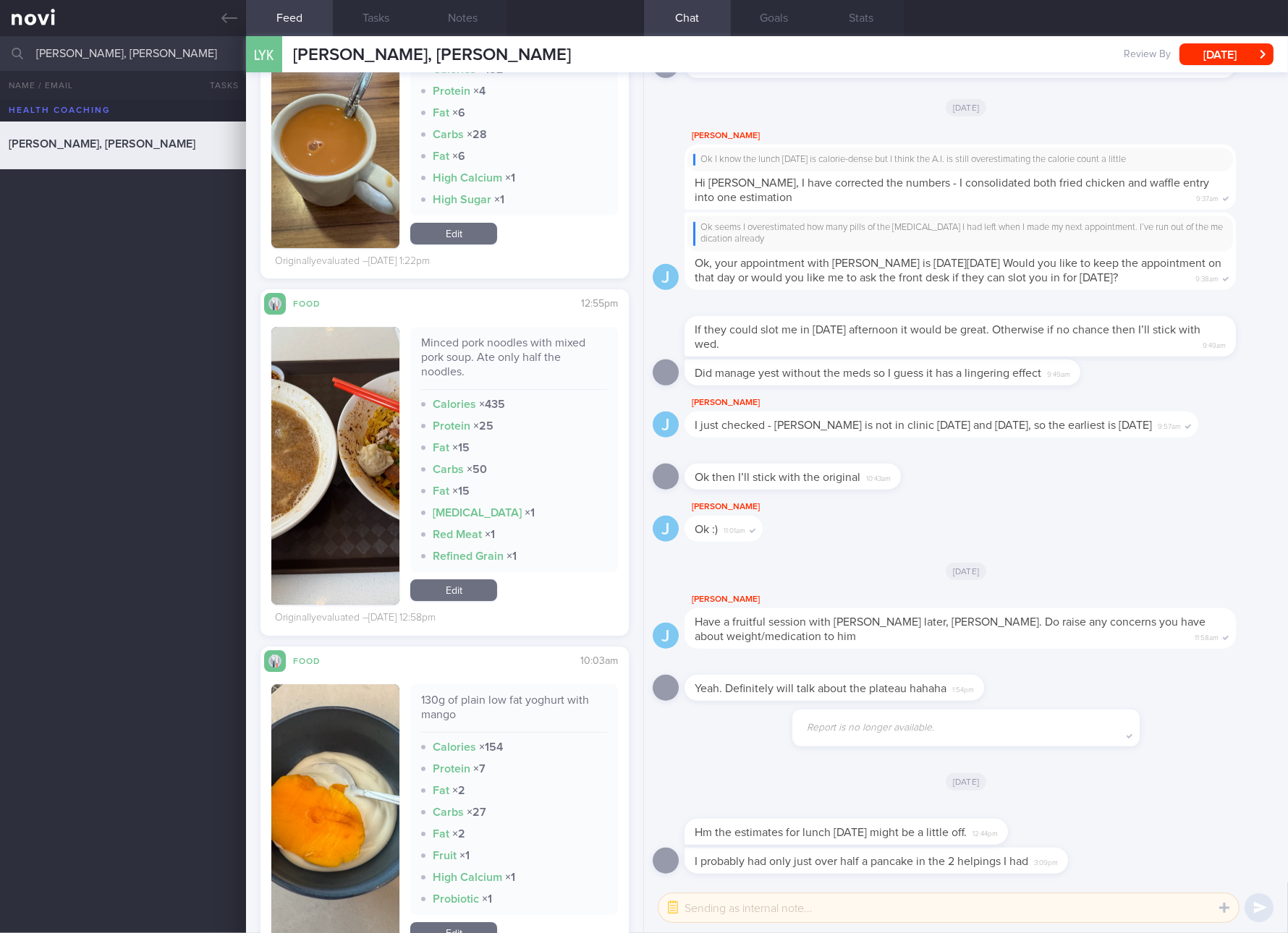
scroll to position [14247, 0]
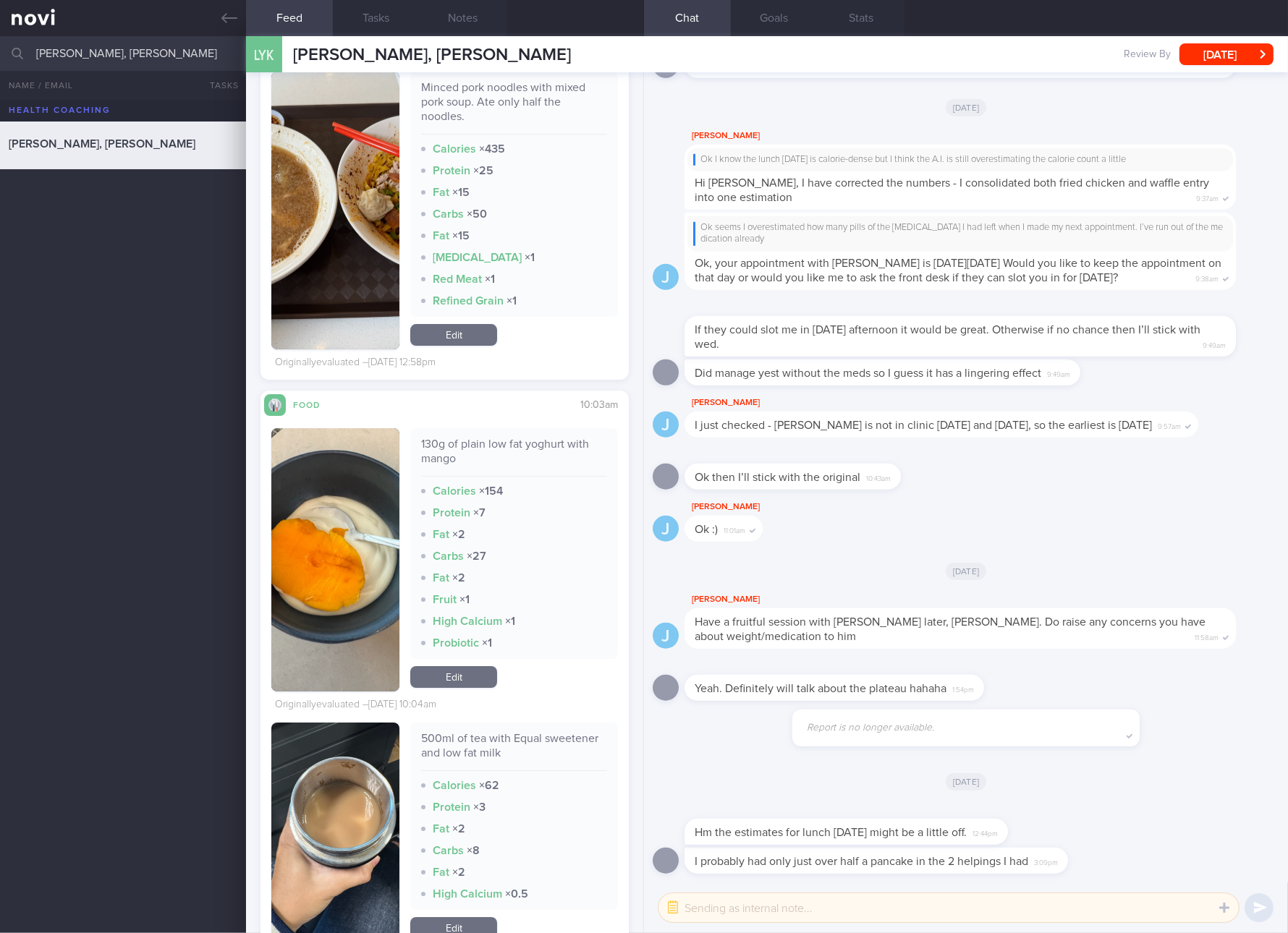
click at [467, 692] on div "130g of plain low fat yoghurt with mango Calories × 154 Protein × 7 Fat × 2 Car…" at bounding box center [513, 559] width 208 height 263
click at [466, 687] on link "Edit" at bounding box center [454, 677] width 87 height 22
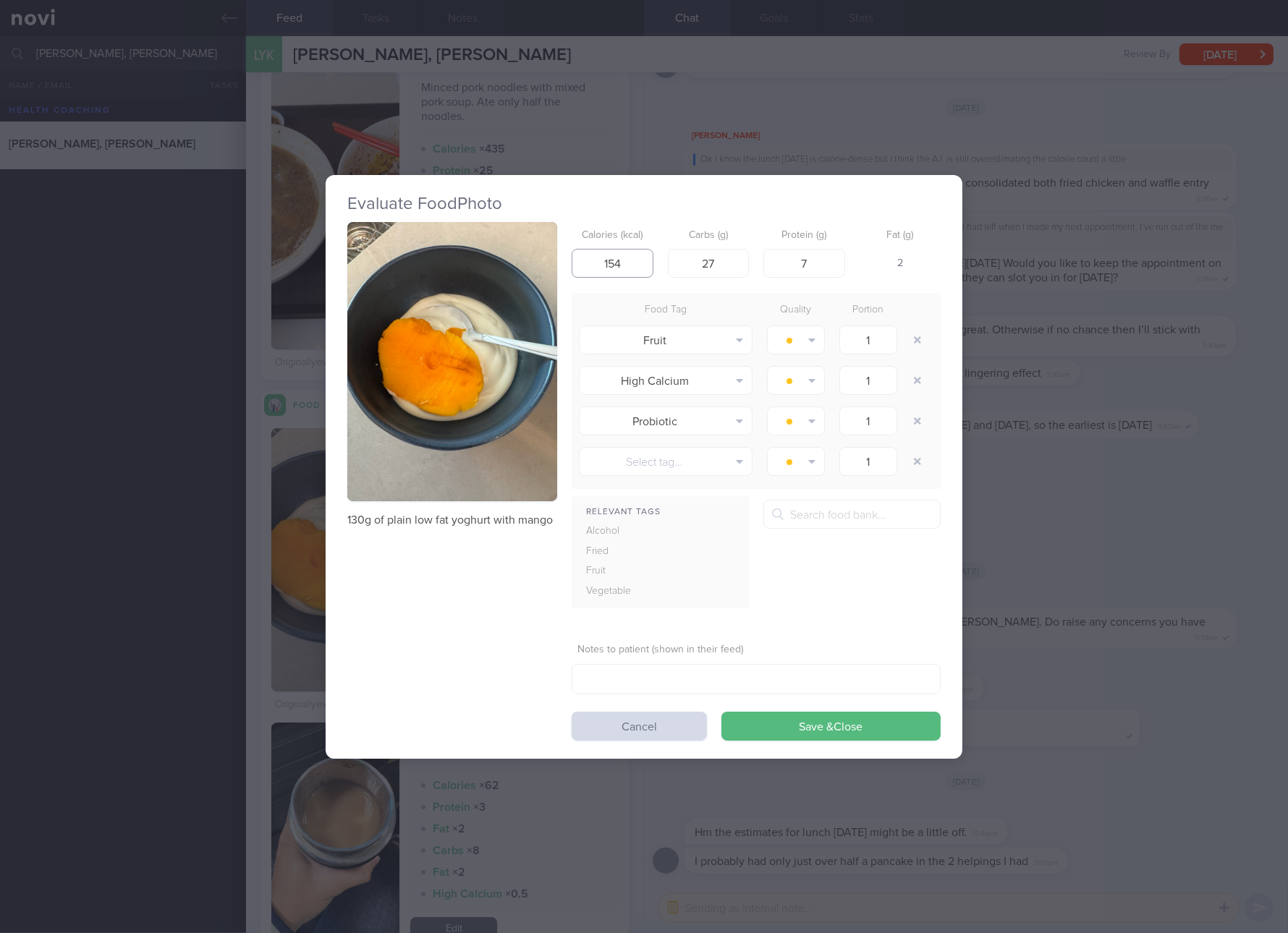
click at [589, 250] on input "154" at bounding box center [612, 263] width 82 height 29
type input "96"
type input "16"
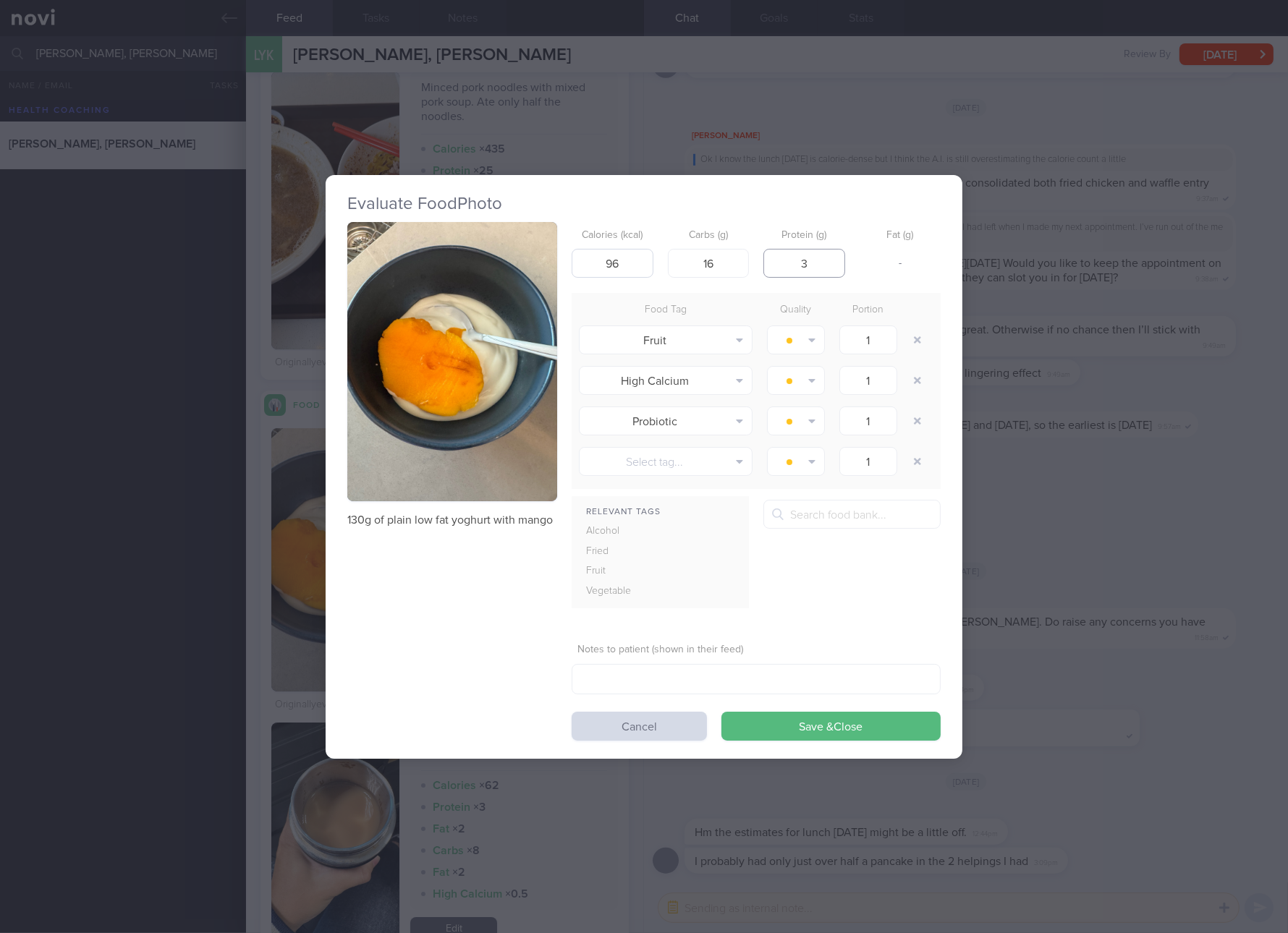
type input "3"
click at [721, 712] on button "Save & Close" at bounding box center [831, 726] width 220 height 29
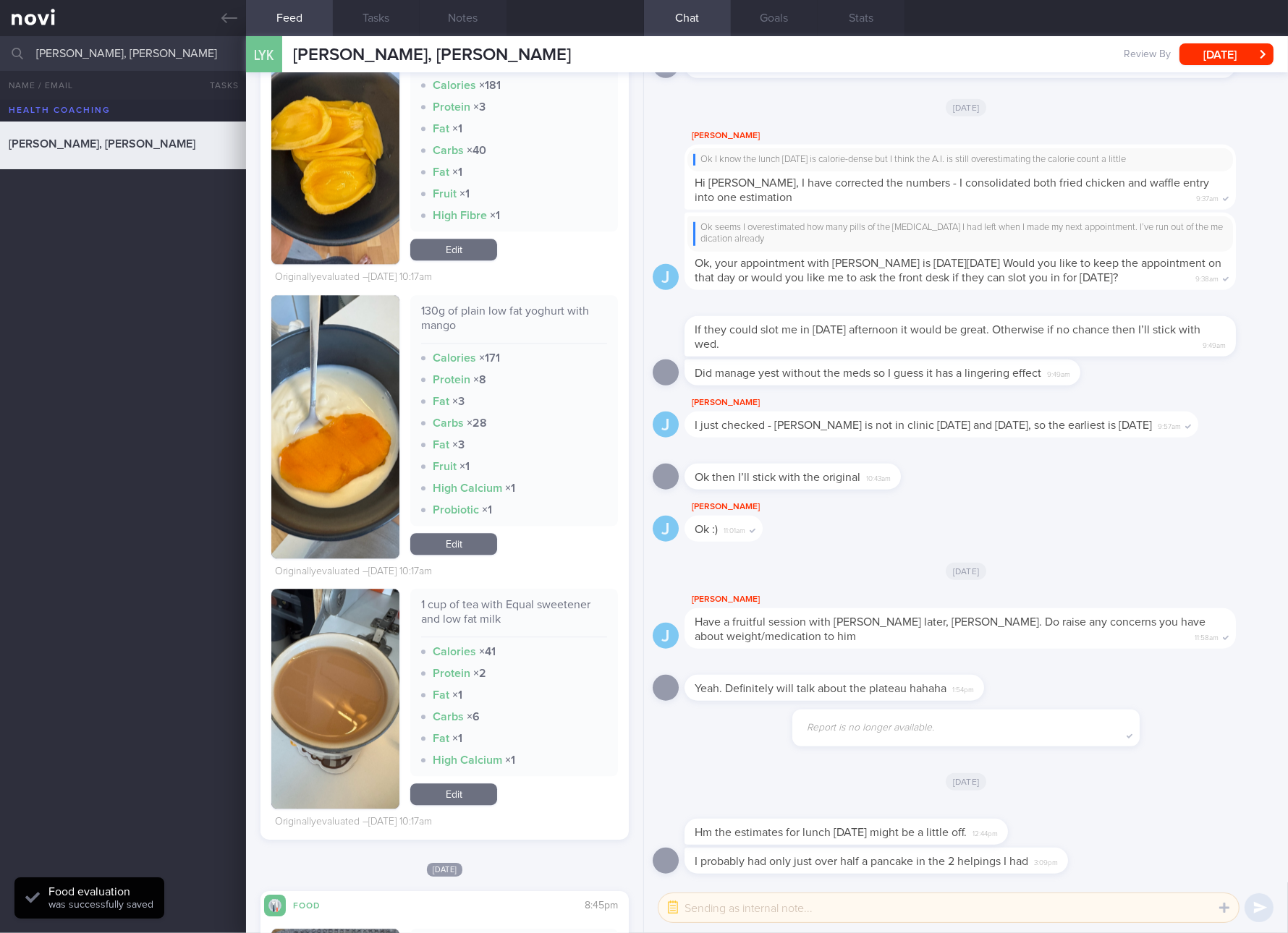
scroll to position [12349, 0]
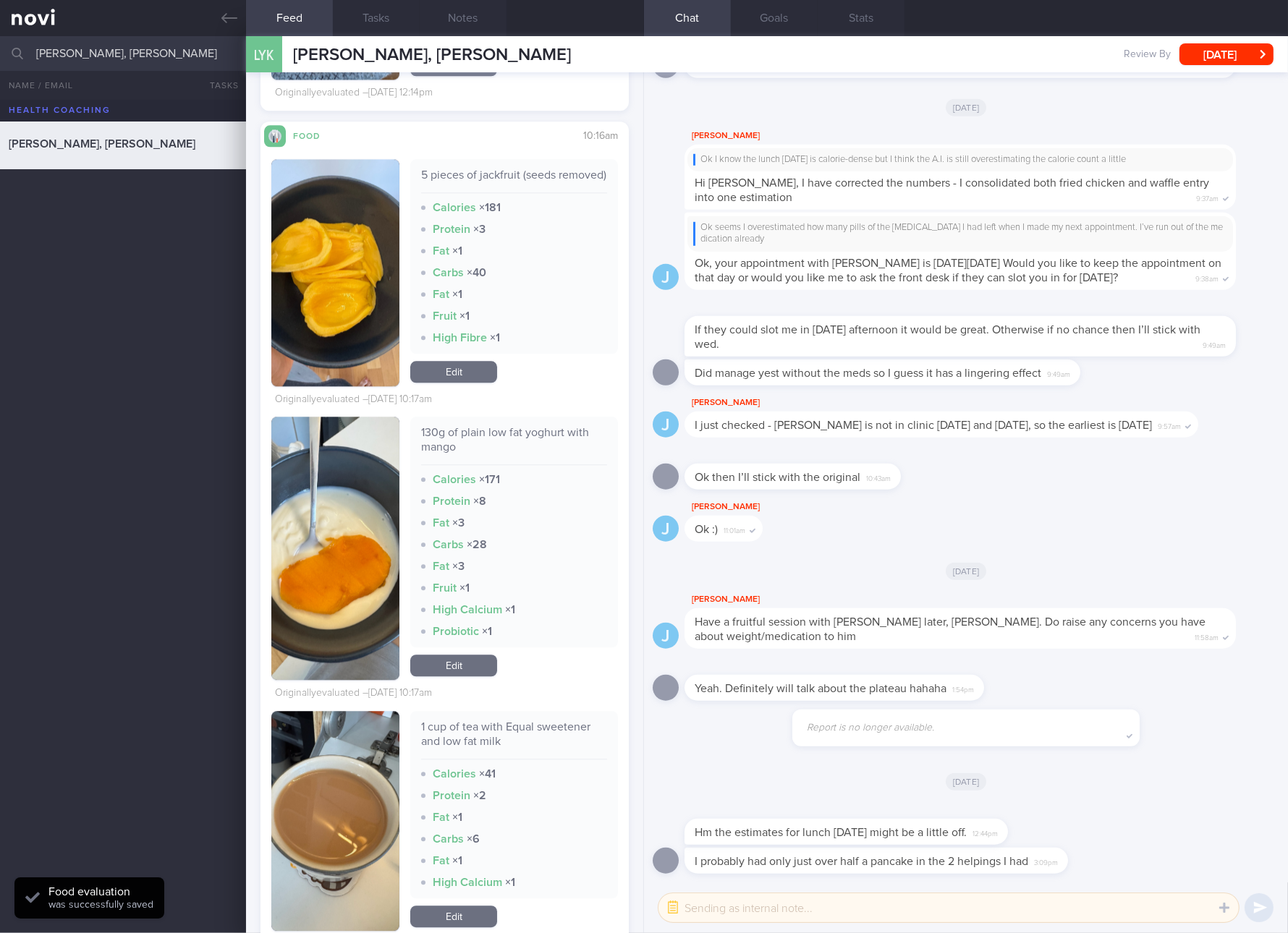
click at [471, 666] on div "130g of plain low fat yoghurt with mango Calories × 171 Protein × 8 Fat × 3 Car…" at bounding box center [513, 549] width 208 height 263
click at [470, 675] on link "Edit" at bounding box center [454, 666] width 87 height 22
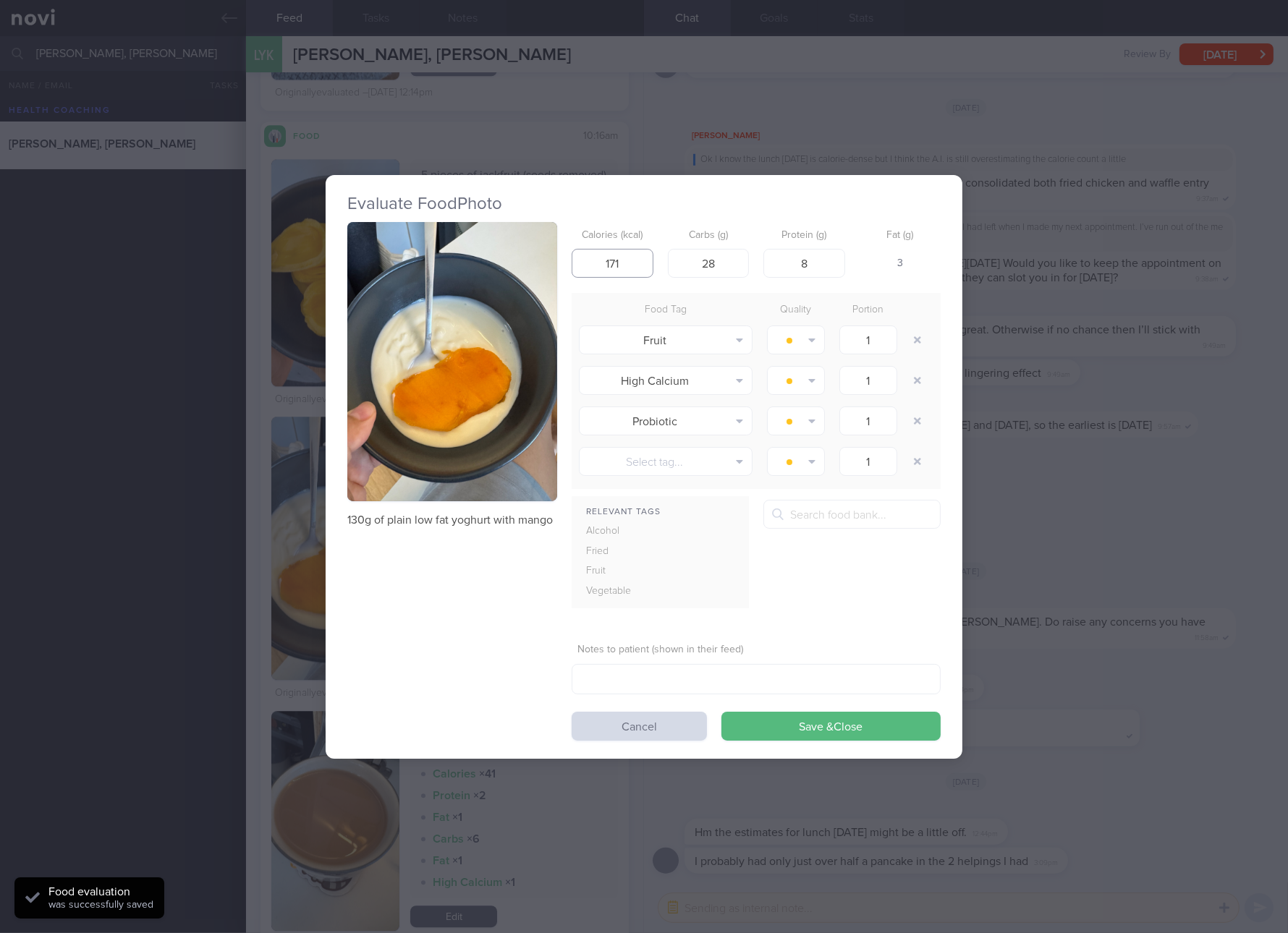
click at [629, 258] on input "171" at bounding box center [612, 263] width 82 height 29
type input "96"
type input "16"
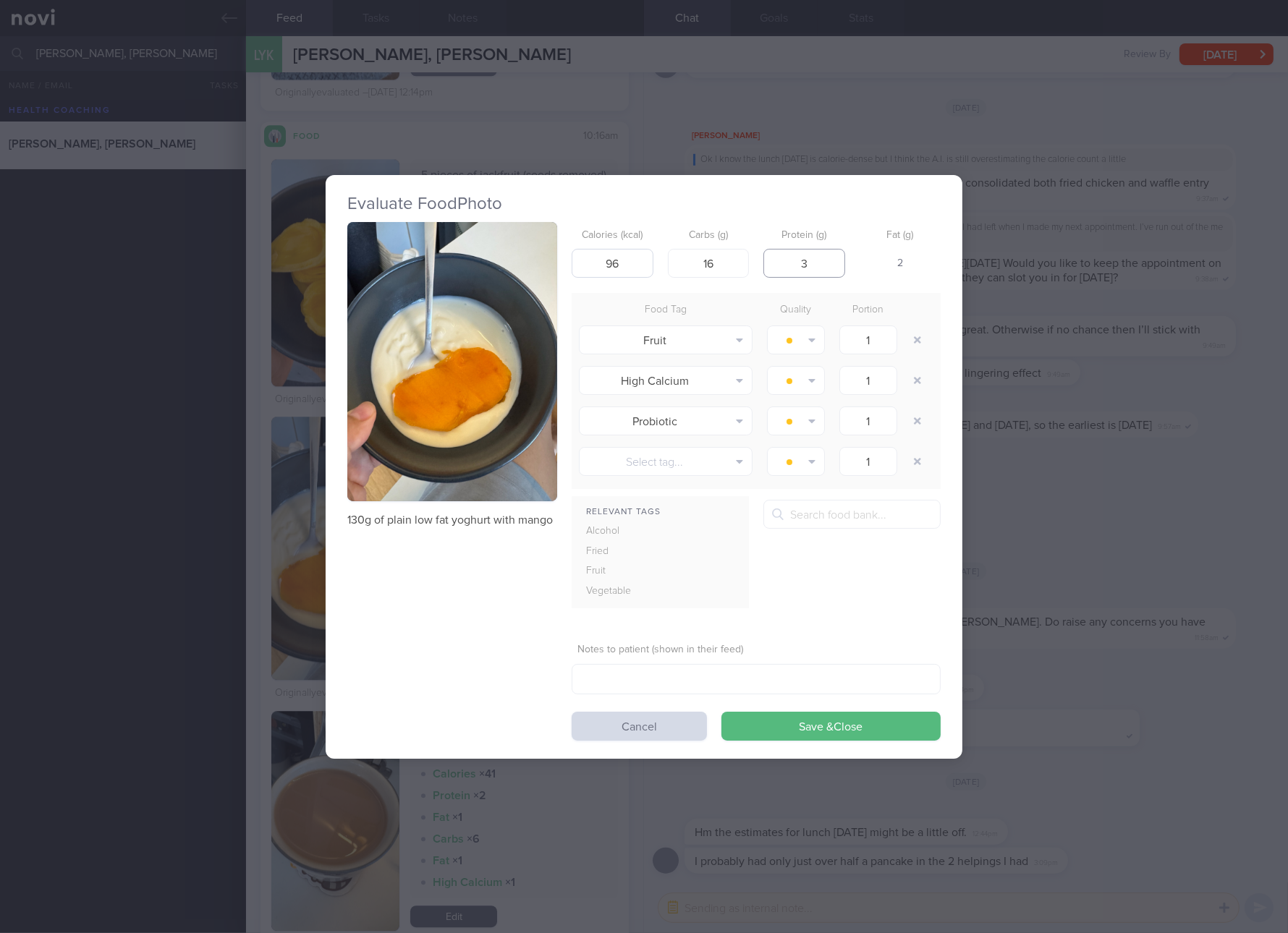
type input "3"
click at [721, 712] on button "Save & Close" at bounding box center [831, 726] width 220 height 29
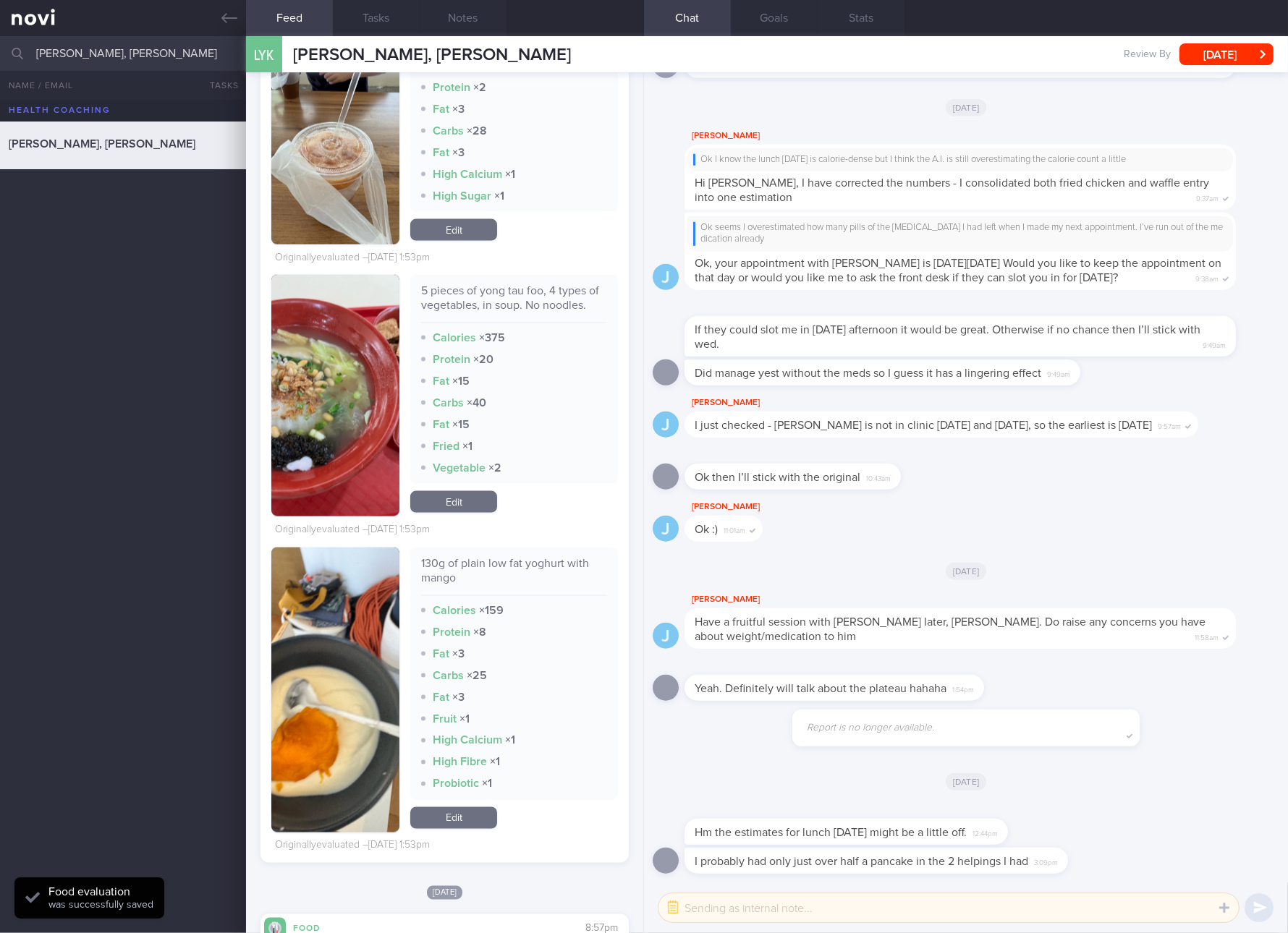
scroll to position [10721, 0]
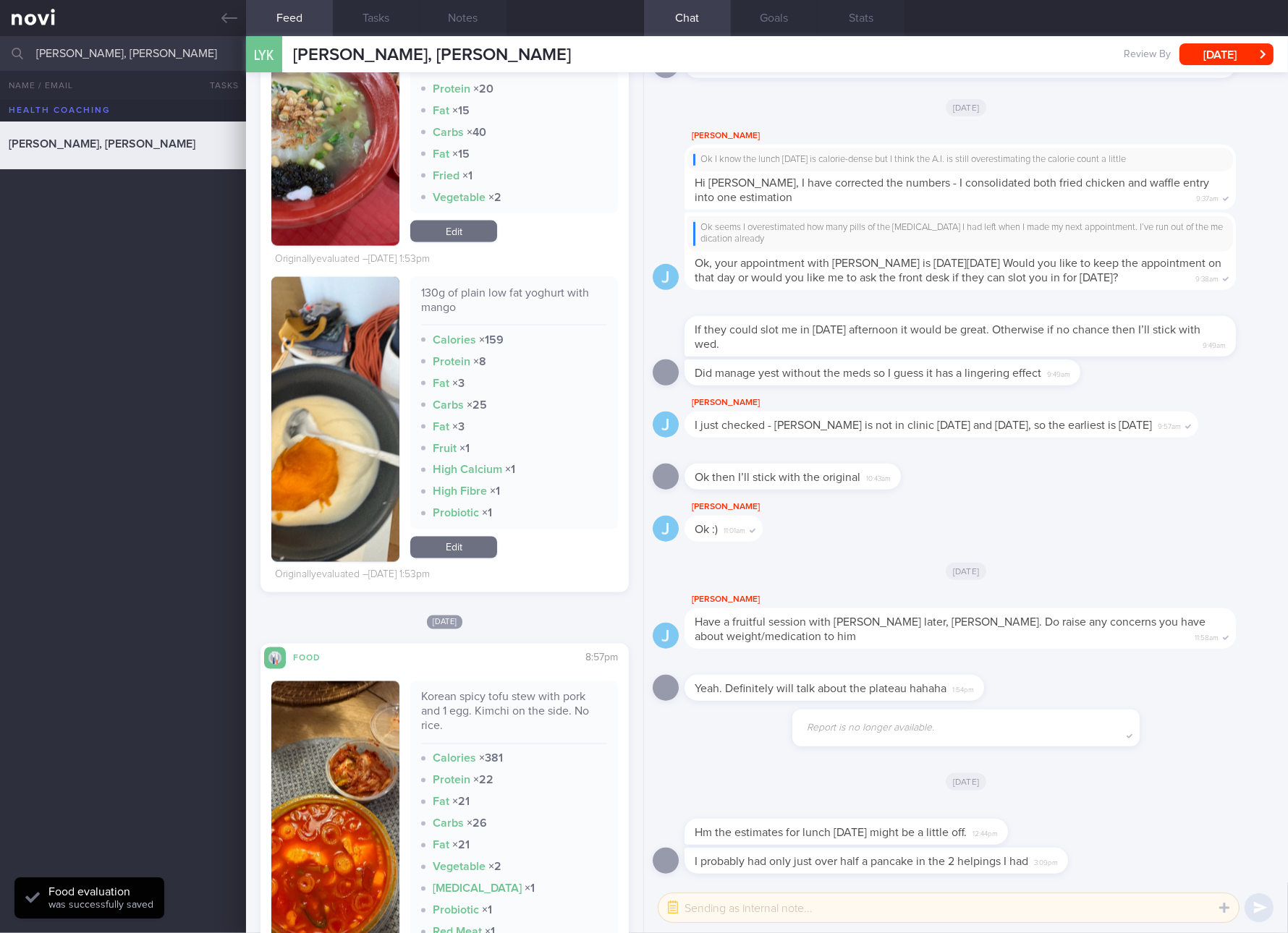
click at [453, 553] on link "Edit" at bounding box center [454, 548] width 87 height 22
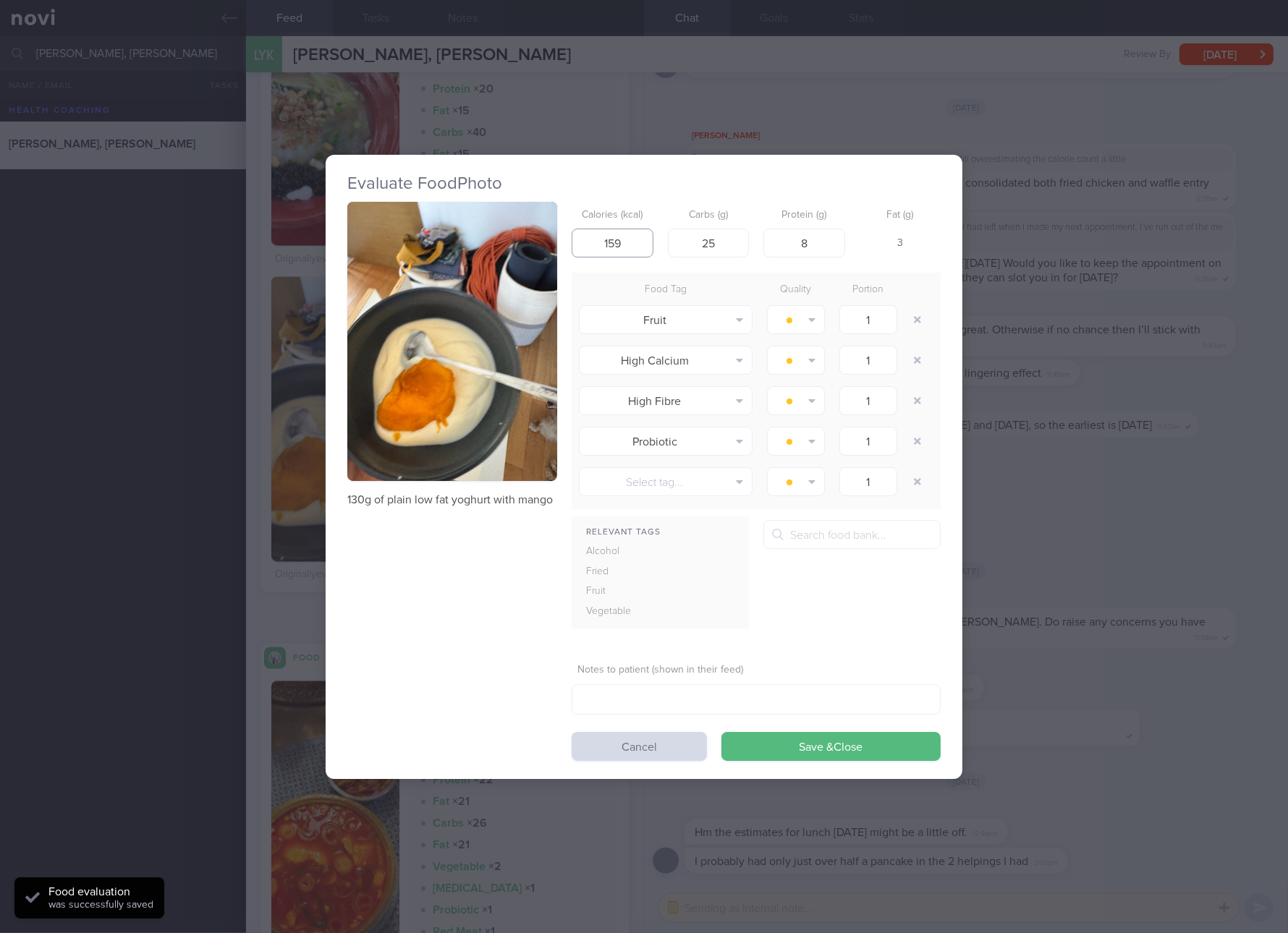
click at [626, 245] on input "159" at bounding box center [612, 243] width 82 height 29
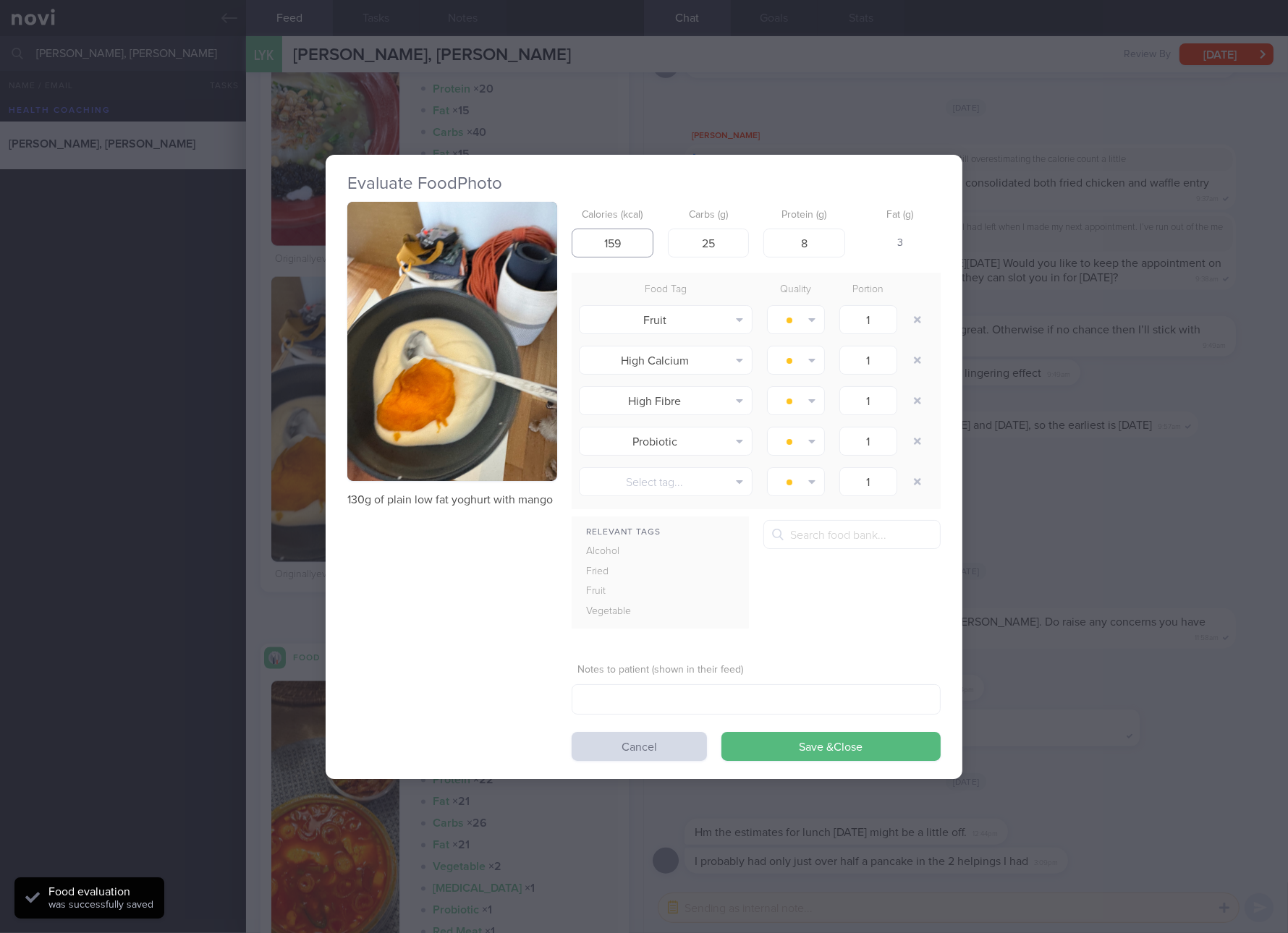
click at [626, 245] on input "159" at bounding box center [612, 243] width 82 height 29
type input "96"
type input "16"
type input "3"
click at [721, 732] on button "Save & Close" at bounding box center [831, 746] width 220 height 29
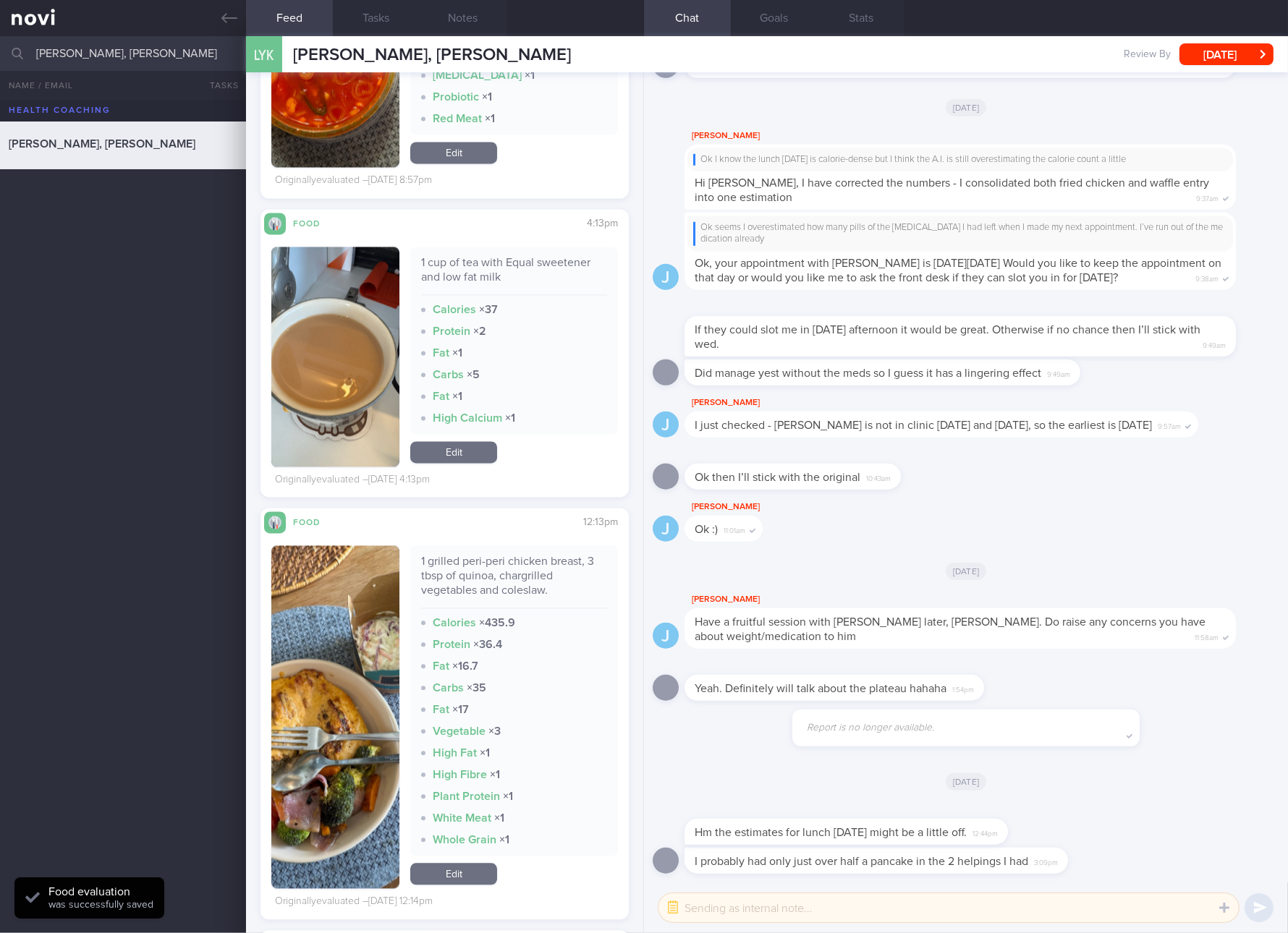
scroll to position [11807, 0]
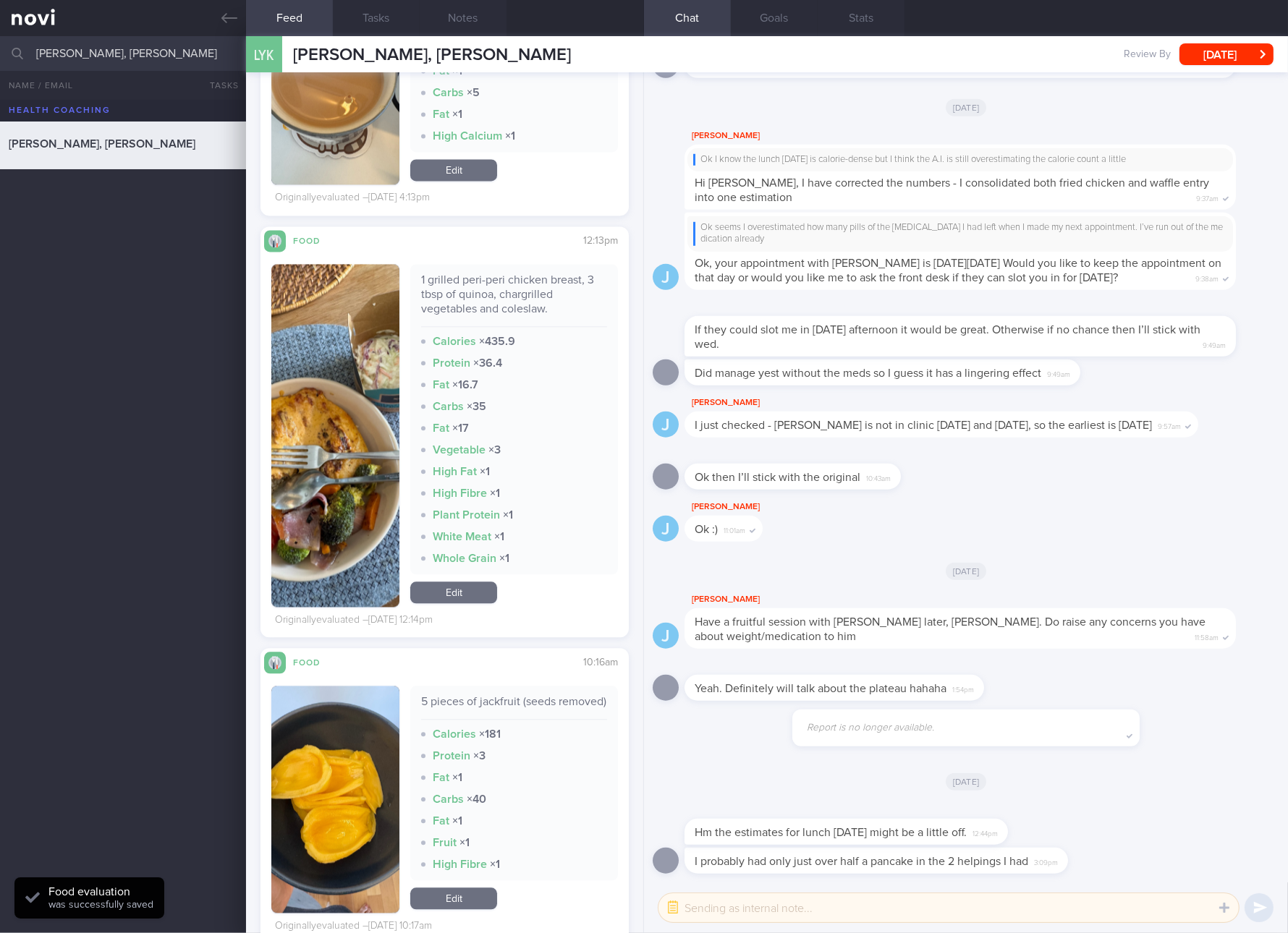
click at [461, 603] on link "Edit" at bounding box center [454, 592] width 87 height 22
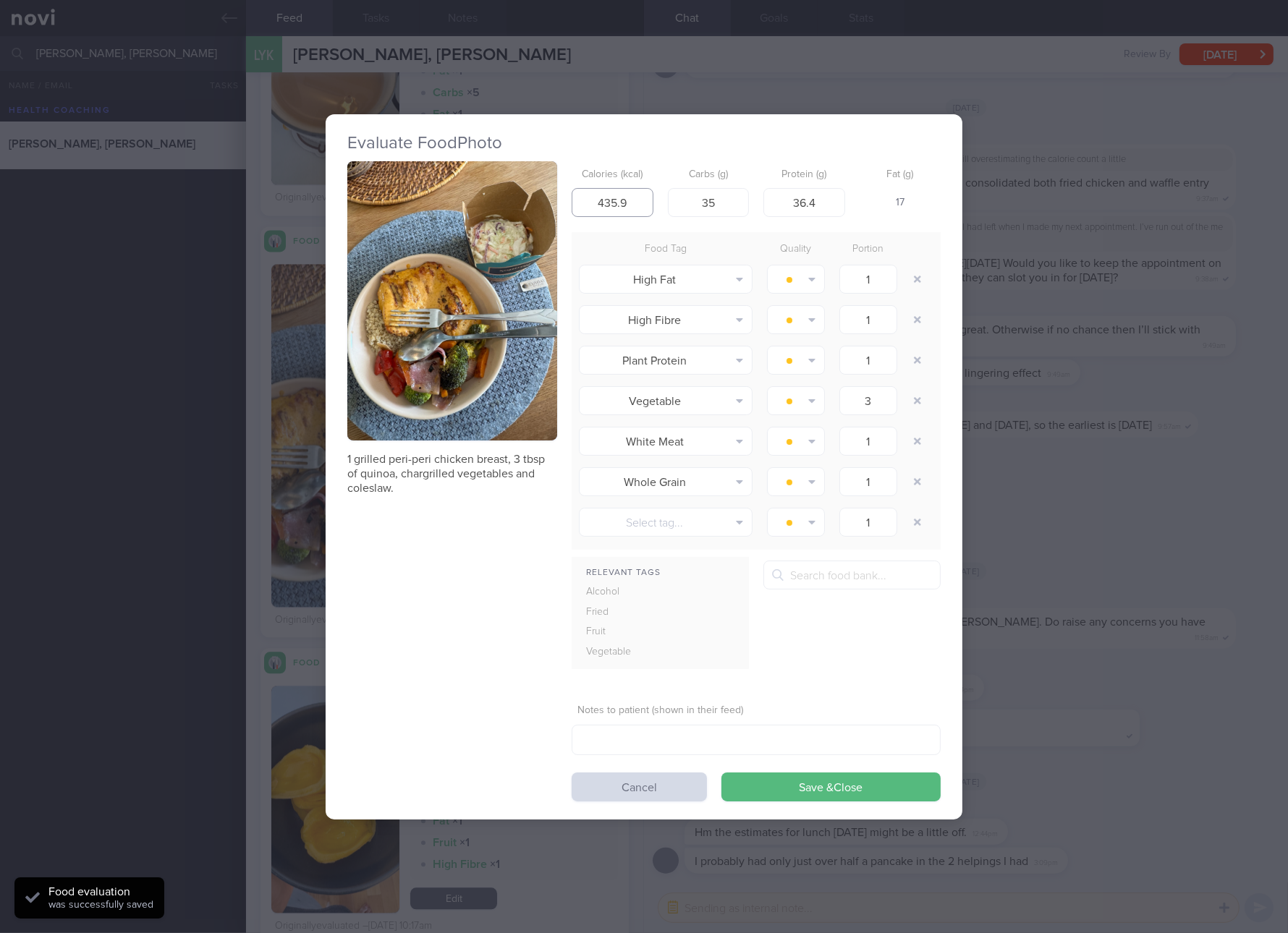
click at [619, 201] on input "435.9" at bounding box center [612, 202] width 82 height 29
type input "365"
type input "8"
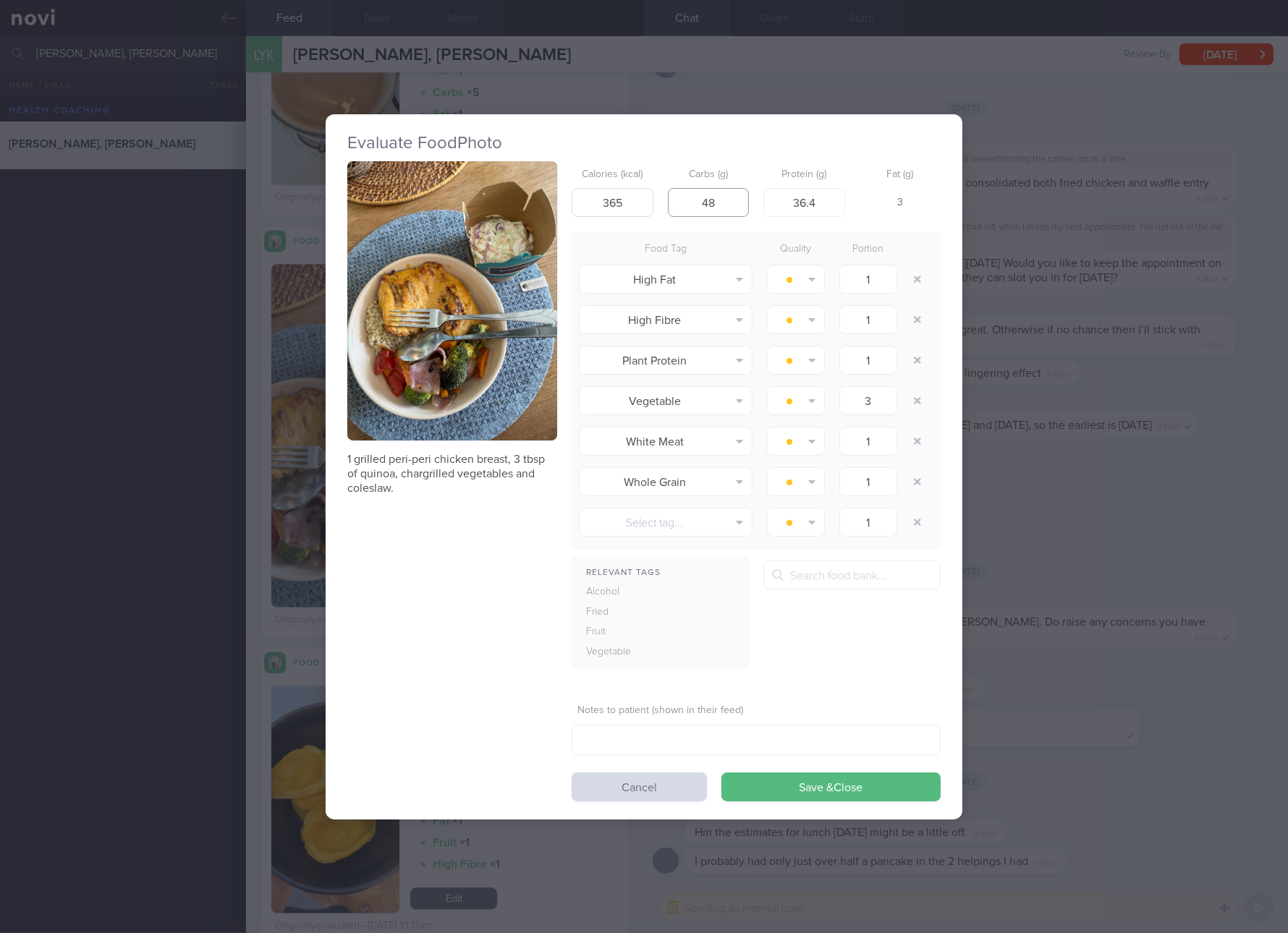
type input "48"
type input "32"
click at [721, 773] on button "Save & Close" at bounding box center [831, 787] width 220 height 29
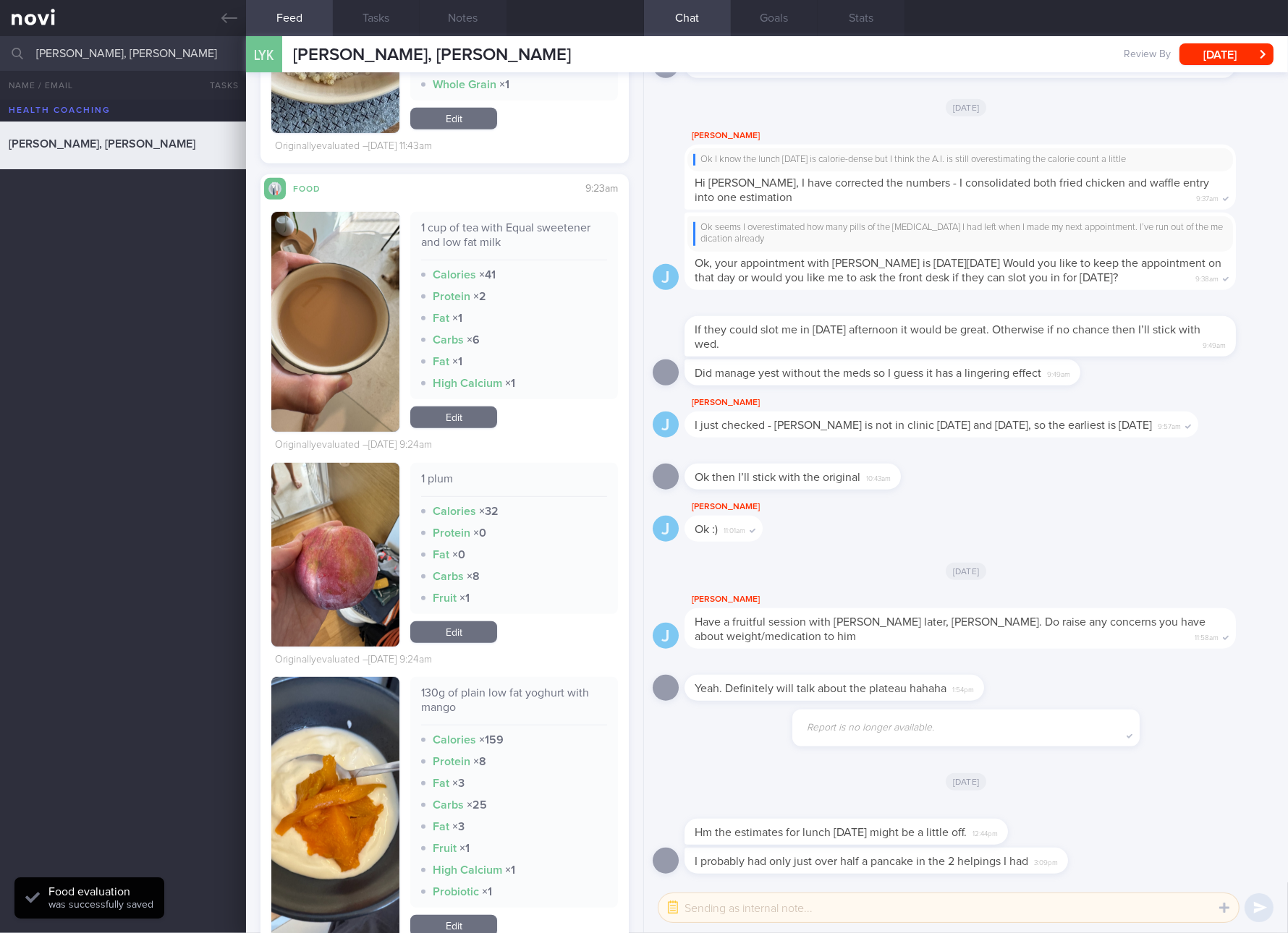
scroll to position [8823, 0]
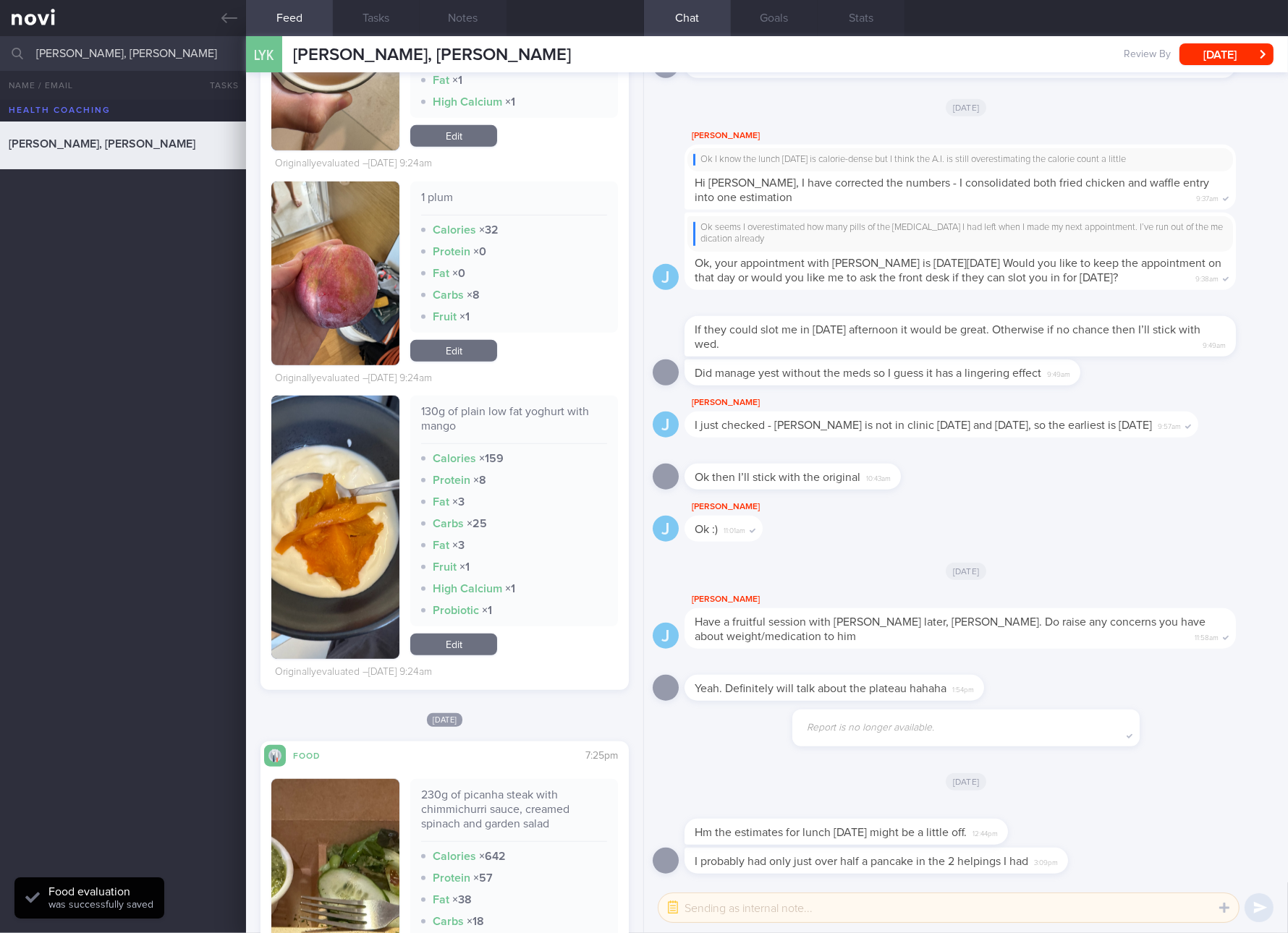
click at [464, 648] on link "Edit" at bounding box center [454, 645] width 87 height 22
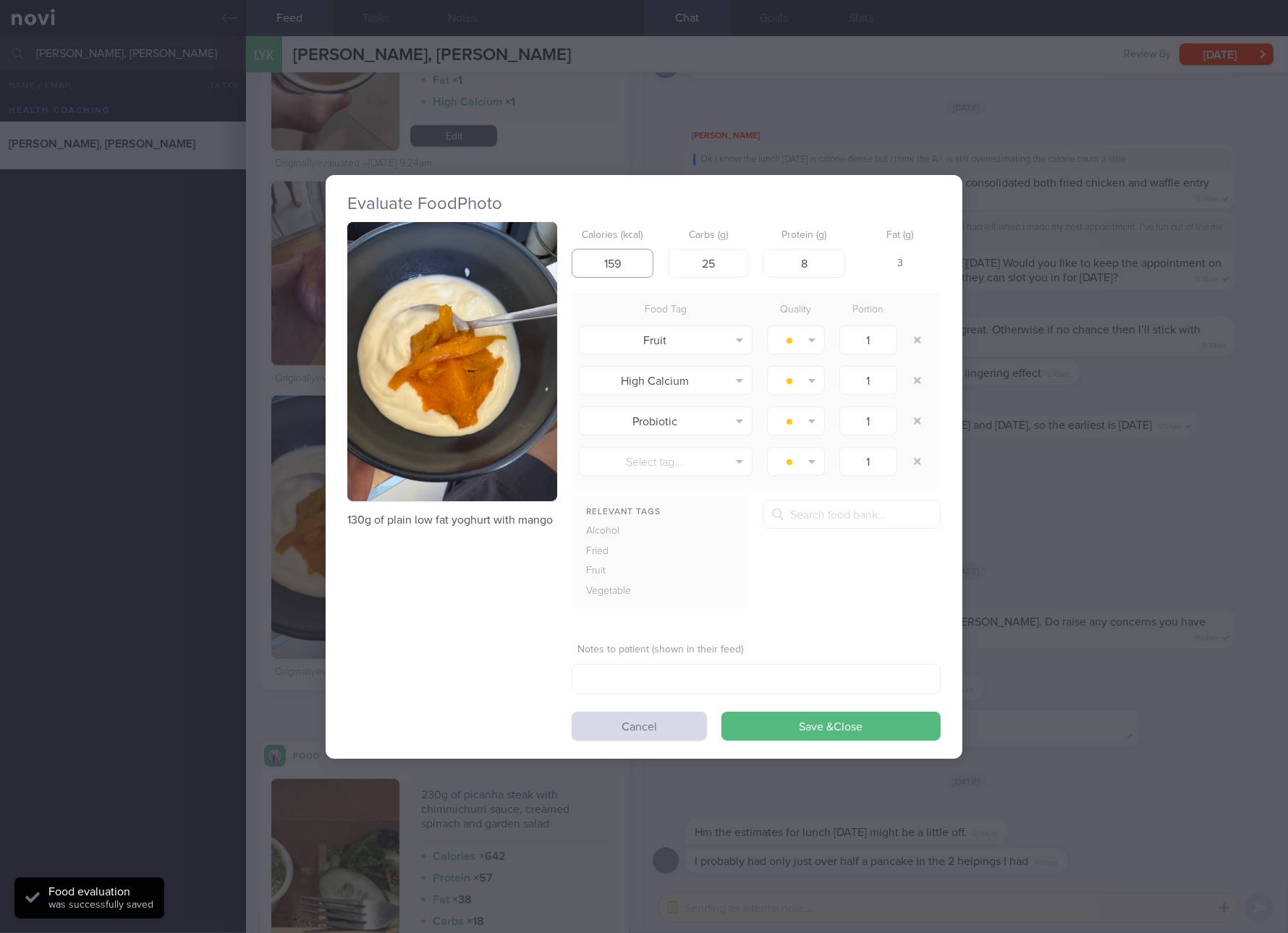
click at [620, 253] on input "159" at bounding box center [612, 263] width 82 height 29
type input "96"
type input "16"
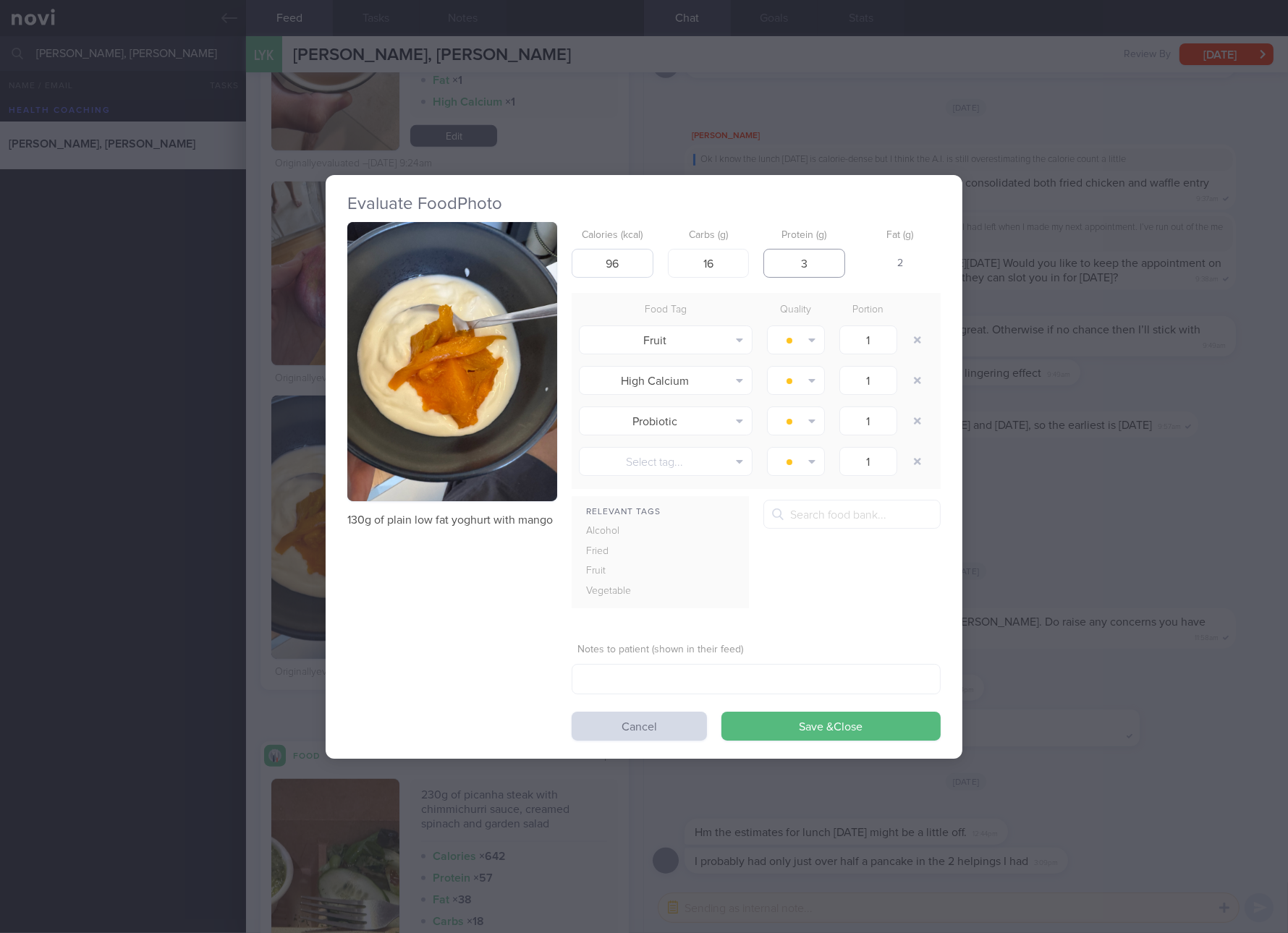
type input "3"
click at [721, 712] on button "Save & Close" at bounding box center [831, 726] width 220 height 29
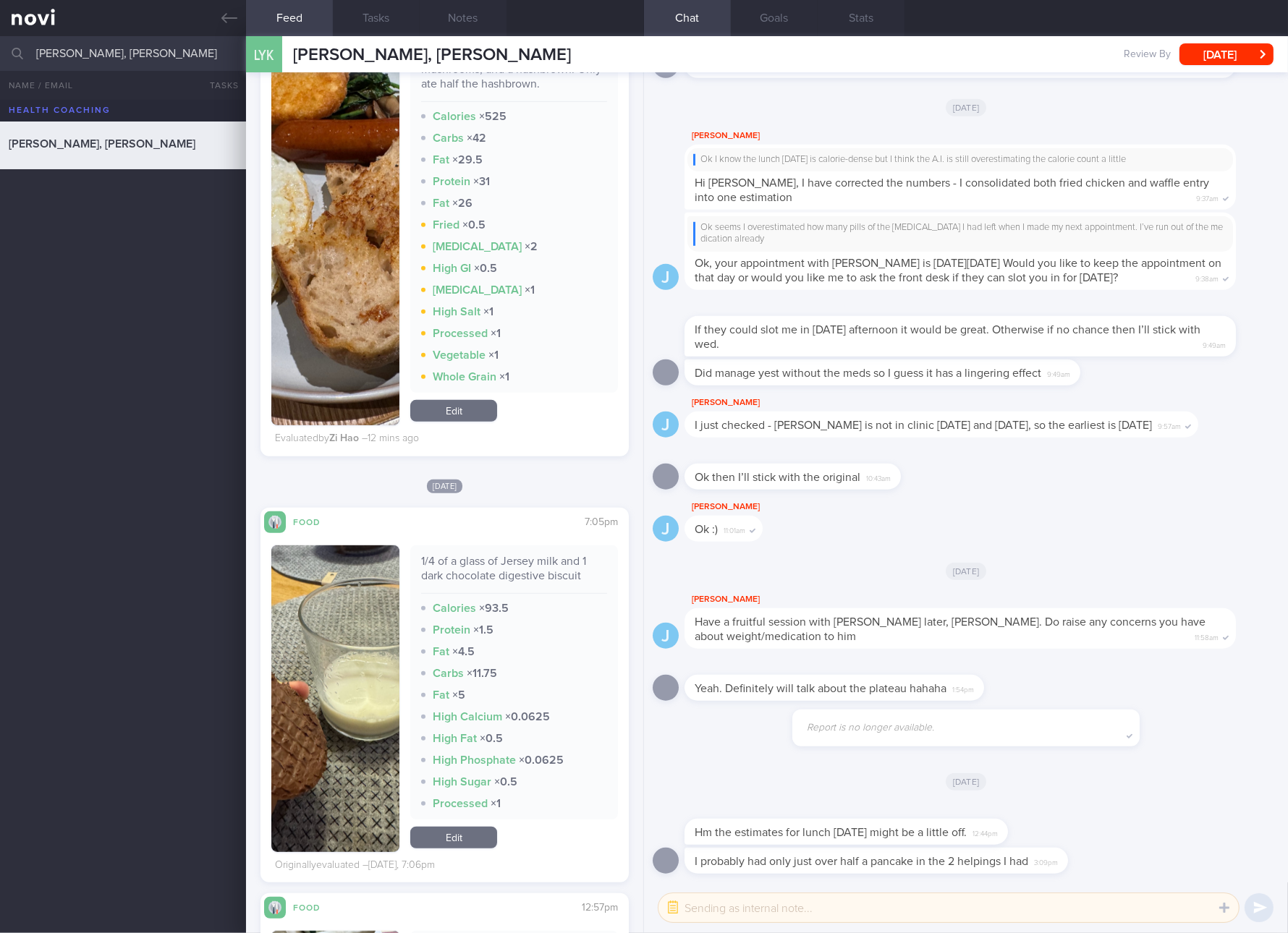
scroll to position [1899, 0]
